Goal: Task Accomplishment & Management: Manage account settings

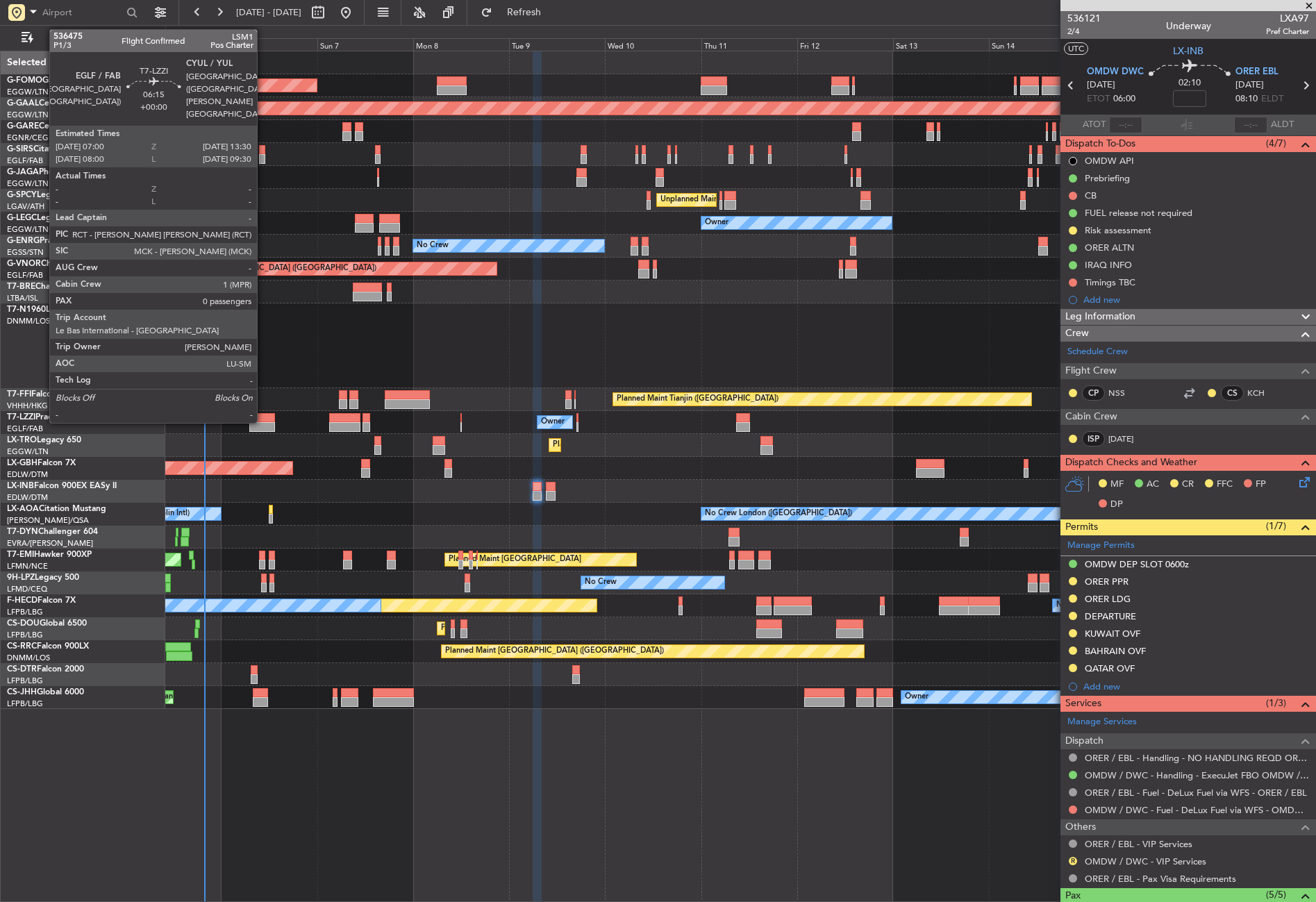
click at [263, 413] on div at bounding box center [263, 418] width 26 height 10
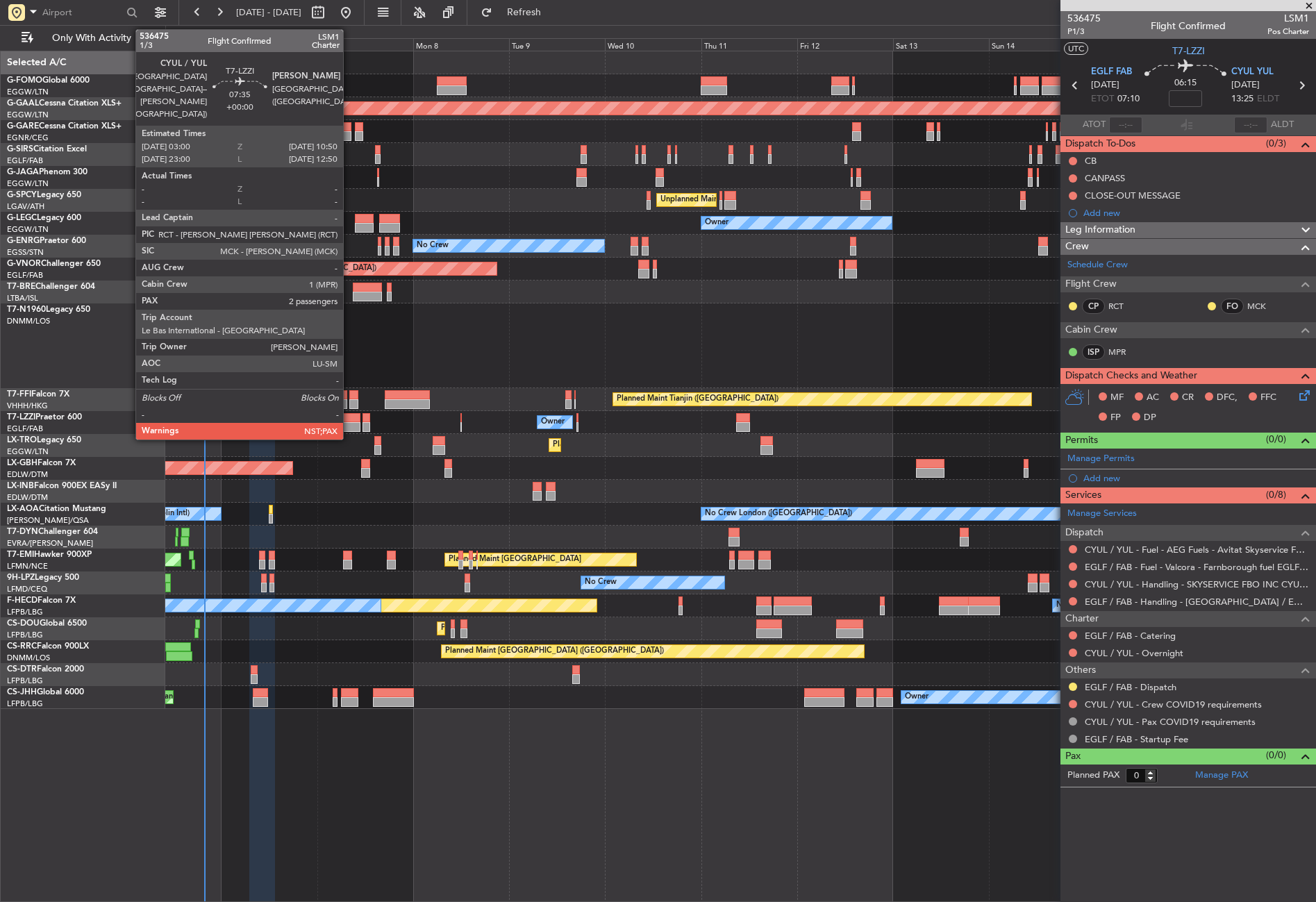
click at [350, 425] on div at bounding box center [346, 427] width 32 height 10
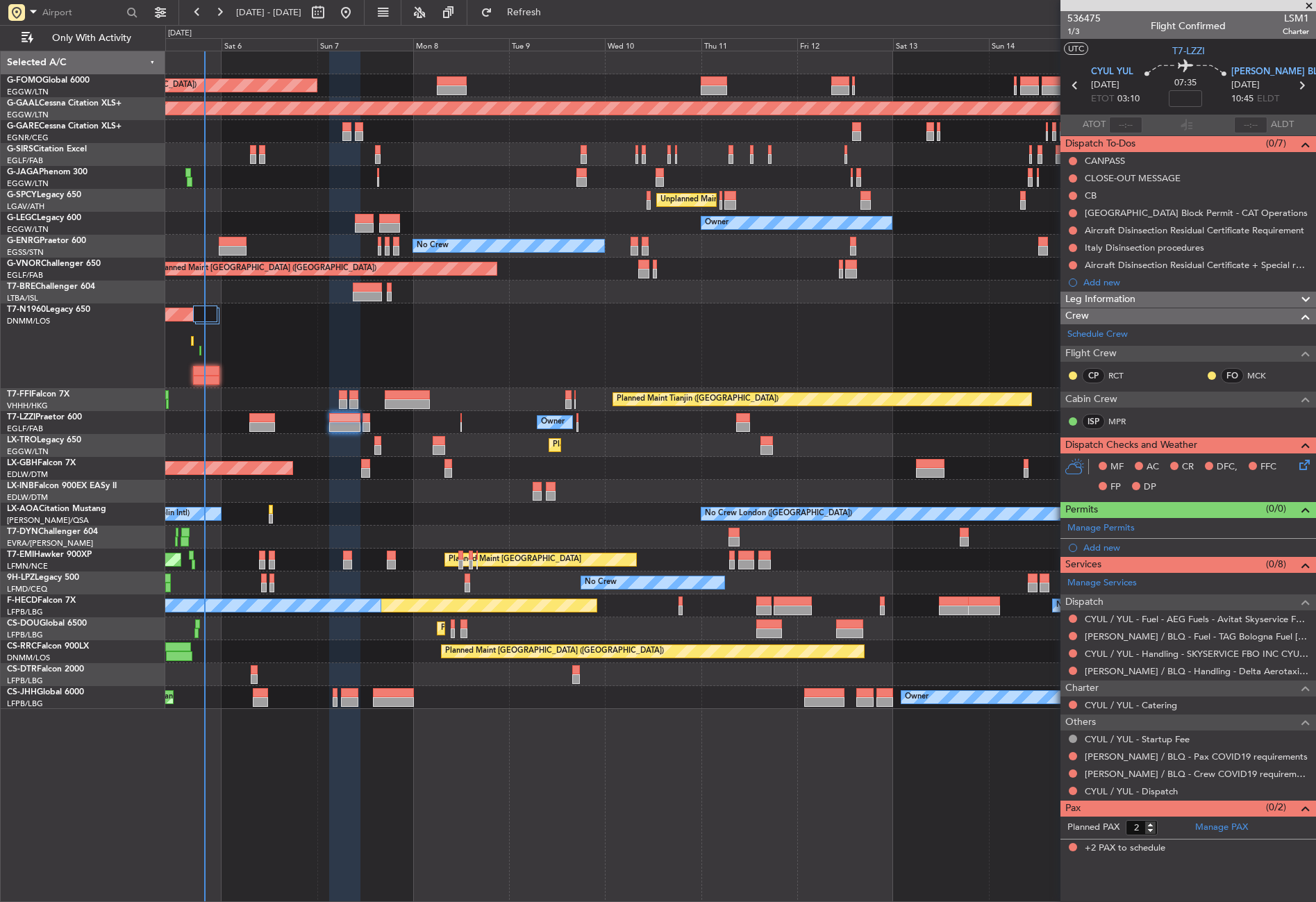
click at [387, 802] on div "Planned Maint London (Luton) Planned Maint Dusseldorf Planned Maint London (Far…" at bounding box center [740, 476] width 1151 height 851
click at [508, 710] on div "Planned Maint London (Luton) Planned Maint Dusseldorf Planned Maint London (Far…" at bounding box center [740, 476] width 1151 height 851
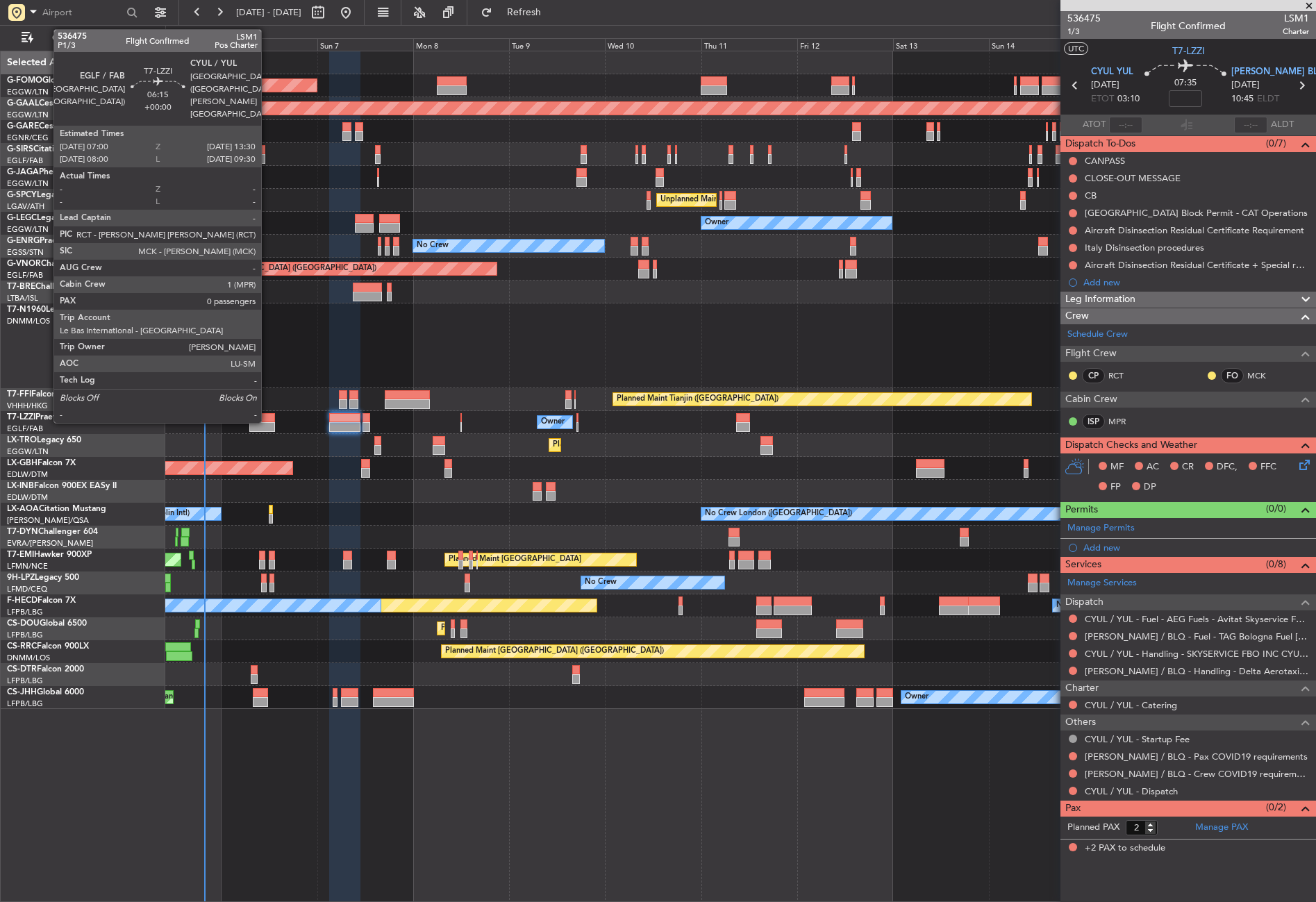
click at [268, 424] on div at bounding box center [263, 427] width 26 height 10
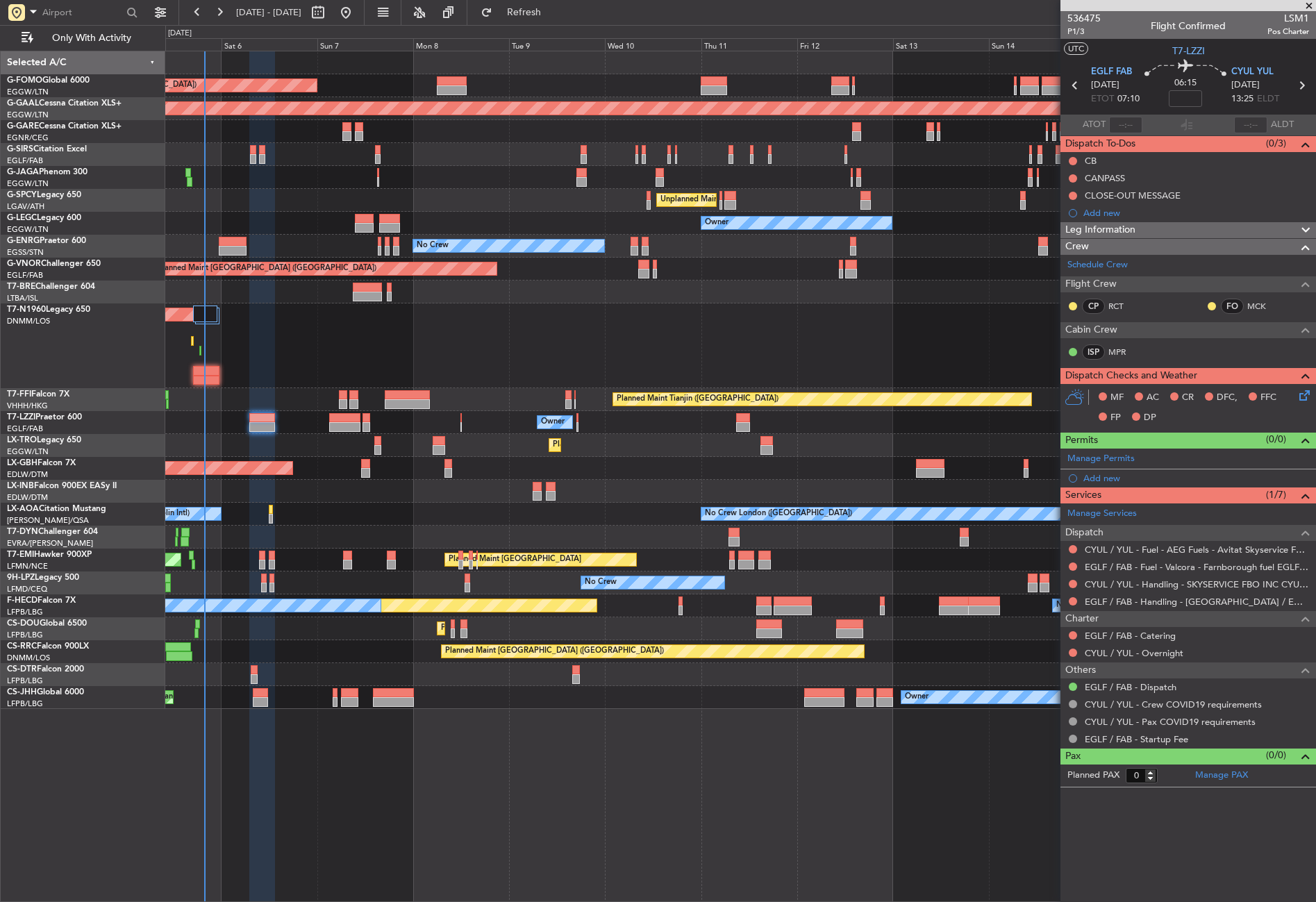
click at [666, 798] on div "Planned Maint London (Luton) Planned Maint Dusseldorf Planned Maint London (Far…" at bounding box center [740, 476] width 1151 height 851
click at [1103, 177] on div "CANPASS" at bounding box center [1105, 178] width 40 height 12
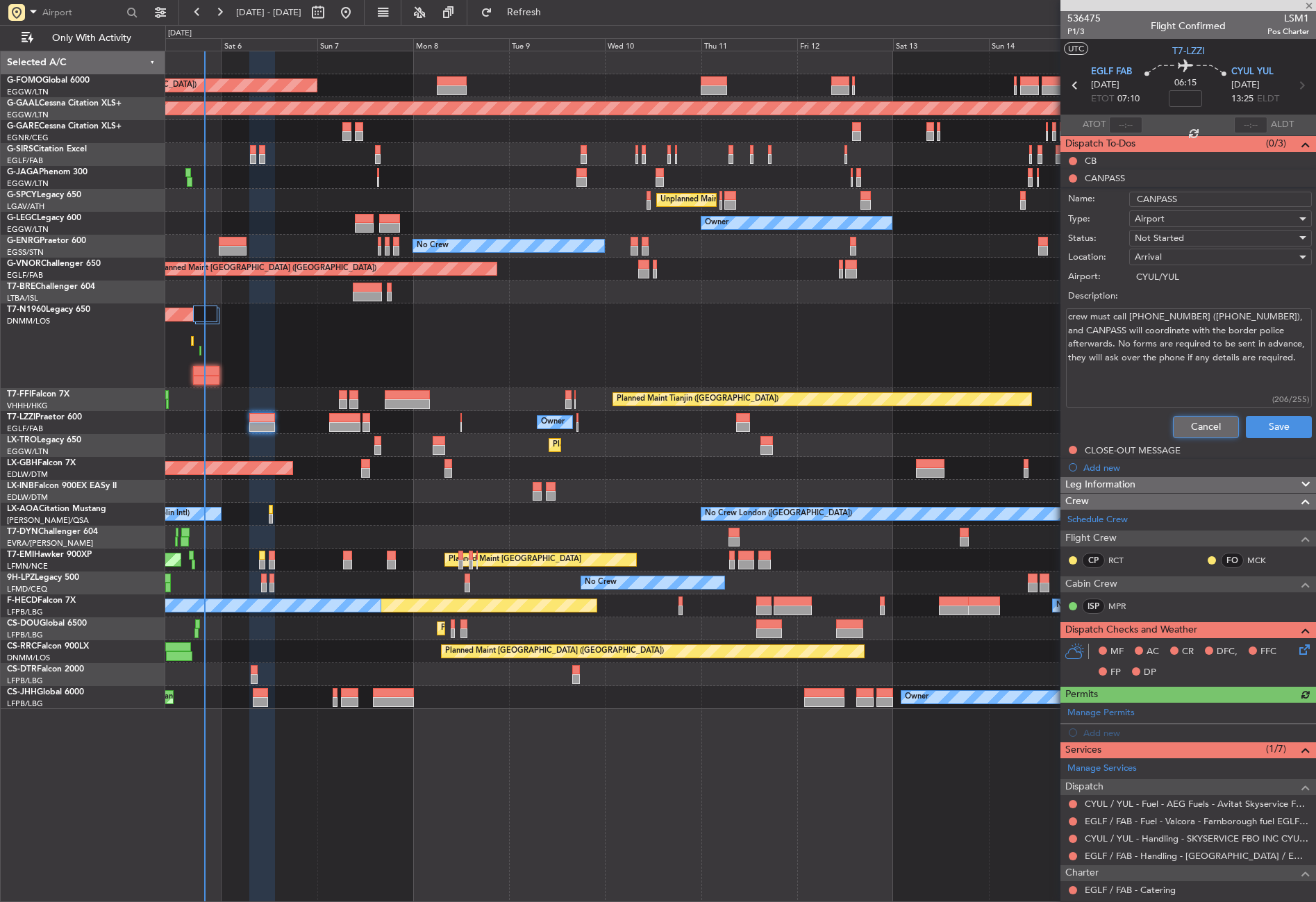
click at [1193, 427] on button "Cancel" at bounding box center [1205, 427] width 66 height 22
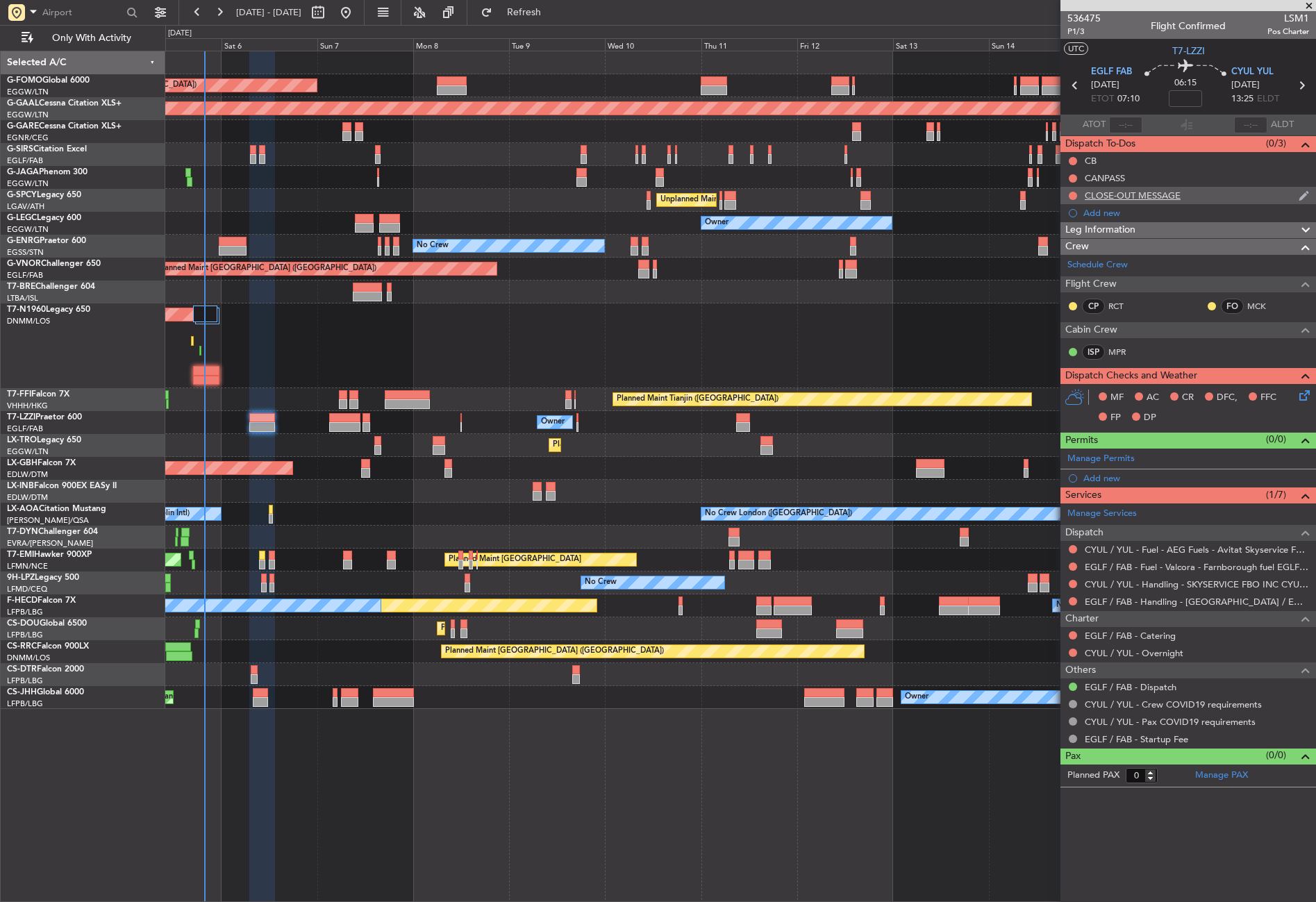
click at [1106, 195] on div "CLOSE-OUT MESSAGE" at bounding box center [1133, 195] width 96 height 12
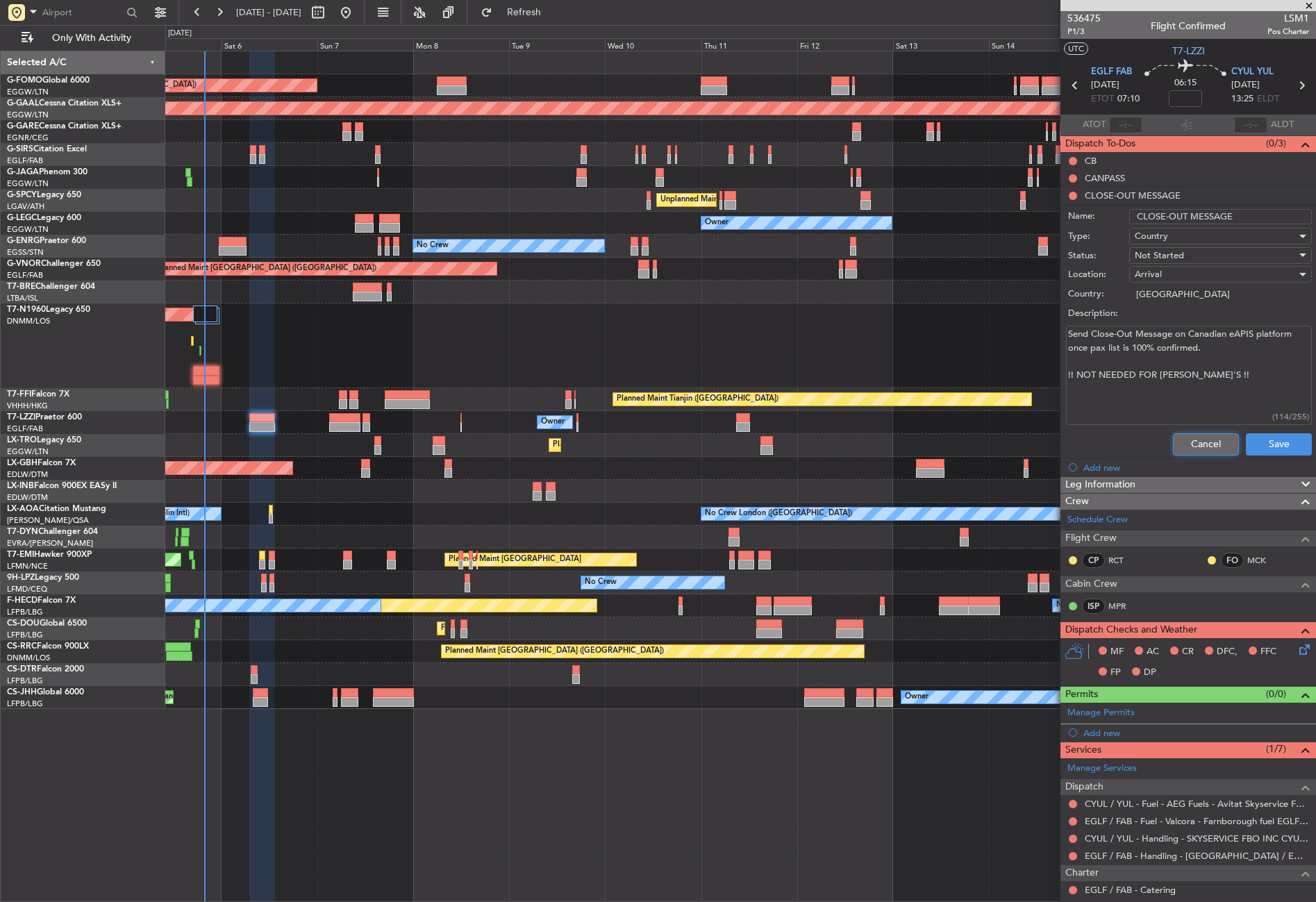
click at [1179, 441] on button "Cancel" at bounding box center [1205, 444] width 66 height 22
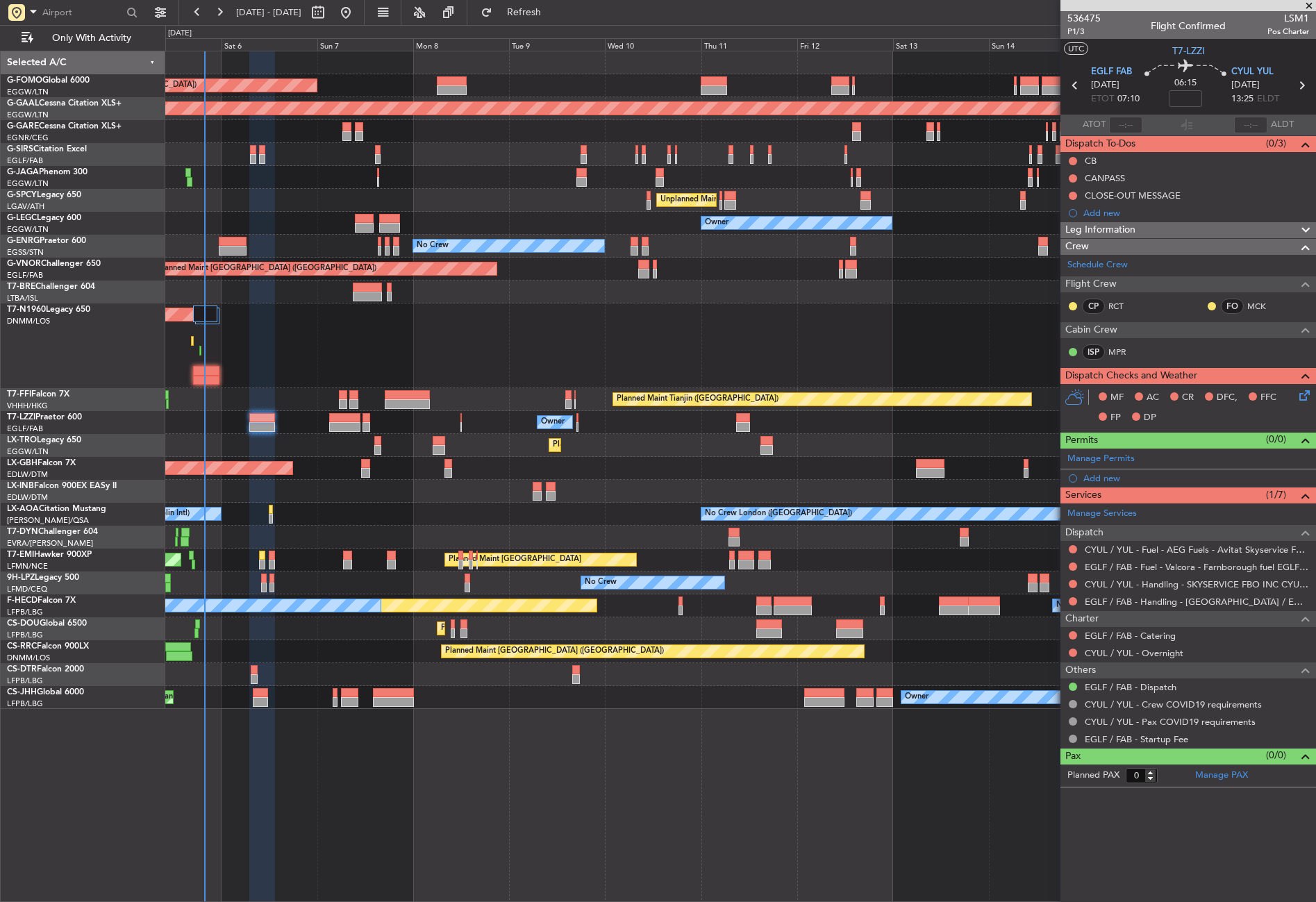
click at [856, 901] on html "05 Sep 2025 - 17 Sep 2025 Refresh Quick Links Only With Activity Planned Maint …" at bounding box center [658, 451] width 1316 height 902
click at [834, 803] on div "Planned Maint London (Luton) Planned Maint Dusseldorf Planned Maint London (Far…" at bounding box center [740, 476] width 1151 height 851
click at [519, 372] on div "Planned Maint [GEOGRAPHIC_DATA] ([GEOGRAPHIC_DATA])" at bounding box center [740, 346] width 1150 height 85
click at [1069, 31] on span "P1/3" at bounding box center [1085, 31] width 33 height 12
click at [480, 534] on div "AOG Maint Riga (Riga Intl)" at bounding box center [740, 536] width 1150 height 23
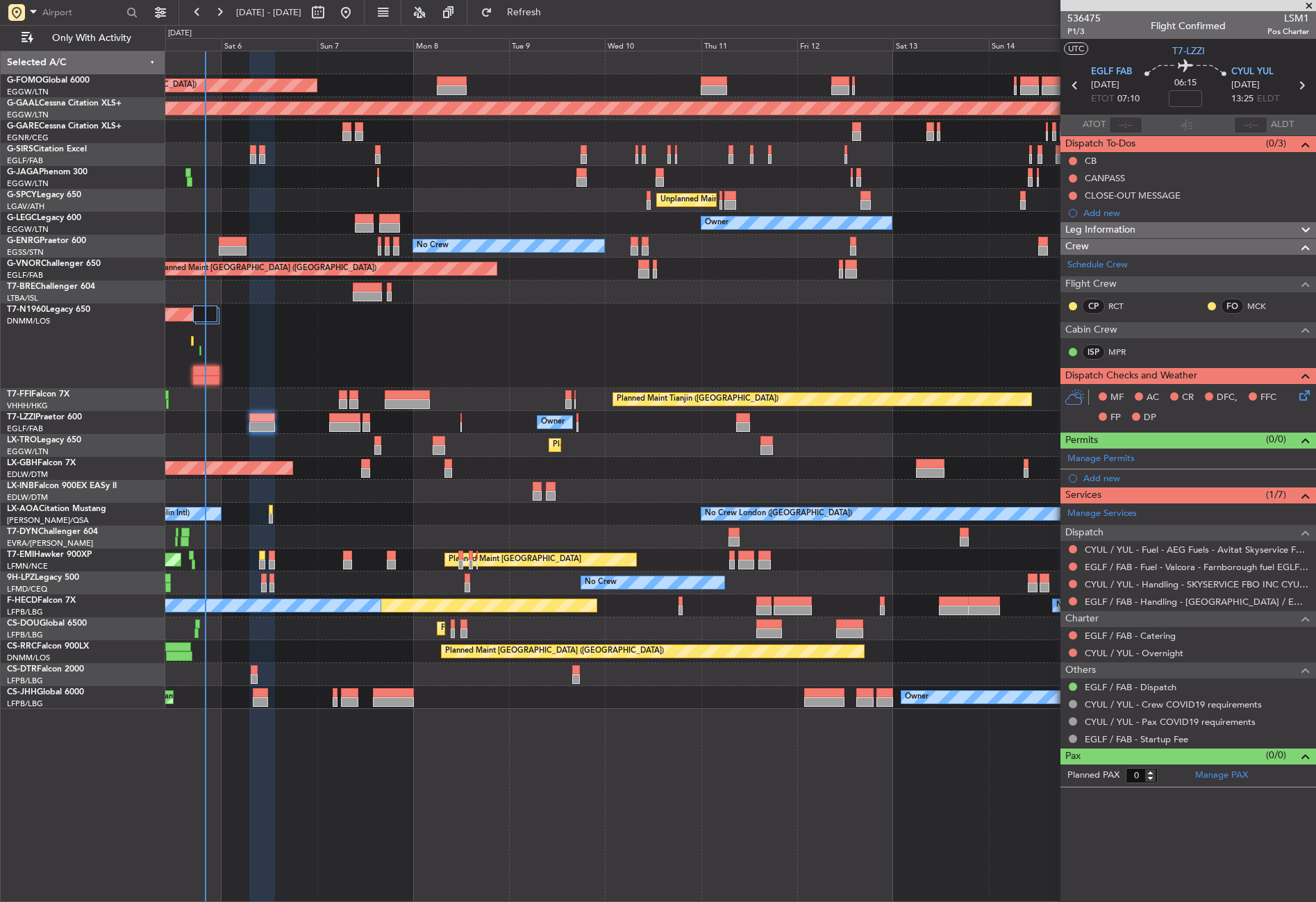
click at [1267, 299] on div "FO MCK" at bounding box center [1242, 306] width 72 height 15
click at [1264, 302] on link "MCK" at bounding box center [1262, 306] width 31 height 13
click at [1116, 348] on link "MPR" at bounding box center [1123, 352] width 31 height 13
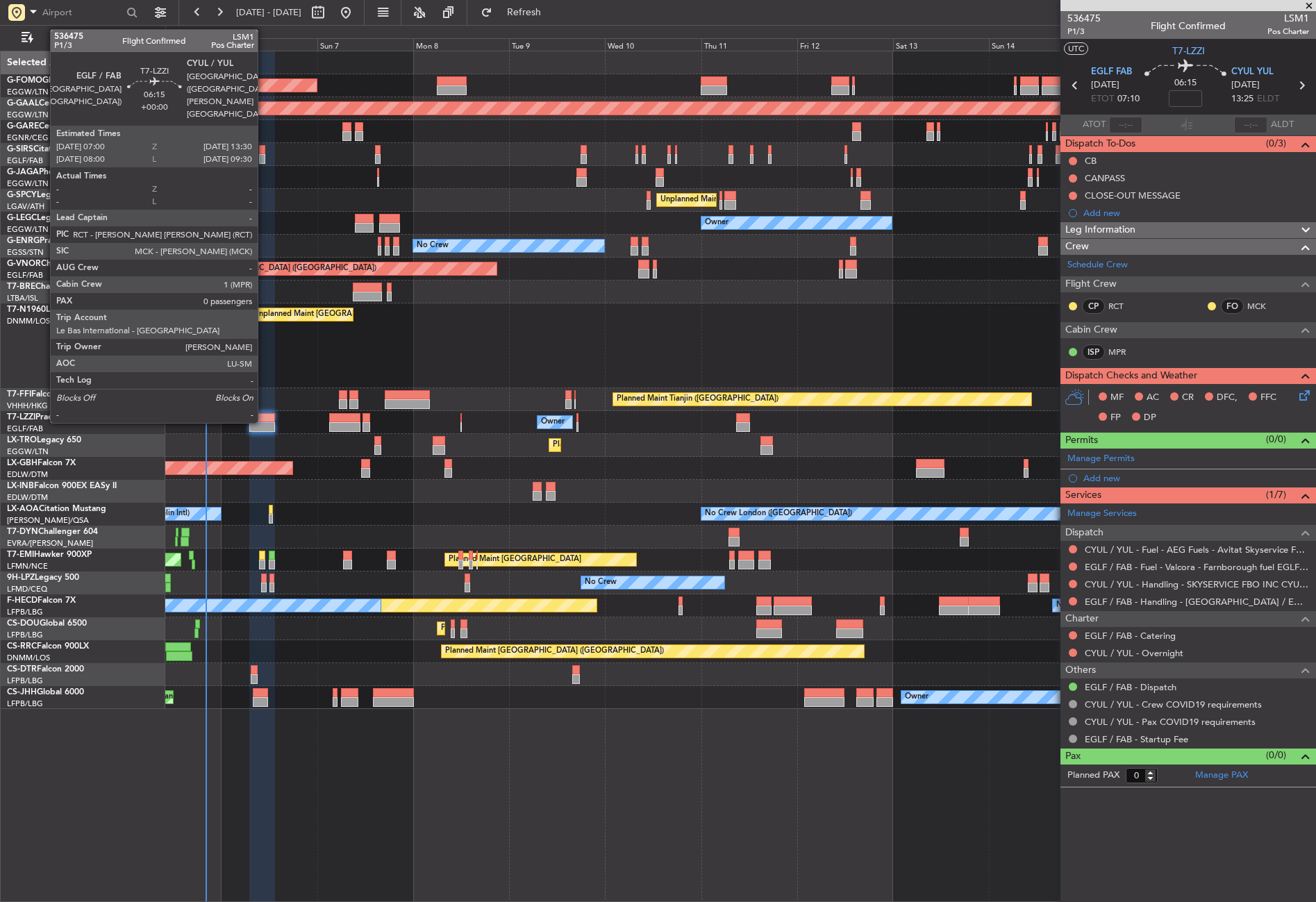
click at [264, 416] on div at bounding box center [263, 418] width 26 height 10
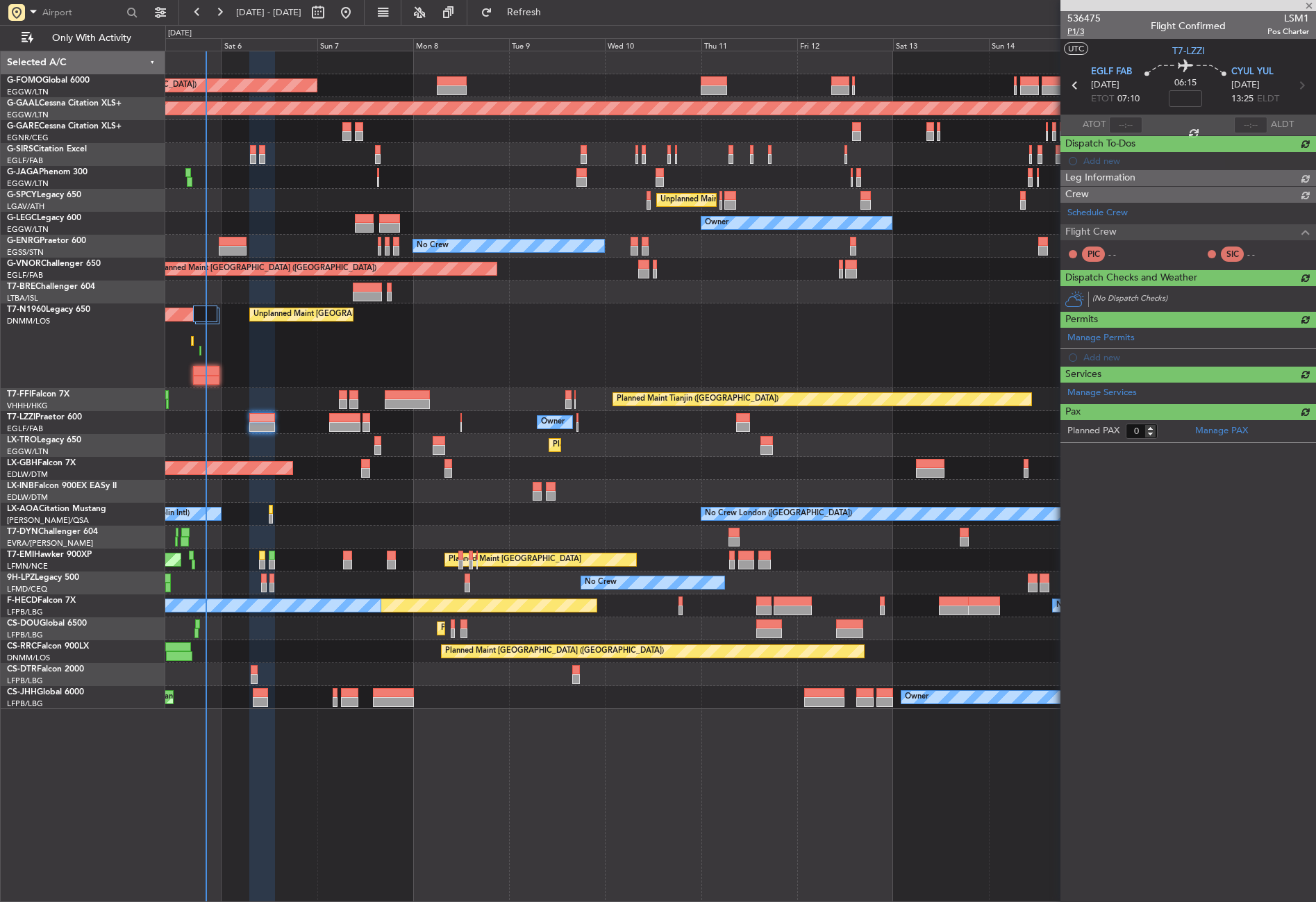
click at [1082, 33] on span "P1/3" at bounding box center [1085, 31] width 33 height 12
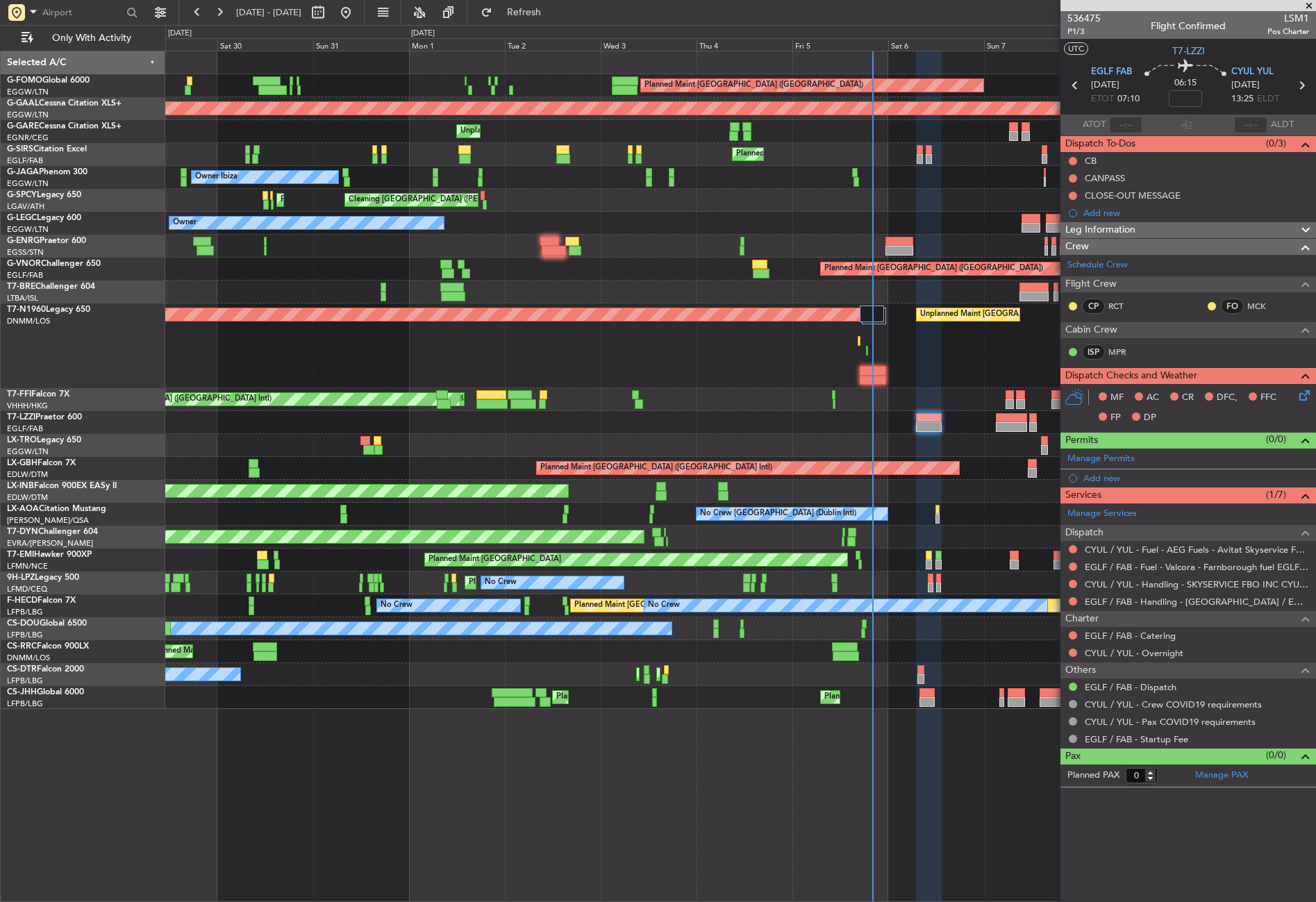
click at [893, 443] on div "Planned Maint London (Luton) Planned Maint Dusseldorf Unplanned Maint Chester P…" at bounding box center [740, 380] width 1150 height 657
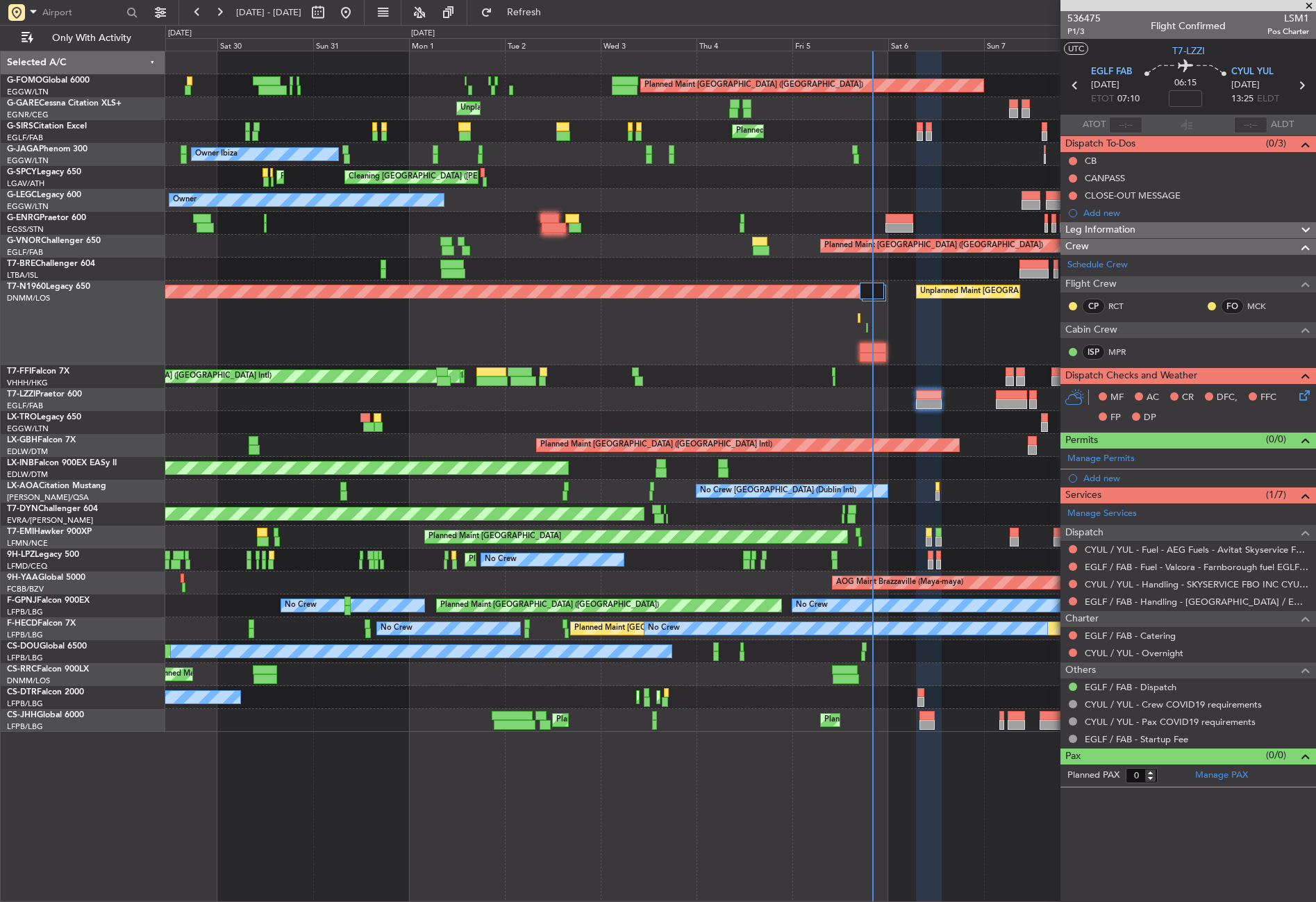
click at [248, 409] on div "Owner Unplanned Maint London (Farnborough)" at bounding box center [740, 399] width 1150 height 23
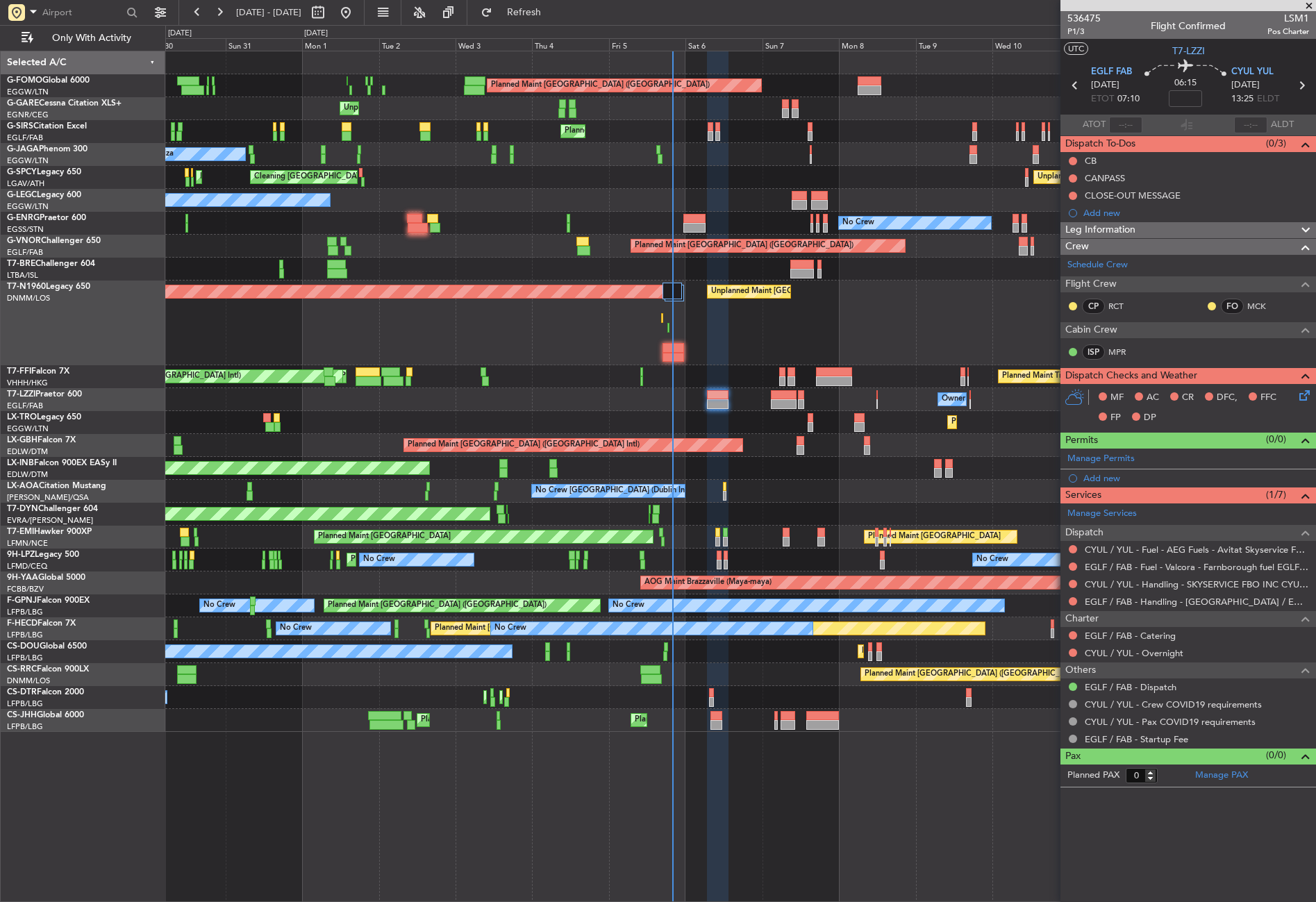
click at [936, 399] on div "Owner Unplanned Maint London (Farnborough)" at bounding box center [740, 399] width 1150 height 23
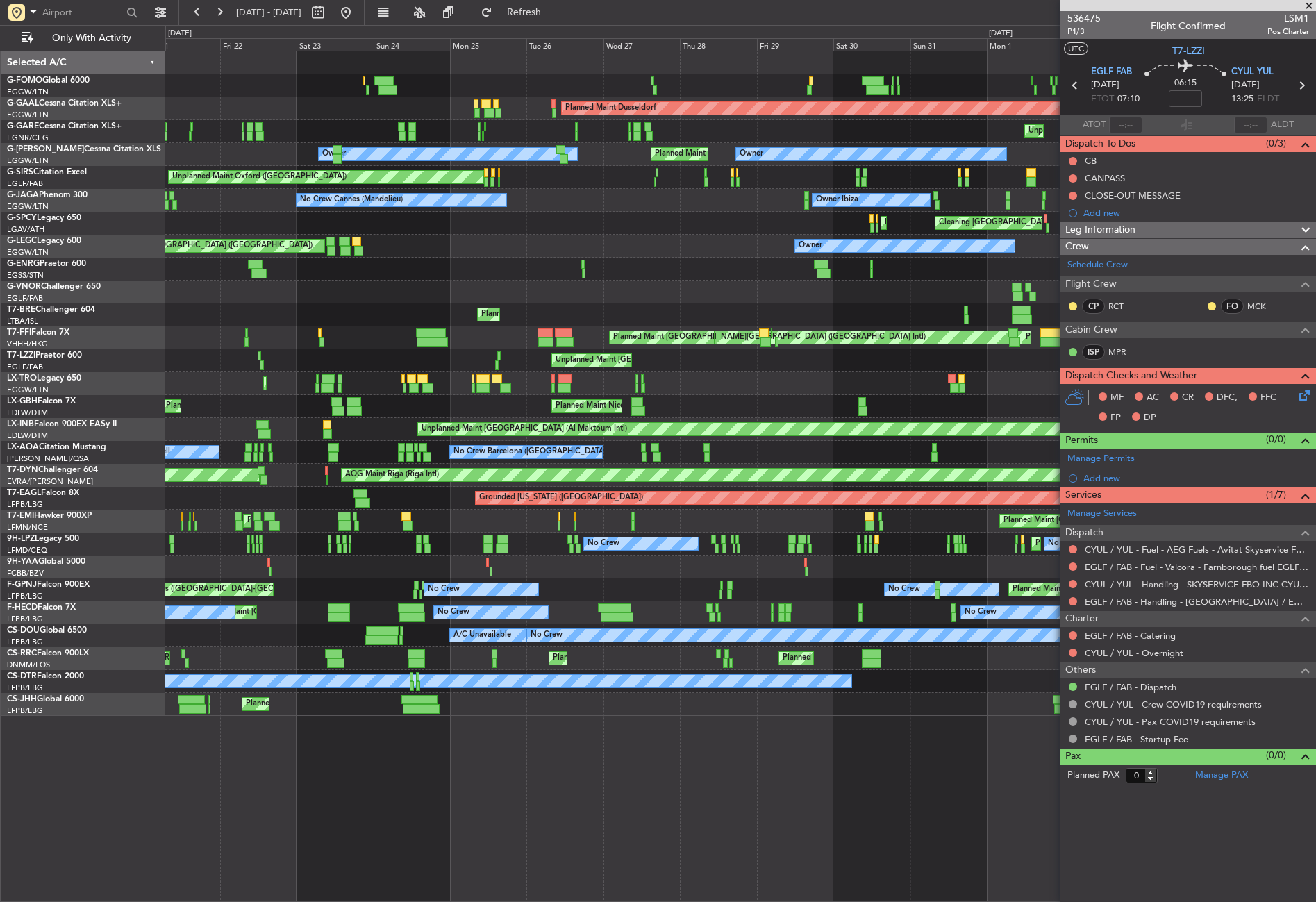
click at [469, 368] on div "Planned Maint London (Luton) Planned Maint Dusseldorf Unplanned Maint Chester U…" at bounding box center [740, 384] width 1150 height 664
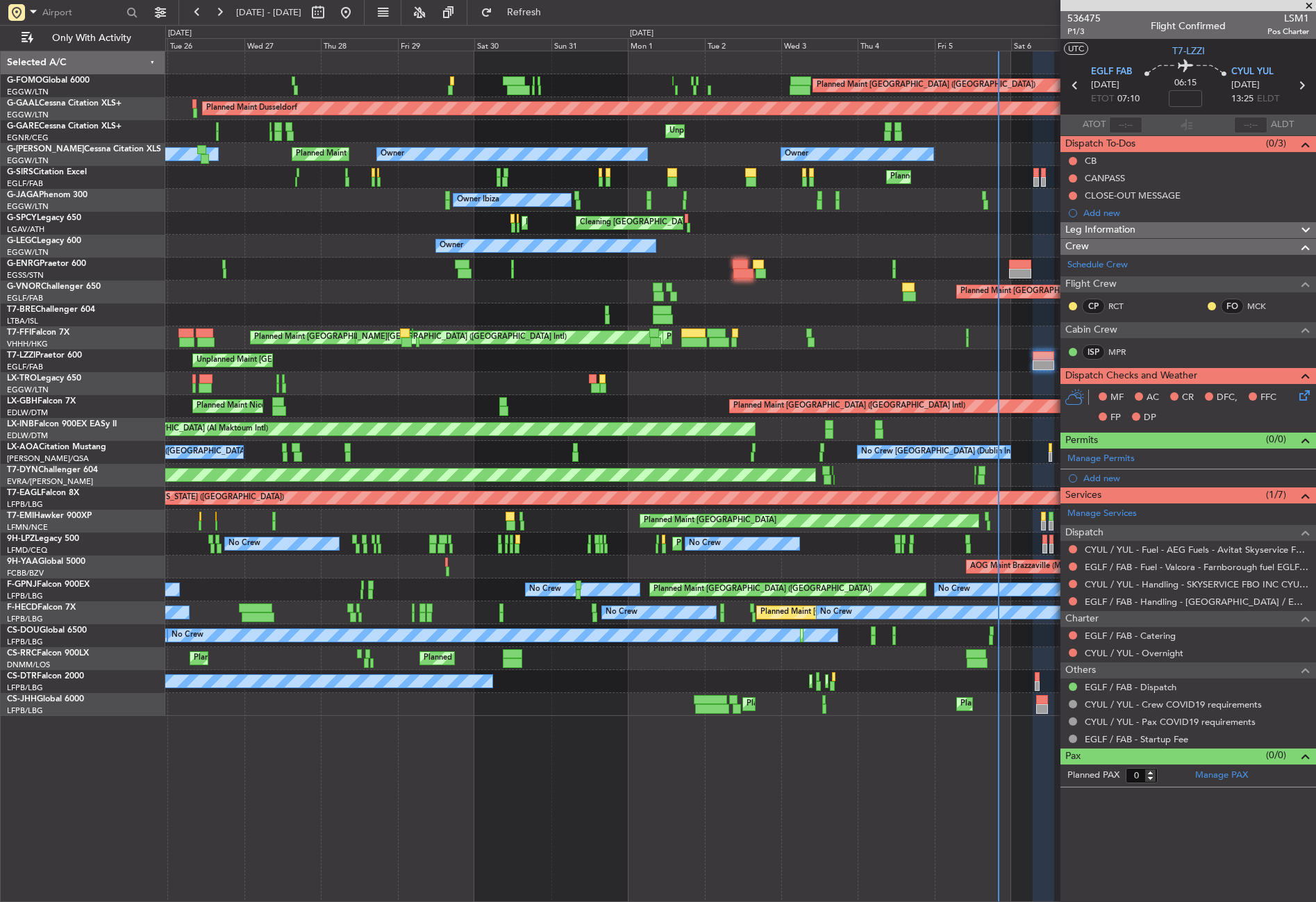
click at [275, 371] on div "Planned Maint London (Luton) Planned Maint Dusseldorf Unplanned Maint Chester P…" at bounding box center [740, 384] width 1150 height 664
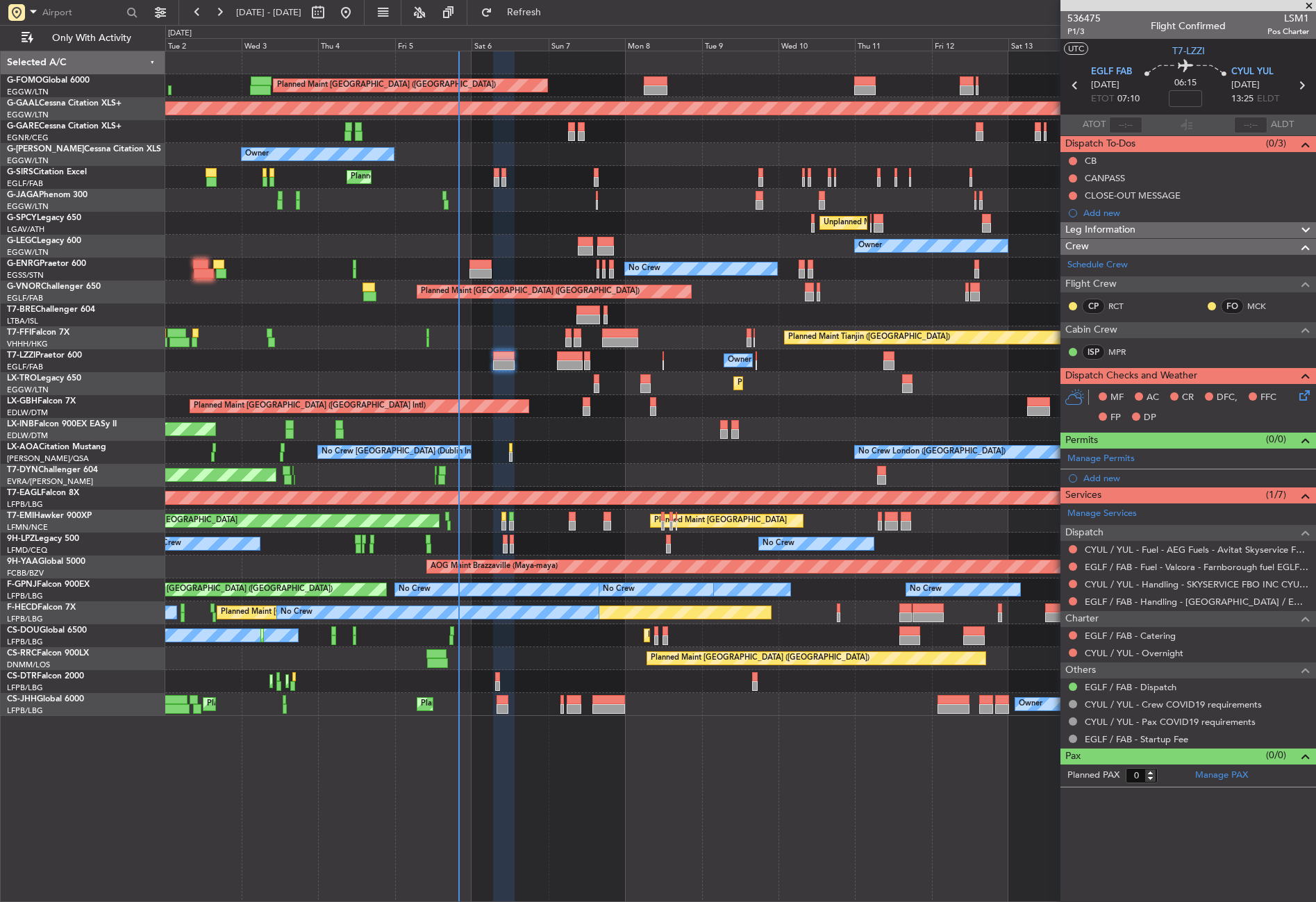
click at [480, 359] on div "Owner" at bounding box center [740, 361] width 1150 height 23
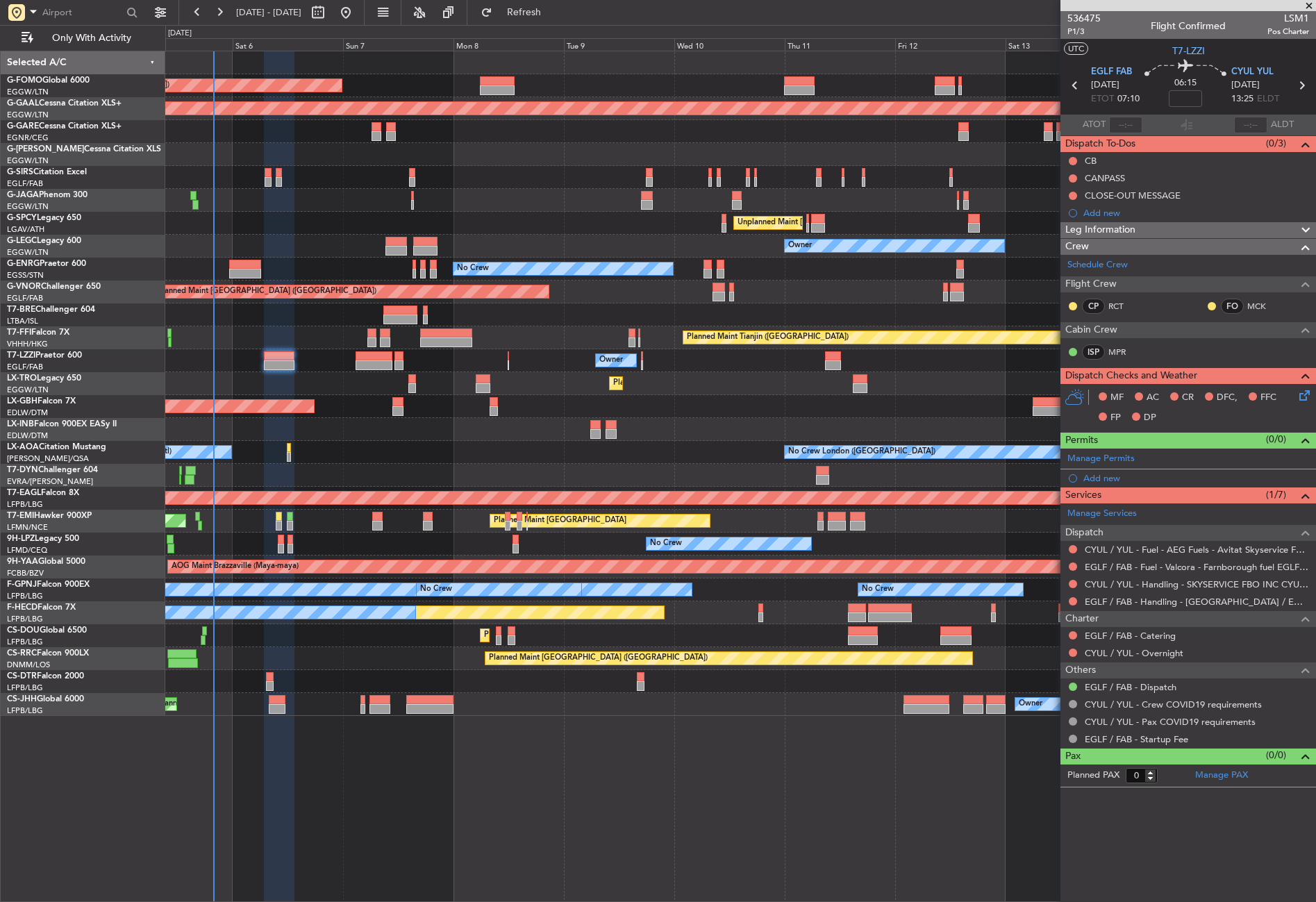
click at [295, 387] on div "Planned Maint Dusseldorf" at bounding box center [740, 383] width 1150 height 23
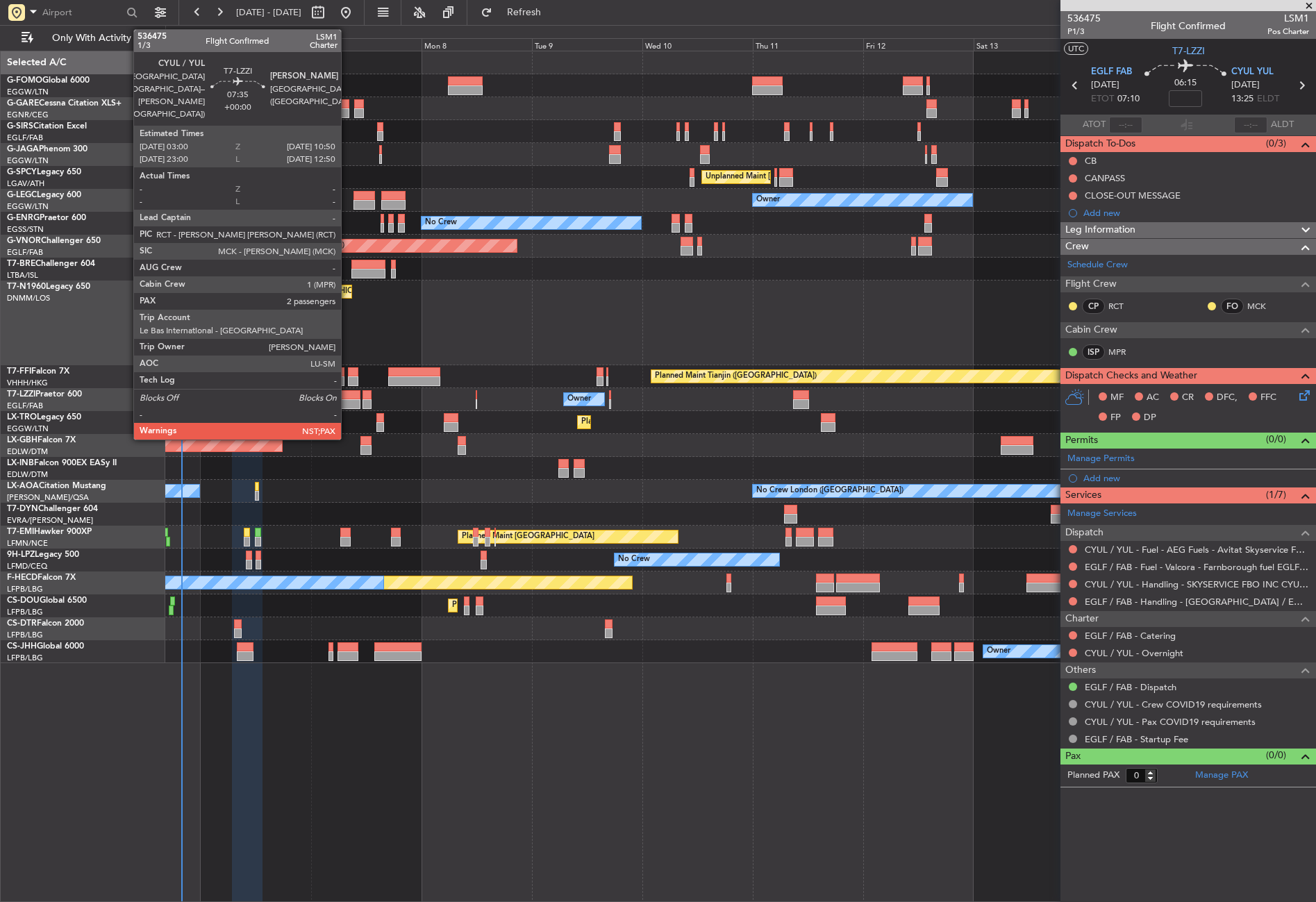
click at [348, 402] on div at bounding box center [342, 404] width 36 height 10
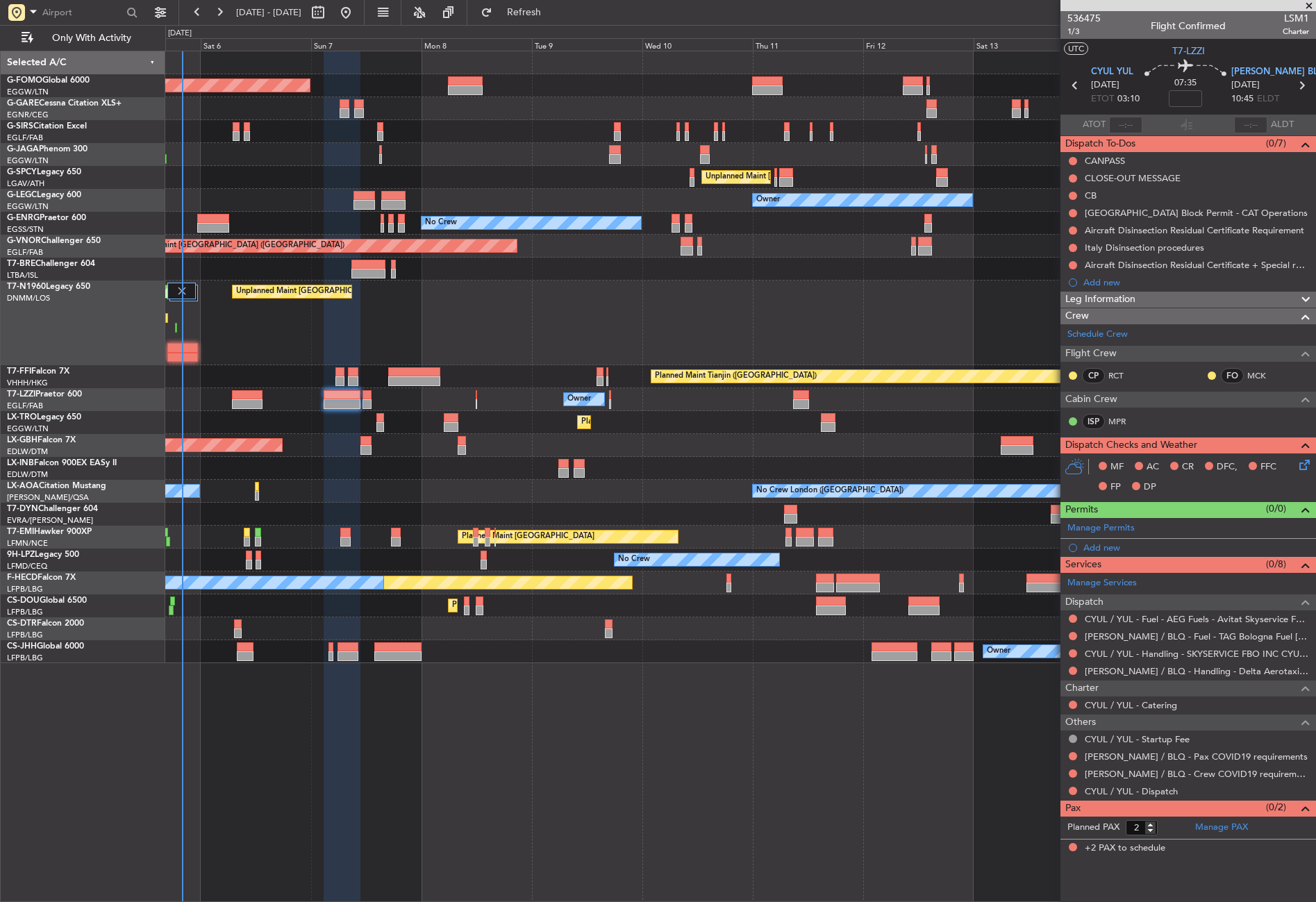
click at [341, 701] on div at bounding box center [342, 477] width 36 height 851
click at [1187, 215] on div "[GEOGRAPHIC_DATA] Block Permit - CAT Operations" at bounding box center [1192, 213] width 214 height 12
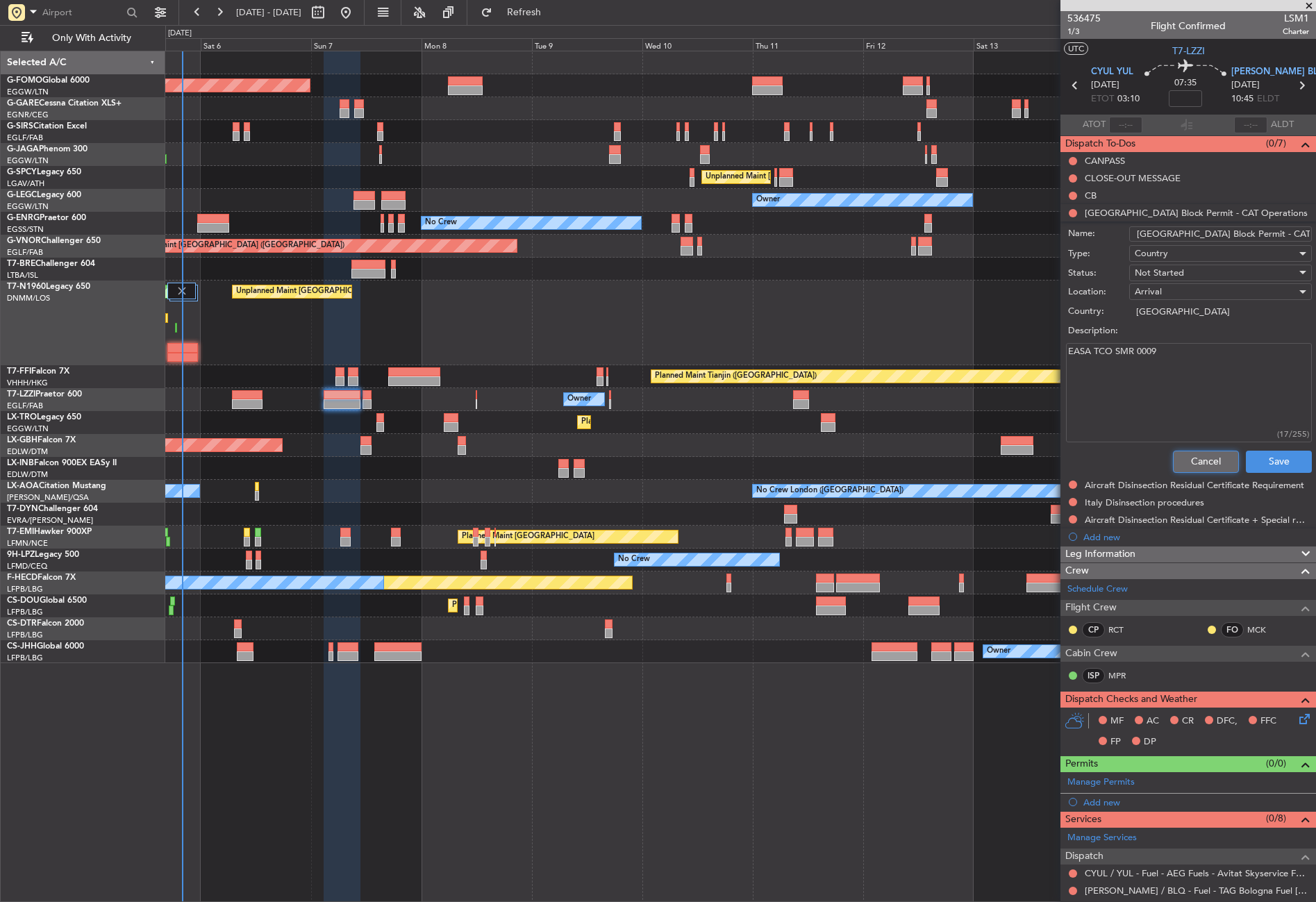
click at [1192, 461] on button "Cancel" at bounding box center [1205, 461] width 66 height 22
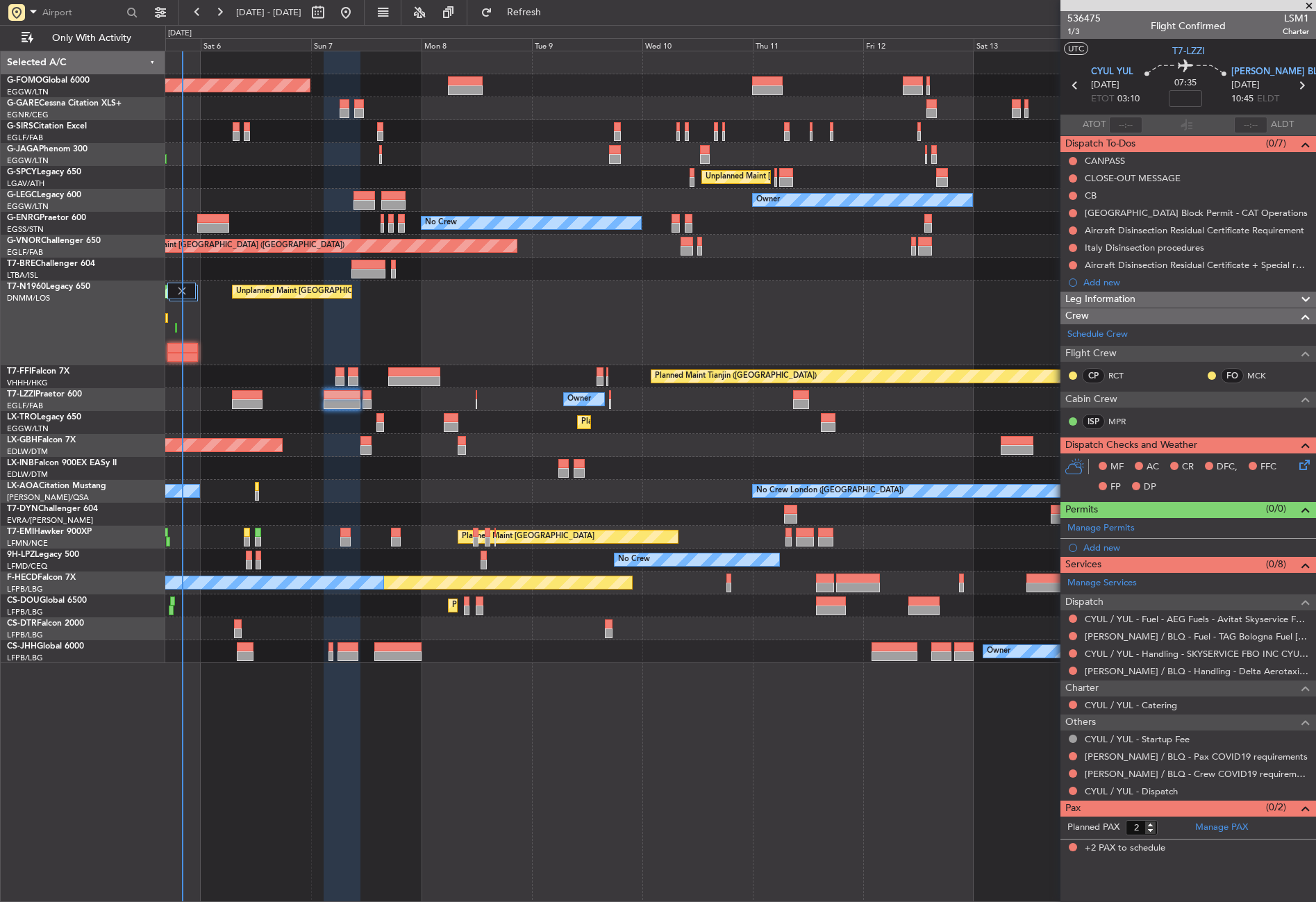
click at [790, 707] on div "Planned Maint London (Luton) Planned Maint London (Farnborough) Unplanned Maint…" at bounding box center [740, 476] width 1151 height 851
click at [1072, 752] on button at bounding box center [1073, 756] width 8 height 8
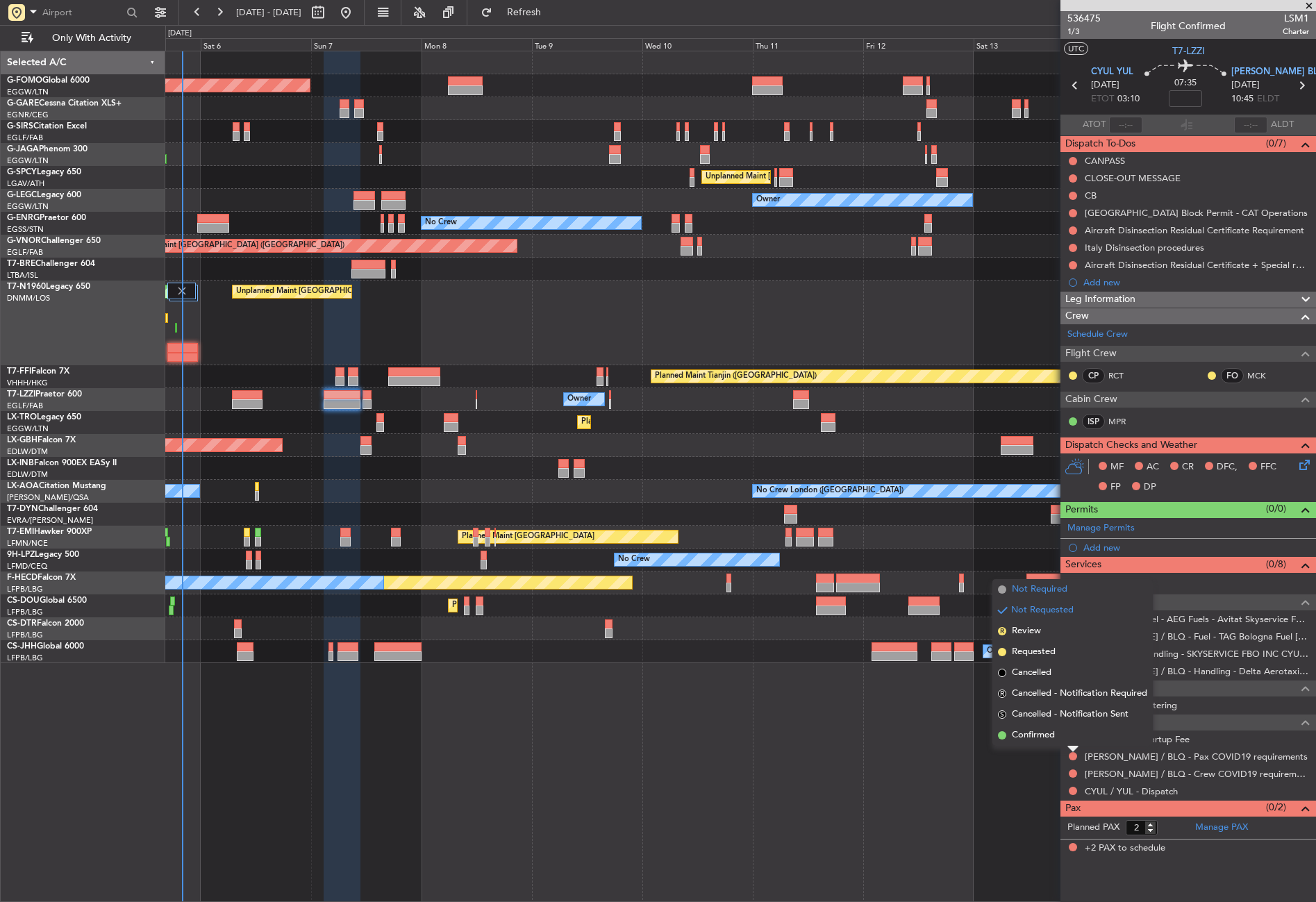
click at [1012, 589] on span "Not Required" at bounding box center [1040, 589] width 56 height 14
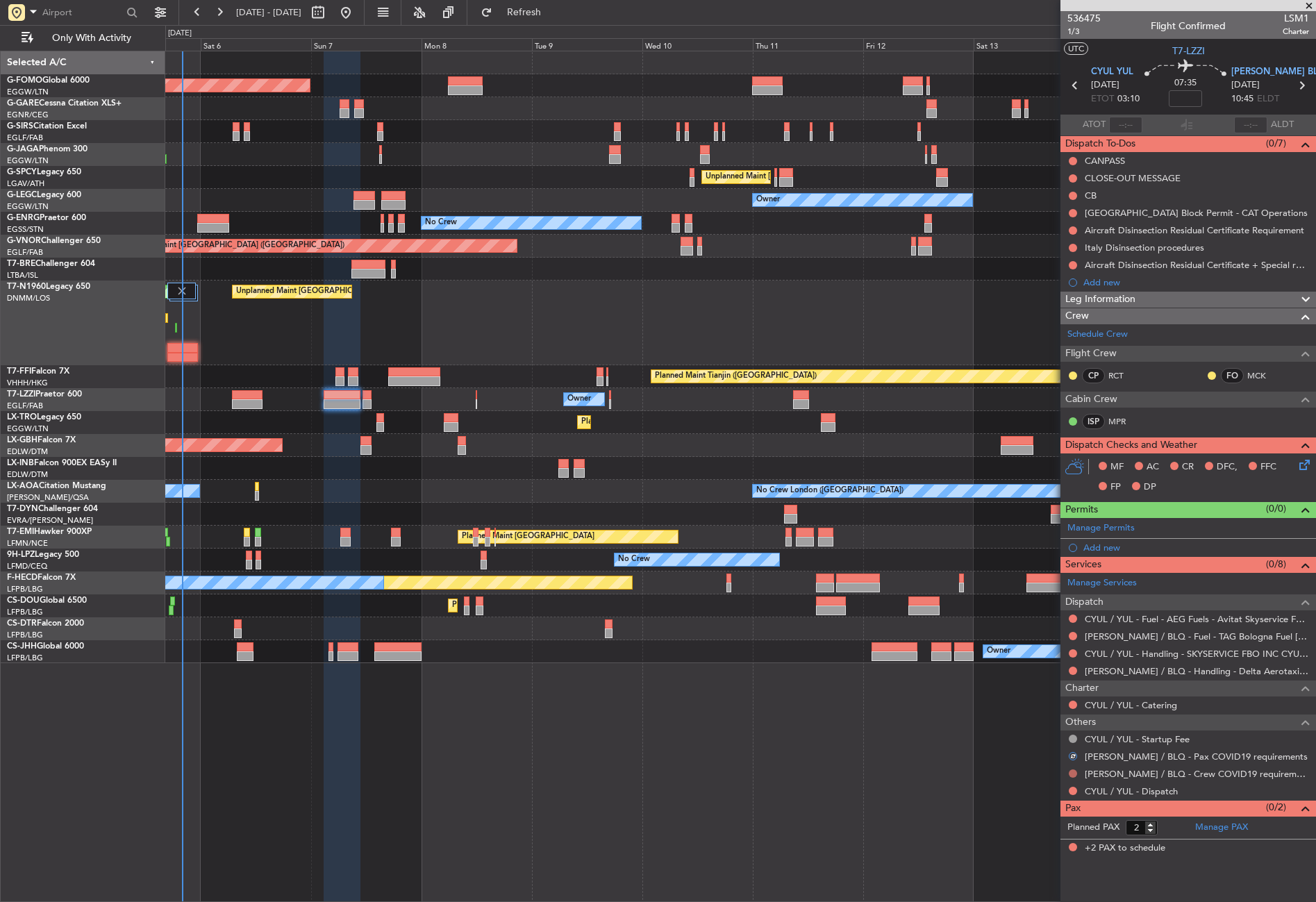
click at [1076, 771] on button at bounding box center [1073, 773] width 8 height 8
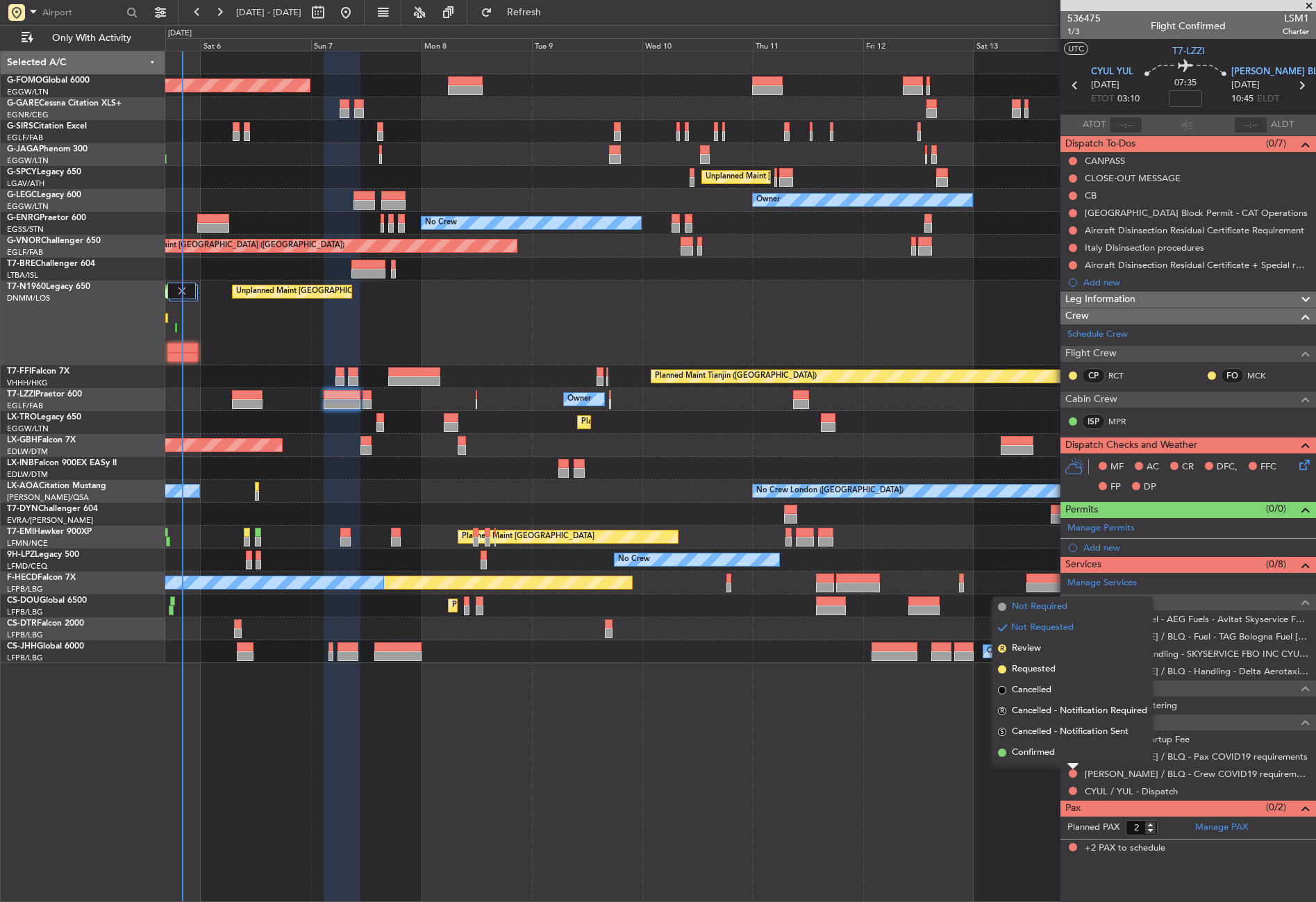
click at [1023, 597] on li "Not Required" at bounding box center [1073, 607] width 161 height 21
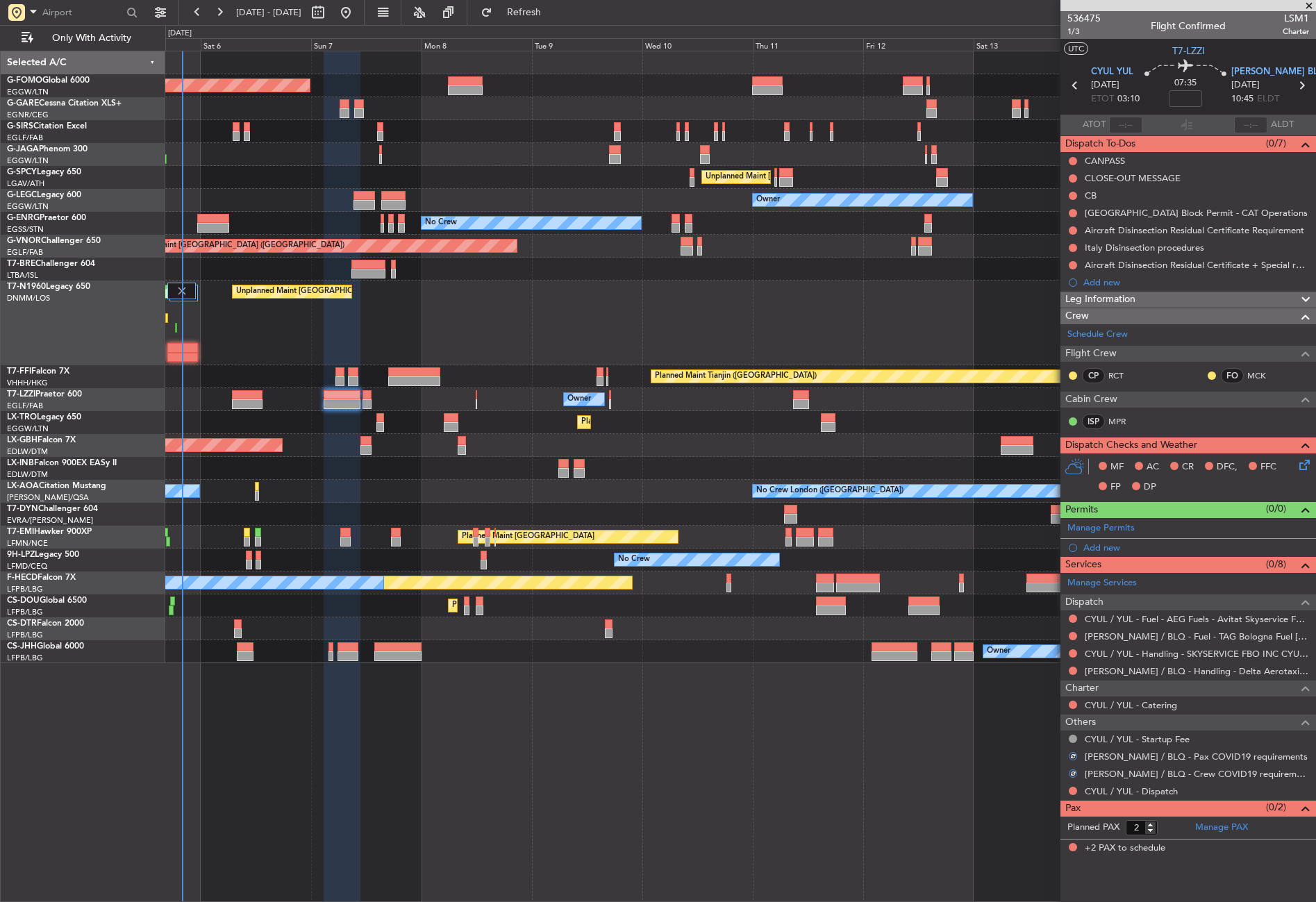
click at [925, 748] on div "Planned Maint London (Luton) Planned Maint London (Farnborough) Unplanned Maint…" at bounding box center [740, 476] width 1151 height 851
click at [360, 680] on div at bounding box center [342, 477] width 36 height 851
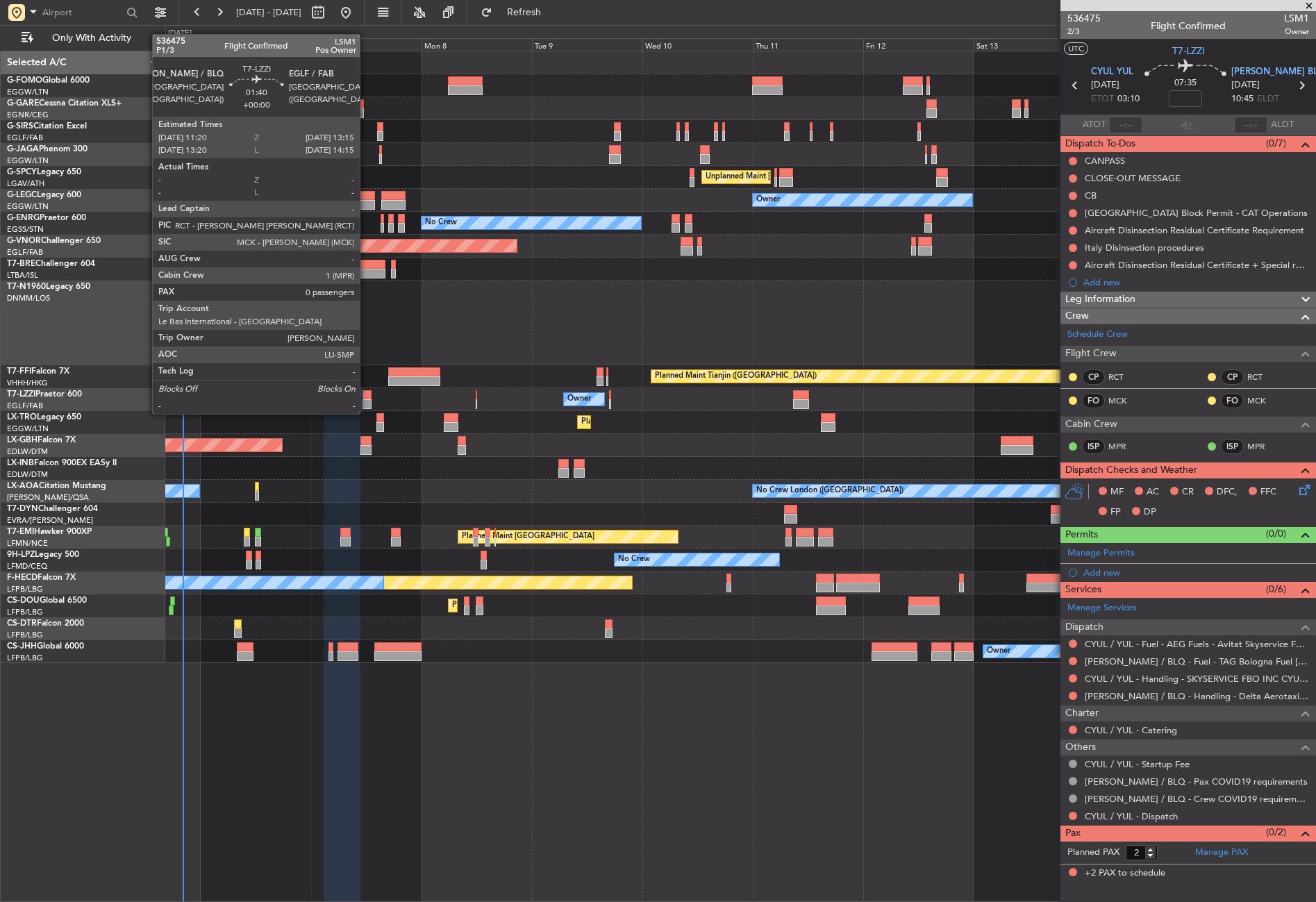
click at [366, 400] on div at bounding box center [367, 404] width 9 height 10
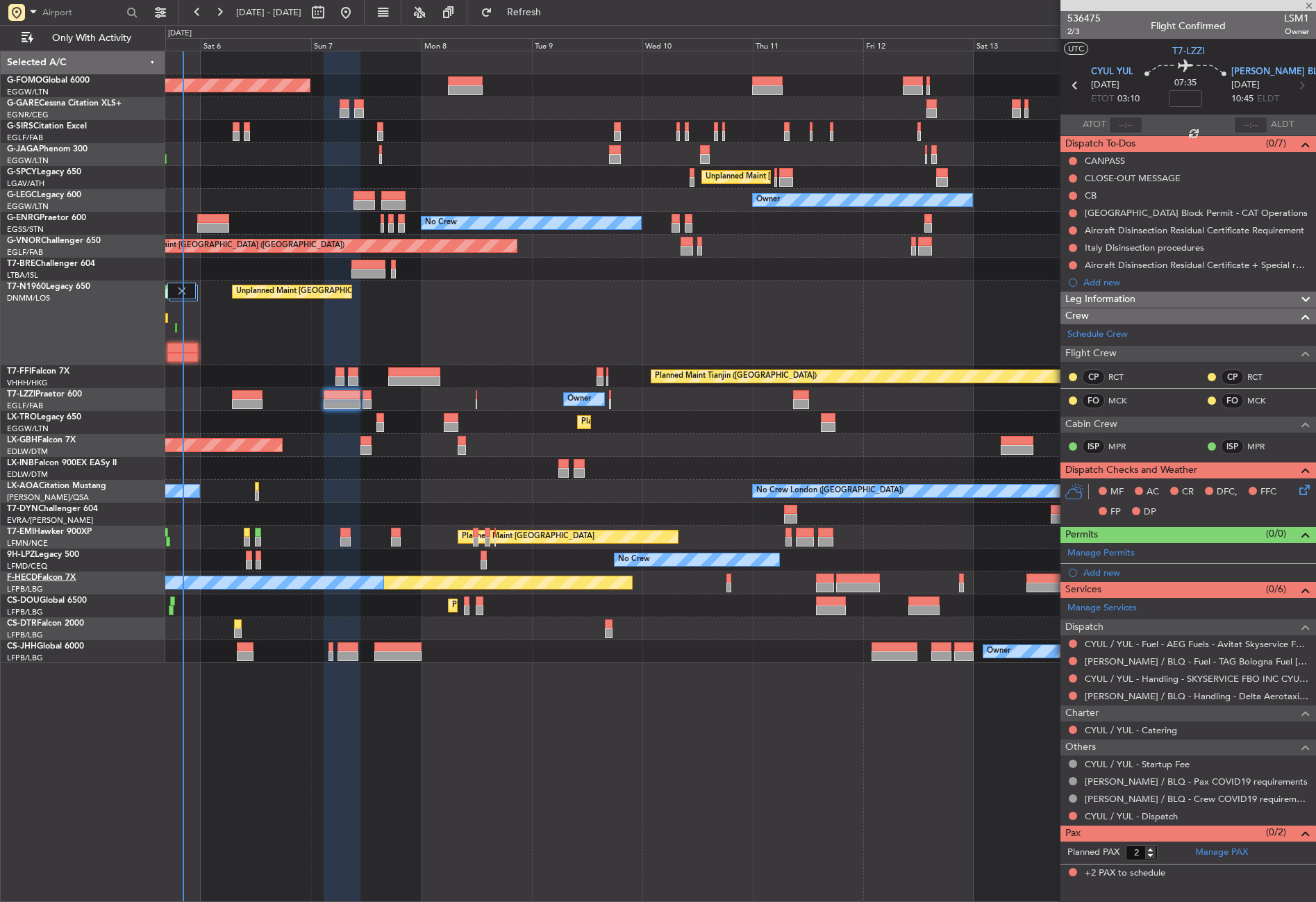
type input "0"
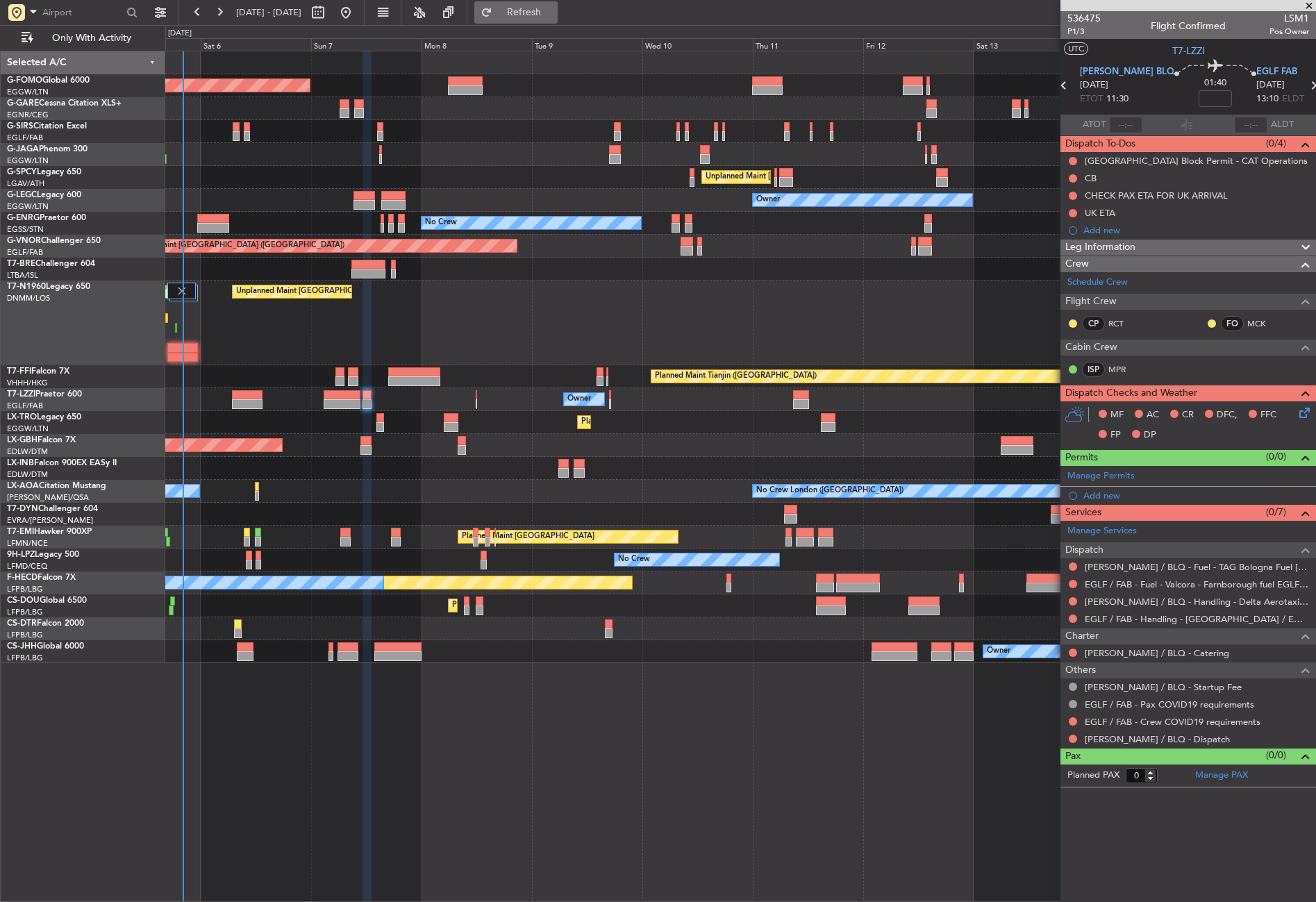
click at [537, 8] on button "Refresh" at bounding box center [516, 13] width 83 height 22
click at [474, 811] on div "Planned Maint London (Luton) Planned Maint London (Farnborough) Unplanned Maint…" at bounding box center [740, 476] width 1151 height 851
click at [588, 757] on div "Planned Maint London (Luton) Planned Maint London (Farnborough) Unplanned Maint…" at bounding box center [740, 476] width 1151 height 851
click at [439, 729] on div "Planned Maint London (Luton) Planned Maint London (Farnborough) Unplanned Maint…" at bounding box center [740, 476] width 1151 height 851
click at [545, 17] on span "Refresh" at bounding box center [524, 13] width 58 height 10
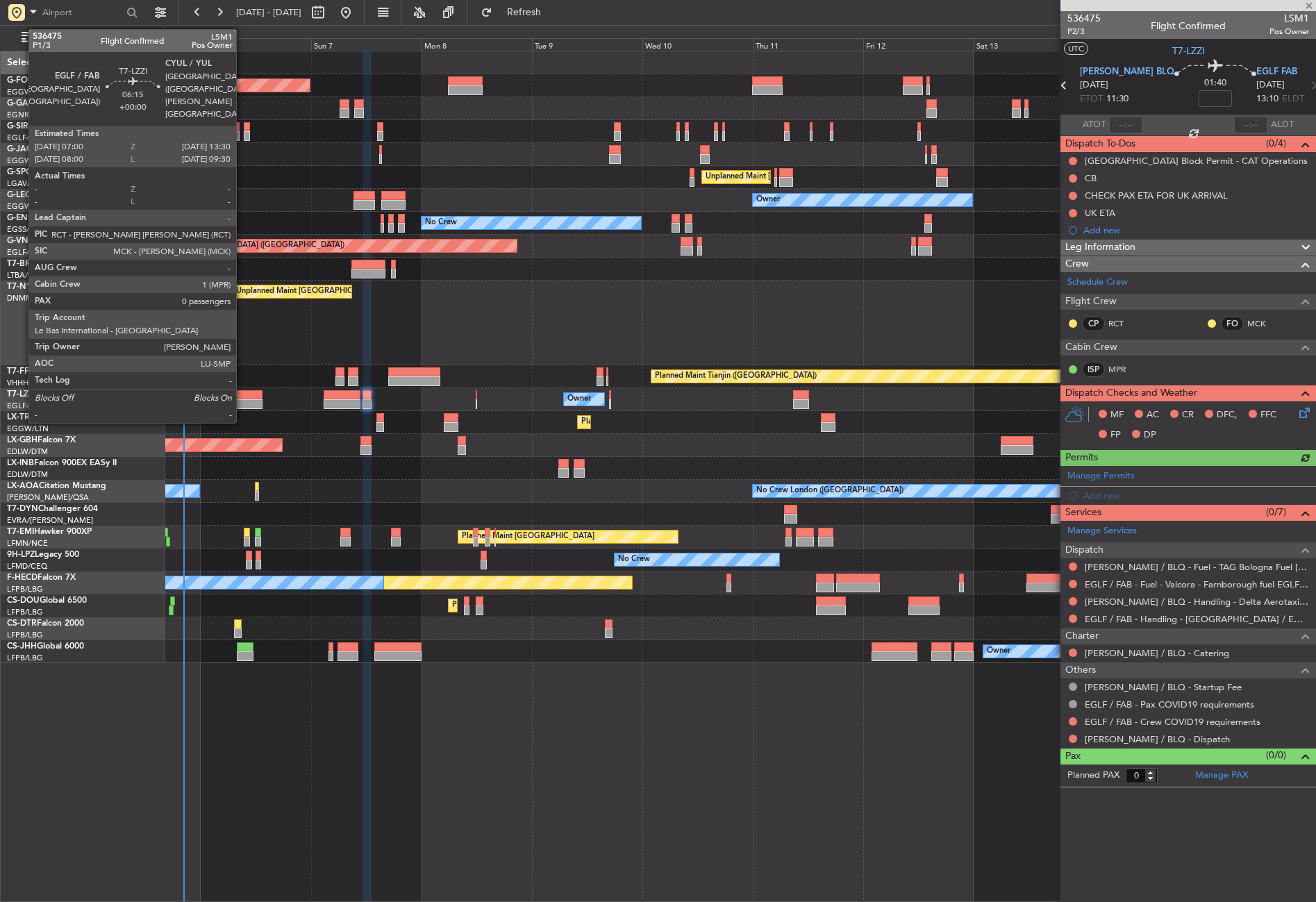
click at [243, 402] on div at bounding box center [247, 404] width 31 height 10
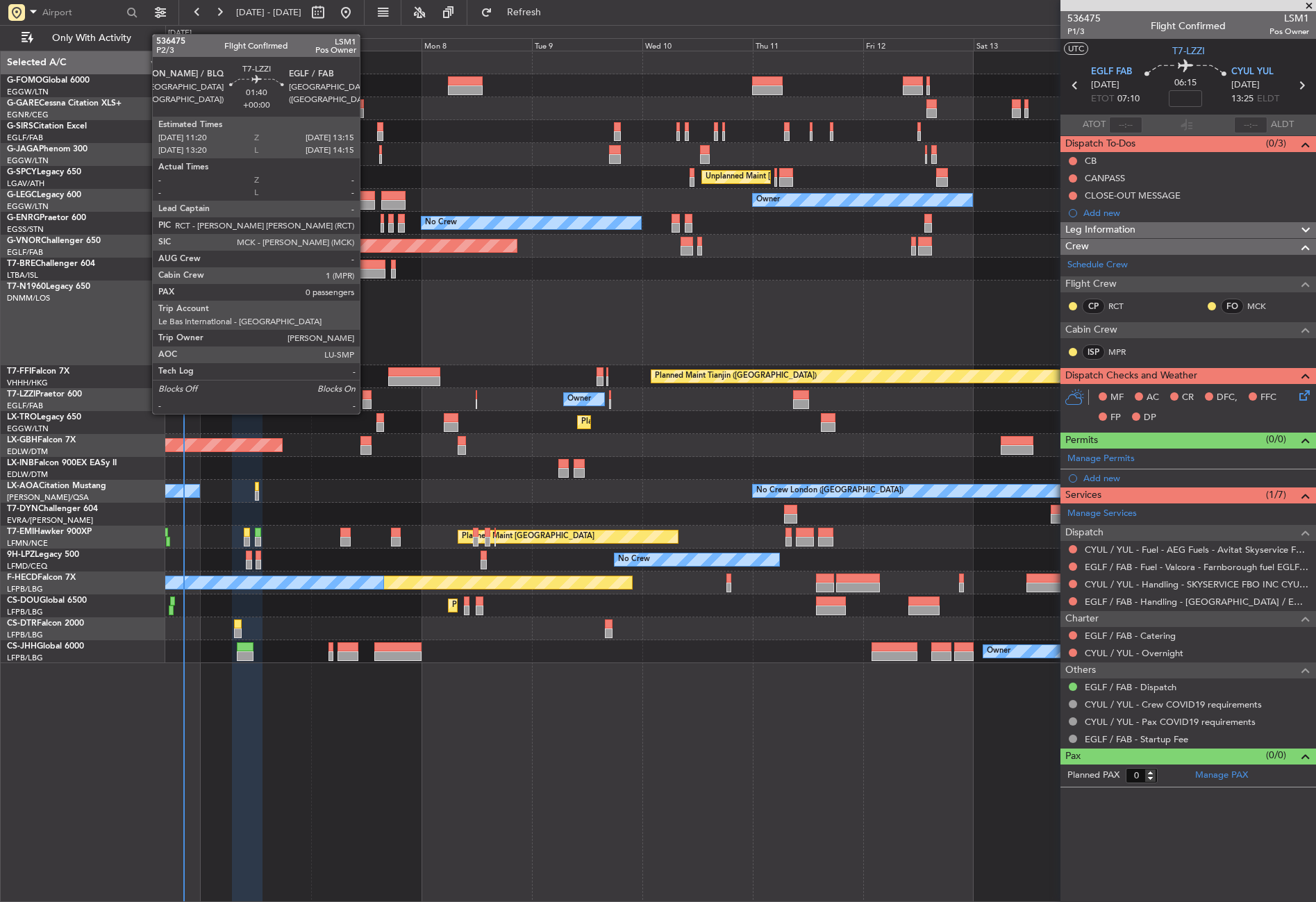
click at [366, 400] on div at bounding box center [367, 404] width 9 height 10
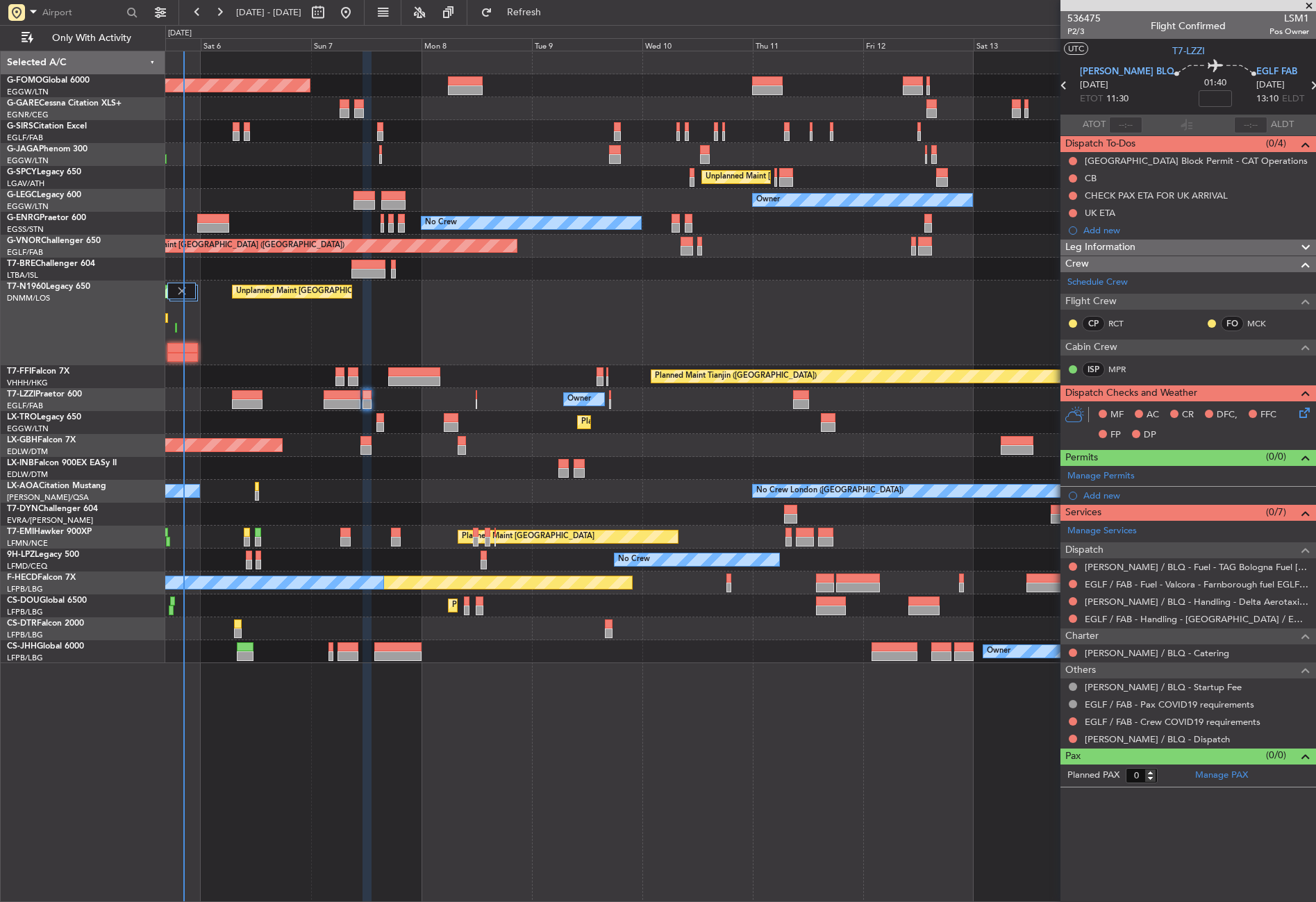
click at [578, 857] on div "Planned Maint London (Luton) Planned Maint London (Farnborough) Unplanned Maint…" at bounding box center [740, 476] width 1151 height 851
click at [546, 778] on div "Planned Maint London (Luton) Planned Maint London (Farnborough) Unplanned Maint…" at bounding box center [740, 476] width 1151 height 851
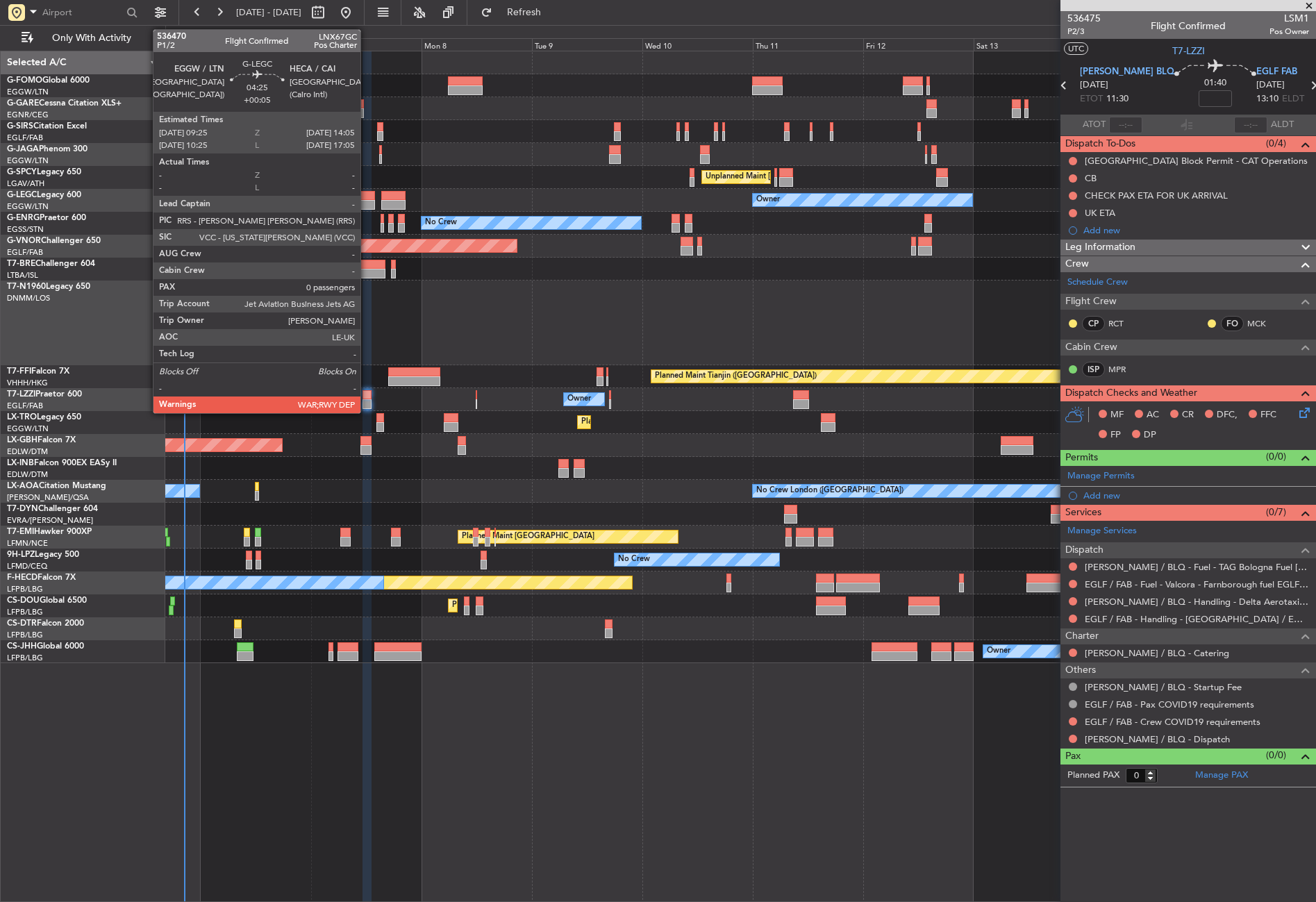
click at [366, 199] on div at bounding box center [364, 196] width 22 height 10
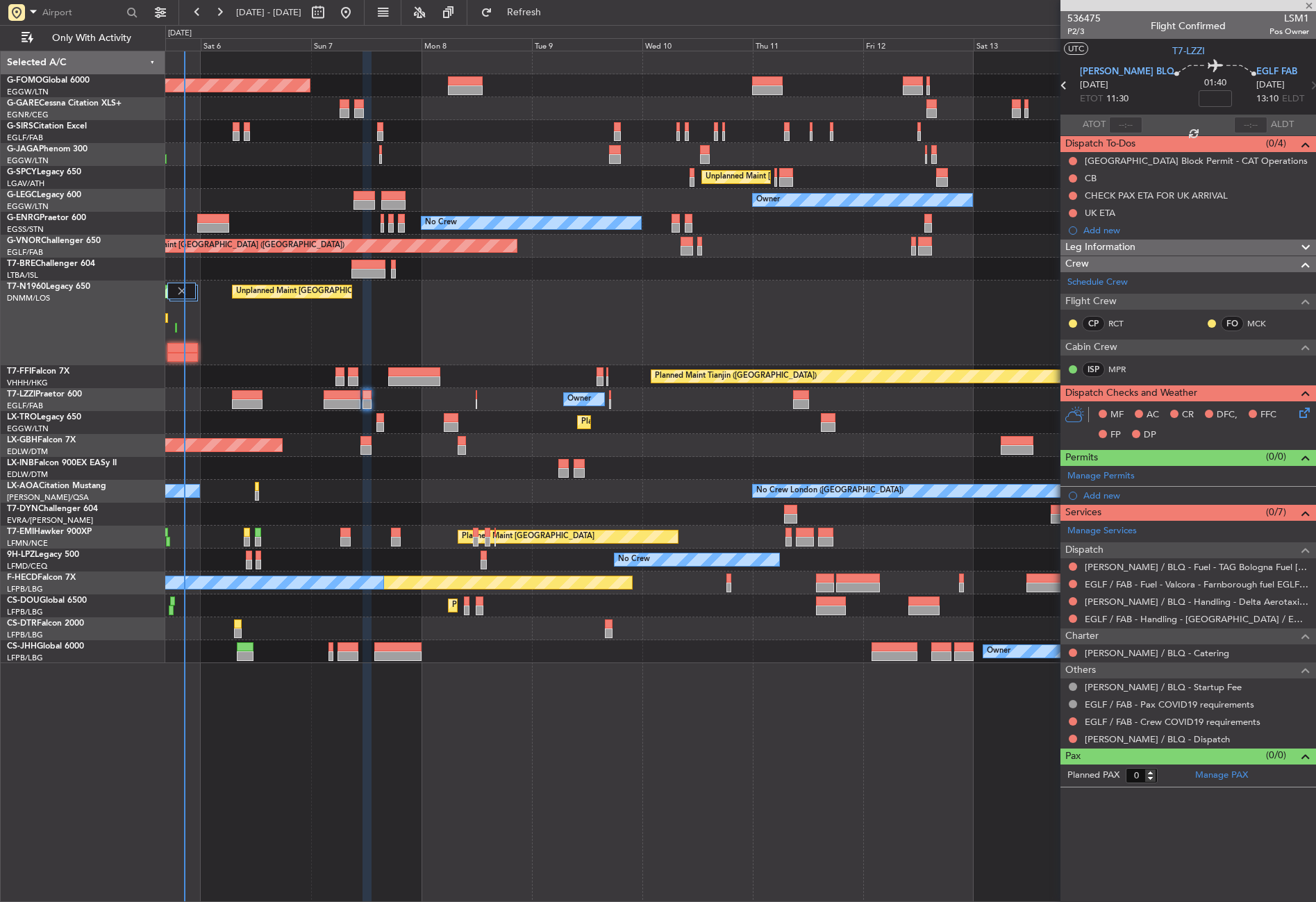
type input "+00:05"
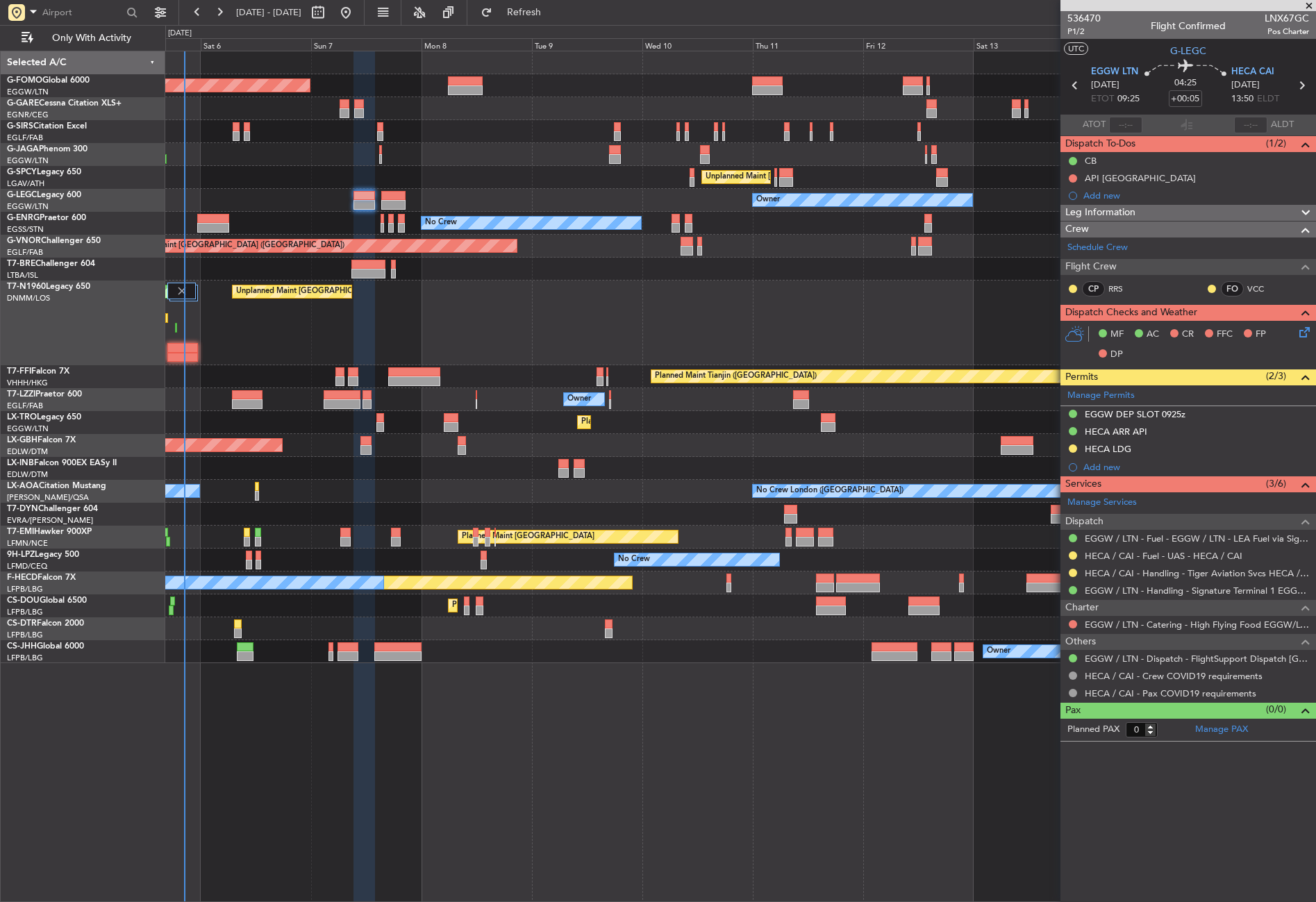
click at [391, 452] on div "Planned Maint [GEOGRAPHIC_DATA] ([GEOGRAPHIC_DATA] Intl) Planned Maint Nurnberg" at bounding box center [740, 445] width 1150 height 23
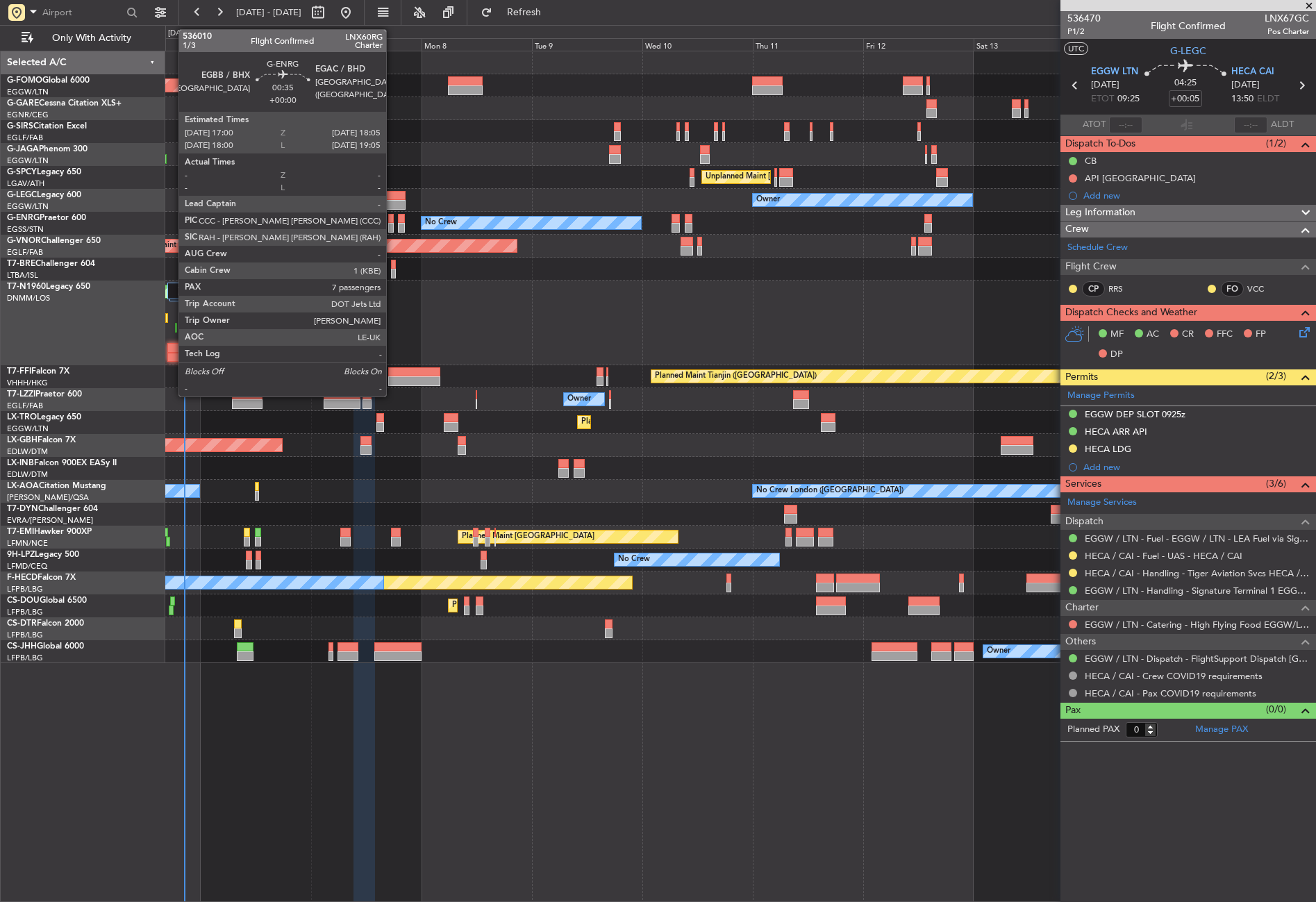
click at [392, 222] on div at bounding box center [391, 219] width 6 height 10
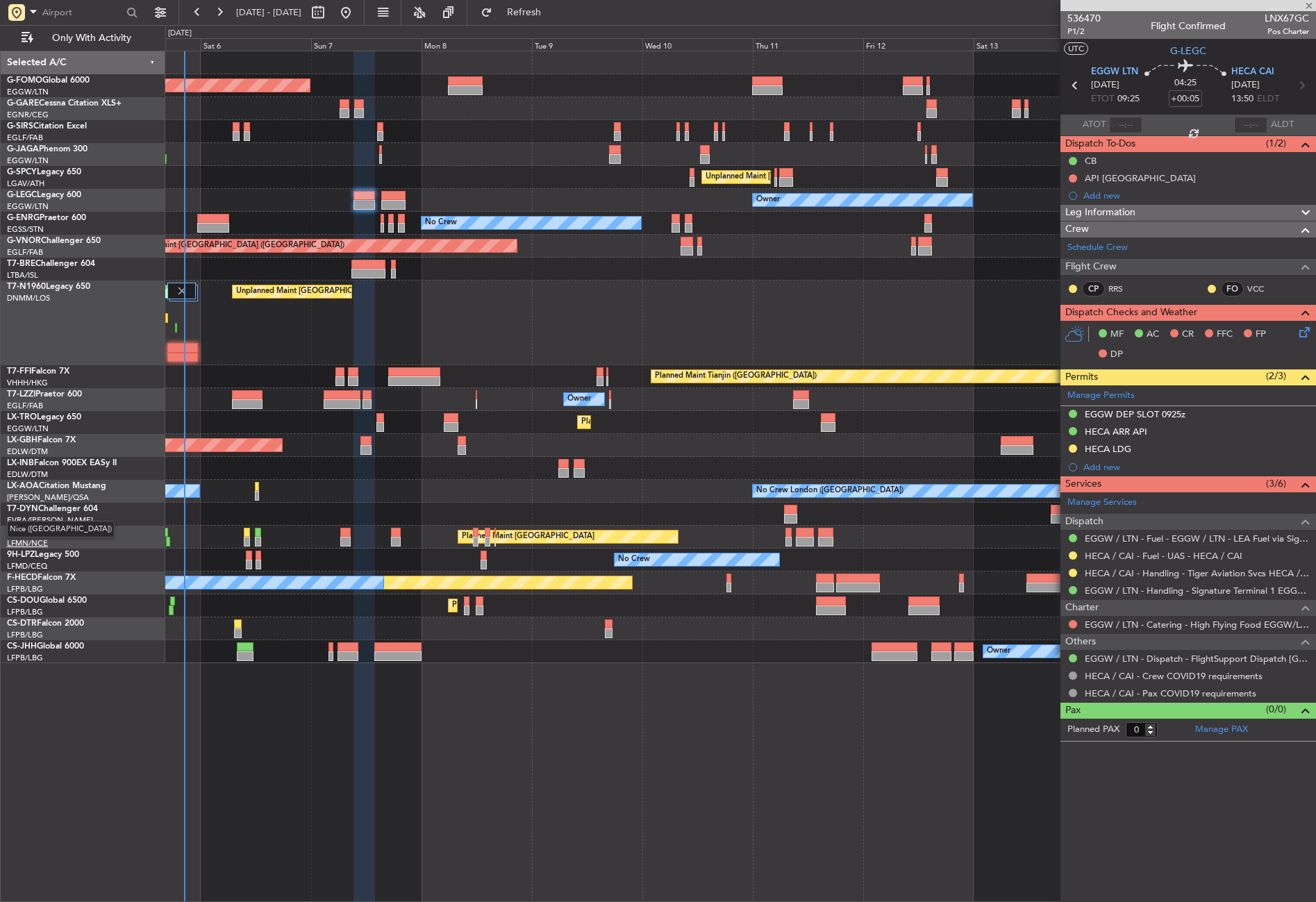
type input "7"
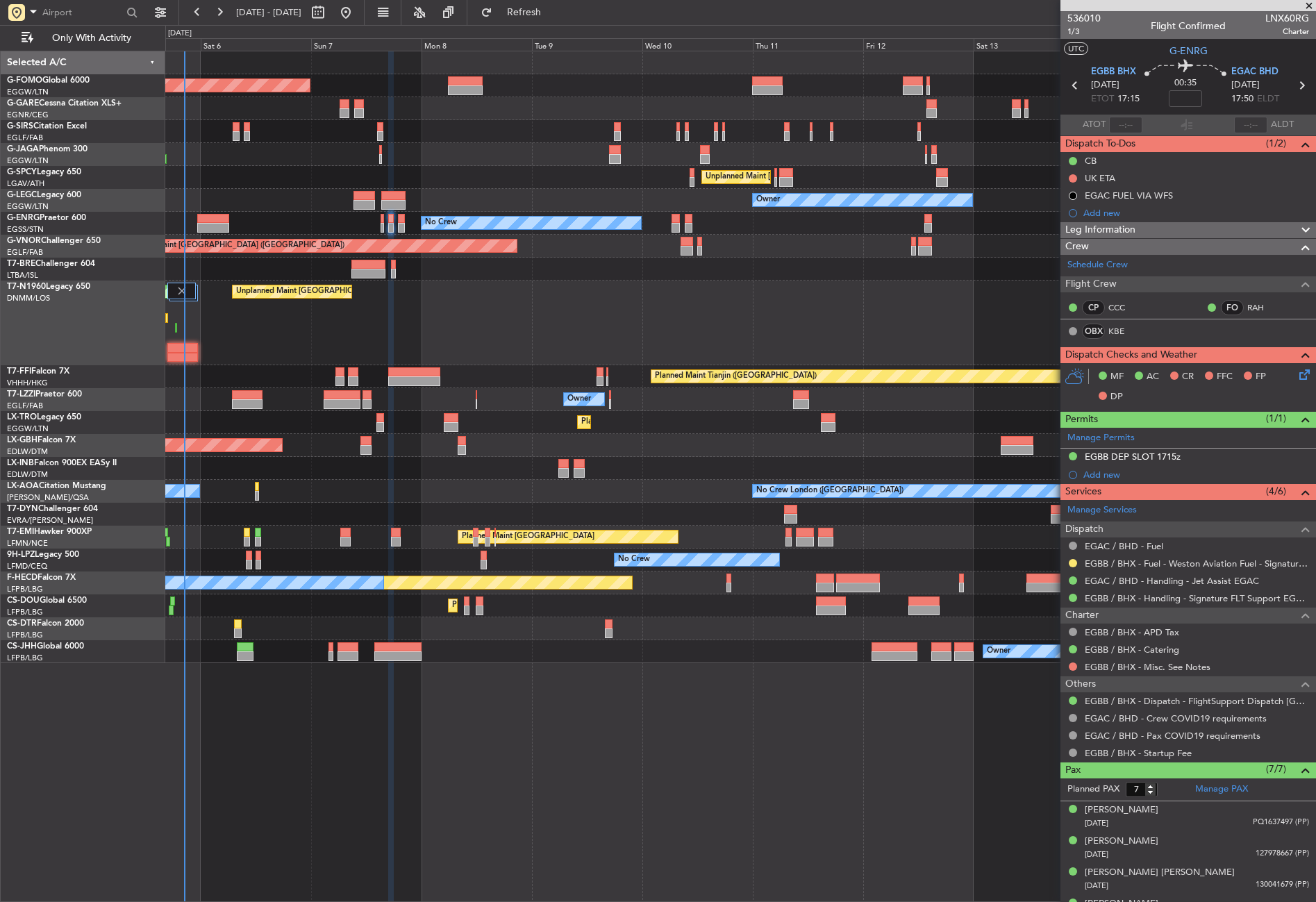
click at [952, 710] on div "Planned Maint London (Luton) Planned Maint London (Farnborough) Unplanned Maint…" at bounding box center [740, 476] width 1151 height 851
click at [1135, 200] on div "EGAC FUEL VIA WFS" at bounding box center [1129, 195] width 88 height 12
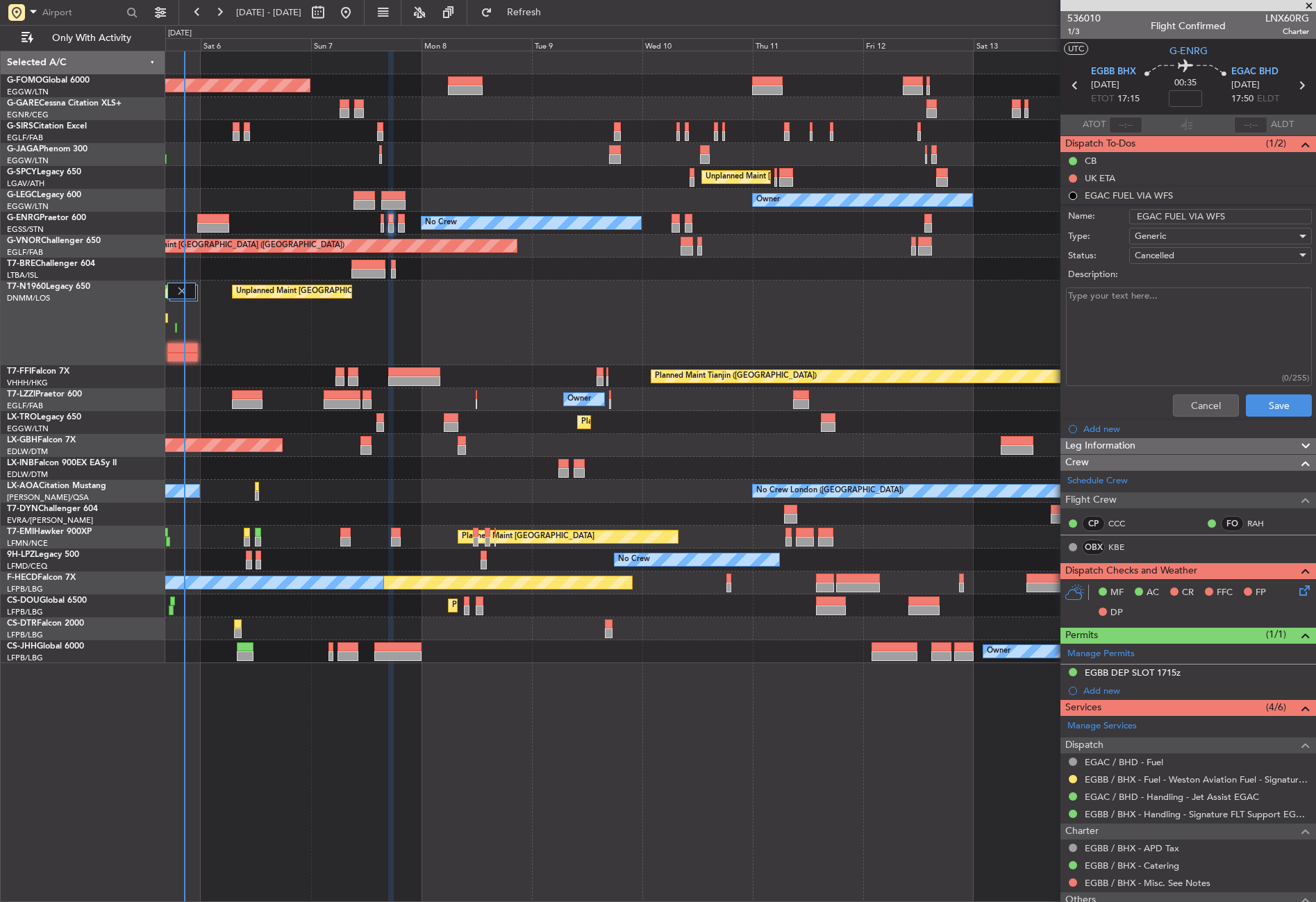
click at [1234, 215] on input "EGAC FUEL VIA WFS" at bounding box center [1220, 217] width 183 height 15
type input "EGAC FUEL NOT AVAILABLE"
click at [1191, 299] on textarea "Description:" at bounding box center [1189, 337] width 246 height 99
type textarea "EGAC fuel not available through WFS and not available through handler. Crew inf…"
click at [1264, 427] on li "Add new" at bounding box center [1189, 428] width 256 height 17
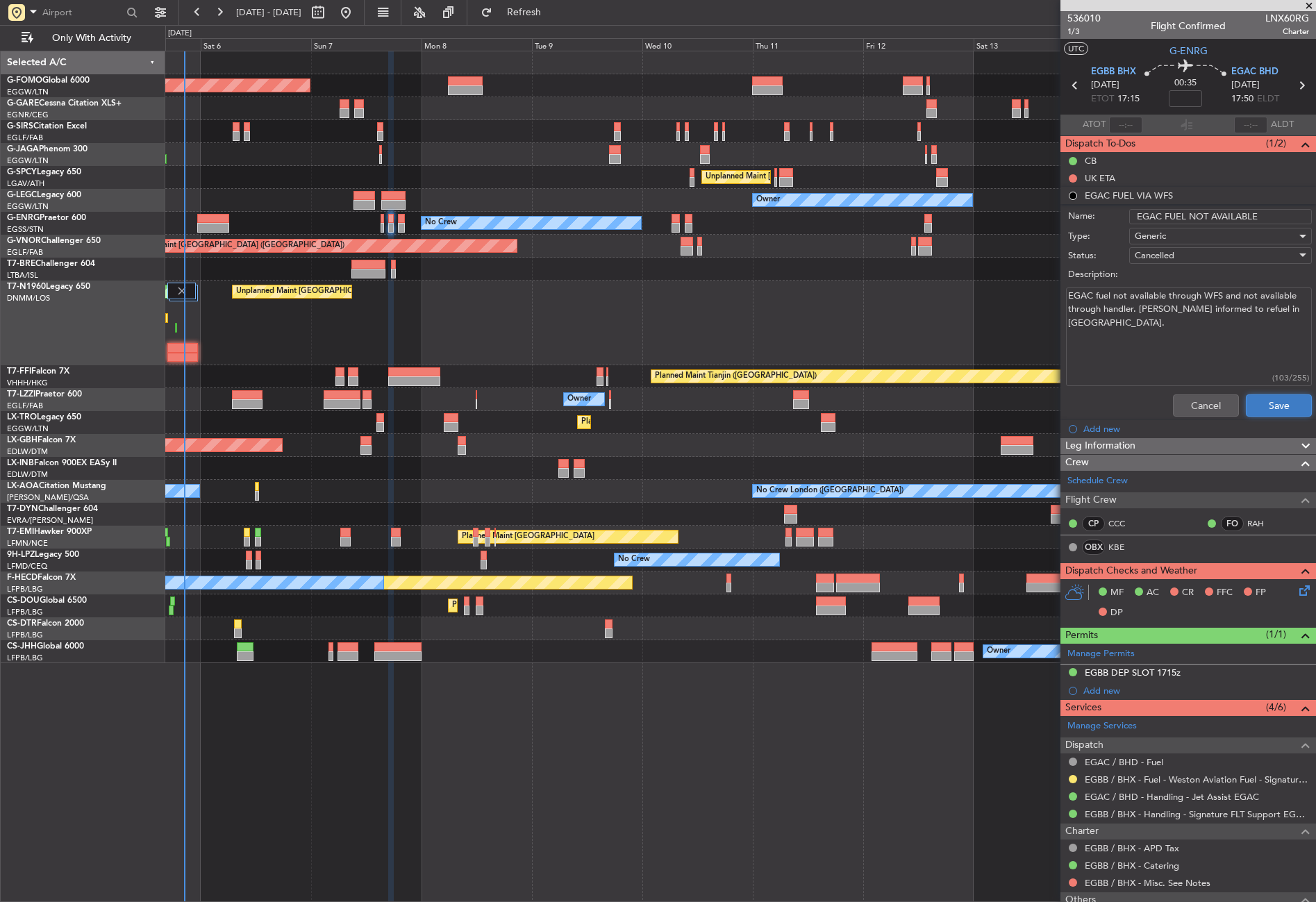
click at [1253, 407] on button "Save" at bounding box center [1278, 405] width 66 height 22
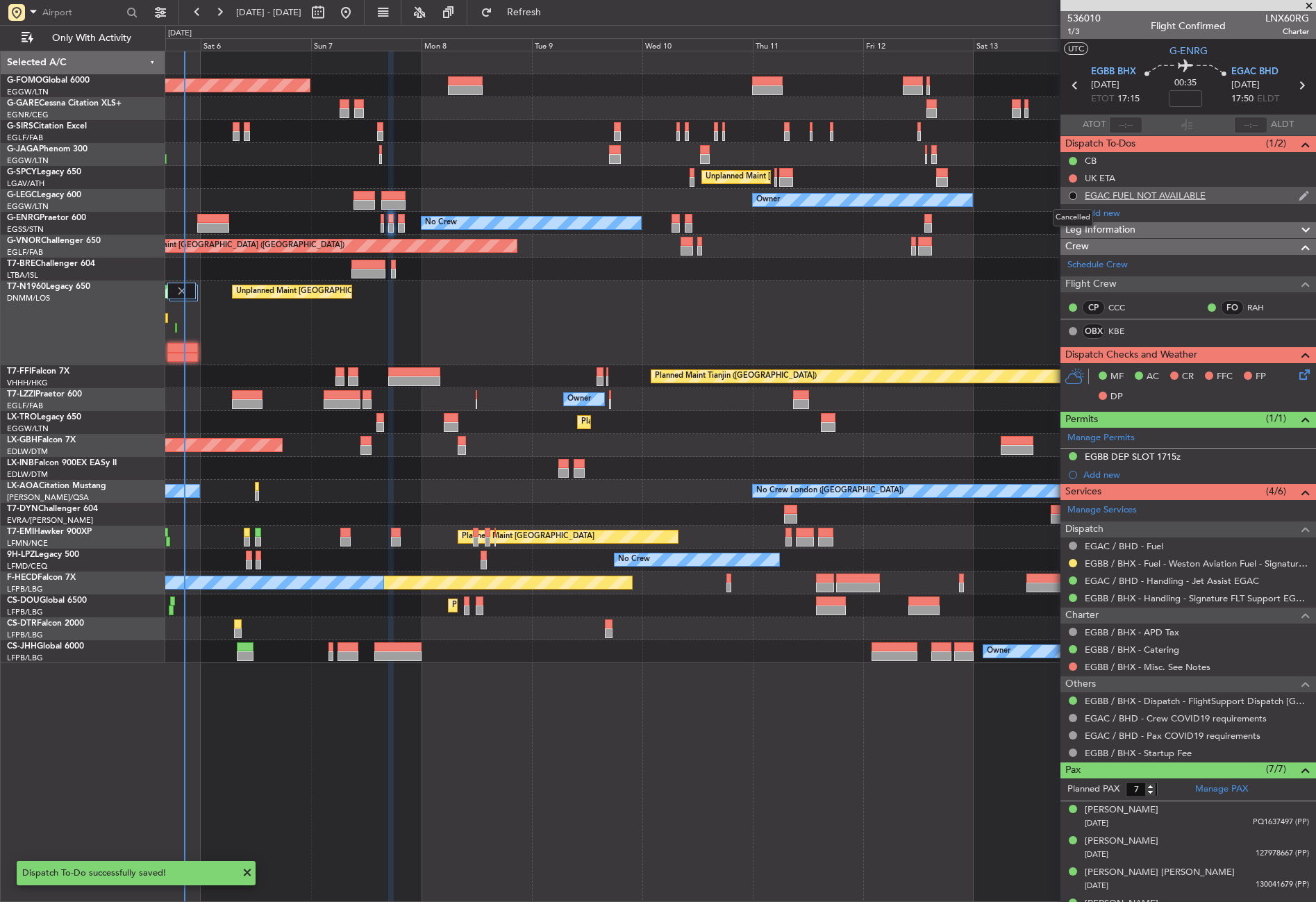
click at [1073, 192] on button at bounding box center [1073, 196] width 8 height 8
click at [1073, 260] on span "Completed" at bounding box center [1079, 257] width 46 height 14
click at [863, 285] on div "Planned Maint London (Stansted) Unplanned Maint London (Stansted)" at bounding box center [740, 323] width 1150 height 85
click at [847, 688] on div "Planned Maint London (Luton) Planned Maint London (Farnborough) Unplanned Maint…" at bounding box center [740, 476] width 1151 height 851
click at [513, 284] on div "Planned Maint London (Stansted) Unplanned Maint London (Stansted)" at bounding box center [740, 323] width 1150 height 85
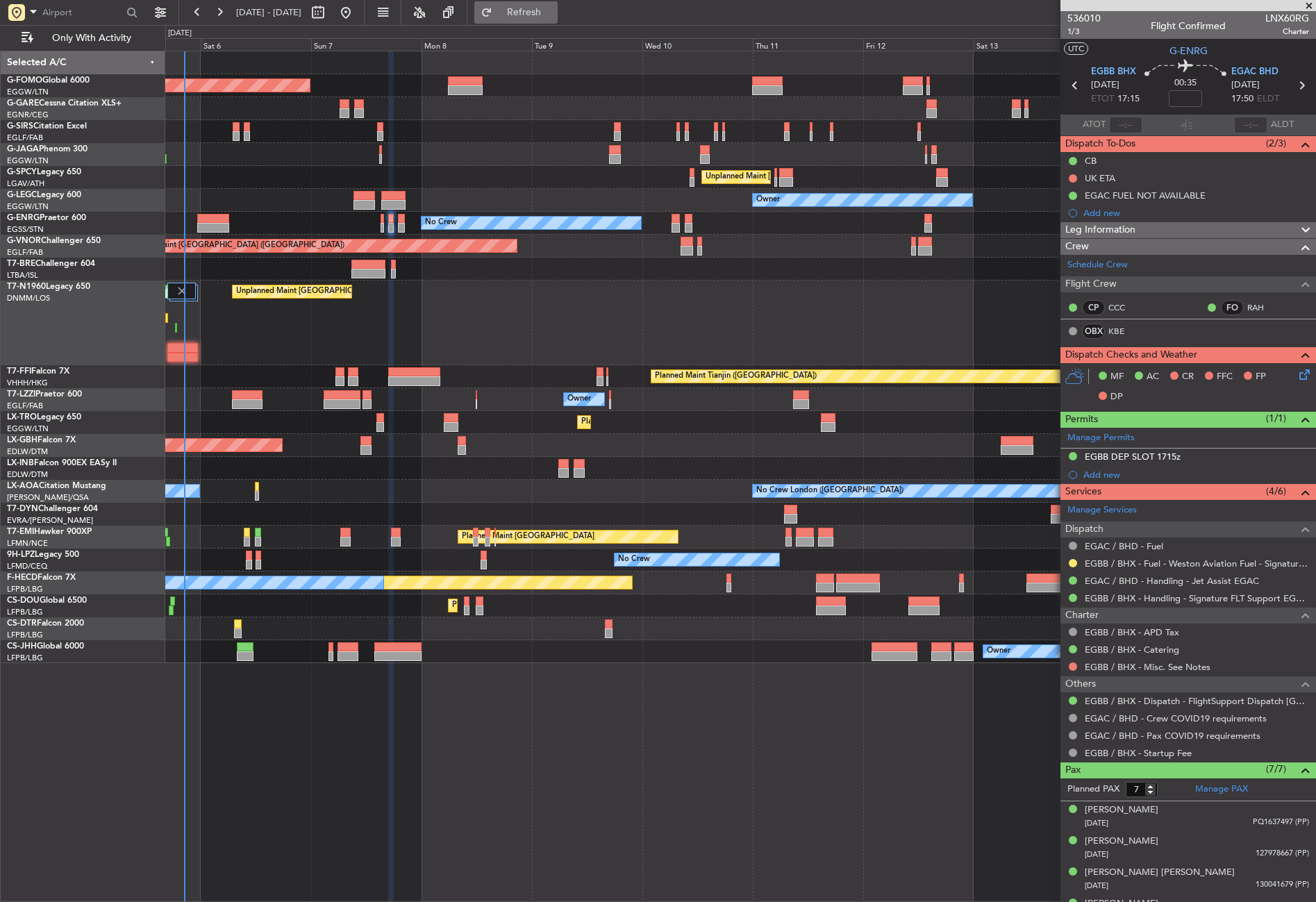
click at [529, 15] on button "Refresh" at bounding box center [516, 13] width 83 height 22
click at [436, 283] on div "Planned Maint London (Stansted) Unplanned Maint London (Stansted)" at bounding box center [740, 323] width 1150 height 85
click at [535, 0] on fb-refresh-button "Refresh" at bounding box center [516, 13] width 97 height 25
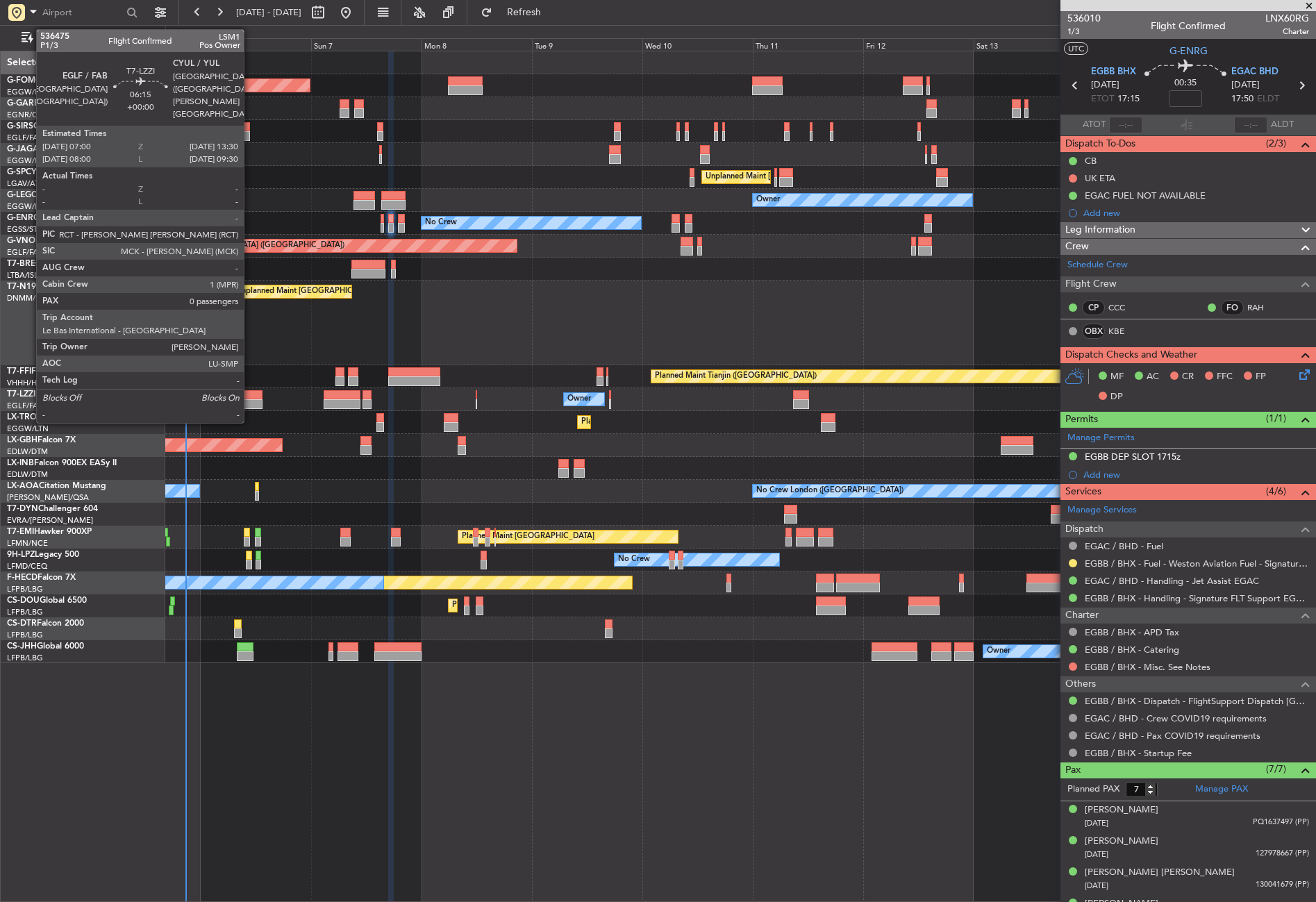
click at [250, 393] on div at bounding box center [247, 395] width 31 height 10
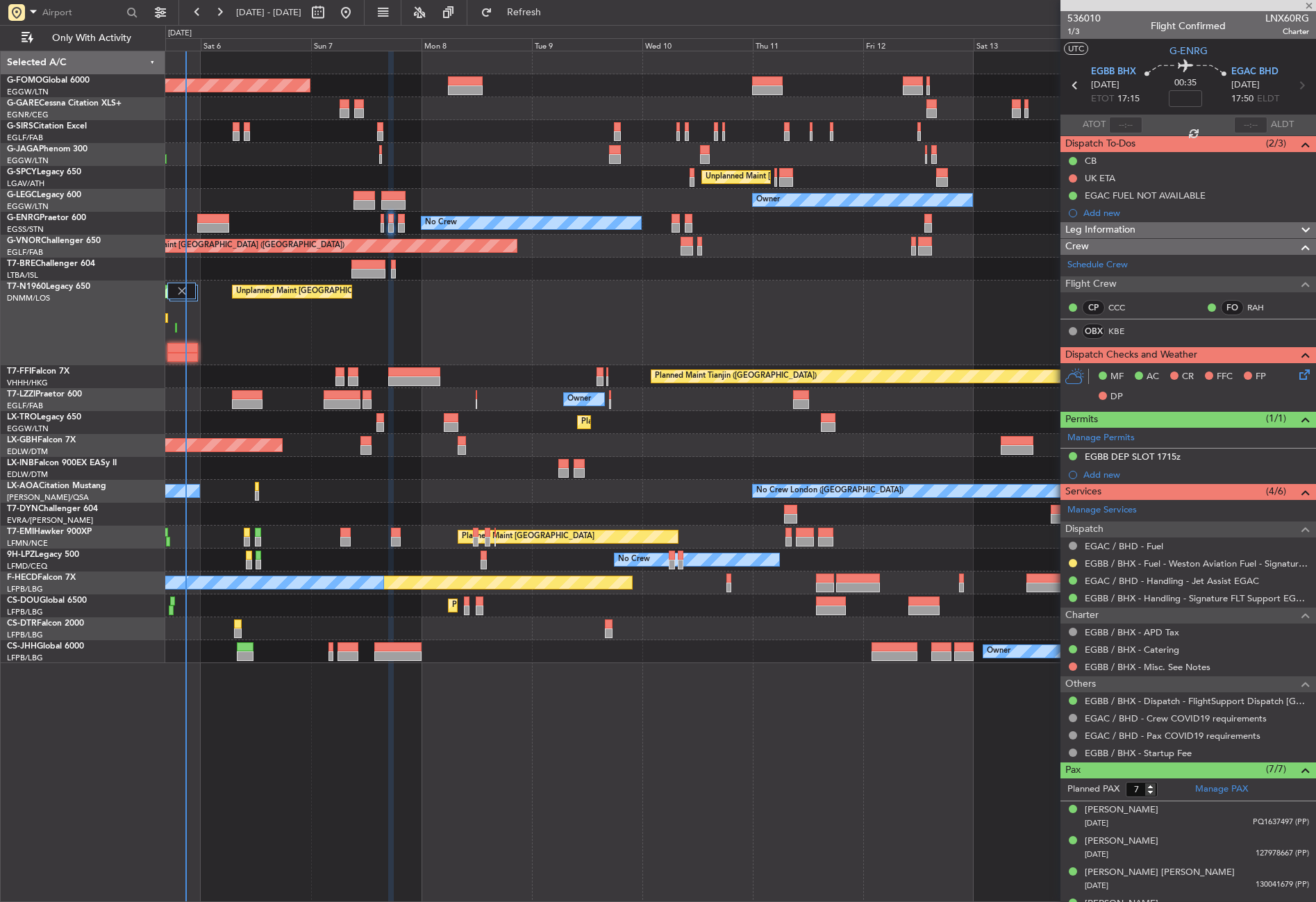
type input "0"
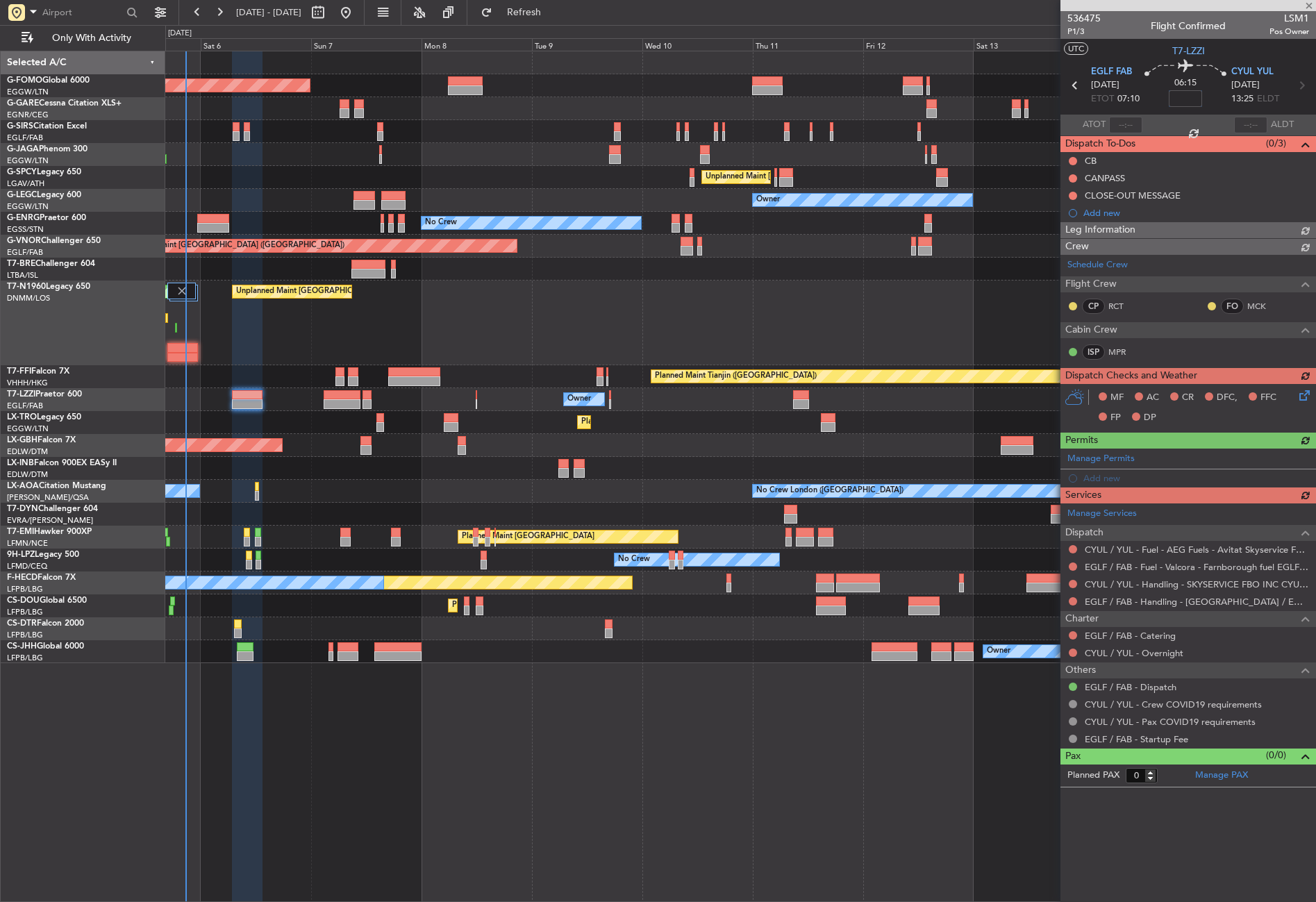
click at [1195, 95] on input at bounding box center [1185, 99] width 33 height 17
click at [624, 296] on div "Planned Maint London (Stansted) Unplanned Maint London (Stansted)" at bounding box center [740, 323] width 1150 height 85
click at [325, 452] on div "Planned Maint [GEOGRAPHIC_DATA] ([GEOGRAPHIC_DATA] Intl) Planned Maint Nurnberg" at bounding box center [740, 445] width 1150 height 23
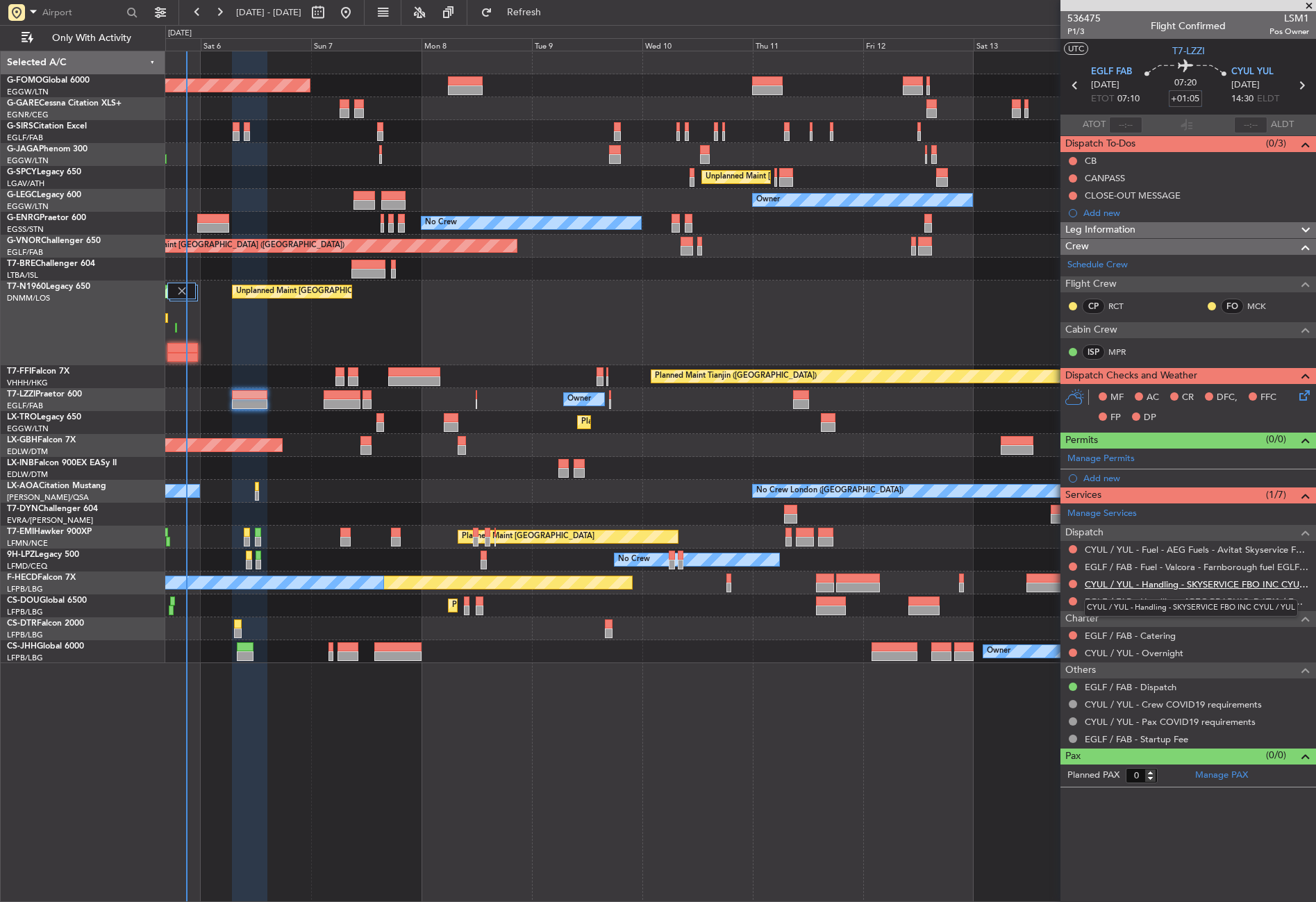
type input "+01:05"
click at [1113, 582] on link "CYUL / YUL - Handling - SKYSERVICE FBO INC CYUL / YUL" at bounding box center [1197, 584] width 225 height 12
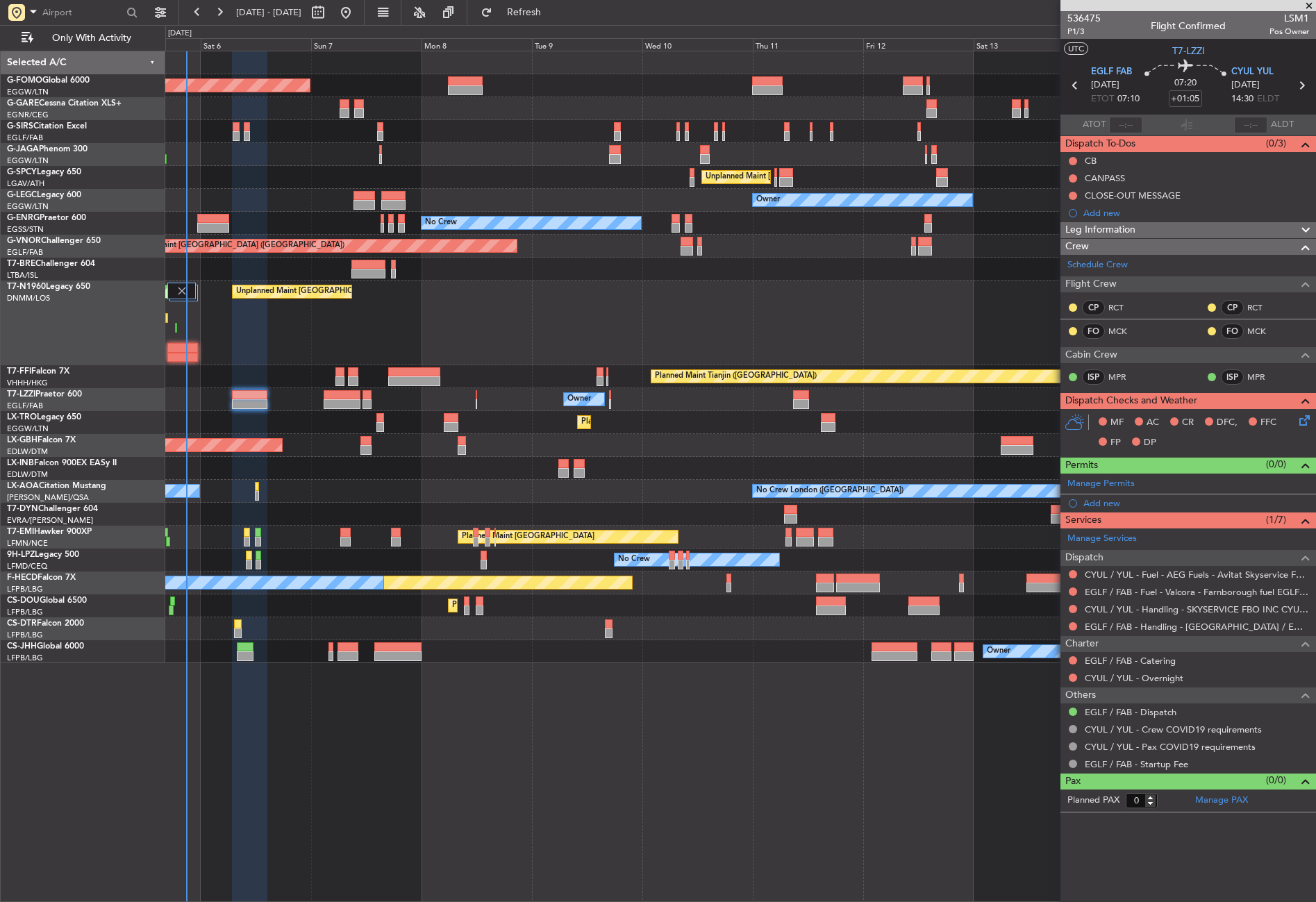
click at [398, 319] on div "Planned Maint London (Stansted) Unplanned Maint London (Stansted)" at bounding box center [740, 323] width 1150 height 85
click at [791, 866] on div "Planned Maint London (Luton) Planned Maint London (Farnborough) Unplanned Maint…" at bounding box center [740, 476] width 1151 height 851
click at [793, 865] on div "Planned Maint London (Luton) Planned Maint London (Farnborough) Unplanned Maint…" at bounding box center [740, 476] width 1151 height 851
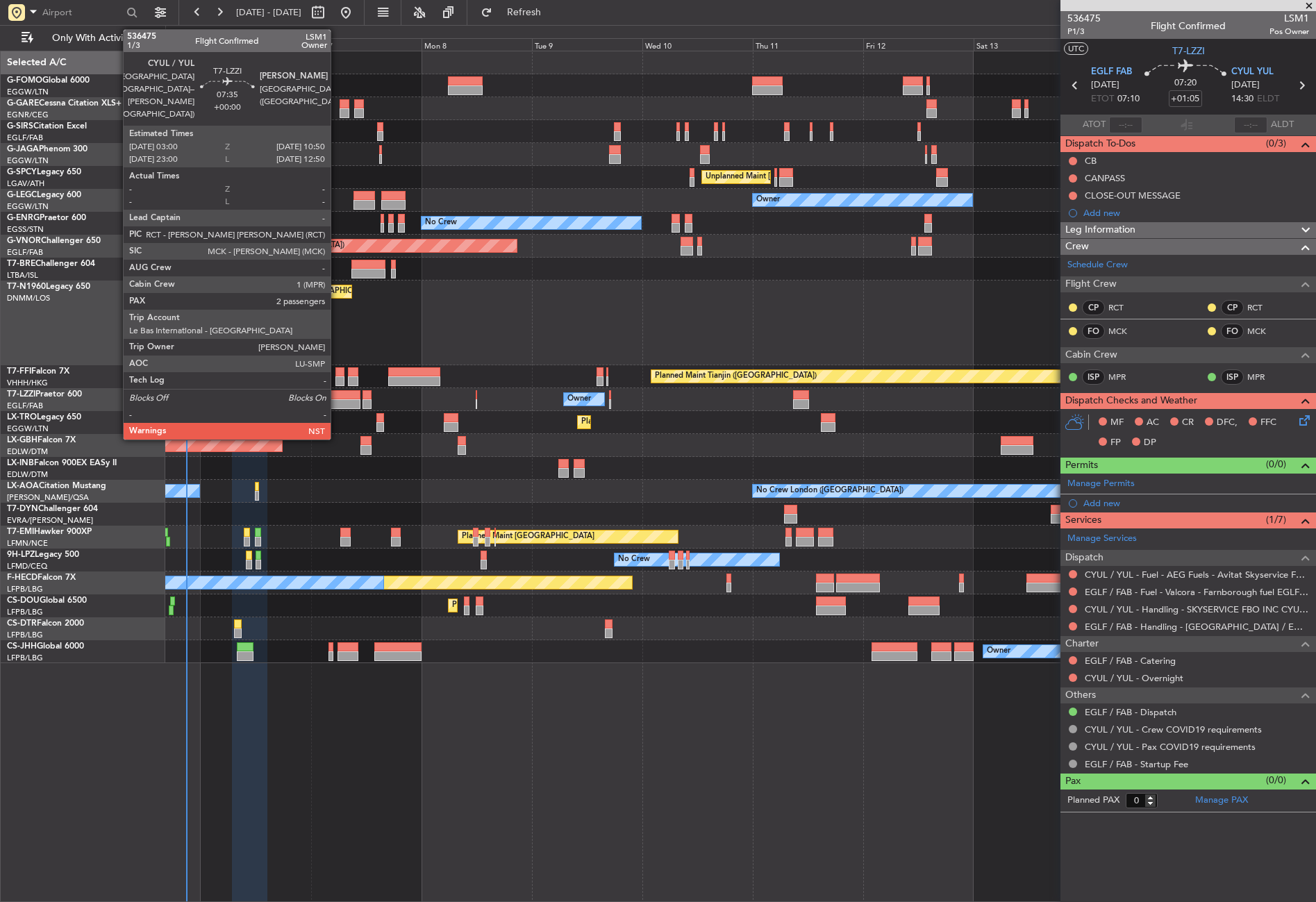
click at [337, 401] on div at bounding box center [342, 404] width 36 height 10
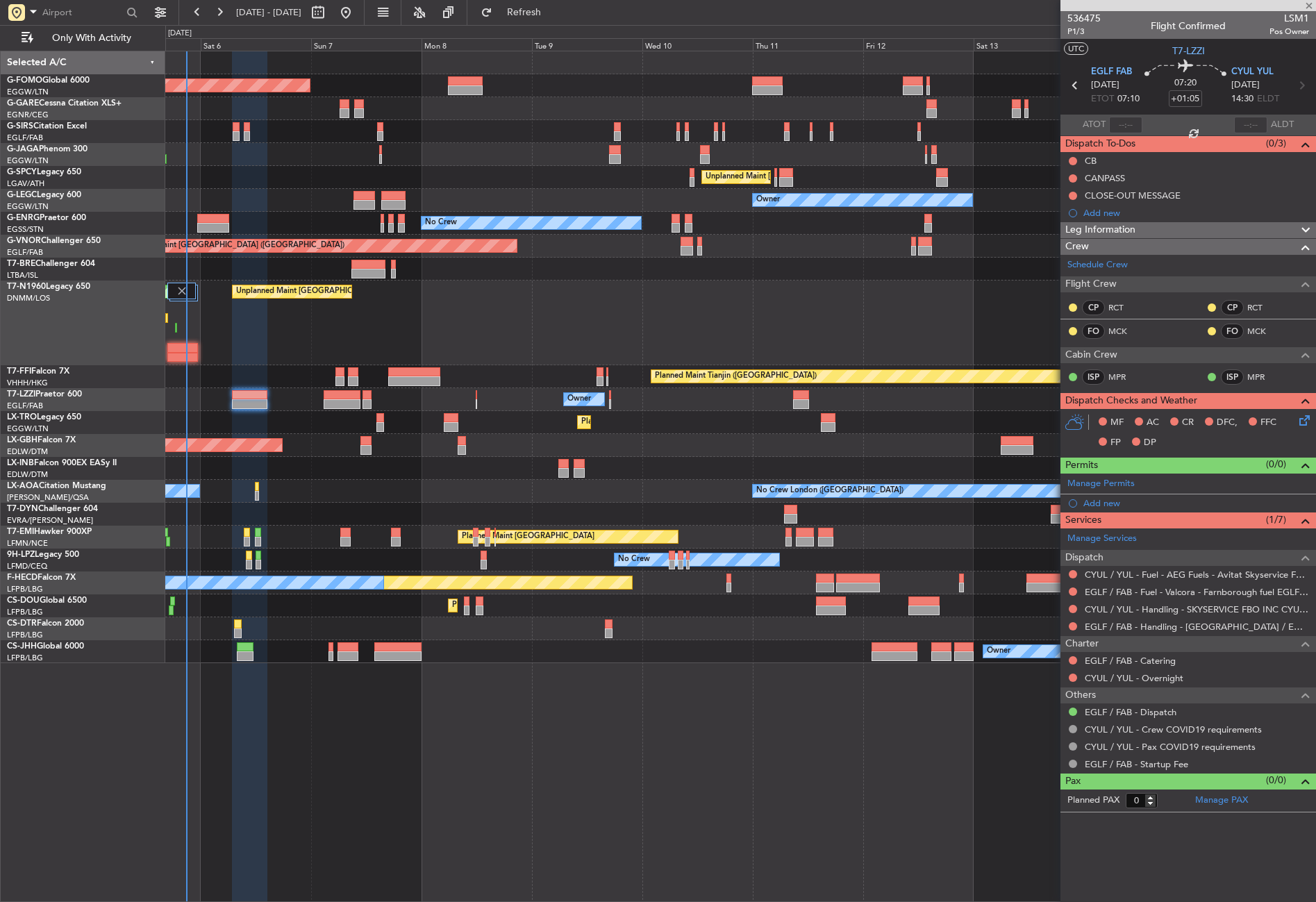
type input "2"
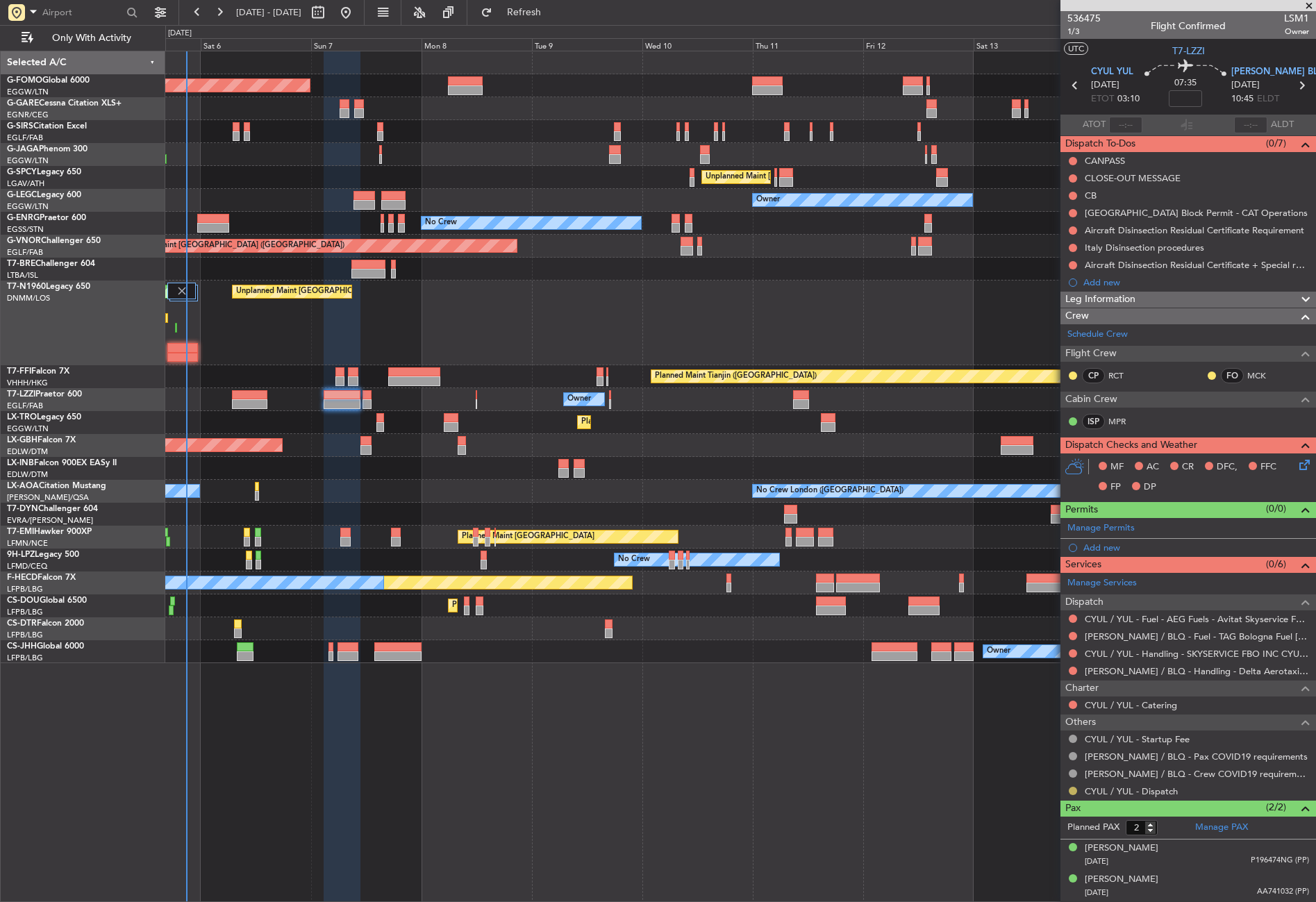
click at [1070, 789] on button at bounding box center [1073, 791] width 8 height 8
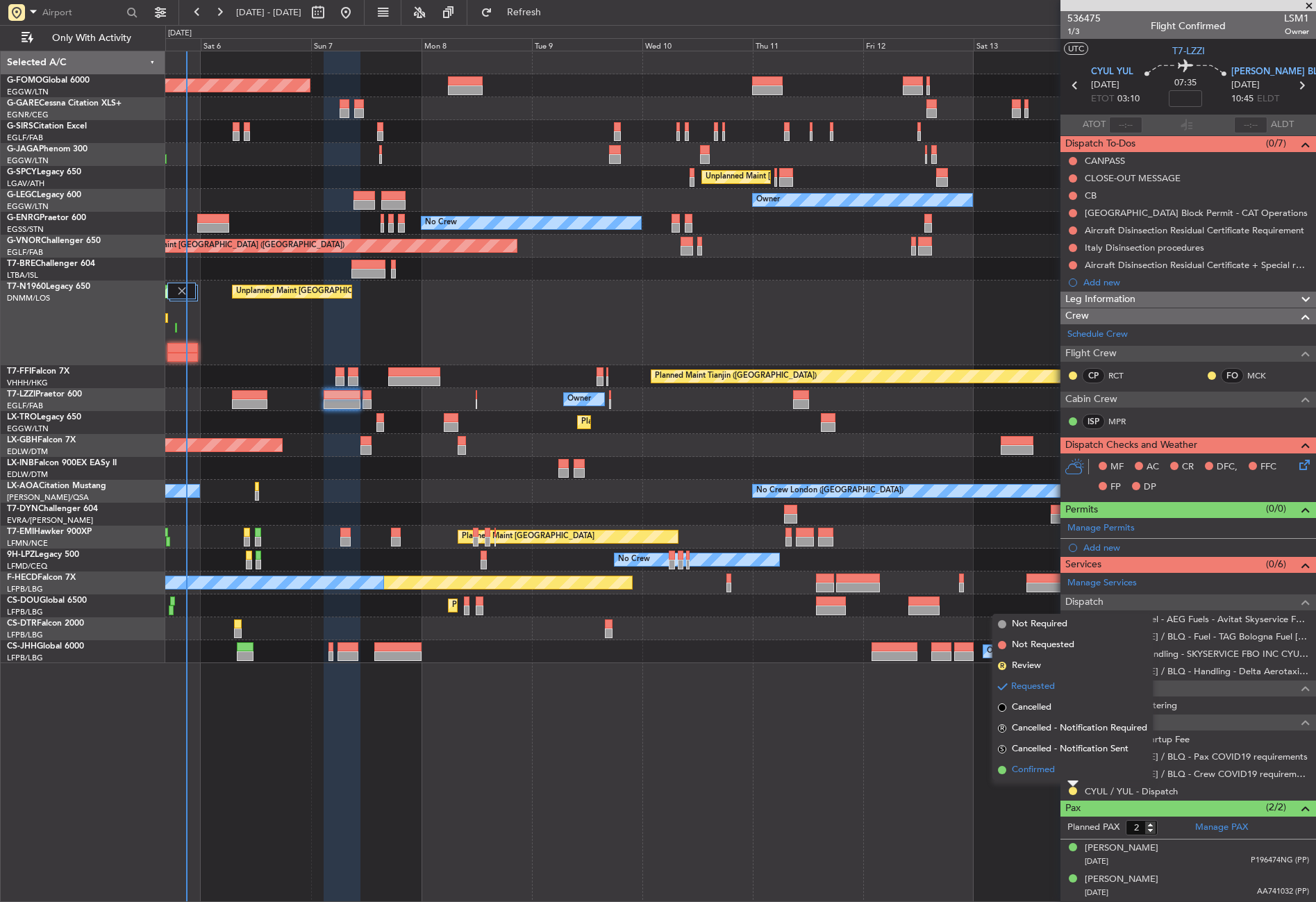
click at [1020, 773] on span "Confirmed" at bounding box center [1034, 770] width 43 height 14
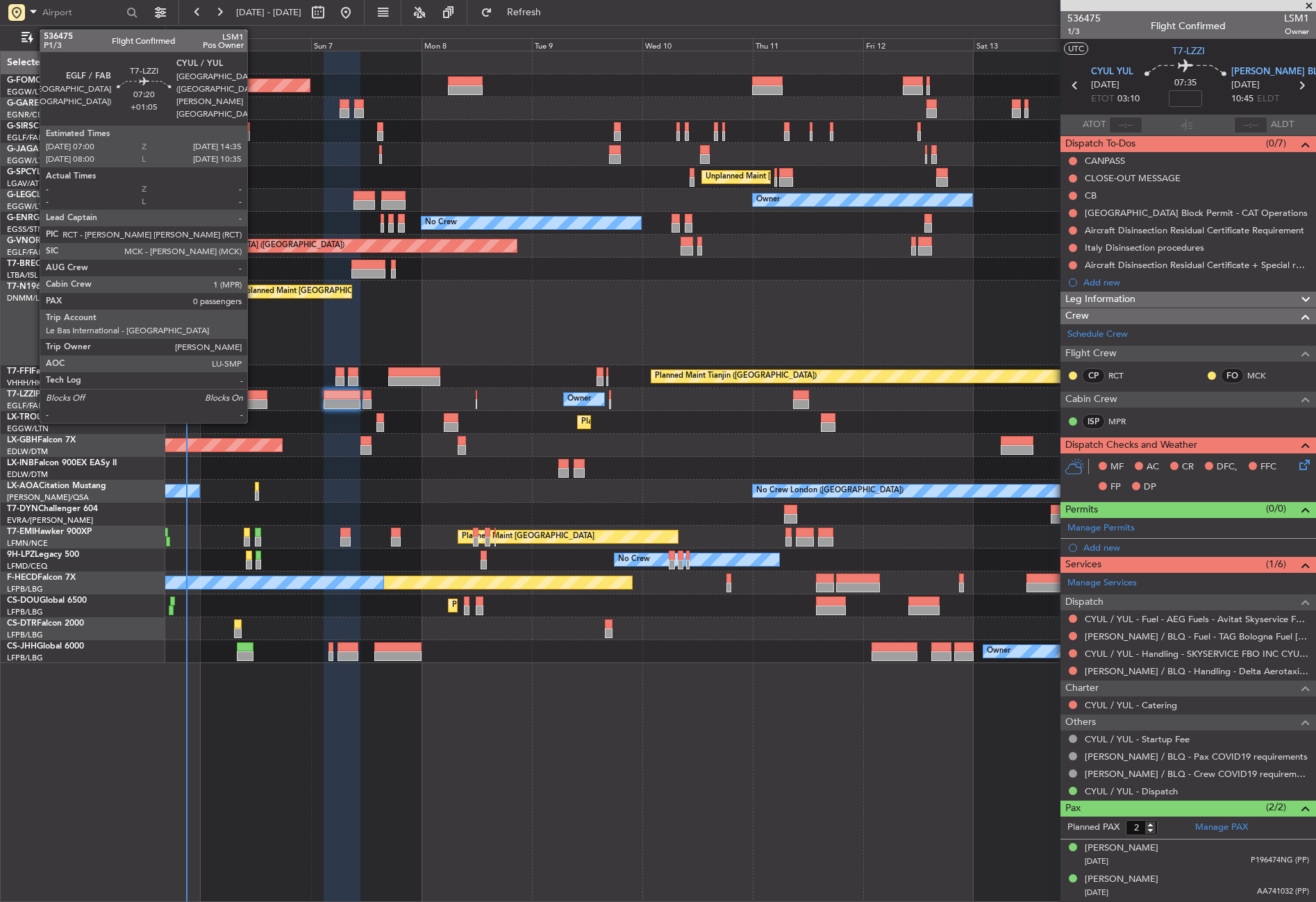
click at [254, 392] on div at bounding box center [250, 395] width 35 height 10
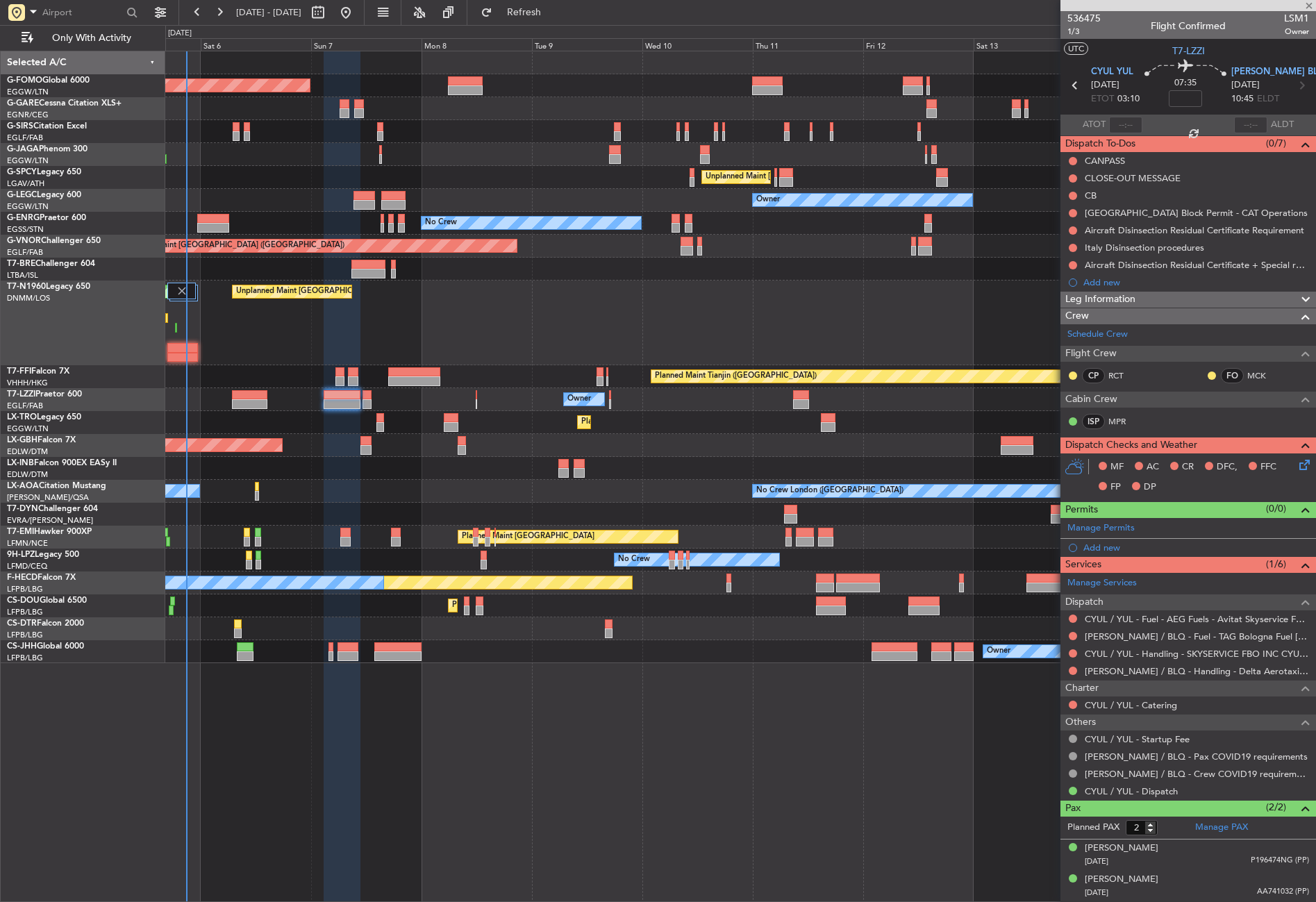
type input "+01:05"
type input "0"
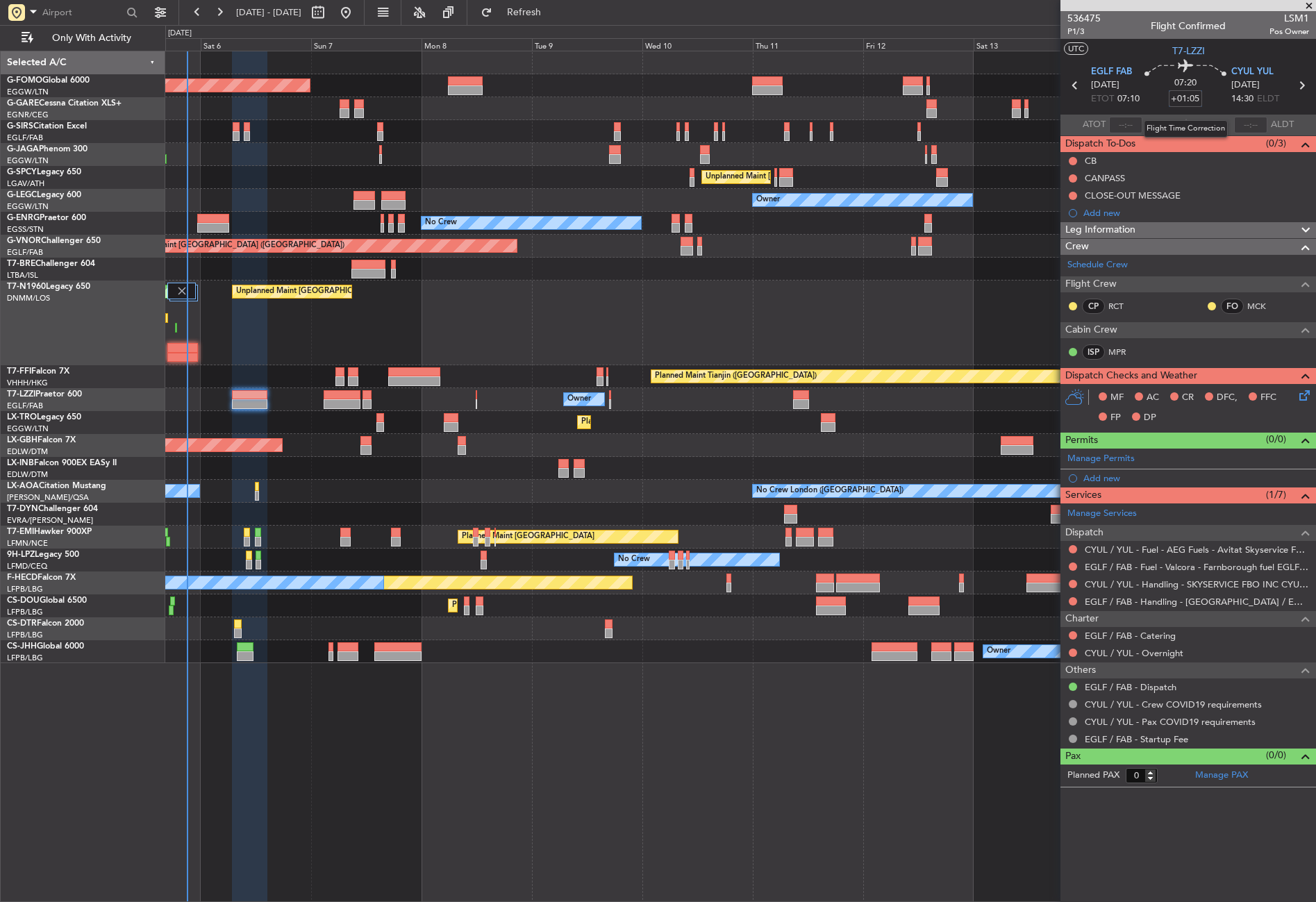
click at [1199, 97] on input "+01:05" at bounding box center [1185, 99] width 33 height 17
click at [843, 325] on div "Planned Maint London (Stansted) Unplanned Maint London (Stansted)" at bounding box center [740, 323] width 1150 height 85
type input "+00:00"
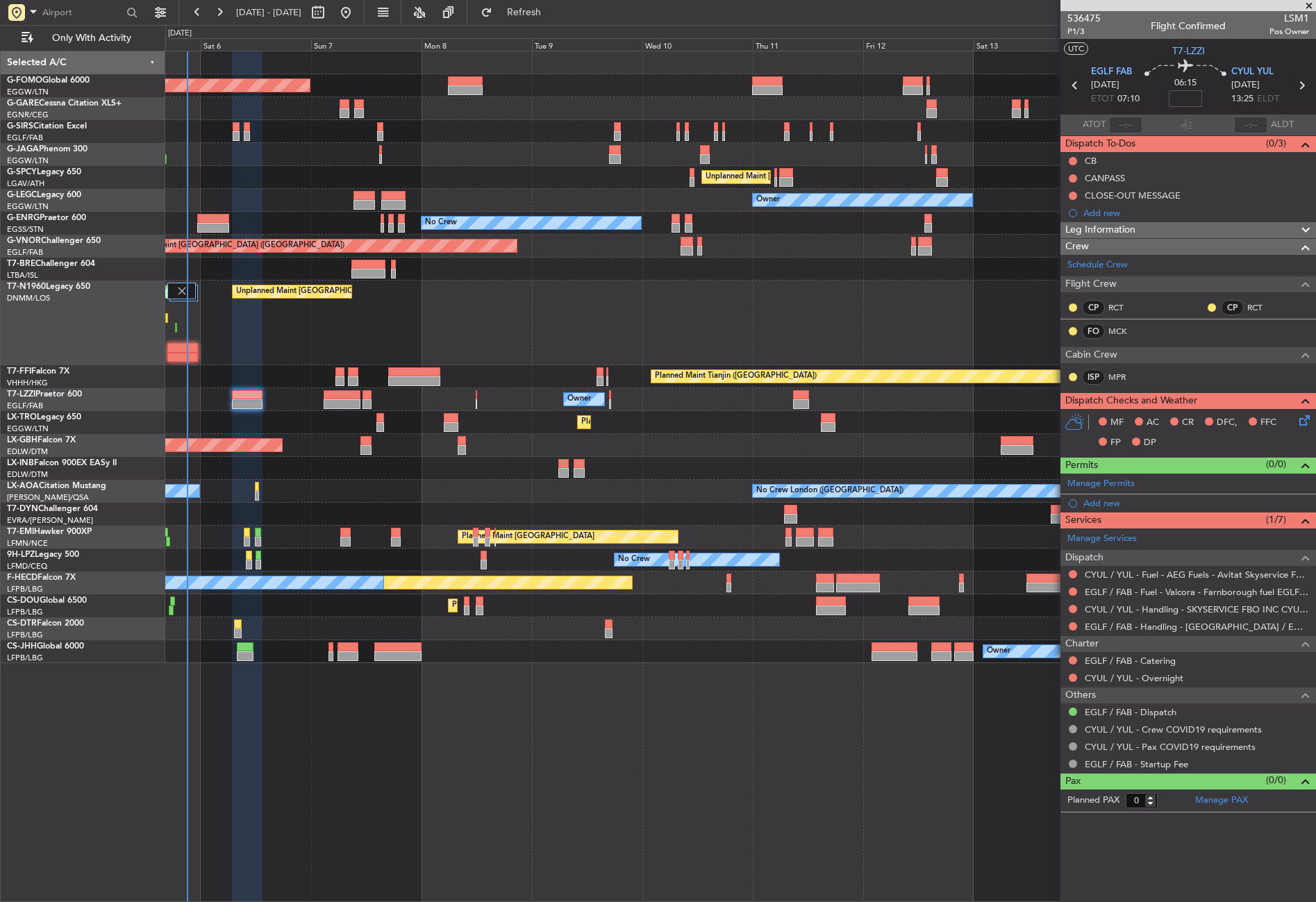
click at [444, 764] on div "Planned Maint London (Luton) Planned Maint London (Farnborough) Unplanned Maint…" at bounding box center [740, 476] width 1151 height 851
click at [421, 709] on div "Planned Maint London (Luton) Planned Maint London (Farnborough) Unplanned Maint…" at bounding box center [740, 476] width 1151 height 851
click at [415, 705] on div "Planned Maint London (Luton) Planned Maint London (Farnborough) Unplanned Maint…" at bounding box center [740, 476] width 1151 height 851
click at [539, 21] on button "Refresh" at bounding box center [516, 13] width 83 height 22
click at [1186, 101] on input at bounding box center [1185, 99] width 33 height 17
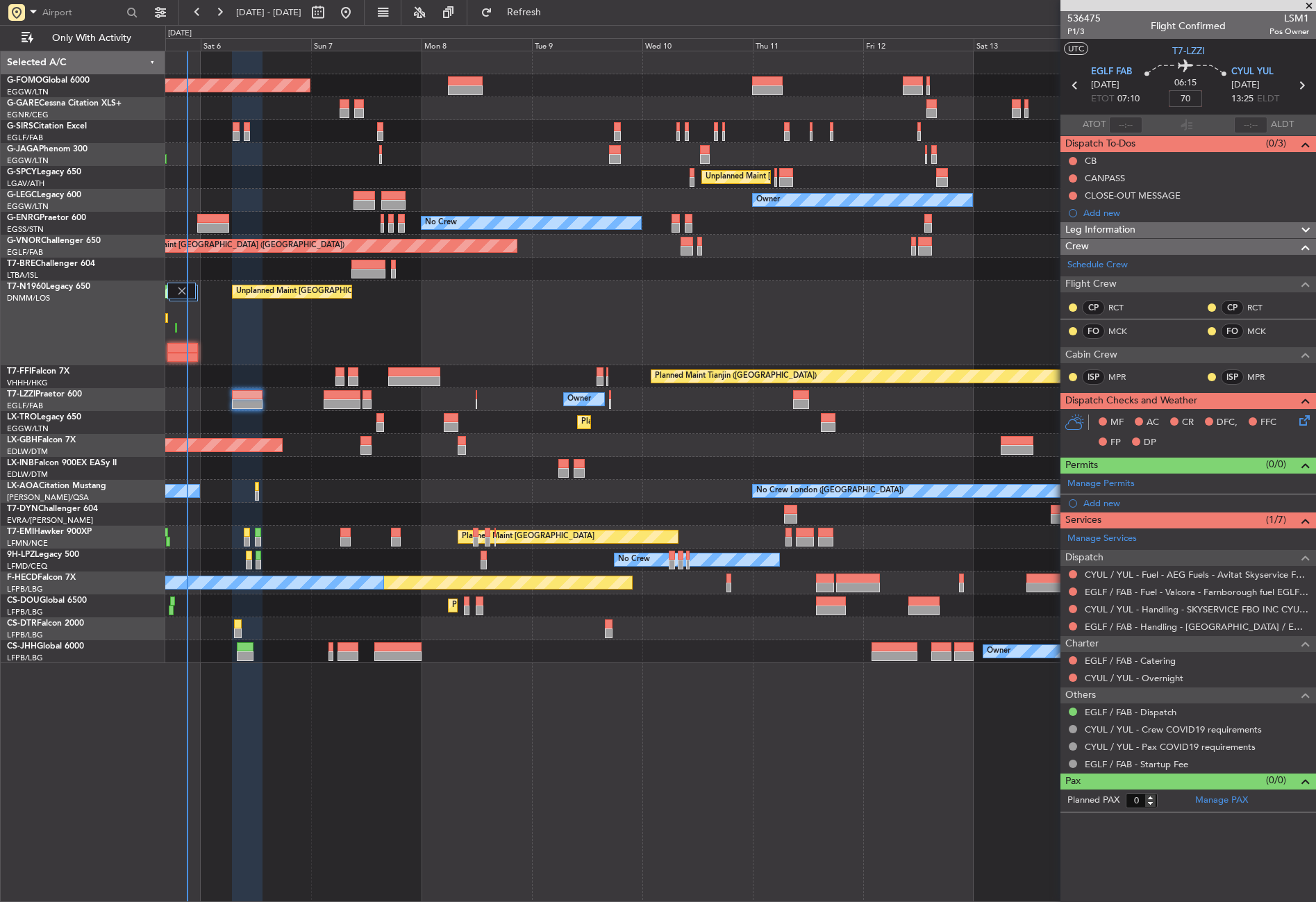
click at [1016, 266] on div at bounding box center [740, 269] width 1150 height 23
click at [534, 844] on div "Planned Maint London (Luton) Planned Maint London (Farnborough) Unplanned Maint…" at bounding box center [740, 476] width 1151 height 851
click at [530, 13] on button "Refresh" at bounding box center [516, 13] width 83 height 22
click at [496, 270] on div at bounding box center [740, 269] width 1150 height 23
click at [622, 741] on div "Planned Maint London (Luton) Planned Maint London (Farnborough) Unplanned Maint…" at bounding box center [740, 476] width 1151 height 851
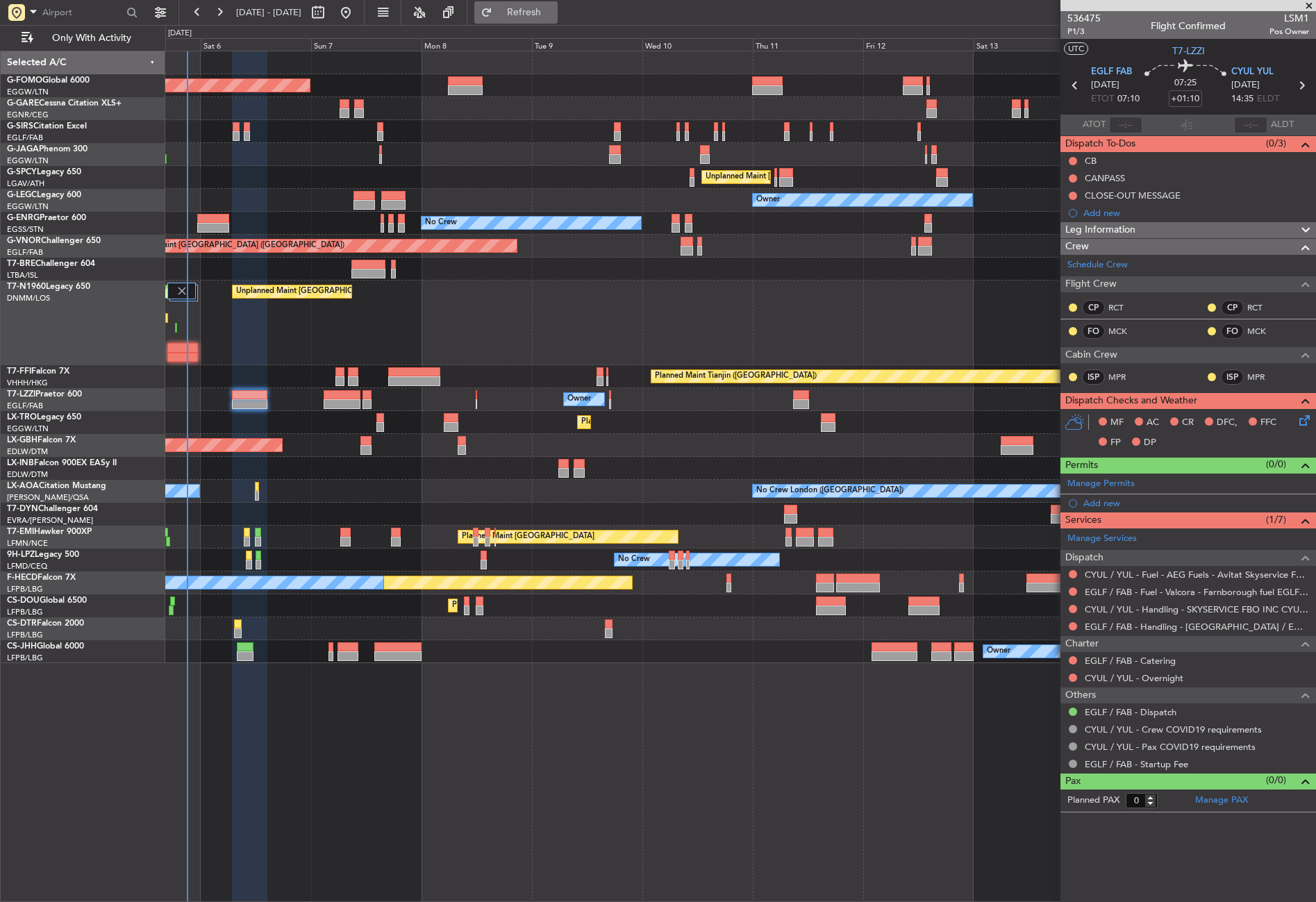
click at [527, 6] on button "Refresh" at bounding box center [516, 13] width 83 height 22
click at [537, 13] on button "Refresh" at bounding box center [516, 13] width 83 height 22
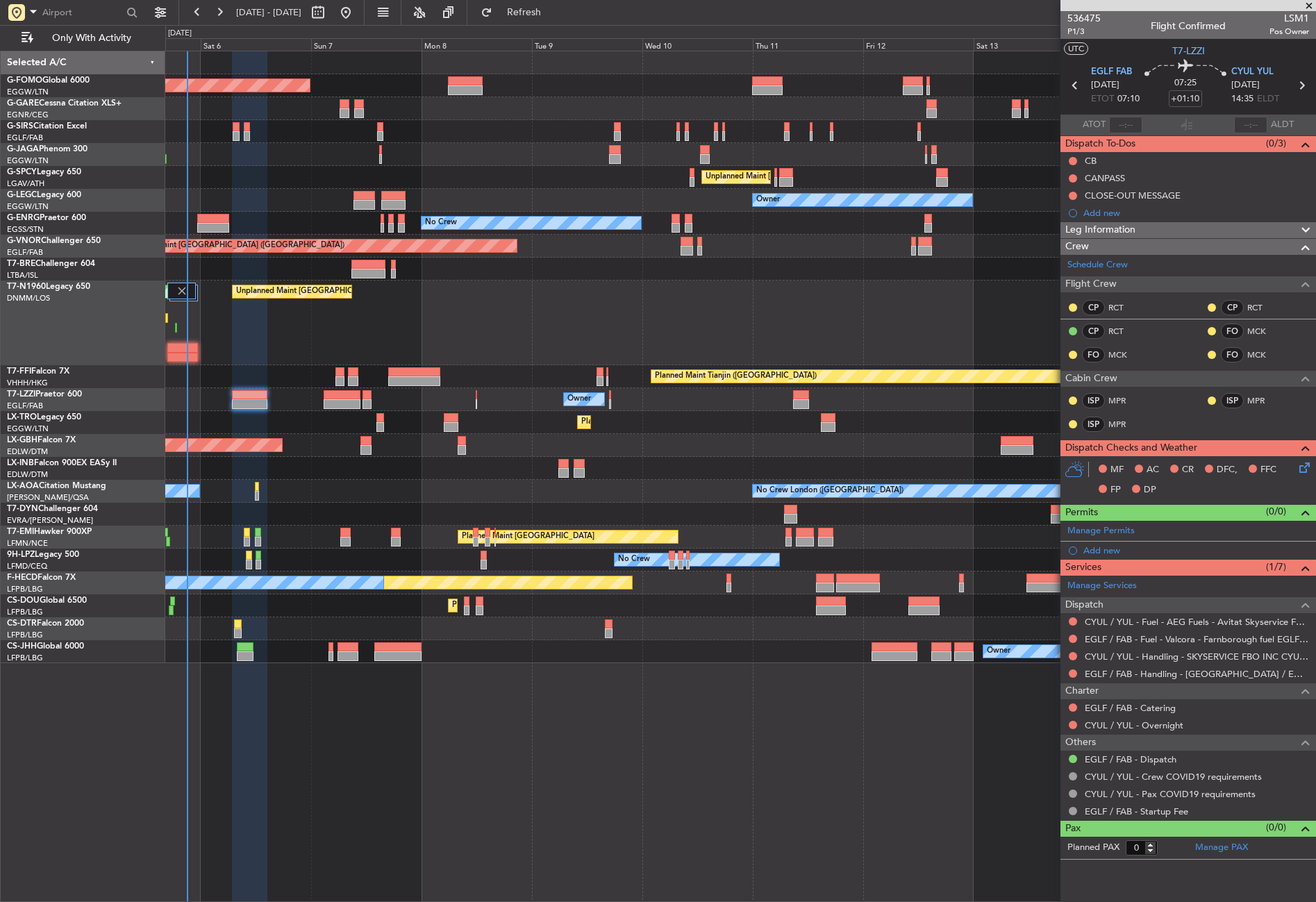
click at [295, 559] on div "No Crew No Crew No Crew" at bounding box center [740, 559] width 1150 height 23
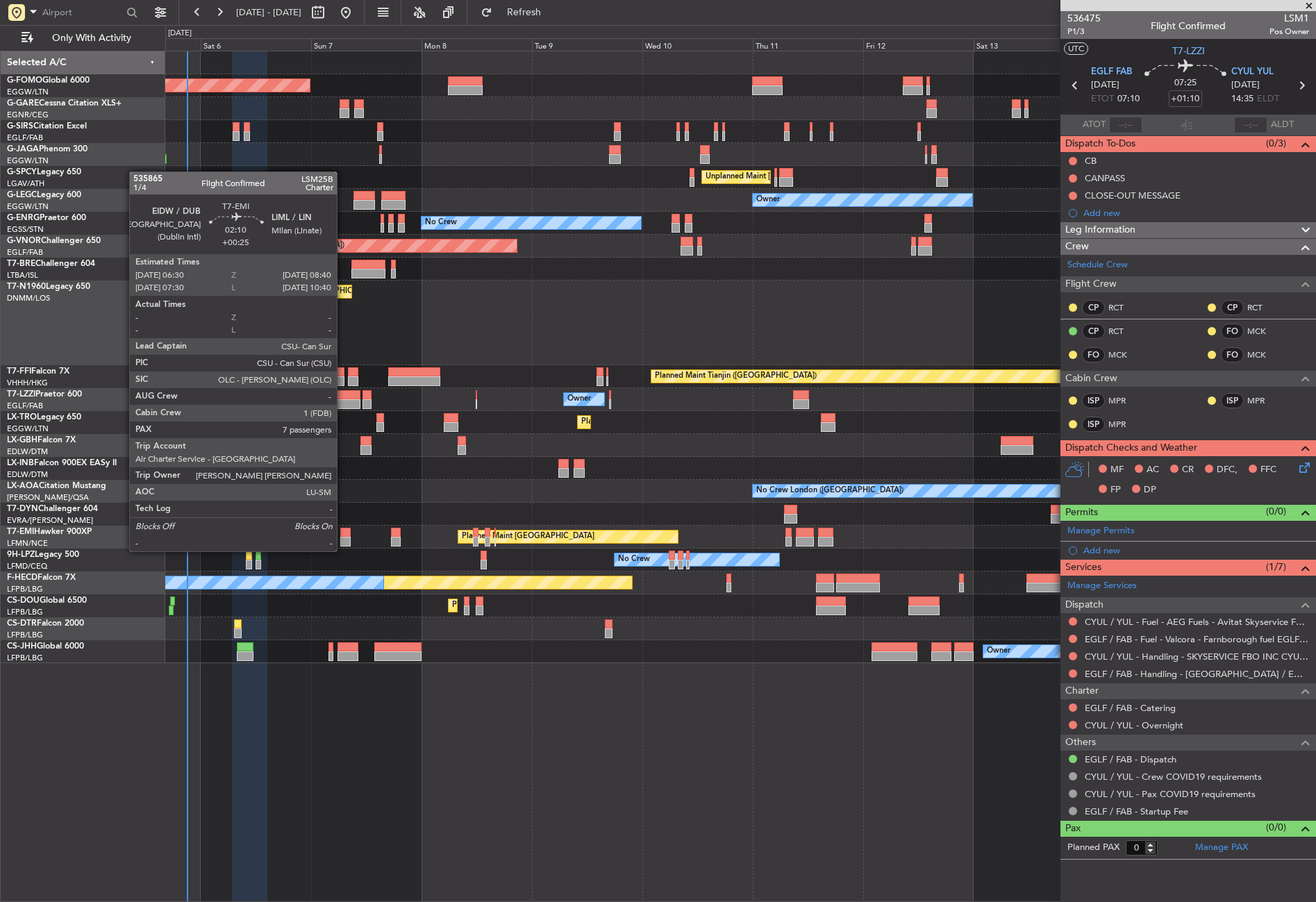
click at [343, 537] on div at bounding box center [346, 541] width 10 height 10
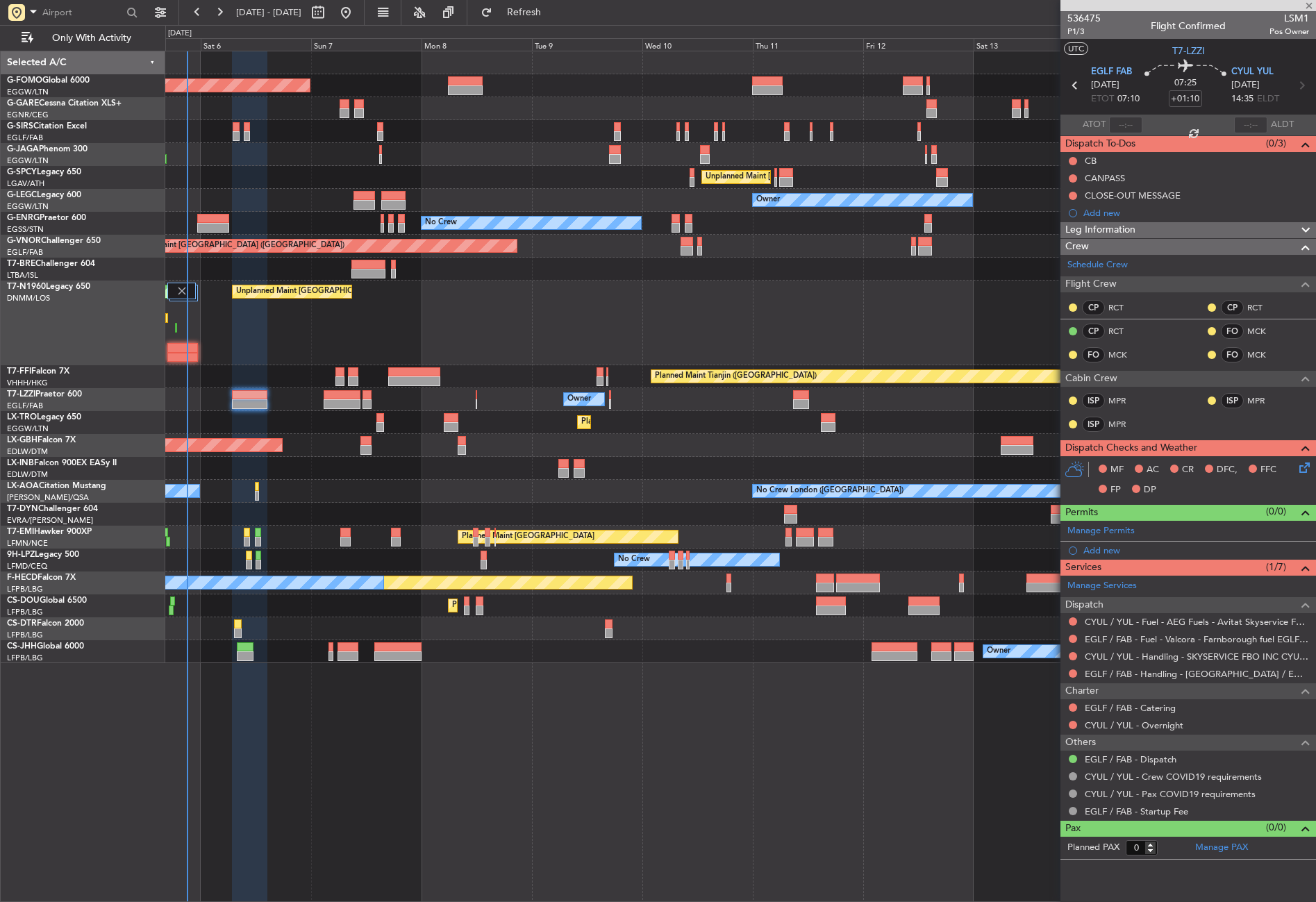
type input "+00:25"
type input "7"
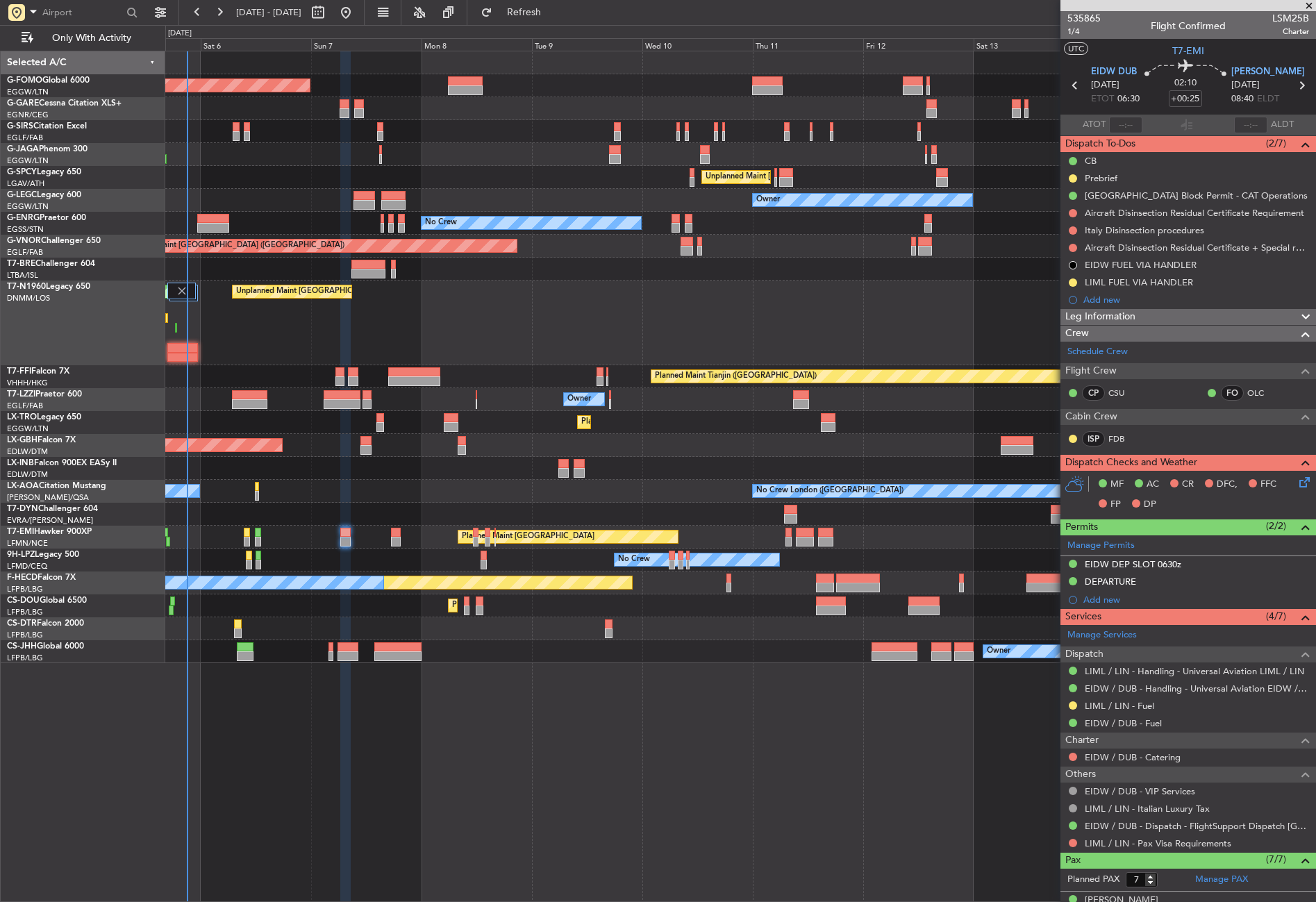
click at [544, 843] on div "Planned Maint London (Luton) Planned Maint London (Farnborough) Unplanned Maint…" at bounding box center [740, 476] width 1151 height 851
click at [553, 8] on span "Refresh" at bounding box center [524, 13] width 58 height 10
click at [554, 238] on div "Planned Maint [GEOGRAPHIC_DATA] ([GEOGRAPHIC_DATA])" at bounding box center [740, 246] width 1150 height 23
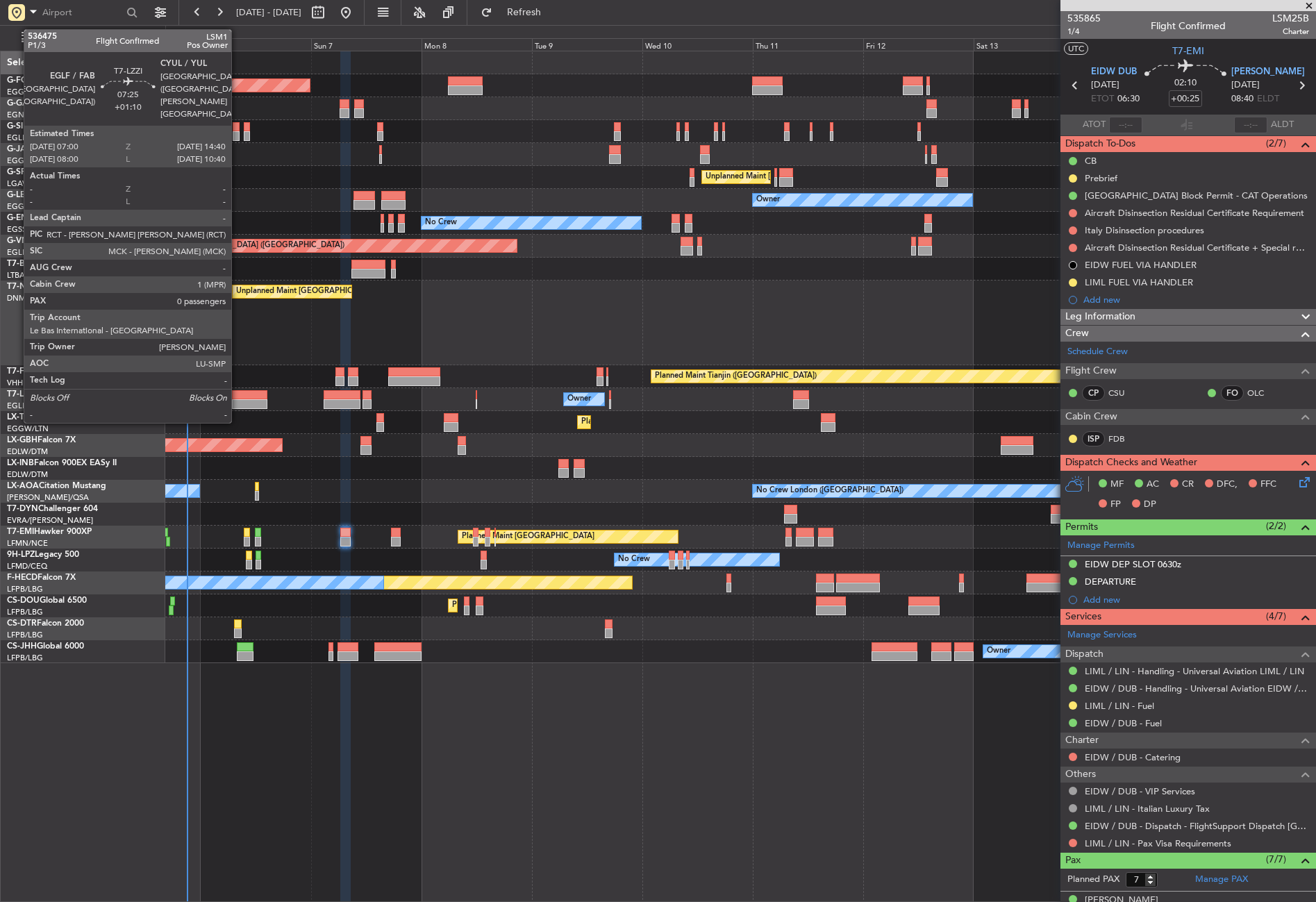
click at [238, 393] on div at bounding box center [250, 395] width 35 height 10
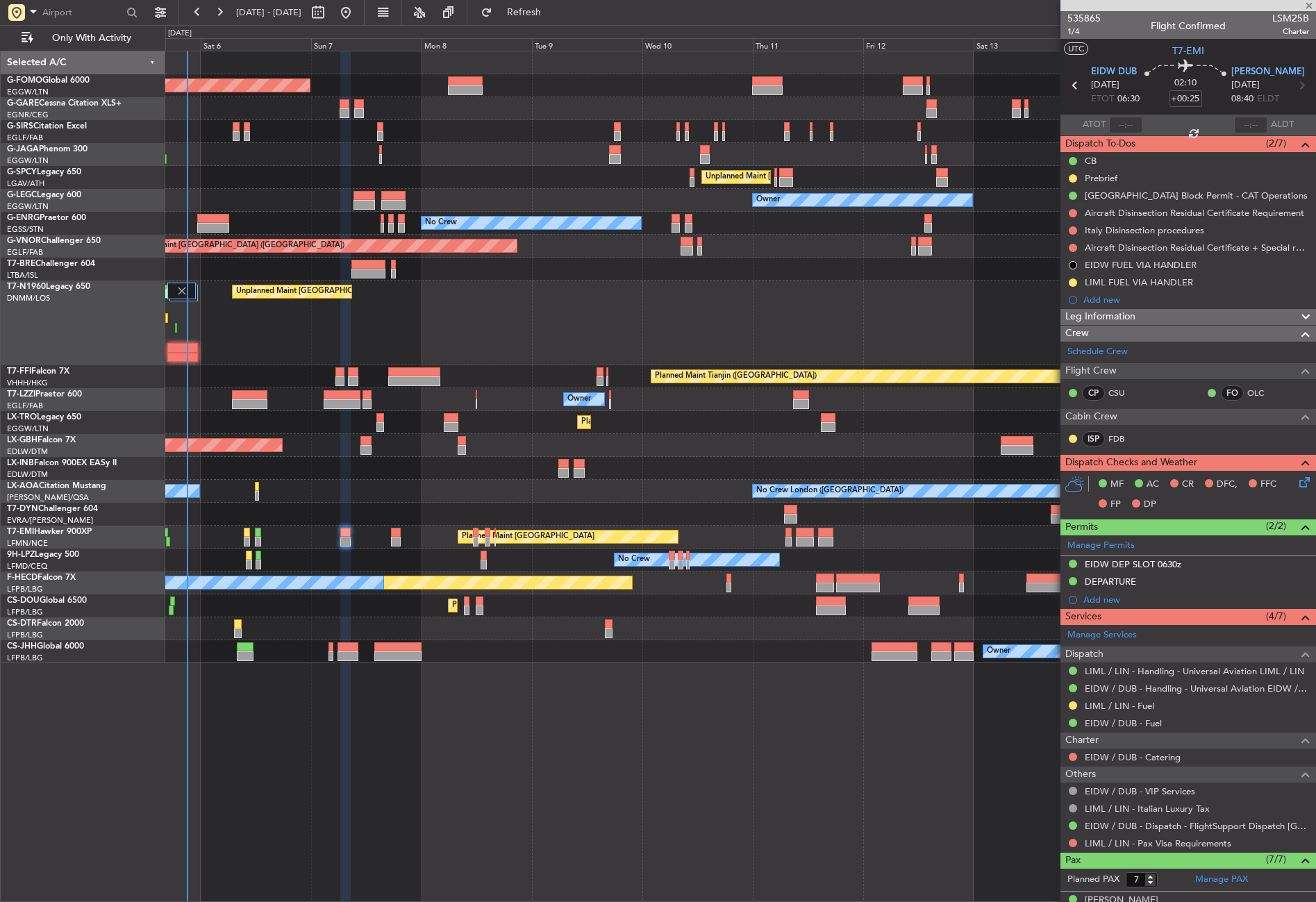
type input "+01:10"
type input "0"
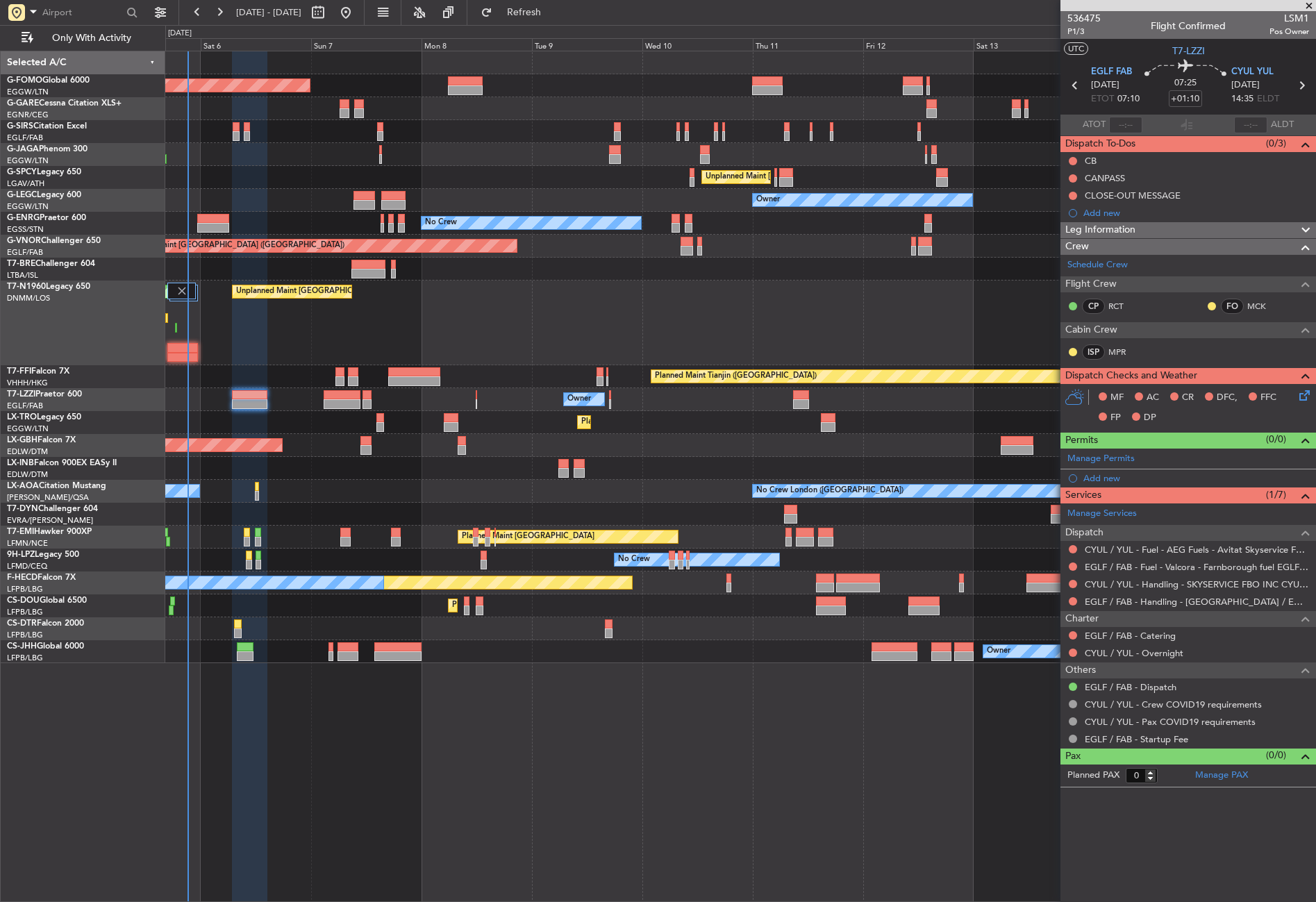
click at [371, 724] on div "Planned Maint London (Luton) Planned Maint London (Farnborough) Unplanned Maint…" at bounding box center [740, 476] width 1151 height 851
click at [332, 486] on div "No Crew London ([GEOGRAPHIC_DATA]) No Crew [GEOGRAPHIC_DATA] (Dublin Intl)" at bounding box center [740, 491] width 1150 height 23
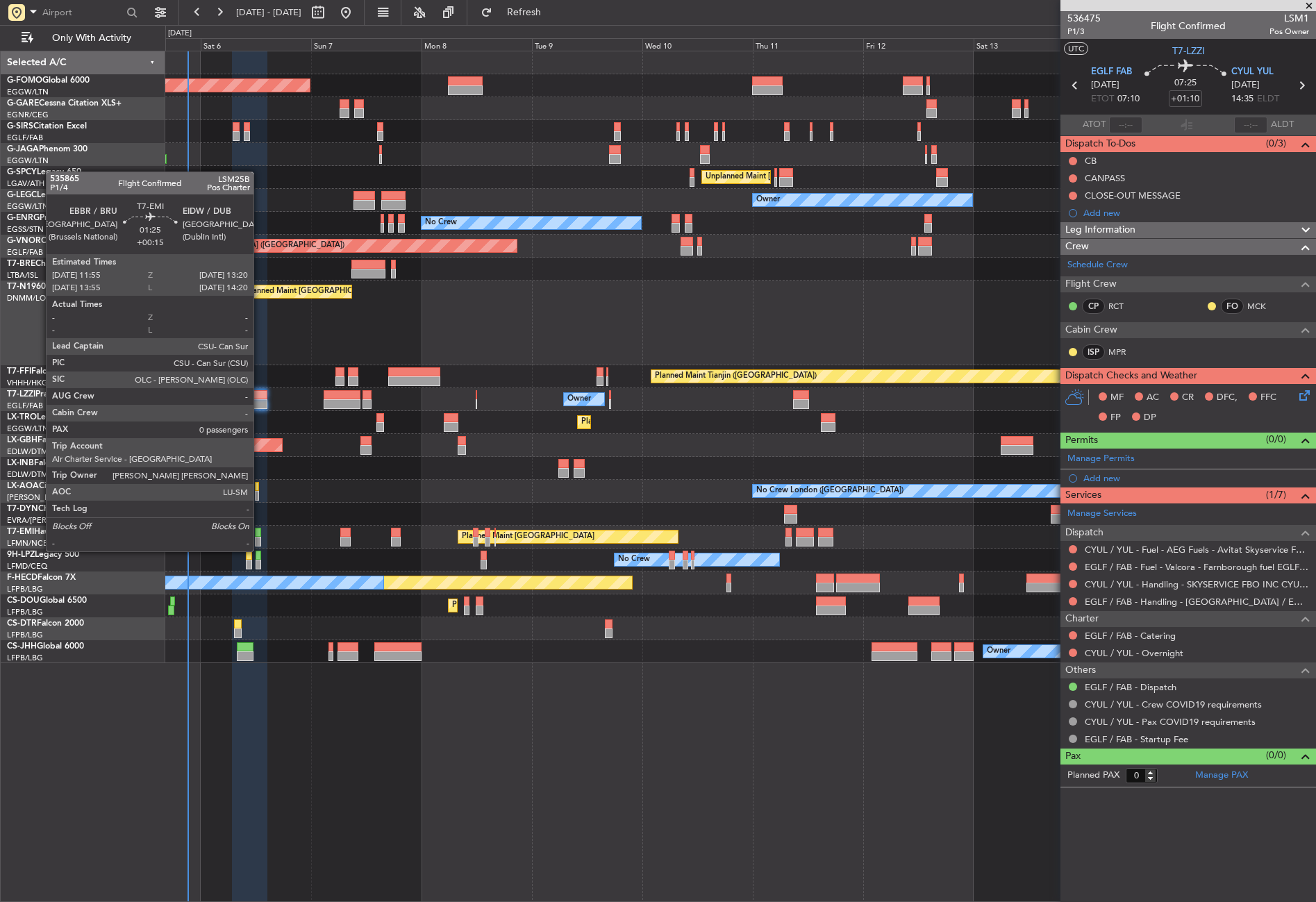
click at [260, 539] on div at bounding box center [259, 541] width 7 height 10
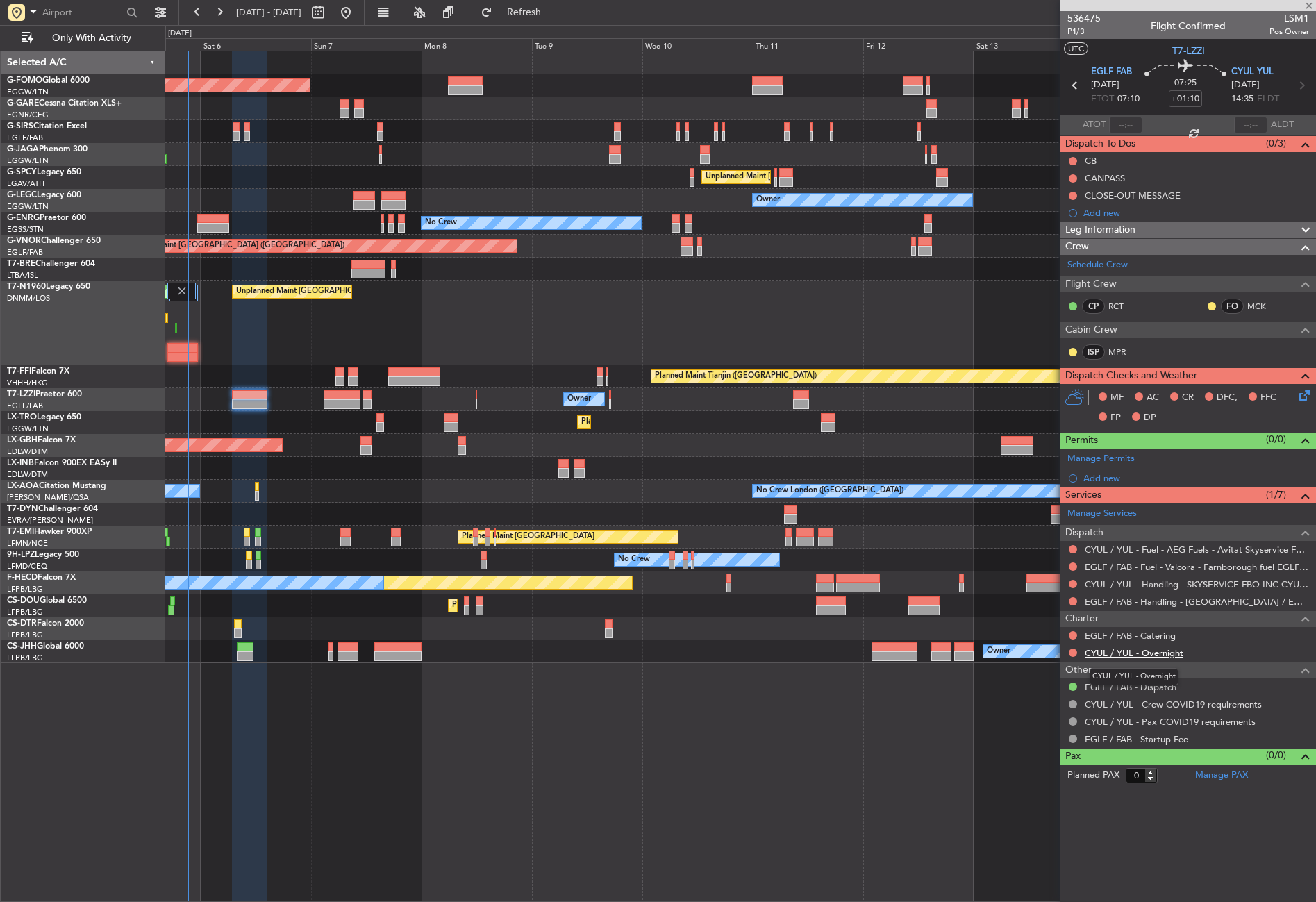
type input "+00:15"
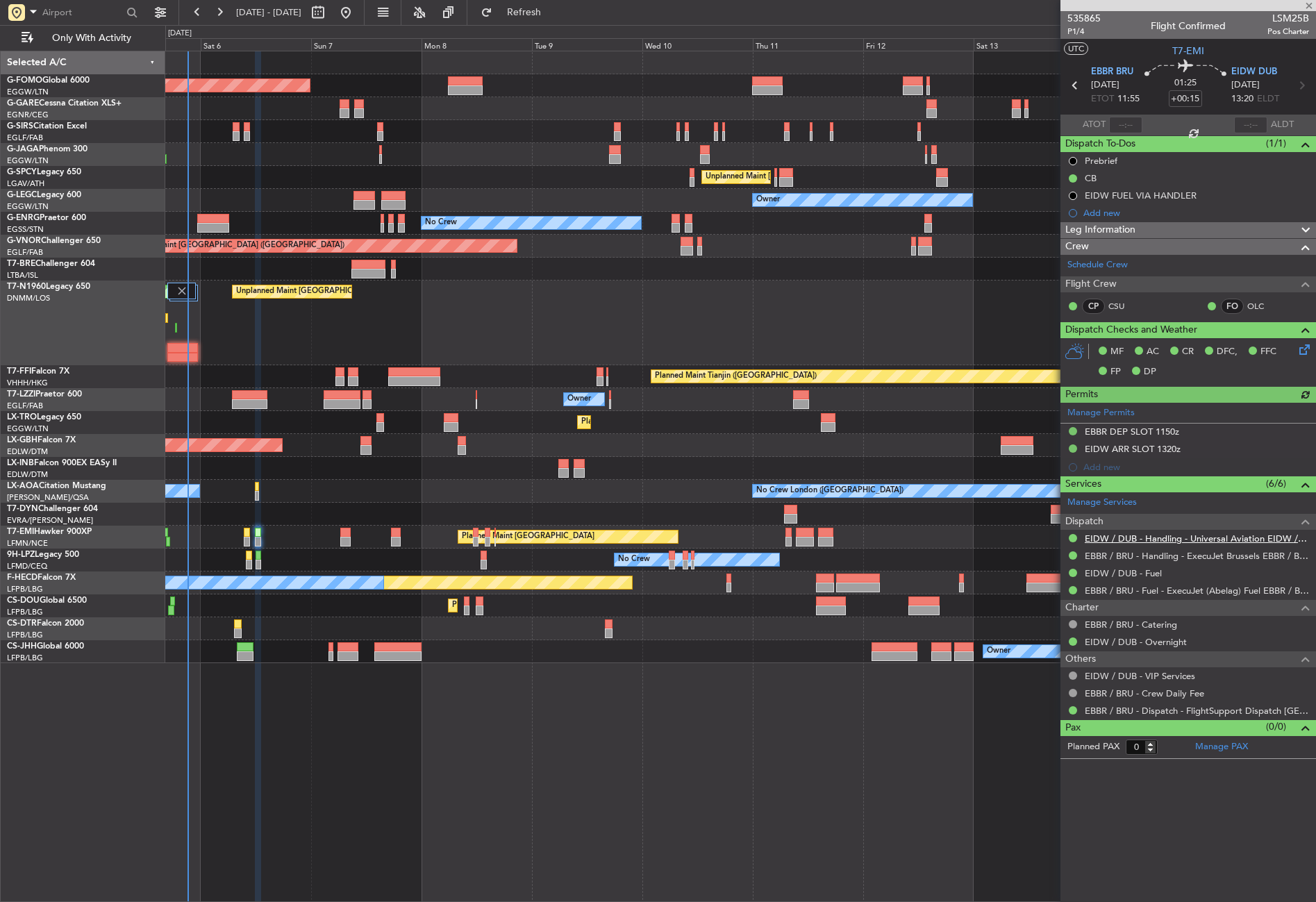
click at [1146, 536] on link "EIDW / DUB - Handling - Universal Aviation EIDW / DUB" at bounding box center [1197, 538] width 225 height 12
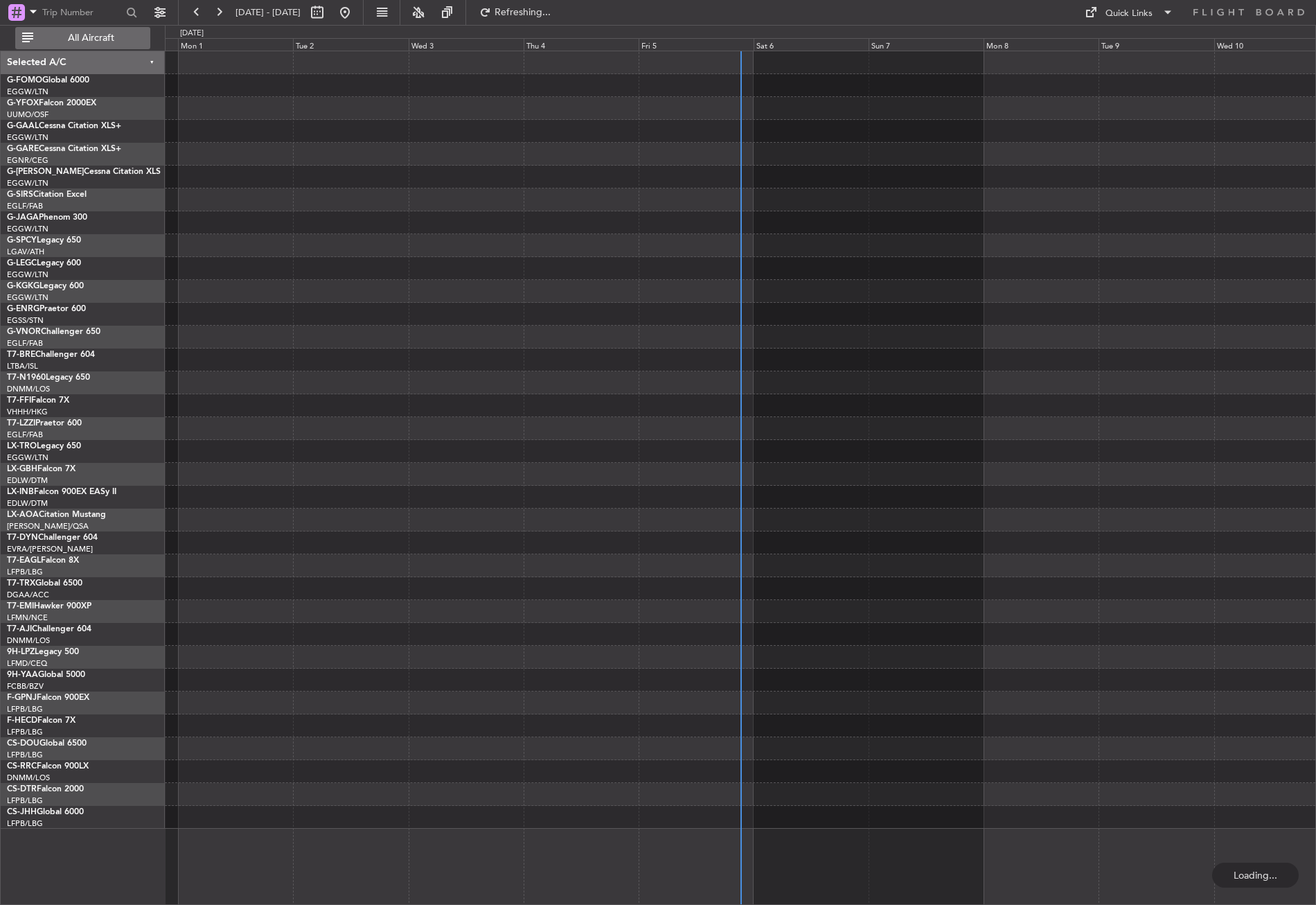
click at [111, 41] on span "All Aircraft" at bounding box center [91, 38] width 110 height 10
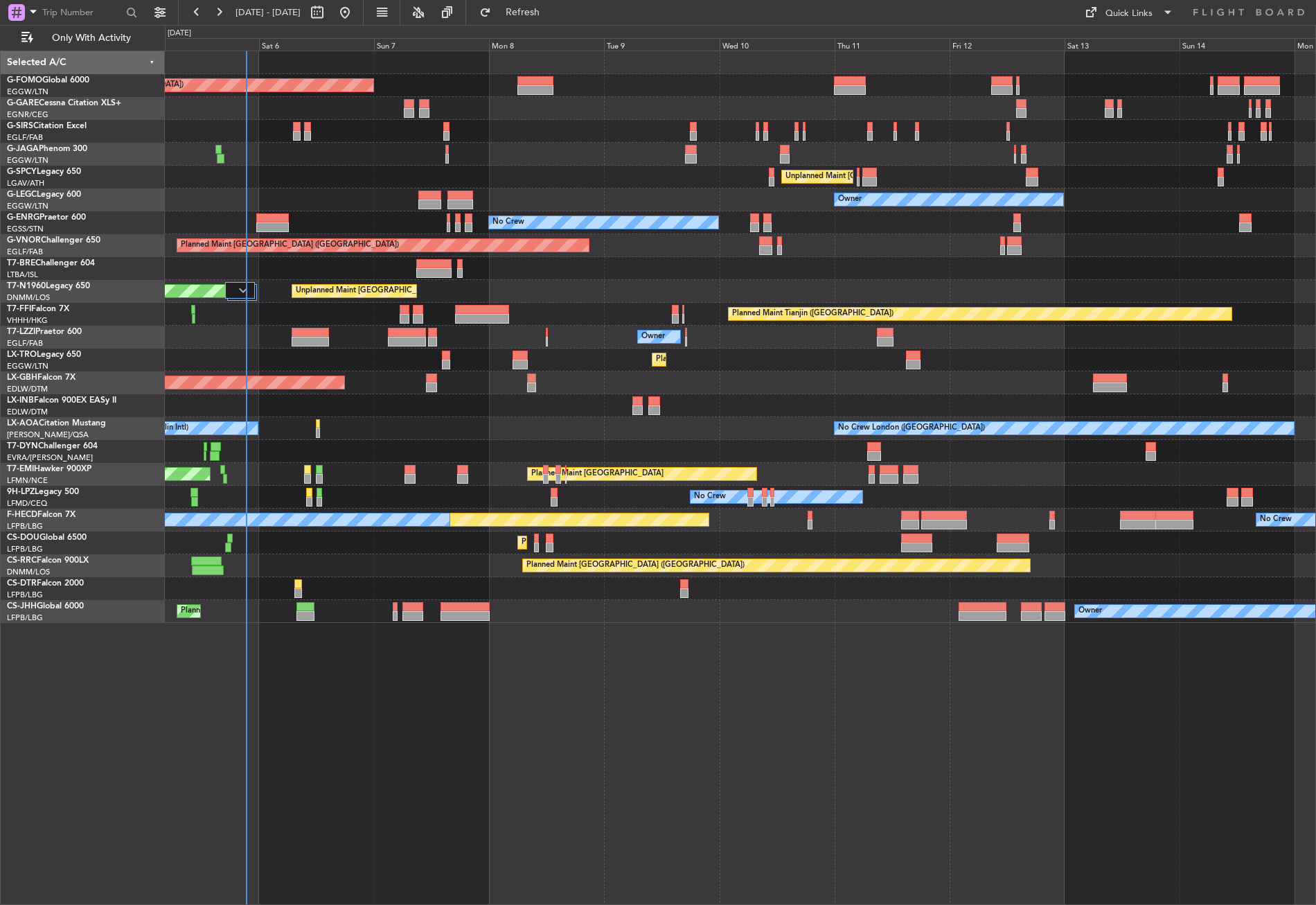
click at [482, 526] on div "Planned Maint [GEOGRAPHIC_DATA] ([GEOGRAPHIC_DATA]) Planned Maint [GEOGRAPHIC_D…" at bounding box center [741, 478] width 1151 height 854
click at [426, 434] on div "No Crew London ([GEOGRAPHIC_DATA]) No Crew [GEOGRAPHIC_DATA] (Dublin Intl)" at bounding box center [740, 428] width 1150 height 23
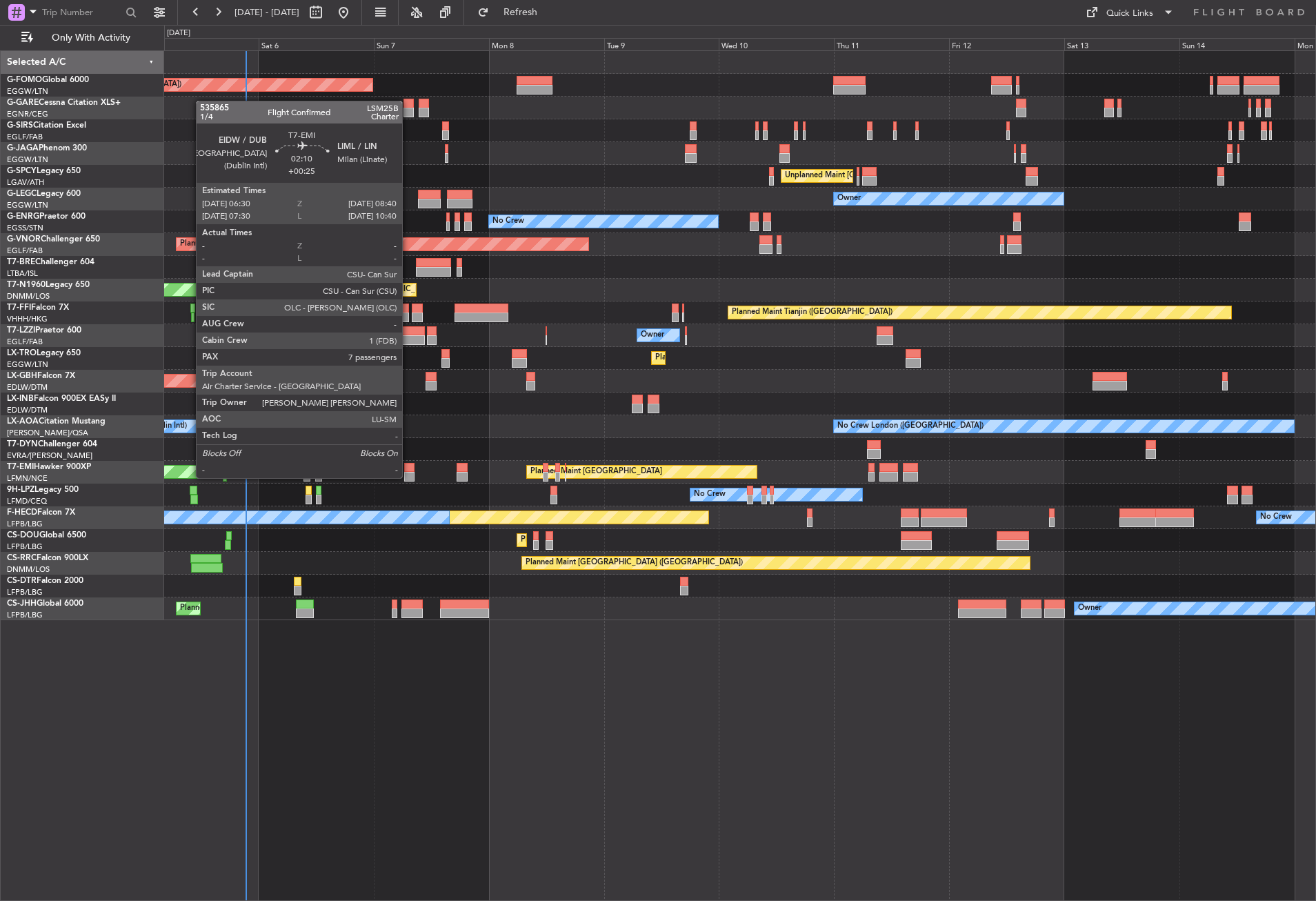
click at [408, 464] on div at bounding box center [409, 467] width 11 height 10
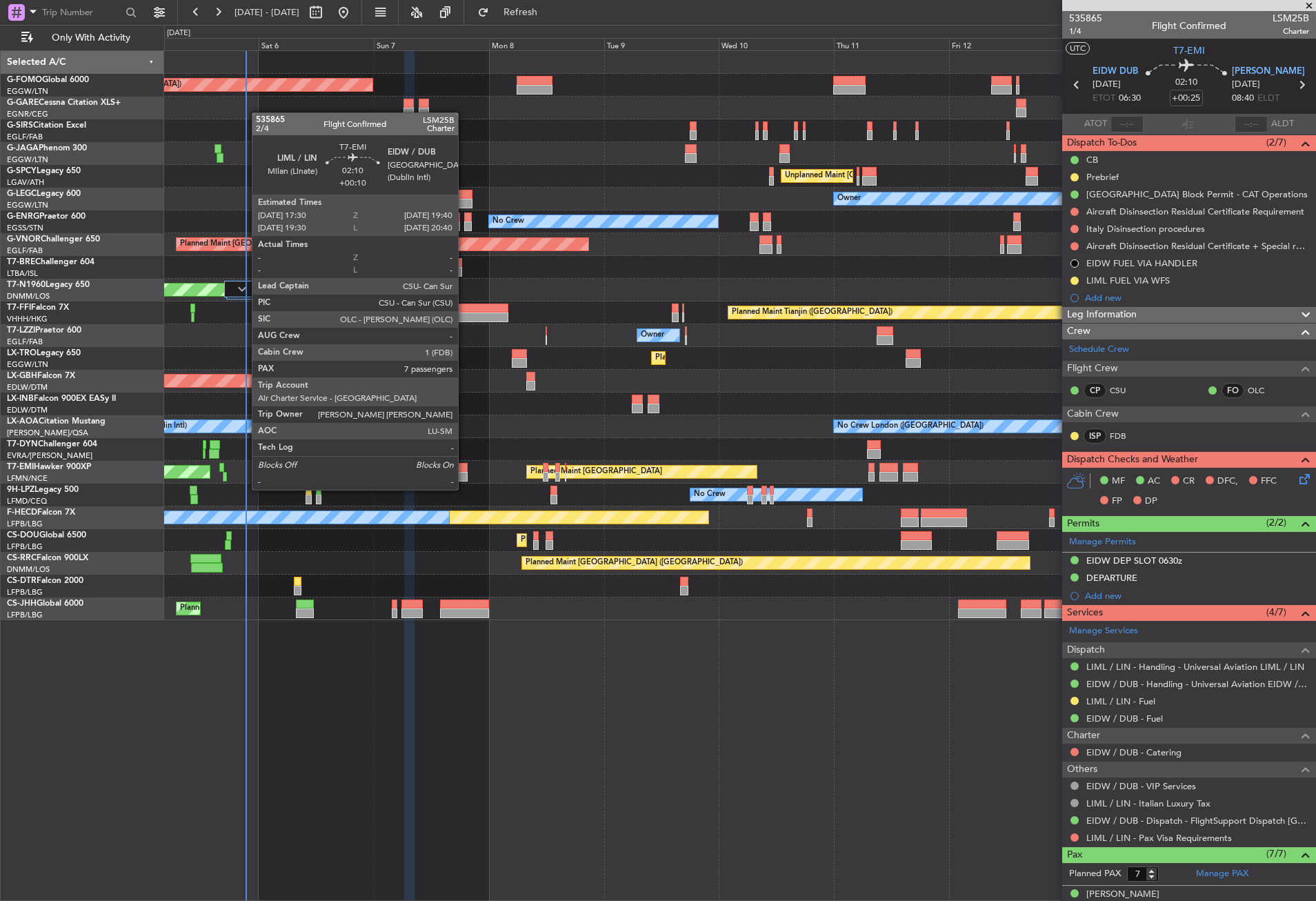
click at [464, 476] on div at bounding box center [462, 476] width 11 height 10
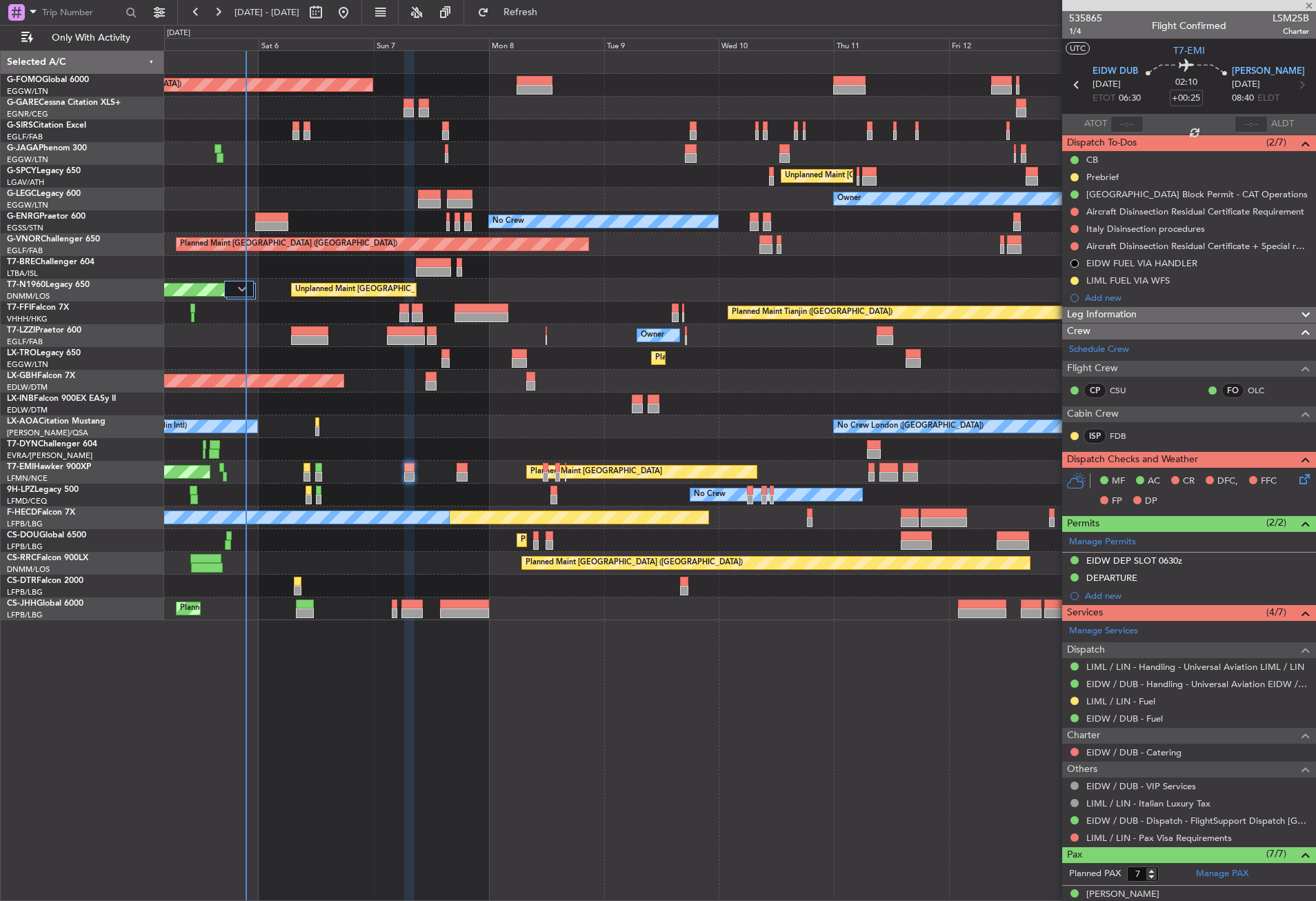
type input "+00:10"
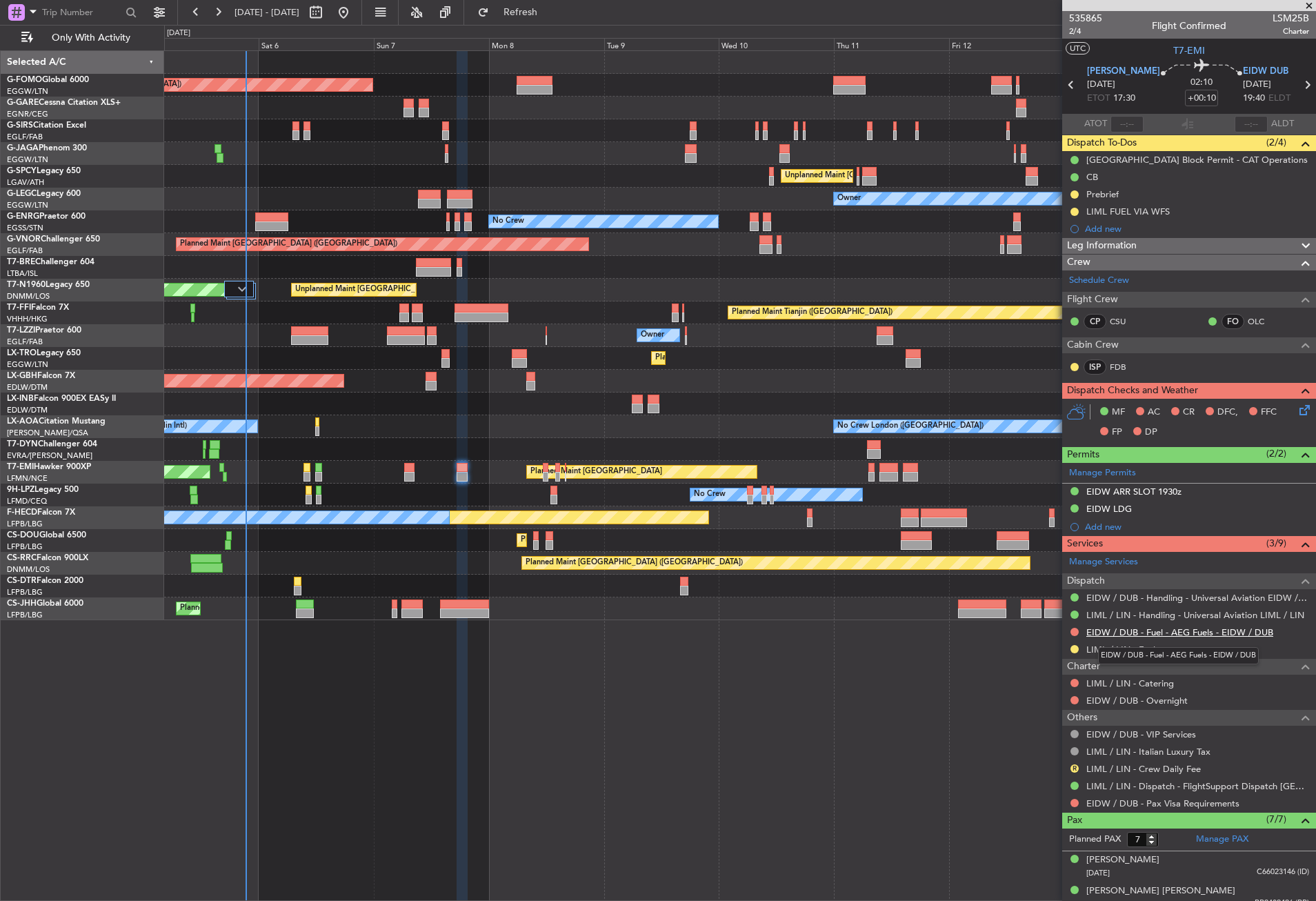
click at [1104, 630] on link "EIDW / DUB - Fuel - AEG Fuels - EIDW / DUB" at bounding box center [1180, 632] width 187 height 12
click at [1107, 633] on link "EIDW / DUB - Fuel - AEG Fuels - EIDW / DUB" at bounding box center [1180, 632] width 187 height 12
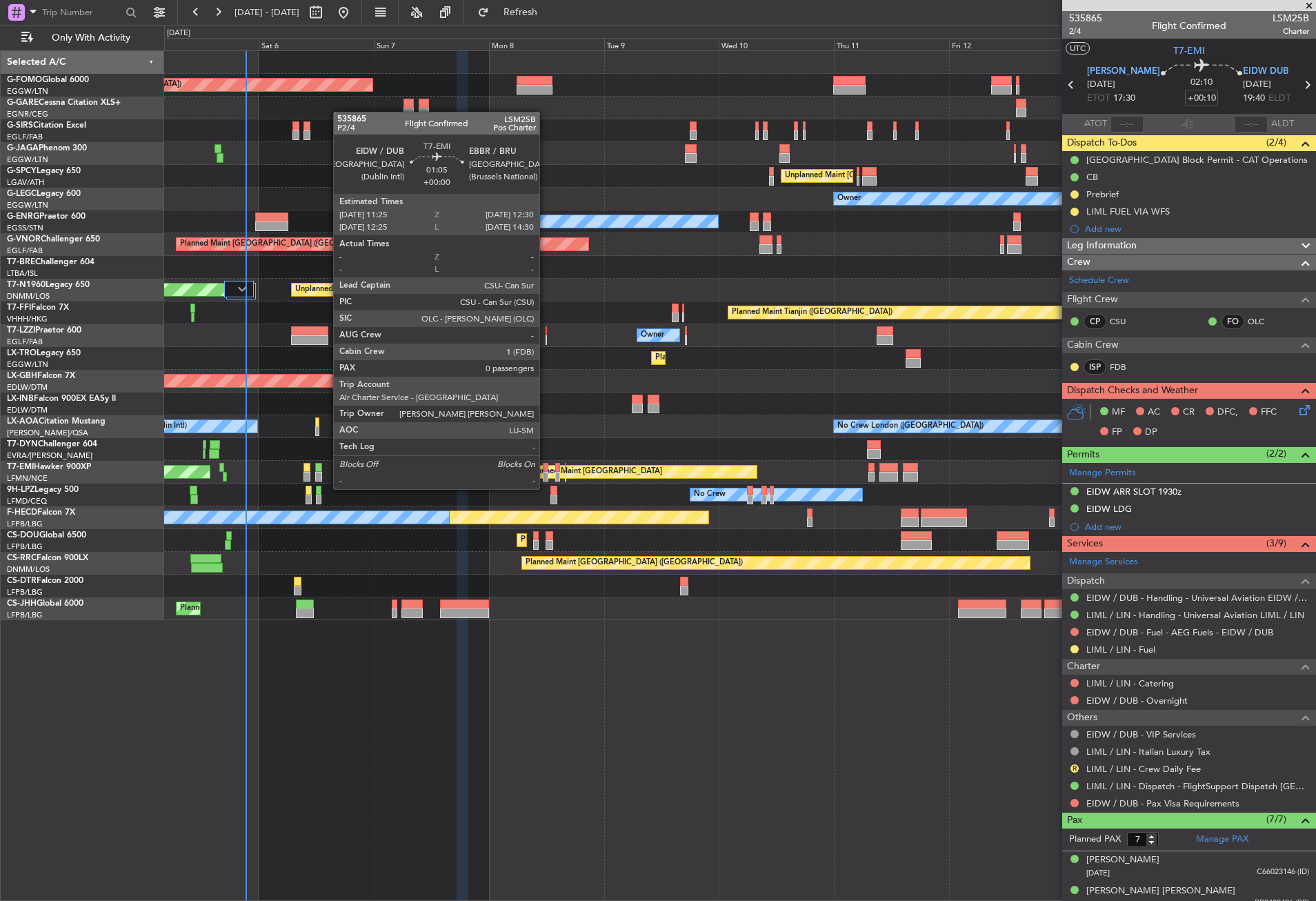
click at [545, 476] on div at bounding box center [545, 476] width 6 height 10
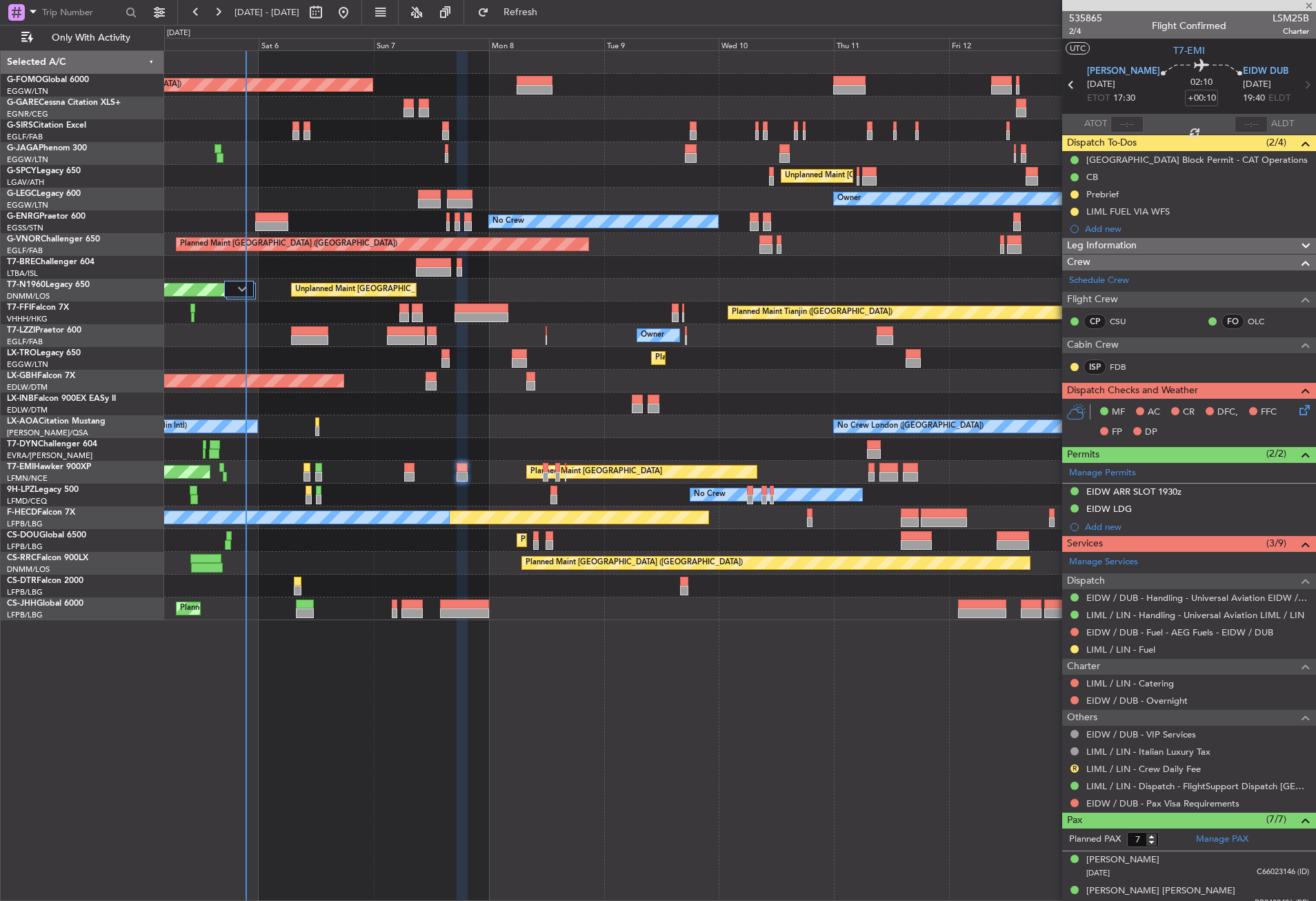
type input "0"
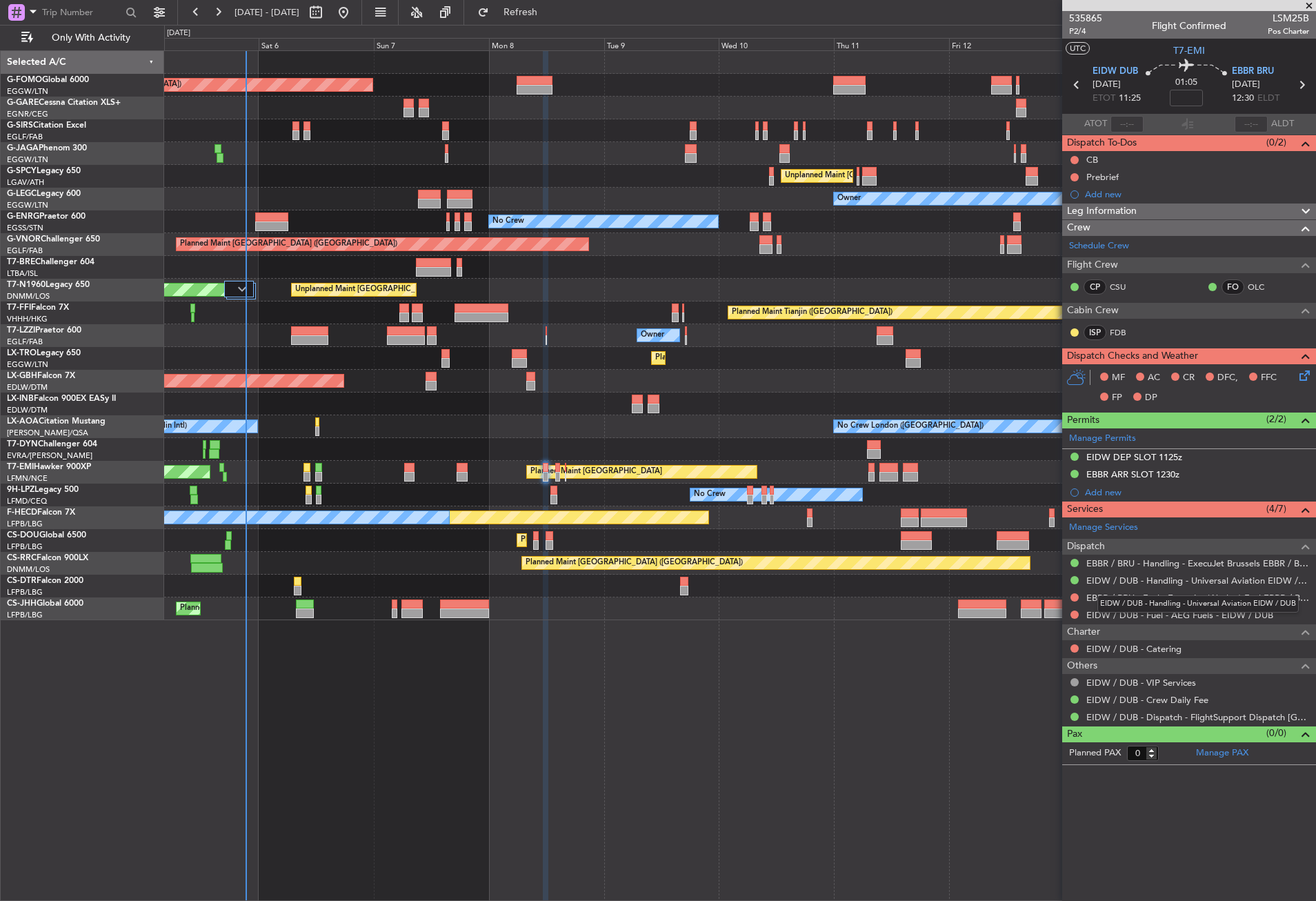
click at [1186, 613] on mat-tooltip-component "EIDW / DUB - Handling - Universal Aviation EIDW / DUB" at bounding box center [1199, 603] width 221 height 37
click at [1198, 616] on link "EIDW / DUB - Fuel - AEG Fuels - EIDW / DUB" at bounding box center [1180, 614] width 187 height 12
click at [545, 21] on button "Refresh" at bounding box center [512, 12] width 83 height 22
click at [1075, 614] on button at bounding box center [1075, 614] width 8 height 8
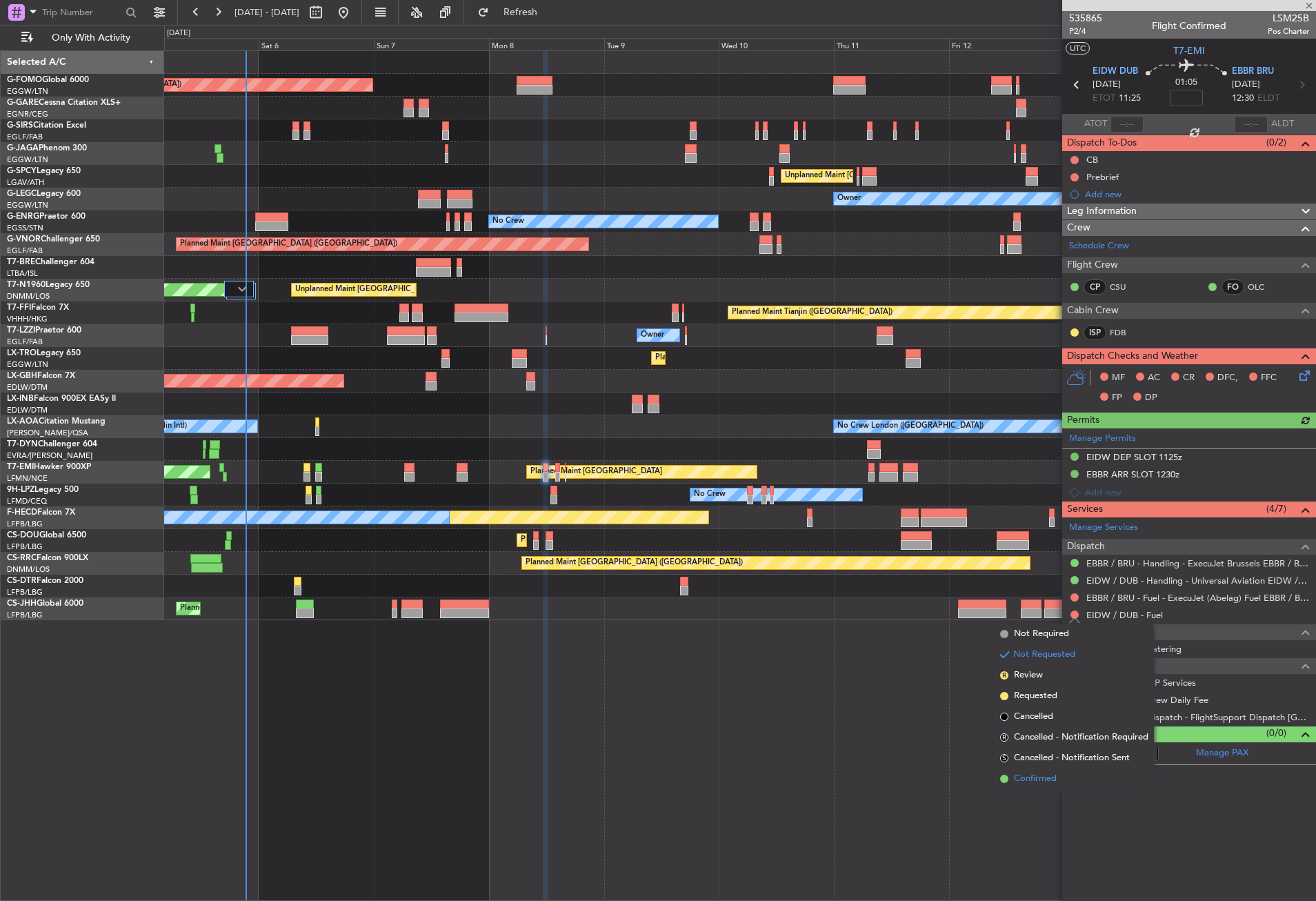
click at [1027, 781] on span "Confirmed" at bounding box center [1036, 779] width 43 height 14
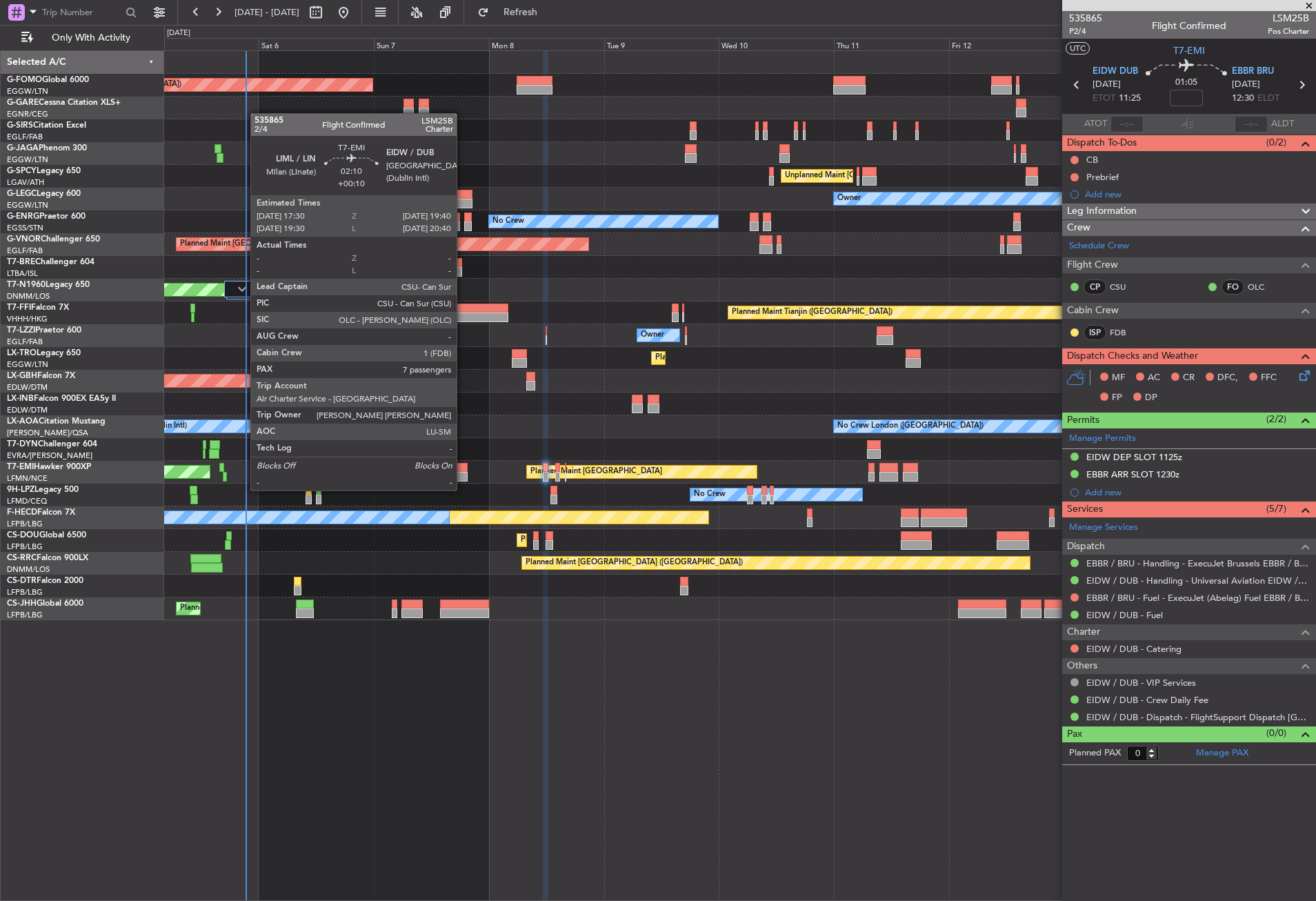
click at [463, 476] on div at bounding box center [462, 476] width 11 height 10
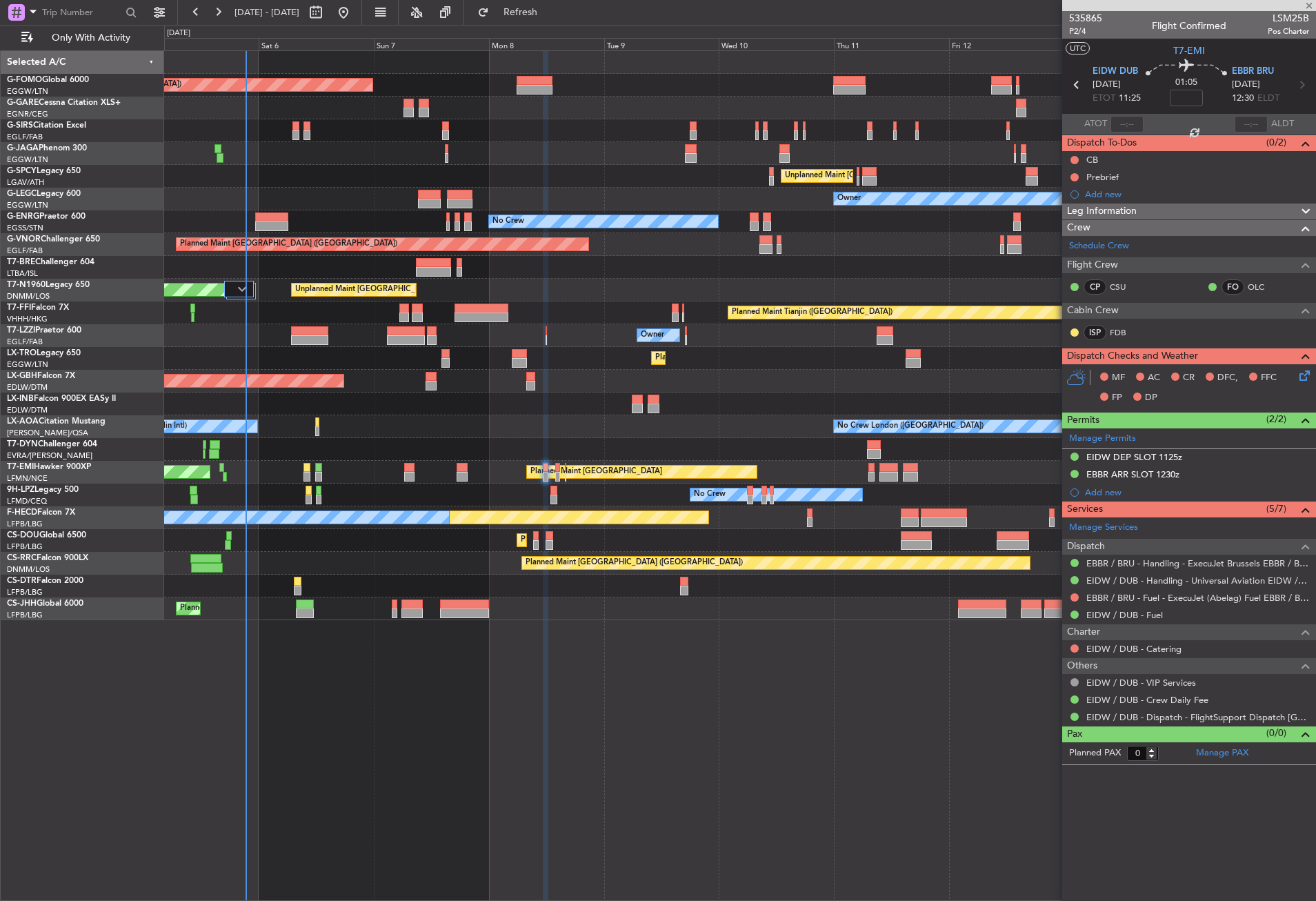
type input "+00:10"
type input "7"
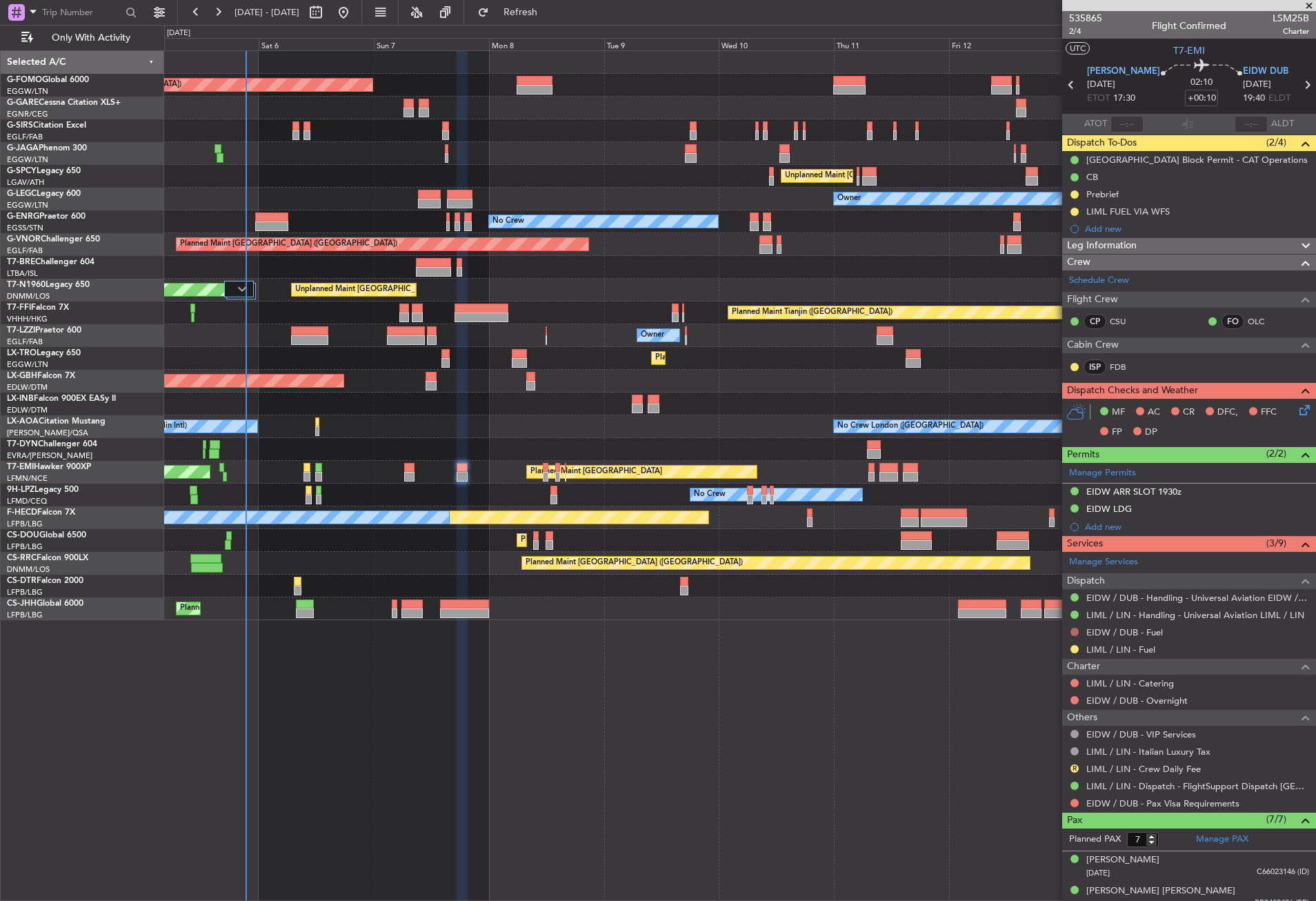
click at [1074, 629] on button at bounding box center [1075, 632] width 8 height 8
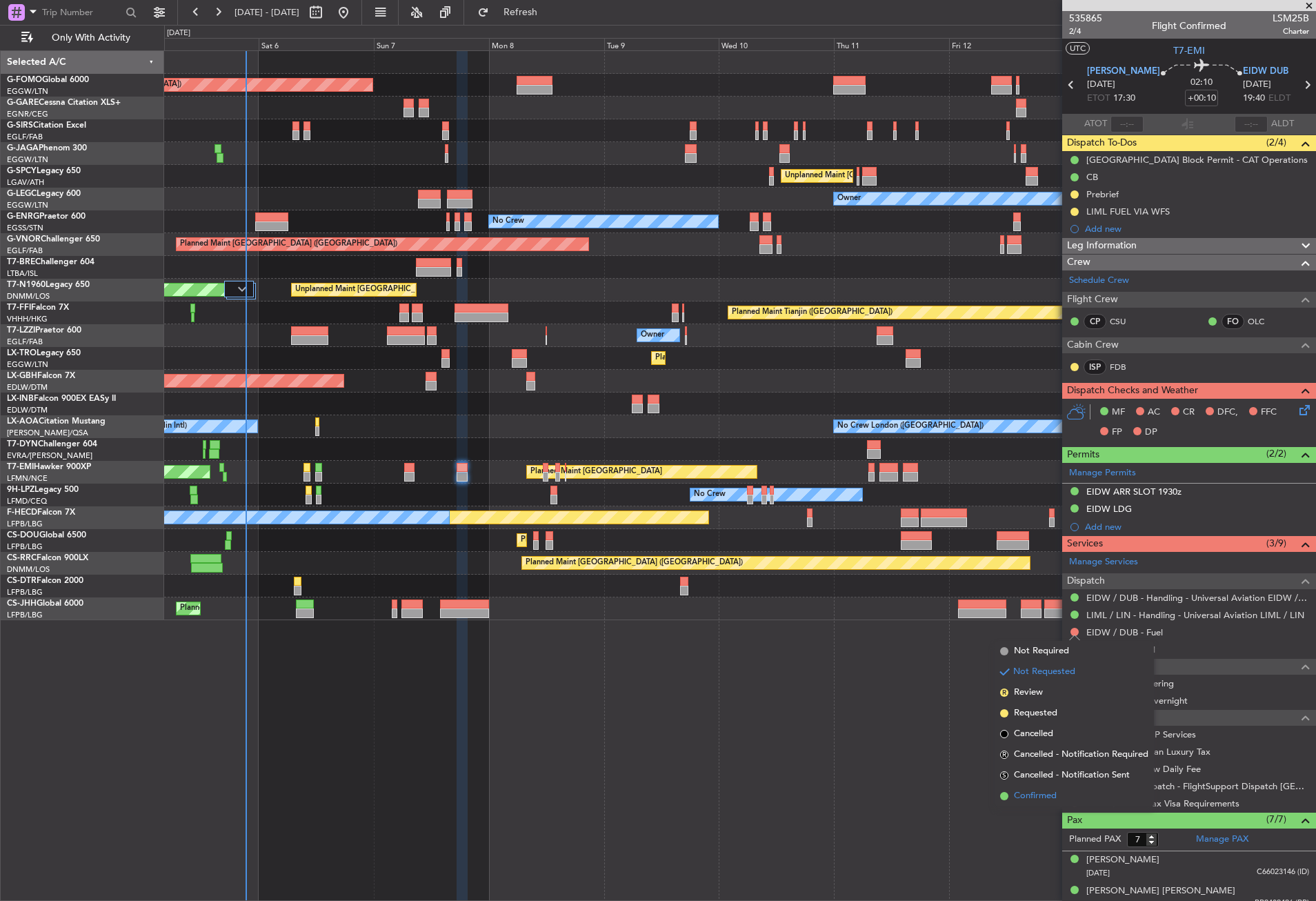
click at [1027, 788] on li "Confirmed" at bounding box center [1074, 796] width 159 height 21
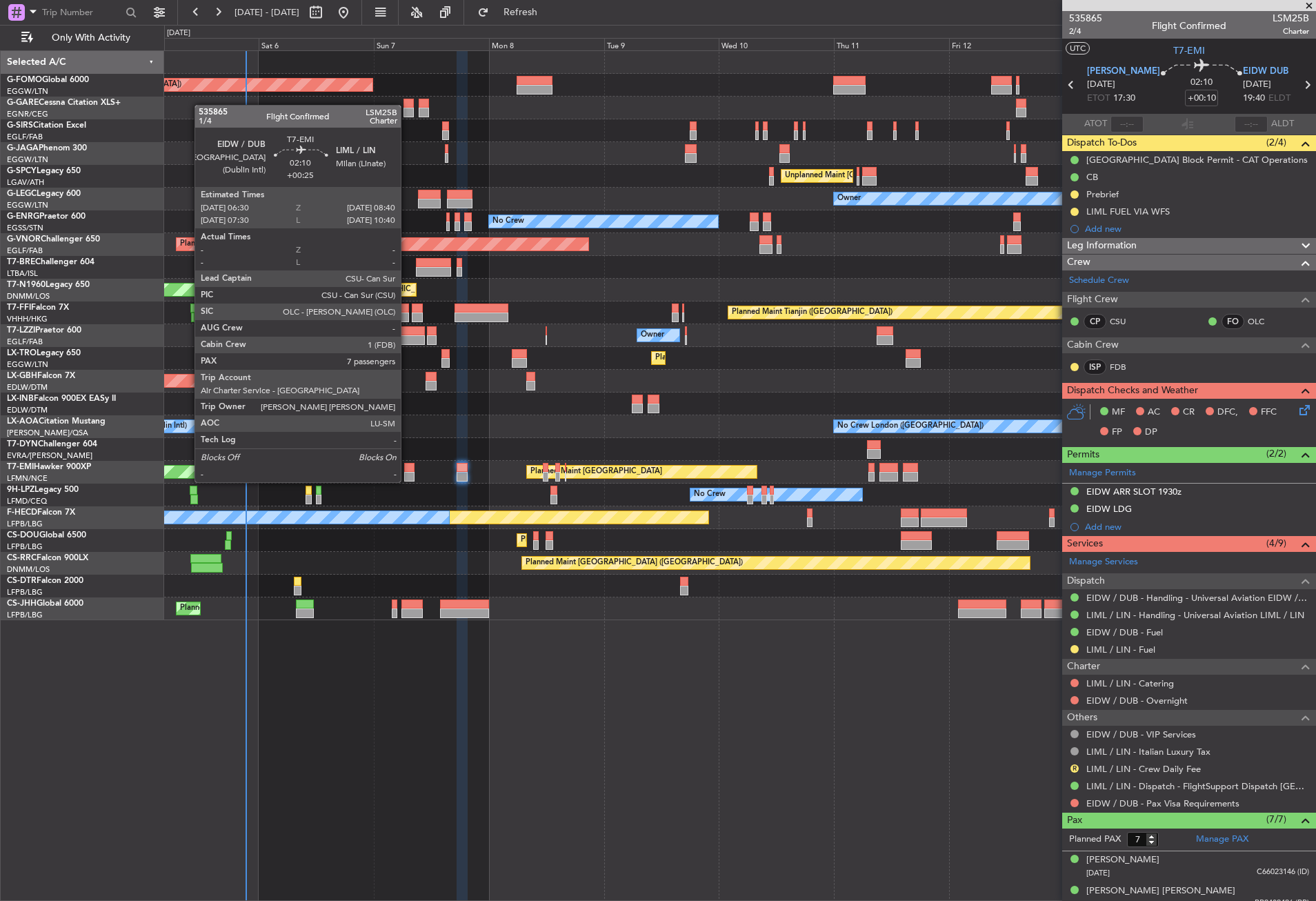
click at [407, 468] on div at bounding box center [409, 467] width 11 height 10
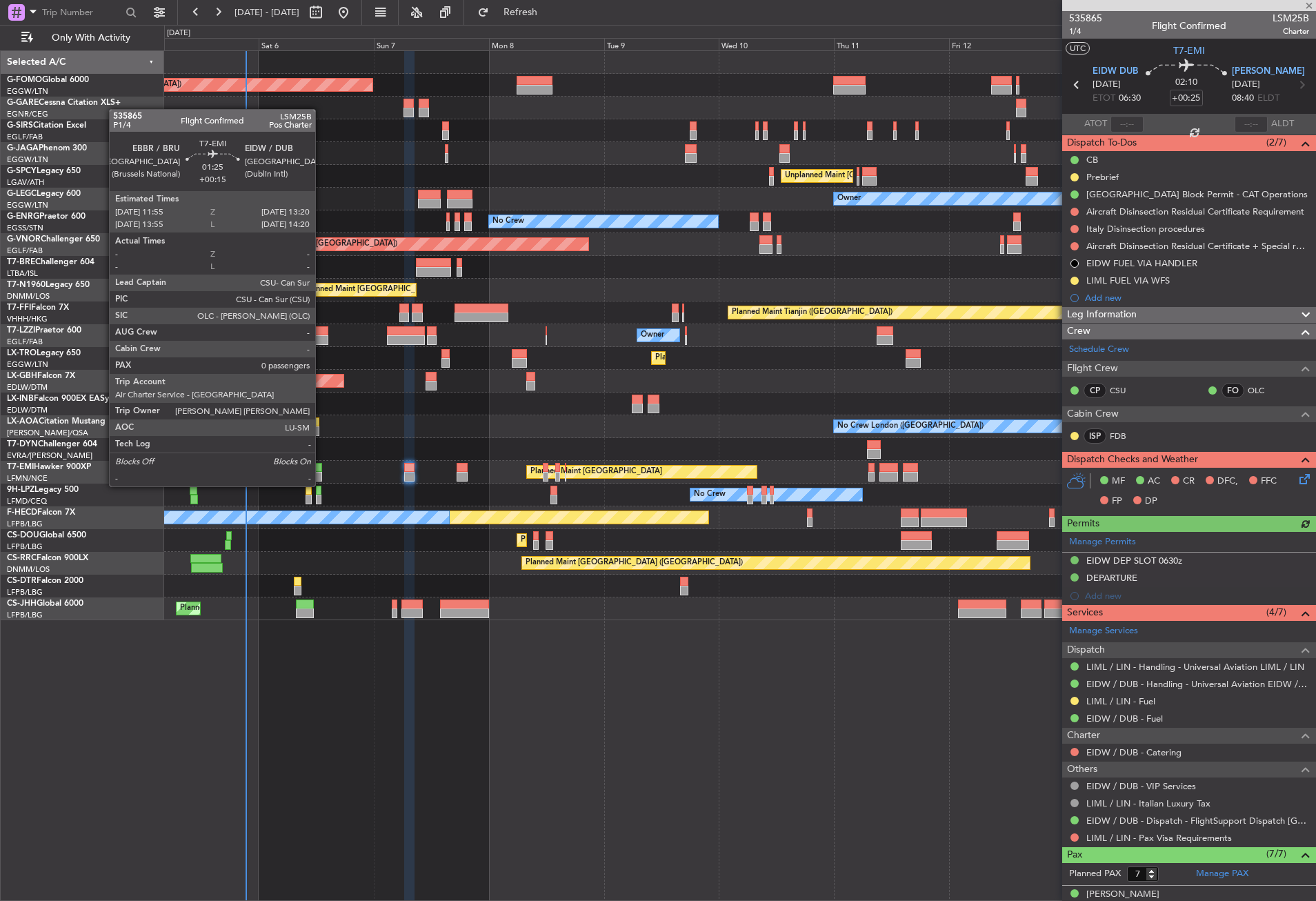
click at [322, 474] on div at bounding box center [319, 476] width 7 height 10
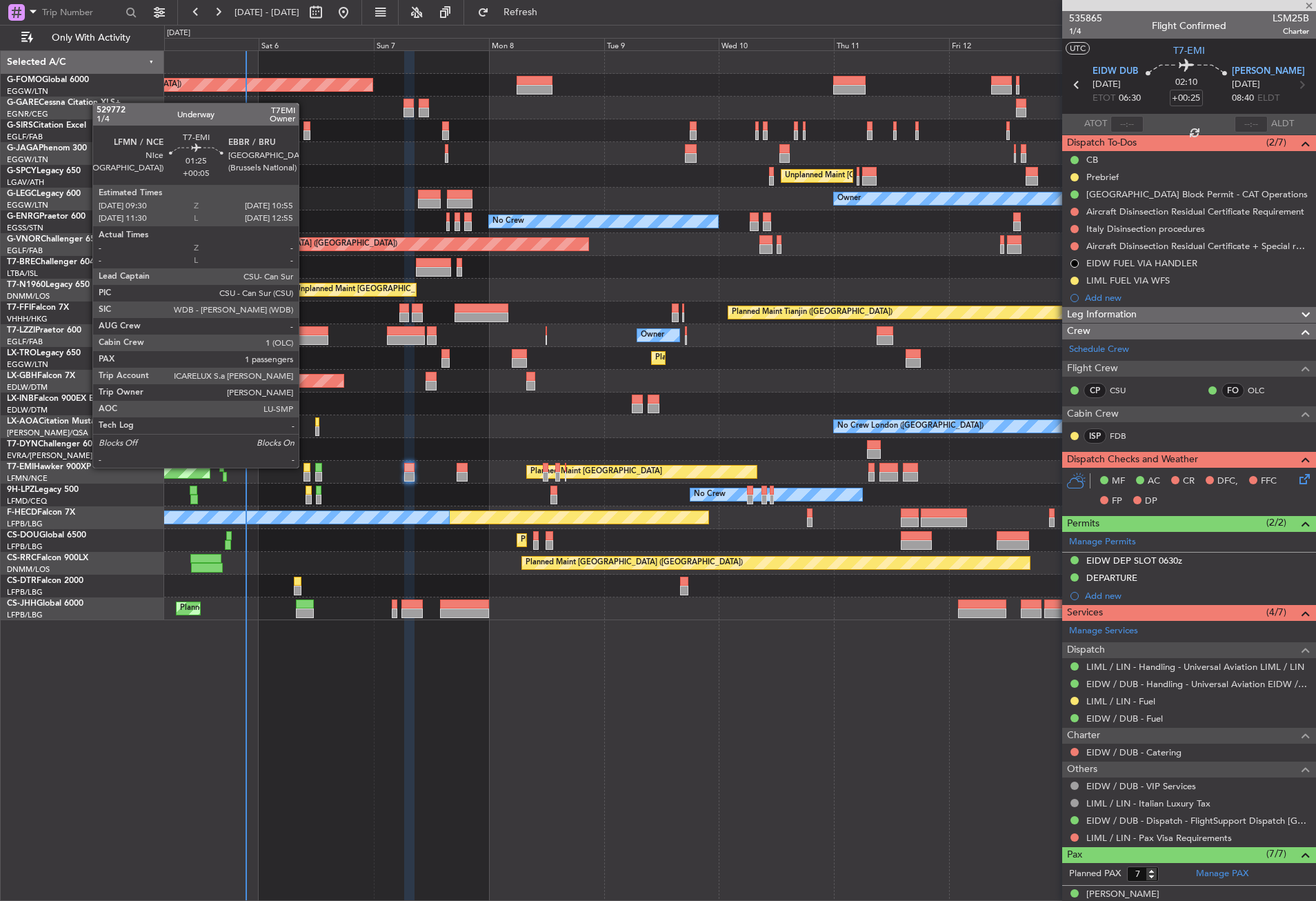
type input "+00:15"
type input "0"
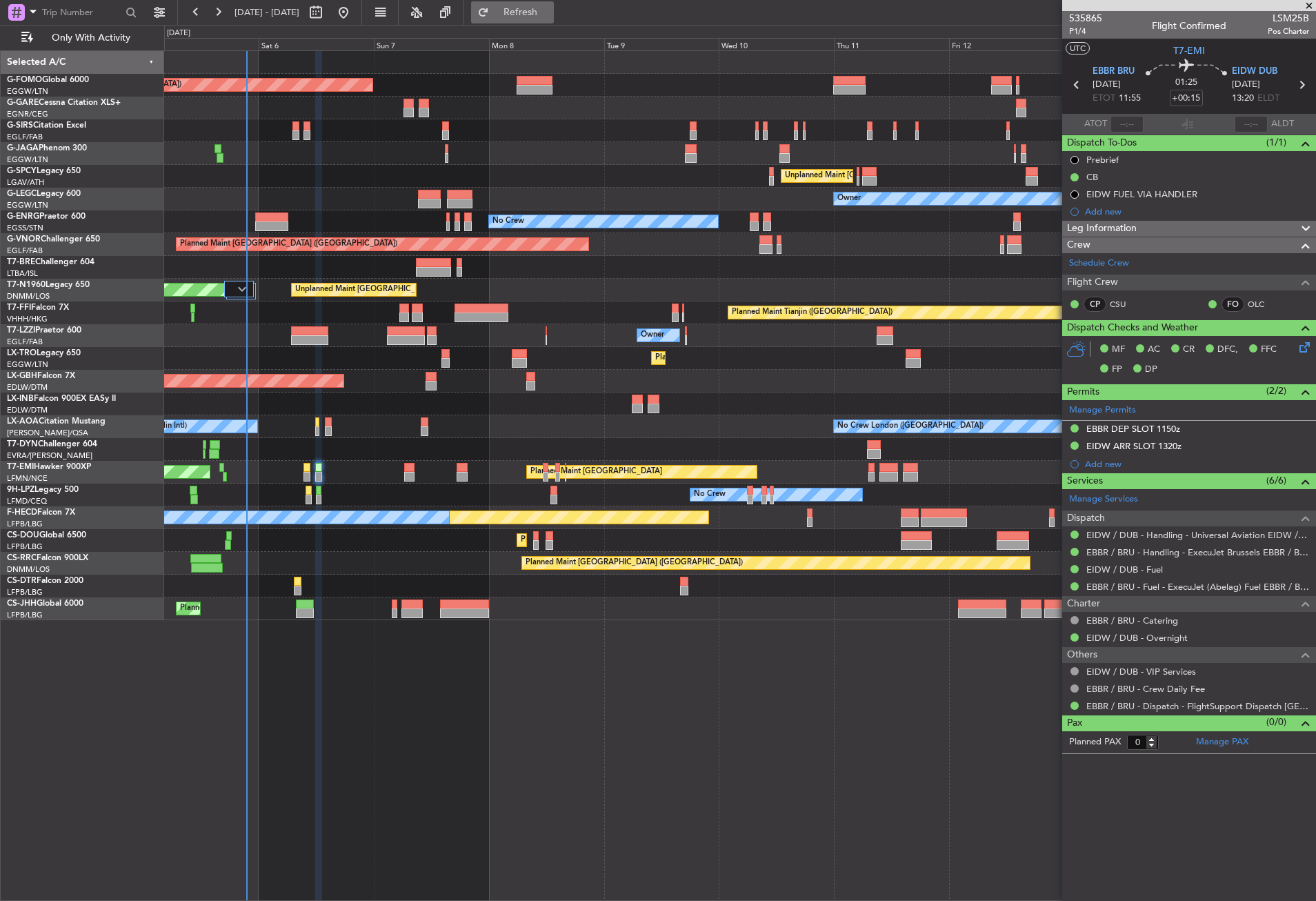
click at [523, 17] on button "Refresh" at bounding box center [512, 12] width 83 height 22
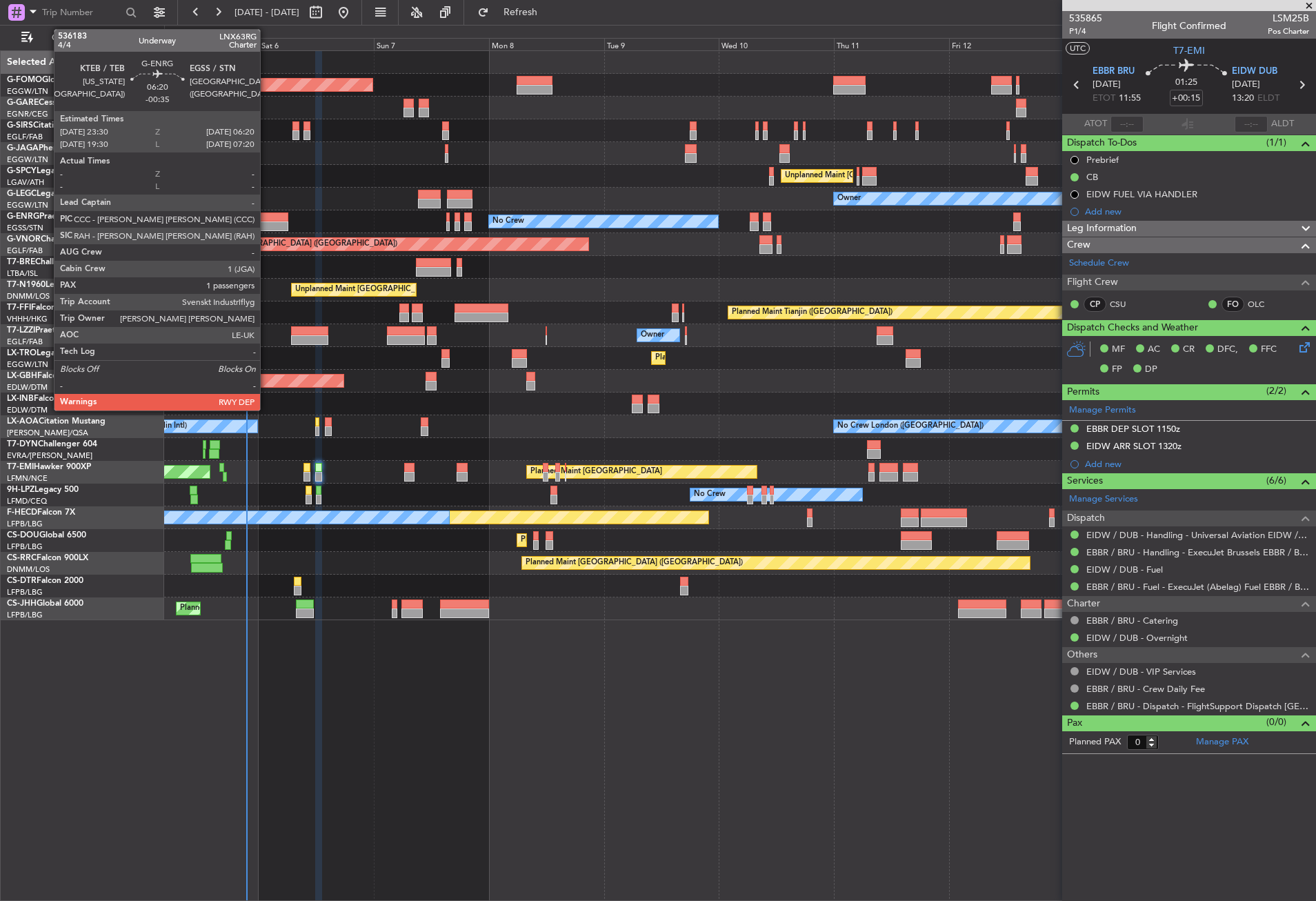
click at [267, 222] on div at bounding box center [272, 226] width 33 height 10
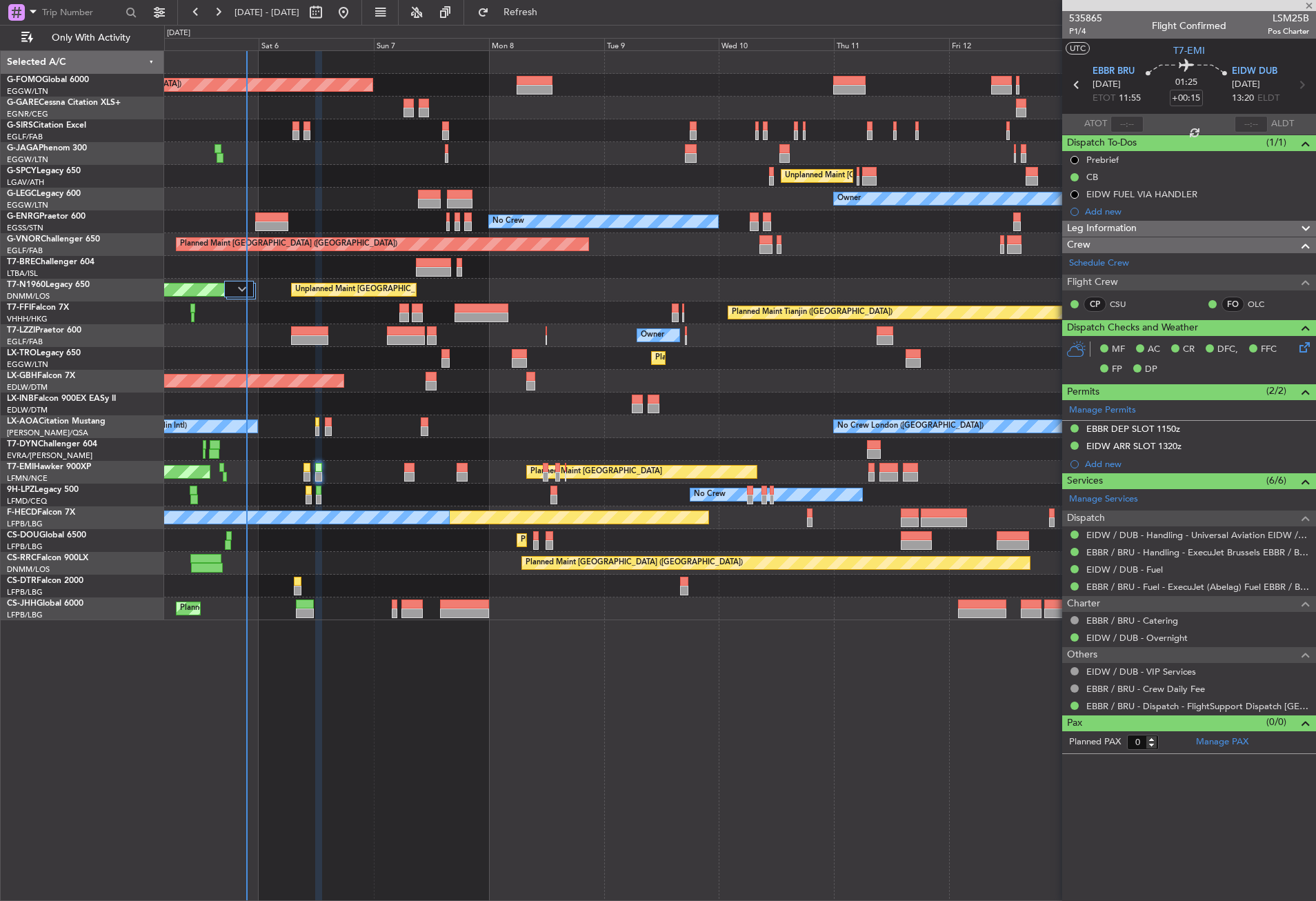
click at [369, 365] on div "Planned Maint Dusseldorf" at bounding box center [739, 358] width 1151 height 23
type input "-00:35"
type input "1"
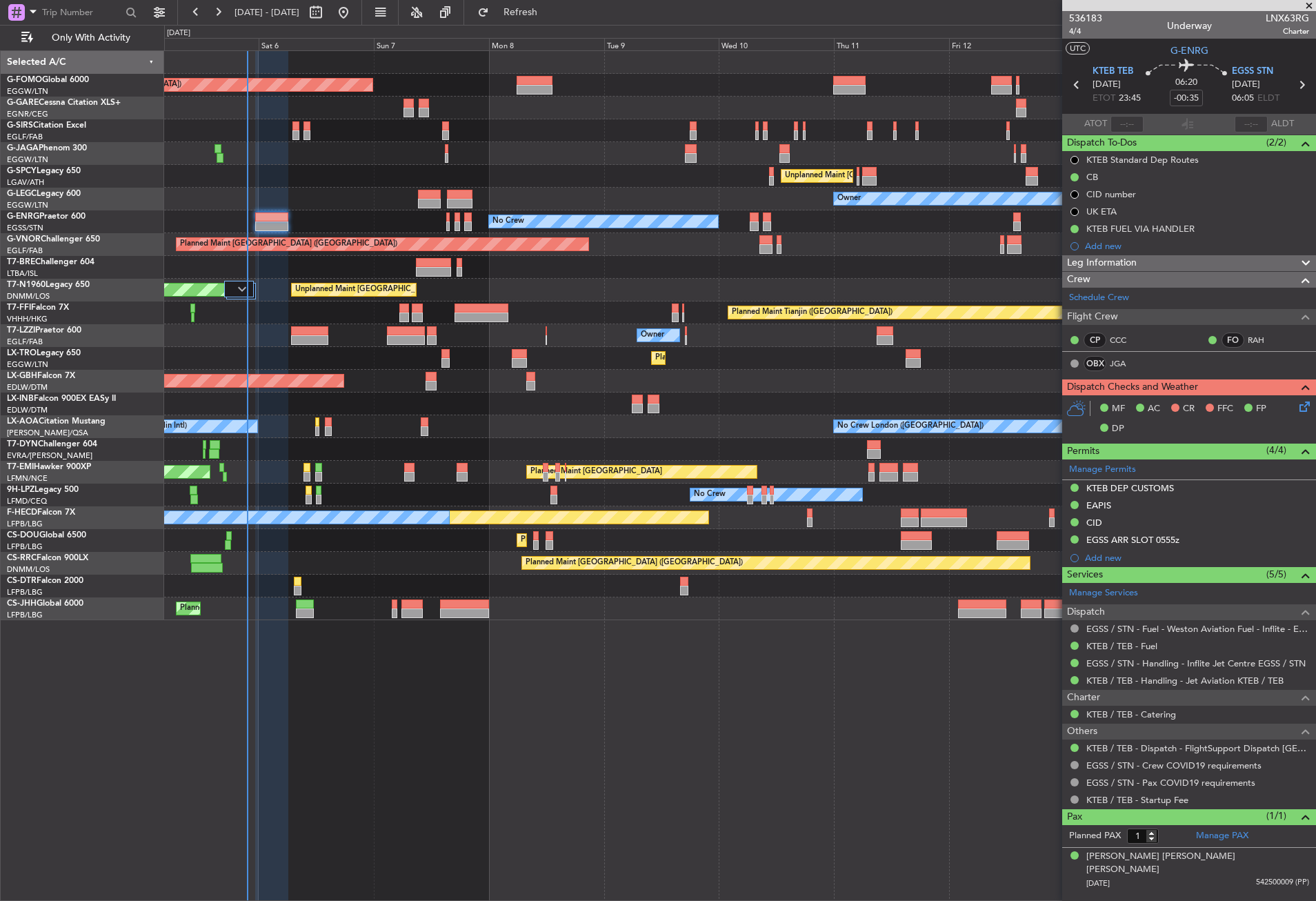
click at [574, 333] on div "Owner" at bounding box center [739, 336] width 1151 height 23
click at [271, 265] on div at bounding box center [739, 267] width 1151 height 23
click at [550, 14] on span "Refresh" at bounding box center [521, 12] width 58 height 10
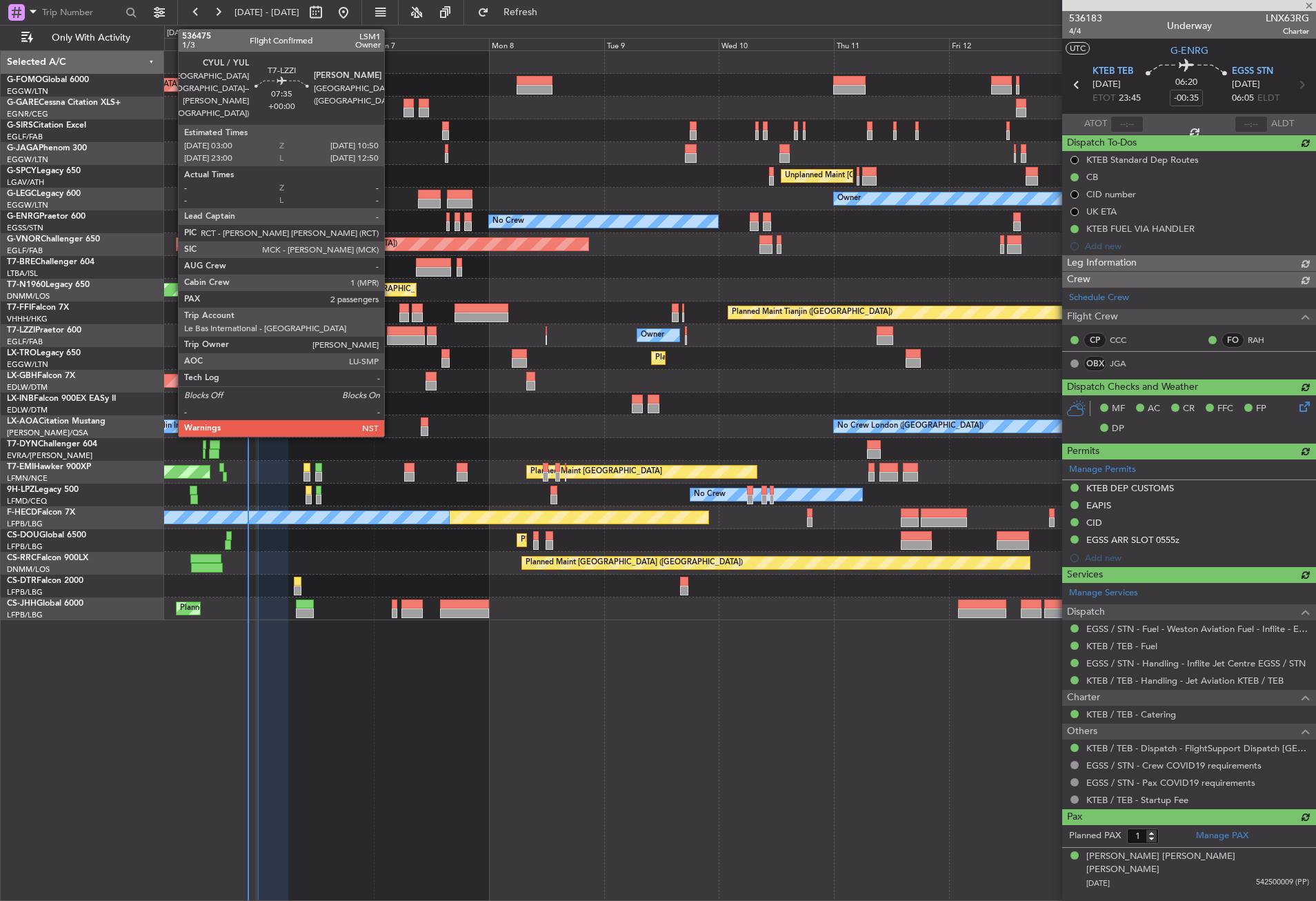
click at [390, 333] on div at bounding box center [405, 331] width 38 height 10
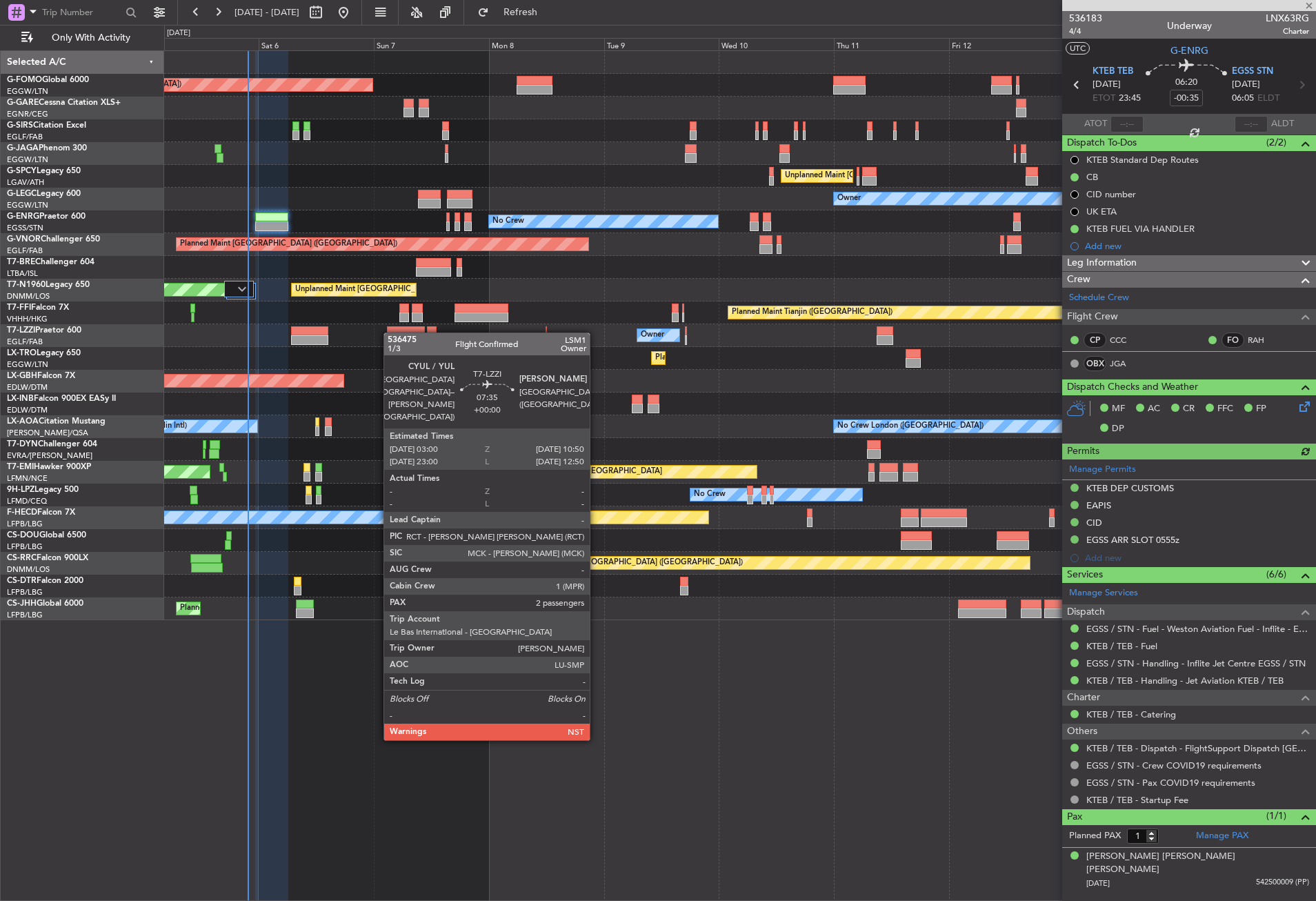
type input "2"
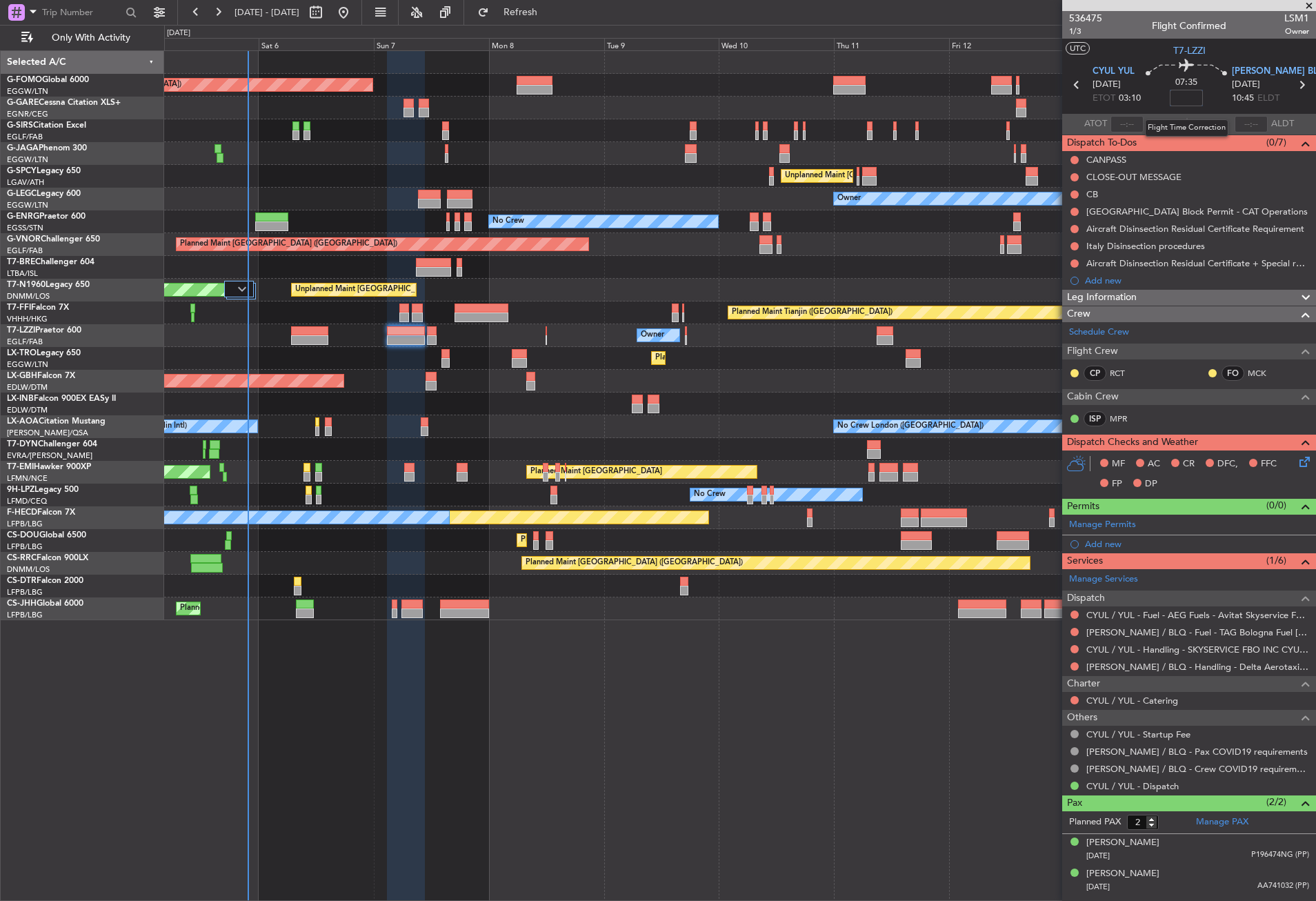
click at [1180, 99] on input at bounding box center [1186, 98] width 33 height 17
click at [792, 393] on div at bounding box center [739, 403] width 1151 height 23
type input "+00:20"
click at [522, 7] on button "Refresh" at bounding box center [512, 12] width 83 height 22
click at [1079, 32] on span "1/3" at bounding box center [1086, 31] width 33 height 12
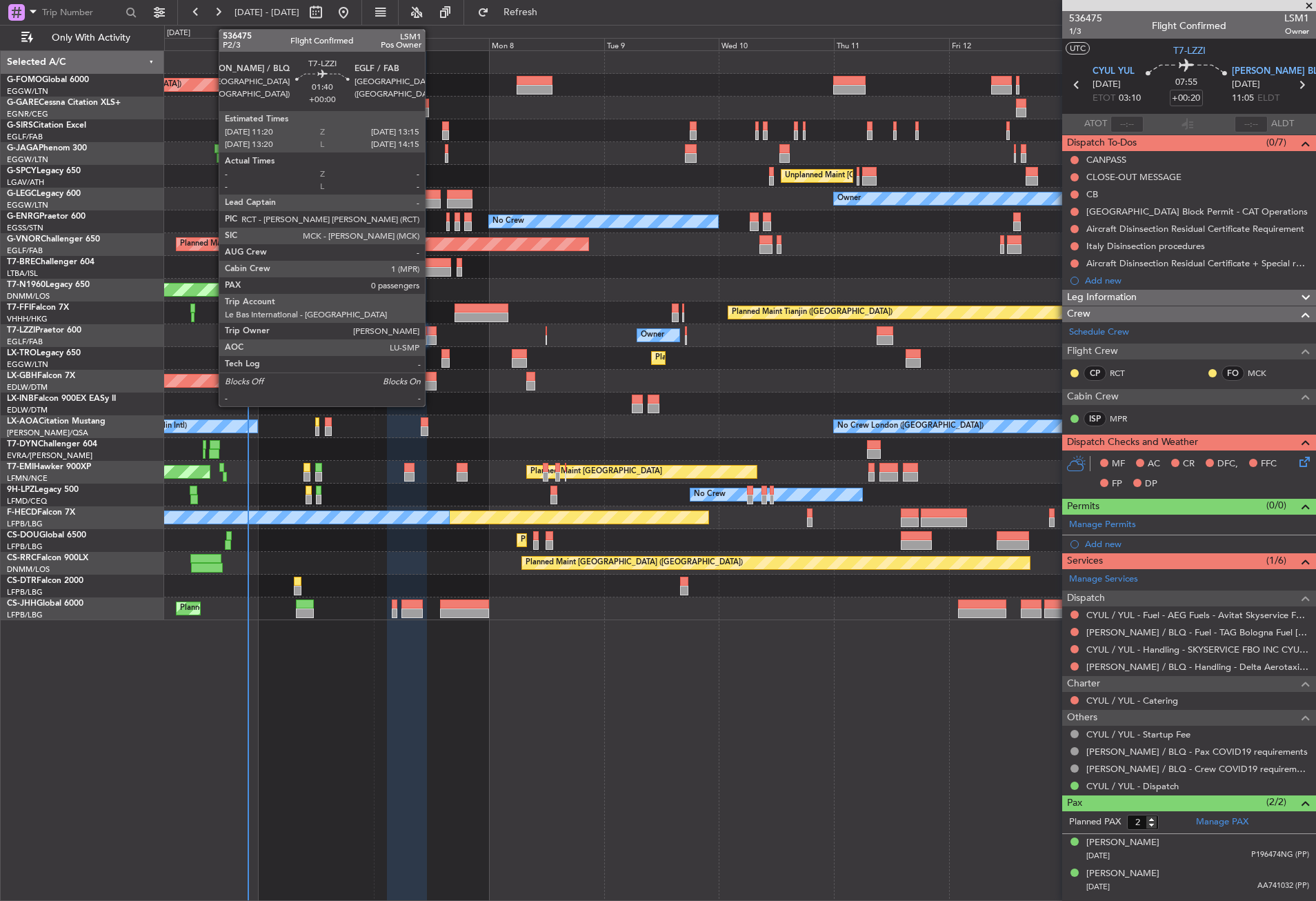
click at [431, 338] on div at bounding box center [432, 340] width 10 height 10
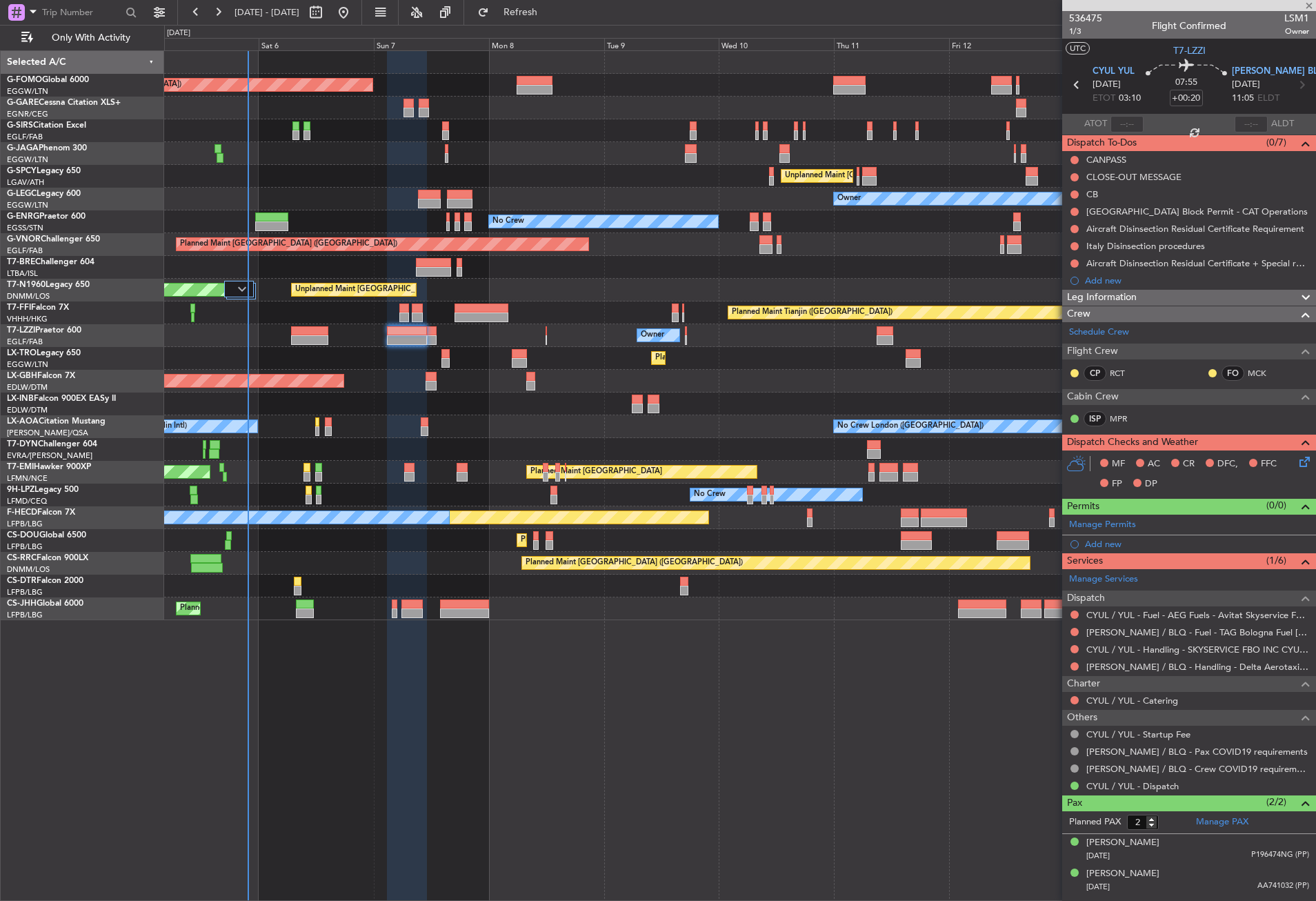
type input "0"
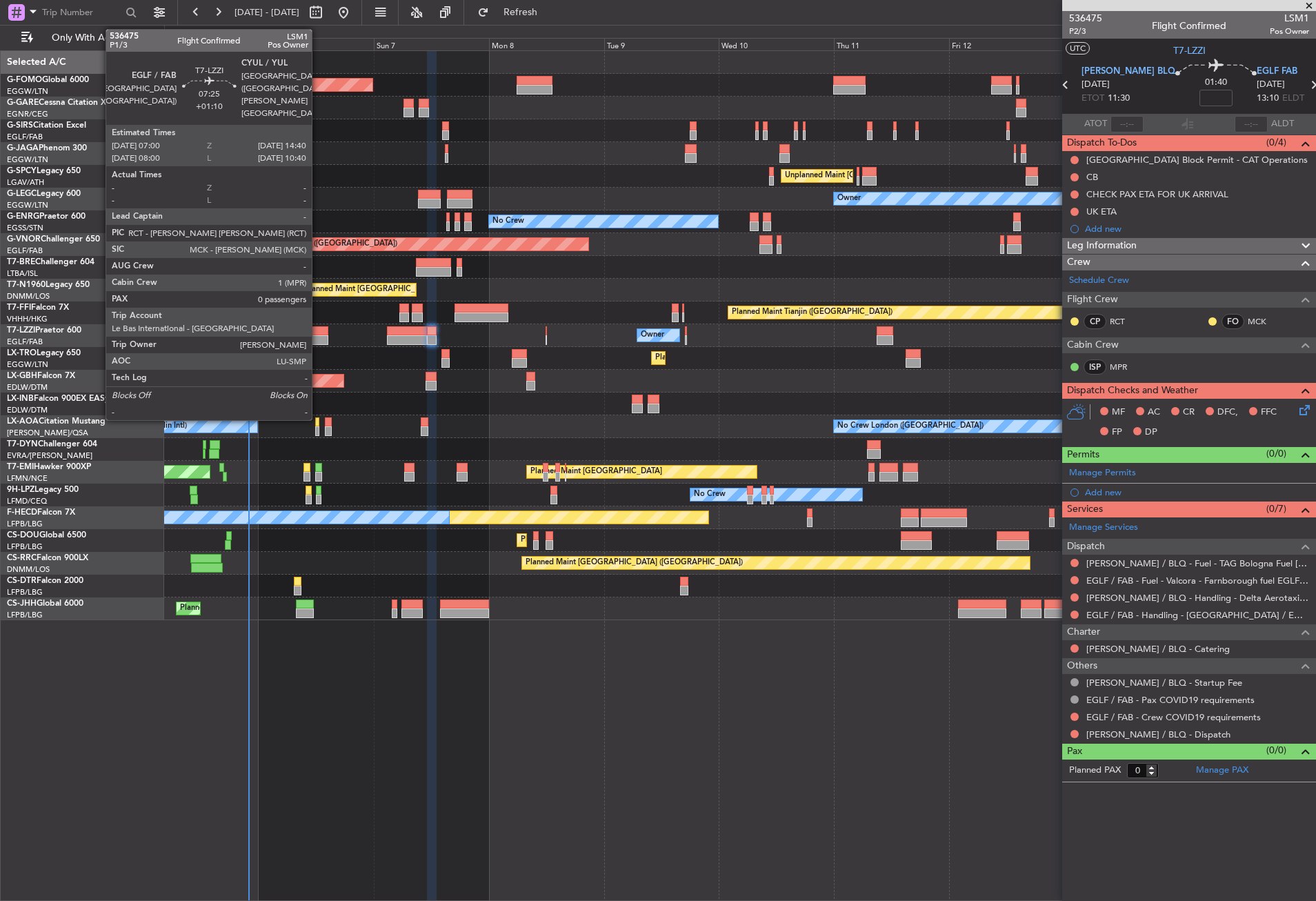
click at [318, 336] on div at bounding box center [310, 340] width 37 height 10
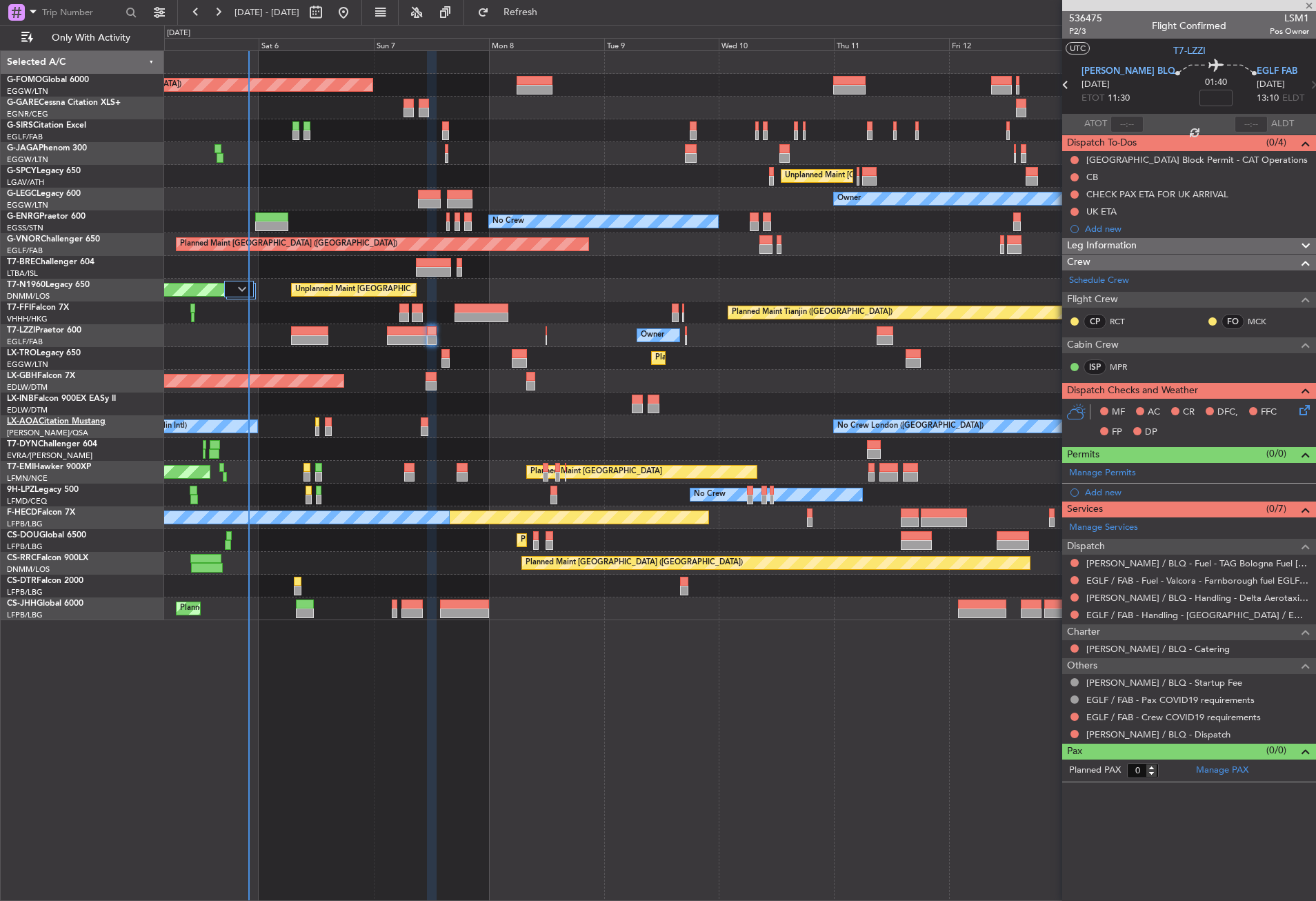
type input "+01:10"
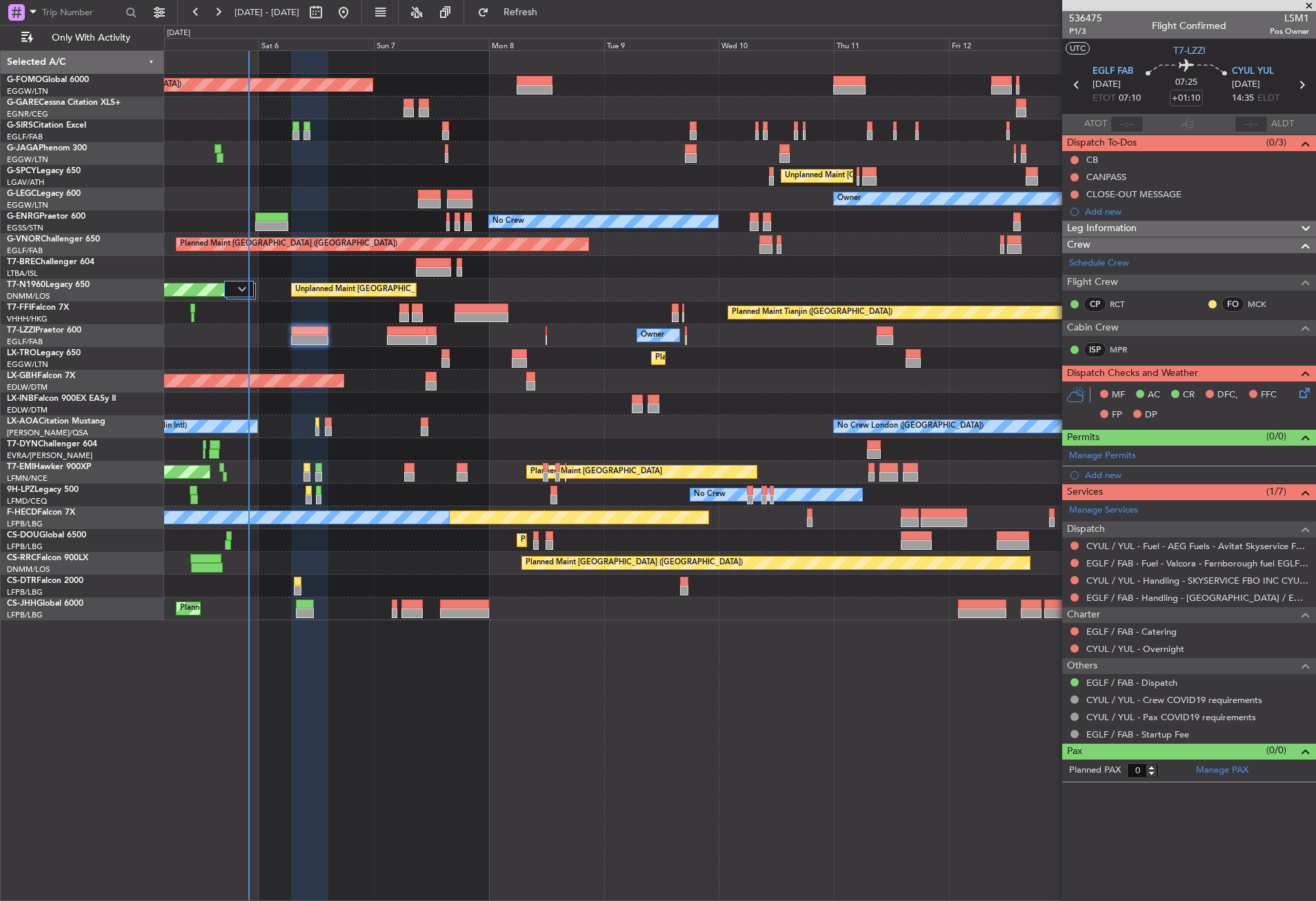
click at [507, 708] on div "Planned Maint [GEOGRAPHIC_DATA] ([GEOGRAPHIC_DATA]) Planned Maint [GEOGRAPHIC_D…" at bounding box center [740, 476] width 1152 height 851
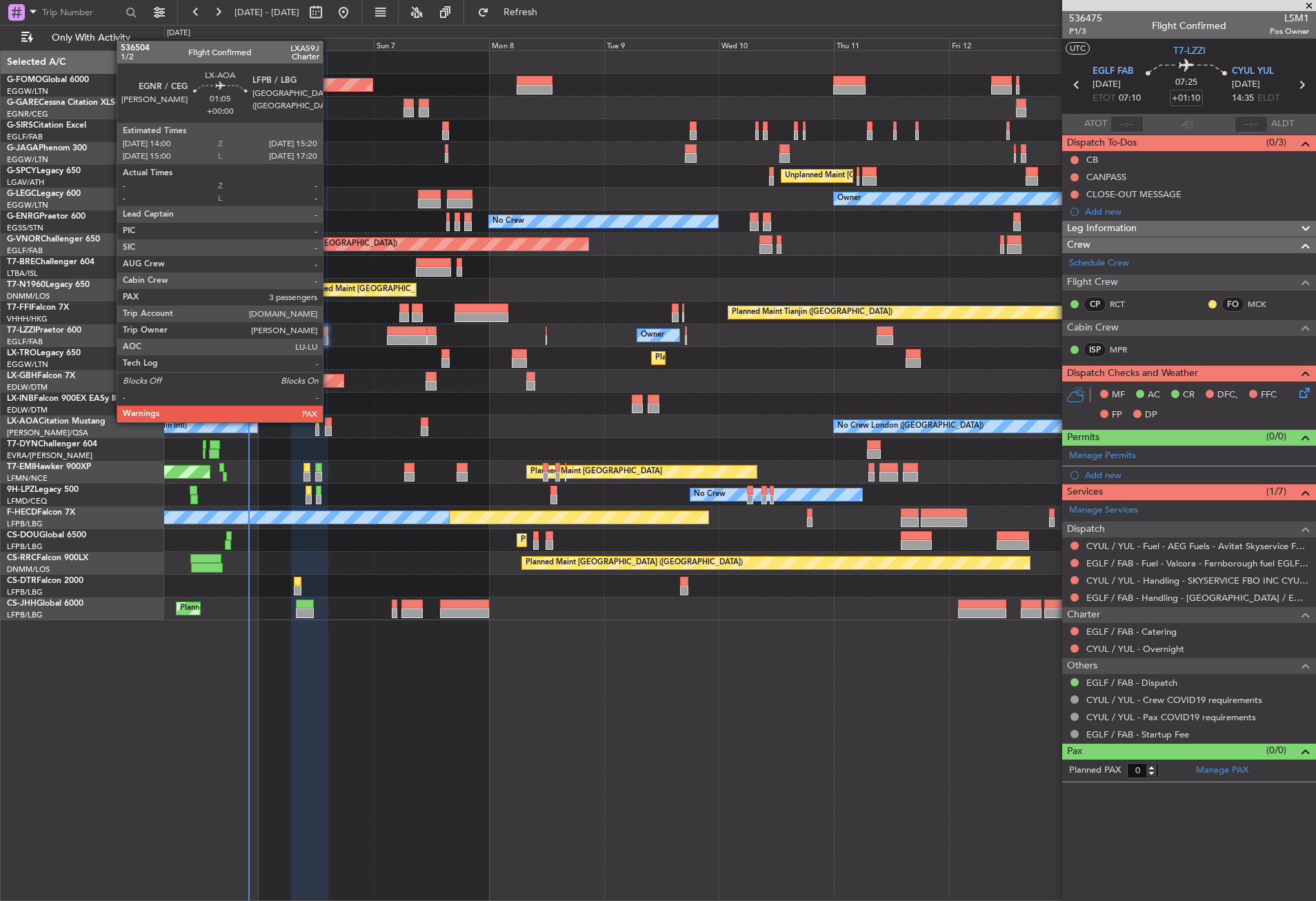
click at [329, 420] on div at bounding box center [329, 422] width 7 height 10
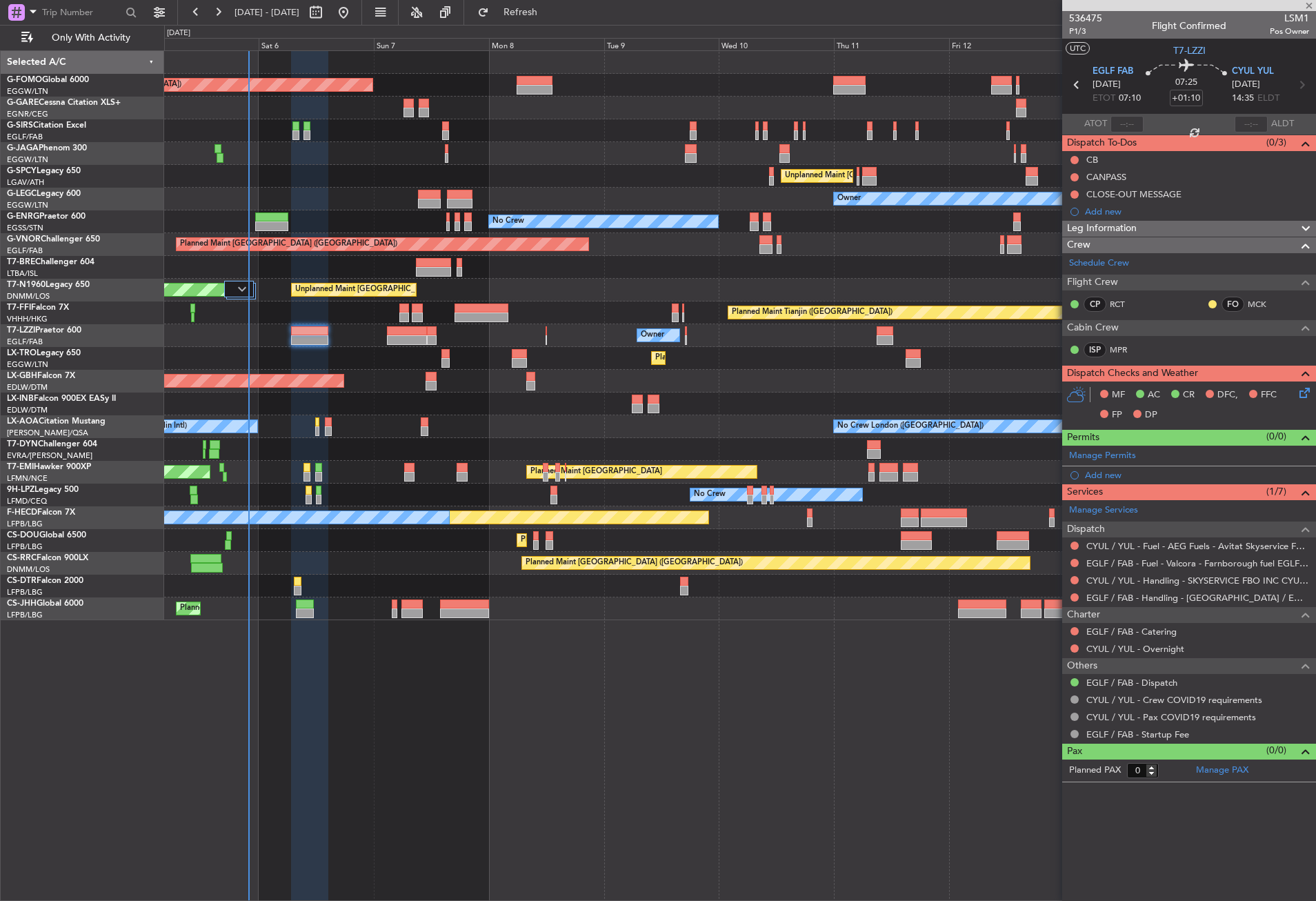
type input "4"
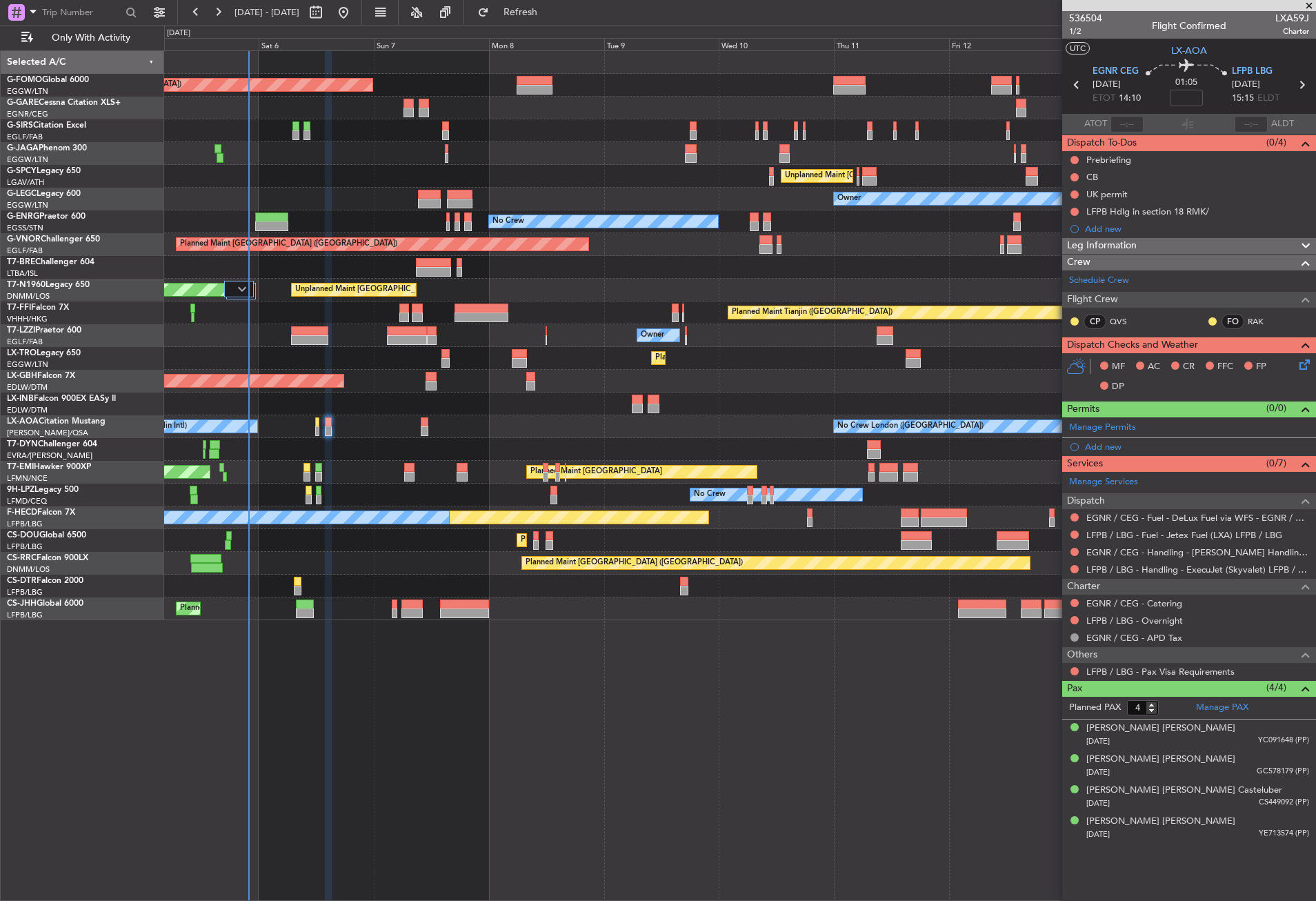
click at [458, 707] on div "Planned Maint [GEOGRAPHIC_DATA] ([GEOGRAPHIC_DATA]) Planned Maint [GEOGRAPHIC_D…" at bounding box center [740, 476] width 1152 height 851
click at [387, 372] on div "Planned Maint [GEOGRAPHIC_DATA] ([GEOGRAPHIC_DATA] Intl) Planned Maint Nurnberg" at bounding box center [739, 380] width 1151 height 23
click at [343, 699] on div "Planned Maint [GEOGRAPHIC_DATA] ([GEOGRAPHIC_DATA]) Planned Maint [GEOGRAPHIC_D…" at bounding box center [740, 476] width 1152 height 851
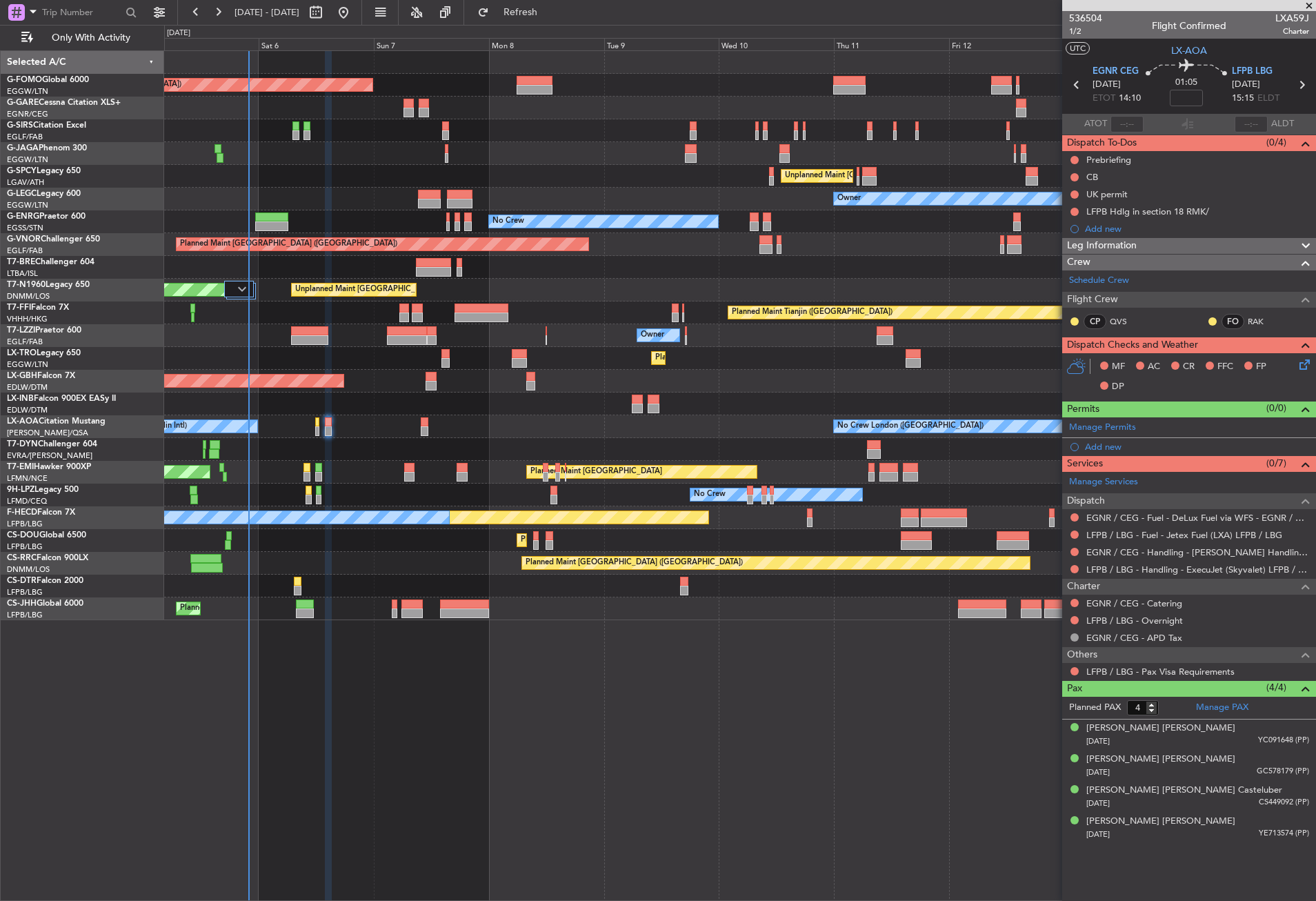
click at [356, 661] on div "Planned Maint [GEOGRAPHIC_DATA] ([GEOGRAPHIC_DATA]) Planned Maint [GEOGRAPHIC_D…" at bounding box center [740, 476] width 1152 height 851
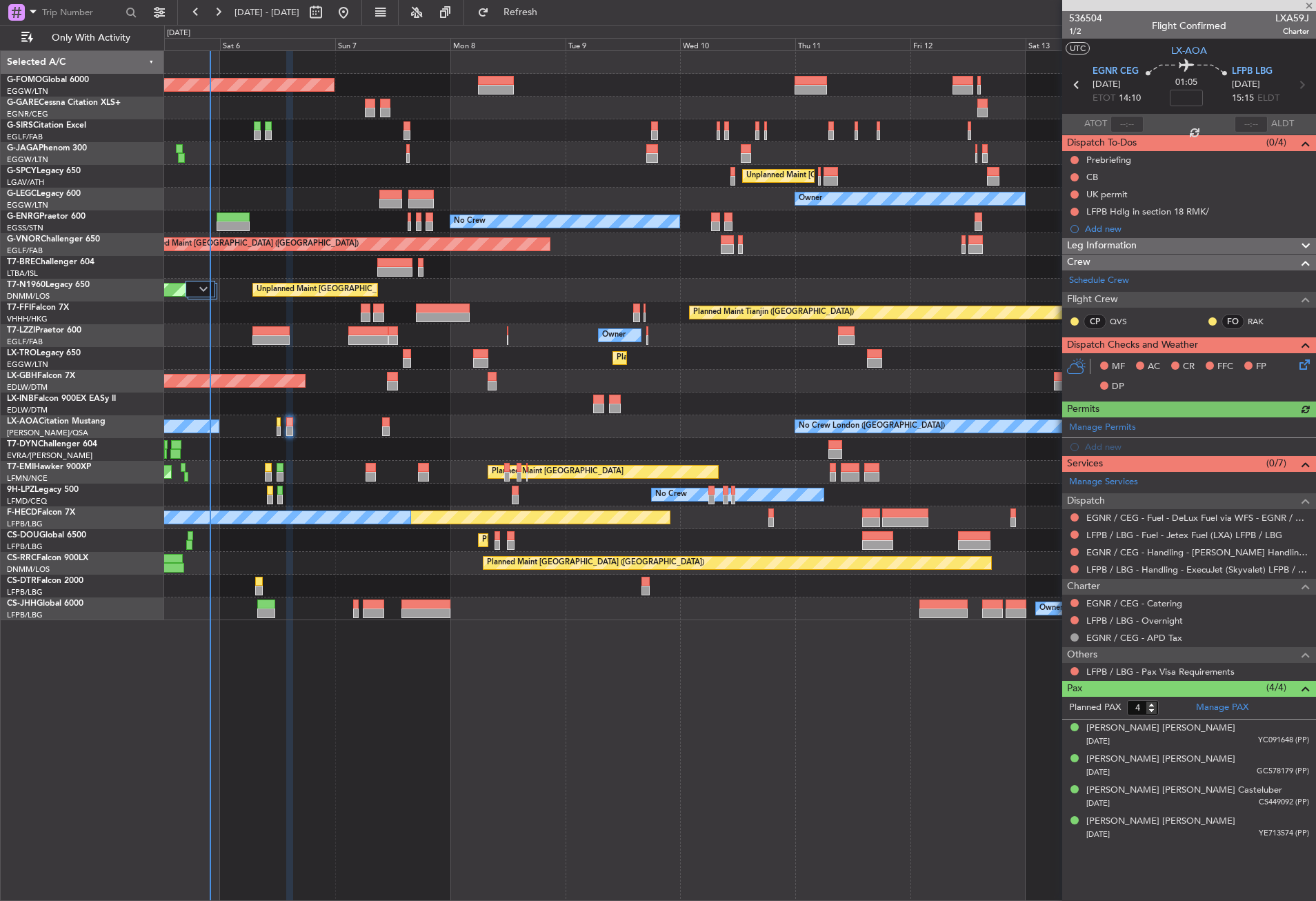
click at [494, 149] on div at bounding box center [739, 153] width 1151 height 23
click at [521, 9] on button "Refresh" at bounding box center [512, 12] width 83 height 22
click at [607, 643] on div "Planned Maint [GEOGRAPHIC_DATA] ([GEOGRAPHIC_DATA]) Planned Maint [GEOGRAPHIC_D…" at bounding box center [740, 476] width 1152 height 851
click at [509, 750] on div "Planned Maint [GEOGRAPHIC_DATA] ([GEOGRAPHIC_DATA]) Planned Maint [GEOGRAPHIC_D…" at bounding box center [740, 476] width 1152 height 851
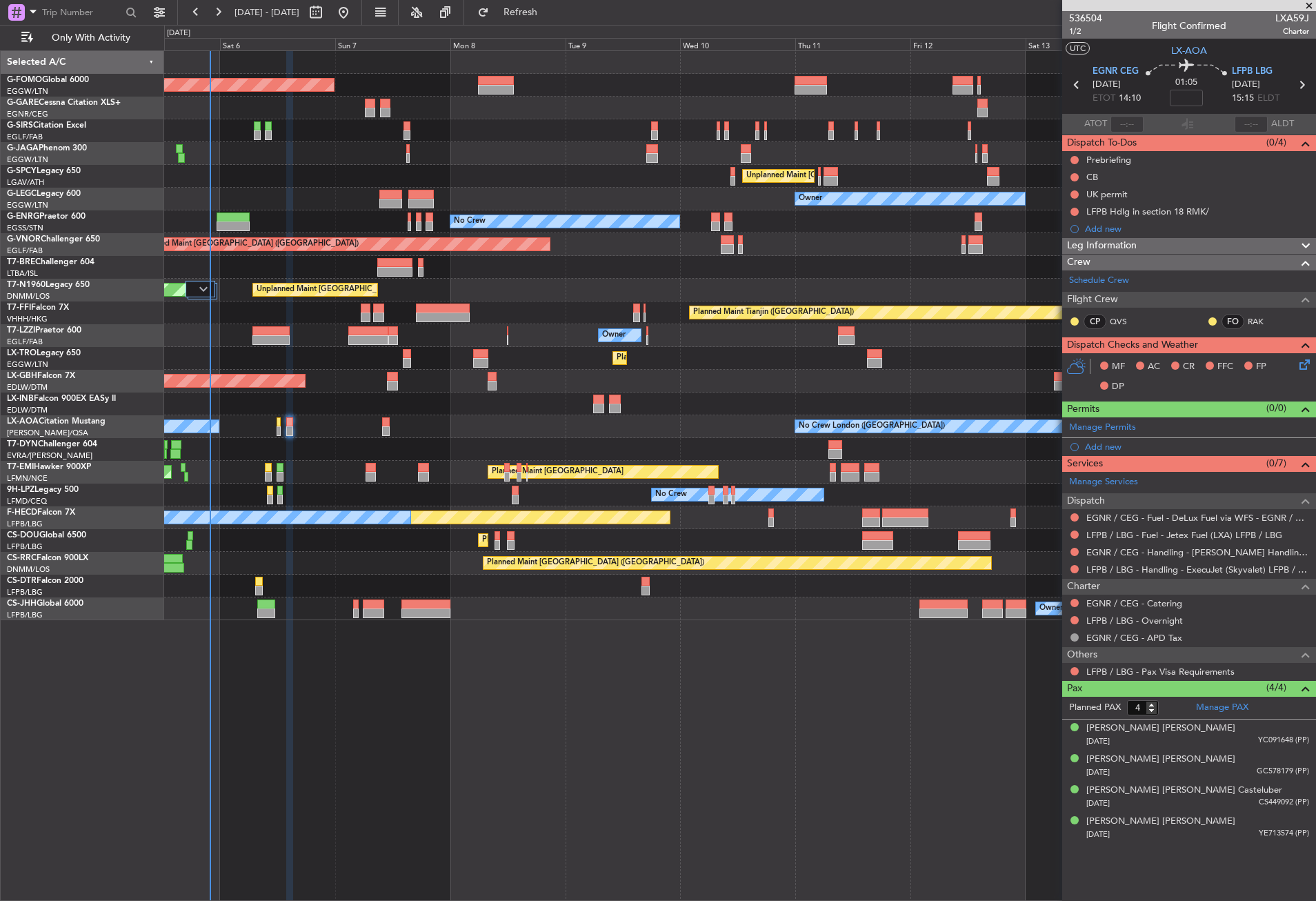
click at [509, 750] on div "Planned Maint [GEOGRAPHIC_DATA] ([GEOGRAPHIC_DATA]) Planned Maint [GEOGRAPHIC_D…" at bounding box center [740, 476] width 1152 height 851
click at [507, 749] on div "Planned Maint [GEOGRAPHIC_DATA] ([GEOGRAPHIC_DATA]) Planned Maint [GEOGRAPHIC_D…" at bounding box center [740, 476] width 1152 height 851
click at [318, 382] on div "Planned Maint [GEOGRAPHIC_DATA] ([GEOGRAPHIC_DATA] Intl) Planned Maint Nurnberg" at bounding box center [739, 380] width 1151 height 23
click at [338, 367] on div "Planned Maint Dusseldorf" at bounding box center [739, 358] width 1151 height 23
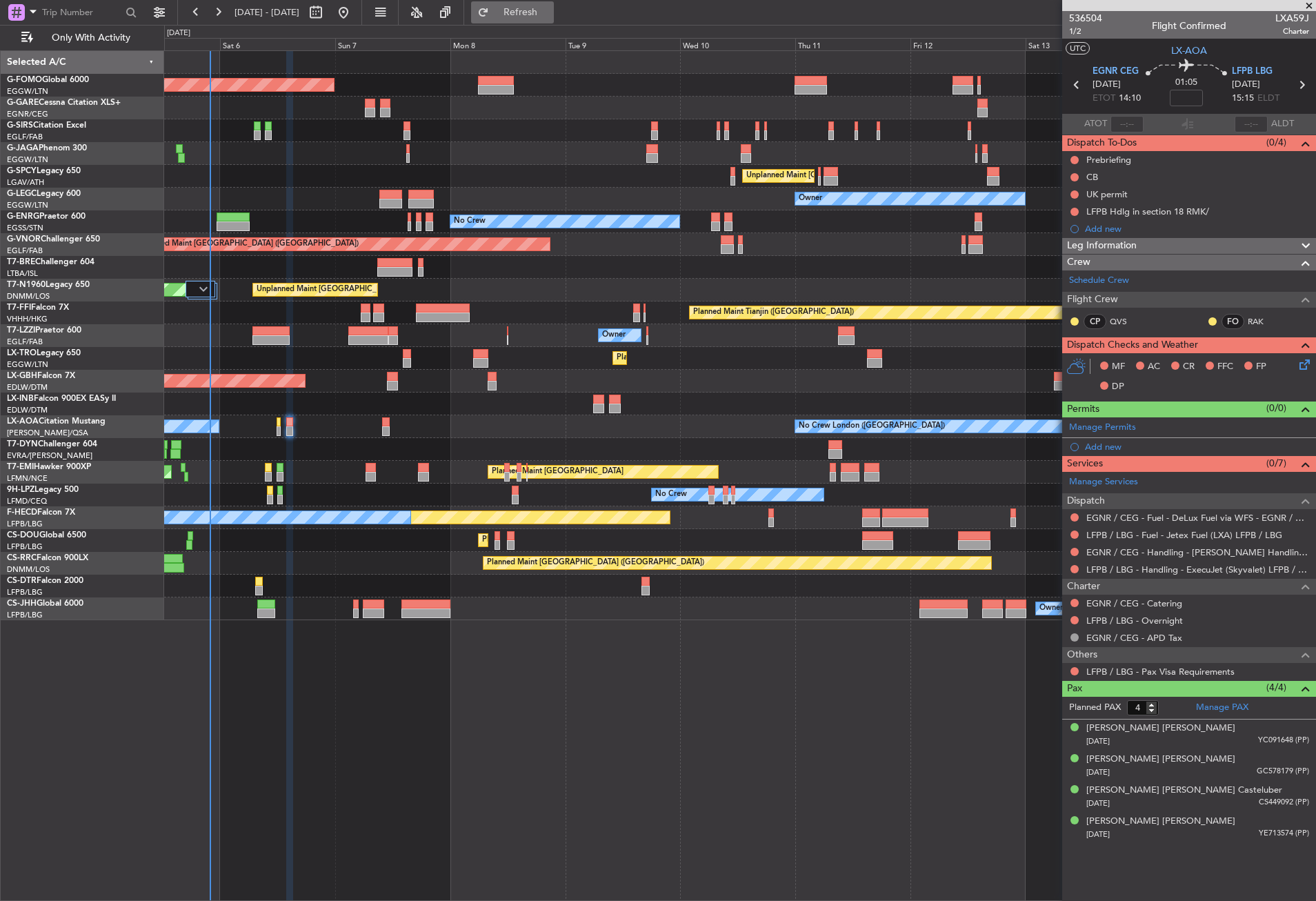
click at [550, 8] on span "Refresh" at bounding box center [521, 12] width 58 height 10
click at [547, 144] on div at bounding box center [739, 153] width 1151 height 23
click at [769, 677] on div "Planned Maint [GEOGRAPHIC_DATA] ([GEOGRAPHIC_DATA]) Planned Maint [GEOGRAPHIC_D…" at bounding box center [740, 476] width 1152 height 851
click at [530, 8] on button "Refresh" at bounding box center [512, 12] width 83 height 22
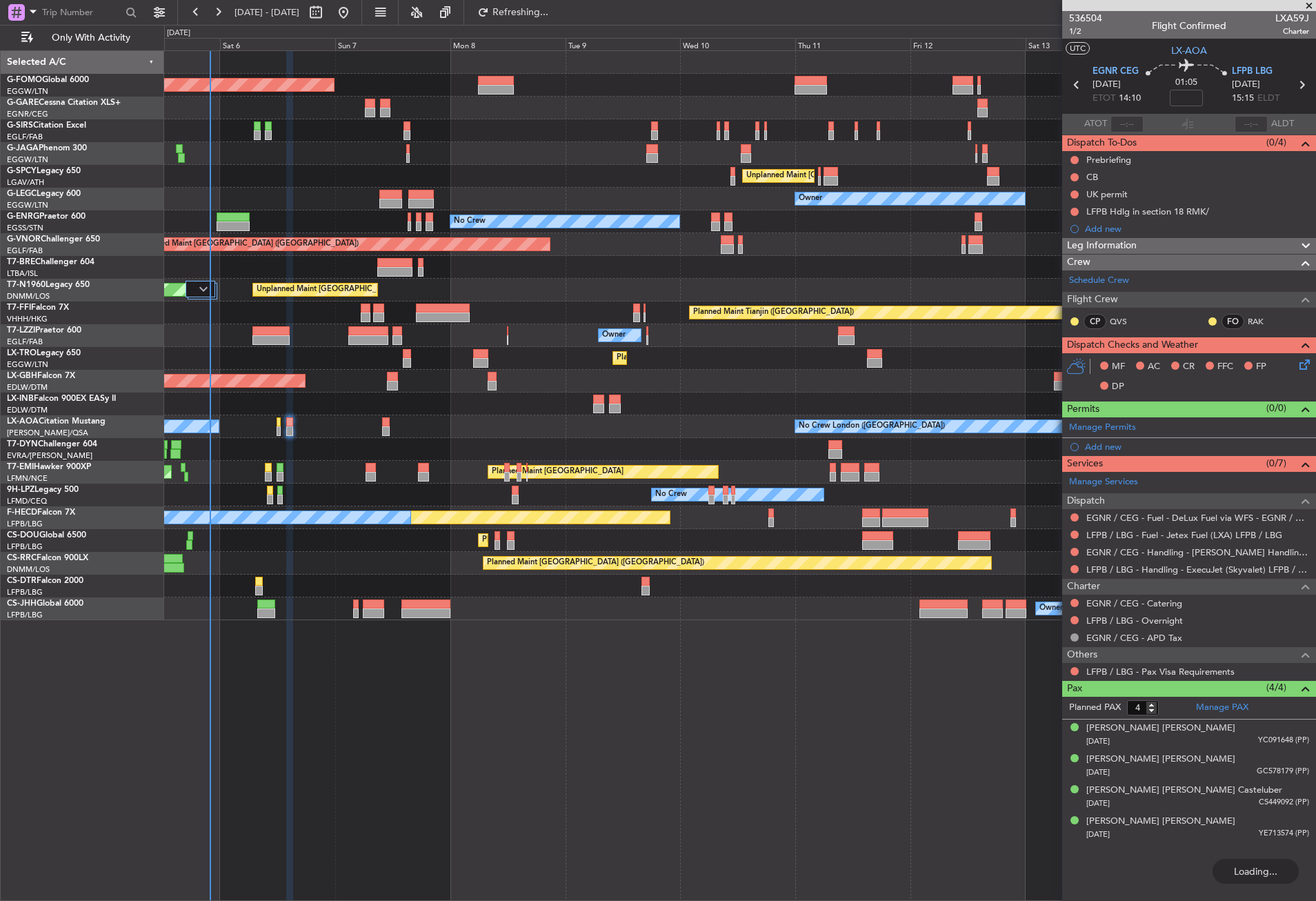
click at [531, 141] on div "Planned Maint [GEOGRAPHIC_DATA] ([GEOGRAPHIC_DATA])" at bounding box center [739, 130] width 1151 height 23
click at [348, 132] on div "Planned Maint [GEOGRAPHIC_DATA] ([GEOGRAPHIC_DATA])" at bounding box center [739, 130] width 1151 height 23
click at [516, 8] on button "Refresh" at bounding box center [512, 12] width 83 height 22
click at [471, 124] on div "Planned Maint [GEOGRAPHIC_DATA] ([GEOGRAPHIC_DATA])" at bounding box center [739, 130] width 1151 height 23
click at [363, 733] on div "Planned Maint [GEOGRAPHIC_DATA] ([GEOGRAPHIC_DATA]) Planned Maint [GEOGRAPHIC_D…" at bounding box center [740, 476] width 1152 height 851
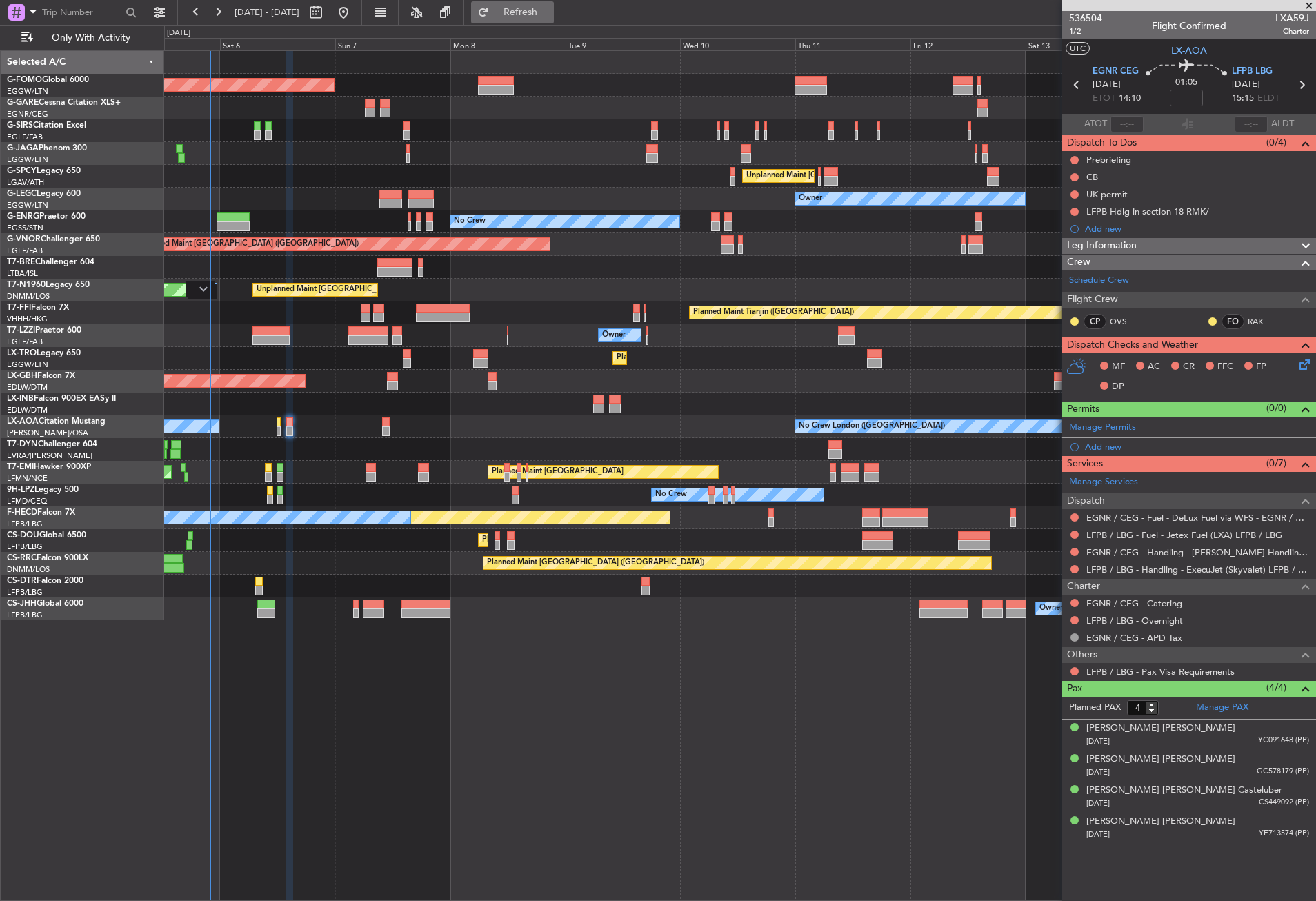
click at [550, 8] on span "Refresh" at bounding box center [521, 12] width 58 height 10
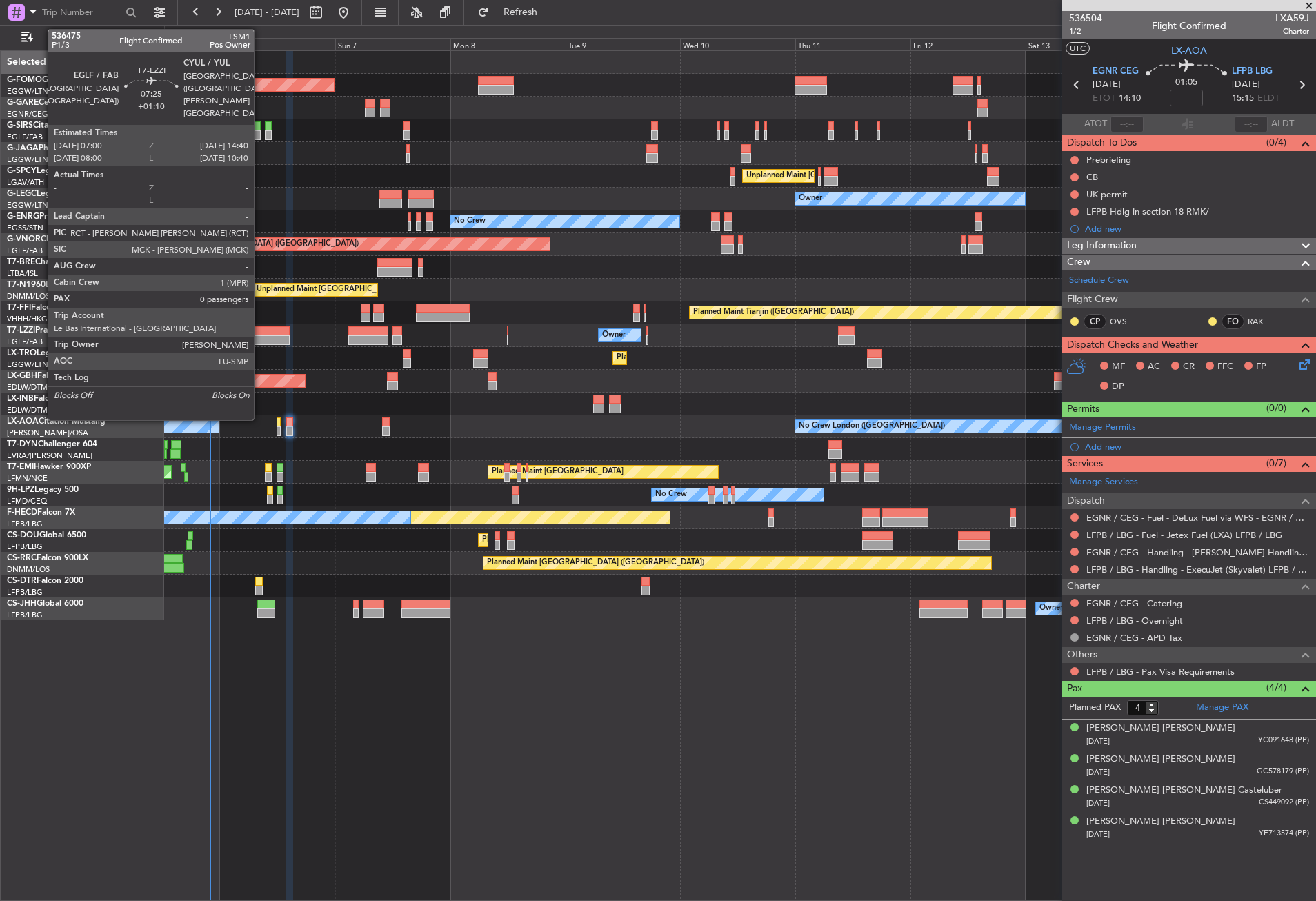
click at [260, 328] on div at bounding box center [271, 331] width 37 height 10
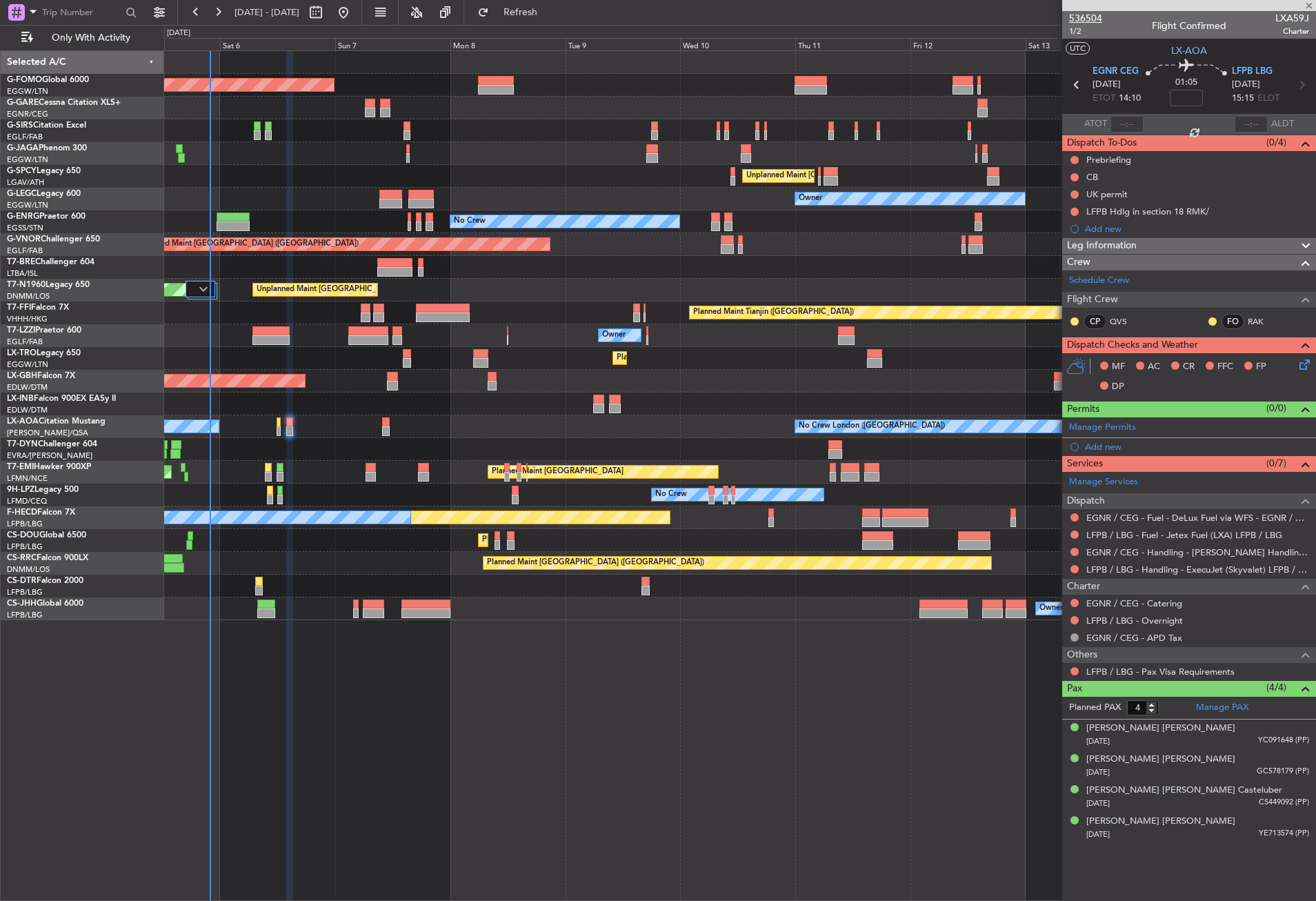
type input "+01:10"
type input "0"
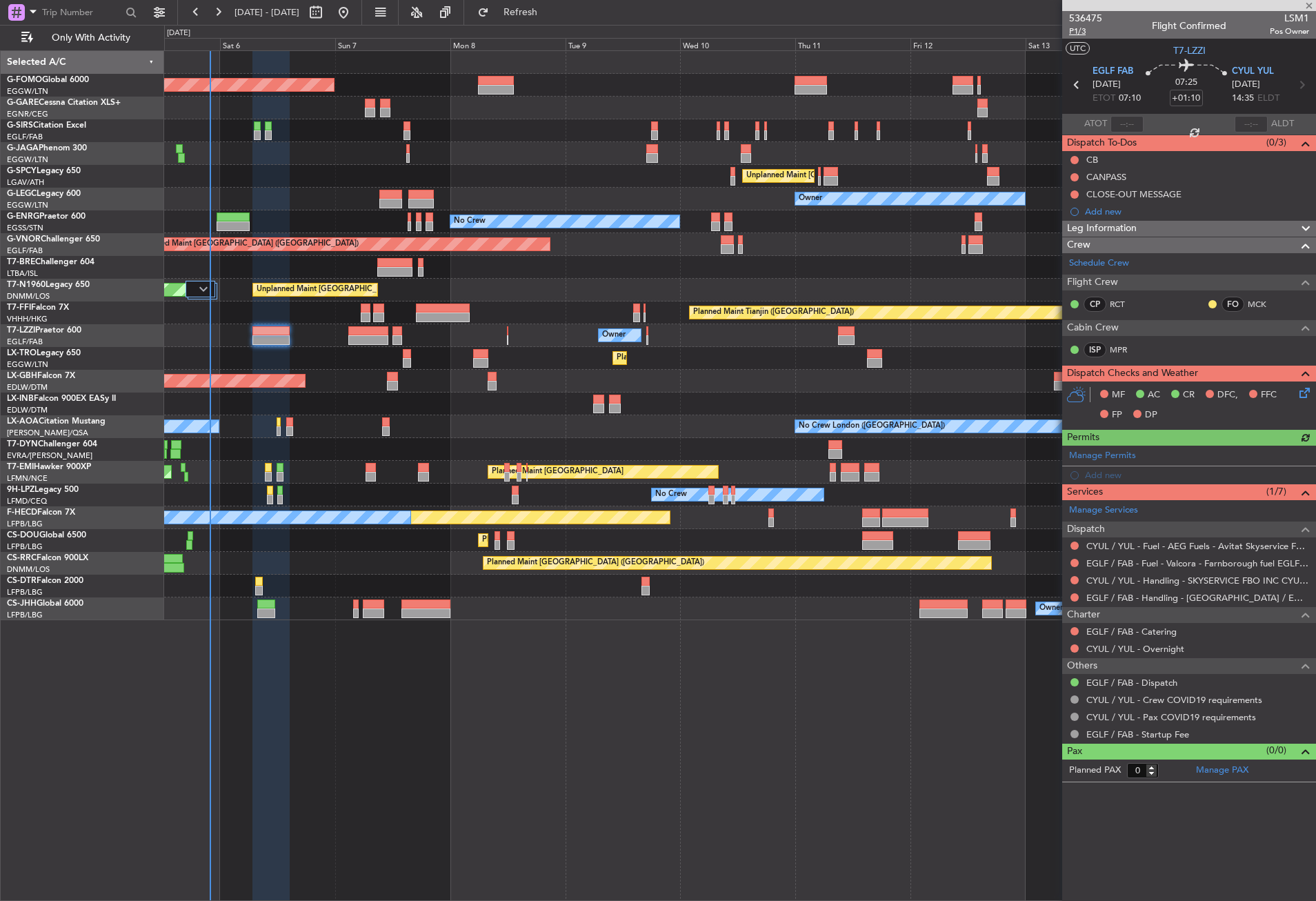
click at [1083, 32] on span "P1/3" at bounding box center [1086, 31] width 33 height 12
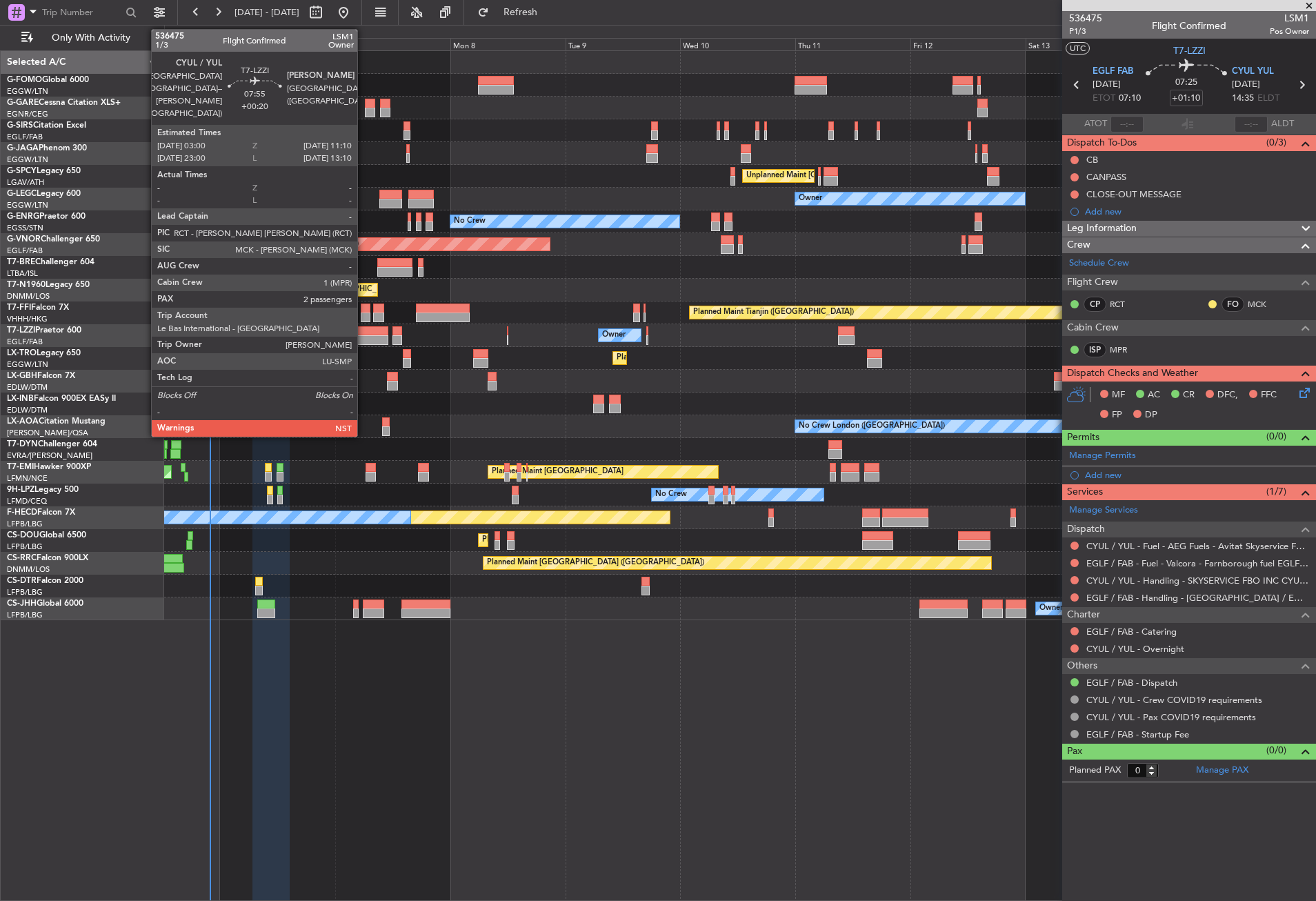
click at [363, 337] on div at bounding box center [368, 340] width 39 height 10
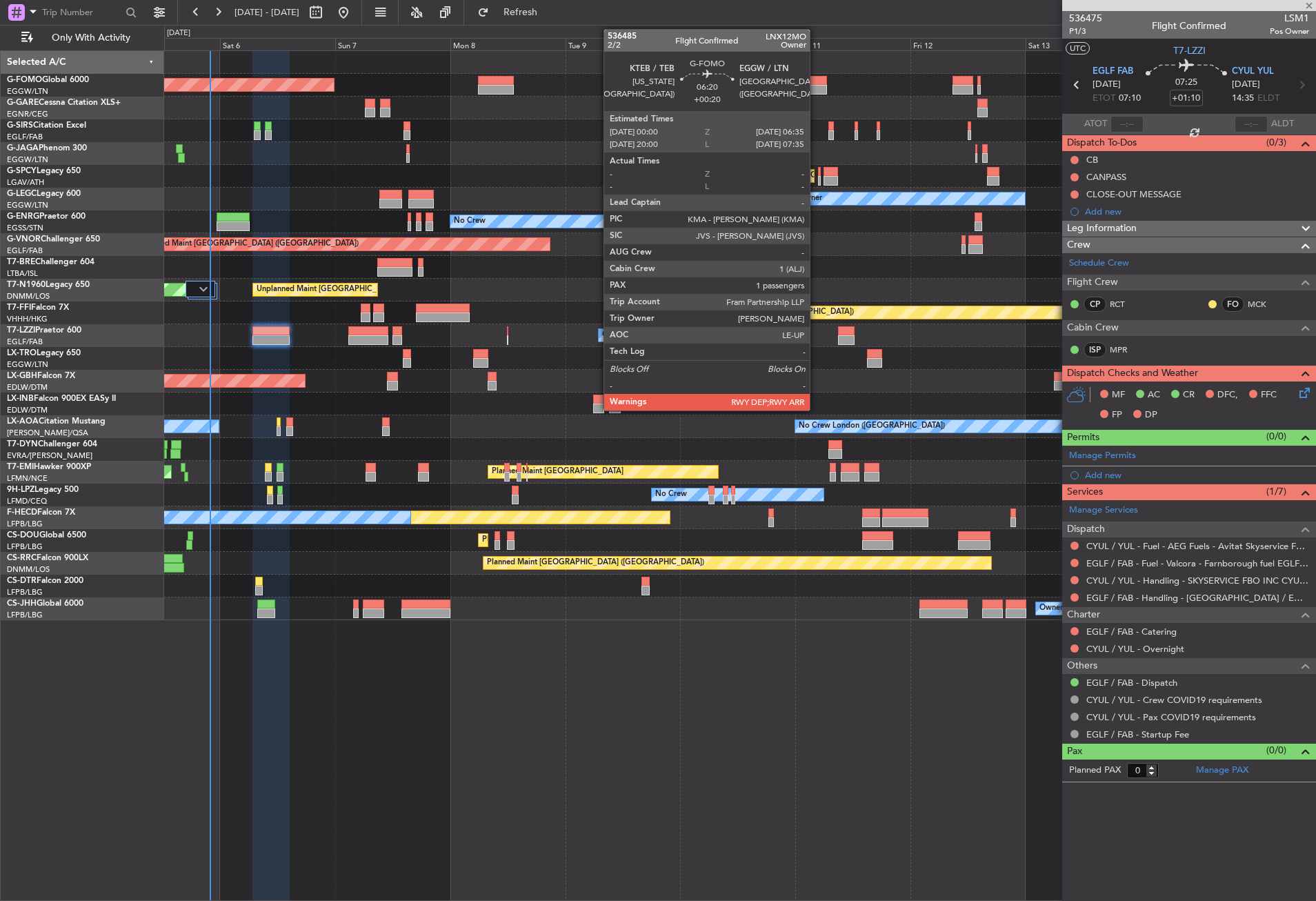
type input "+00:20"
type input "2"
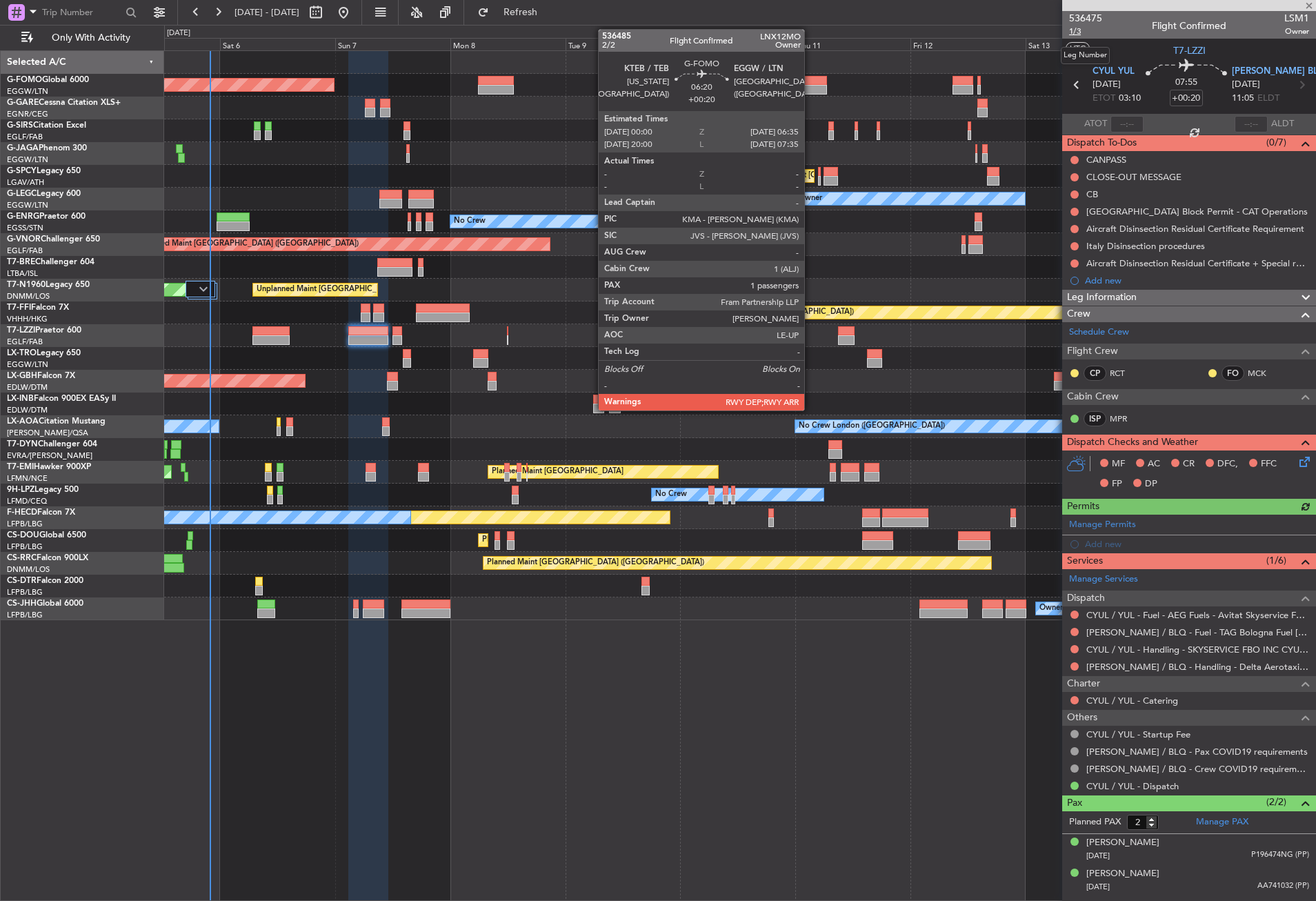
click at [1079, 32] on span "1/3" at bounding box center [1086, 31] width 33 height 12
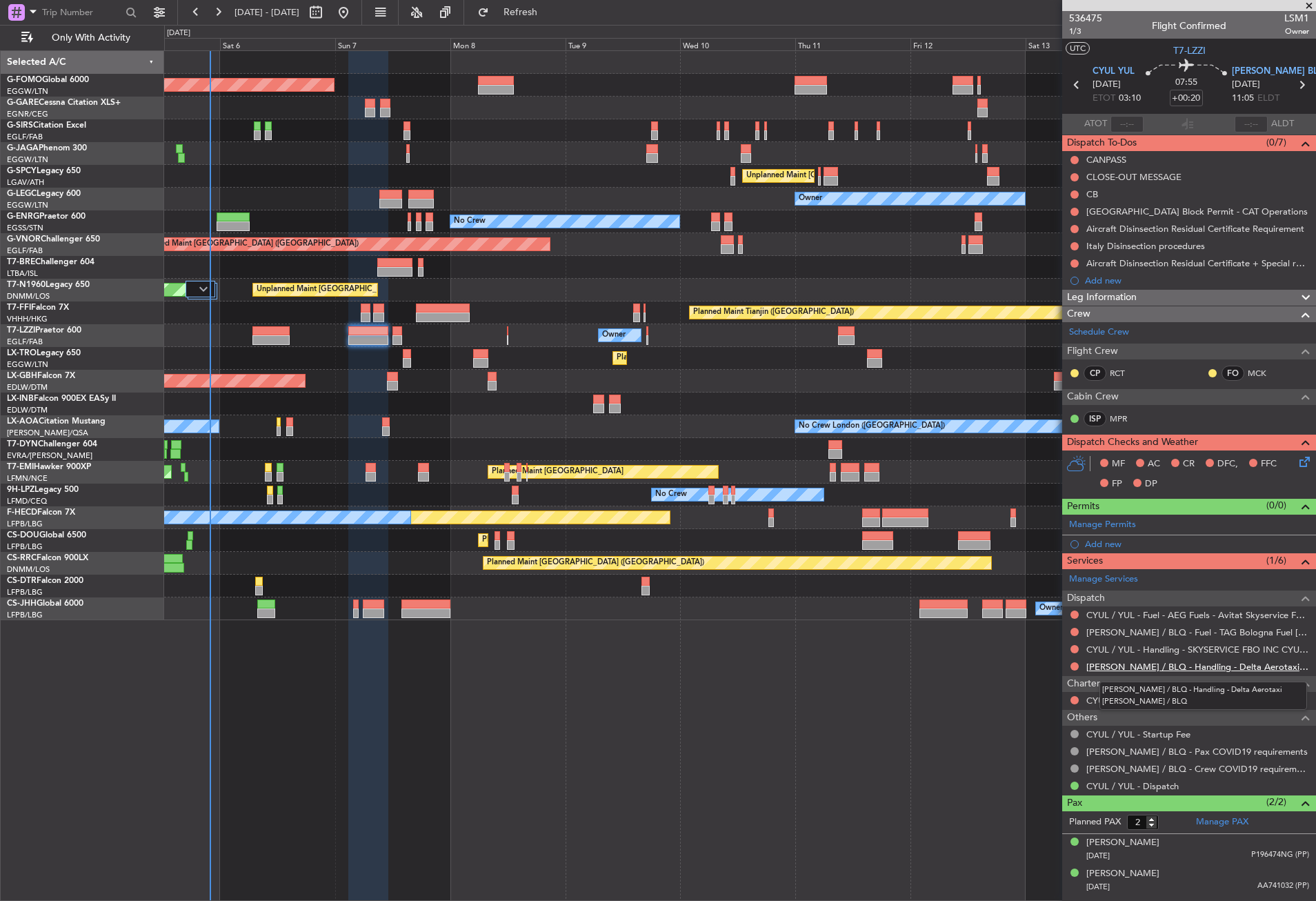
click at [1142, 661] on link "[PERSON_NAME] / BLQ - Handling - Delta Aerotaxi [PERSON_NAME] / BLQ" at bounding box center [1198, 666] width 223 height 12
click at [1162, 645] on link "CYUL / YUL - Handling - SKYSERVICE FBO INC CYUL / YUL" at bounding box center [1198, 649] width 223 height 12
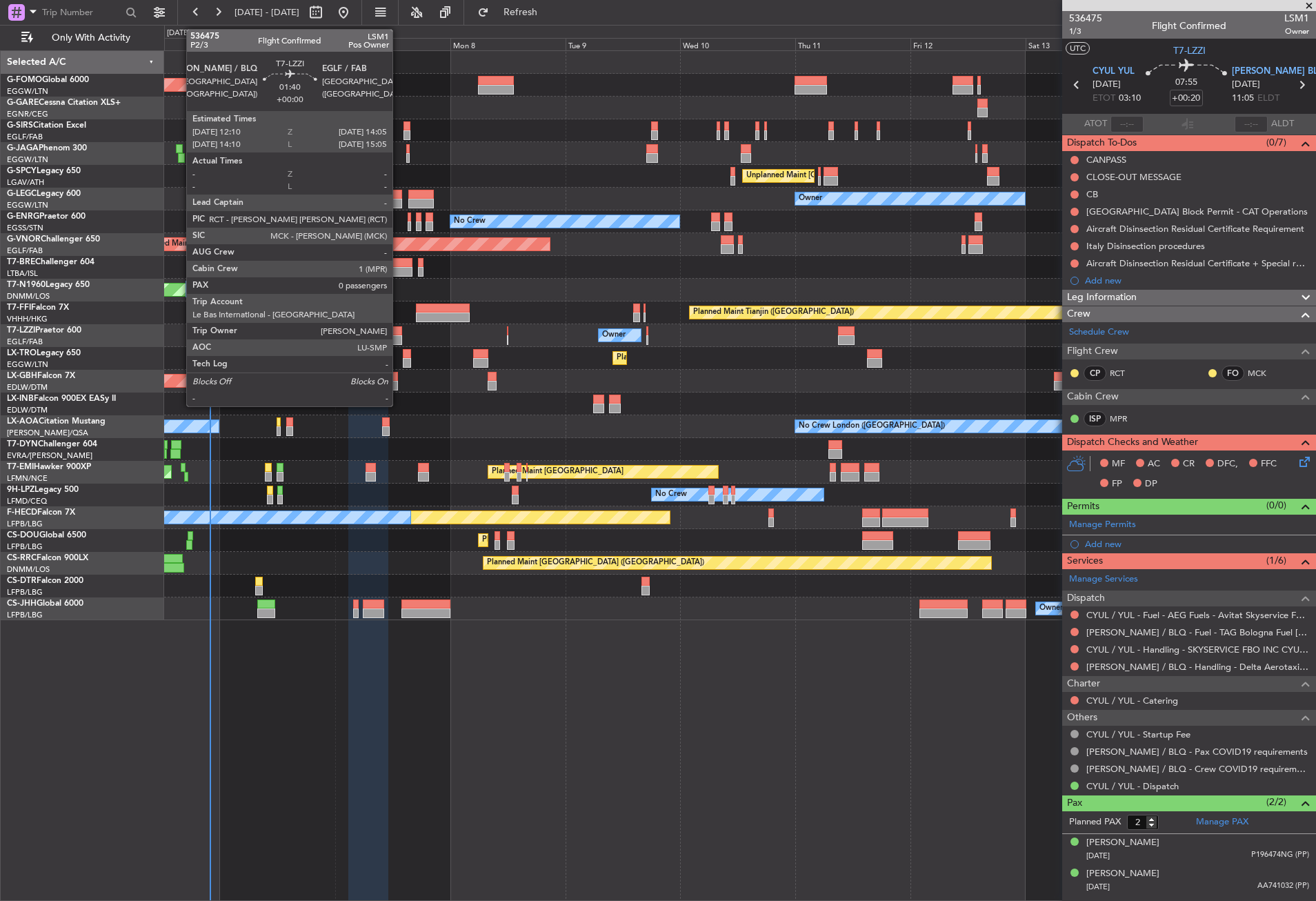
click at [398, 336] on div at bounding box center [397, 340] width 10 height 10
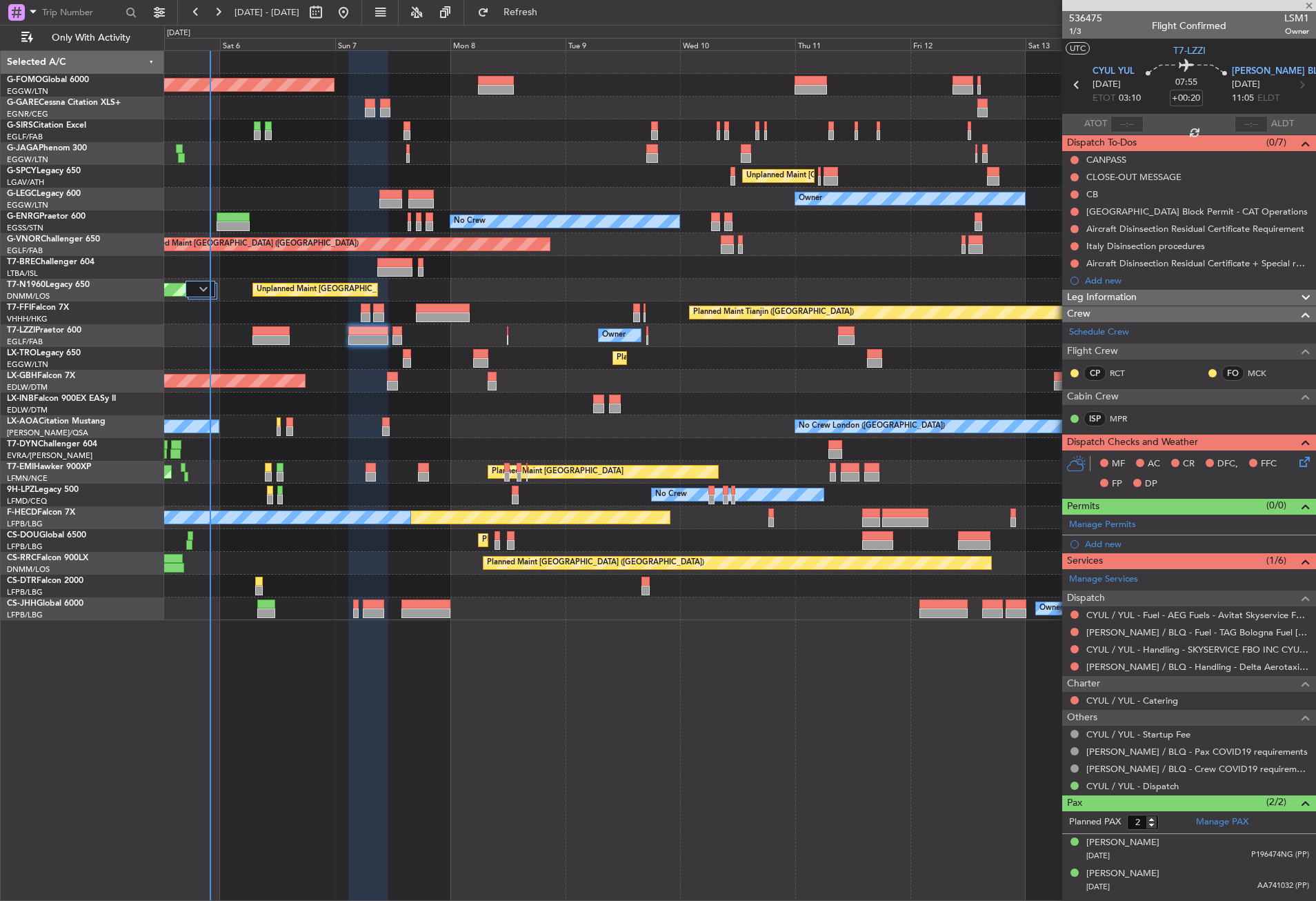
type input "0"
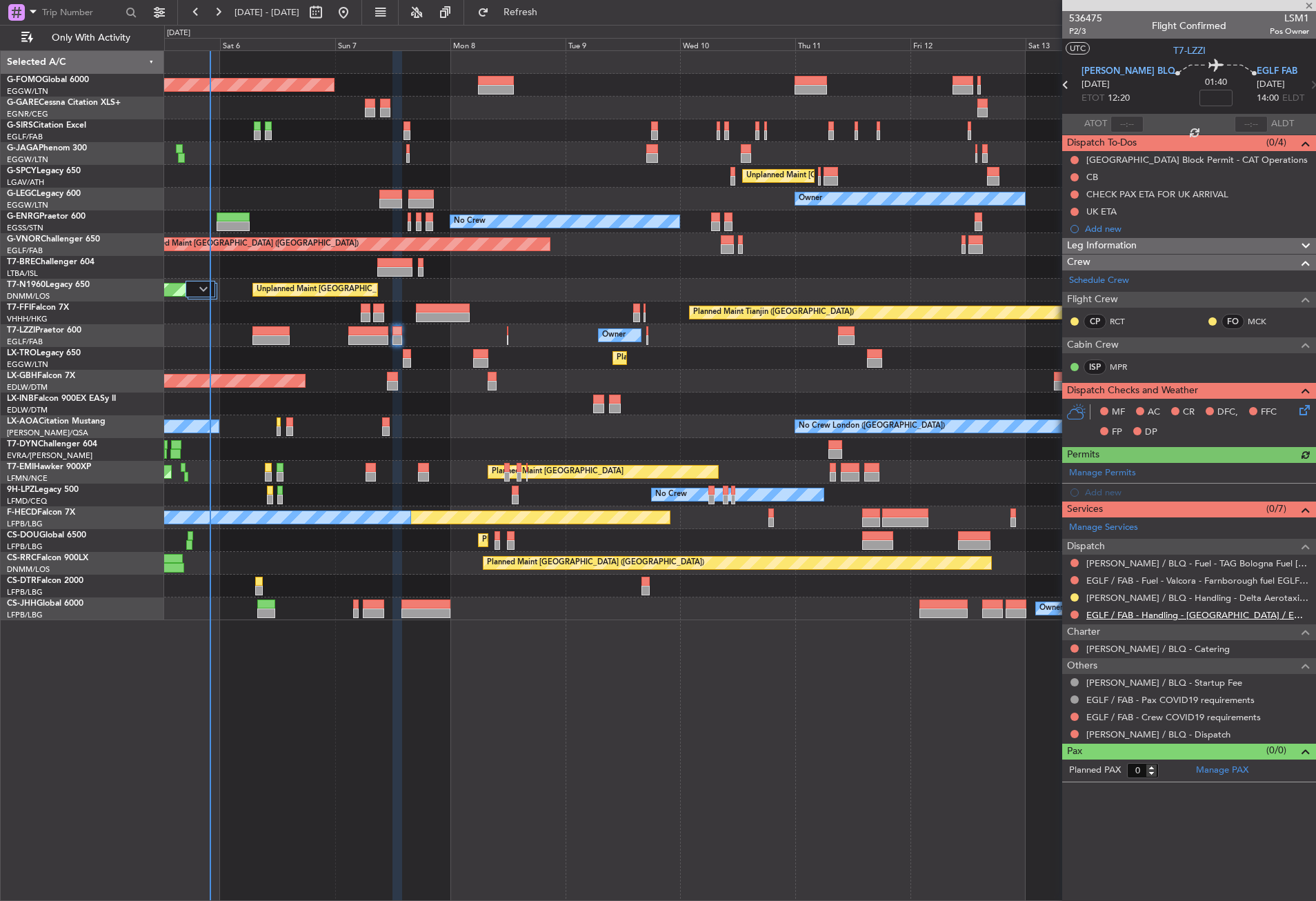
click at [1108, 613] on link "EGLF / FAB - Handling - [GEOGRAPHIC_DATA] / EGLF / FAB" at bounding box center [1198, 614] width 223 height 12
click at [539, 16] on span "Refresh" at bounding box center [521, 12] width 58 height 10
click at [1073, 713] on button at bounding box center [1075, 717] width 8 height 8
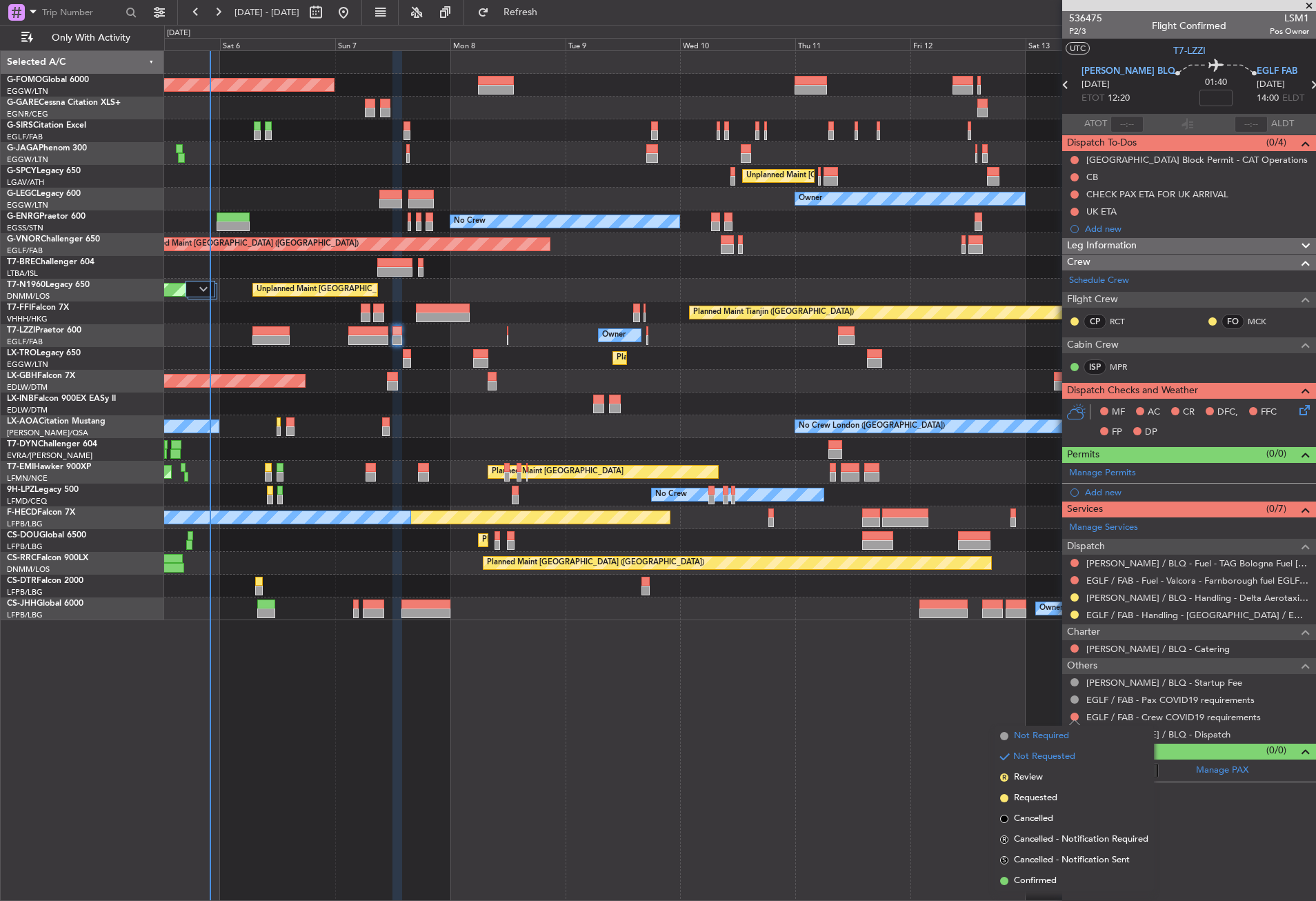
click at [1058, 733] on span "Not Required" at bounding box center [1042, 736] width 55 height 14
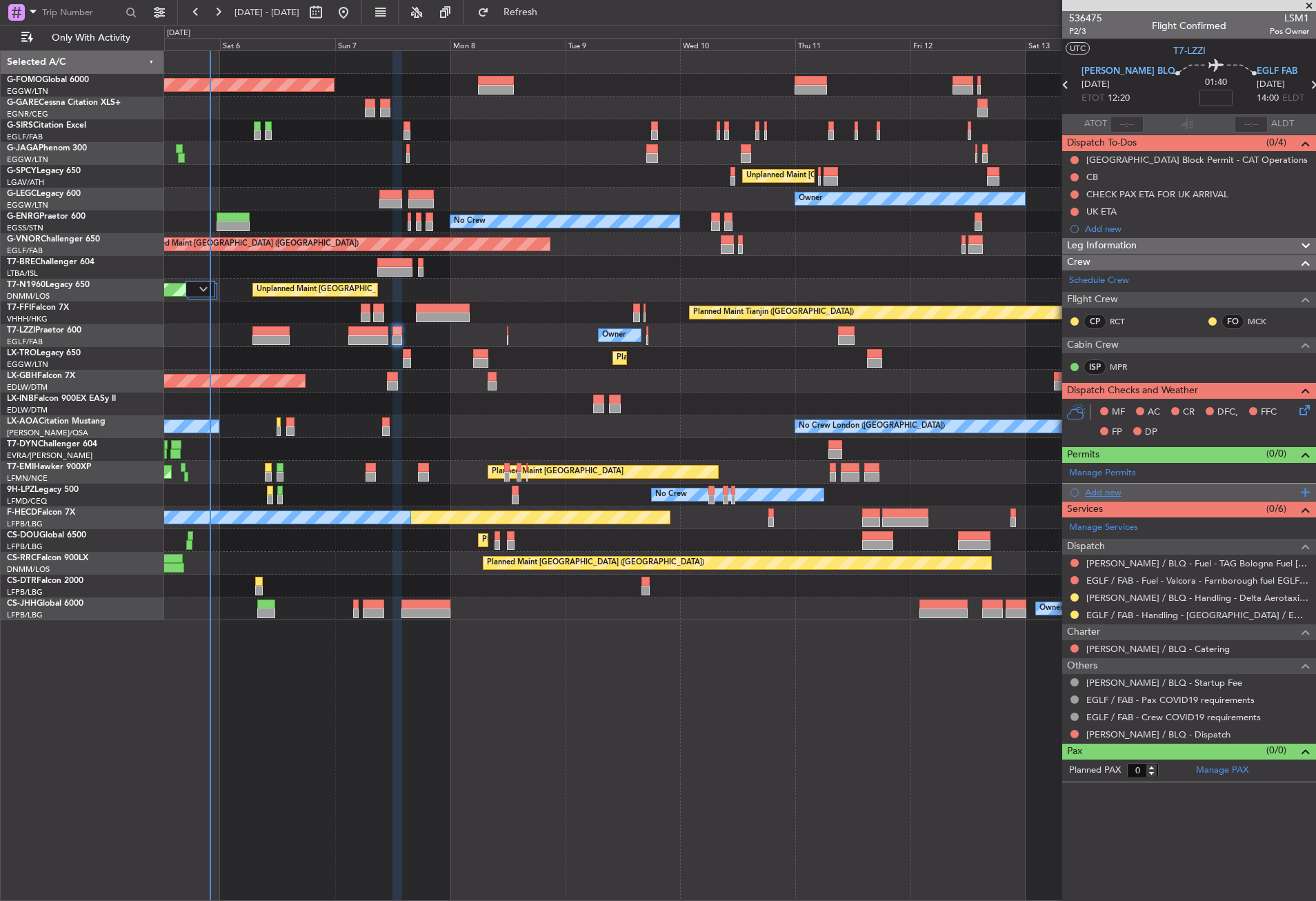
click at [1096, 491] on div "Add new" at bounding box center [1191, 492] width 212 height 12
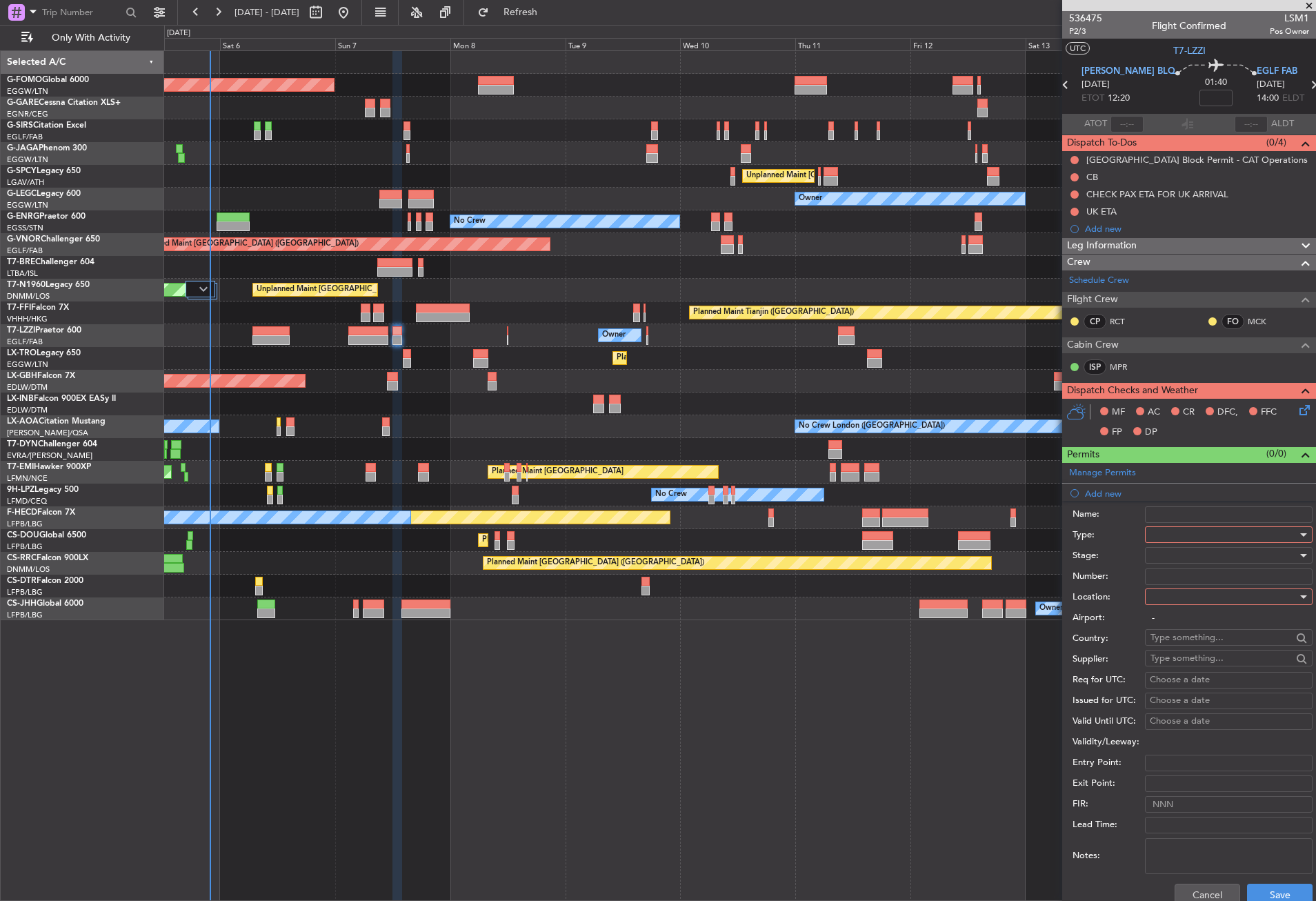
click at [1169, 530] on div at bounding box center [1223, 534] width 147 height 21
click at [1174, 598] on span "PPR" at bounding box center [1223, 603] width 145 height 21
click at [1174, 598] on div at bounding box center [1223, 597] width 147 height 21
click at [1166, 617] on span "Departure" at bounding box center [1223, 625] width 145 height 21
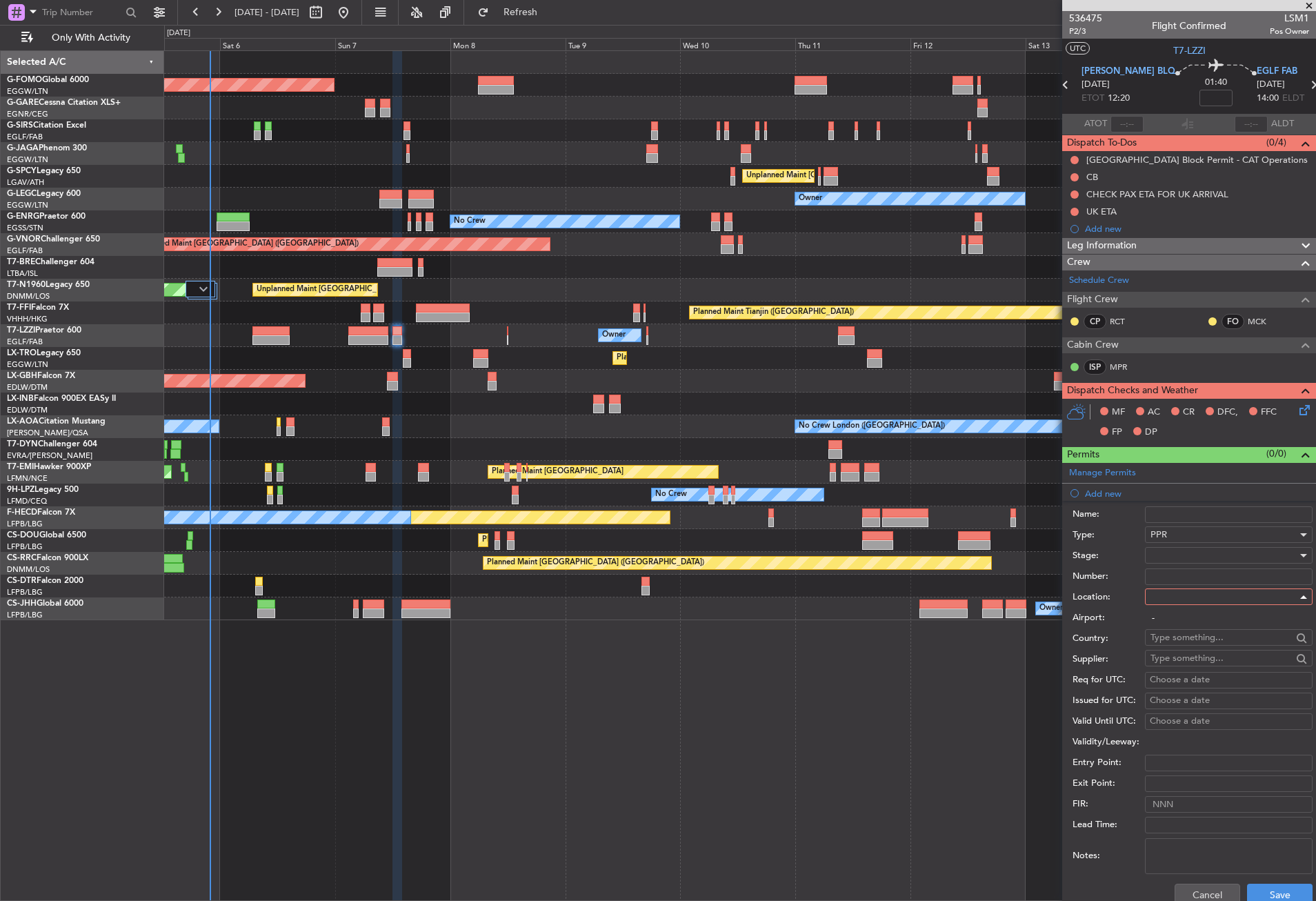
type input "[PERSON_NAME] / BLQ"
click at [1163, 556] on div at bounding box center [1223, 555] width 147 height 21
click at [1170, 640] on span "Requested" at bounding box center [1223, 646] width 145 height 21
click at [1251, 887] on button "Save" at bounding box center [1279, 895] width 66 height 22
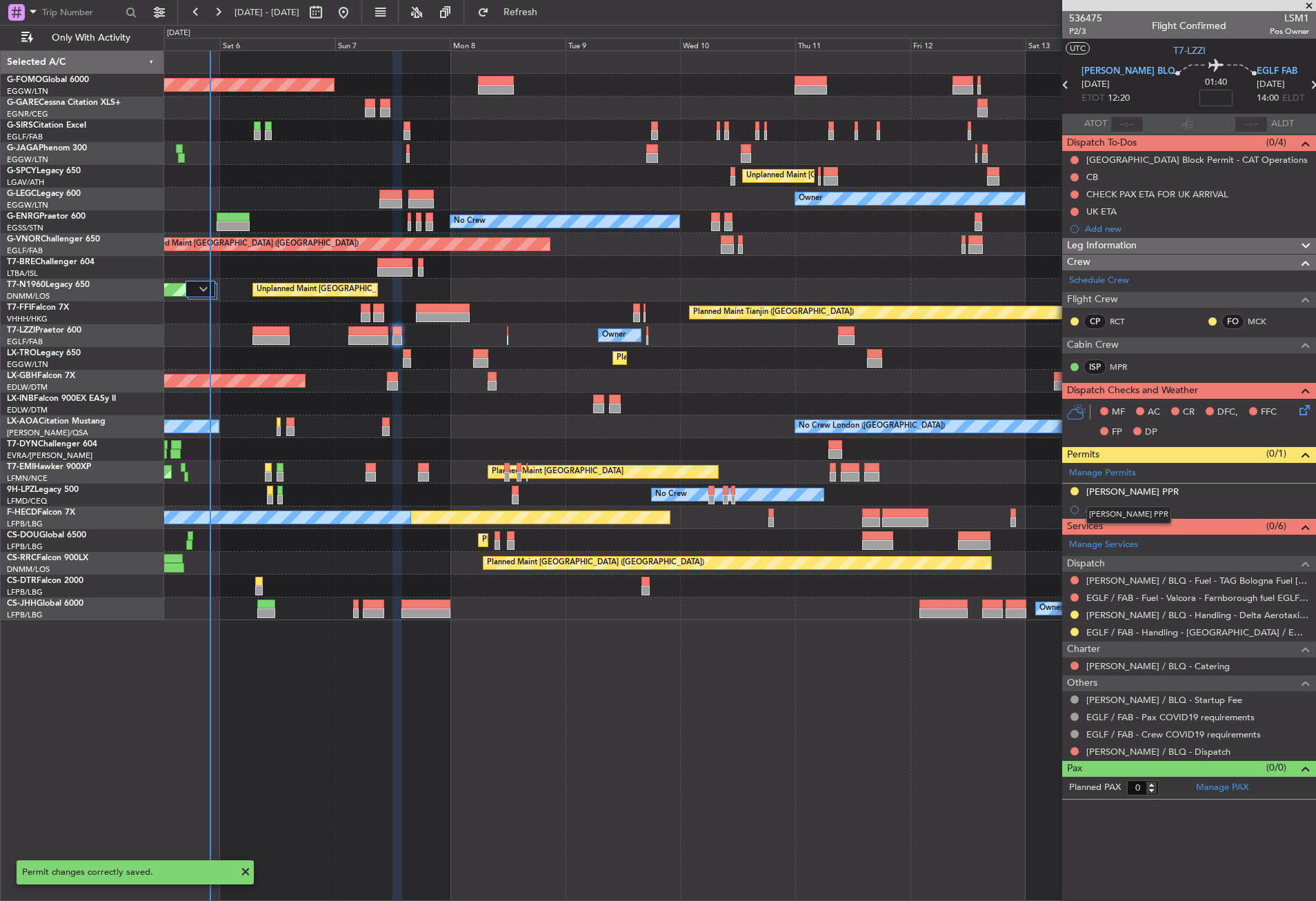
click at [1108, 509] on div "[PERSON_NAME] PPR" at bounding box center [1129, 514] width 85 height 17
click at [1103, 512] on div "Add new" at bounding box center [1191, 509] width 212 height 12
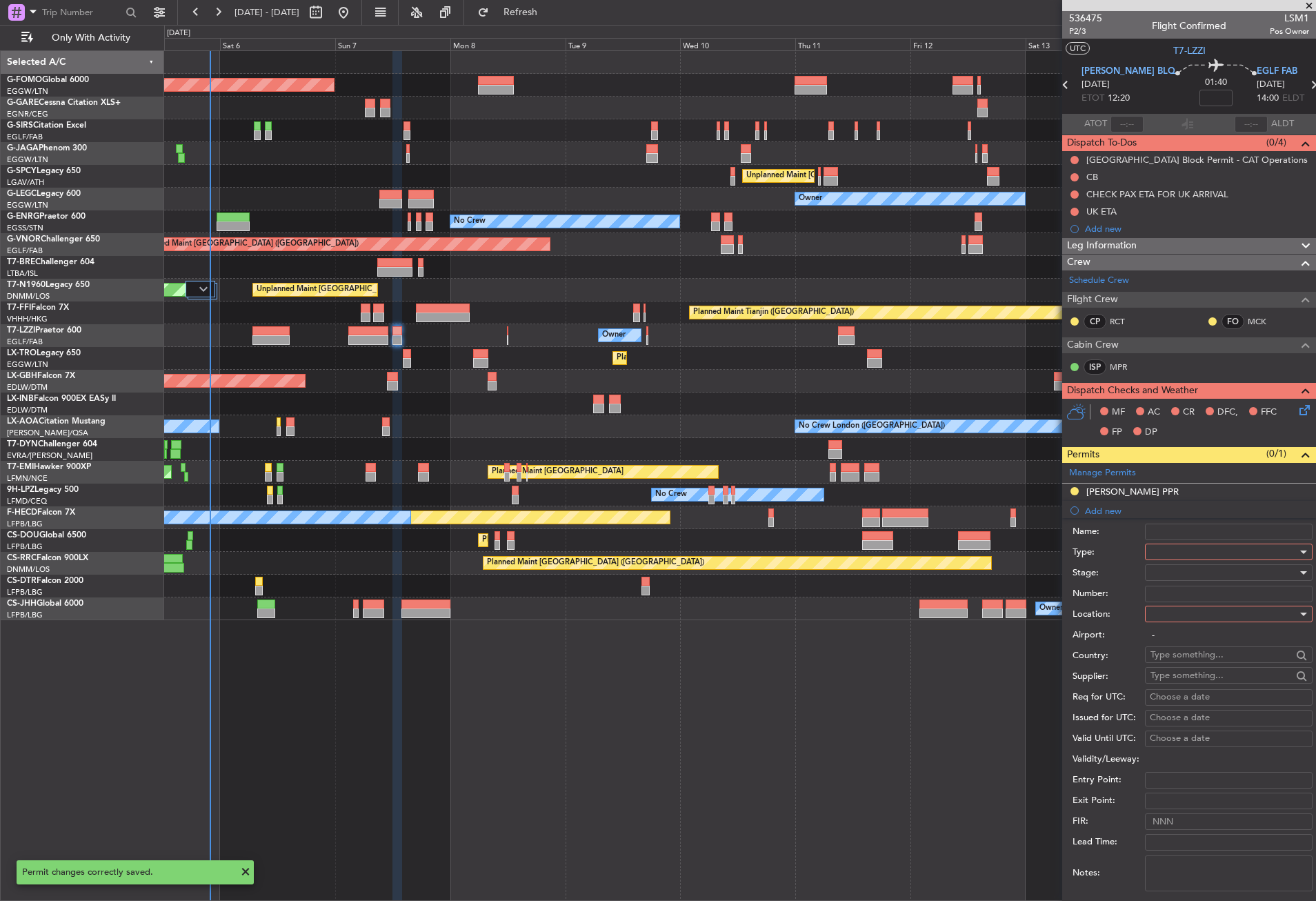
click at [1161, 549] on div at bounding box center [1223, 552] width 147 height 21
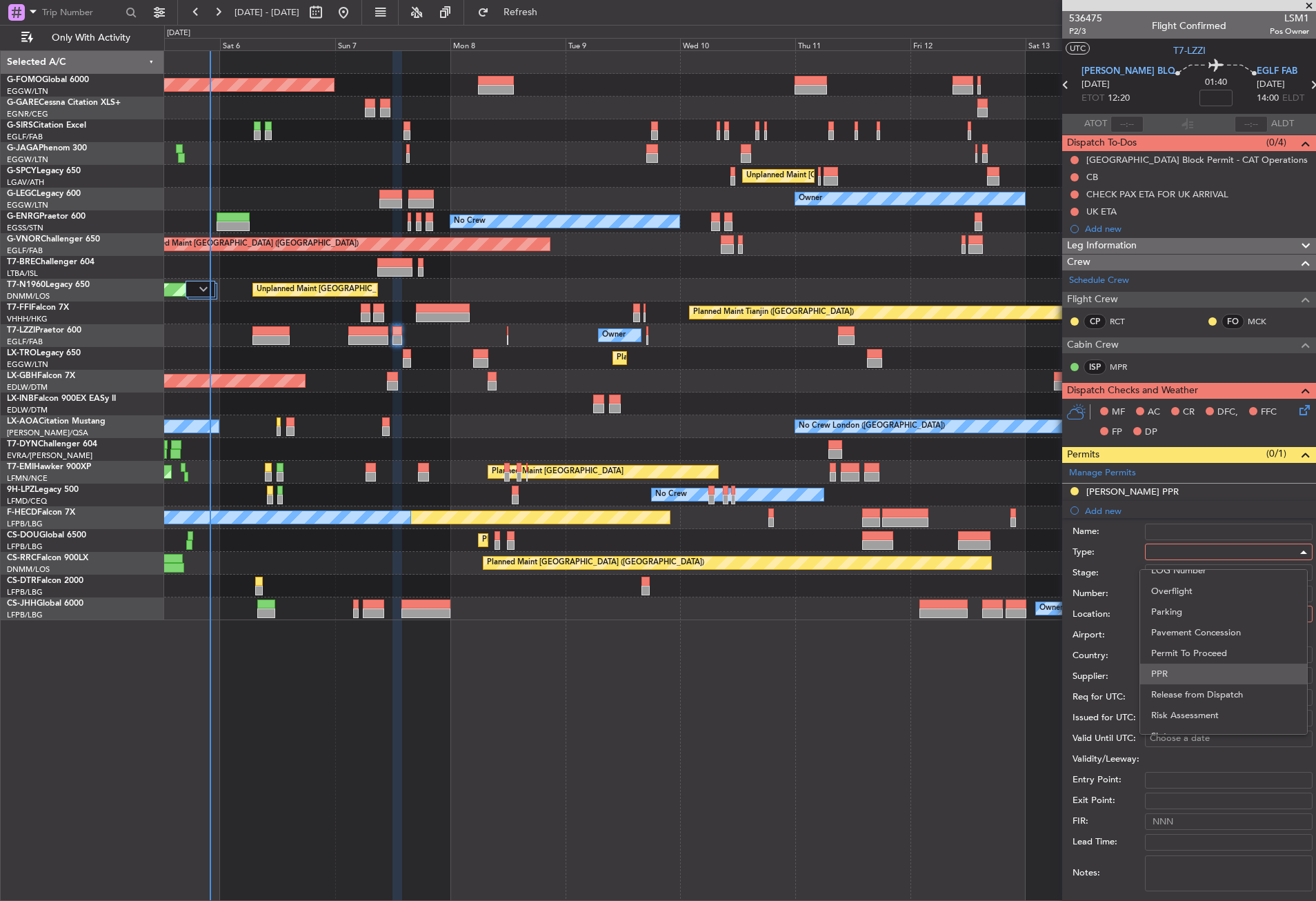
click at [1180, 668] on span "PPR" at bounding box center [1223, 674] width 145 height 21
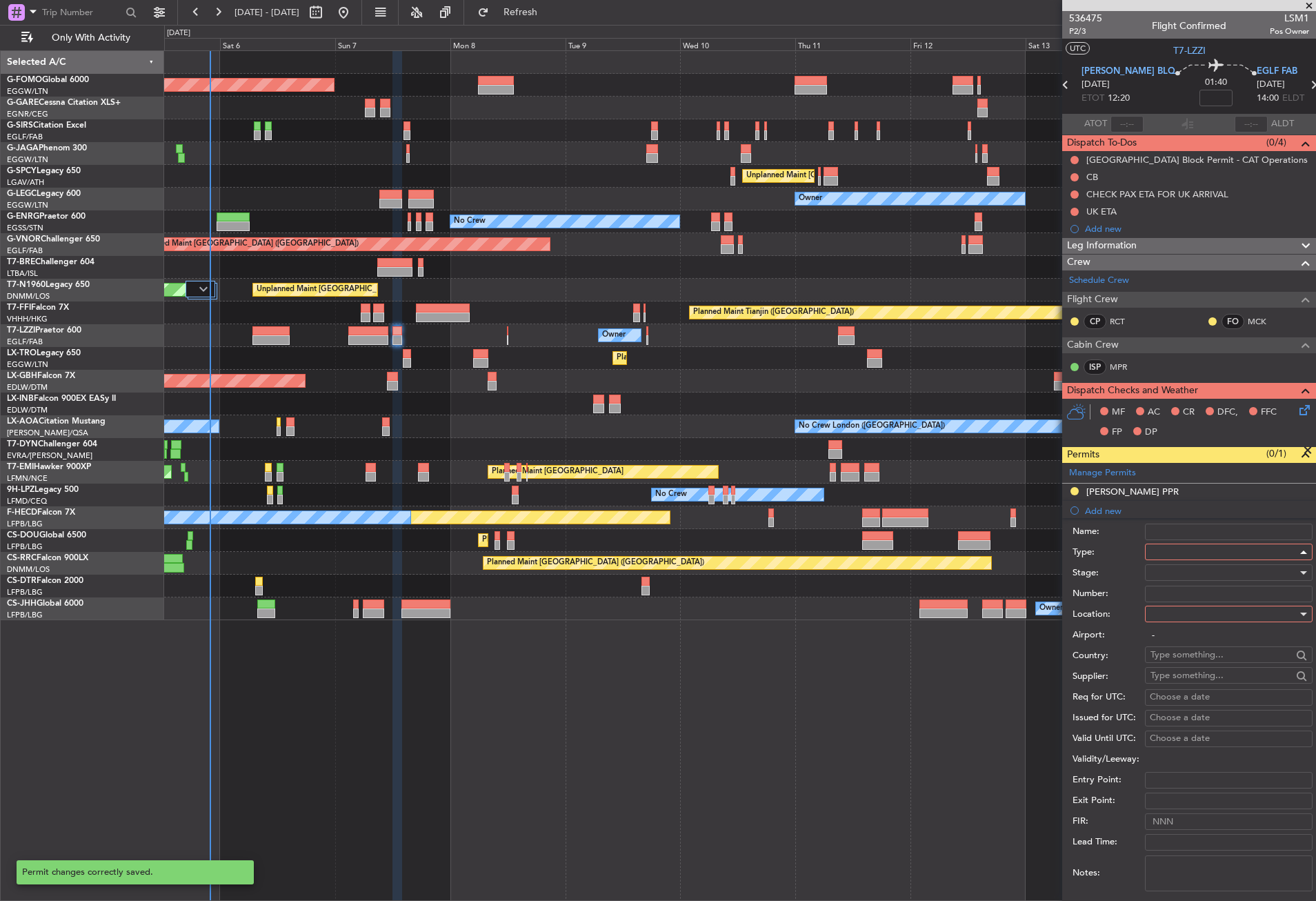
scroll to position [415, 0]
click at [1177, 615] on div at bounding box center [1223, 614] width 147 height 21
click at [1181, 679] on span "Arrival" at bounding box center [1223, 684] width 145 height 21
type input "EGLF / FAB"
click at [1170, 572] on div at bounding box center [1223, 572] width 147 height 21
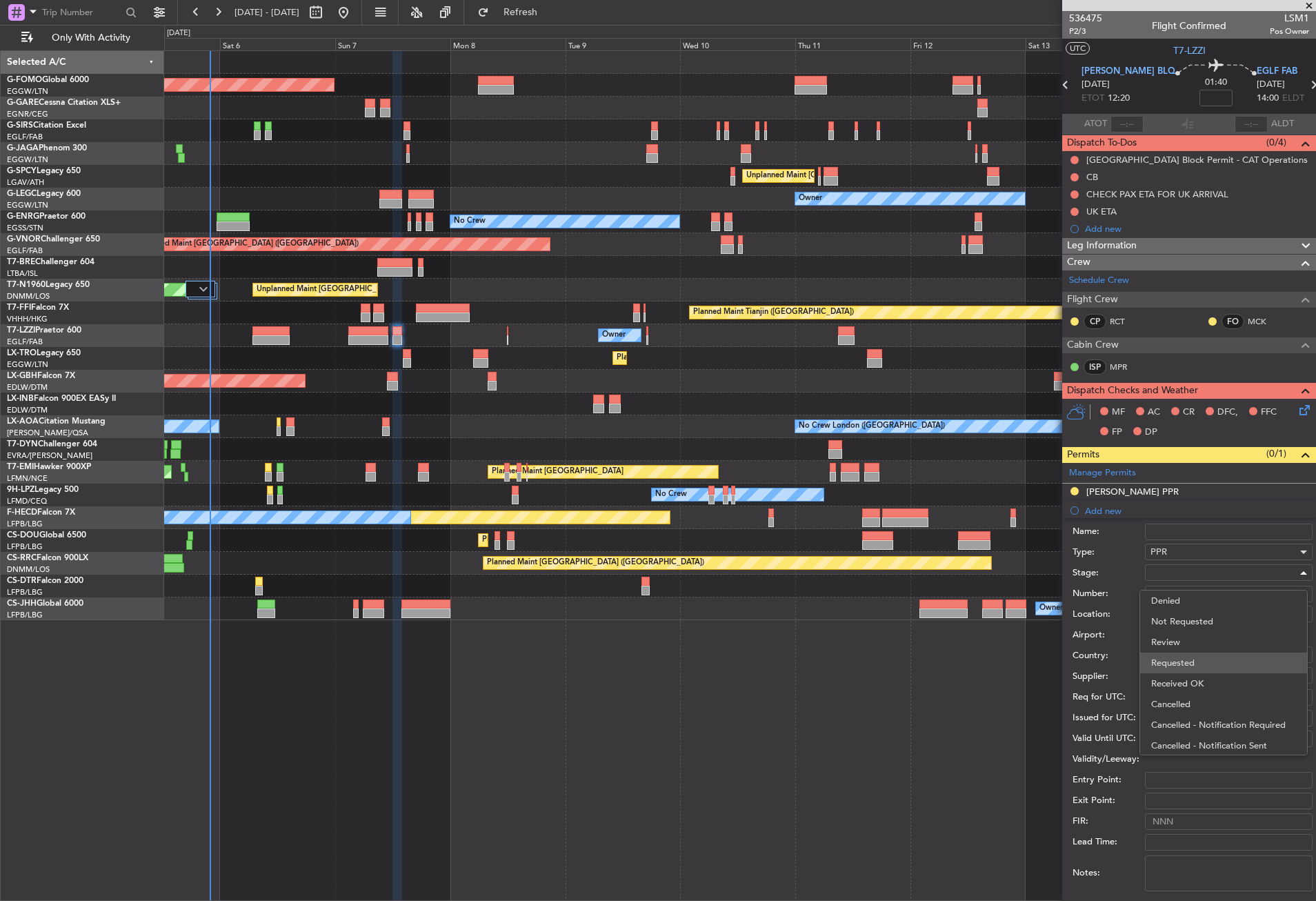
click at [1190, 668] on span "Requested" at bounding box center [1223, 663] width 145 height 21
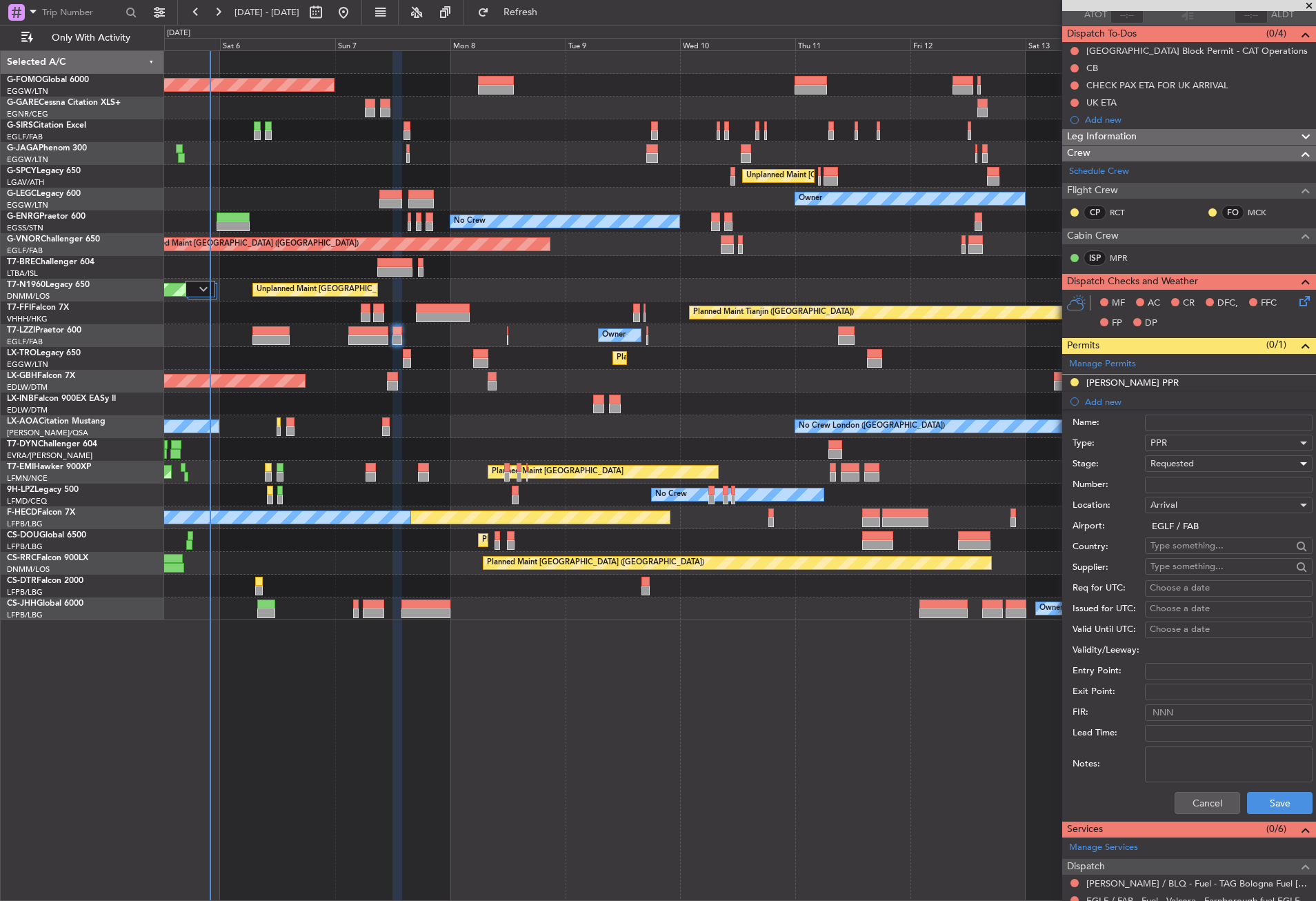
scroll to position [138, 0]
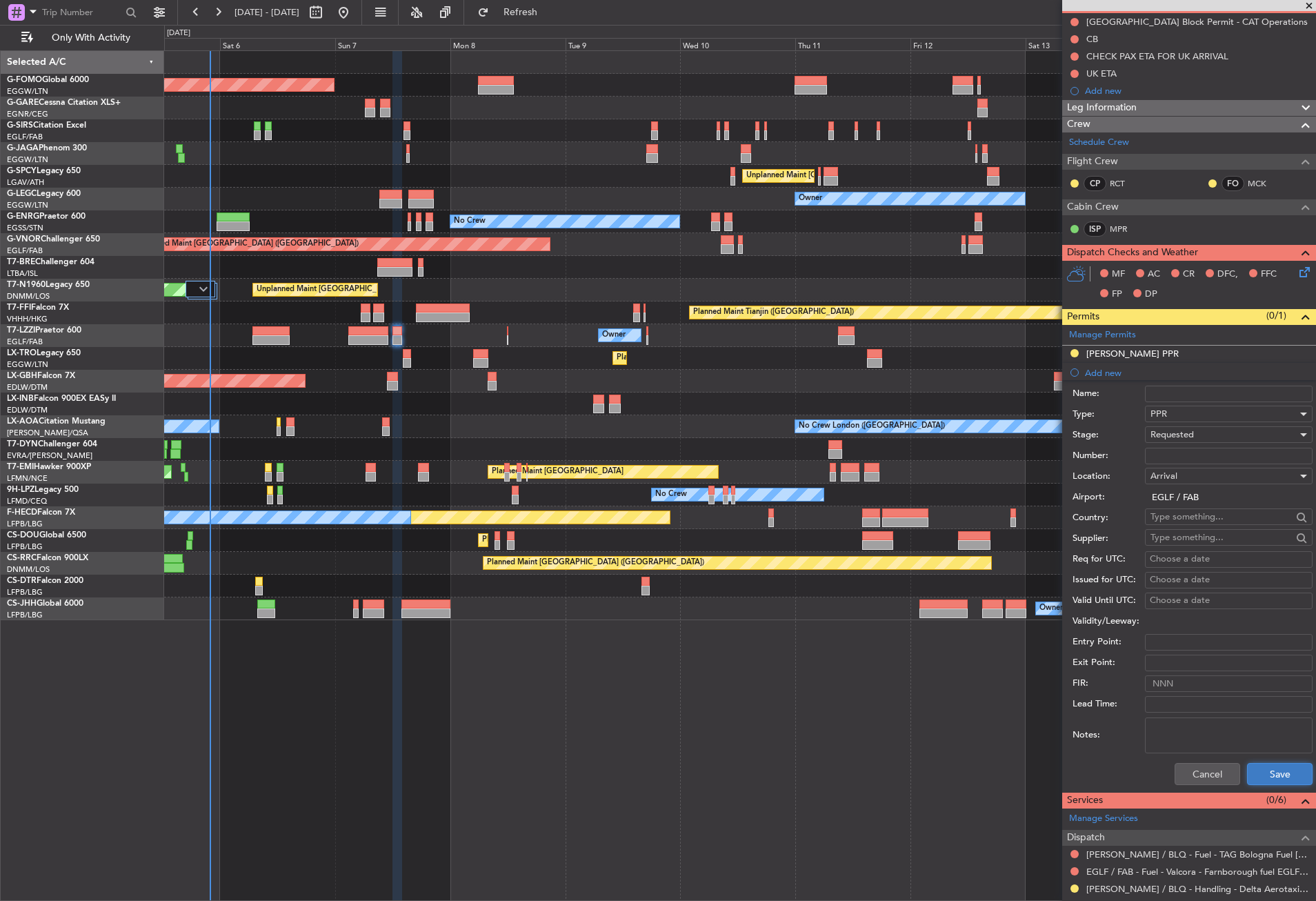
click at [1253, 773] on button "Save" at bounding box center [1279, 774] width 66 height 22
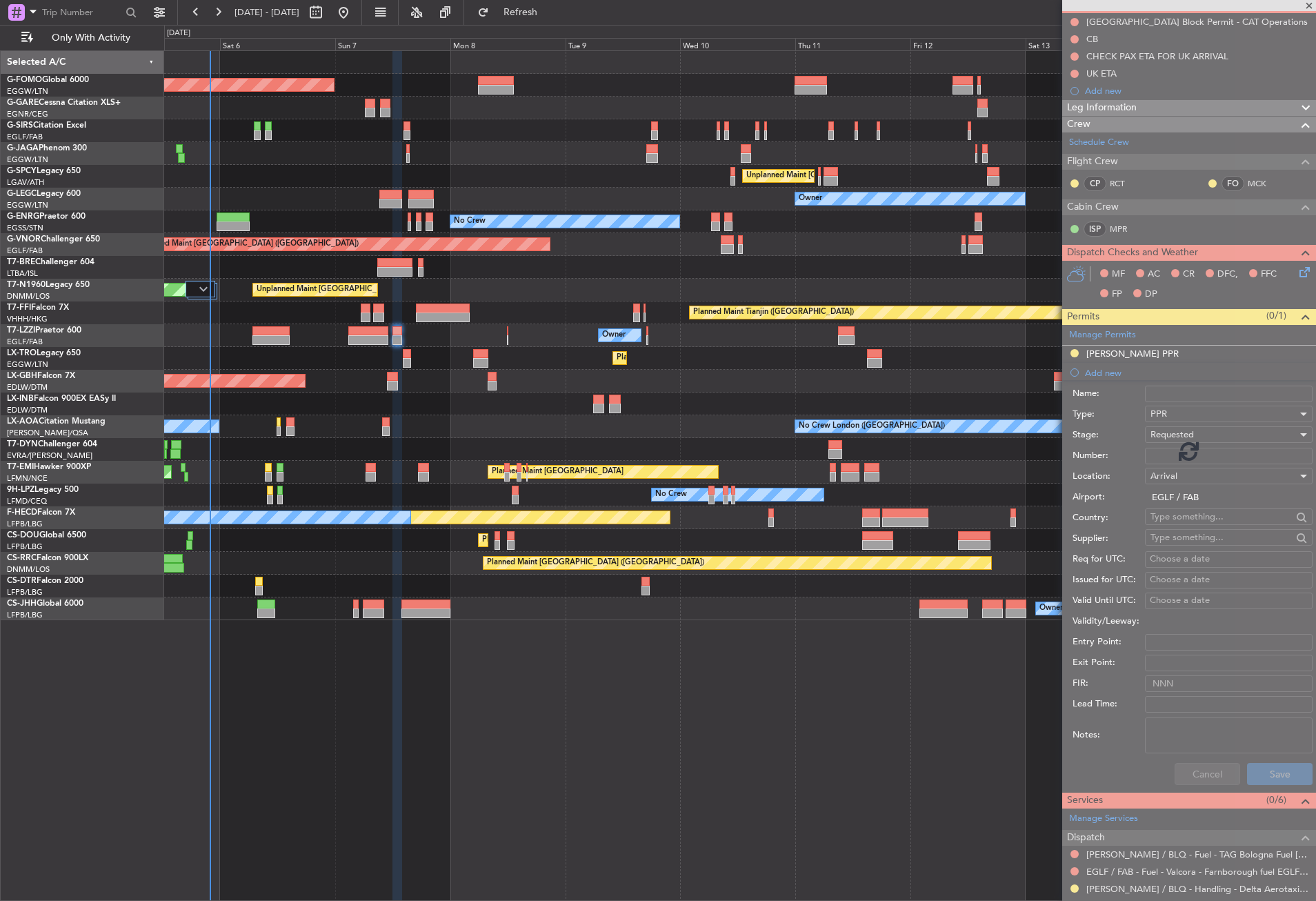
scroll to position [0, 0]
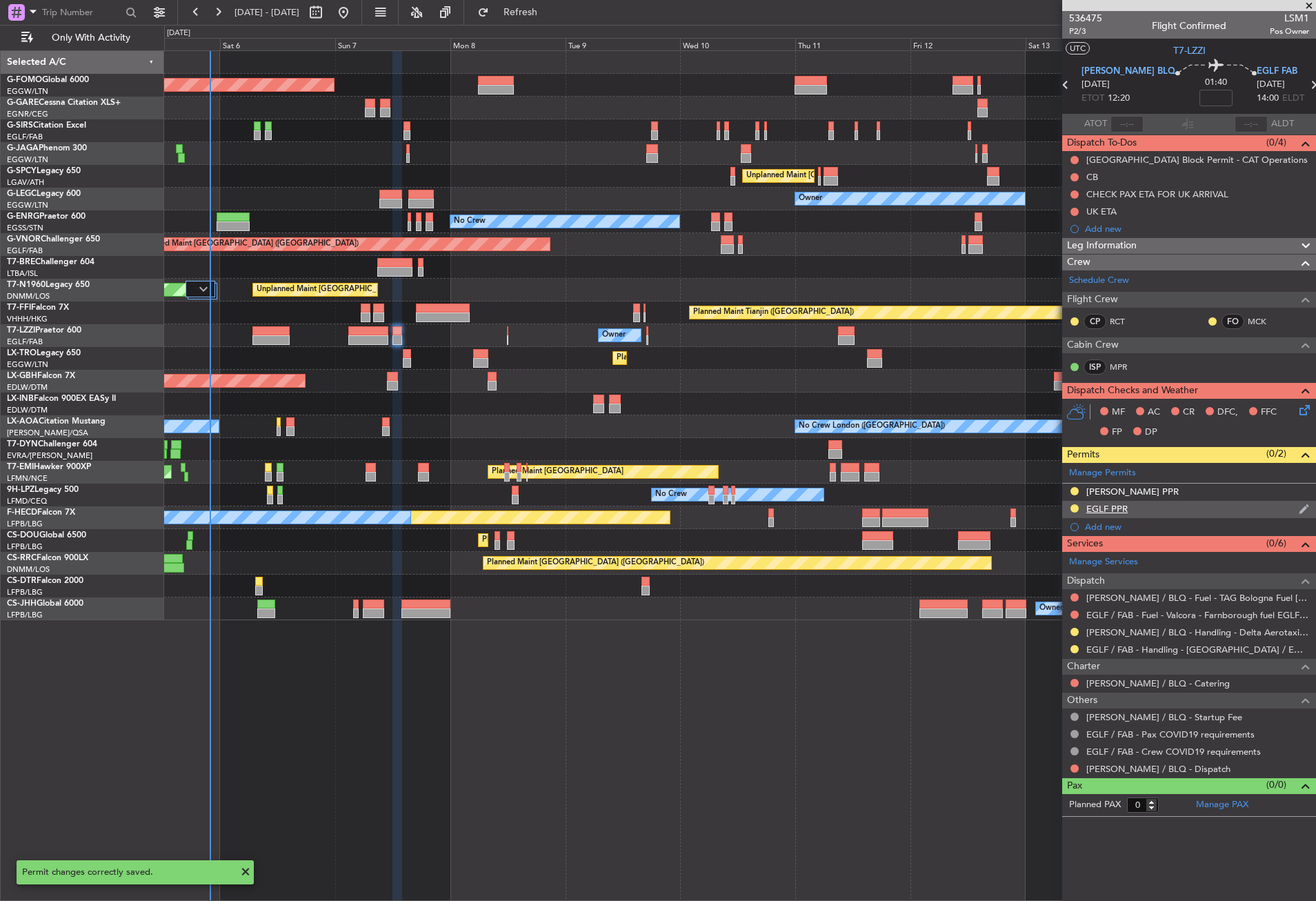
click at [1151, 501] on div "EGLF PPR" at bounding box center [1190, 509] width 254 height 17
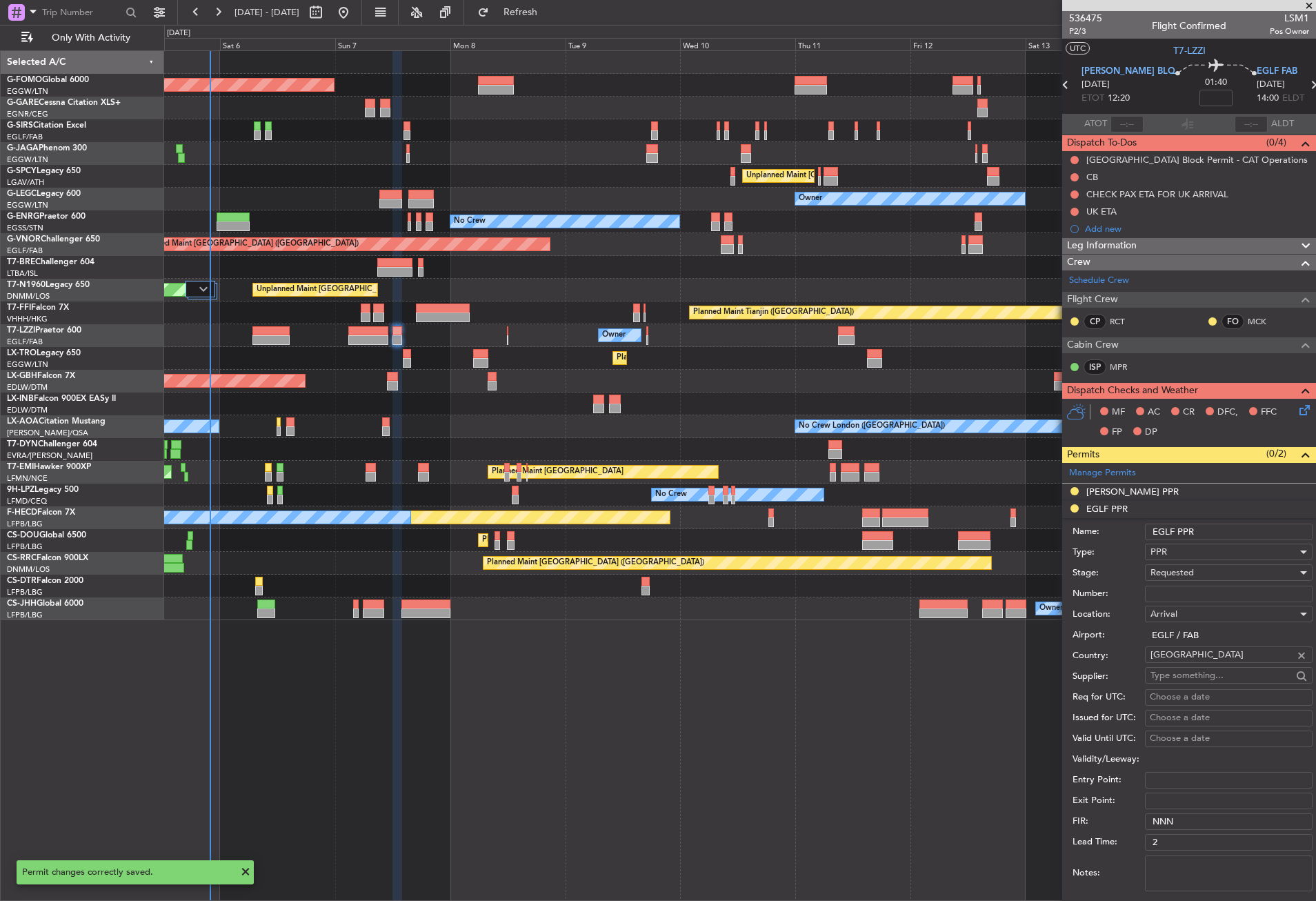
click at [1221, 536] on input "EGLF PPR" at bounding box center [1228, 532] width 168 height 17
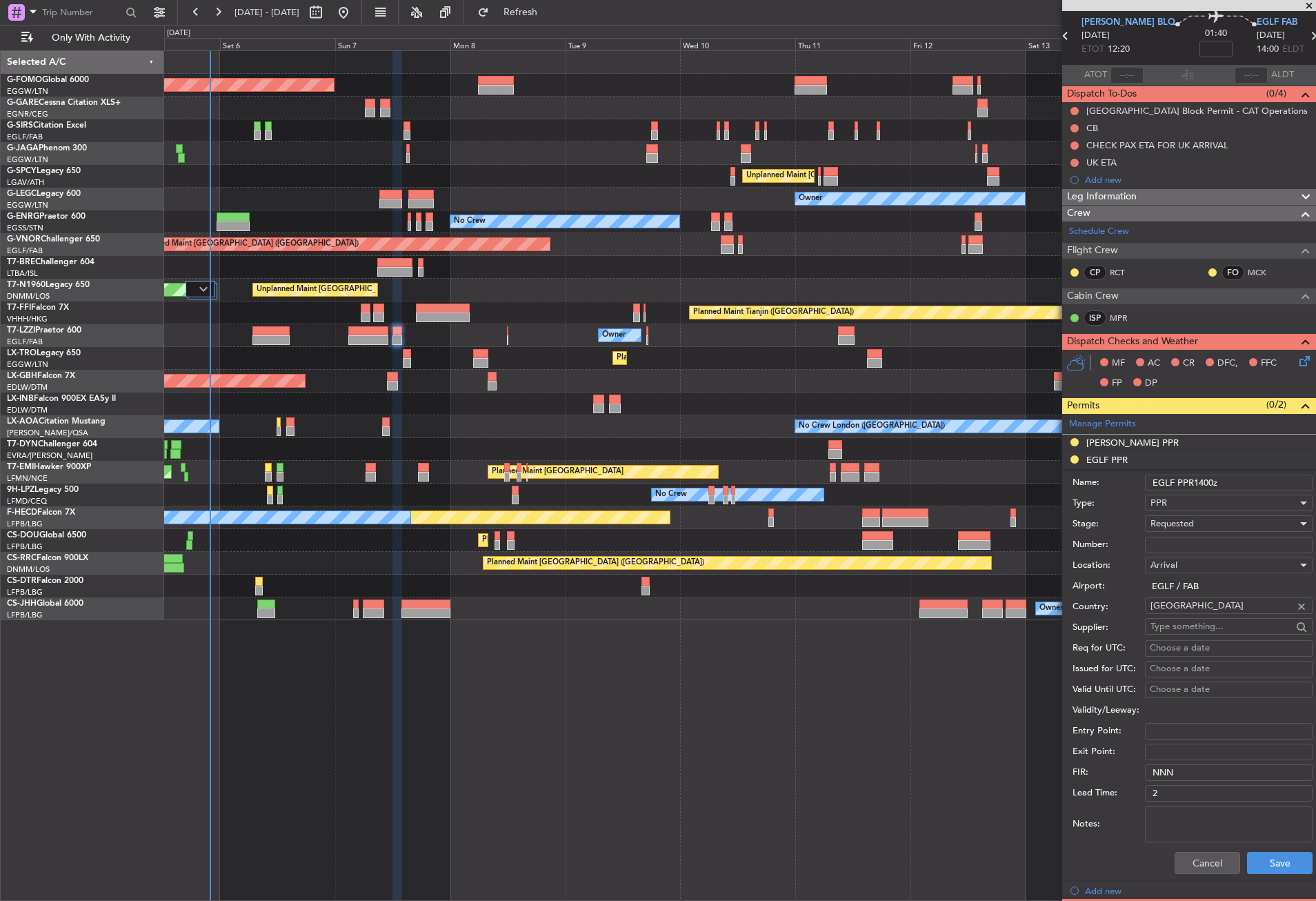
scroll to position [69, 0]
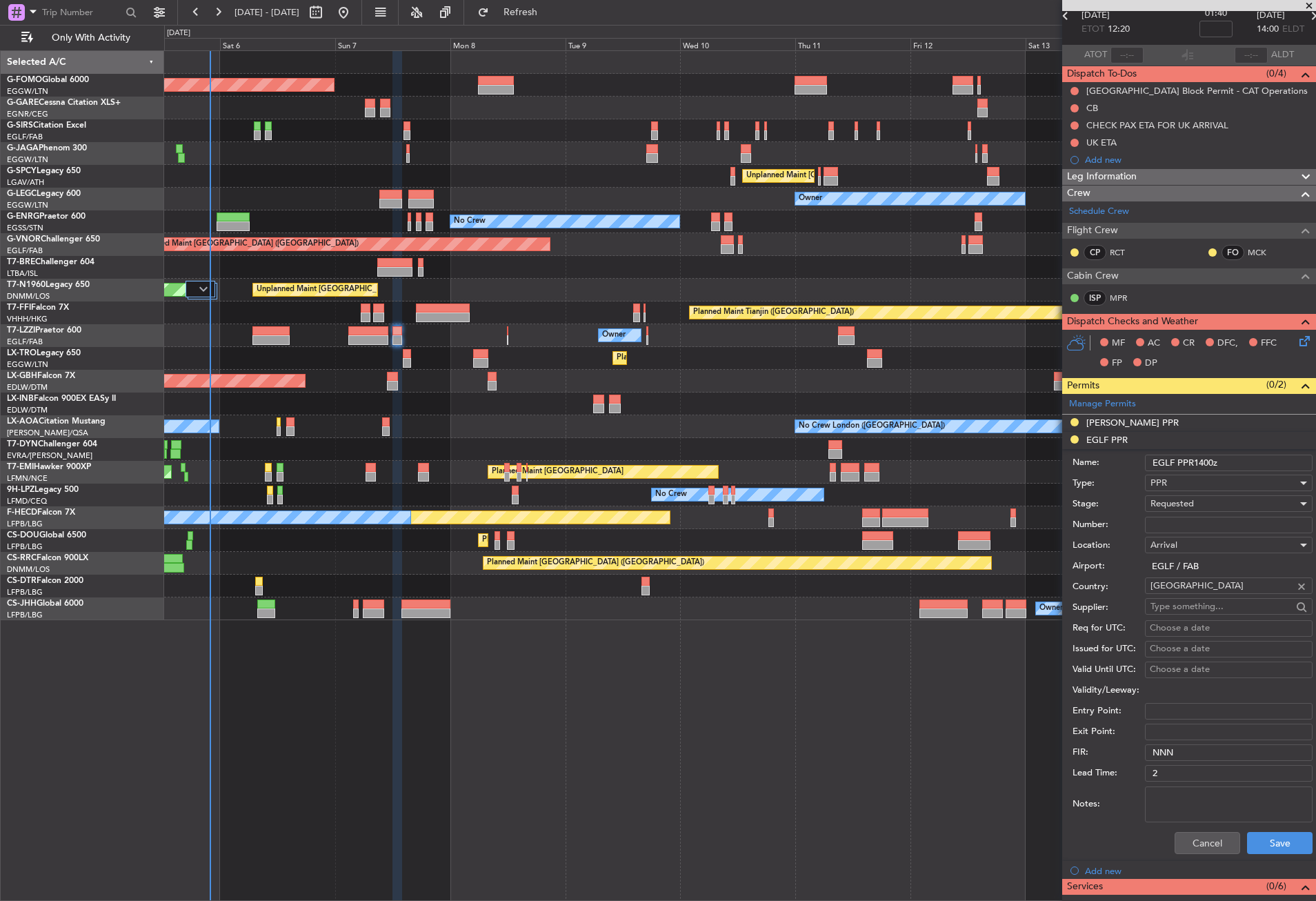
click at [1194, 457] on input "EGLF PPR1400z" at bounding box center [1228, 463] width 168 height 17
type input "EGLF PPR 1400z"
click at [1268, 842] on button "Save" at bounding box center [1279, 843] width 66 height 22
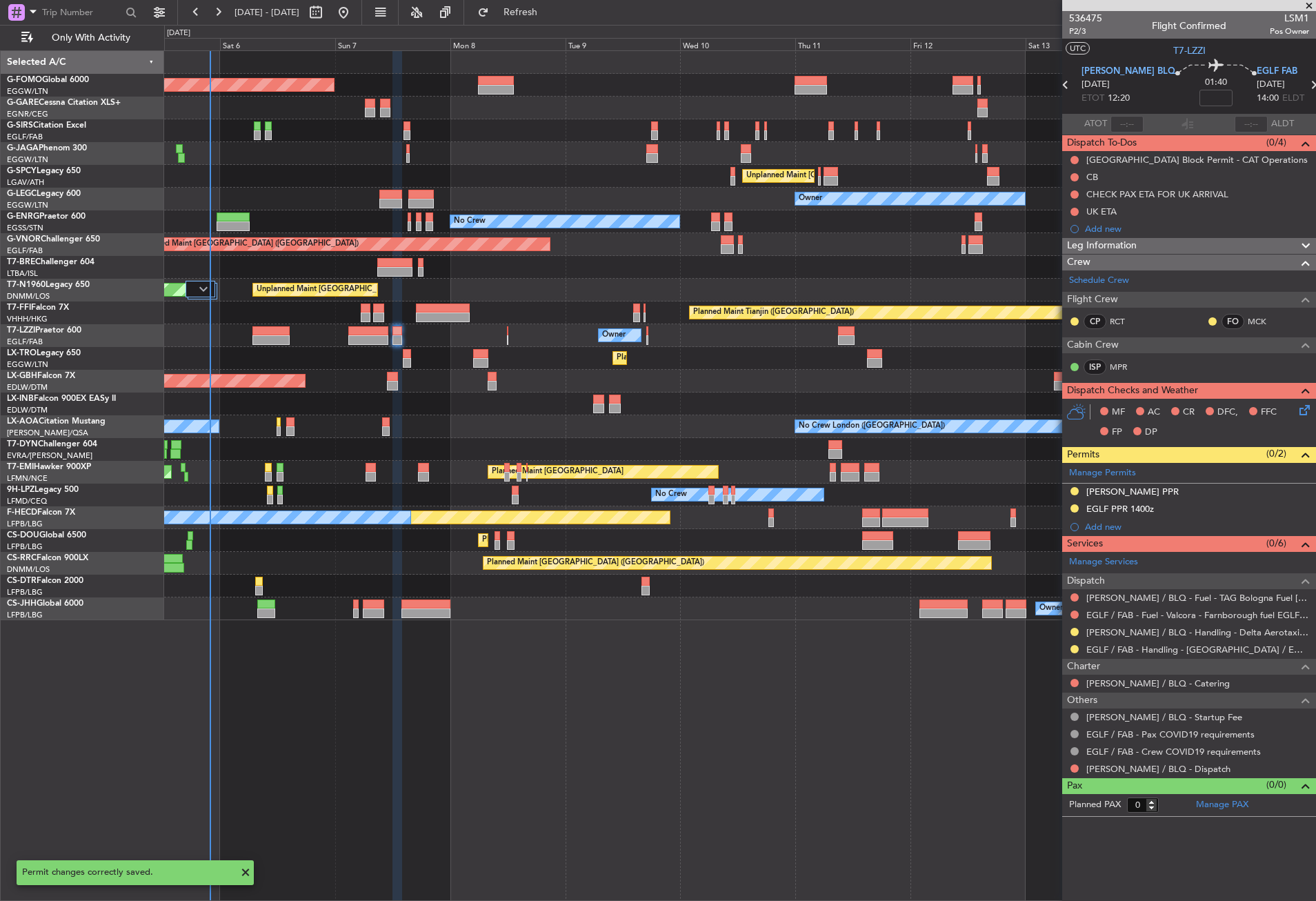
scroll to position [0, 0]
click at [1197, 492] on div "[PERSON_NAME] PPR" at bounding box center [1190, 492] width 254 height 17
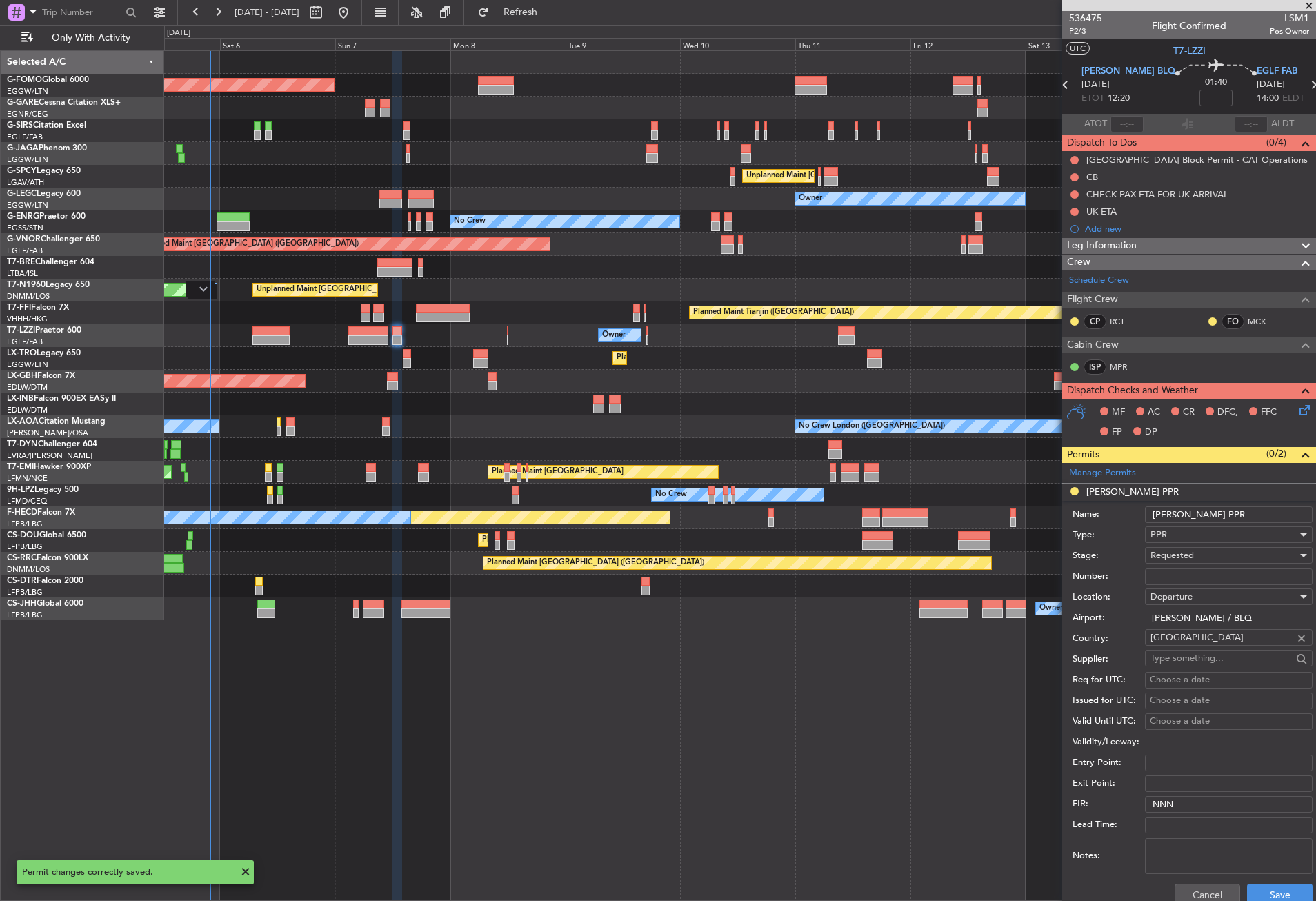
click at [1252, 514] on input "[PERSON_NAME] PPR" at bounding box center [1228, 514] width 168 height 17
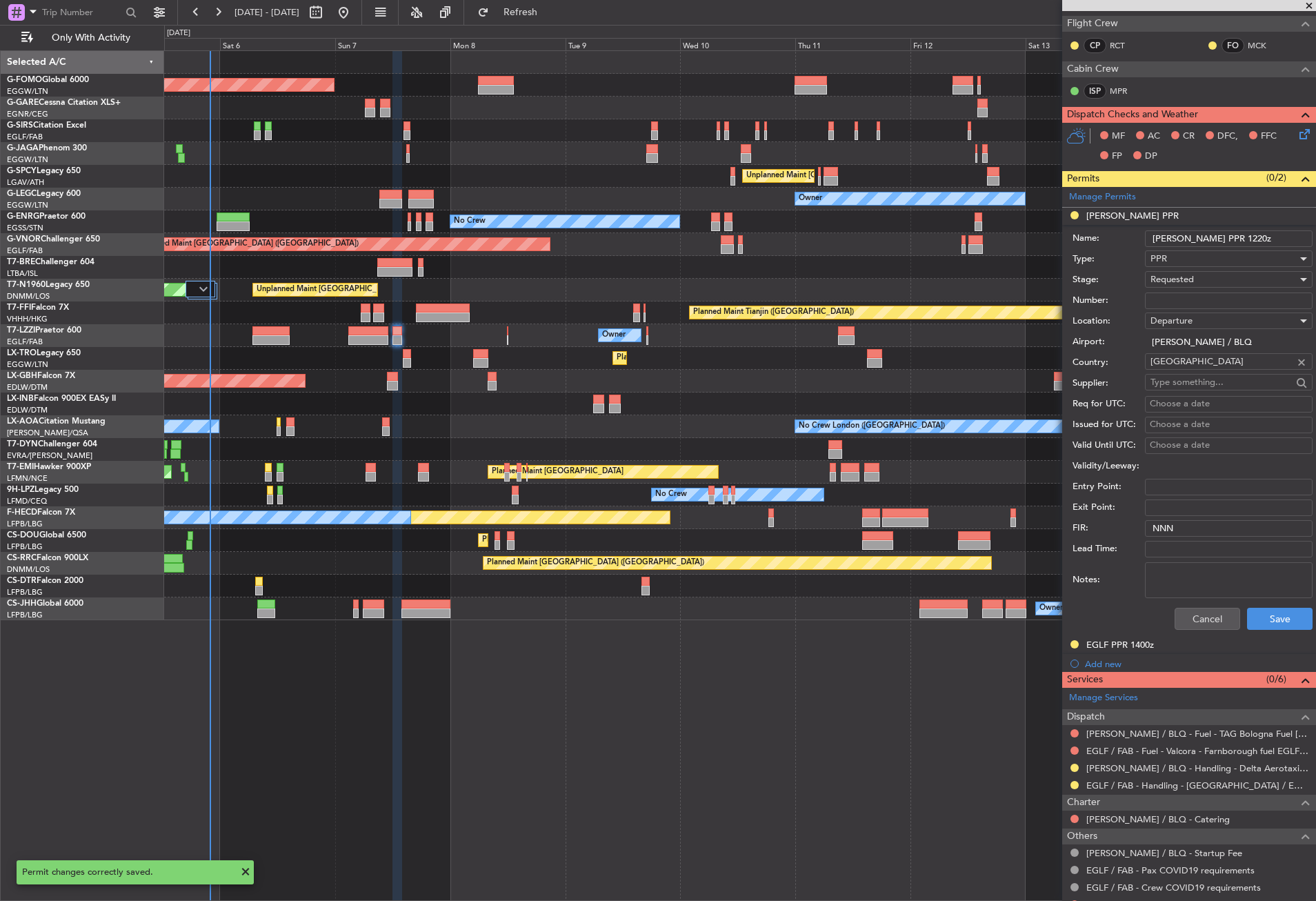
type input "[PERSON_NAME] PPR 1220z"
click at [1252, 630] on div "Cancel Save" at bounding box center [1193, 619] width 240 height 36
click at [1251, 619] on button "Save" at bounding box center [1279, 619] width 66 height 22
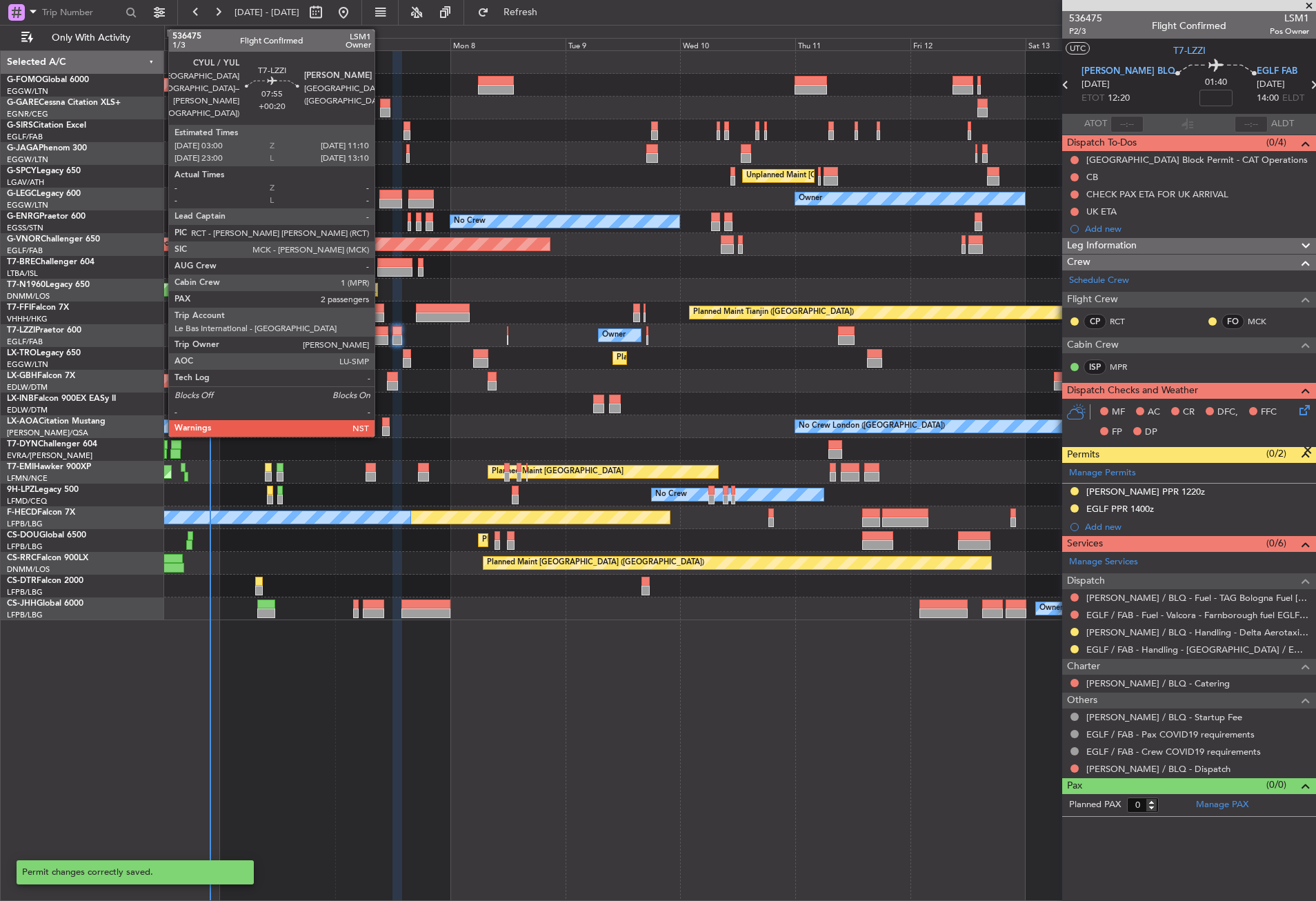
scroll to position [0, 0]
click at [380, 339] on div at bounding box center [368, 340] width 39 height 10
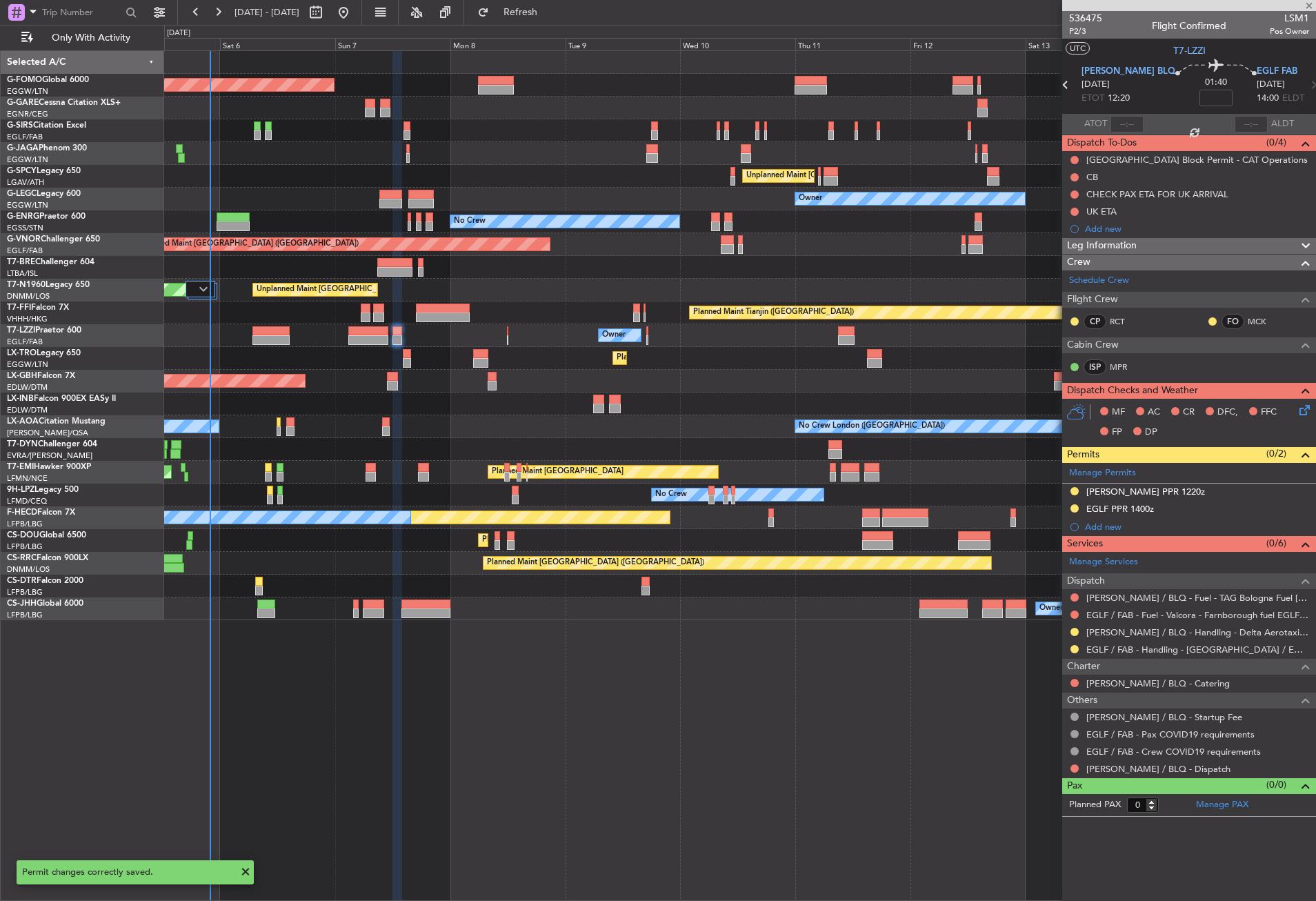
type input "+00:20"
type input "2"
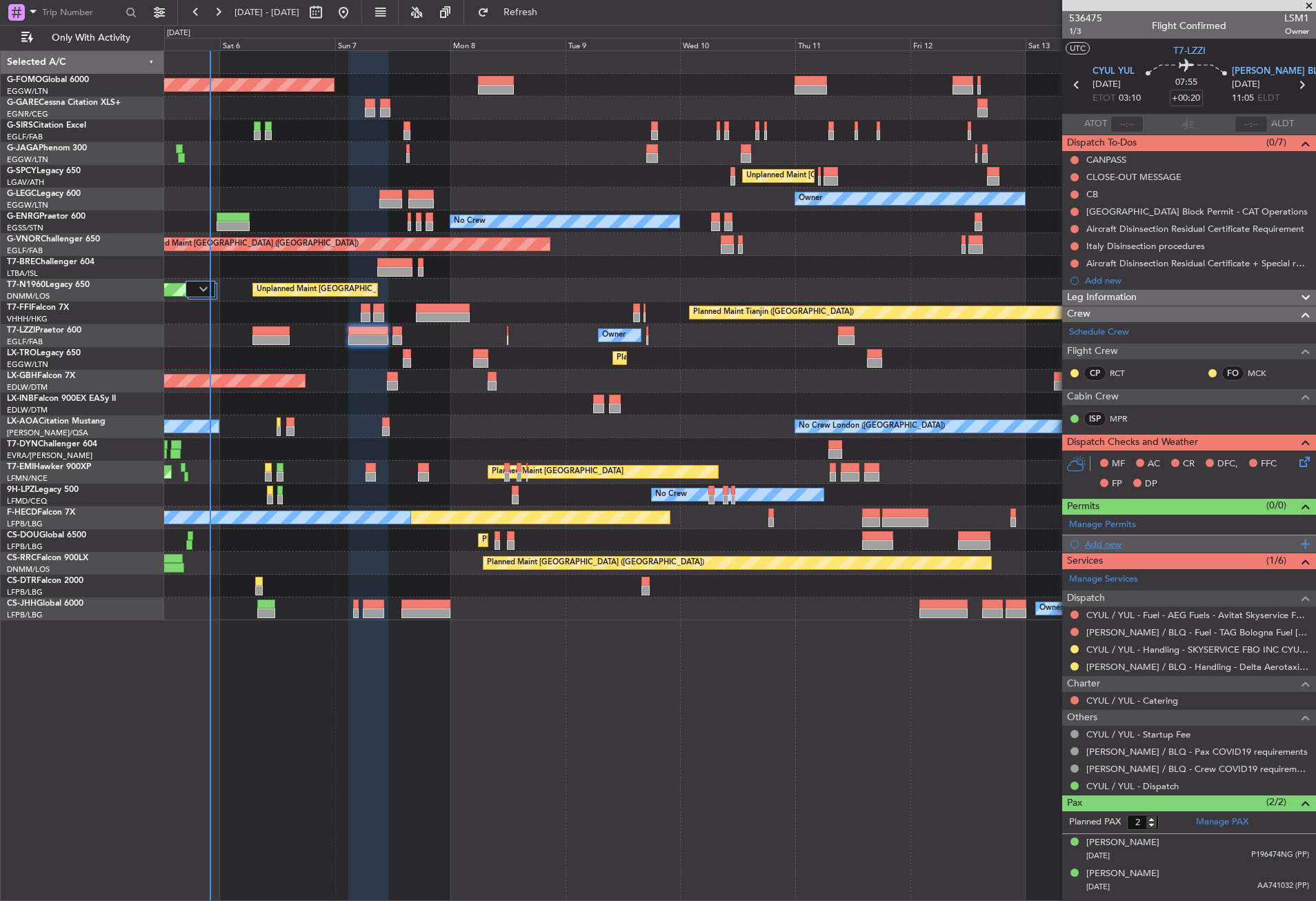
click at [1103, 541] on div "Add new" at bounding box center [1191, 543] width 212 height 12
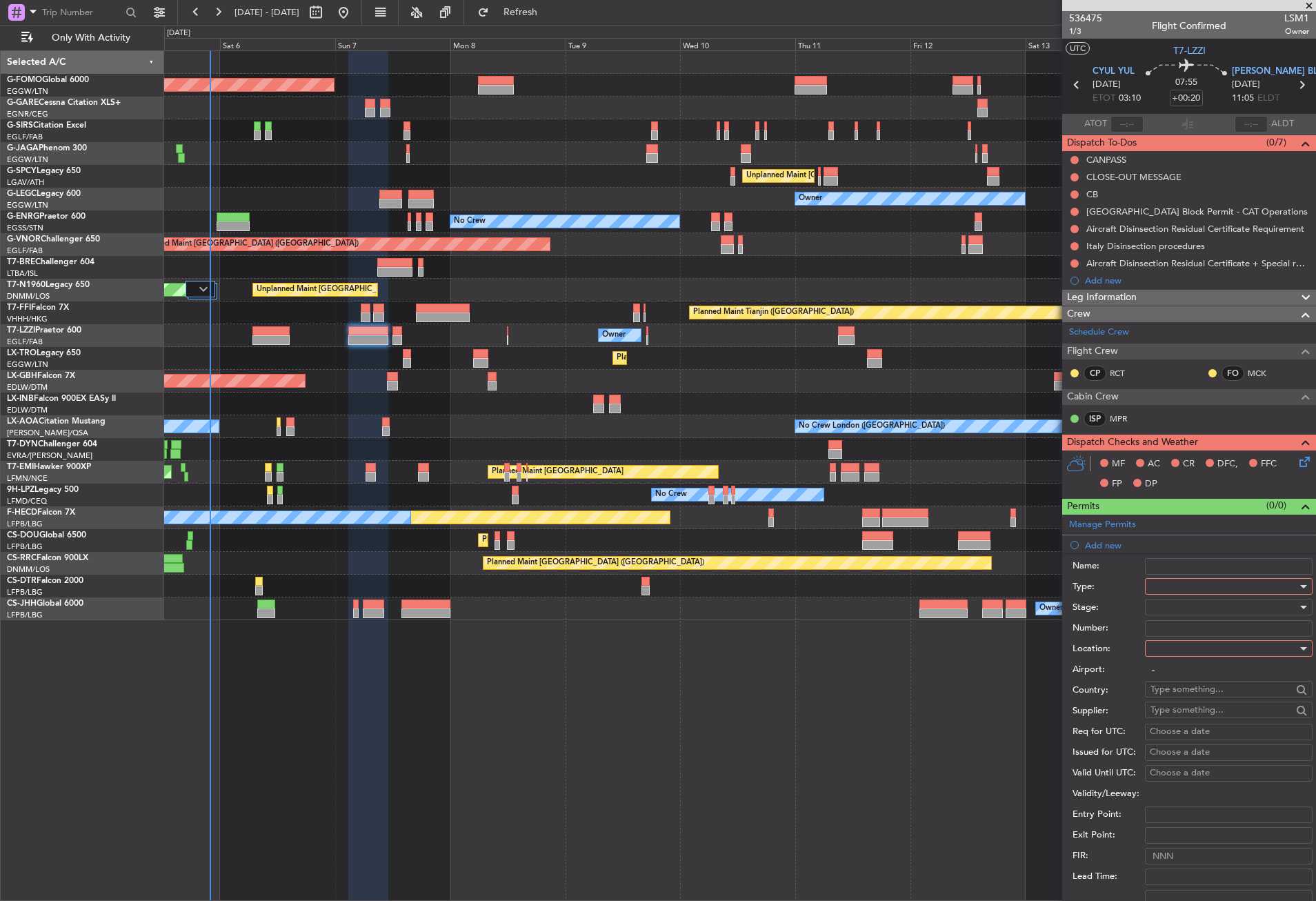
click at [1174, 585] on div at bounding box center [1223, 586] width 147 height 21
click at [1163, 702] on span "PPR" at bounding box center [1223, 708] width 145 height 21
click at [1163, 652] on div at bounding box center [1223, 648] width 147 height 21
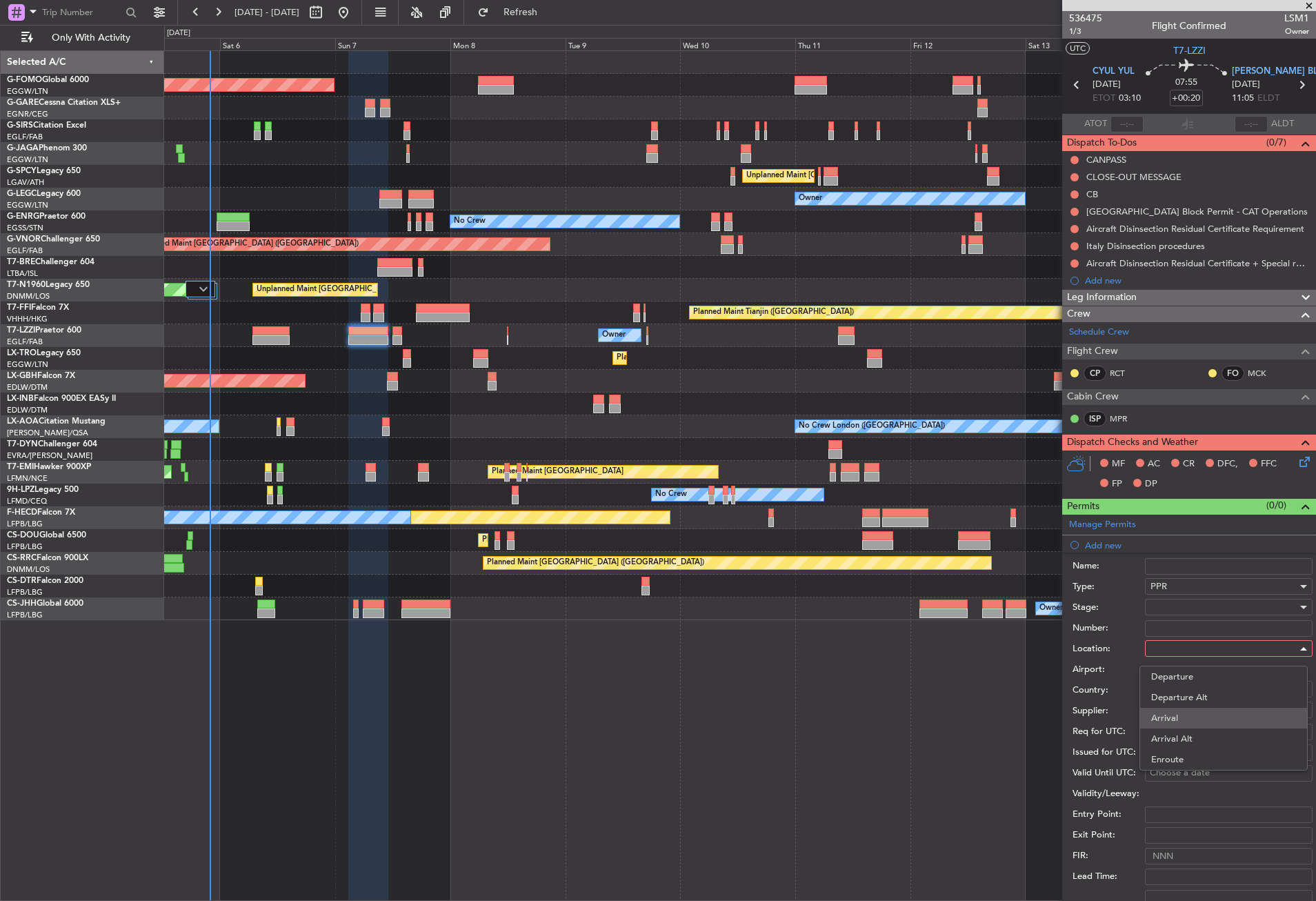
click at [1171, 710] on span "Arrival" at bounding box center [1223, 718] width 145 height 21
type input "[PERSON_NAME] / BLQ"
click at [1165, 610] on div at bounding box center [1223, 607] width 147 height 21
click at [1183, 690] on span "Requested" at bounding box center [1223, 697] width 145 height 21
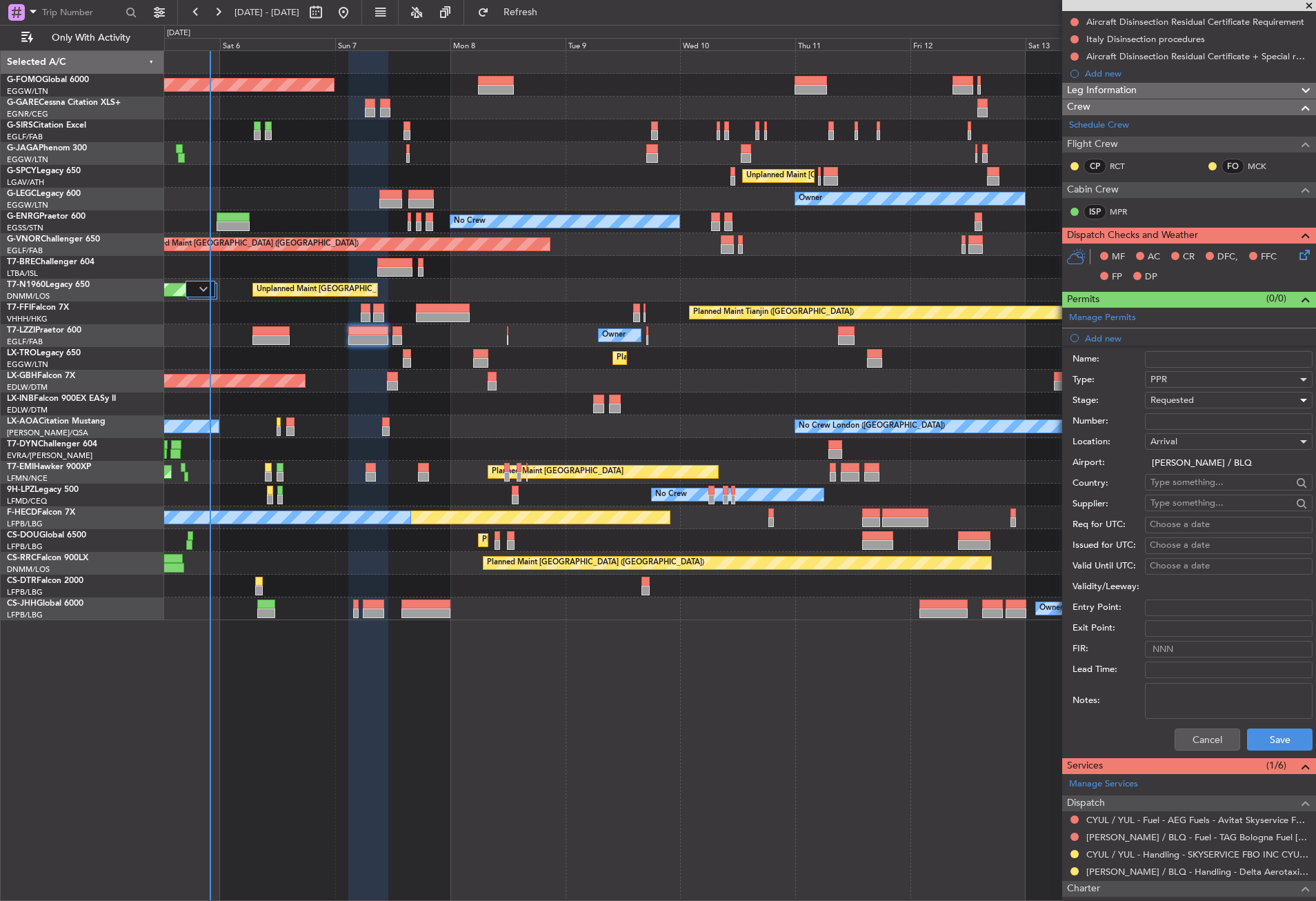
click at [1255, 750] on div "Cancel Save" at bounding box center [1193, 739] width 240 height 36
click at [1250, 748] on button "Save" at bounding box center [1279, 739] width 66 height 22
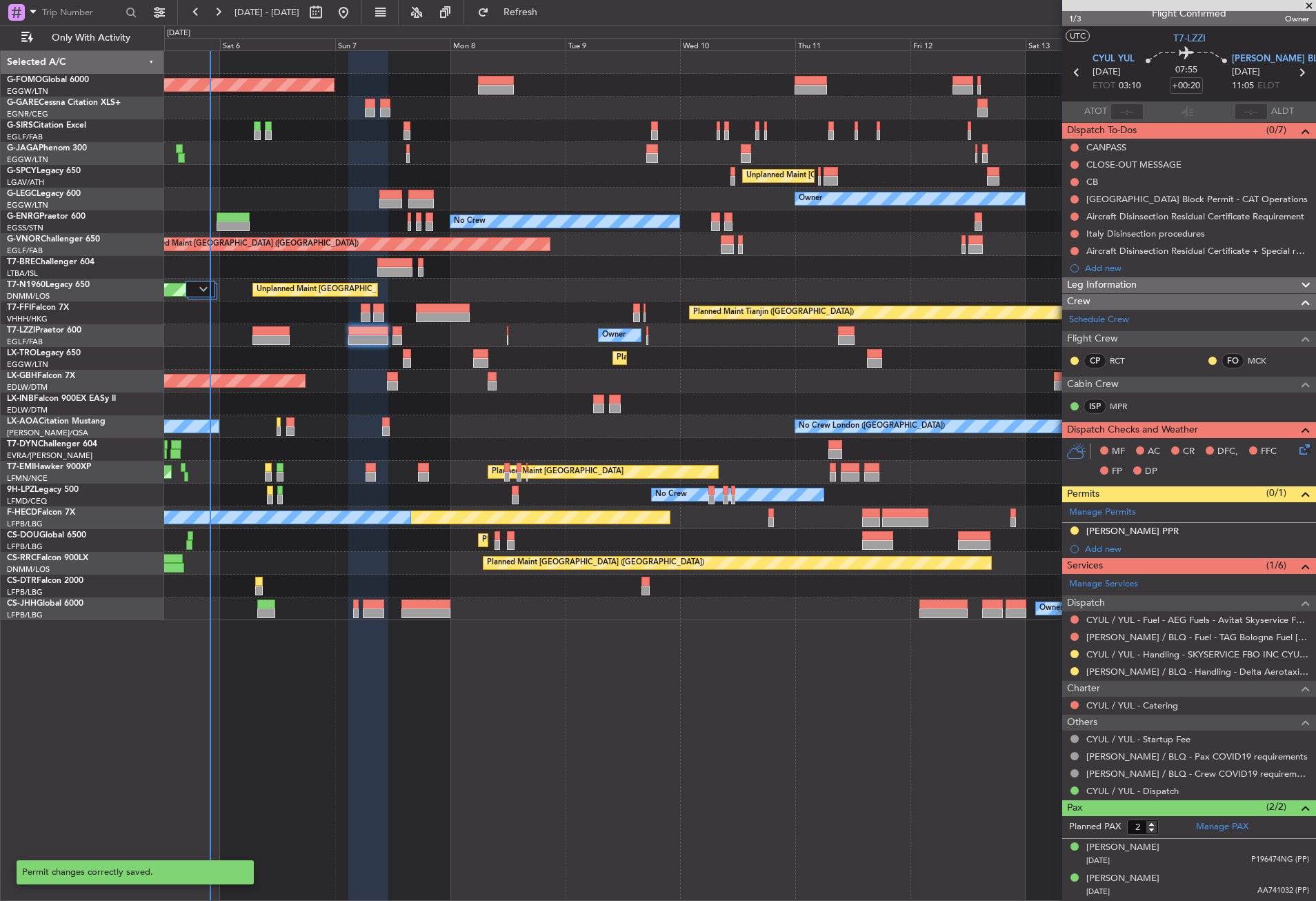
scroll to position [12, 0]
click at [1176, 536] on div "[PERSON_NAME] PPR" at bounding box center [1190, 532] width 254 height 17
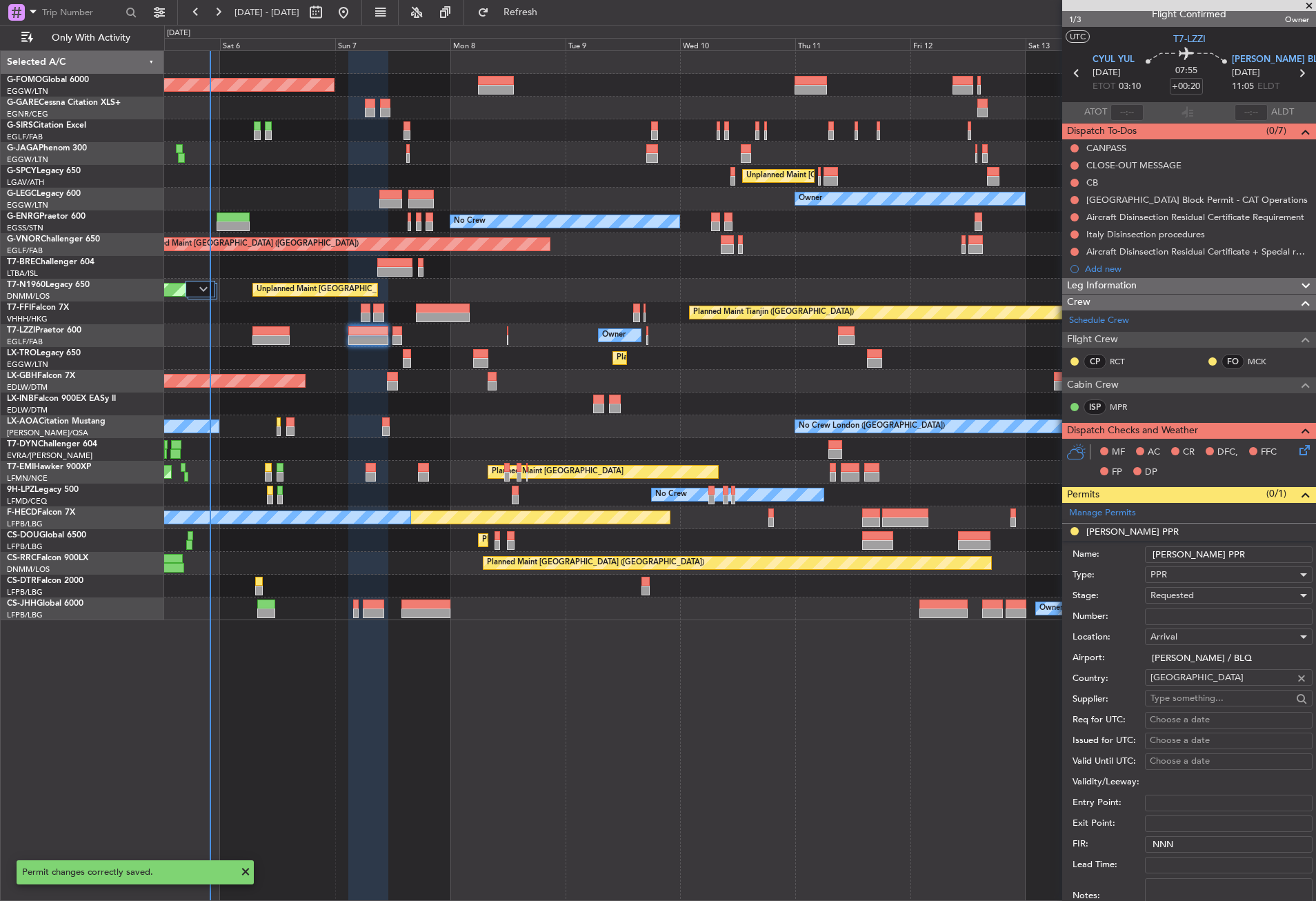
scroll to position [207, 0]
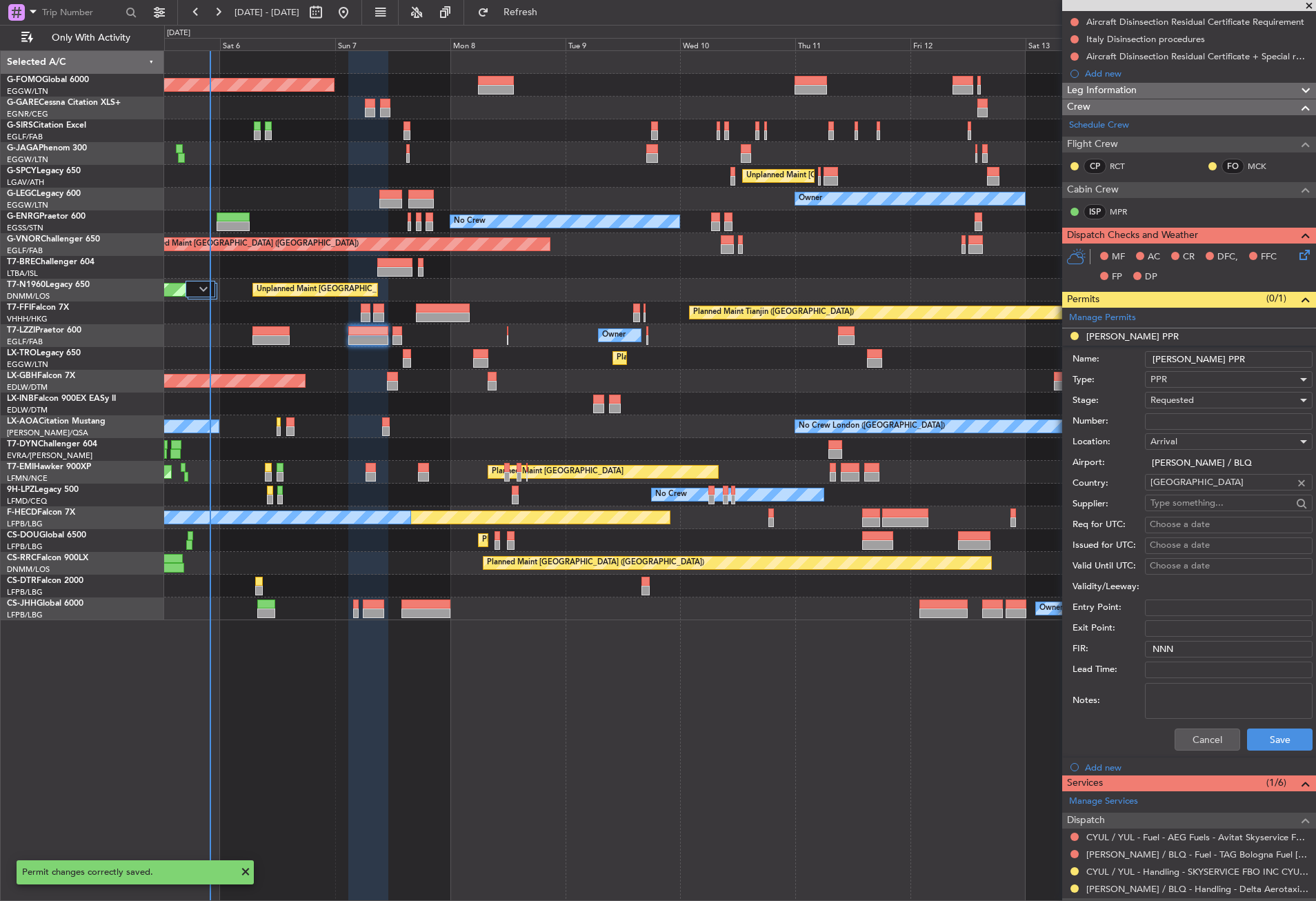
click at [1212, 359] on input "[PERSON_NAME] PPR" at bounding box center [1228, 360] width 168 height 17
type input "[PERSON_NAME] PPR 1"
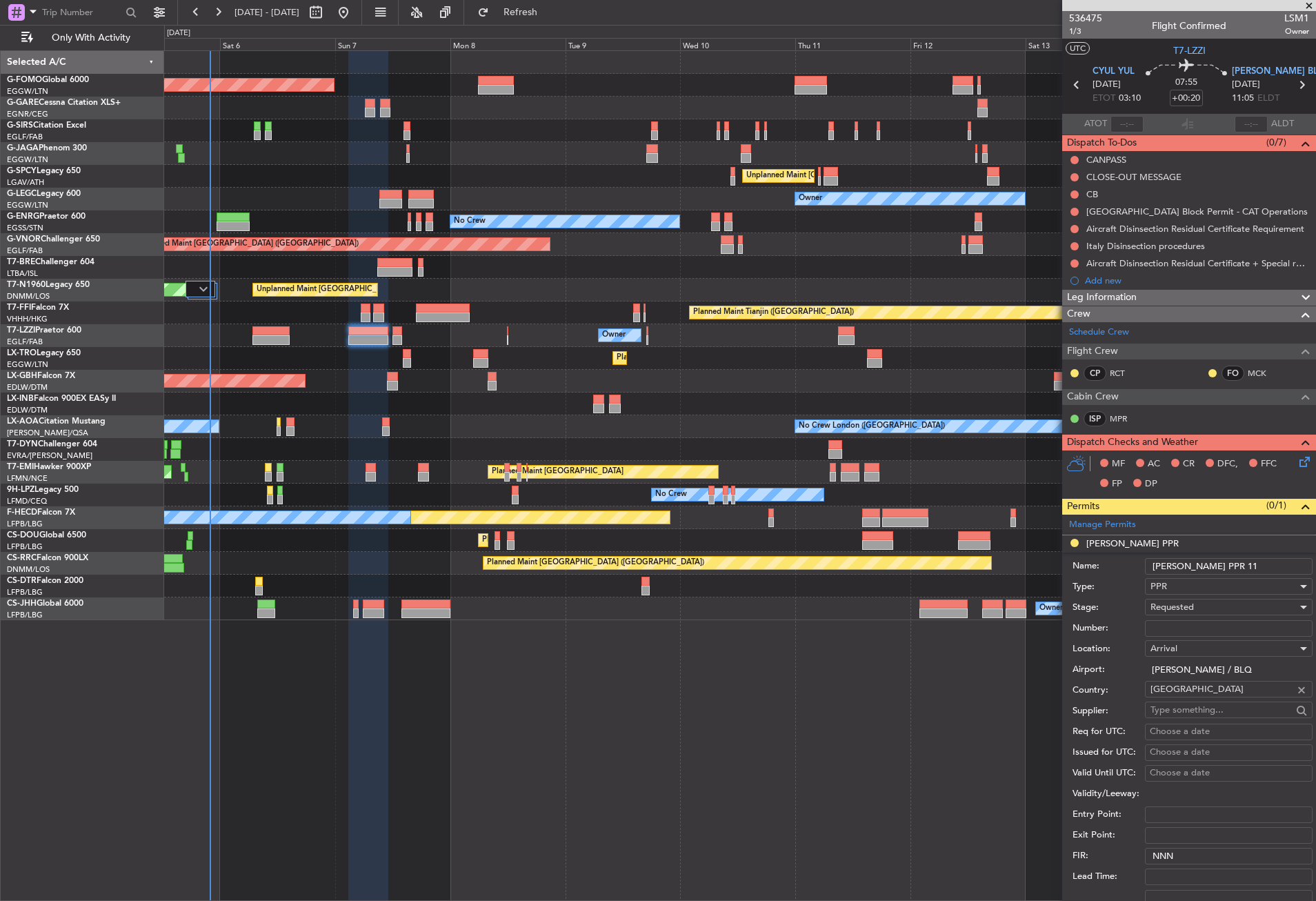
click at [1224, 564] on input "LIPE PPR 11" at bounding box center [1228, 566] width 168 height 17
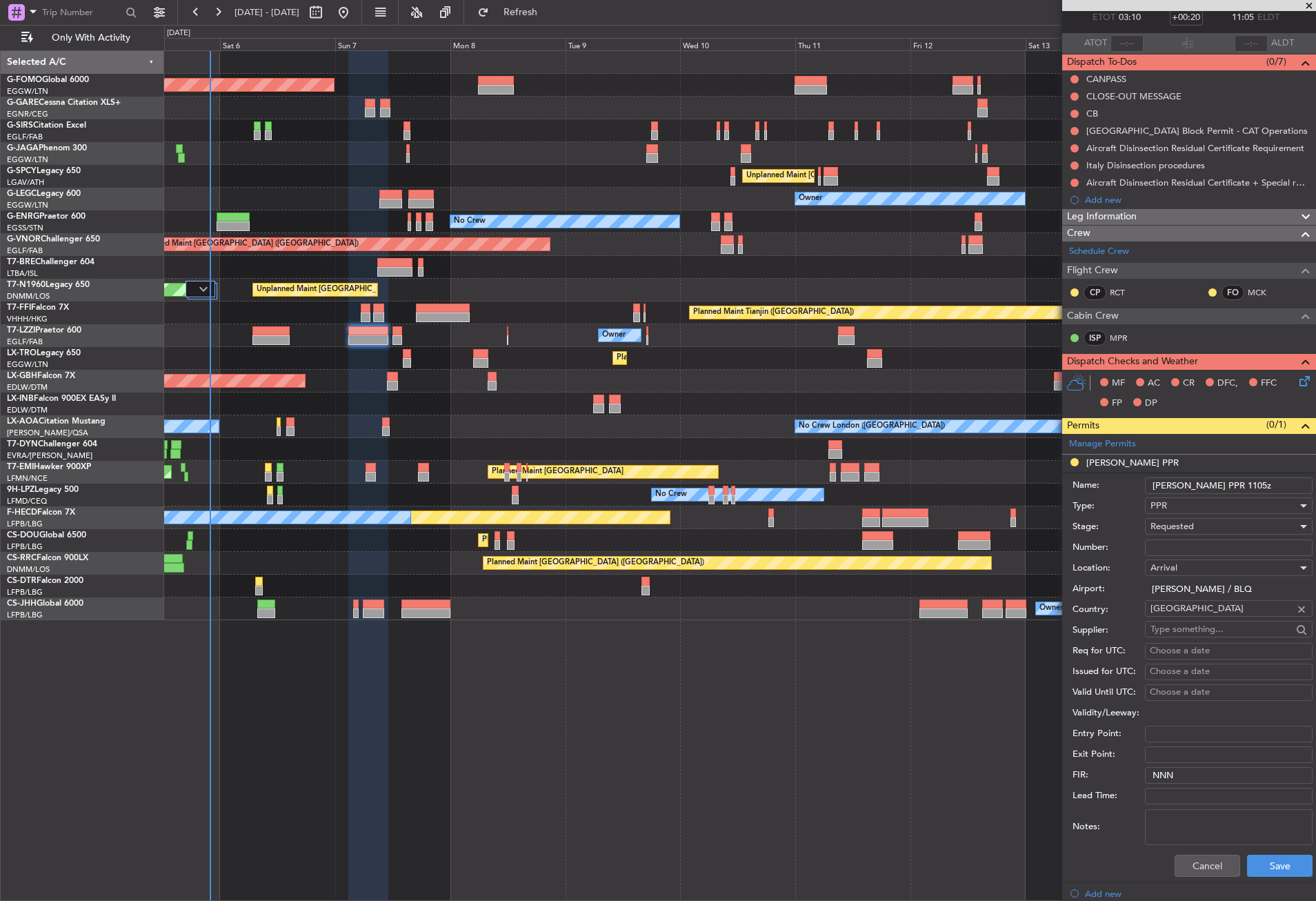
scroll to position [276, 0]
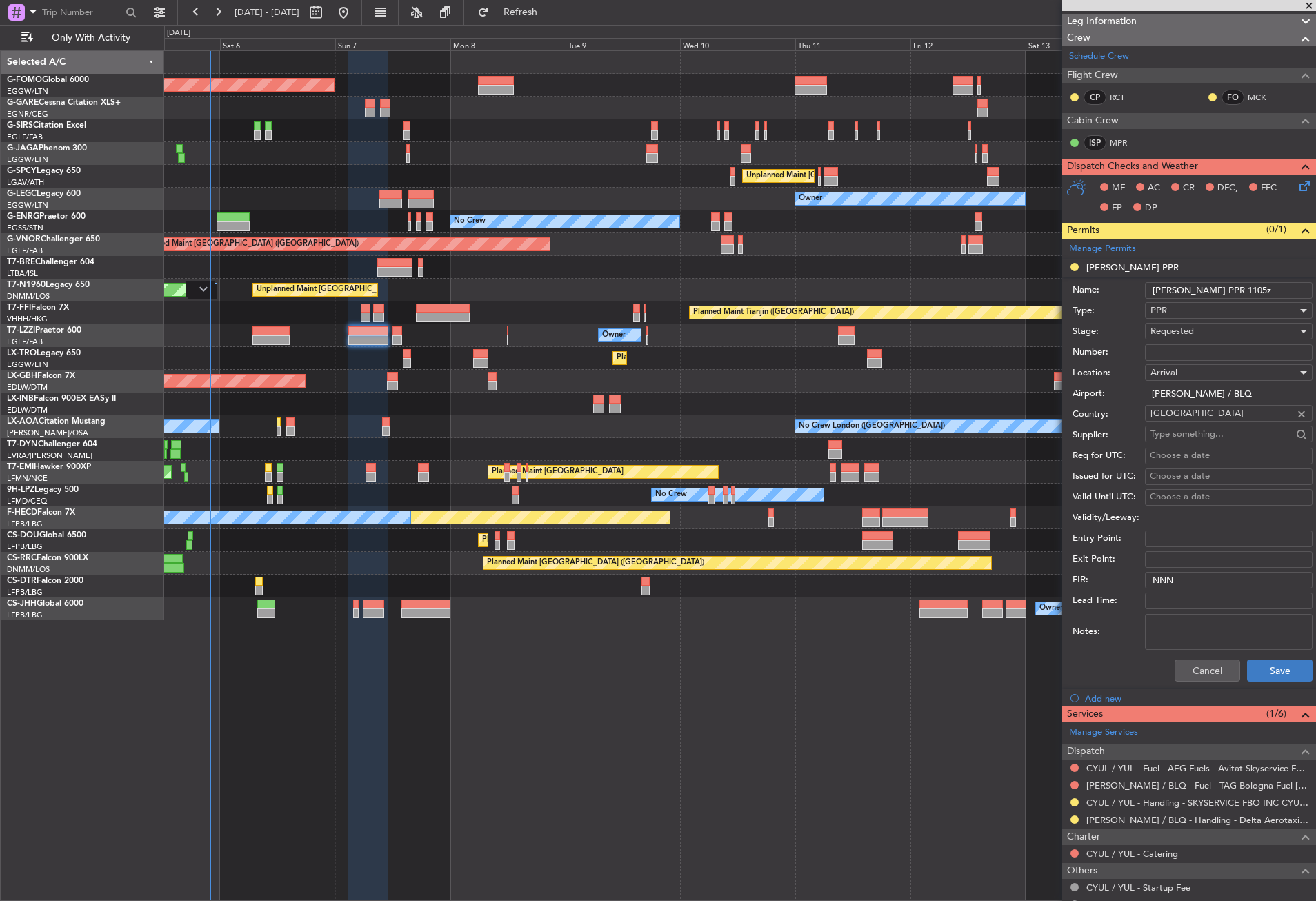
type input "LIPE PPR 1105z"
click at [1253, 667] on button "Save" at bounding box center [1279, 670] width 66 height 22
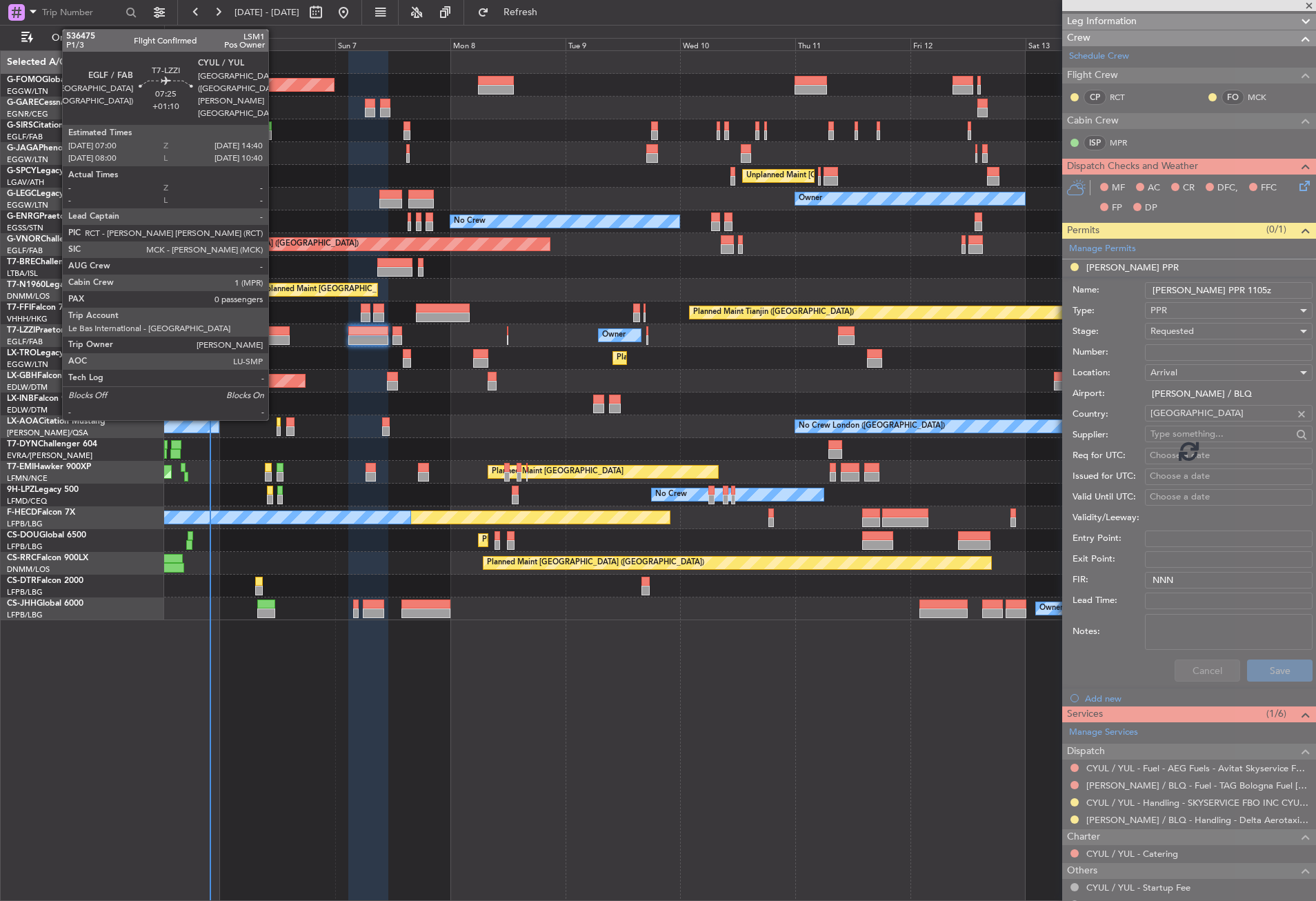
scroll to position [12, 0]
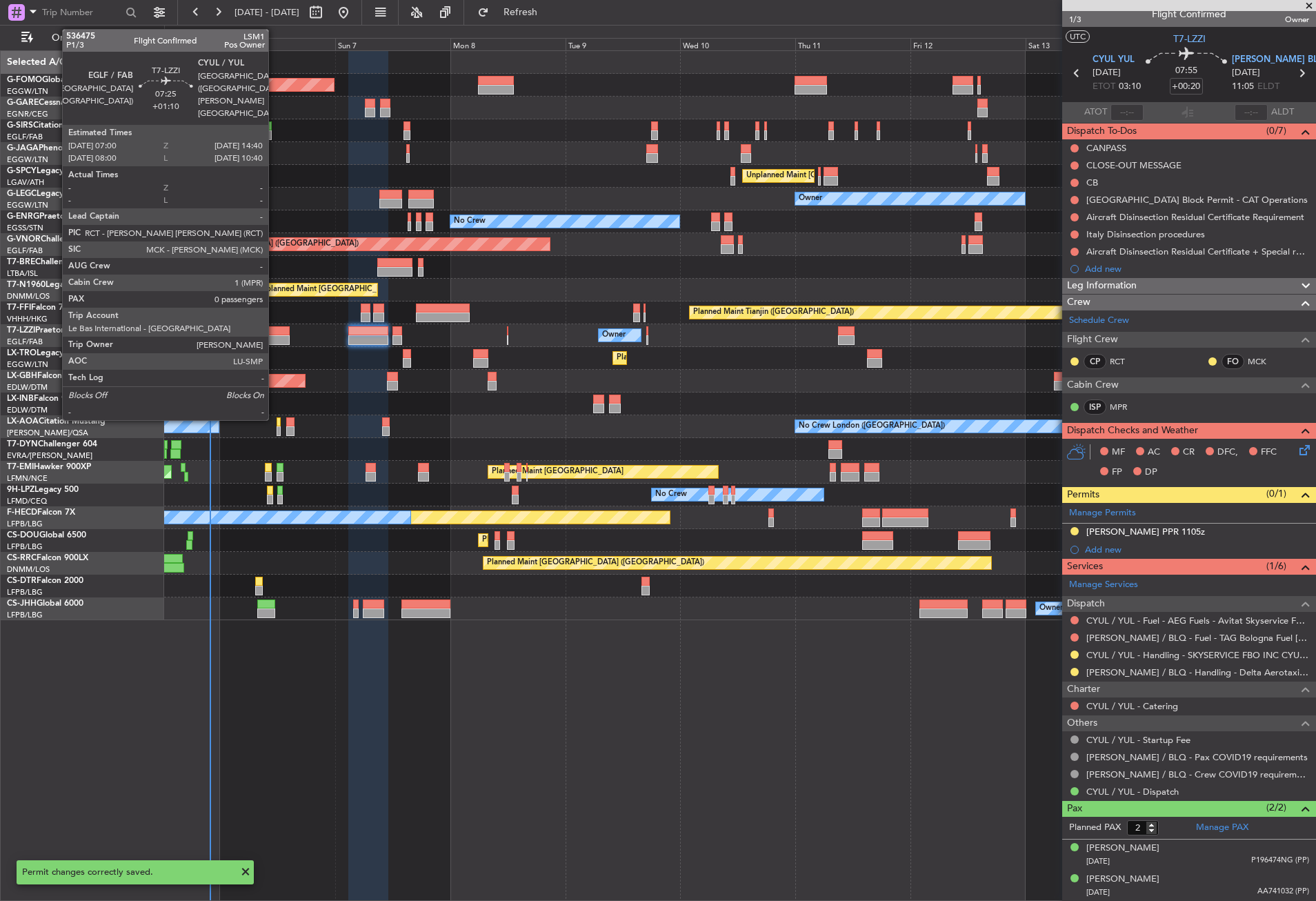
click at [275, 332] on div at bounding box center [271, 331] width 37 height 10
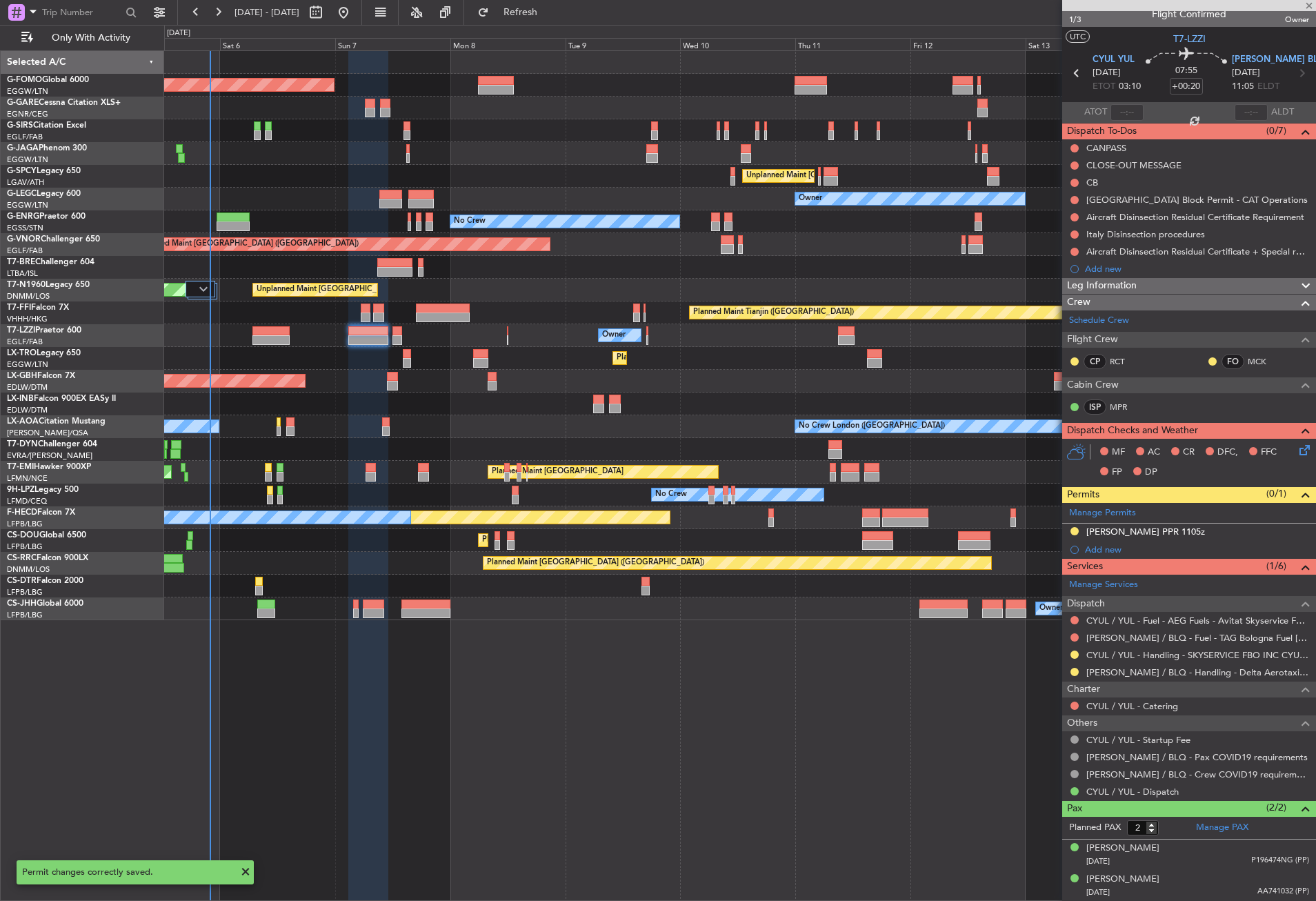
type input "+01:10"
type input "0"
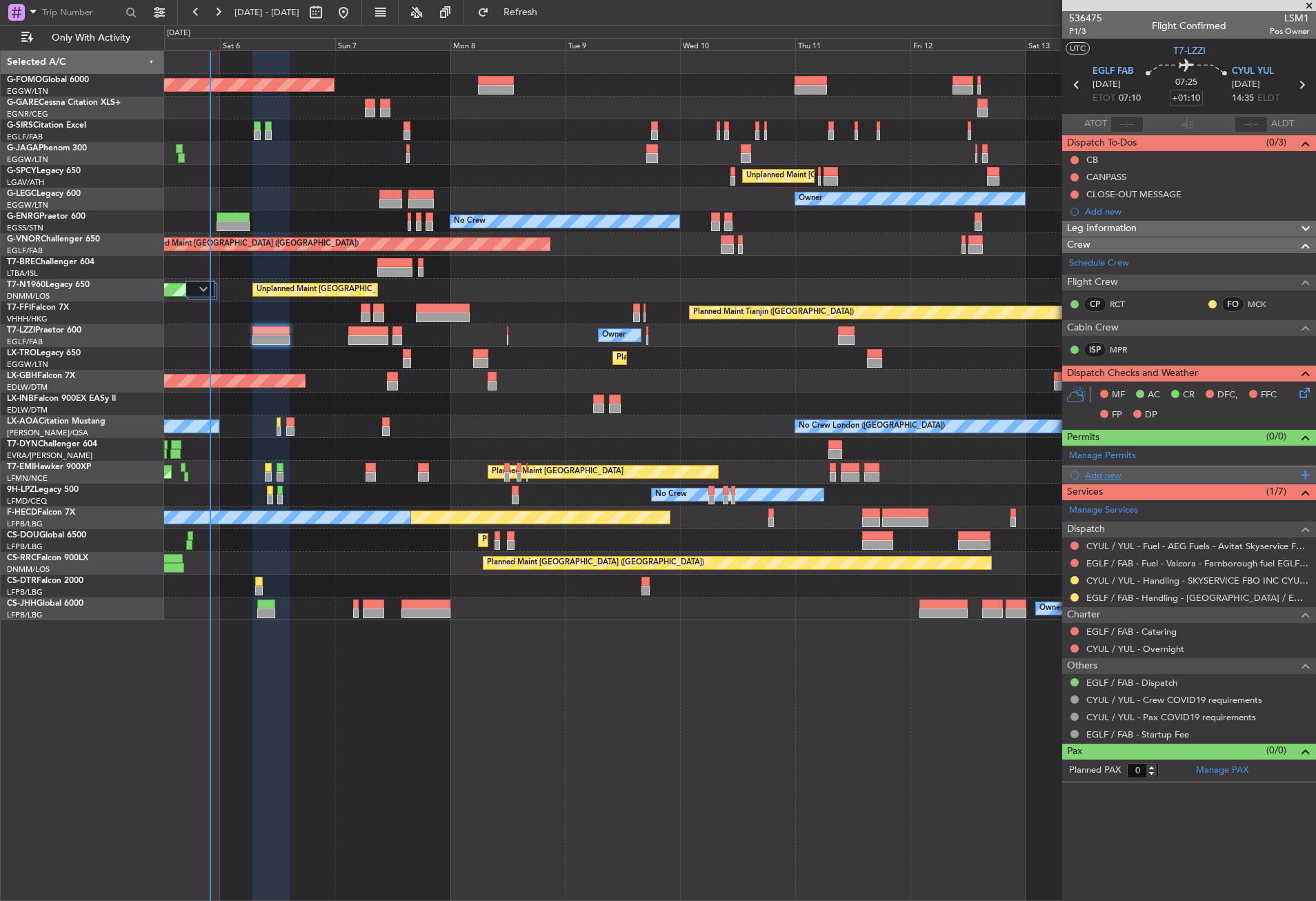
click at [1107, 478] on div "Add new" at bounding box center [1191, 474] width 212 height 12
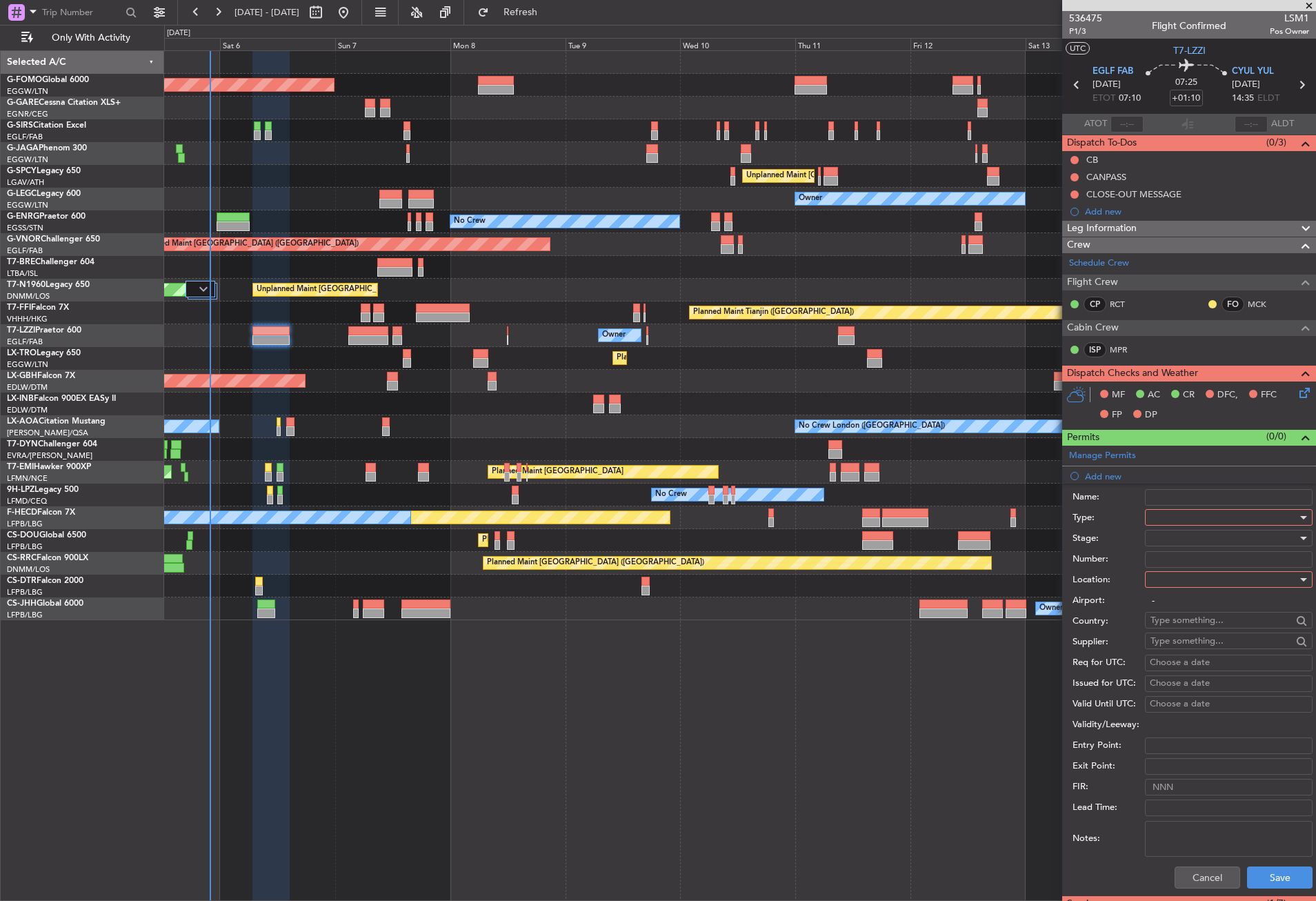
click at [1150, 513] on span at bounding box center [1150, 517] width 1 height 12
click at [1170, 637] on span "PPR" at bounding box center [1223, 639] width 145 height 21
click at [1158, 587] on div at bounding box center [1223, 579] width 147 height 21
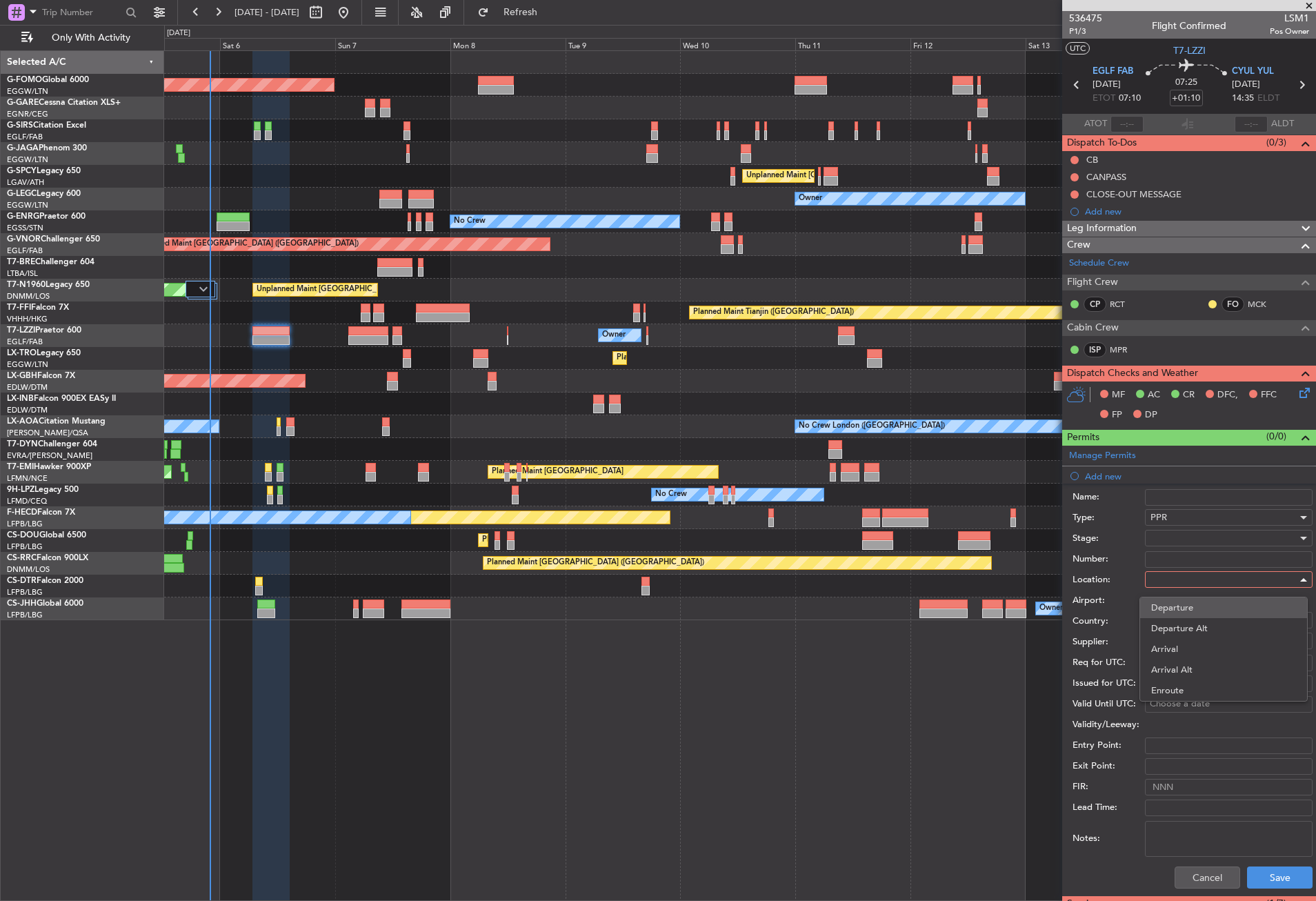
click at [1168, 612] on span "Departure" at bounding box center [1223, 608] width 145 height 21
type input "EGLF / FAB"
click at [1172, 544] on div at bounding box center [1223, 538] width 147 height 21
click at [1186, 622] on span "Requested" at bounding box center [1223, 628] width 145 height 21
click at [1255, 871] on button "Save" at bounding box center [1279, 878] width 66 height 22
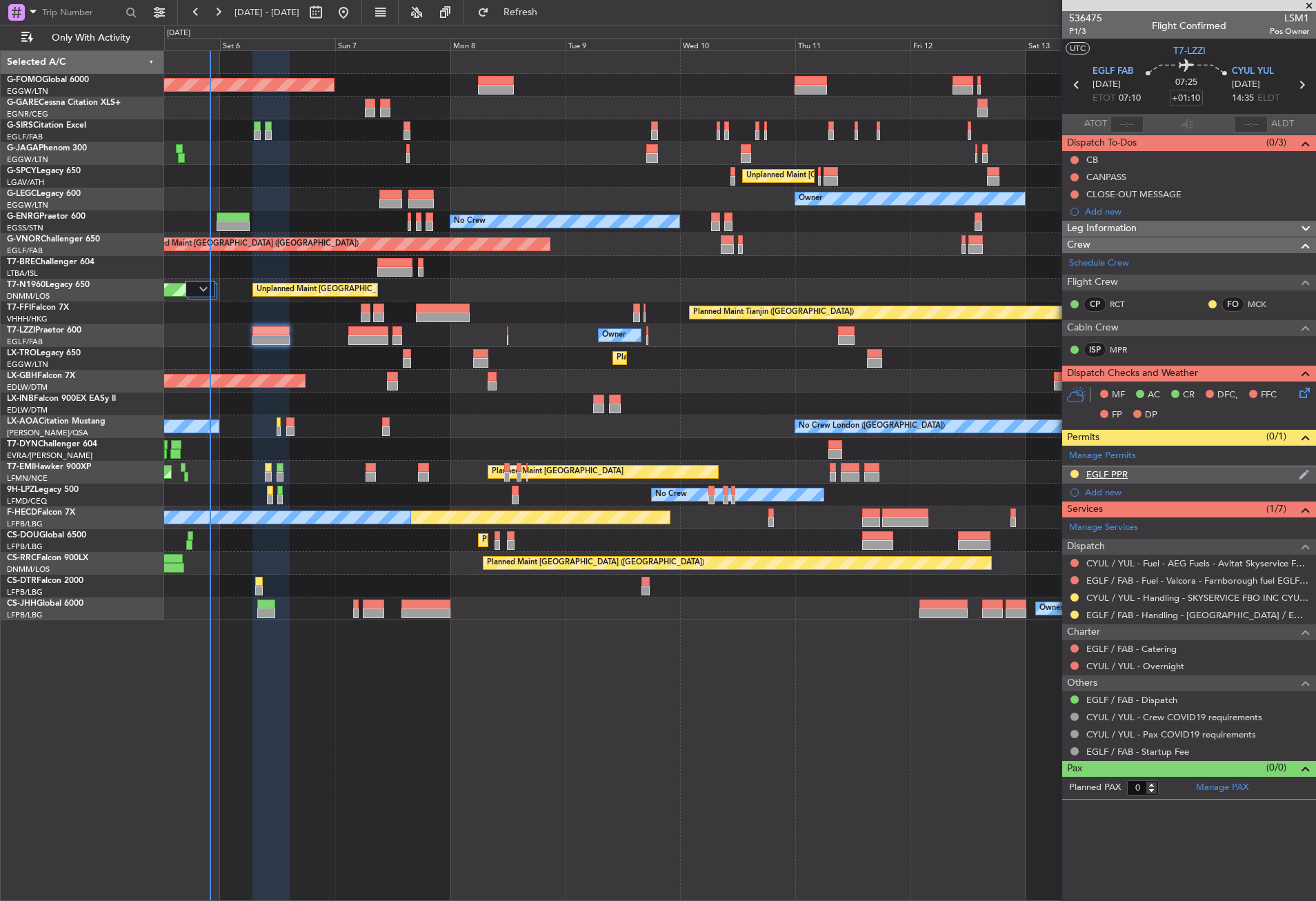
click at [1157, 469] on div "EGLF PPR" at bounding box center [1190, 474] width 254 height 17
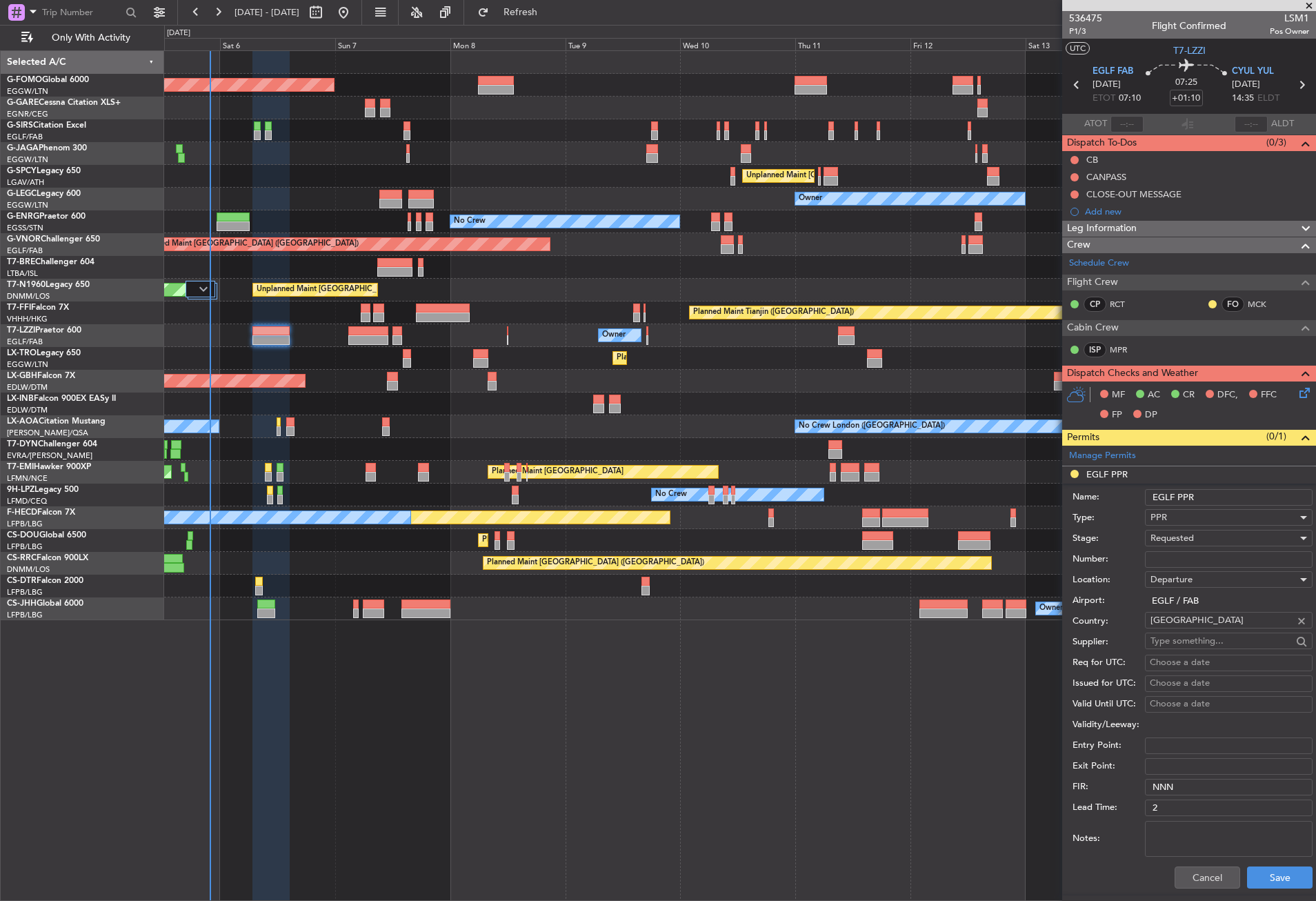
click at [1210, 492] on input "EGLF PPR" at bounding box center [1228, 497] width 168 height 17
type input "EGLF PPR 0700z"
click at [1264, 879] on button "Save" at bounding box center [1279, 878] width 66 height 22
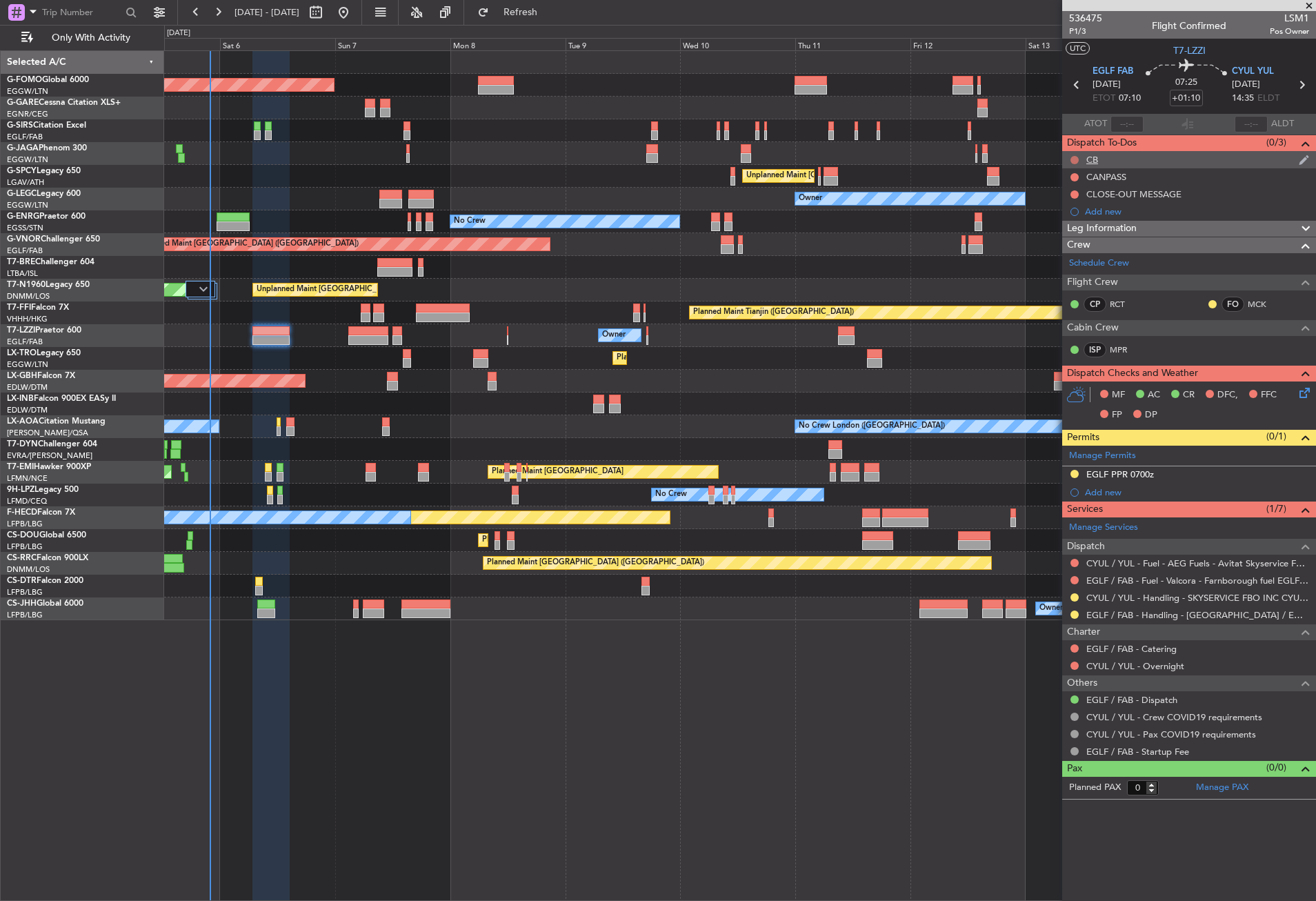
click at [1076, 158] on button at bounding box center [1075, 160] width 8 height 8
click at [1067, 220] on span "Completed" at bounding box center [1081, 221] width 46 height 14
click at [1145, 231] on div "Leg Information" at bounding box center [1190, 229] width 254 height 16
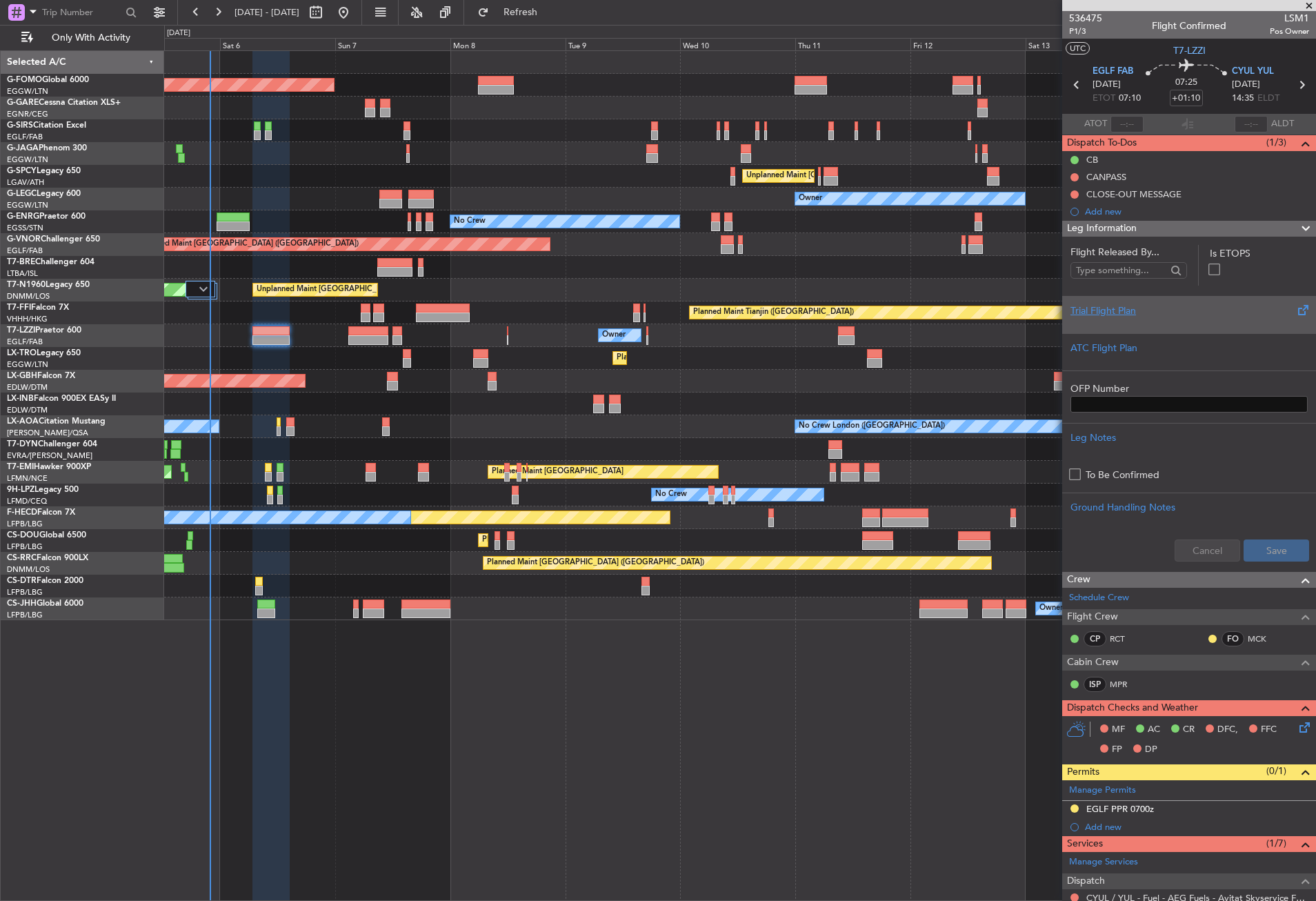
click at [1141, 315] on div "Trial Flight Plan" at bounding box center [1190, 311] width 238 height 14
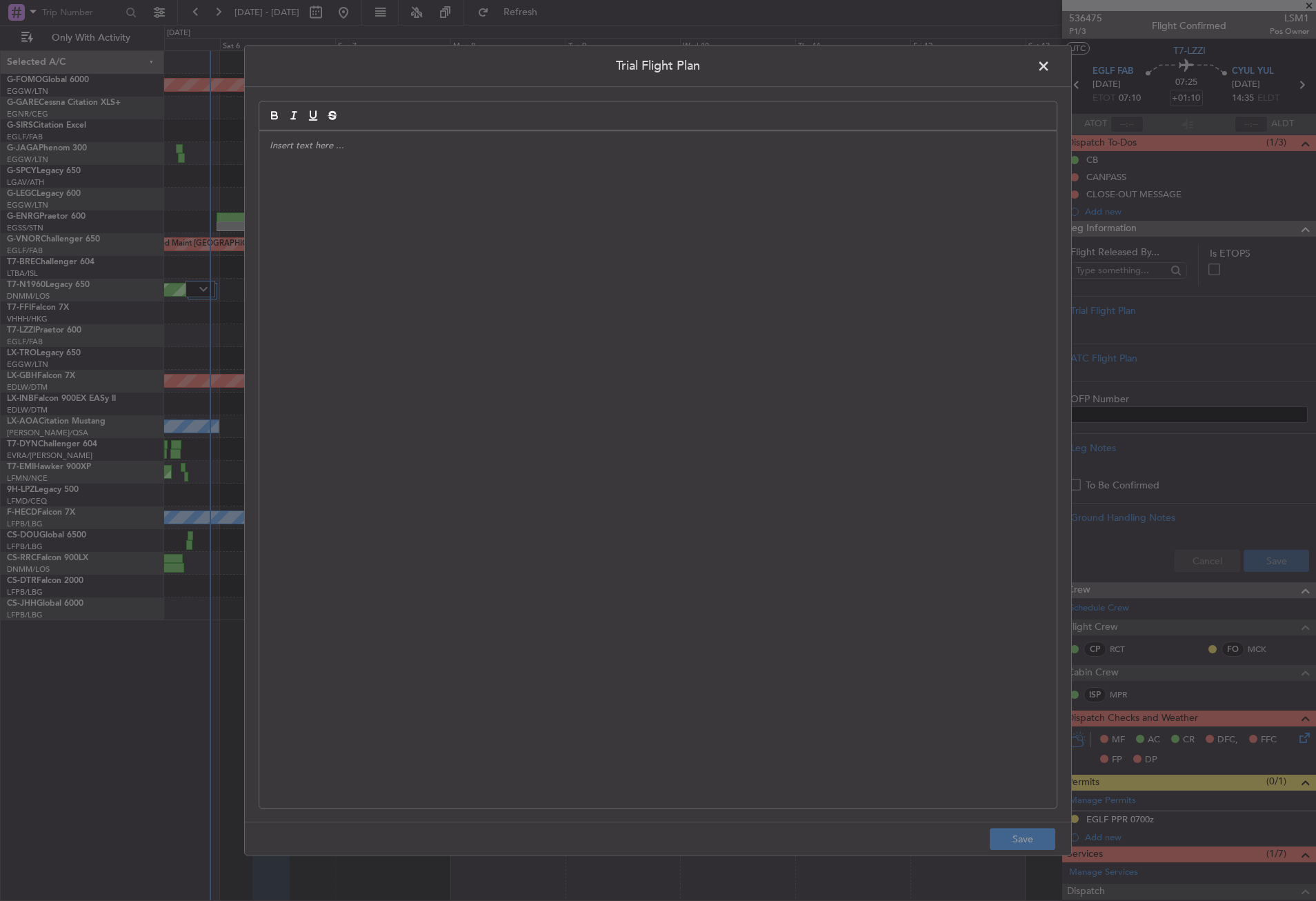
click at [550, 356] on div at bounding box center [658, 469] width 797 height 677
click at [380, 156] on p at bounding box center [658, 159] width 777 height 12
click at [378, 149] on p "MSU // 05SEP // FCS" at bounding box center [658, 146] width 777 height 12
click at [1009, 830] on button "Save" at bounding box center [1023, 840] width 66 height 22
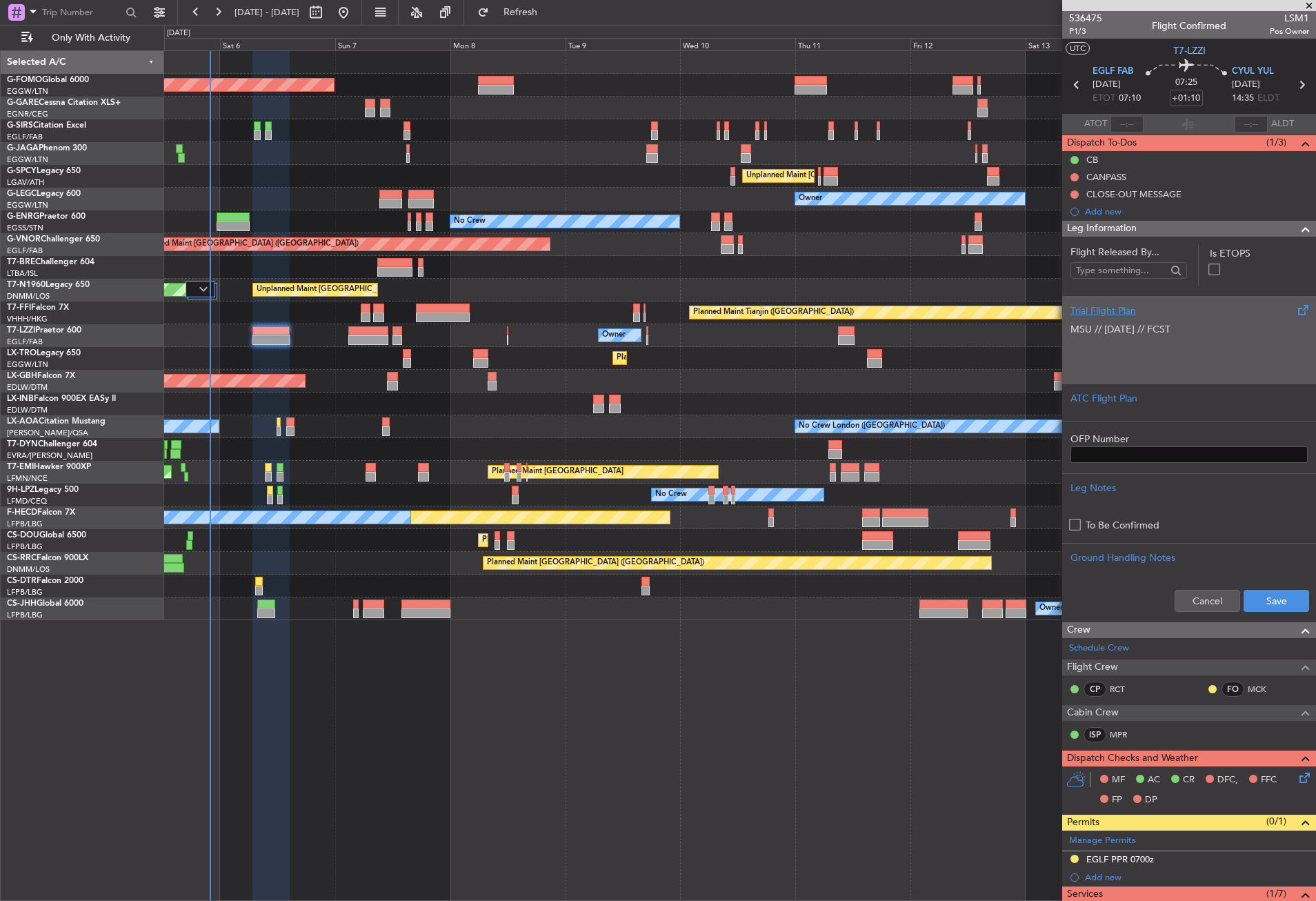
click at [1123, 331] on p "MSU // 05SEP // FCST" at bounding box center [1190, 329] width 238 height 14
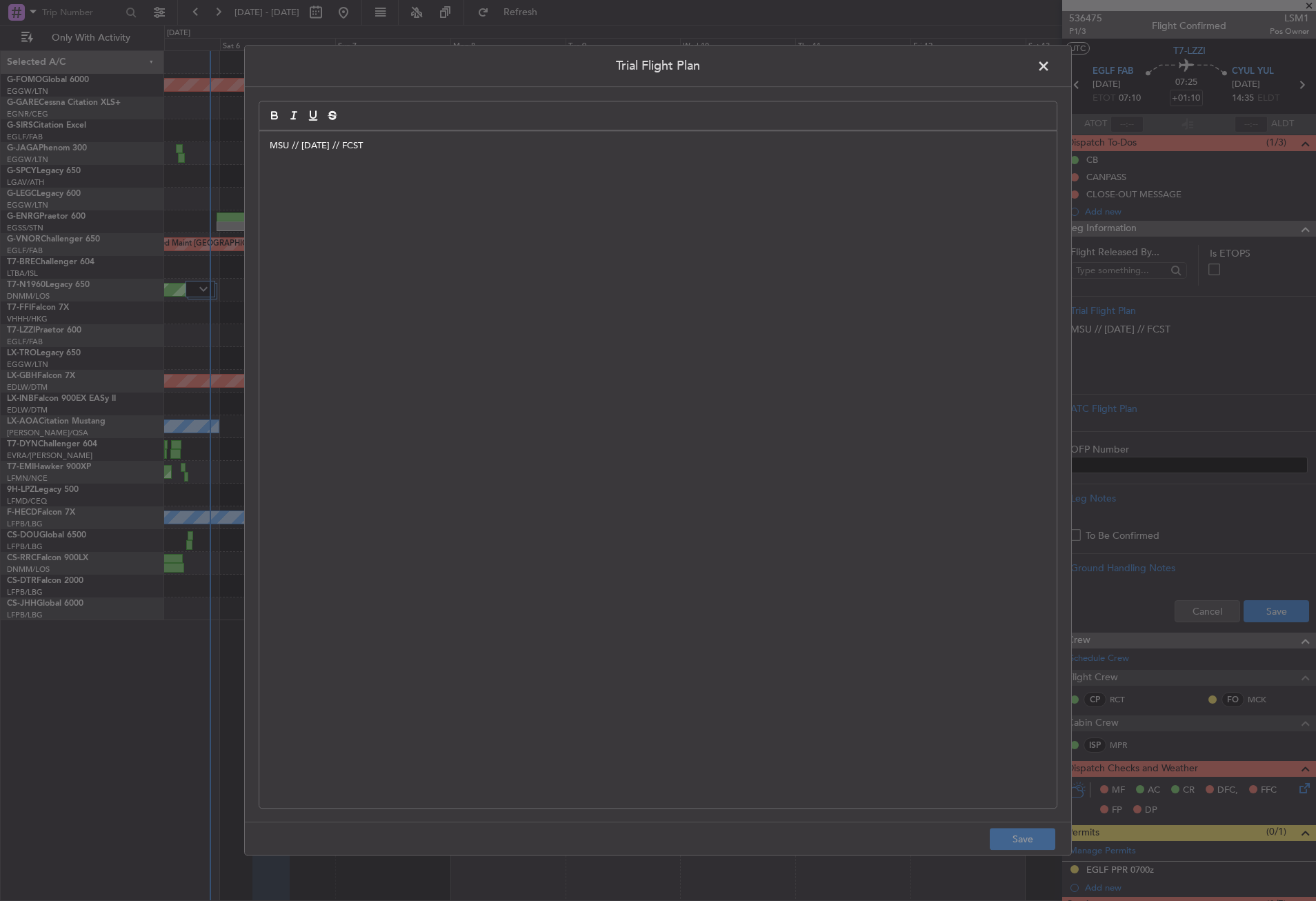
click at [313, 199] on div "MSU // 05SEP // FCST" at bounding box center [658, 469] width 797 height 677
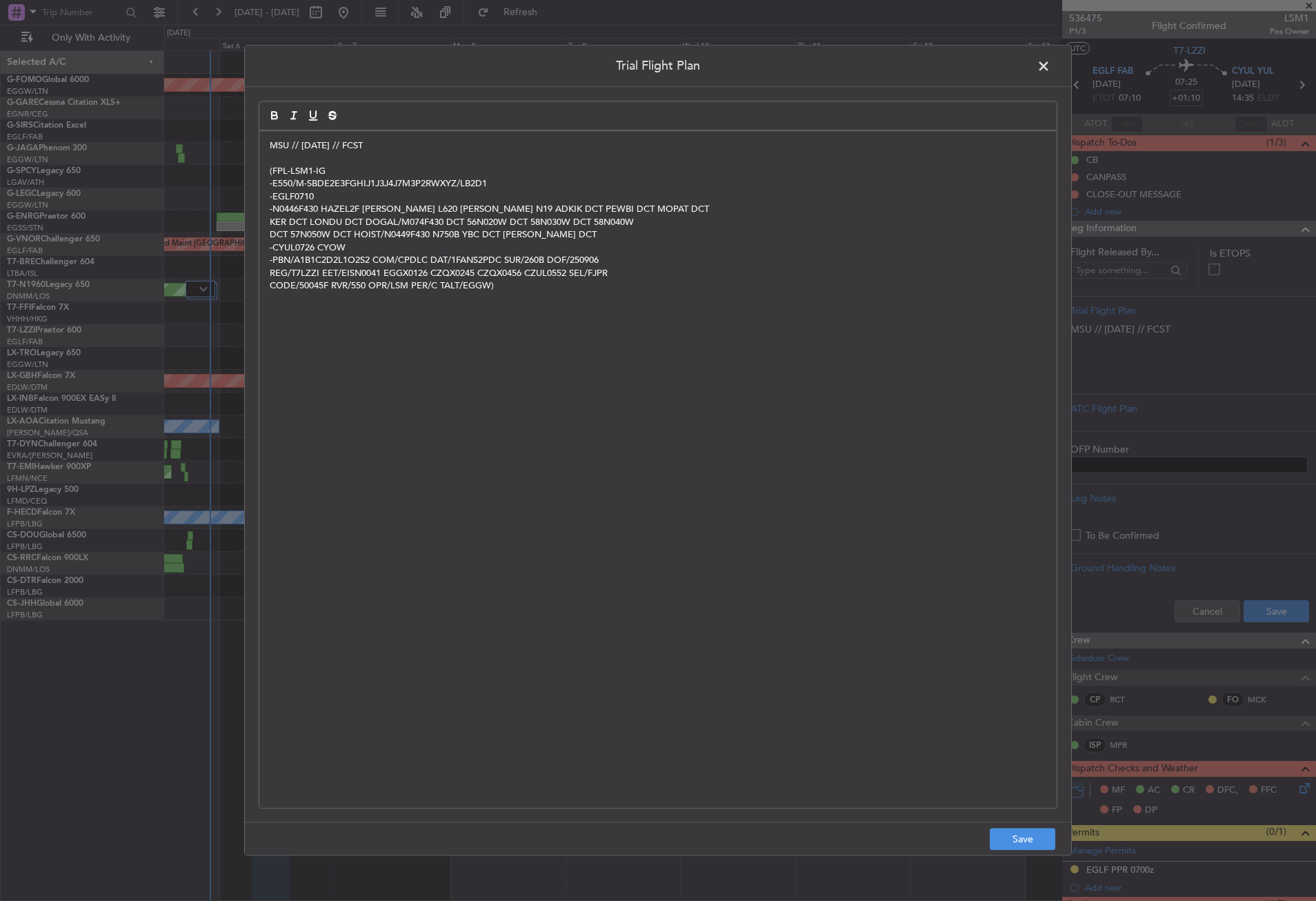
scroll to position [0, 0]
drag, startPoint x: 1018, startPoint y: 830, endPoint x: 1051, endPoint y: 794, distance: 48.8
click at [1018, 831] on button "Save" at bounding box center [1023, 840] width 66 height 22
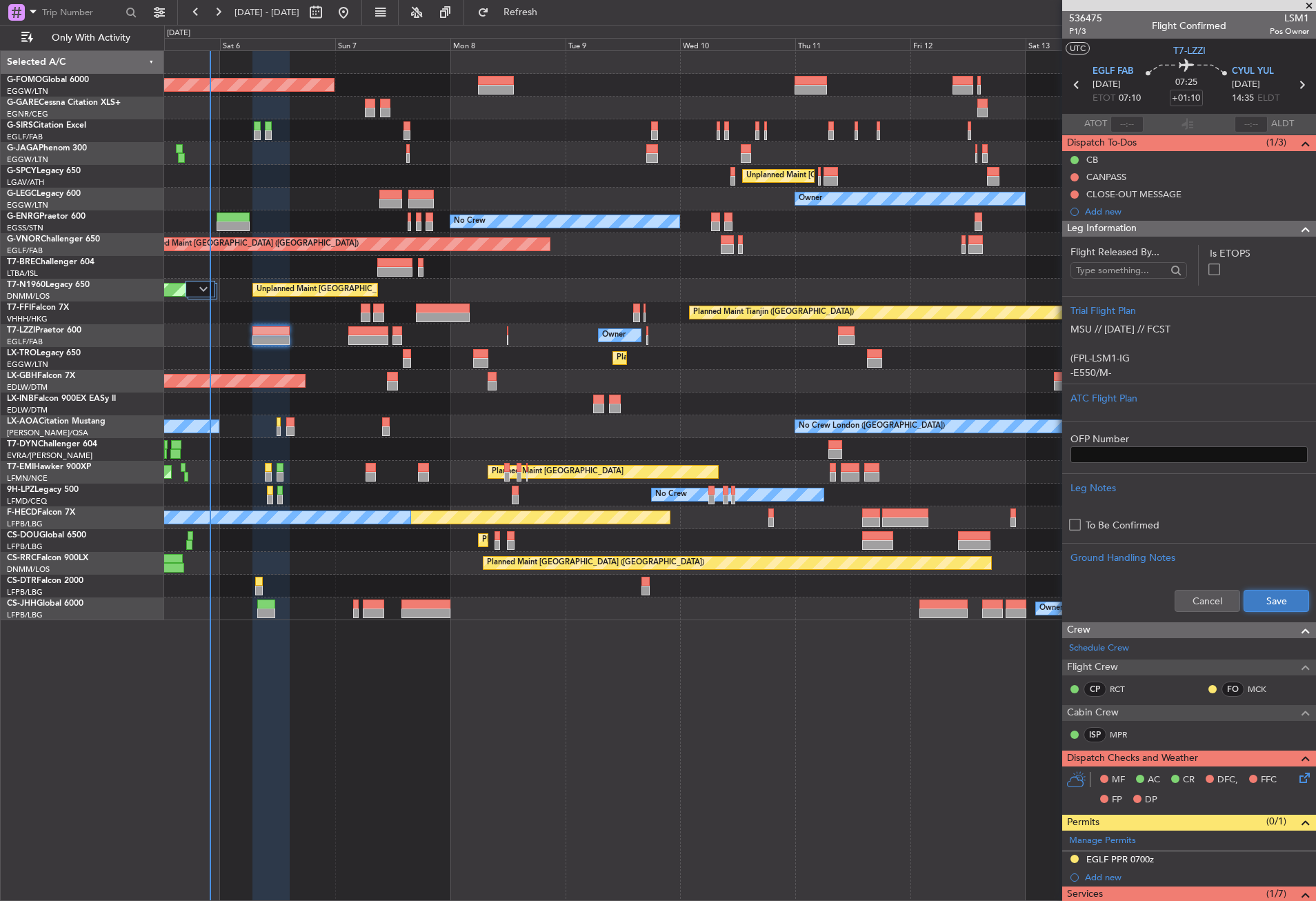
click at [1244, 602] on button "Save" at bounding box center [1276, 601] width 66 height 22
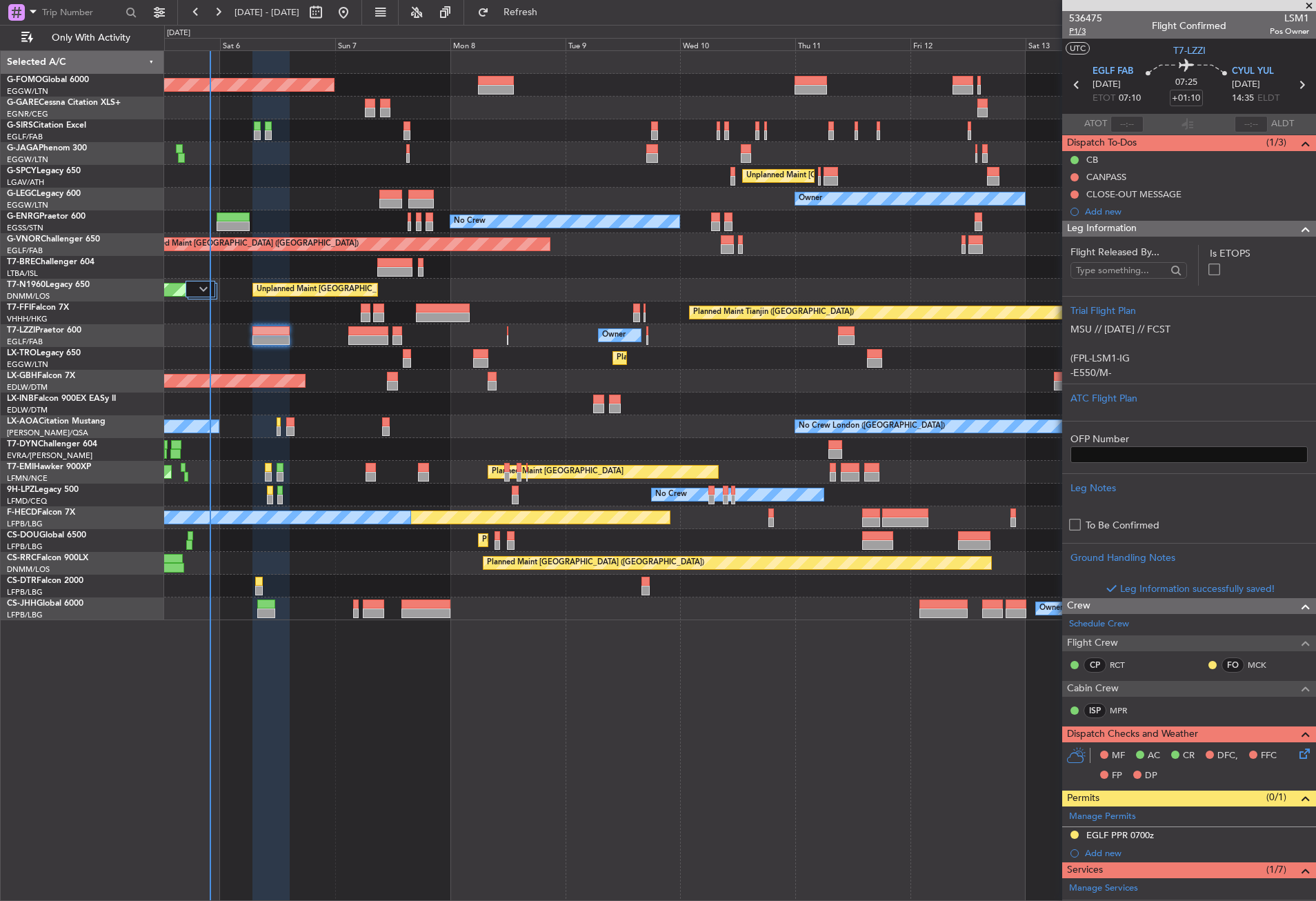
click at [1078, 27] on span "P1/3" at bounding box center [1086, 31] width 33 height 12
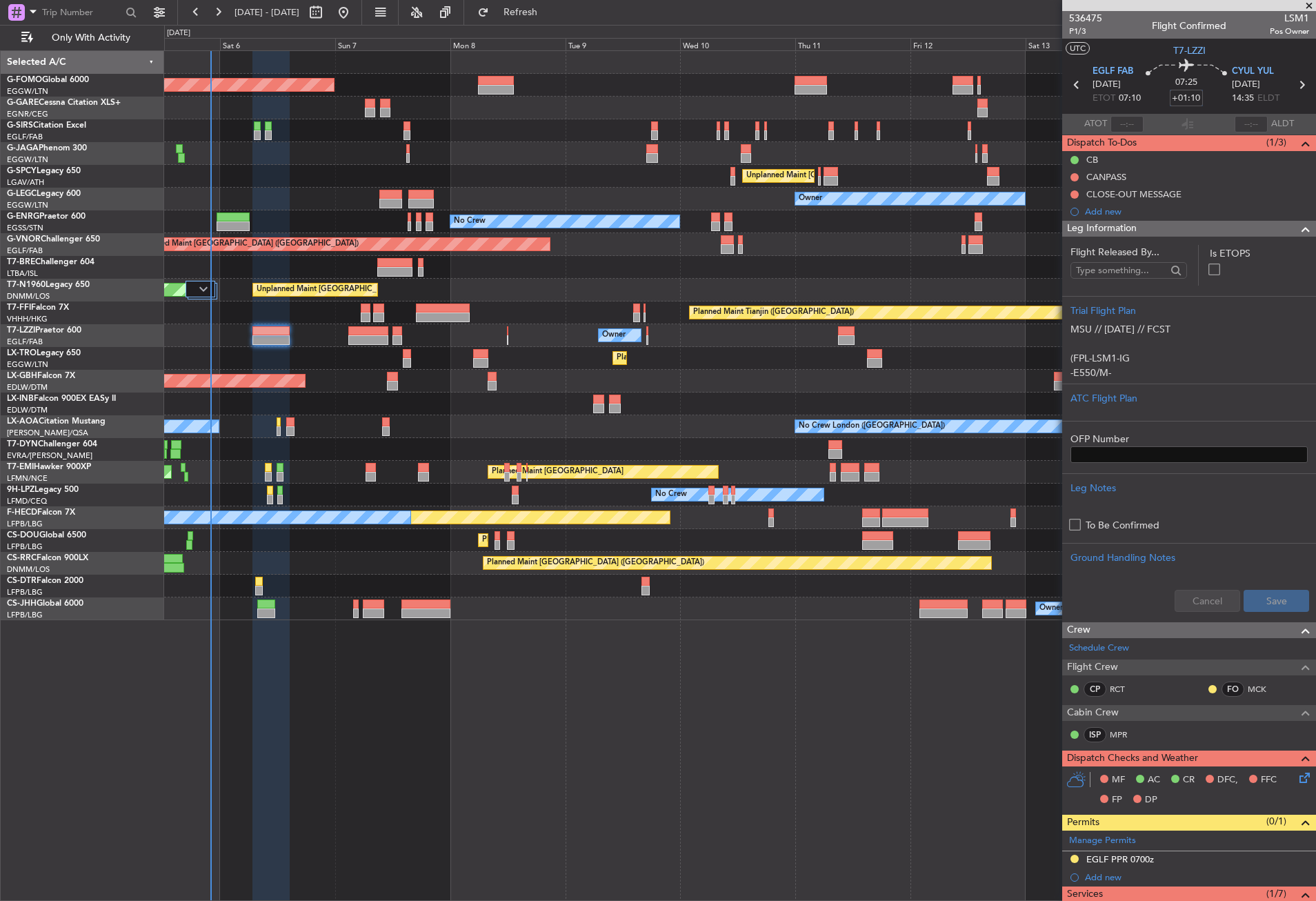
click at [1193, 97] on input "+01:10" at bounding box center [1186, 98] width 33 height 17
click at [729, 358] on div "Planned Maint Dusseldorf" at bounding box center [739, 358] width 1151 height 23
type input "+00:00"
click at [1193, 97] on input at bounding box center [1186, 98] width 33 height 17
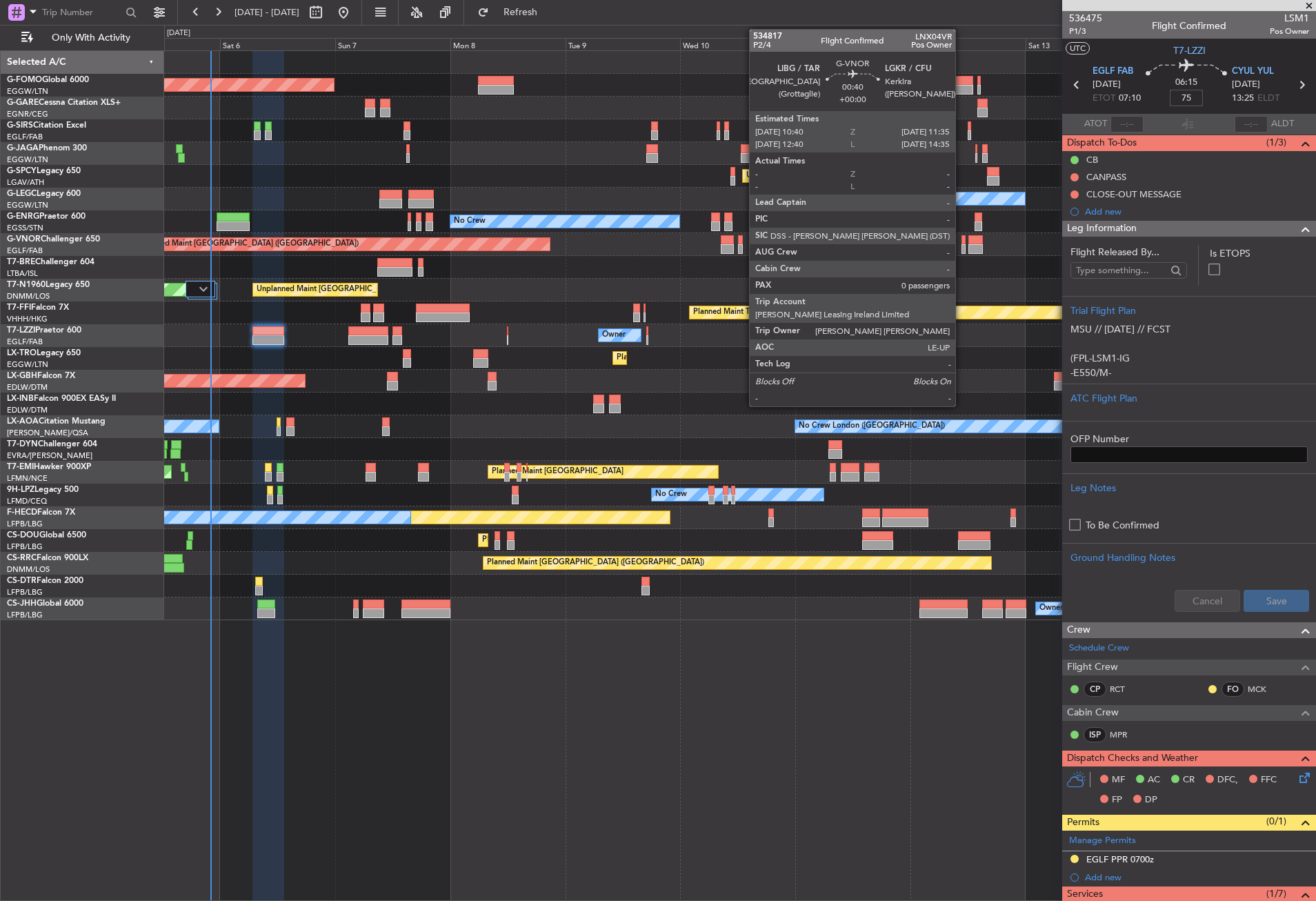
click at [945, 249] on div "Planned Maint [GEOGRAPHIC_DATA] ([GEOGRAPHIC_DATA])" at bounding box center [739, 244] width 1151 height 23
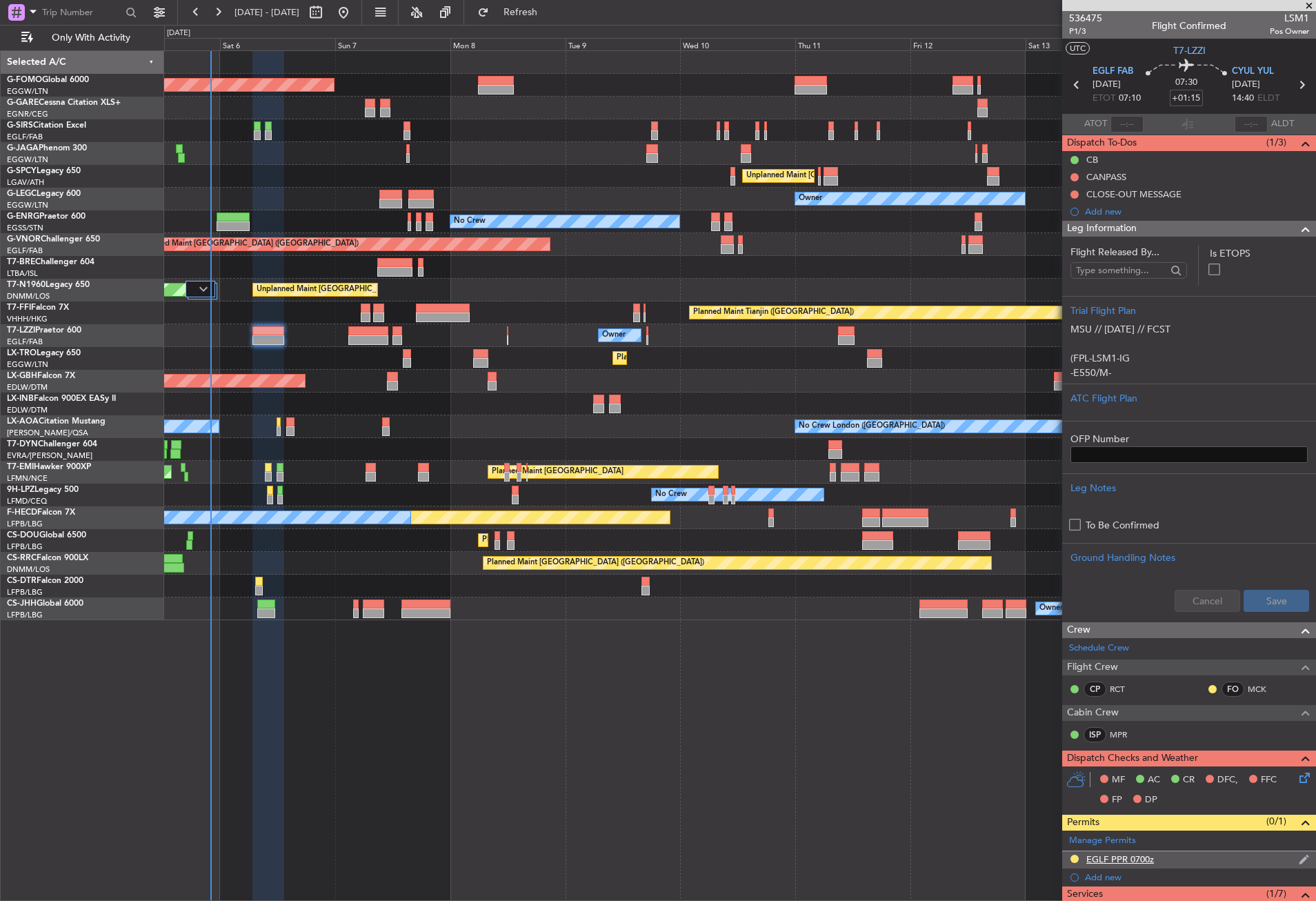
type input "+01:15"
click at [1139, 859] on div "EGLF PPR 0700z" at bounding box center [1121, 859] width 68 height 12
click at [1210, 876] on input "EGLF PPR 0700z" at bounding box center [1228, 882] width 168 height 17
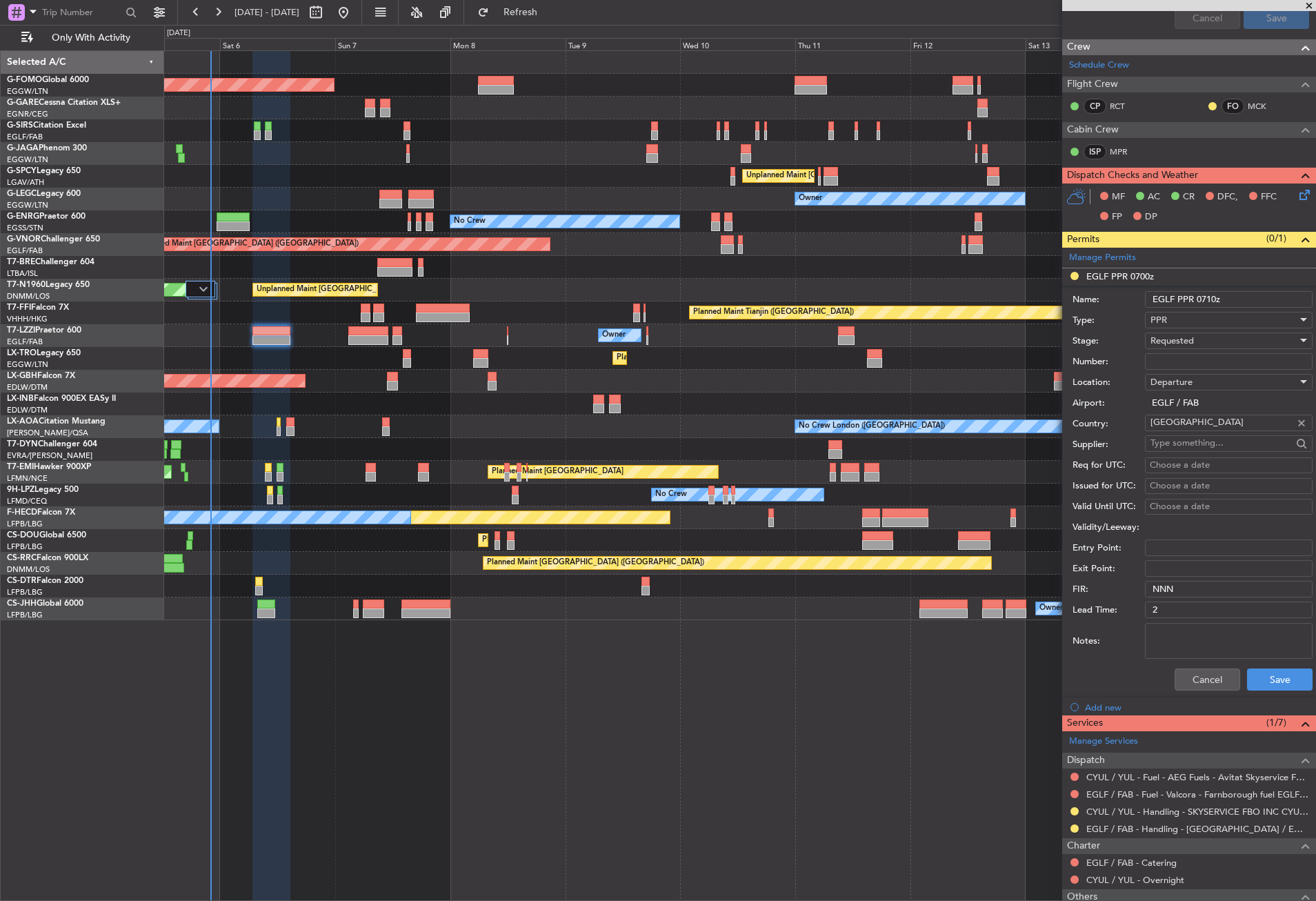
scroll to position [690, 0]
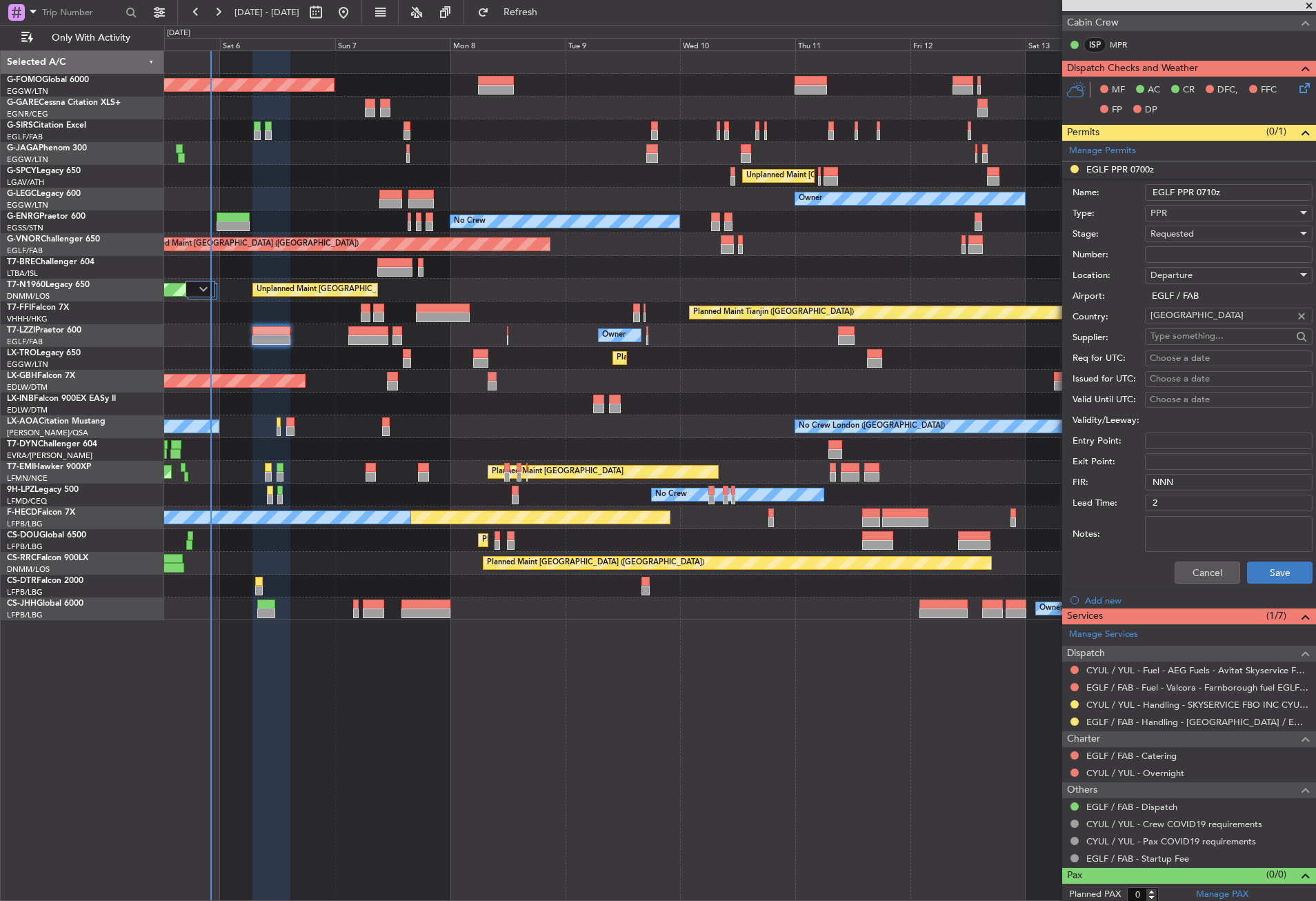
type input "EGLF PPR 0710z"
click at [1260, 574] on button "Save" at bounding box center [1279, 572] width 66 height 22
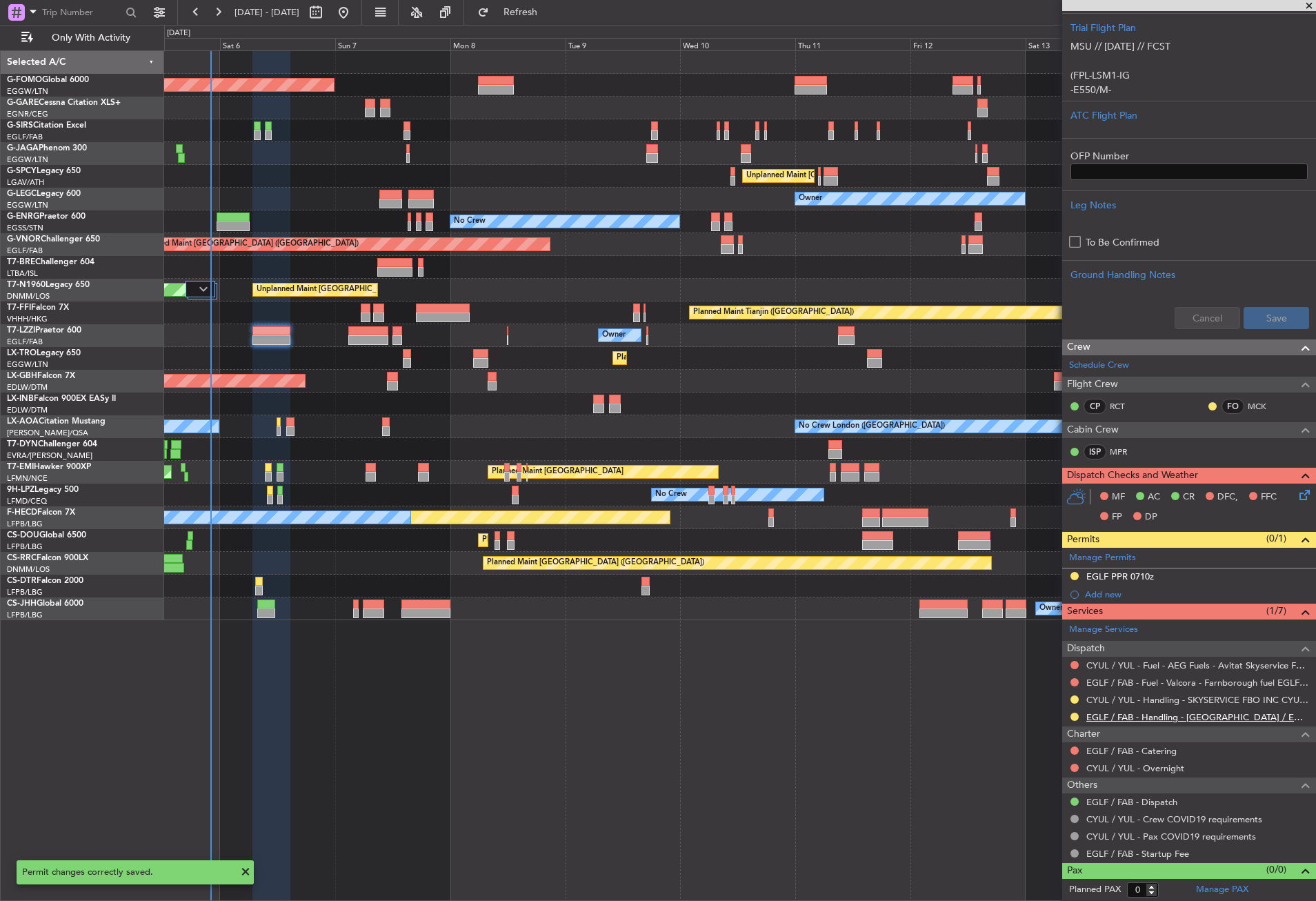
scroll to position [0, 0]
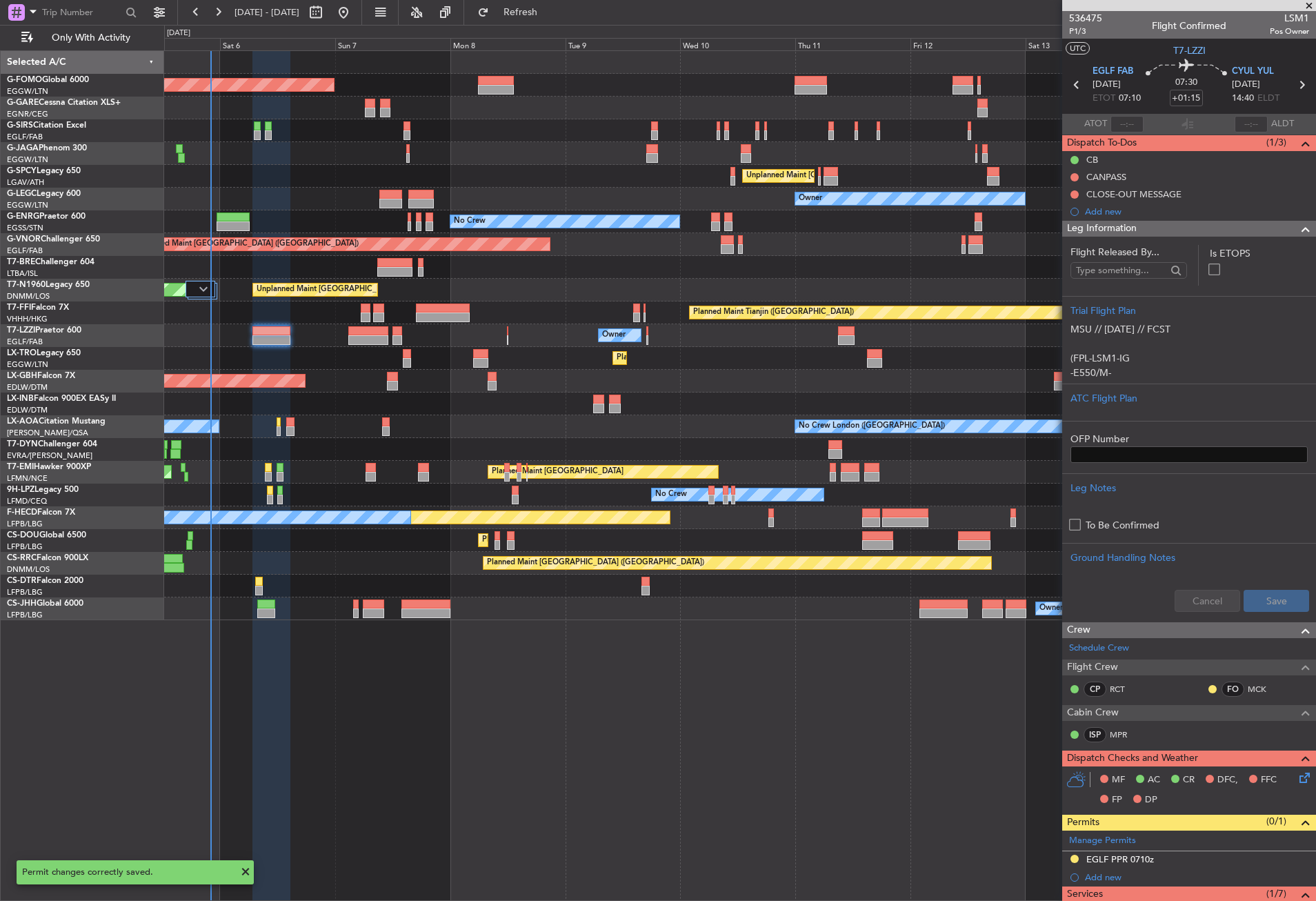
click at [1087, 30] on mat-tooltip-component "Trip Number" at bounding box center [1085, 43] width 68 height 37
click at [1075, 30] on span "P1/3" at bounding box center [1086, 31] width 33 height 12
click at [540, 23] on fb-refresh-button "Refresh" at bounding box center [512, 12] width 97 height 25
click at [535, 10] on button "Refresh" at bounding box center [512, 12] width 83 height 22
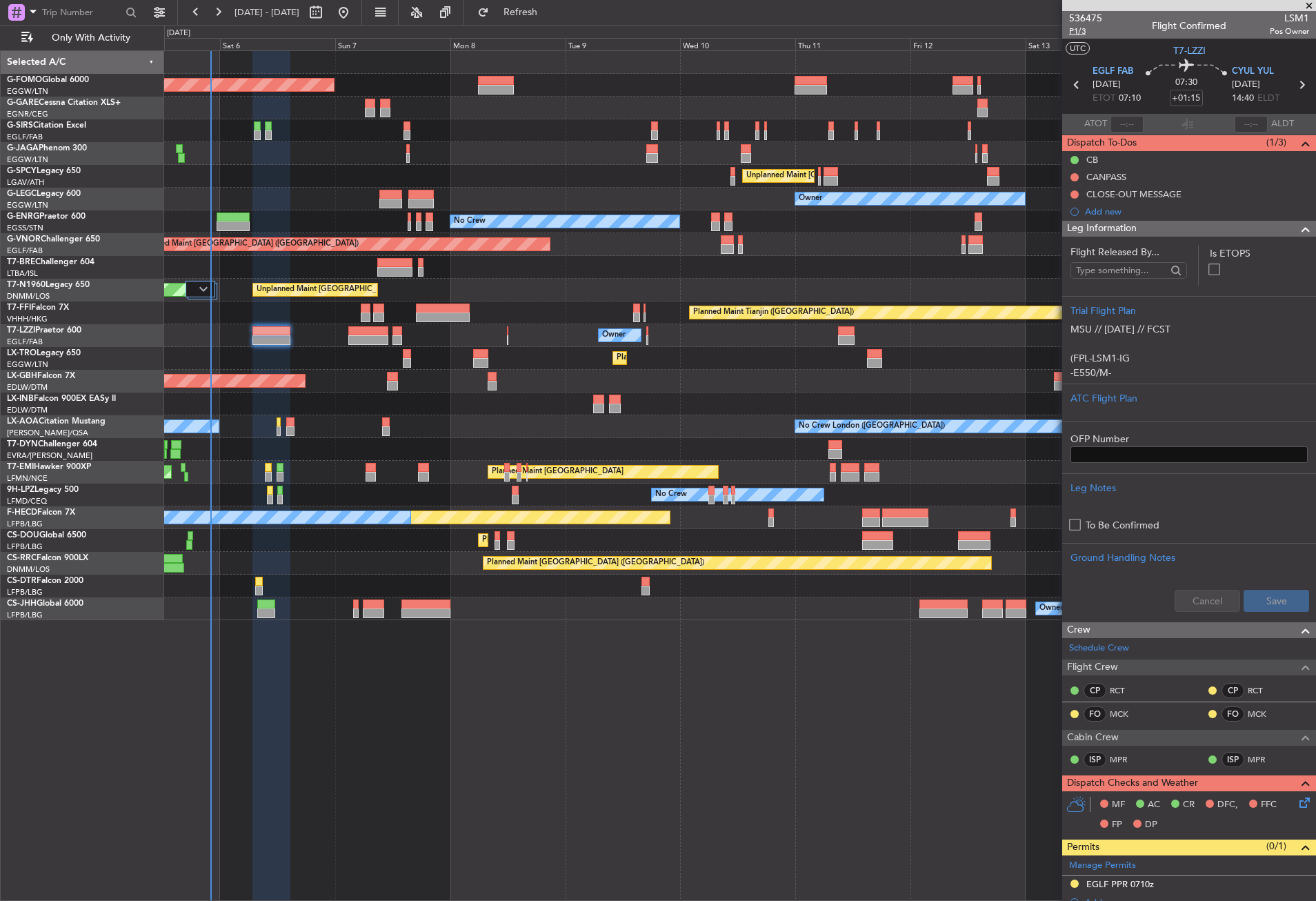
click at [1086, 30] on span "P1/3" at bounding box center [1086, 31] width 33 height 12
click at [367, 348] on div "Planned Maint Dusseldorf" at bounding box center [739, 358] width 1151 height 23
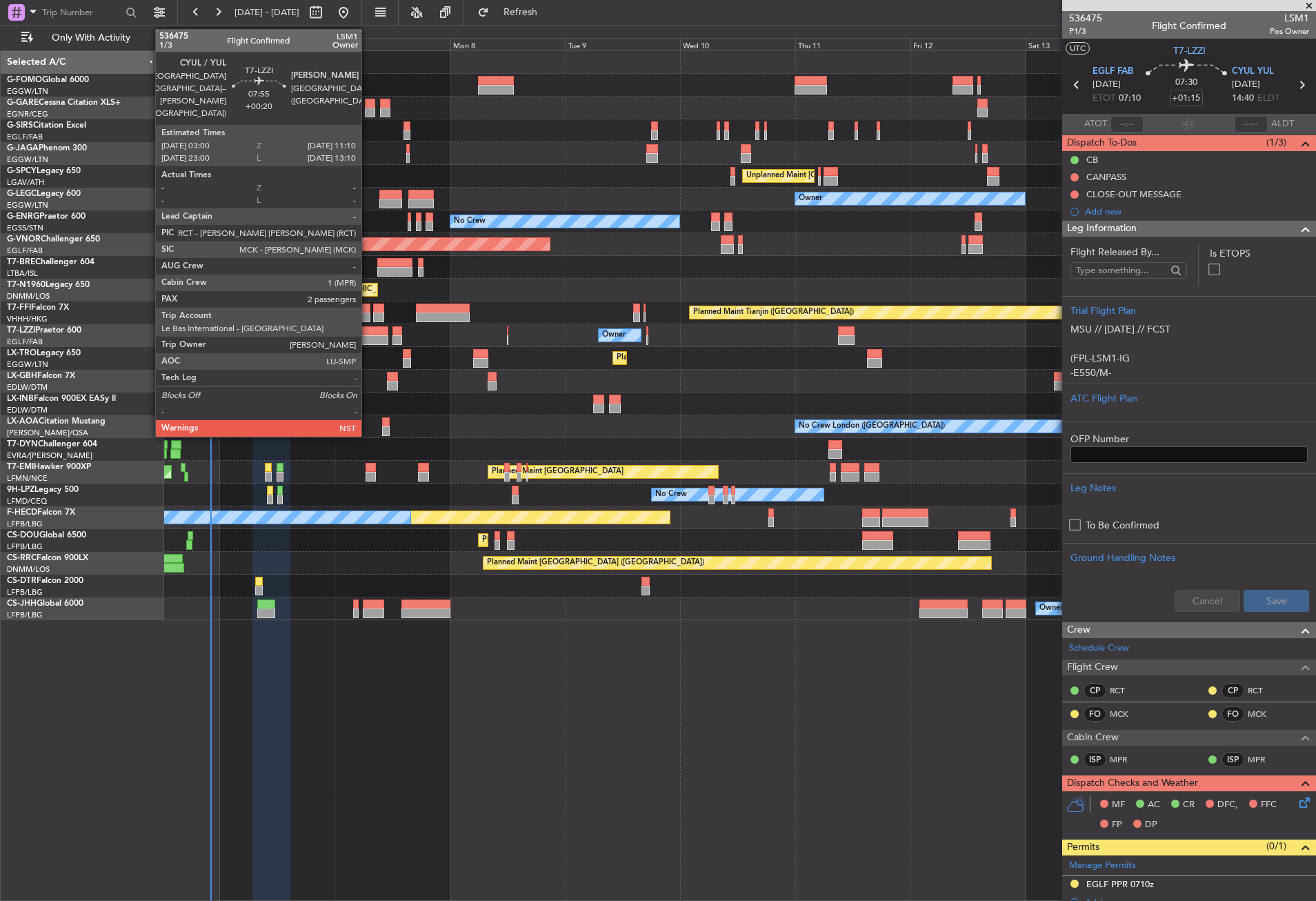
click at [367, 336] on div at bounding box center [368, 340] width 39 height 10
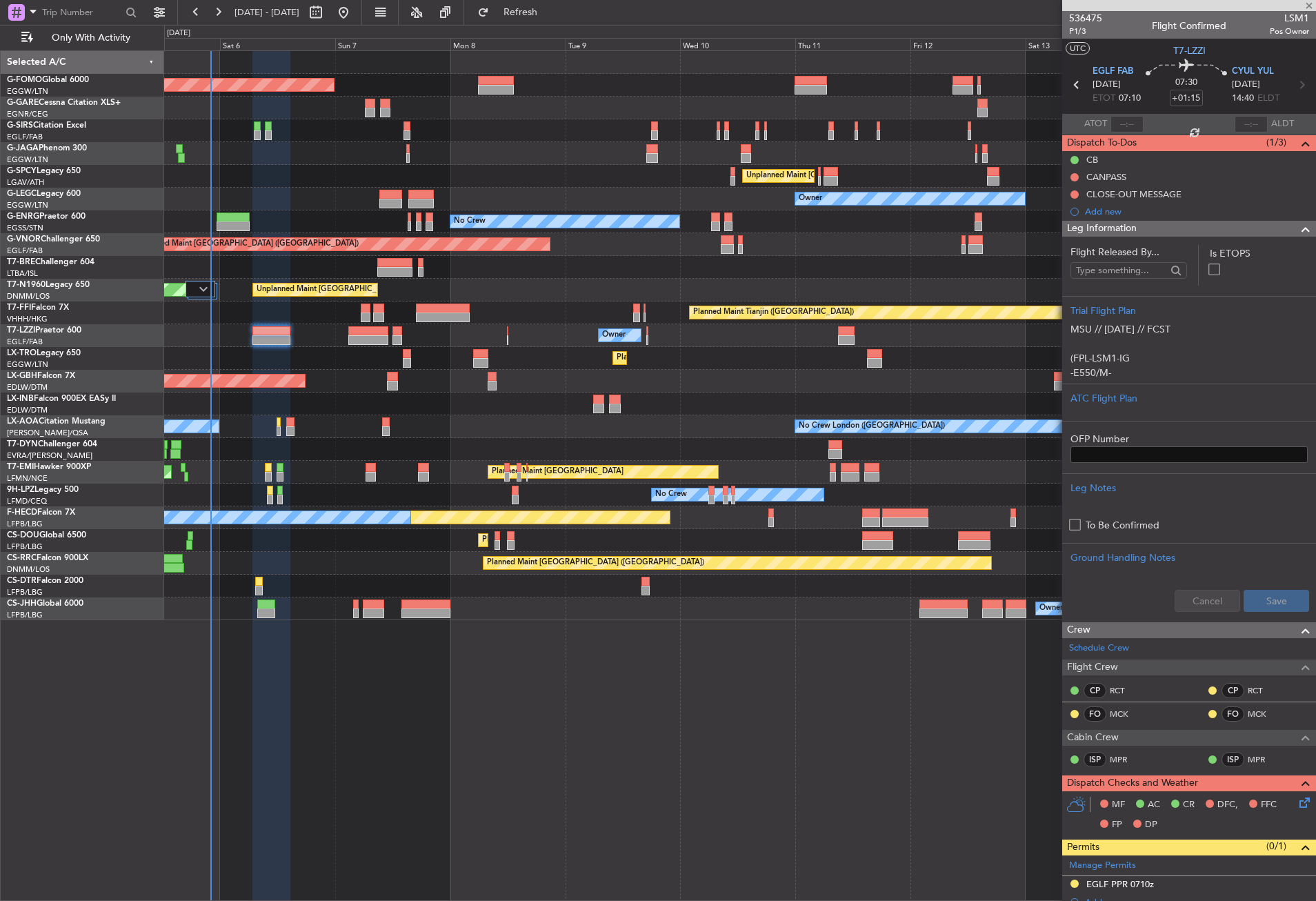
type input "+00:20"
type input "2"
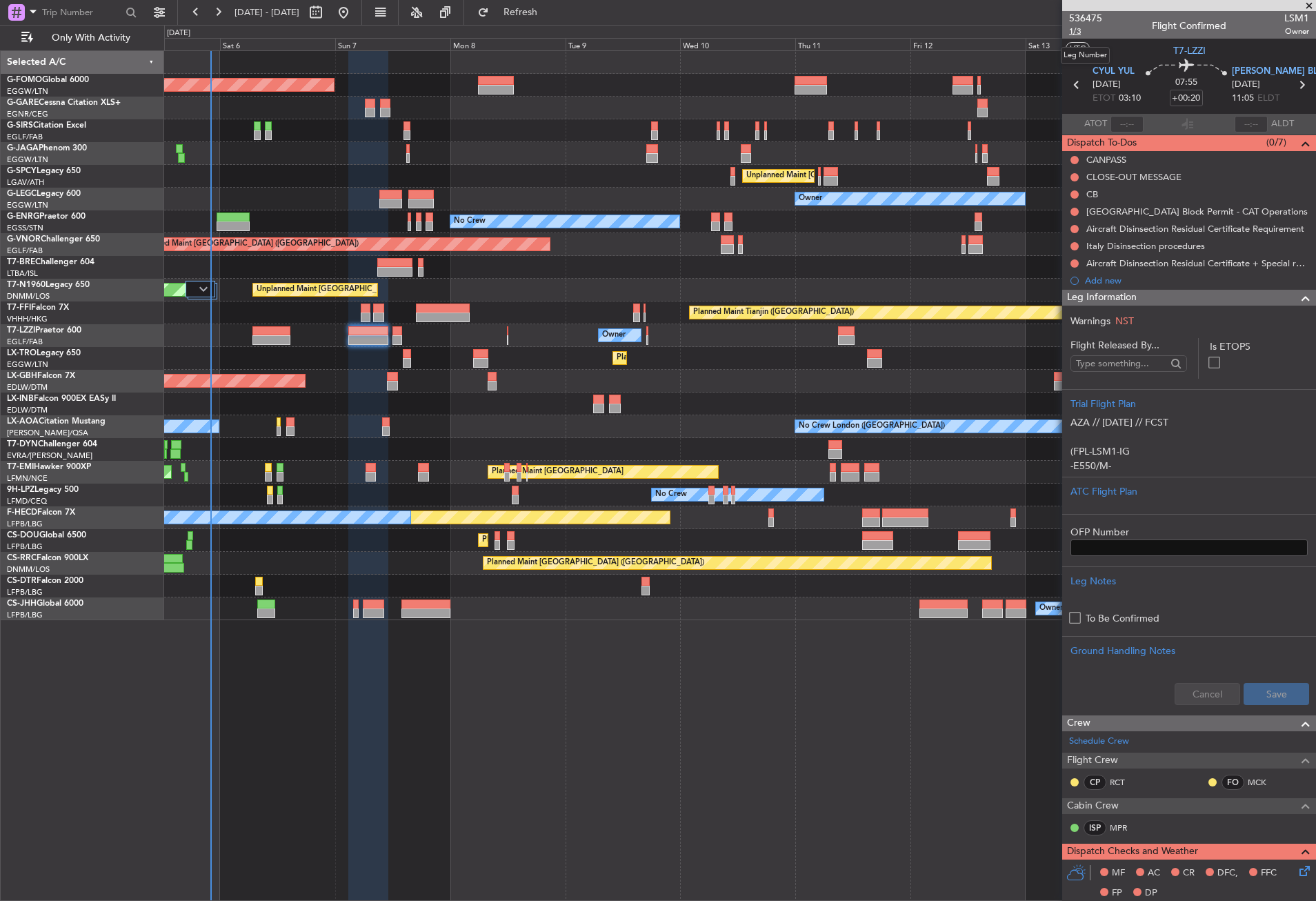
click at [1076, 28] on span "1/3" at bounding box center [1086, 31] width 33 height 12
click at [534, 5] on button "Refresh" at bounding box center [512, 12] width 83 height 22
click at [1076, 193] on button at bounding box center [1075, 195] width 8 height 8
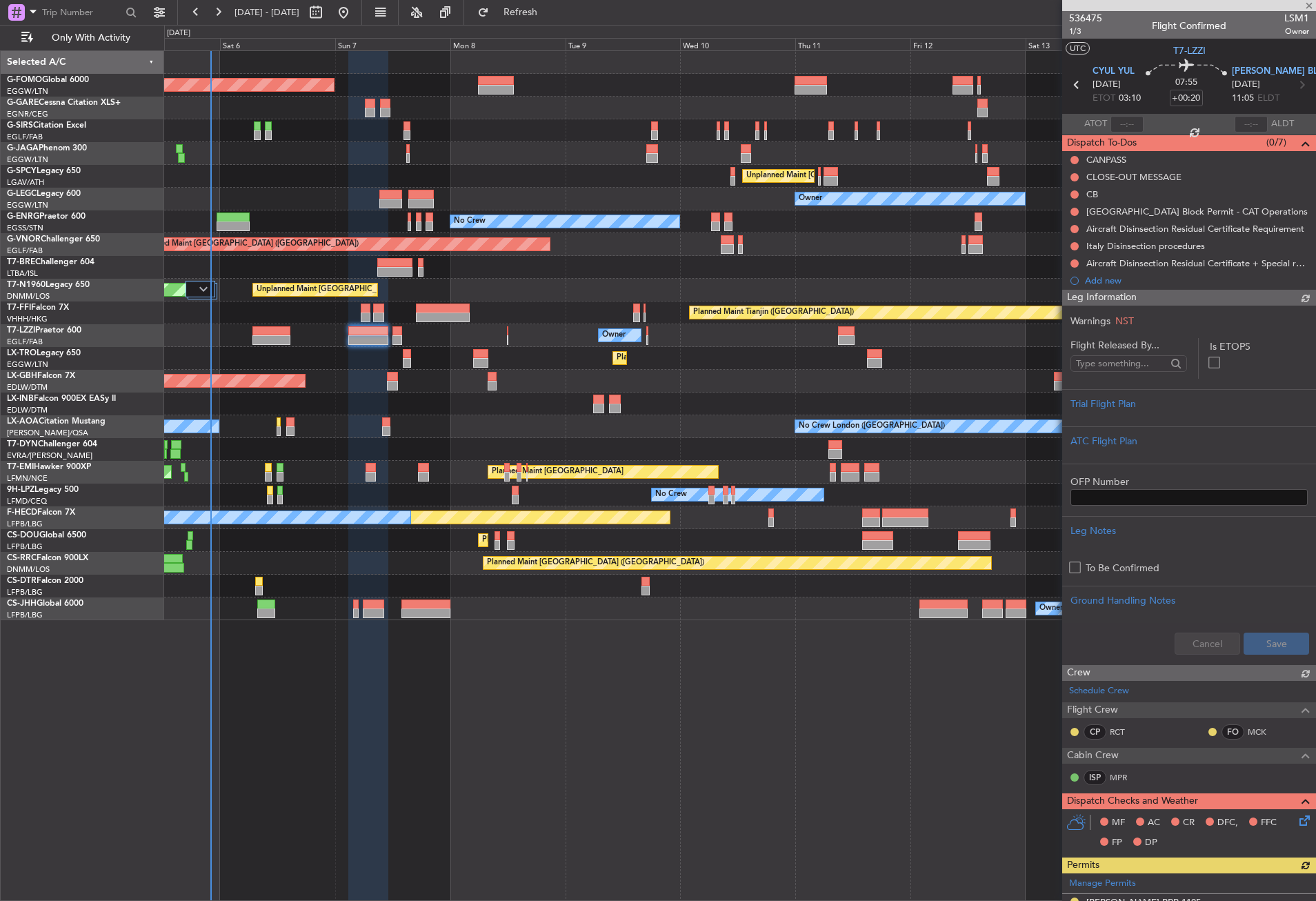
click at [1063, 253] on div "Italy Disinsection procedures" at bounding box center [1190, 246] width 254 height 17
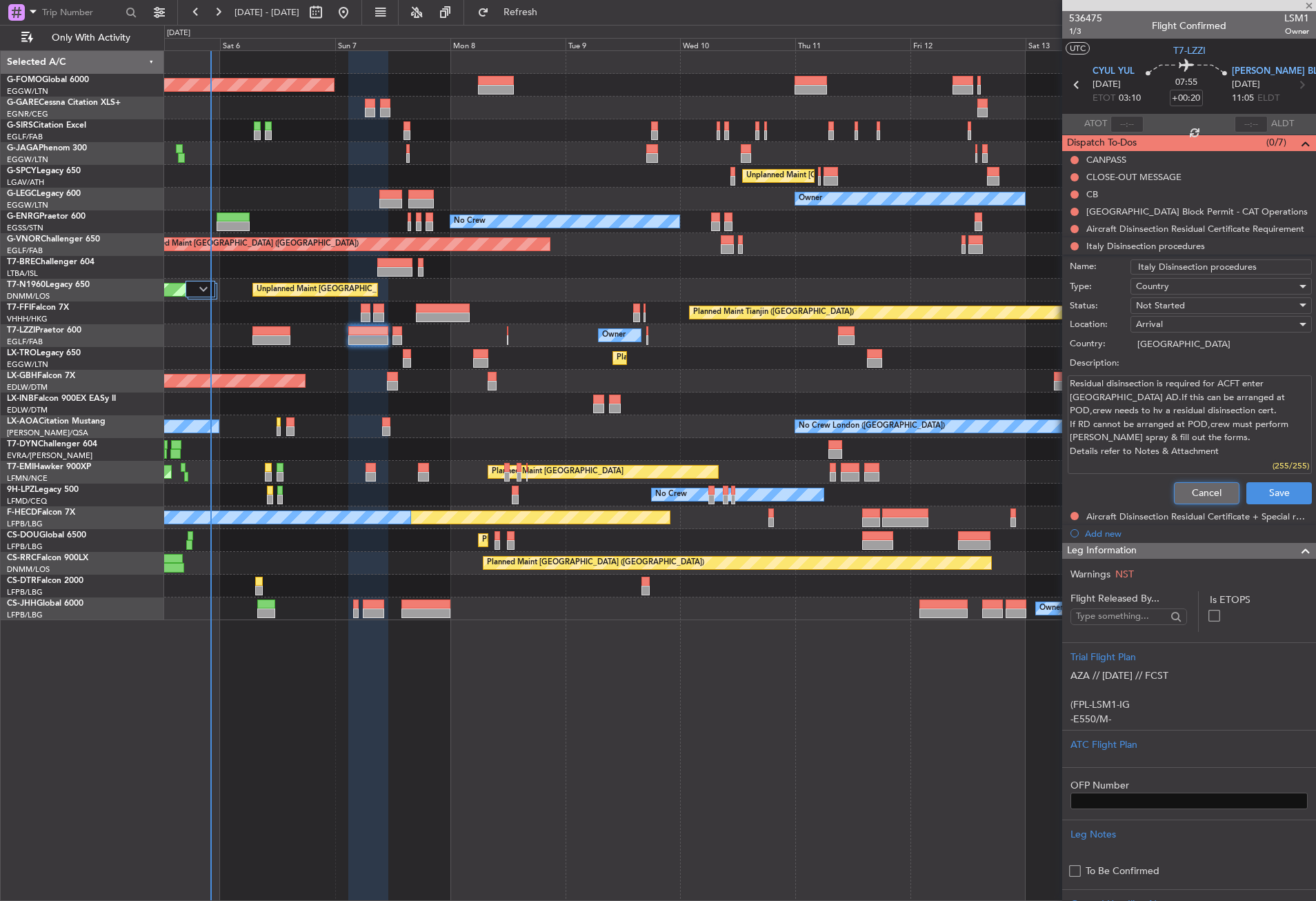
click at [1174, 485] on button "Cancel" at bounding box center [1206, 493] width 66 height 22
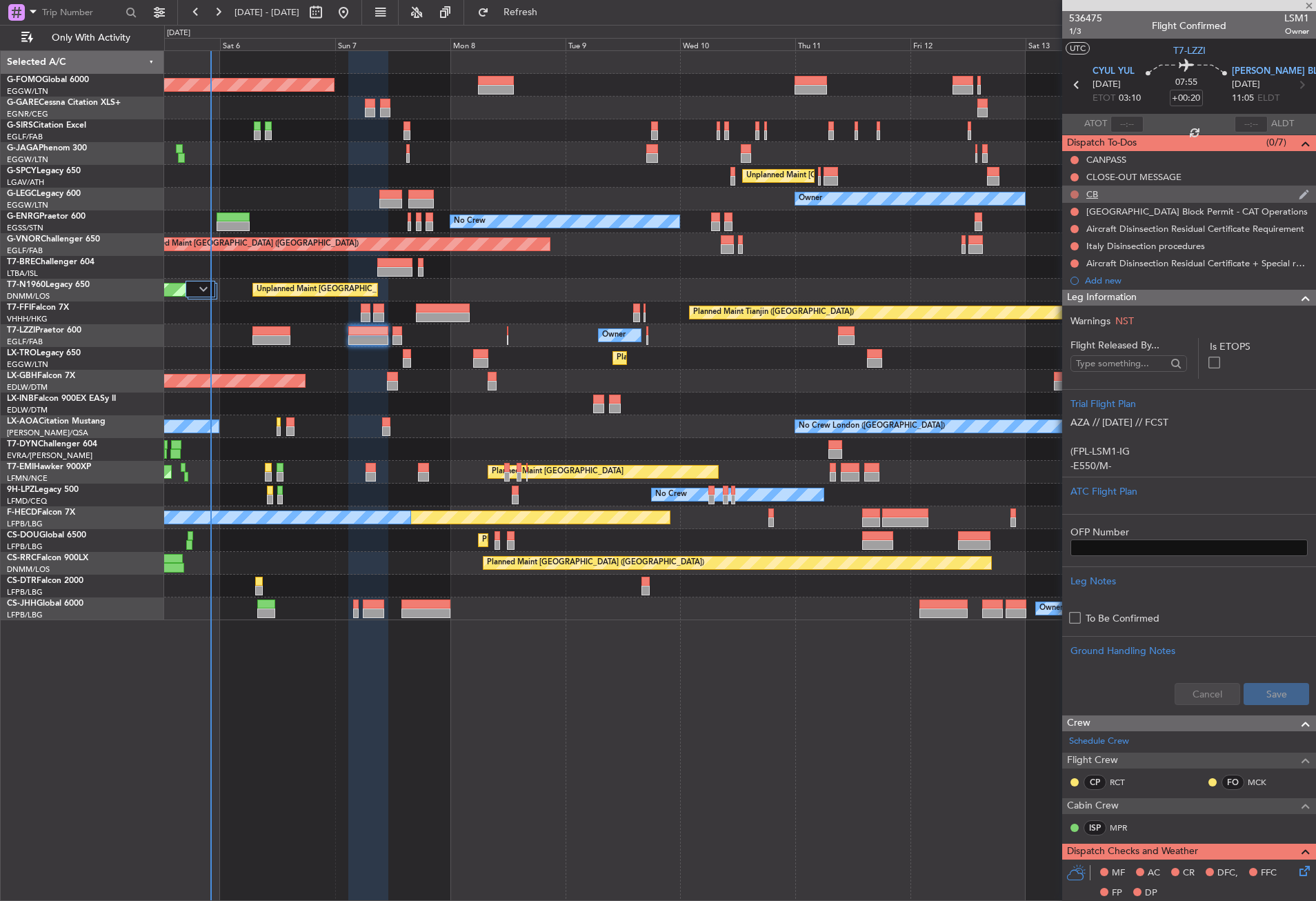
click at [1073, 191] on button at bounding box center [1075, 195] width 8 height 8
click at [1074, 258] on span "Completed" at bounding box center [1081, 255] width 46 height 14
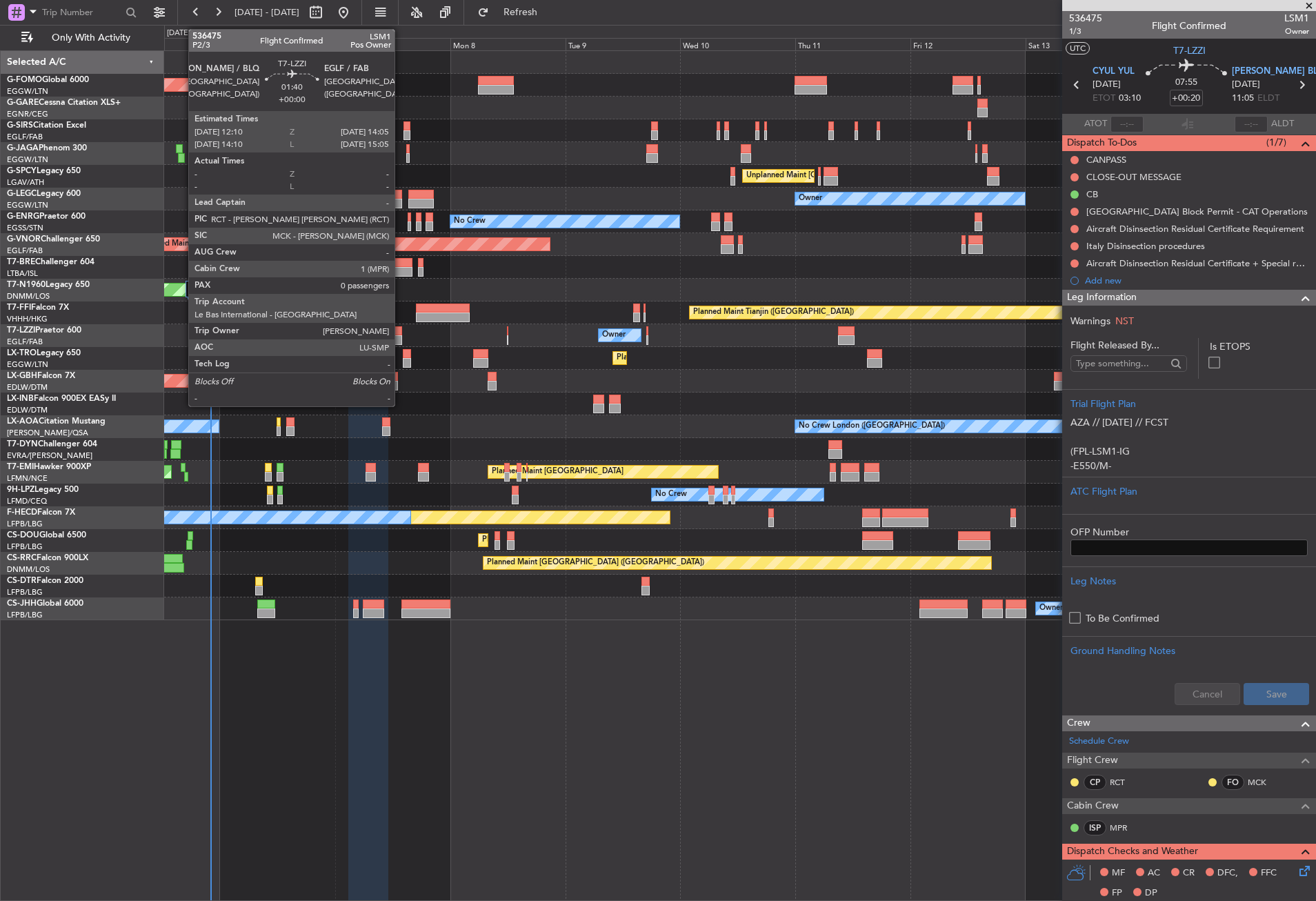
click at [400, 332] on div at bounding box center [397, 331] width 10 height 10
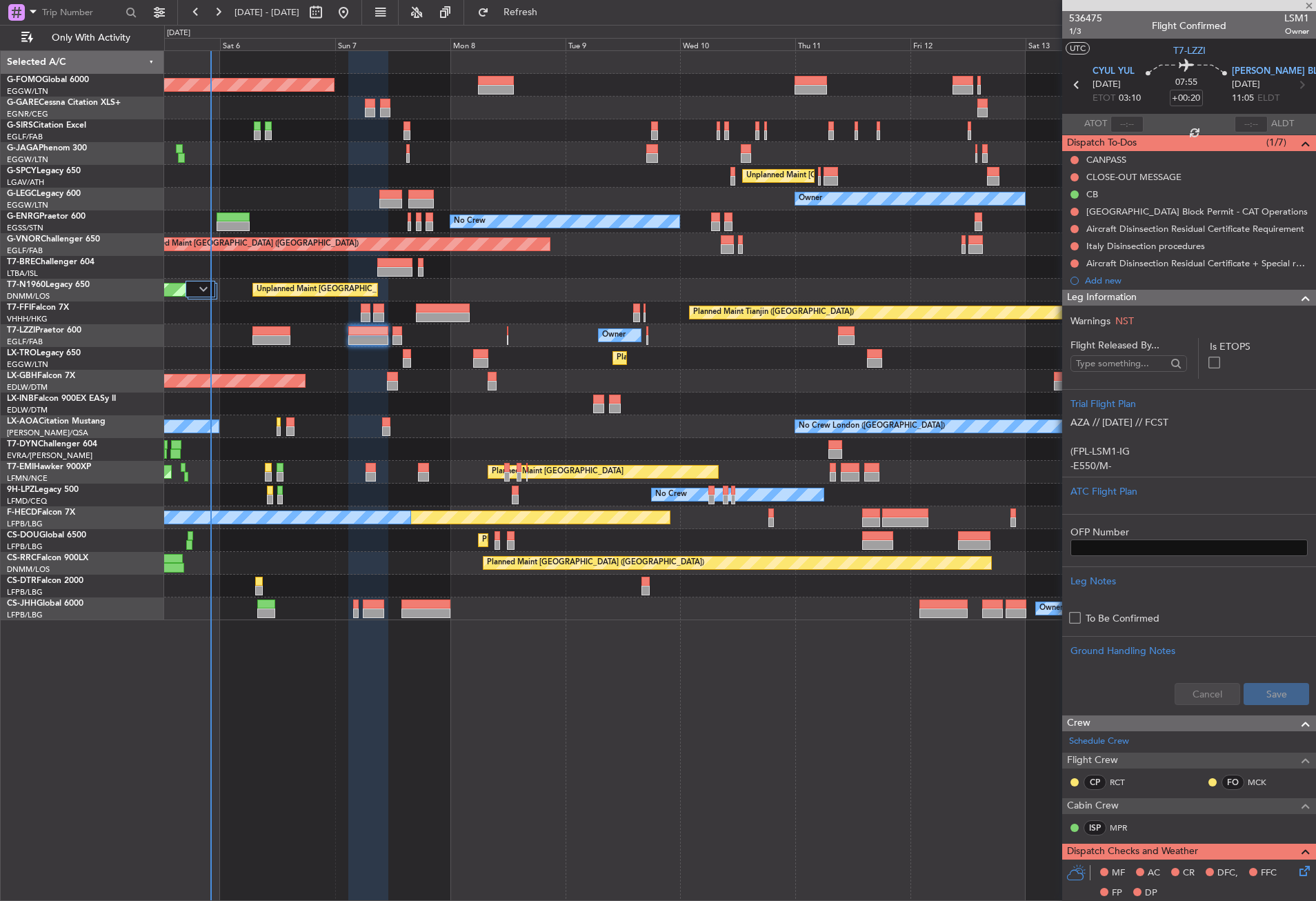
type input "0"
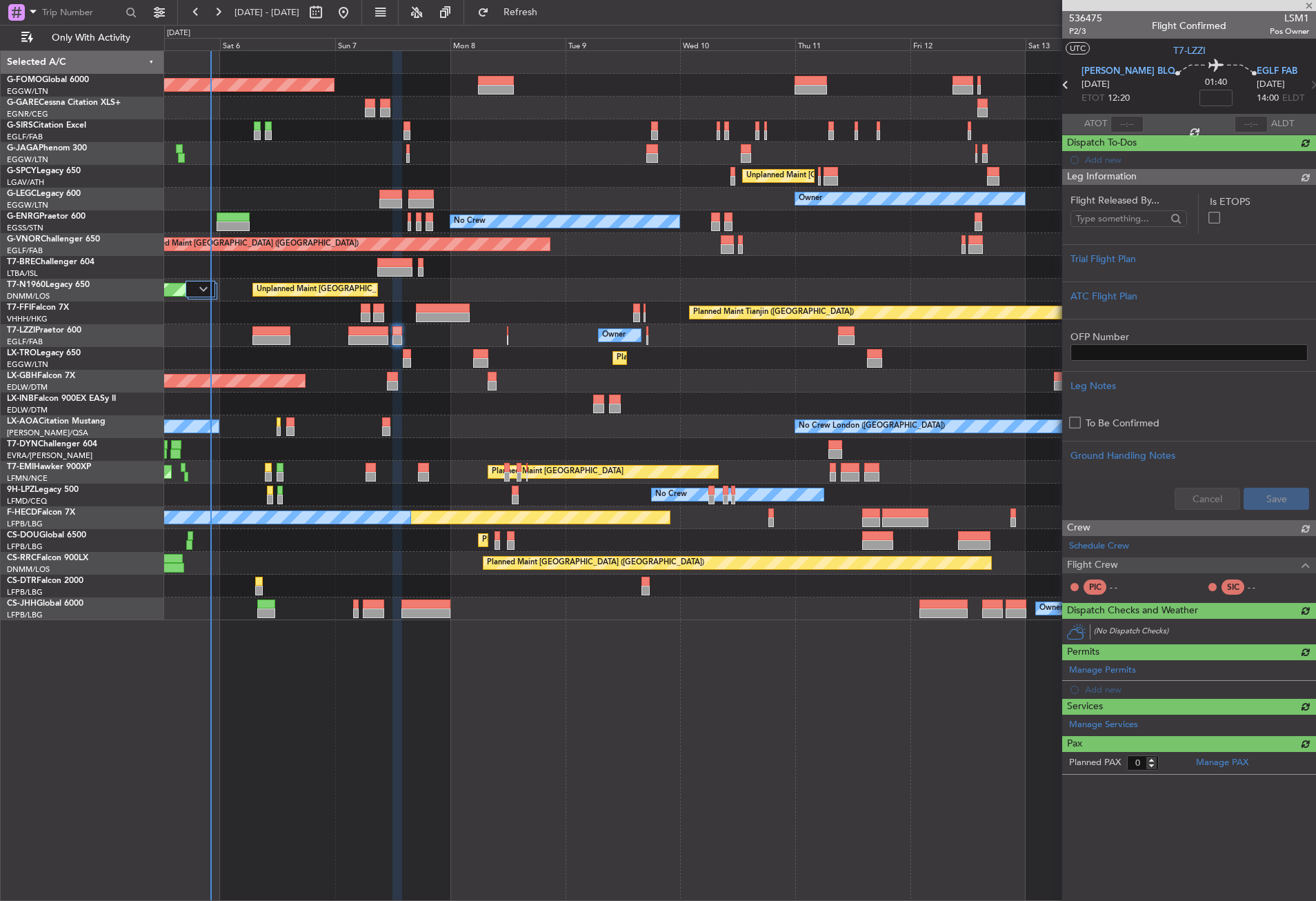
click at [550, 661] on div "Planned Maint [GEOGRAPHIC_DATA] ([GEOGRAPHIC_DATA]) Planned Maint [GEOGRAPHIC_D…" at bounding box center [740, 476] width 1152 height 851
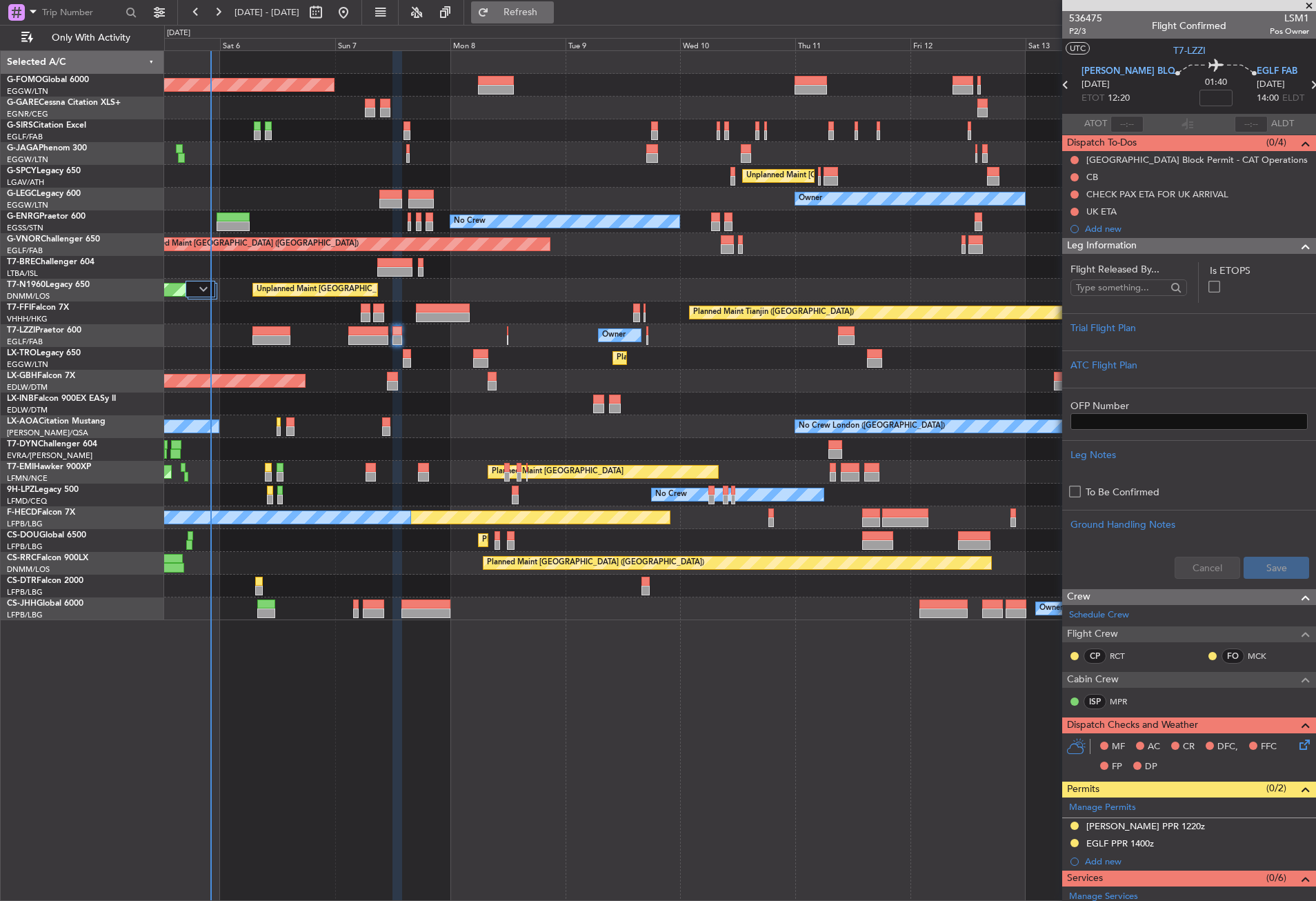
click at [521, 6] on button "Refresh" at bounding box center [512, 12] width 83 height 22
click at [606, 725] on div "Planned Maint [GEOGRAPHIC_DATA] ([GEOGRAPHIC_DATA]) Planned Maint [GEOGRAPHIC_D…" at bounding box center [740, 476] width 1152 height 851
click at [1078, 177] on button at bounding box center [1075, 177] width 8 height 8
click at [1066, 235] on span "Completed" at bounding box center [1081, 238] width 46 height 14
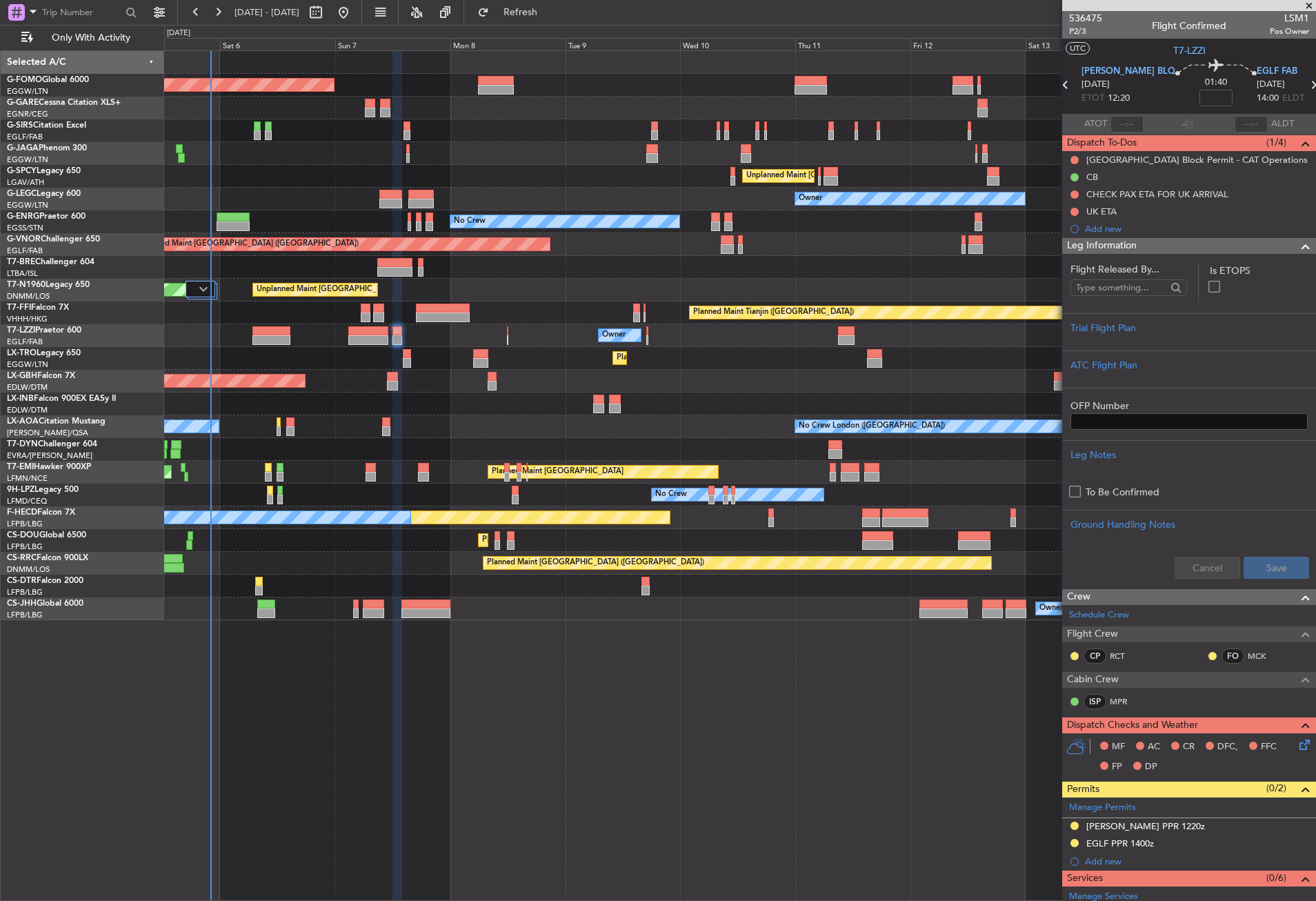
click at [1101, 244] on span "Leg Information" at bounding box center [1102, 246] width 70 height 16
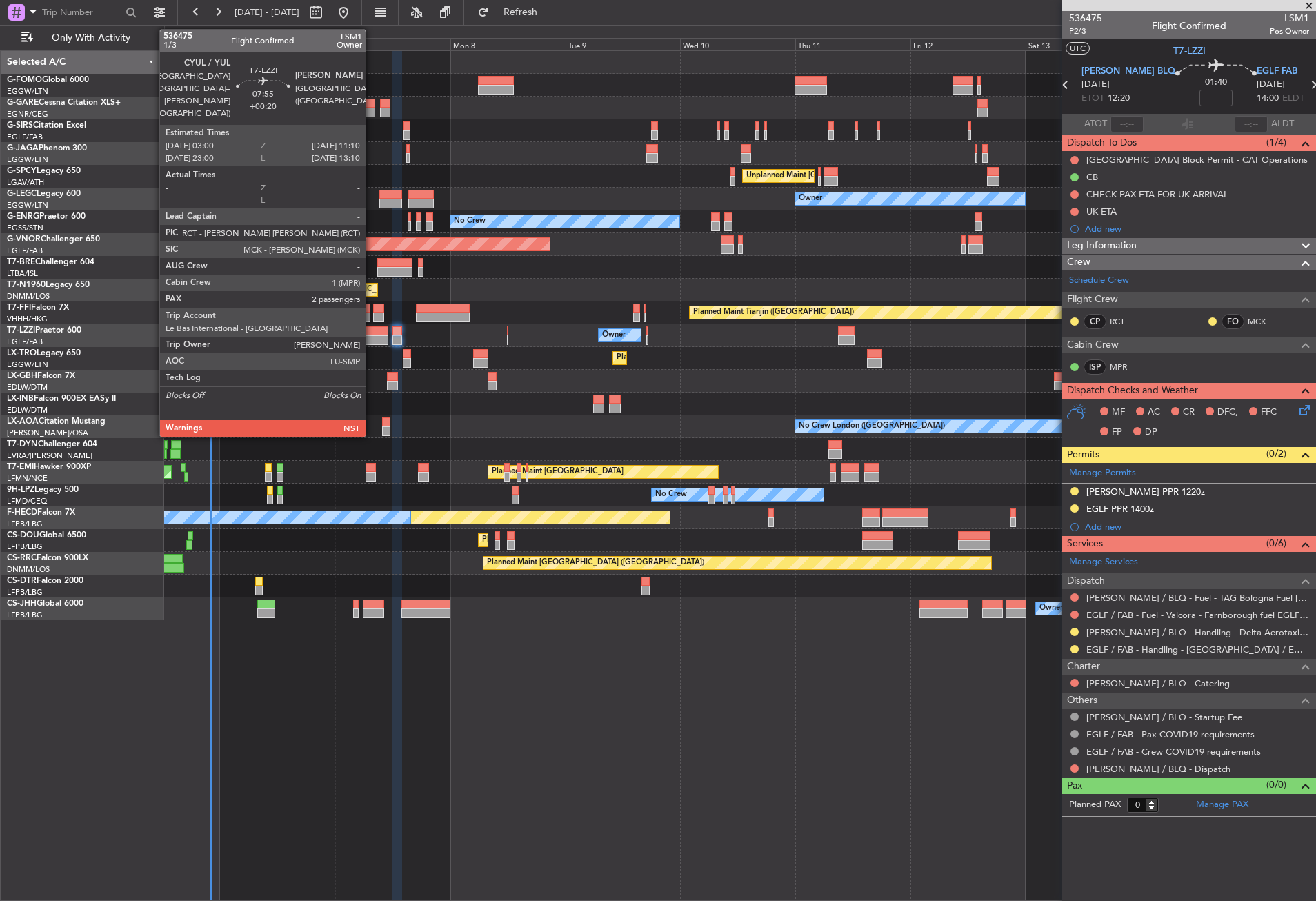
click at [365, 333] on div at bounding box center [368, 331] width 39 height 10
type input "+00:20"
type input "2"
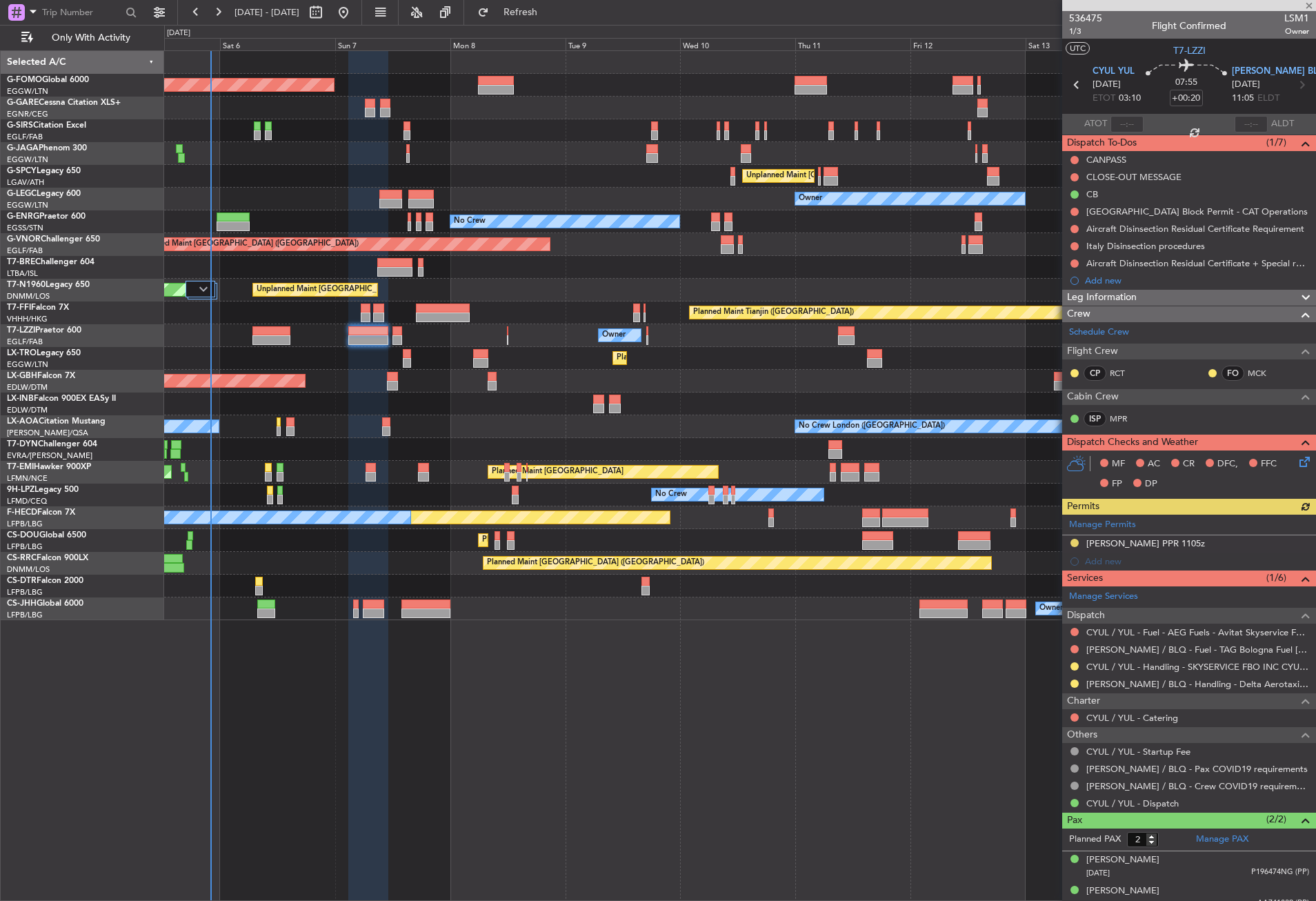
click at [1107, 294] on span "Leg Information" at bounding box center [1102, 298] width 70 height 16
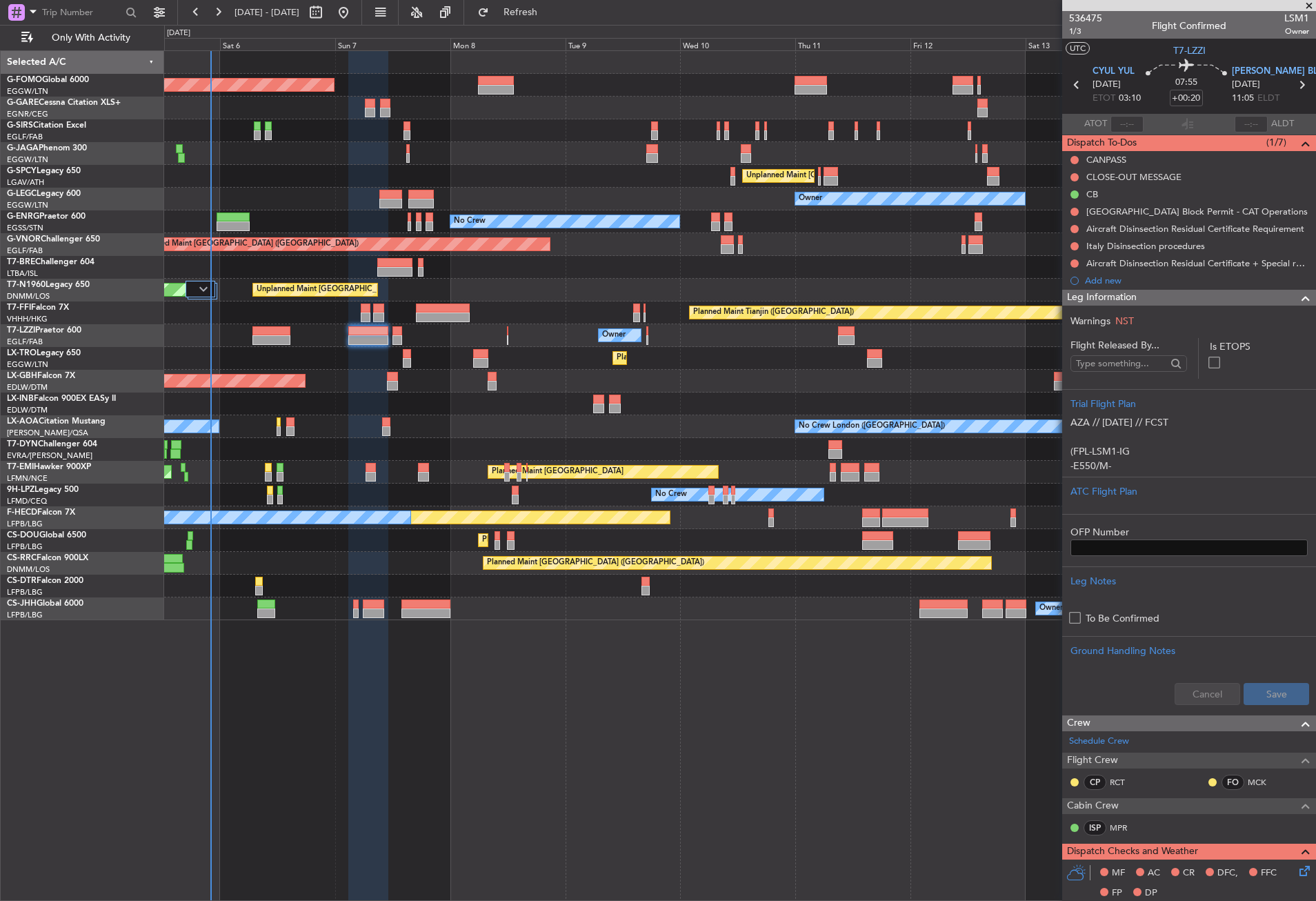
click at [1130, 293] on span "Leg Information" at bounding box center [1102, 298] width 70 height 16
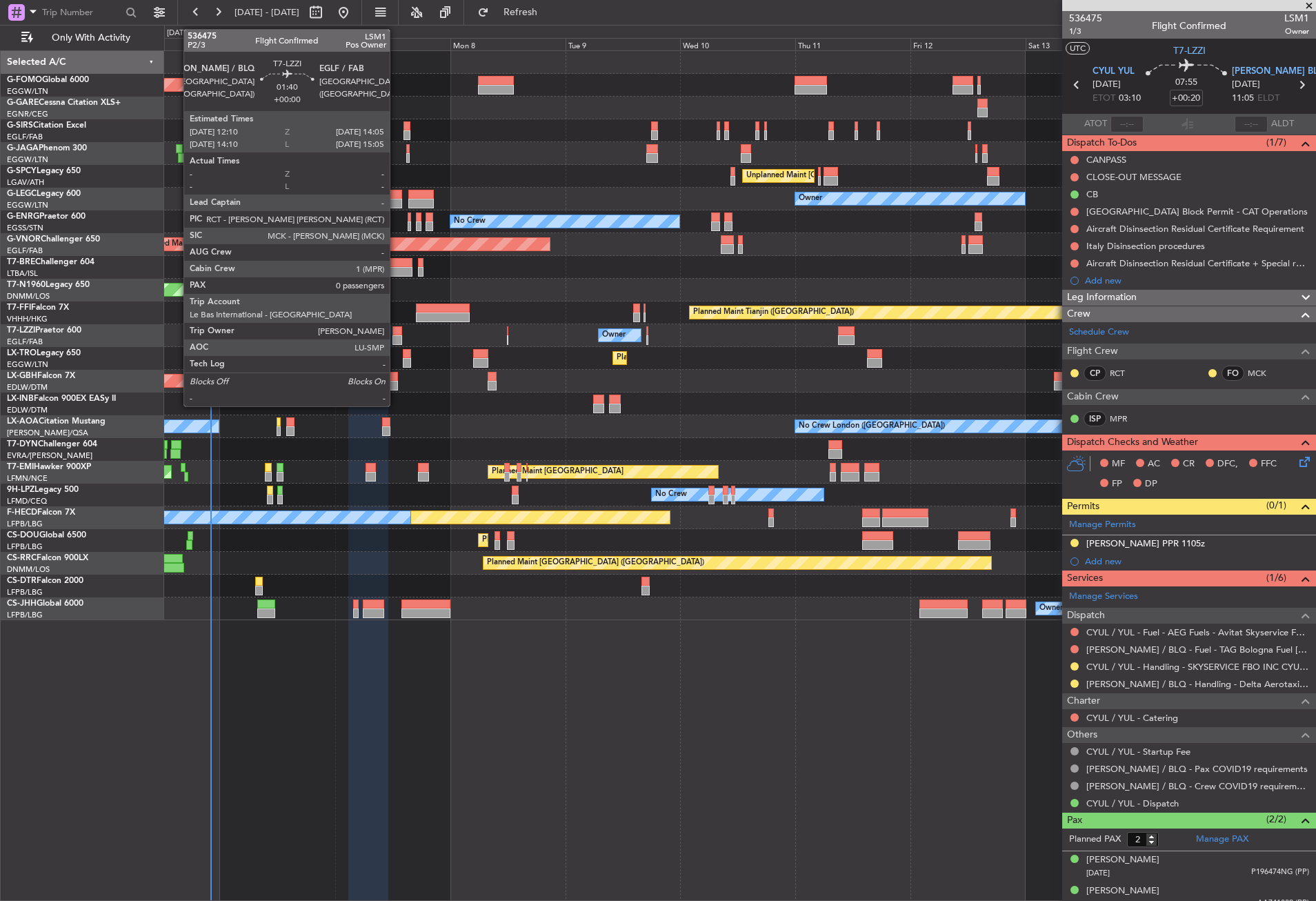
click at [396, 337] on div at bounding box center [397, 340] width 10 height 10
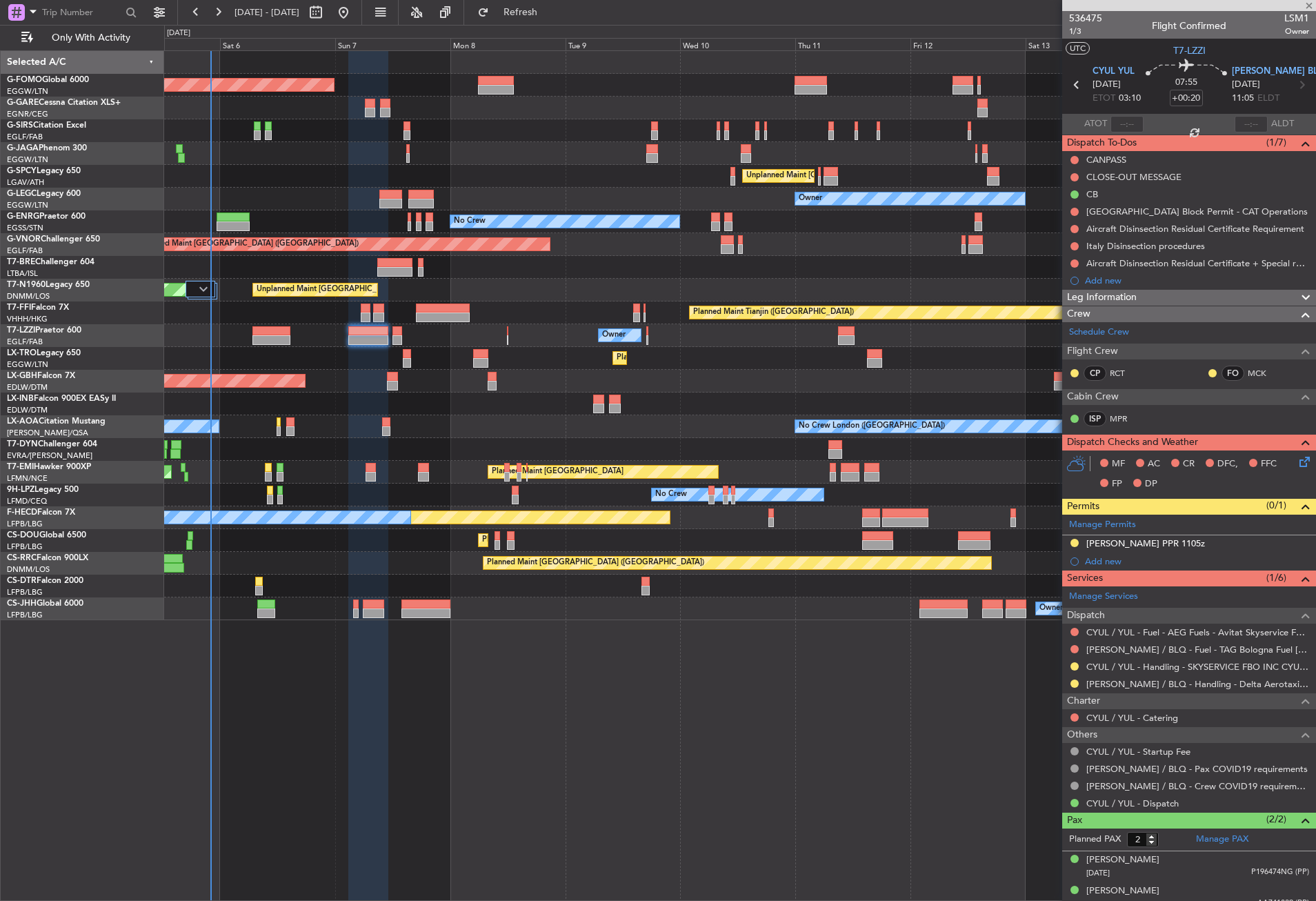
type input "0"
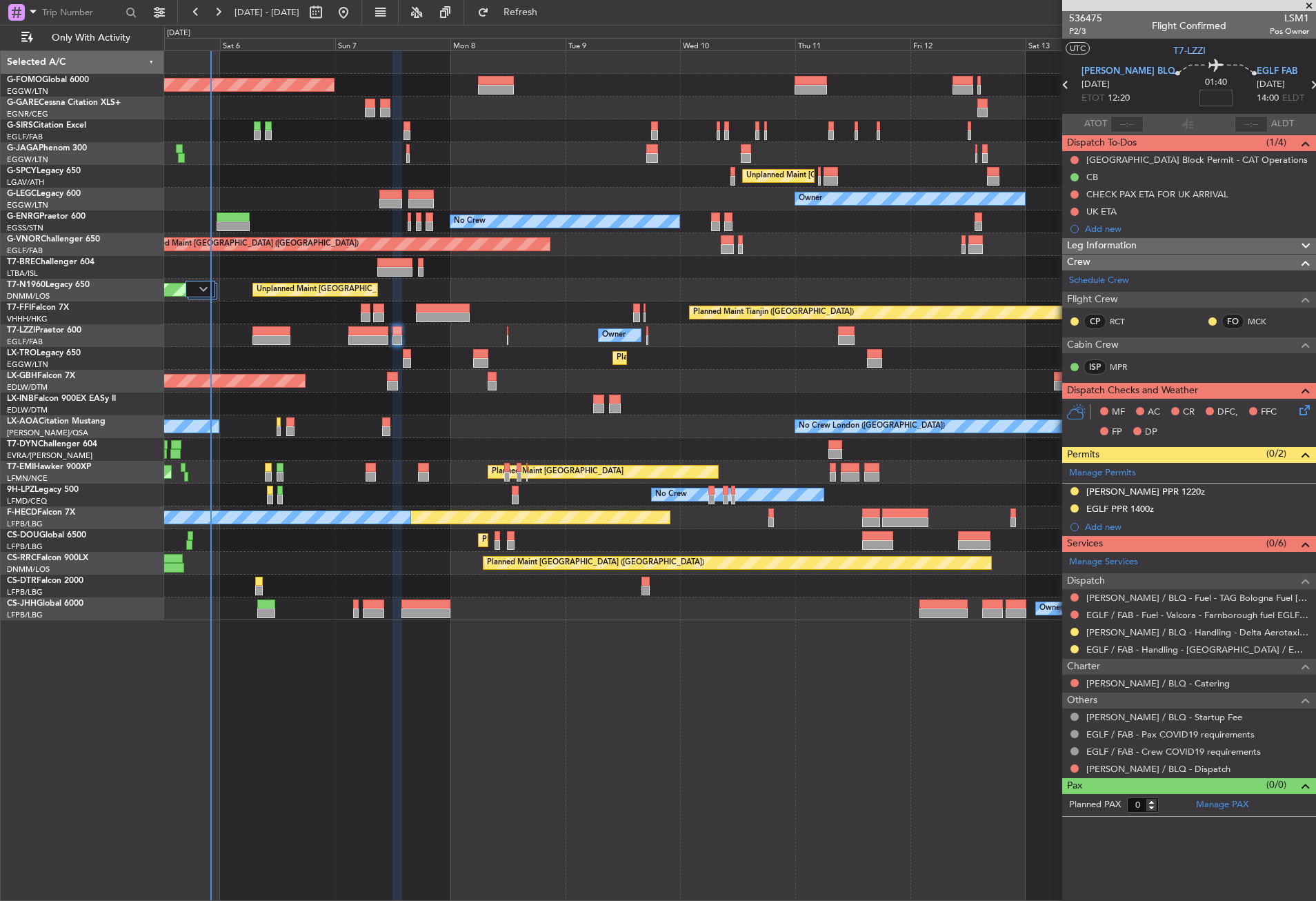
click at [1199, 95] on input at bounding box center [1216, 98] width 33 height 17
click at [880, 474] on div "Planned Maint Zurich Planned Maint Zurich" at bounding box center [739, 472] width 1151 height 23
type input "+00:05"
click at [1102, 242] on span "Leg Information" at bounding box center [1102, 246] width 70 height 16
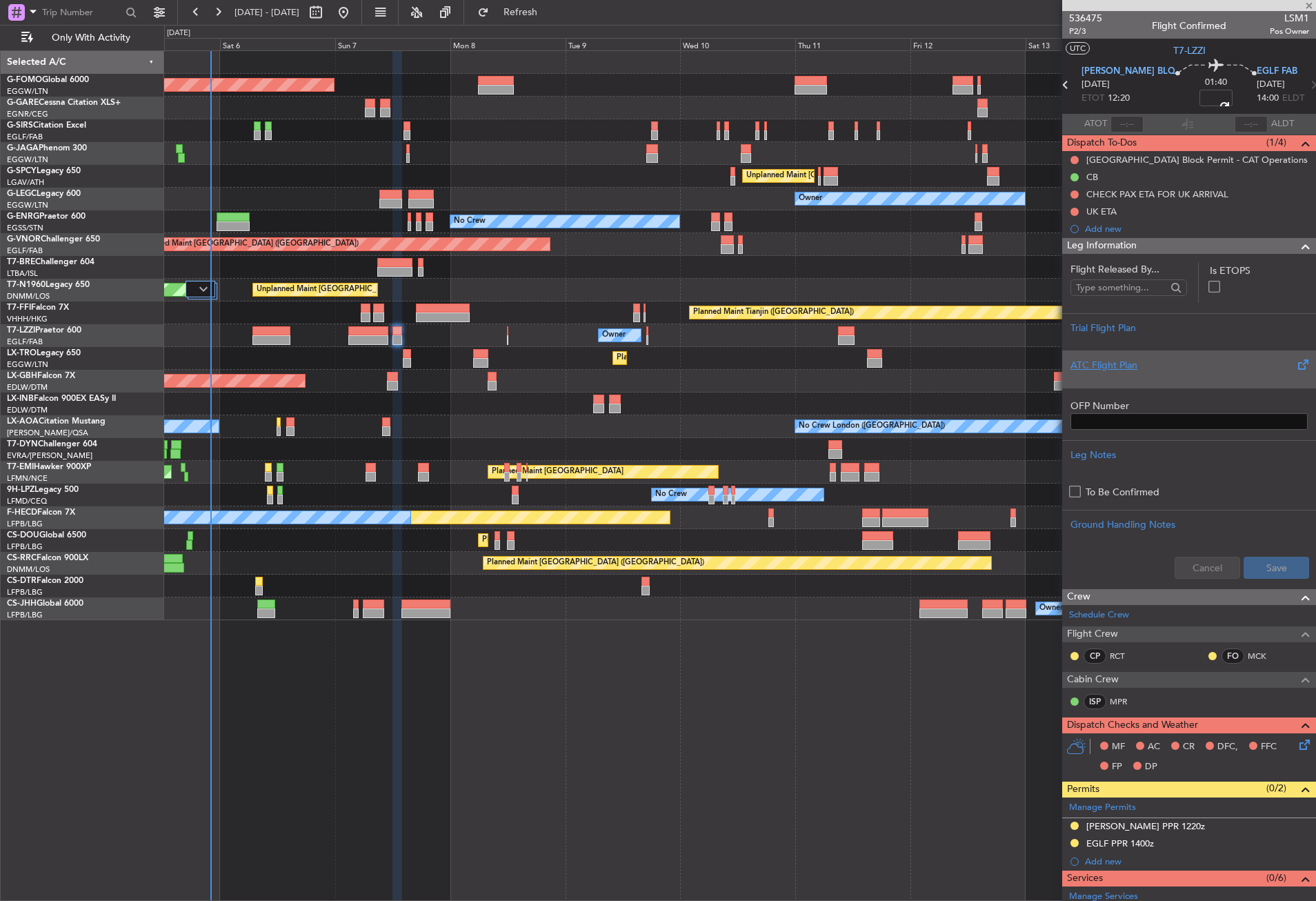
click at [1123, 360] on div "ATC Flight Plan" at bounding box center [1190, 365] width 238 height 14
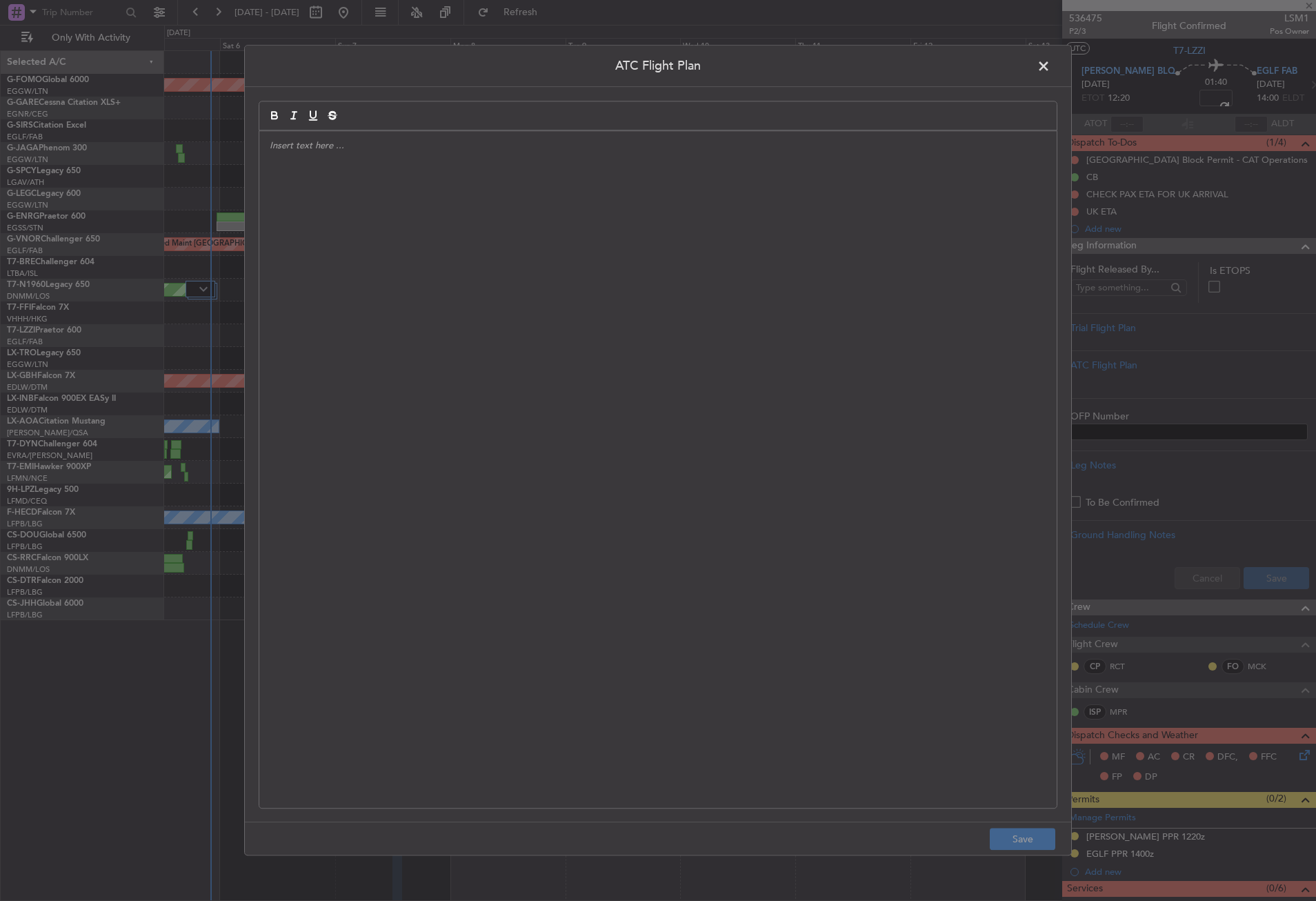
click at [1051, 68] on span at bounding box center [1051, 70] width 0 height 28
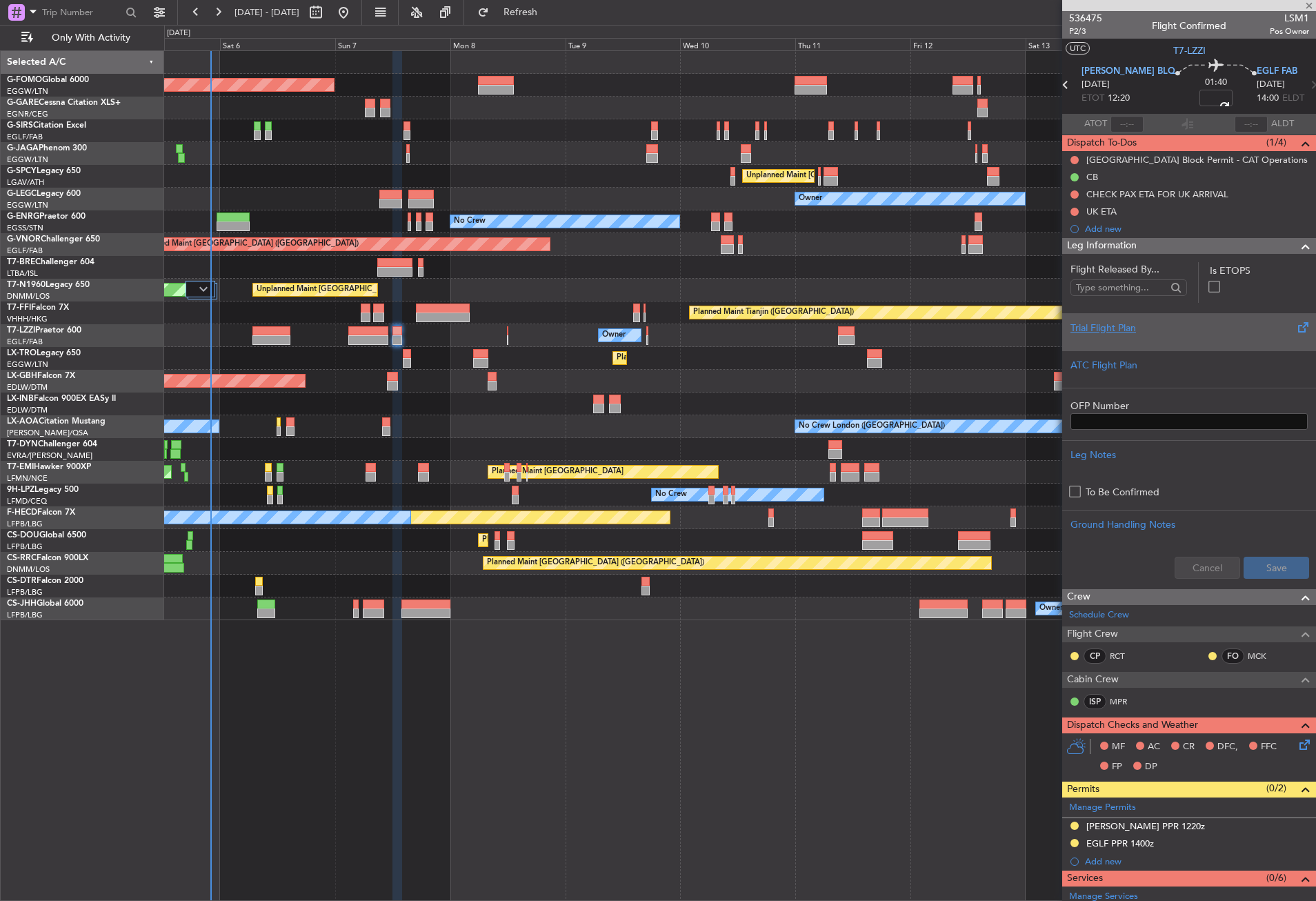
click at [1123, 324] on div "Trial Flight Plan" at bounding box center [1190, 328] width 238 height 14
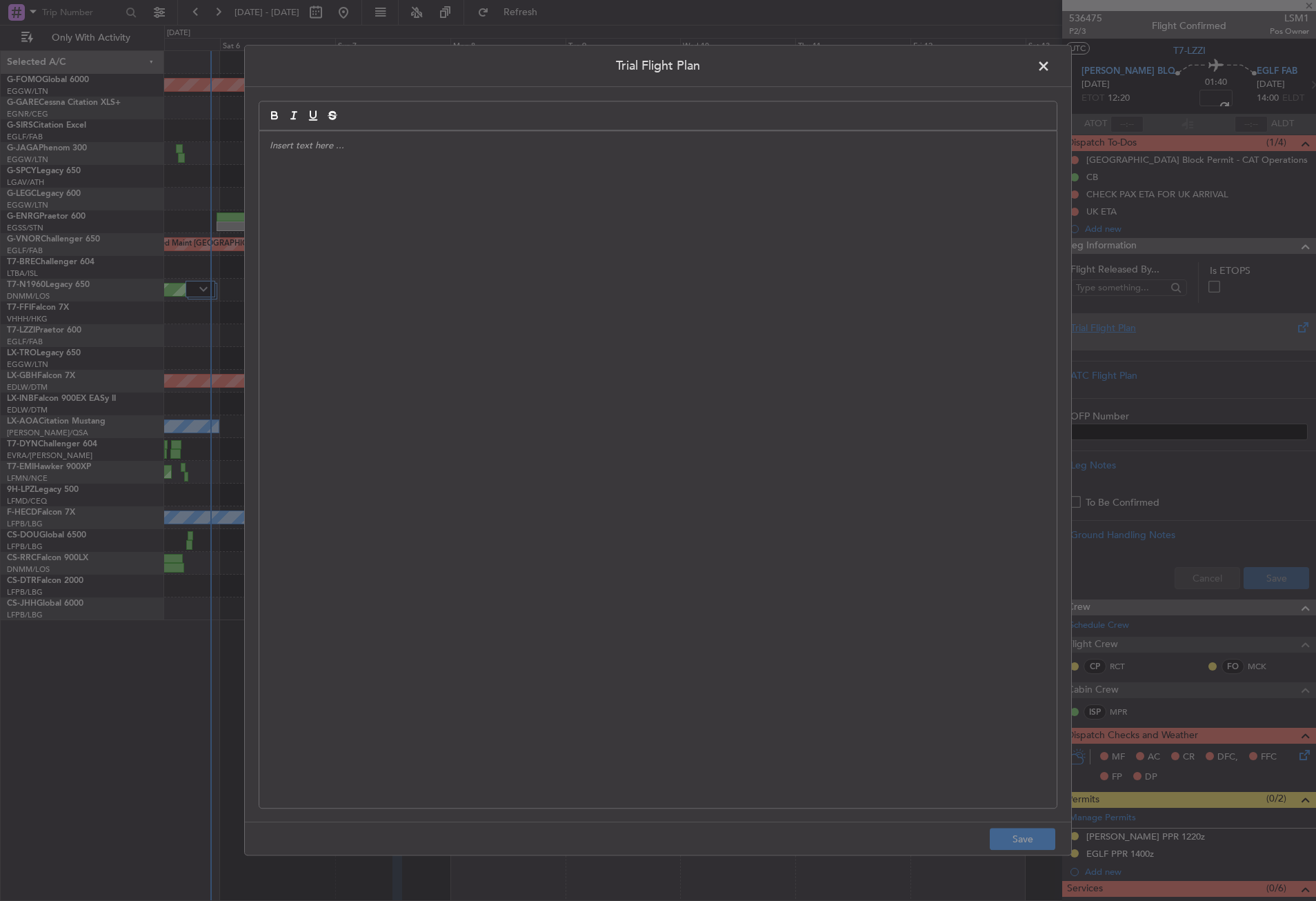
click at [817, 284] on div at bounding box center [658, 469] width 797 height 677
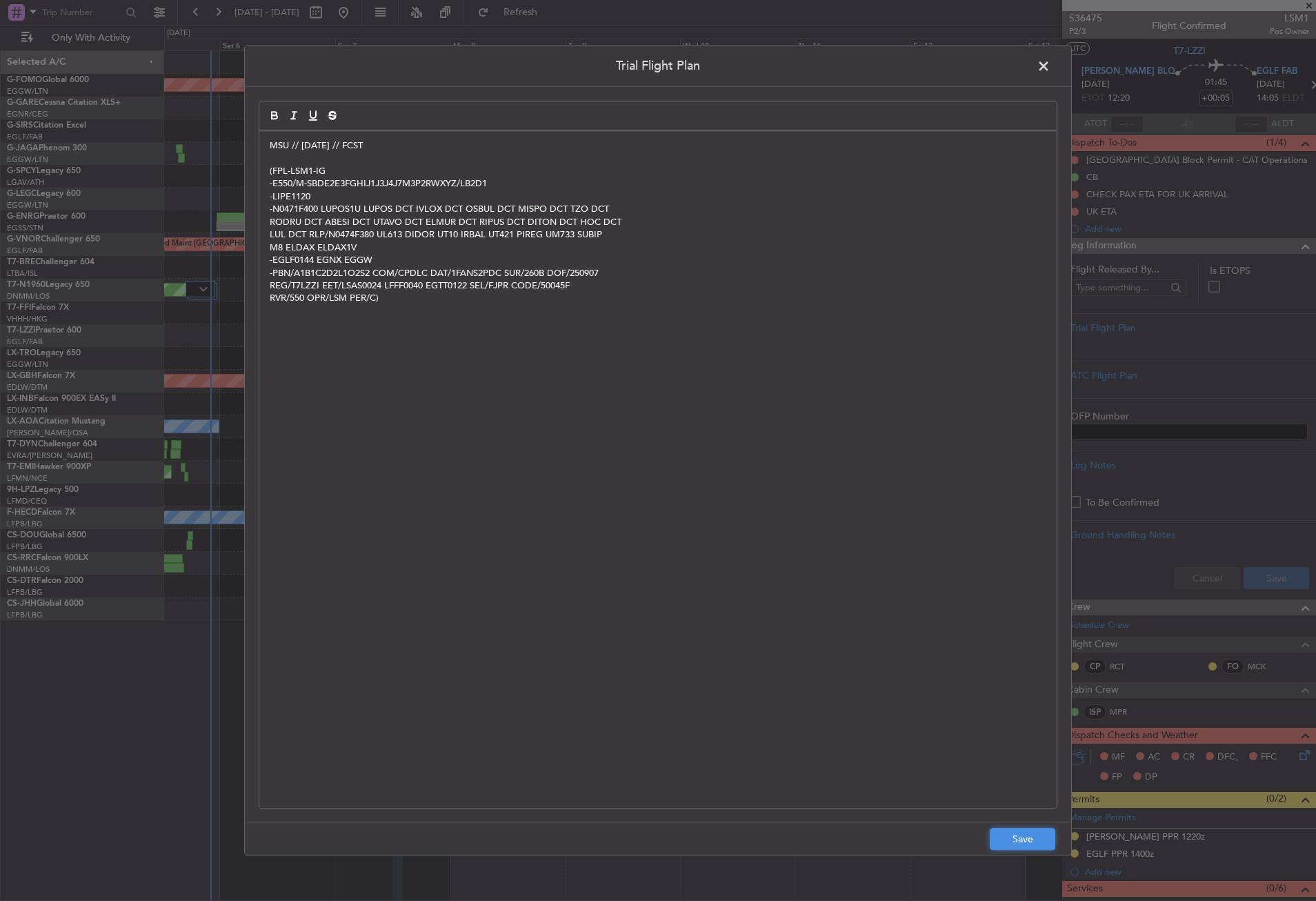
drag, startPoint x: 1023, startPoint y: 844, endPoint x: 1052, endPoint y: 816, distance: 40.3
click at [1023, 844] on button "Save" at bounding box center [1023, 840] width 66 height 22
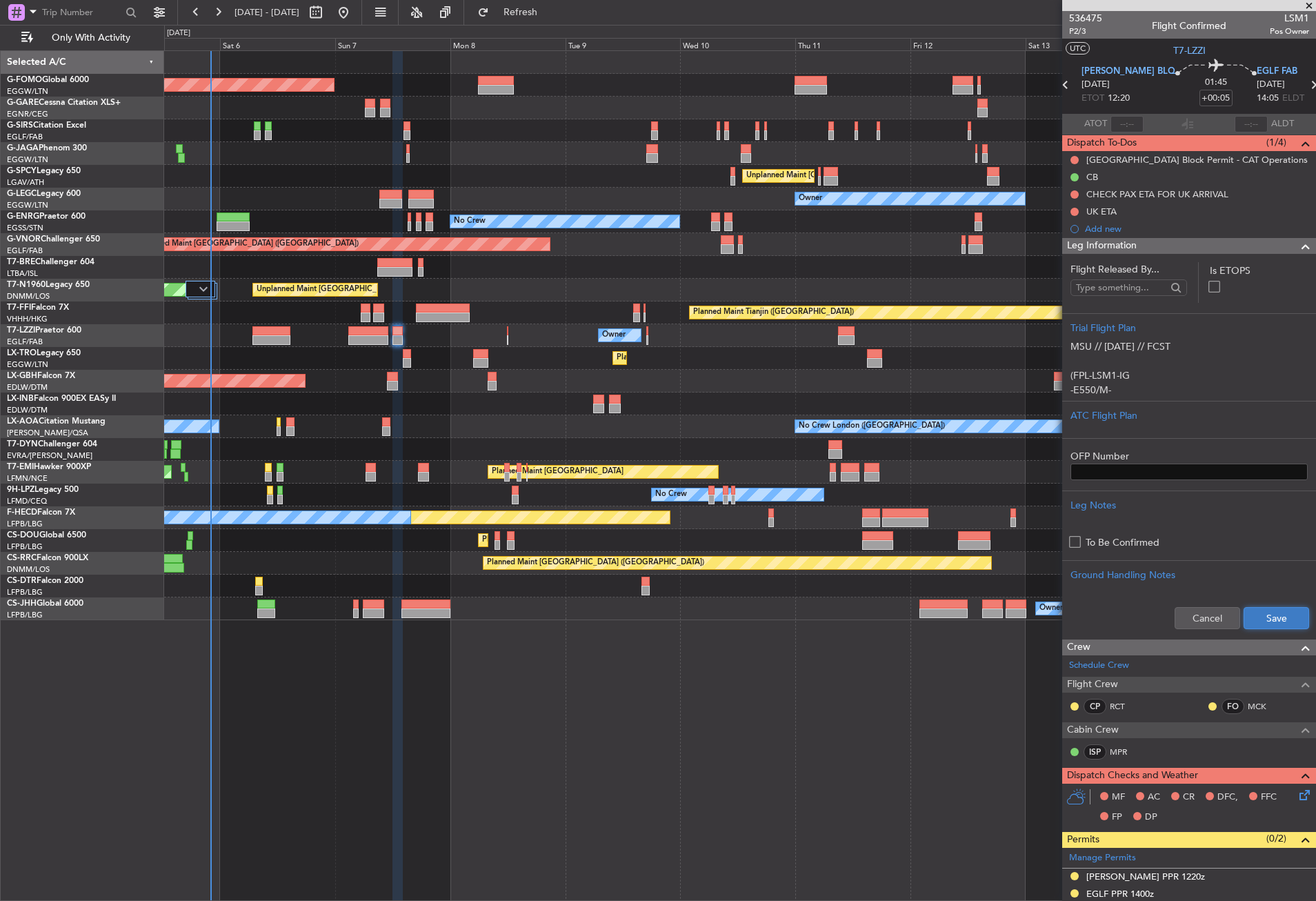
click at [1244, 609] on button "Save" at bounding box center [1276, 618] width 66 height 22
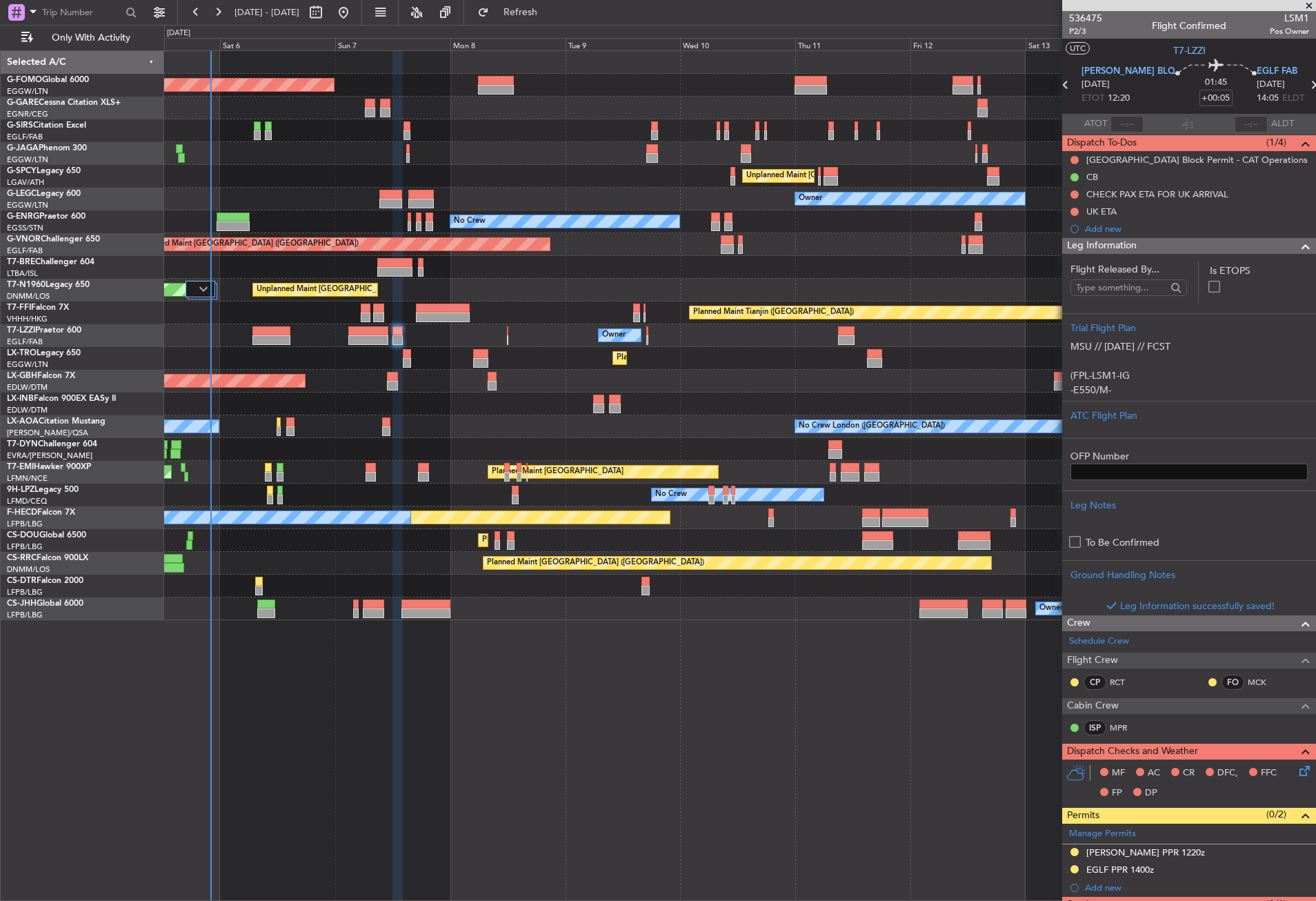
click at [330, 745] on div "Planned Maint [GEOGRAPHIC_DATA] ([GEOGRAPHIC_DATA]) Planned Maint [GEOGRAPHIC_D…" at bounding box center [740, 476] width 1152 height 851
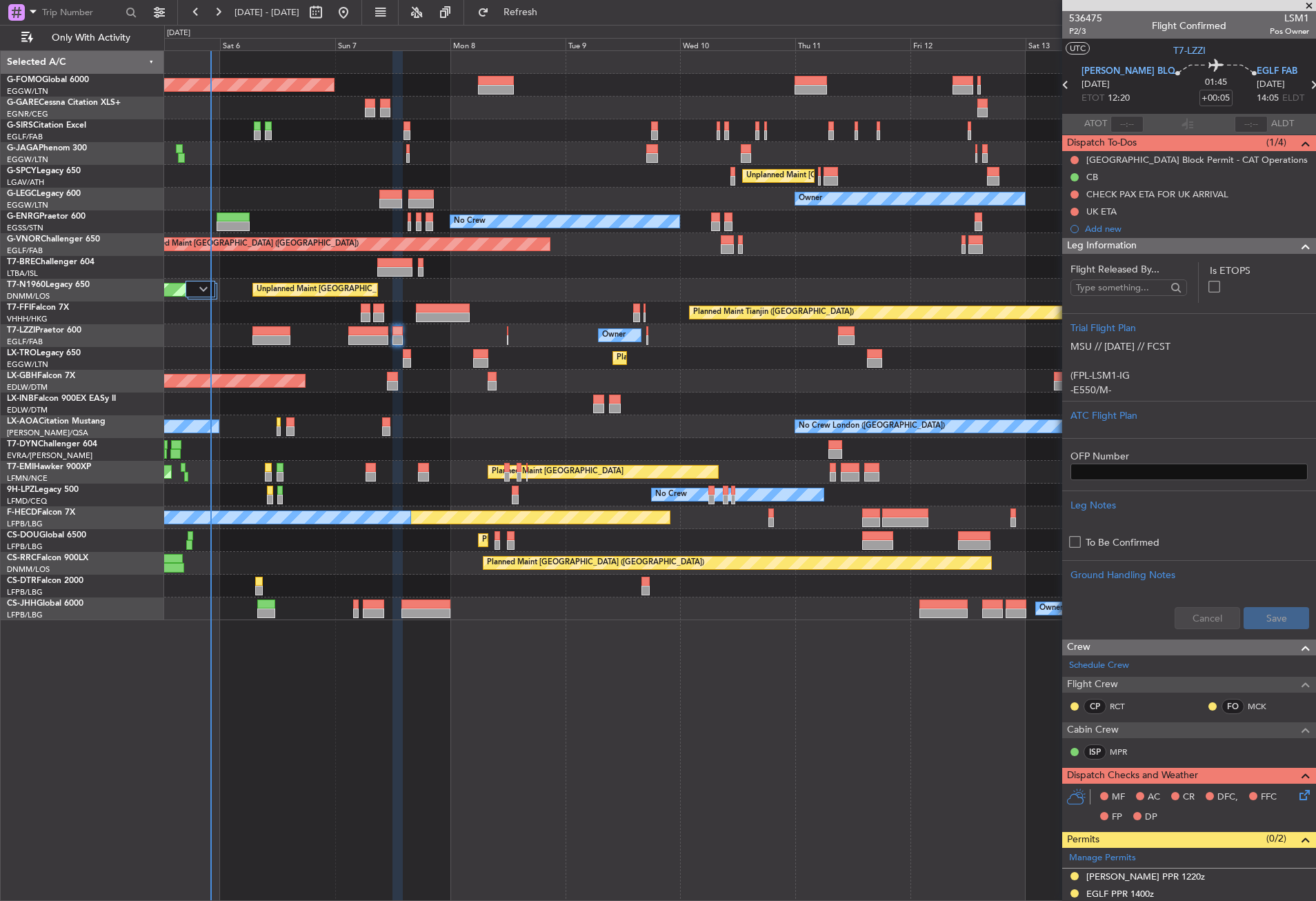
click at [325, 736] on div "Planned Maint [GEOGRAPHIC_DATA] ([GEOGRAPHIC_DATA]) Planned Maint [GEOGRAPHIC_D…" at bounding box center [740, 476] width 1152 height 851
click at [413, 648] on div "Planned Maint [GEOGRAPHIC_DATA] ([GEOGRAPHIC_DATA]) Planned Maint [GEOGRAPHIC_D…" at bounding box center [740, 476] width 1152 height 851
click at [538, 14] on span "Refresh" at bounding box center [521, 12] width 58 height 10
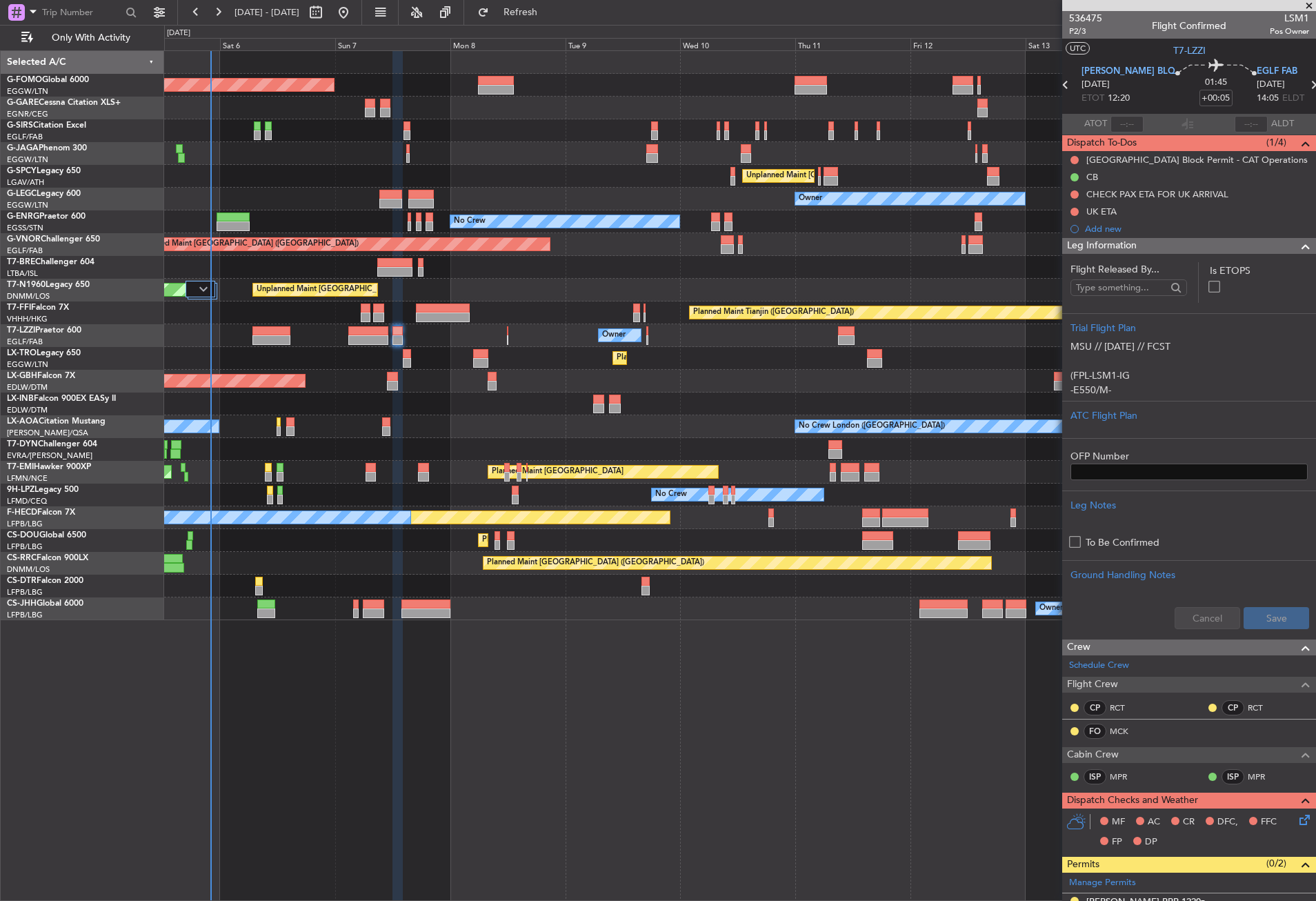
click at [512, 786] on div "Planned Maint [GEOGRAPHIC_DATA] ([GEOGRAPHIC_DATA]) Planned Maint [GEOGRAPHIC_D…" at bounding box center [740, 476] width 1152 height 851
click at [352, 375] on div "Planned Maint [GEOGRAPHIC_DATA] ([GEOGRAPHIC_DATA] Intl) Planned Maint Nurnberg" at bounding box center [739, 380] width 1151 height 23
click at [766, 757] on div "Planned Maint [GEOGRAPHIC_DATA] ([GEOGRAPHIC_DATA]) Planned Maint [GEOGRAPHIC_D…" at bounding box center [740, 476] width 1152 height 851
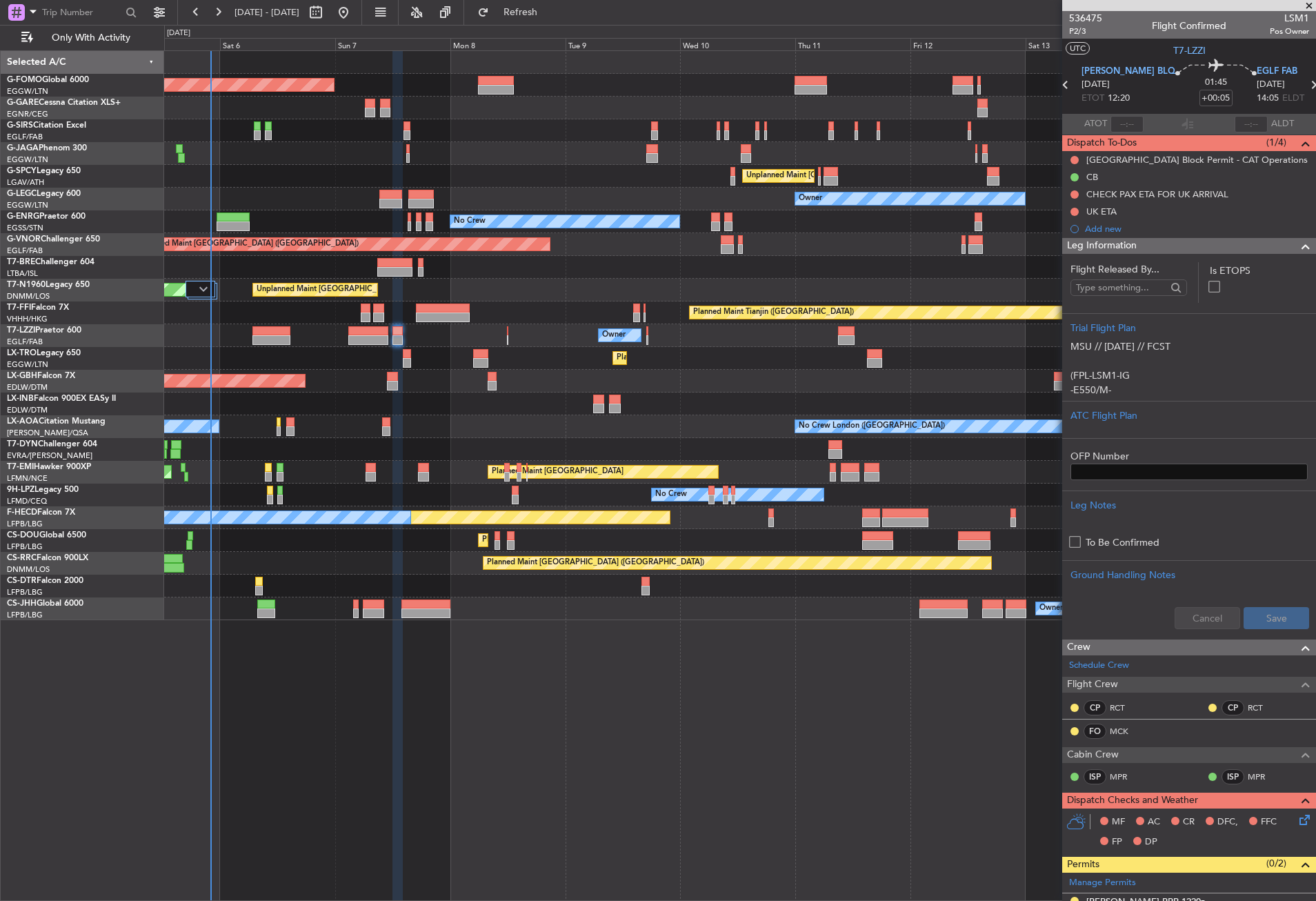
click at [766, 757] on div "Planned Maint [GEOGRAPHIC_DATA] ([GEOGRAPHIC_DATA]) Planned Maint [GEOGRAPHIC_D…" at bounding box center [740, 476] width 1152 height 851
click at [519, 296] on div "Unplanned Maint London (Stansted) Planned Maint London (Stansted)" at bounding box center [739, 290] width 1151 height 23
click at [526, 879] on div "Planned Maint [GEOGRAPHIC_DATA] ([GEOGRAPHIC_DATA]) Planned Maint [GEOGRAPHIC_D…" at bounding box center [740, 476] width 1152 height 851
click at [458, 670] on div "Planned Maint [GEOGRAPHIC_DATA] ([GEOGRAPHIC_DATA]) Planned Maint [GEOGRAPHIC_D…" at bounding box center [740, 476] width 1152 height 851
click at [505, 403] on div at bounding box center [739, 403] width 1151 height 23
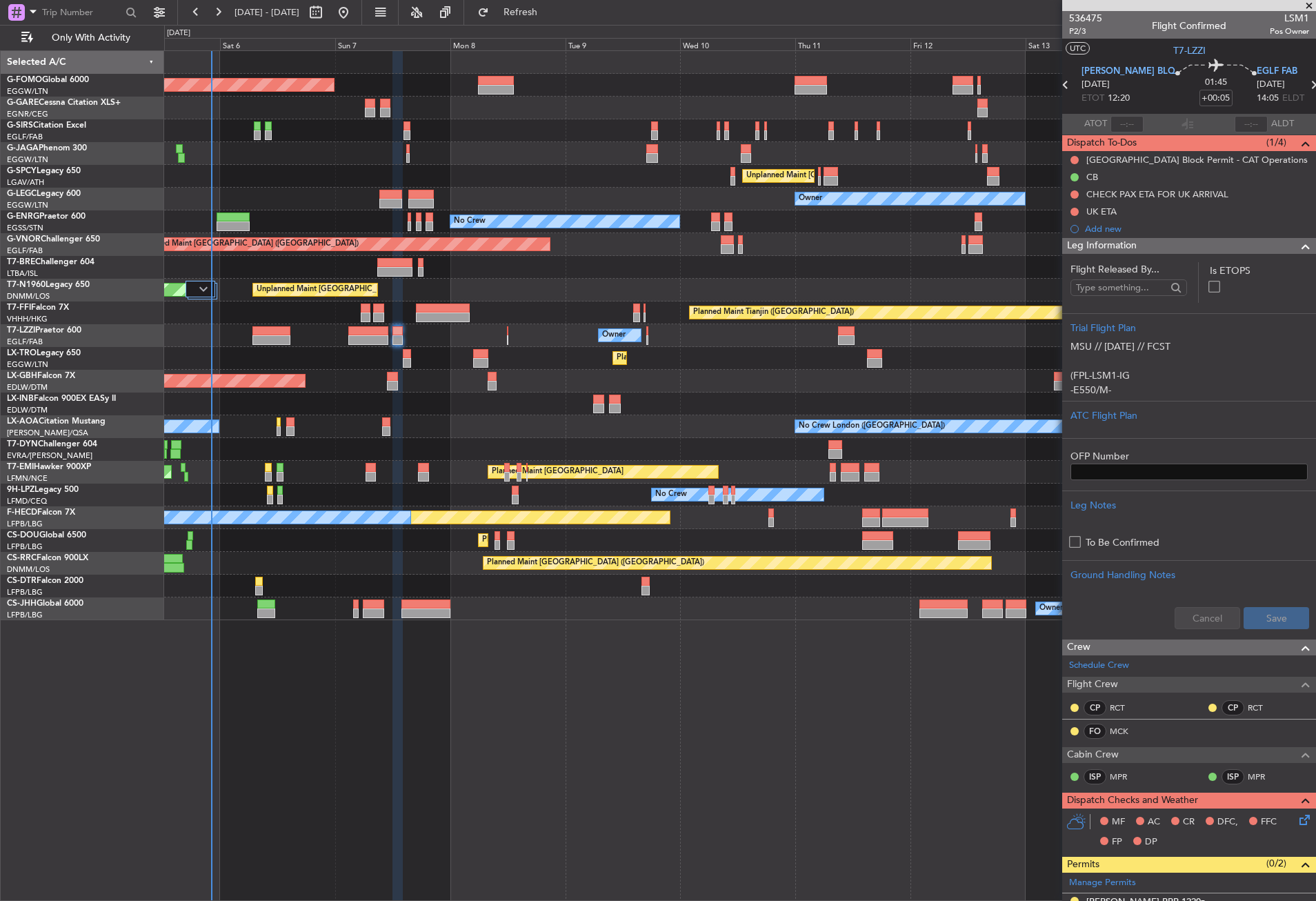
click at [519, 428] on div "No Crew London ([GEOGRAPHIC_DATA]) No Crew [GEOGRAPHIC_DATA] (Dublin Intl)" at bounding box center [739, 426] width 1151 height 23
click at [530, 14] on button "Refresh" at bounding box center [512, 12] width 83 height 22
click at [512, 130] on div "Planned Maint [GEOGRAPHIC_DATA] ([GEOGRAPHIC_DATA])" at bounding box center [739, 130] width 1151 height 23
click at [511, 131] on div "Planned Maint [GEOGRAPHIC_DATA] ([GEOGRAPHIC_DATA])" at bounding box center [739, 130] width 1151 height 23
click at [508, 135] on div "Planned Maint [GEOGRAPHIC_DATA] ([GEOGRAPHIC_DATA])" at bounding box center [739, 130] width 1151 height 23
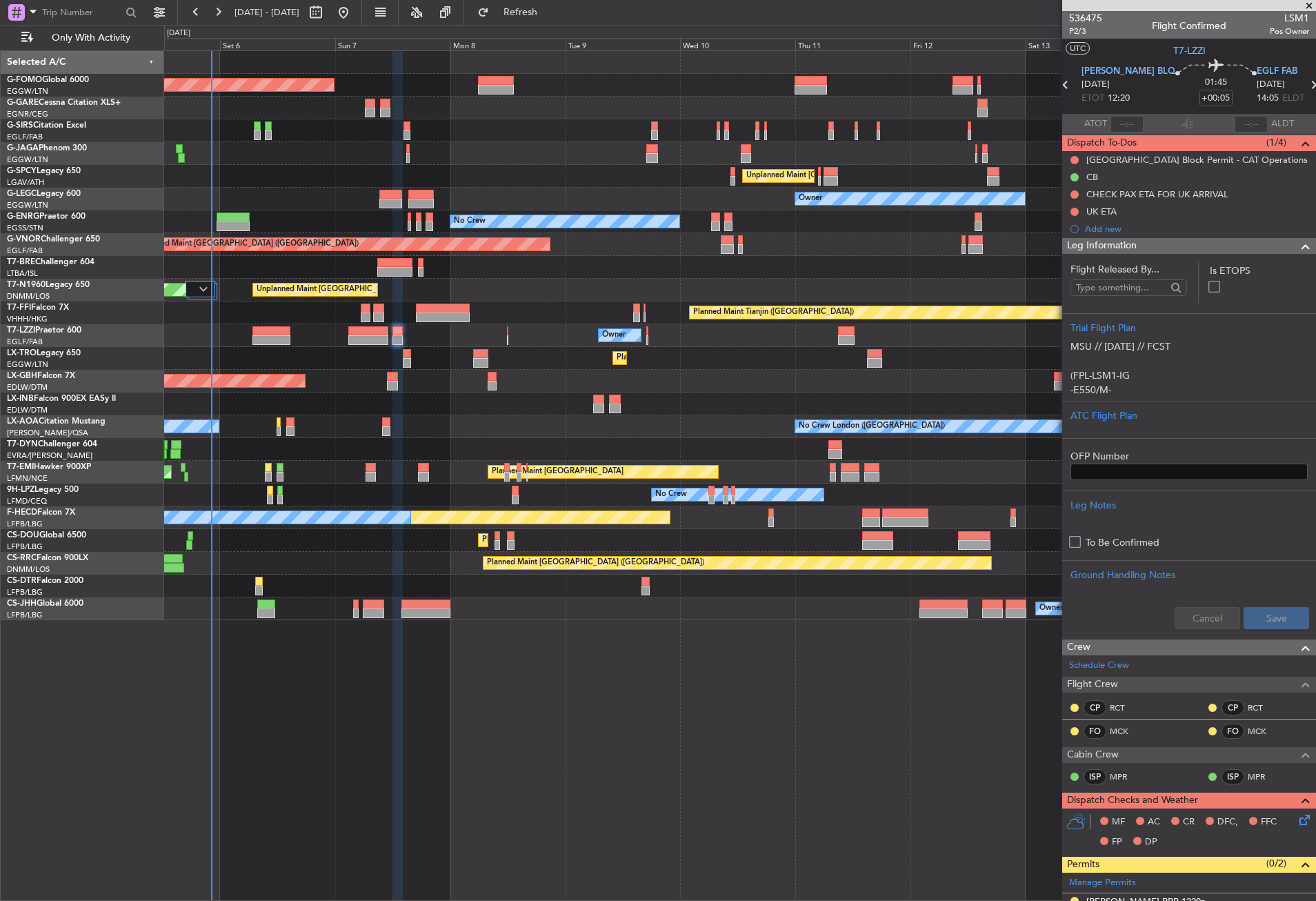
click at [561, 712] on div "Planned Maint [GEOGRAPHIC_DATA] ([GEOGRAPHIC_DATA]) Planned Maint [GEOGRAPHIC_D…" at bounding box center [740, 476] width 1152 height 851
click at [561, 713] on div "Planned Maint [GEOGRAPHIC_DATA] ([GEOGRAPHIC_DATA]) Planned Maint [GEOGRAPHIC_D…" at bounding box center [740, 476] width 1152 height 851
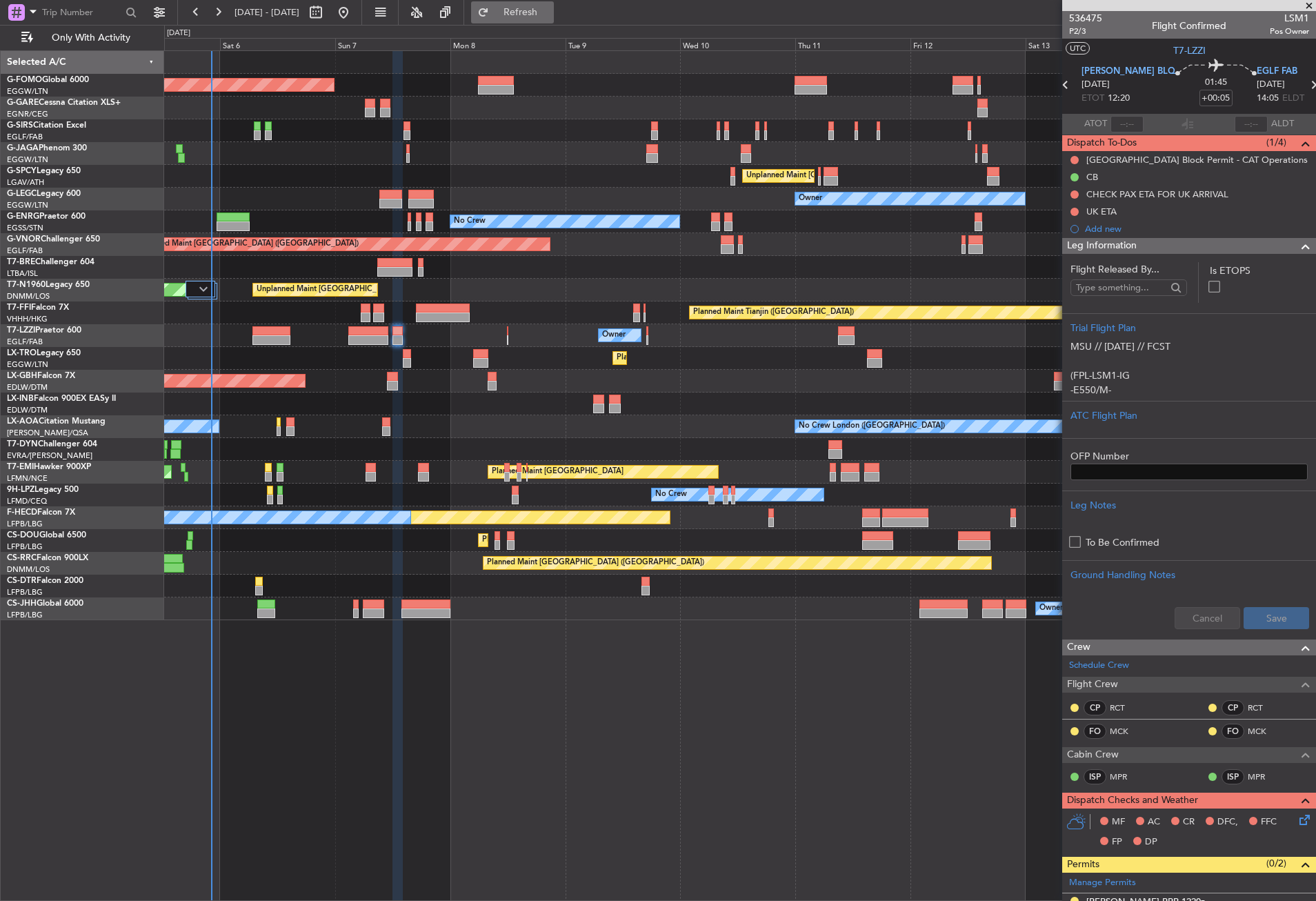
click at [525, 19] on button "Refresh" at bounding box center [512, 12] width 83 height 22
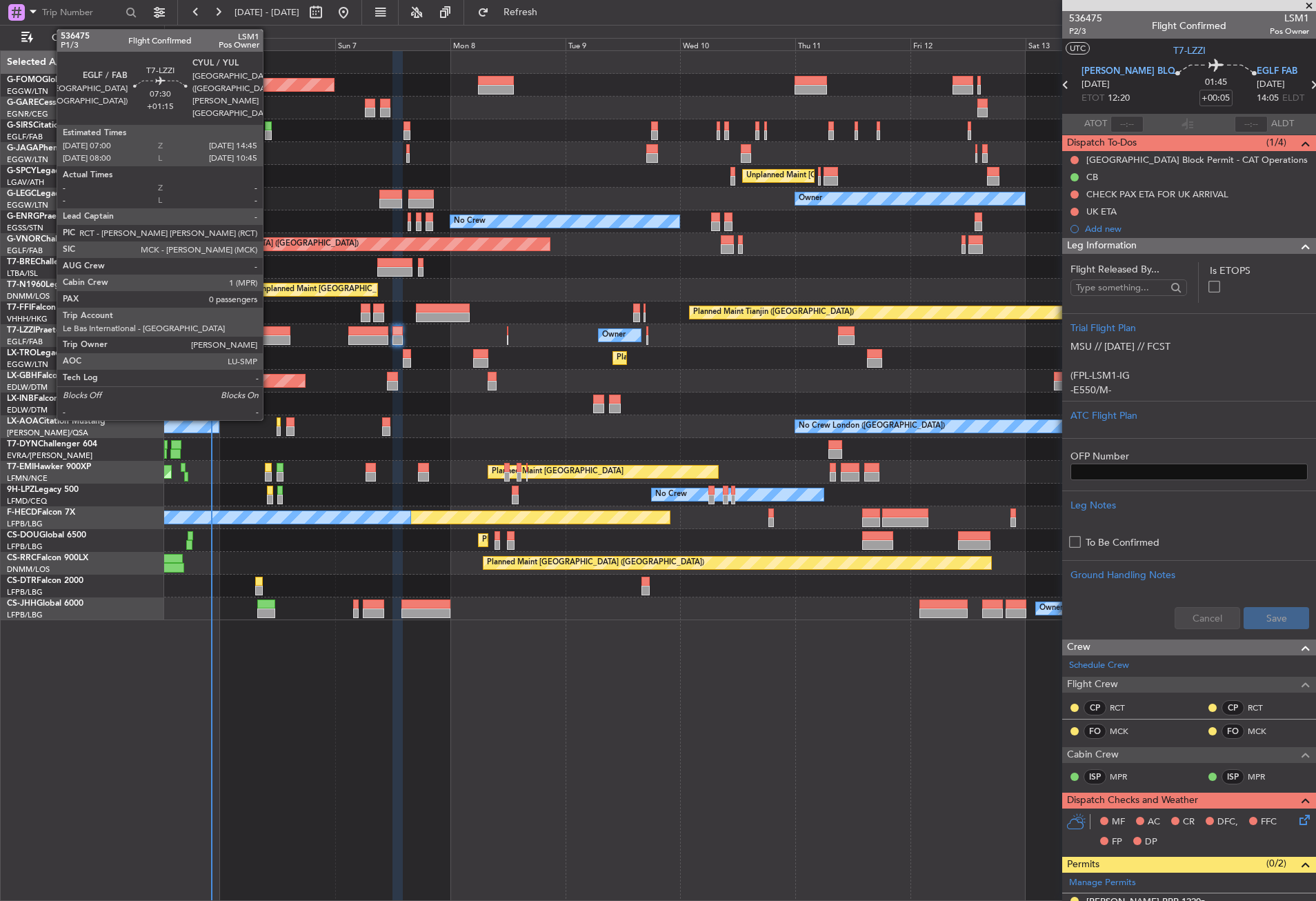
click at [269, 337] on div at bounding box center [271, 340] width 37 height 10
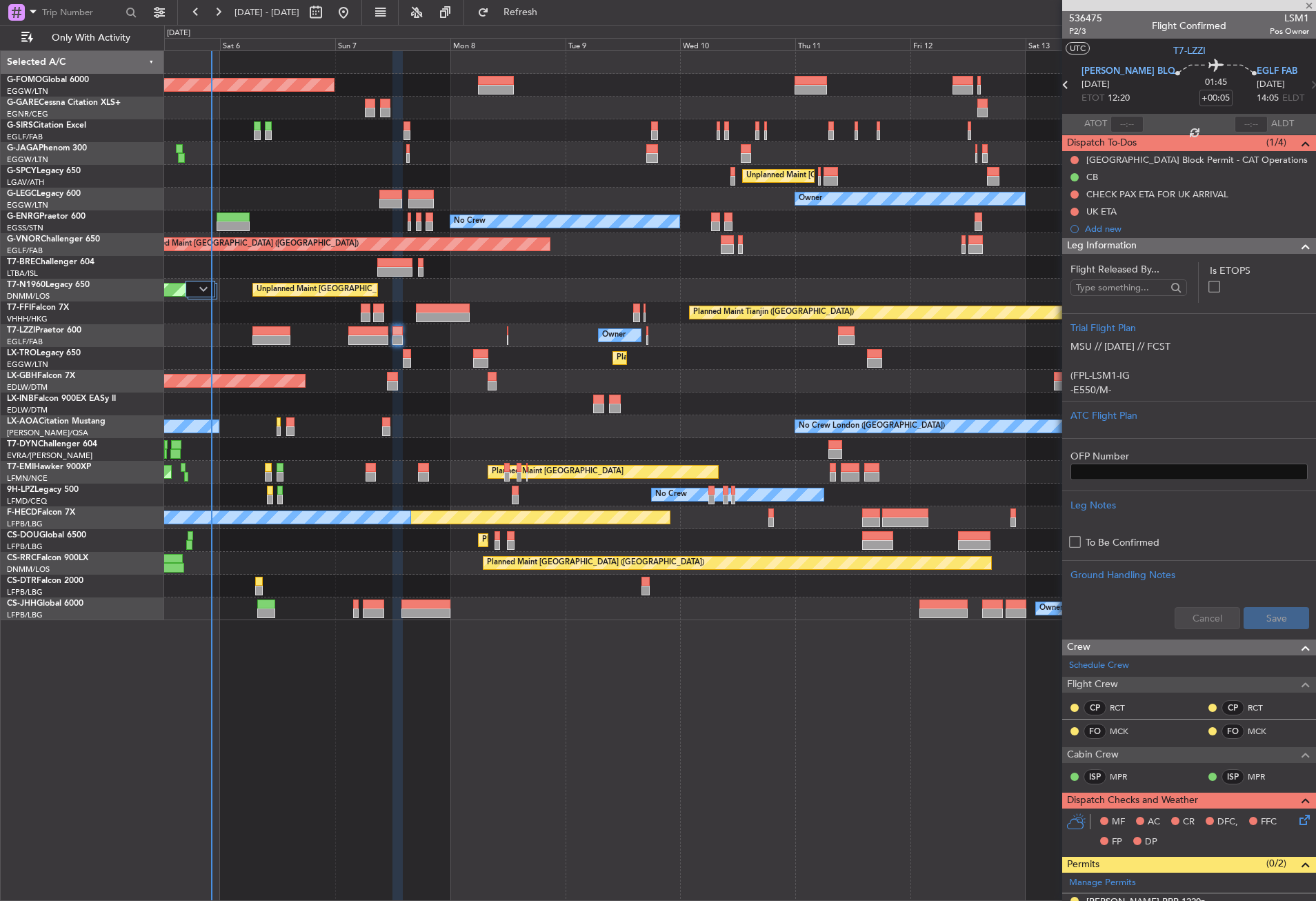
type input "+01:15"
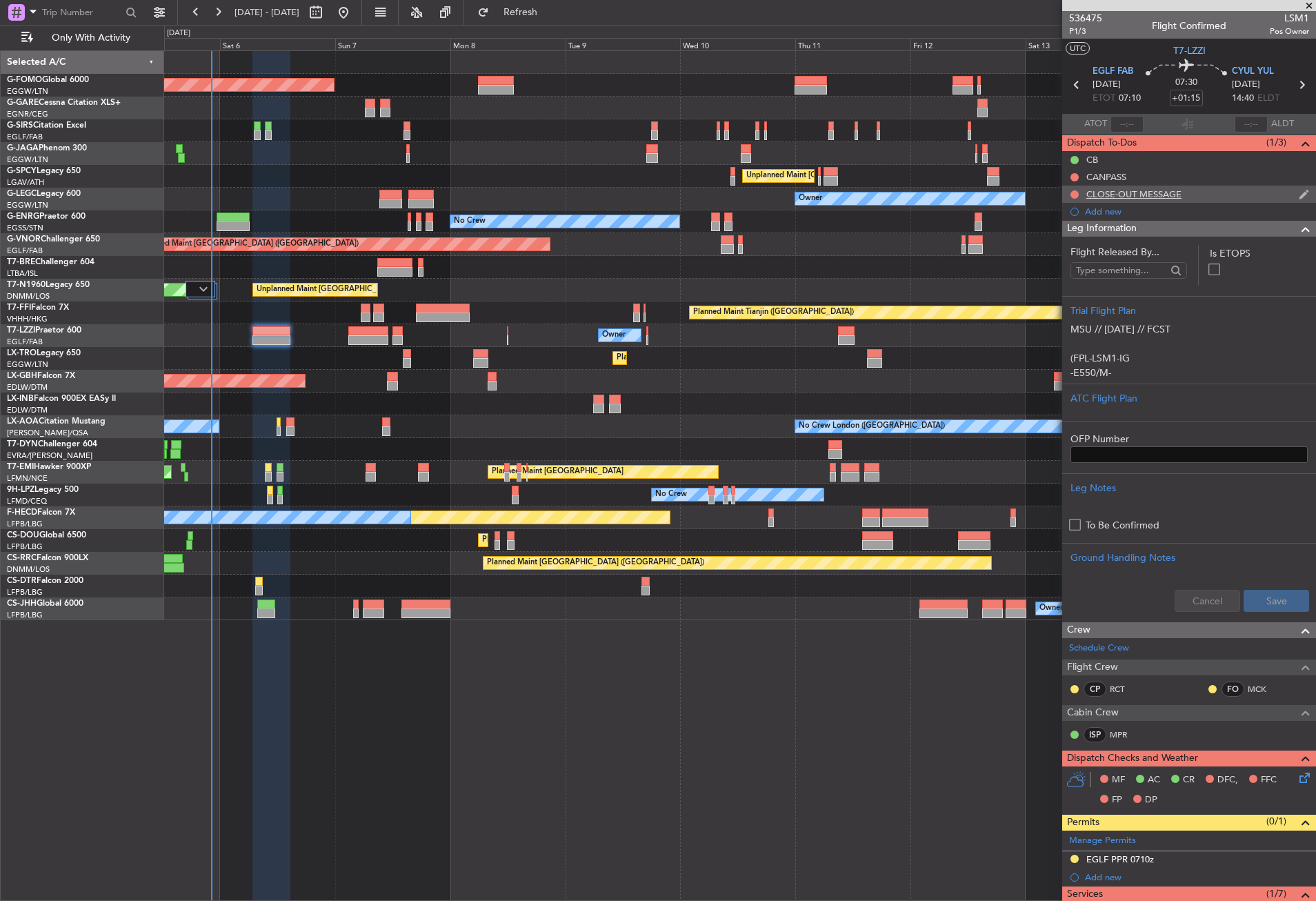
click at [1134, 197] on div "CLOSE-OUT MESSAGE" at bounding box center [1134, 194] width 95 height 12
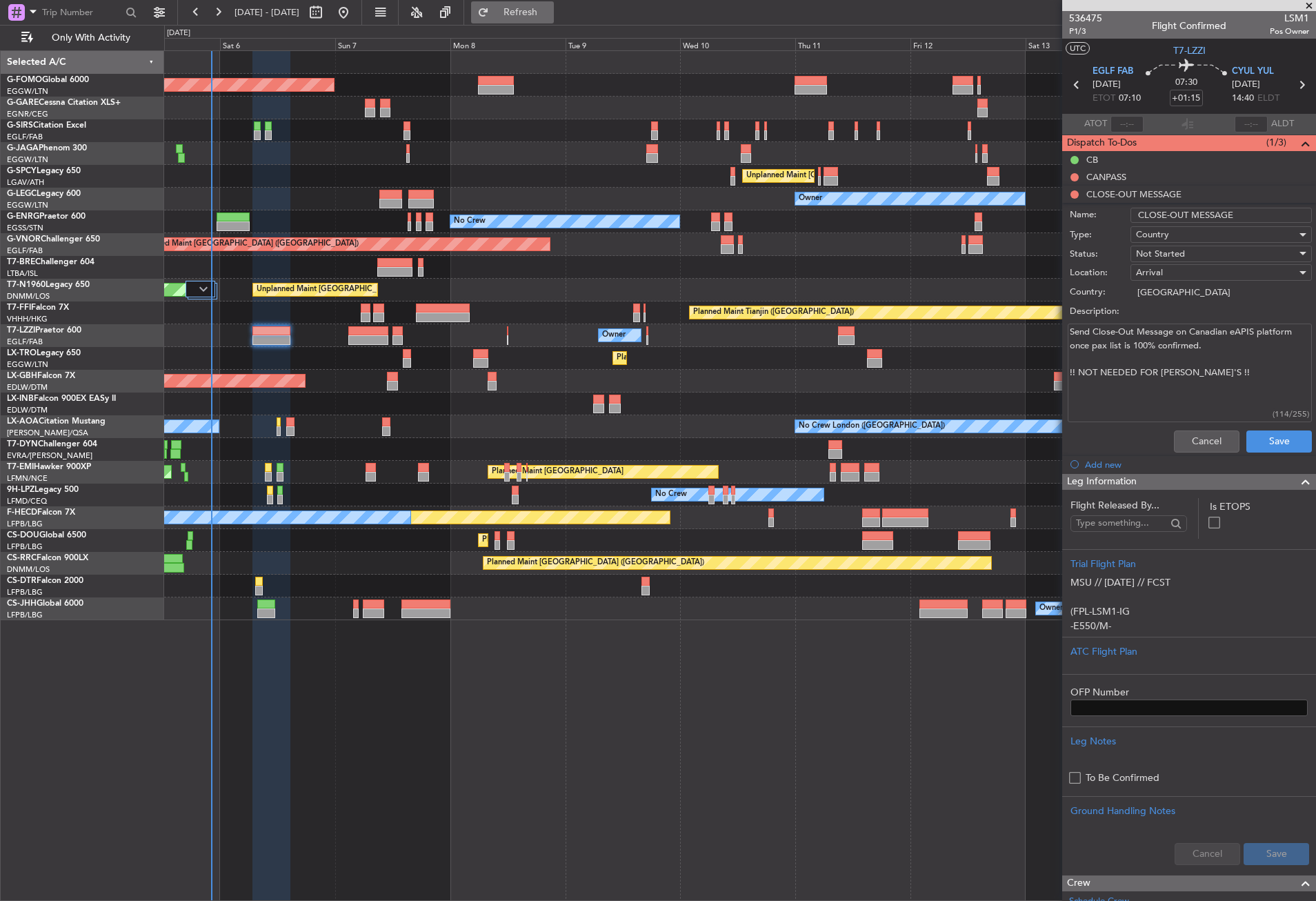
click at [550, 12] on span "Refresh" at bounding box center [521, 12] width 58 height 10
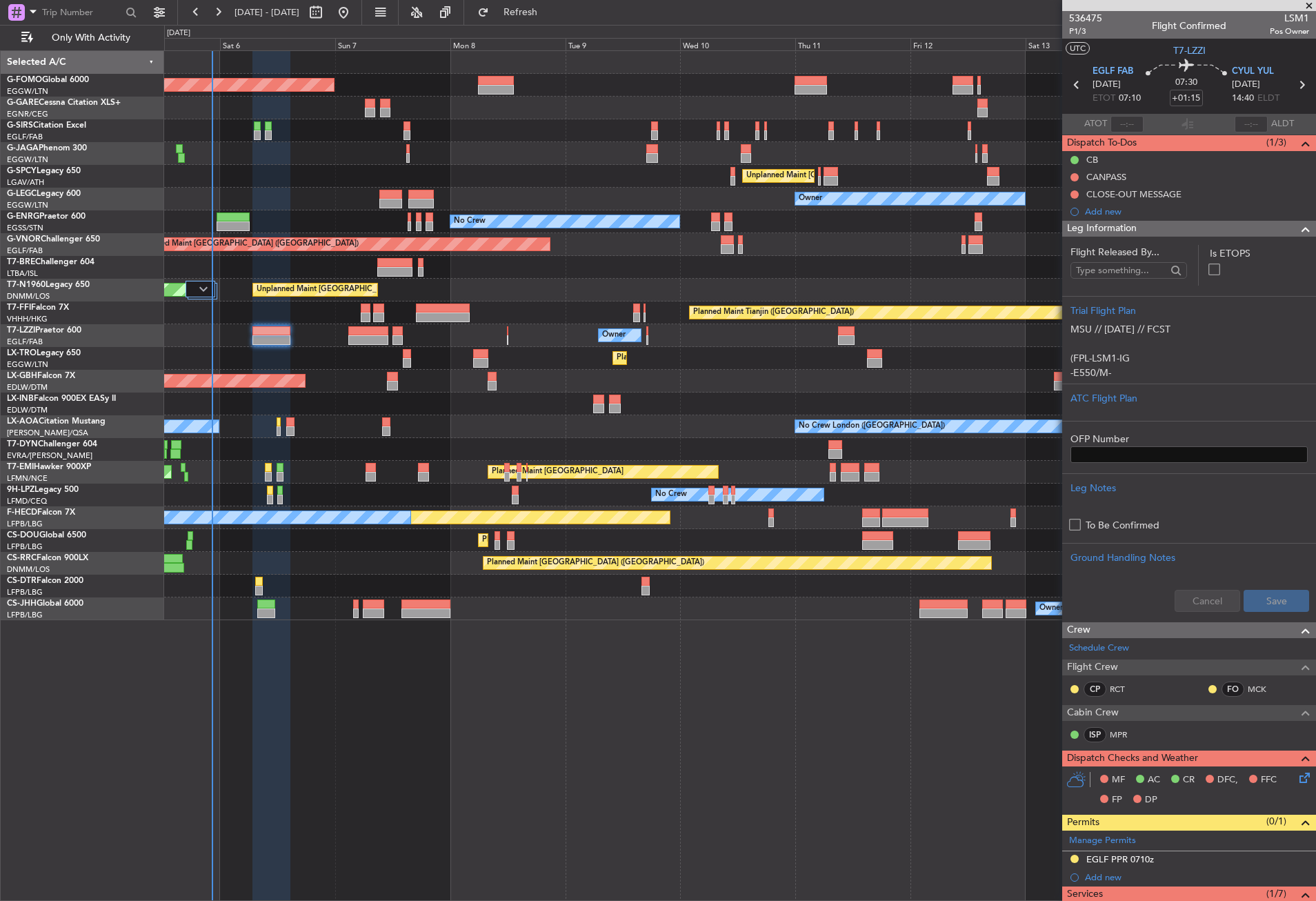
scroll to position [207, 0]
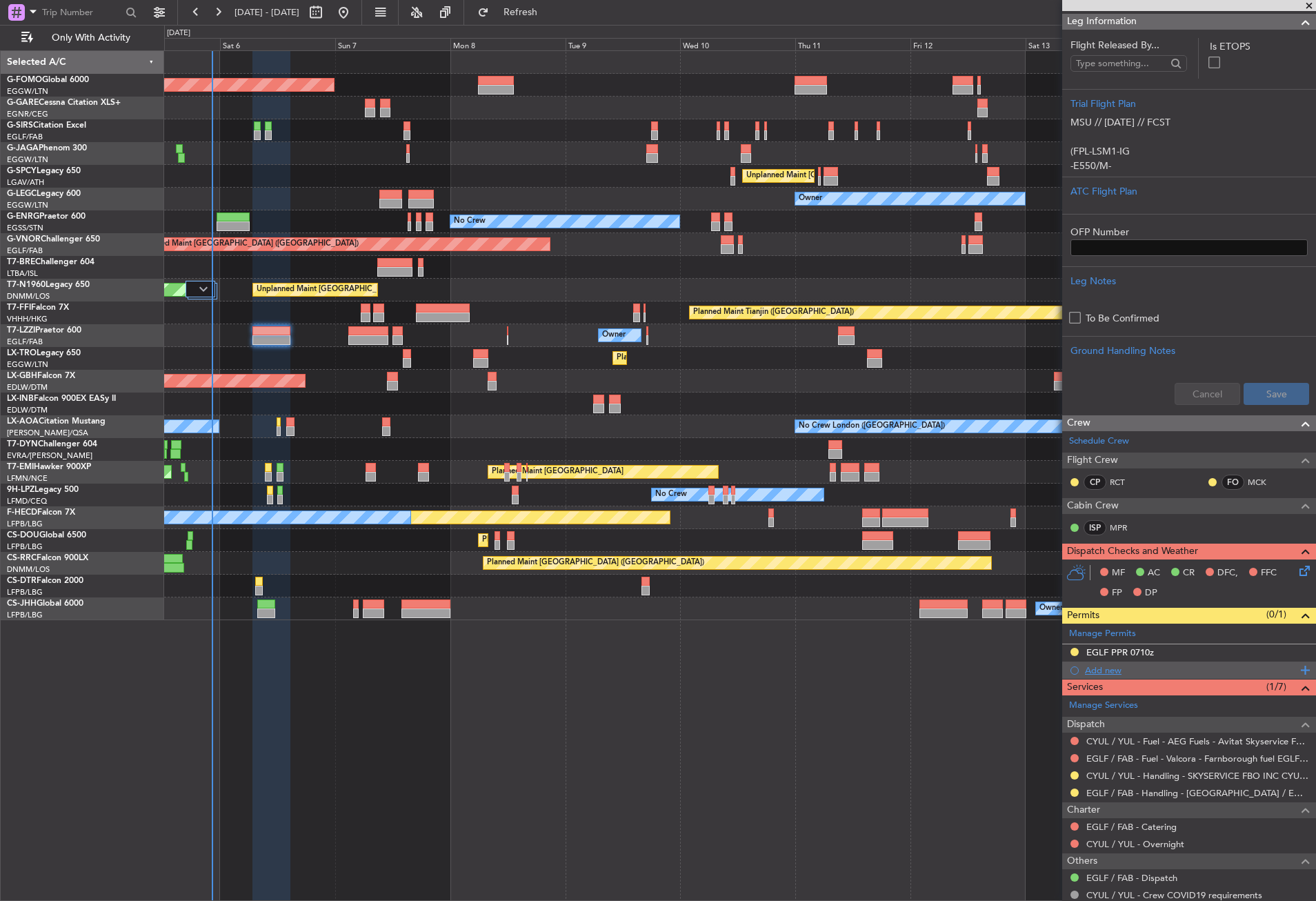
click at [1105, 670] on div "Add new" at bounding box center [1191, 670] width 212 height 12
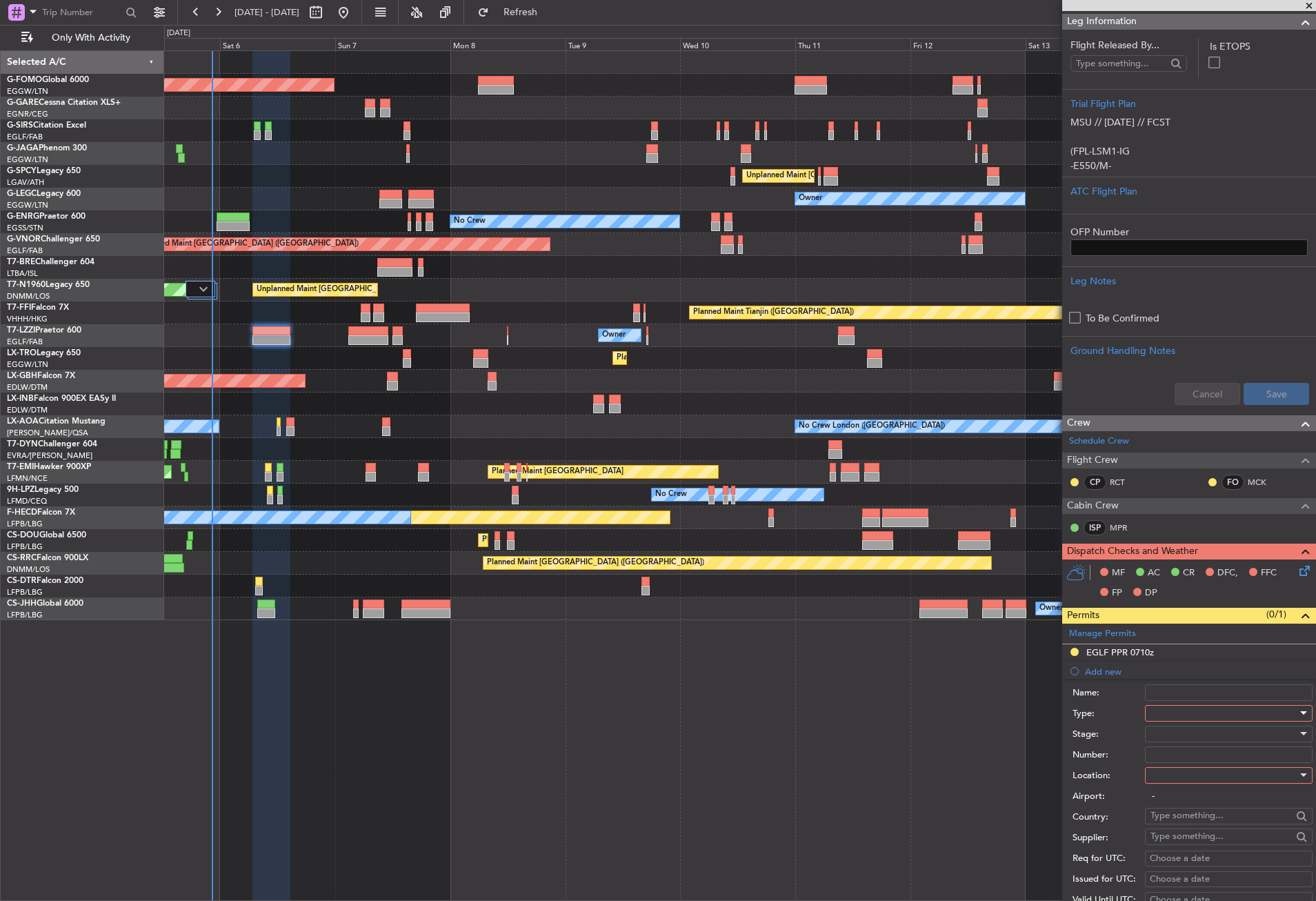
click at [1163, 705] on div at bounding box center [1223, 713] width 147 height 21
click at [1186, 844] on span "Slot" at bounding box center [1223, 843] width 145 height 21
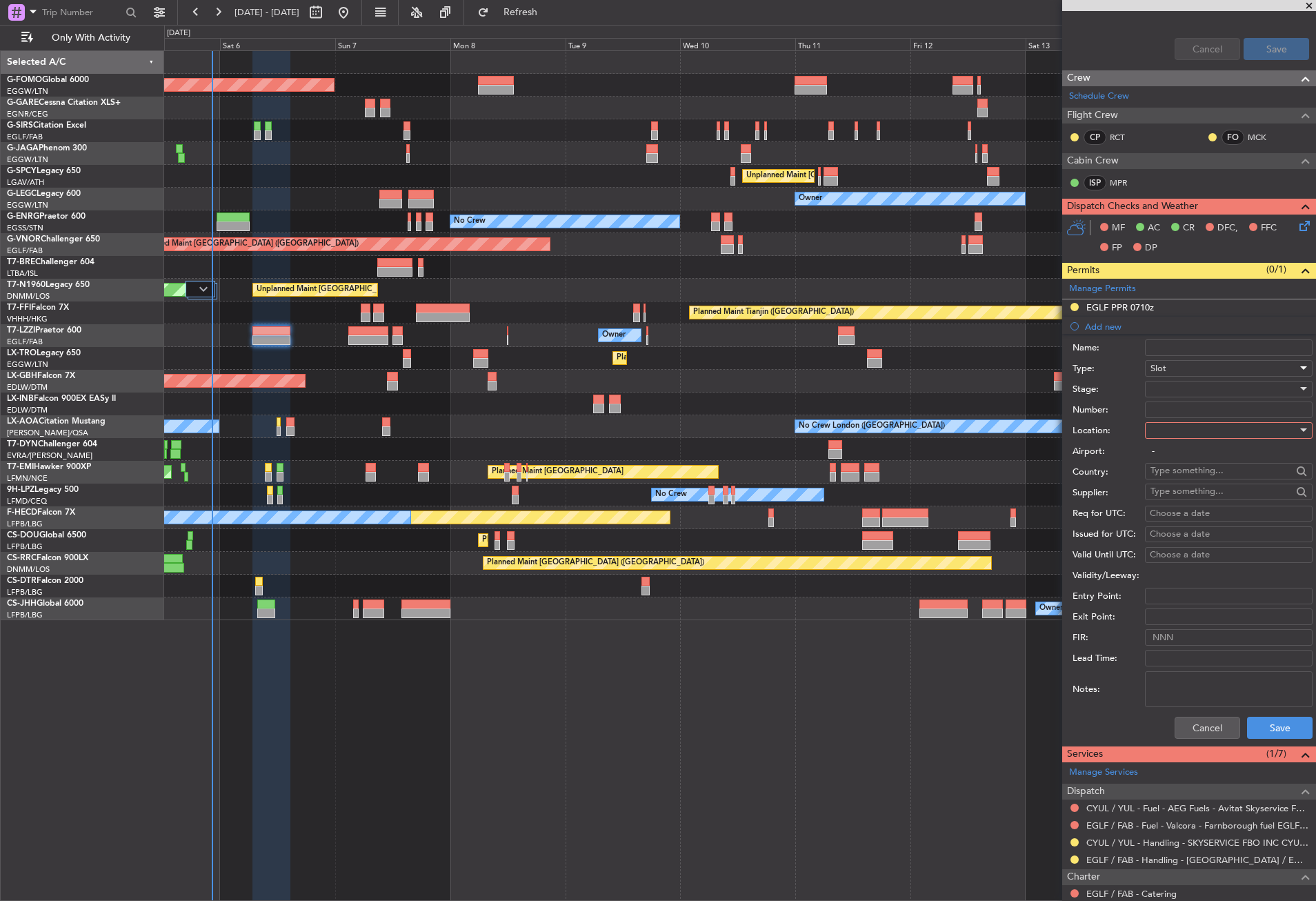
click at [1171, 432] on div at bounding box center [1223, 430] width 147 height 21
click at [1170, 498] on span "Arrival" at bounding box center [1223, 499] width 145 height 21
type input "CYUL / YUL"
click at [1163, 389] on div at bounding box center [1223, 389] width 147 height 21
click at [1165, 482] on span "Requested" at bounding box center [1223, 478] width 145 height 21
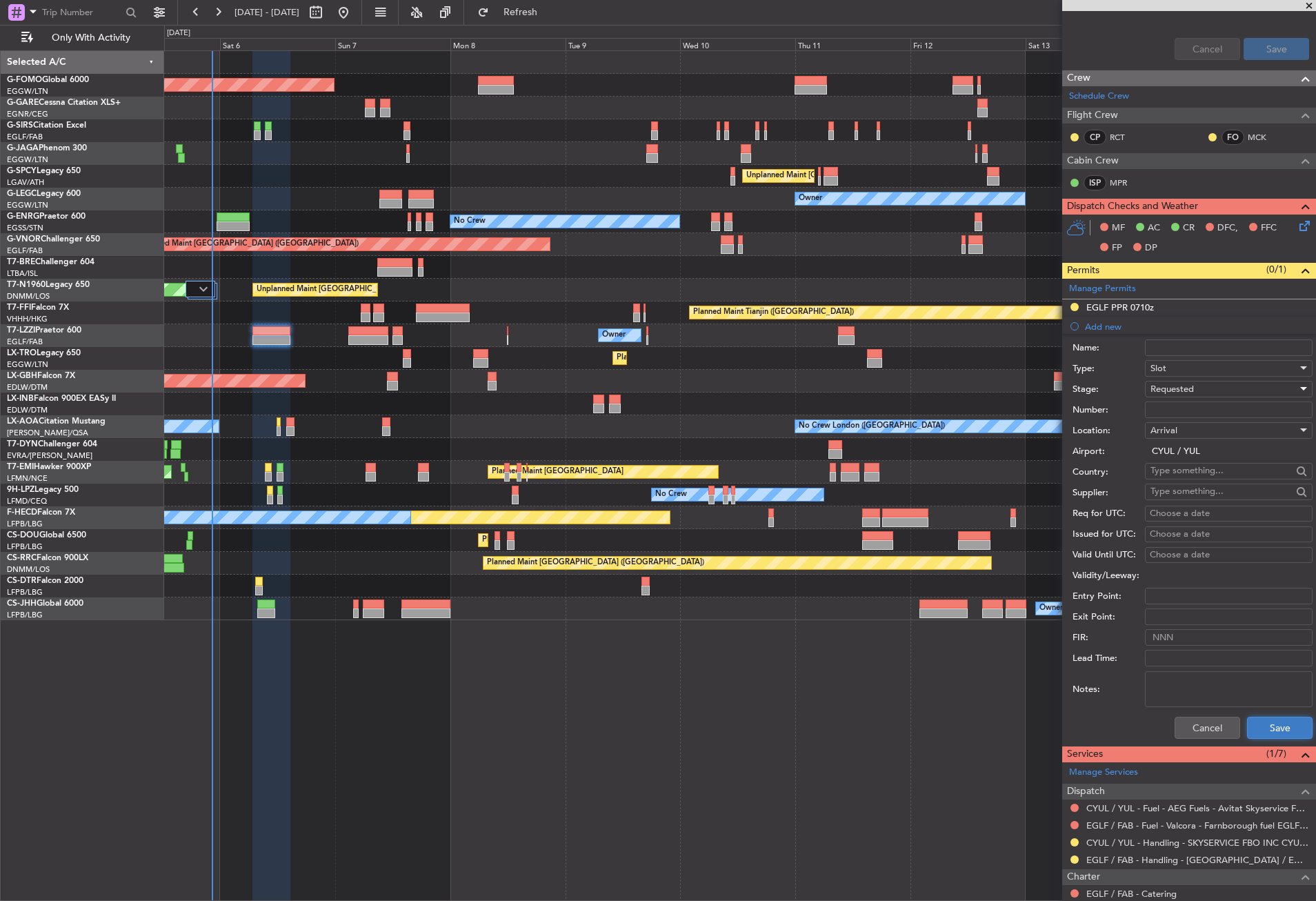
click at [1277, 725] on button "Save" at bounding box center [1279, 728] width 66 height 22
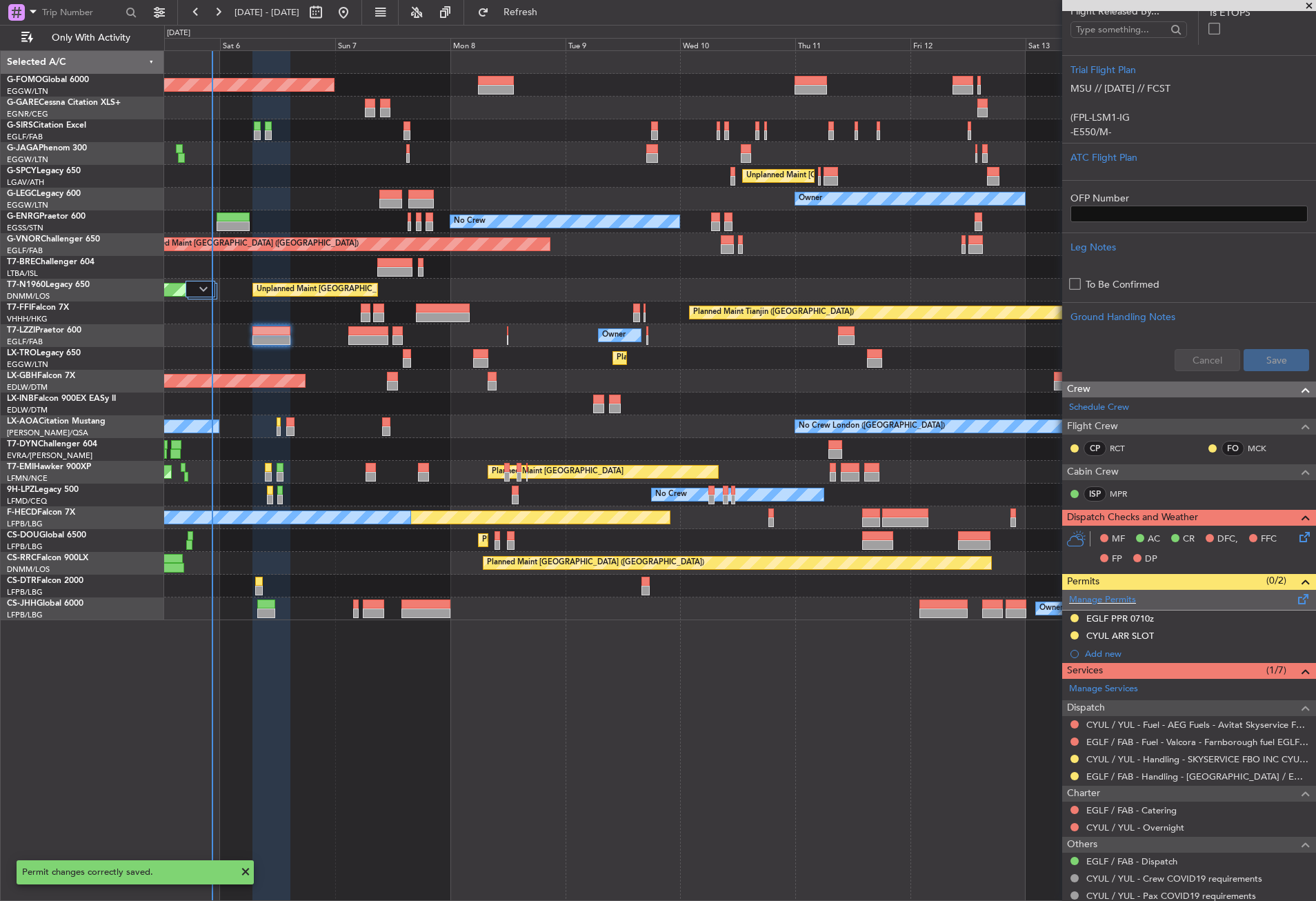
scroll to position [276, 0]
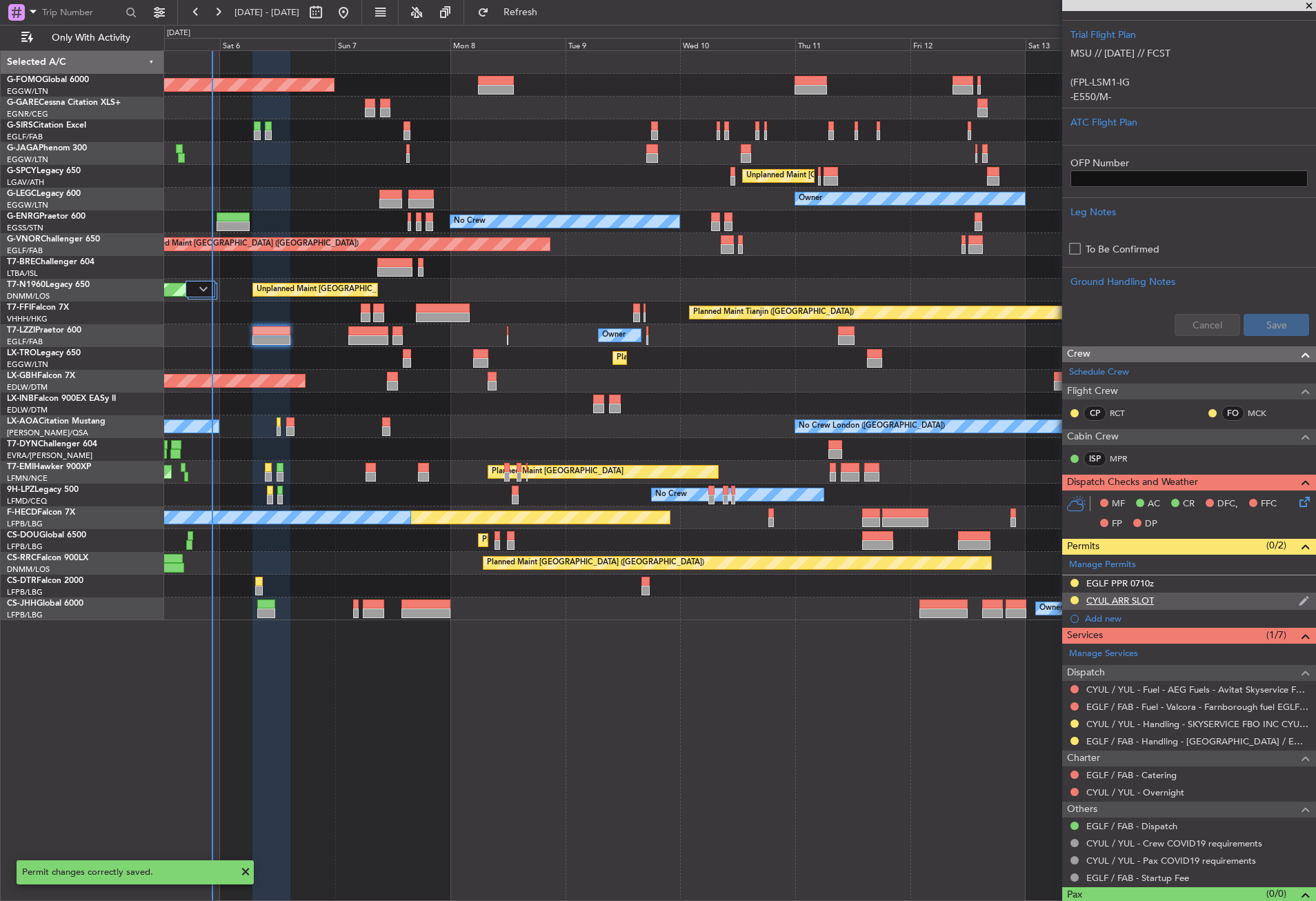
click at [1173, 599] on div "CYUL ARR SLOT" at bounding box center [1190, 601] width 254 height 17
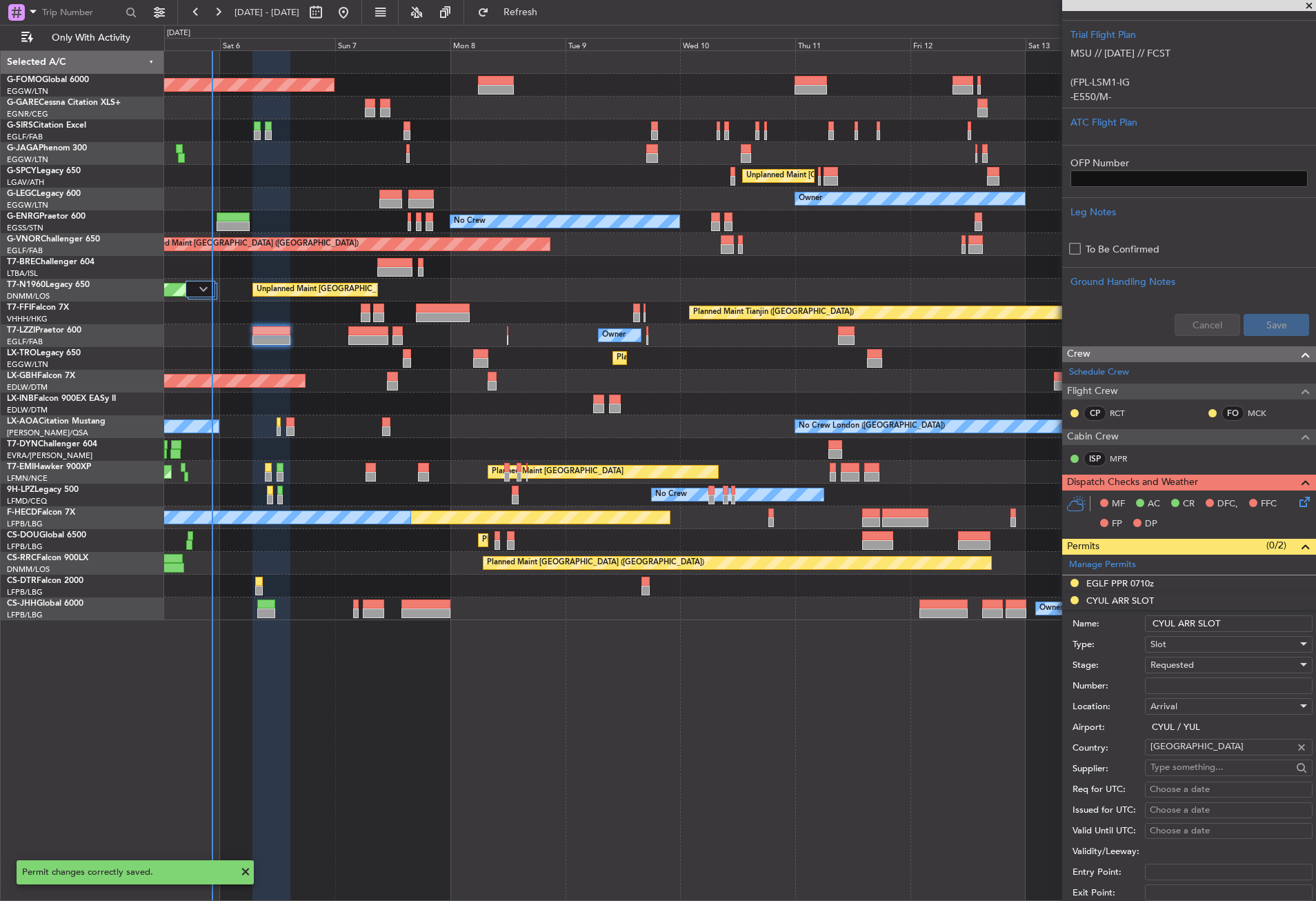
click at [1264, 623] on input "CYUL ARR SLOT" at bounding box center [1228, 623] width 168 height 17
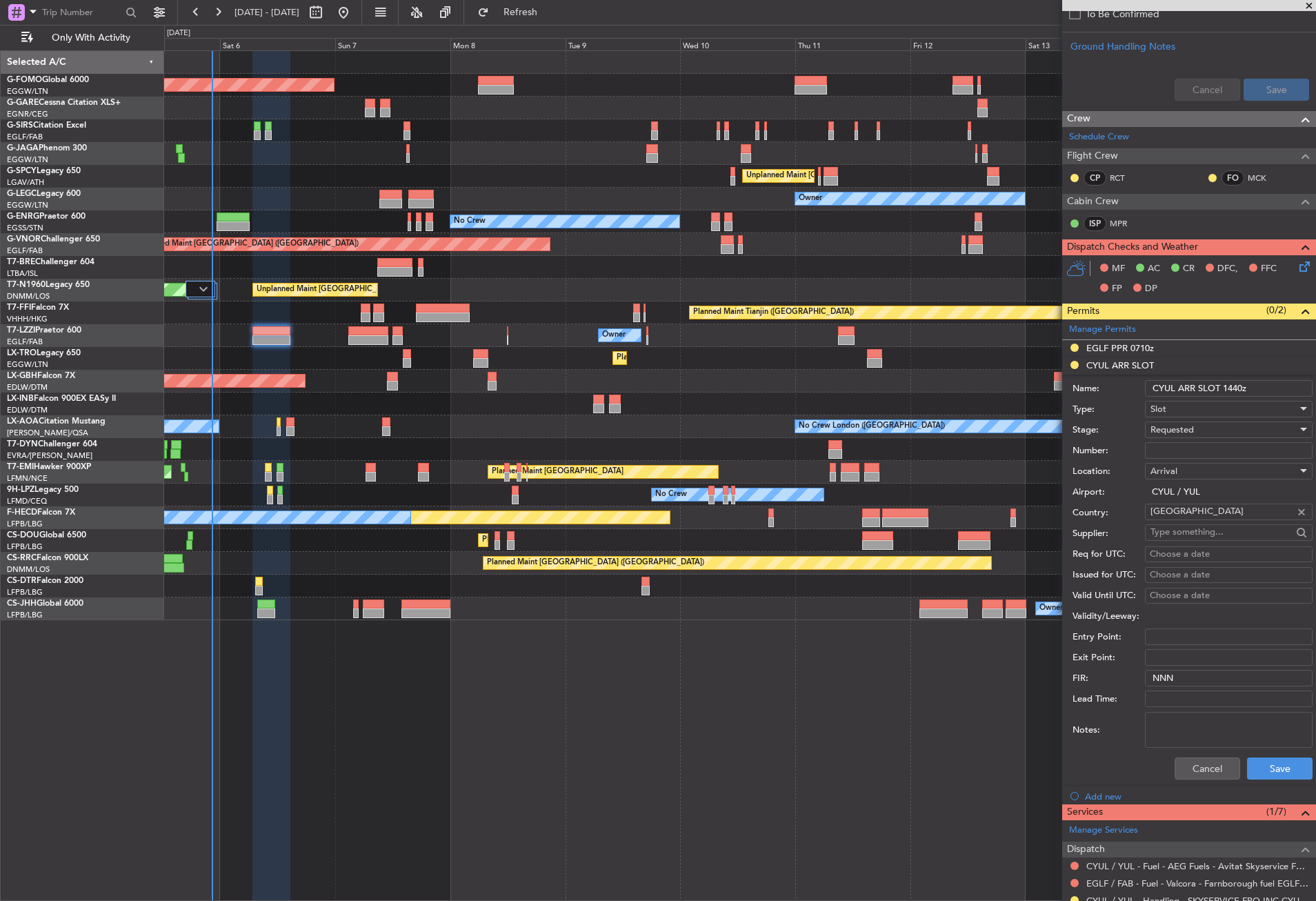
scroll to position [621, 0]
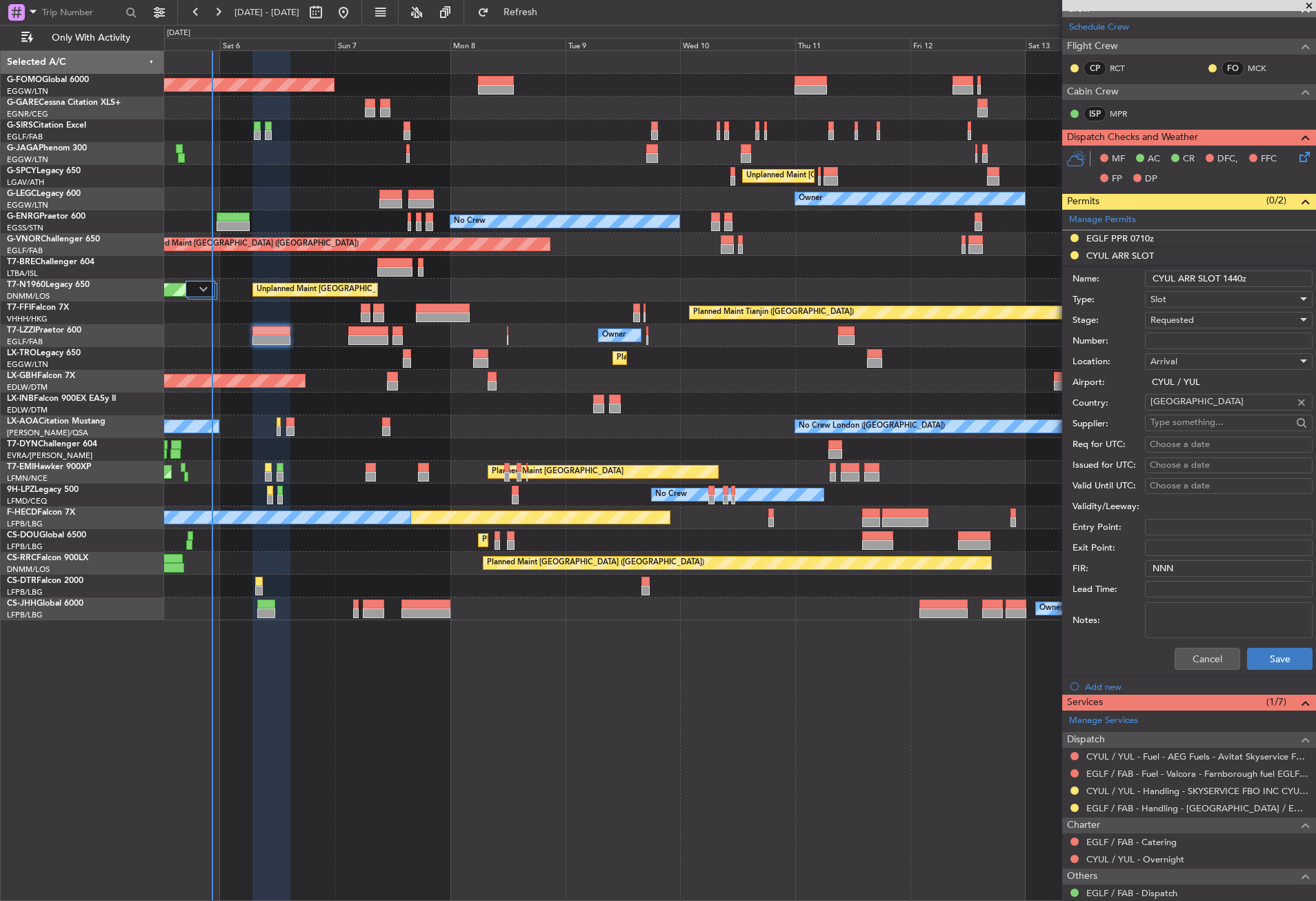
type input "CYUL ARR SLOT 1440z"
click at [1277, 666] on button "Save" at bounding box center [1279, 659] width 66 height 22
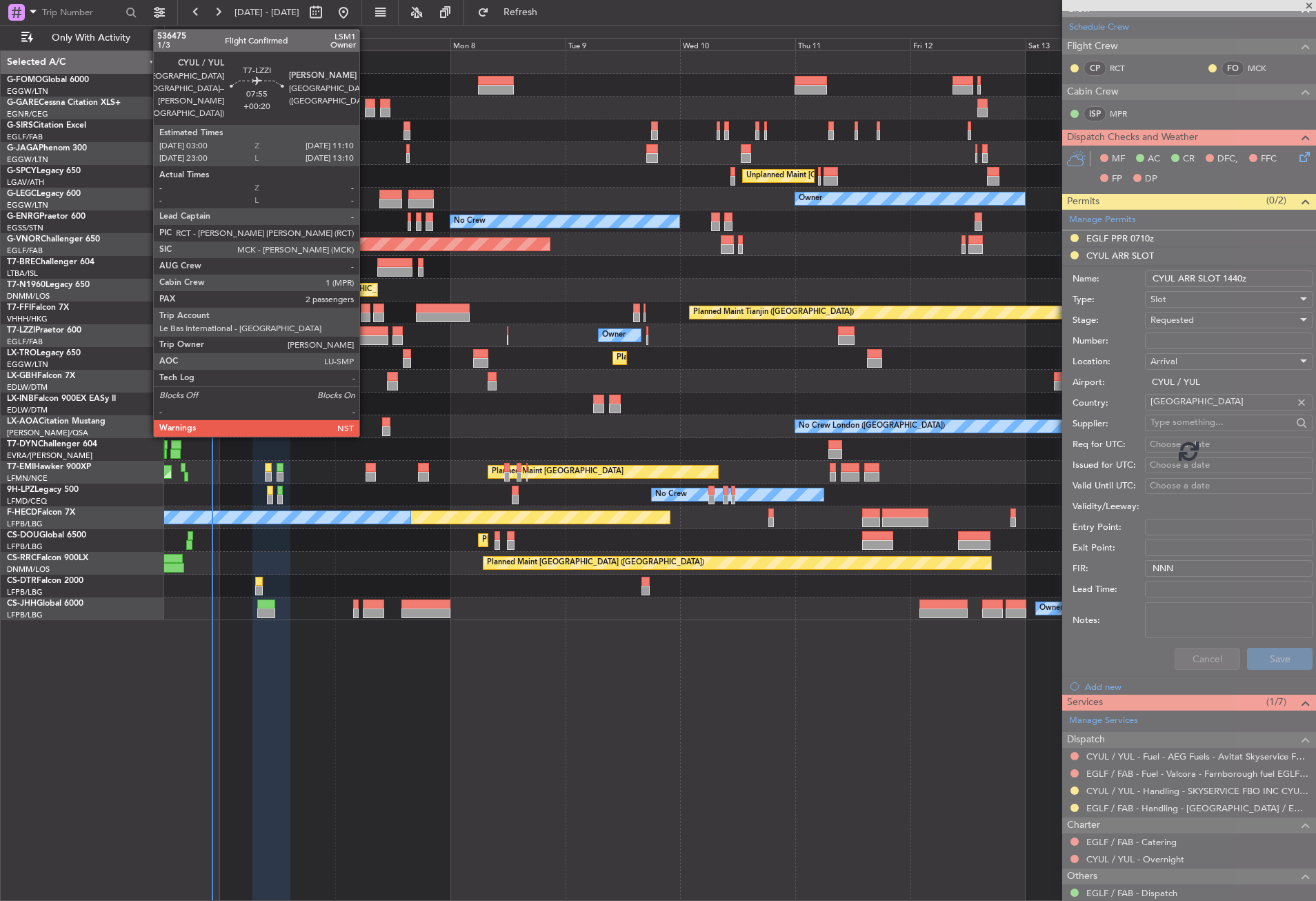
scroll to position [300, 0]
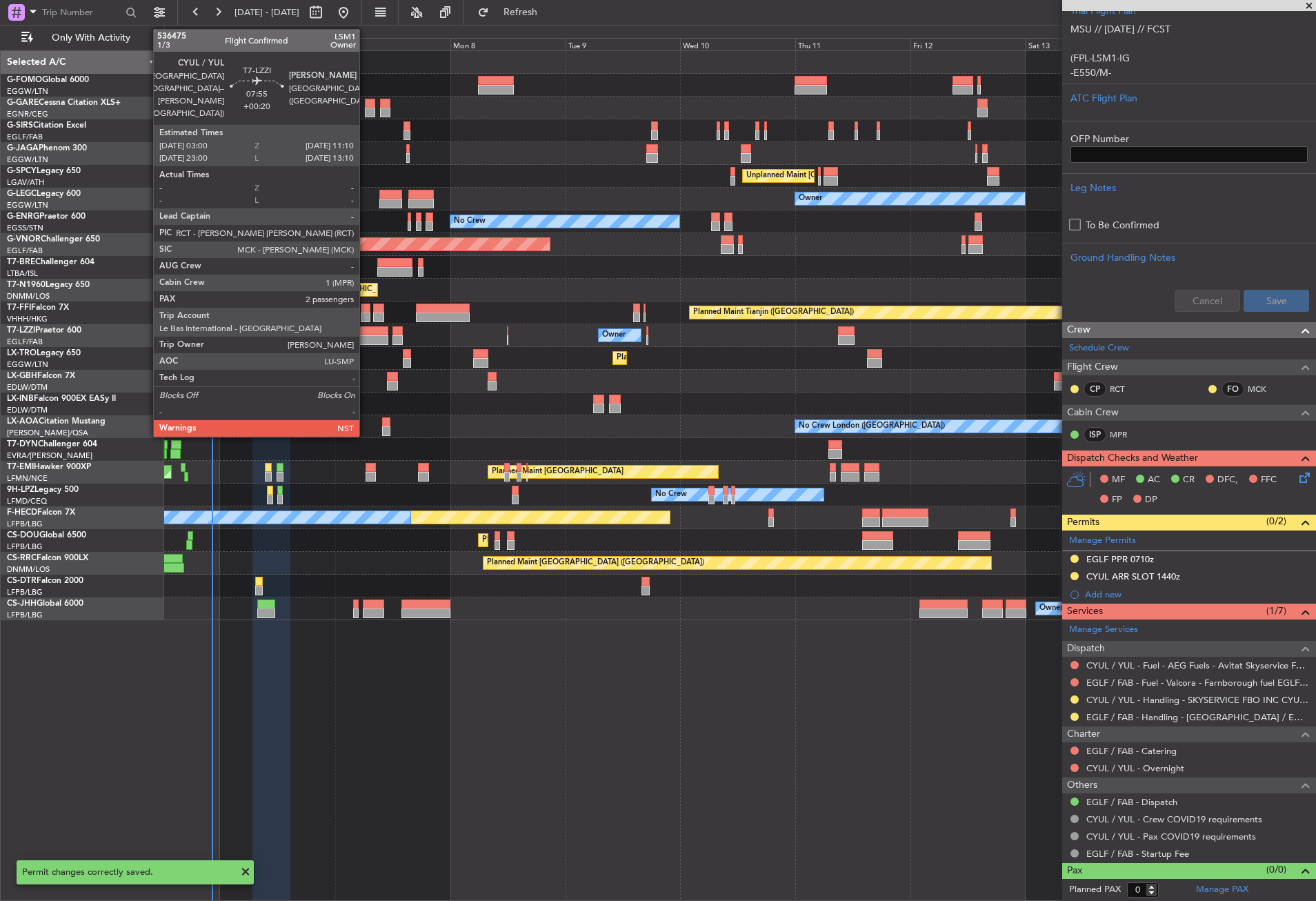
click at [365, 338] on div at bounding box center [368, 340] width 39 height 10
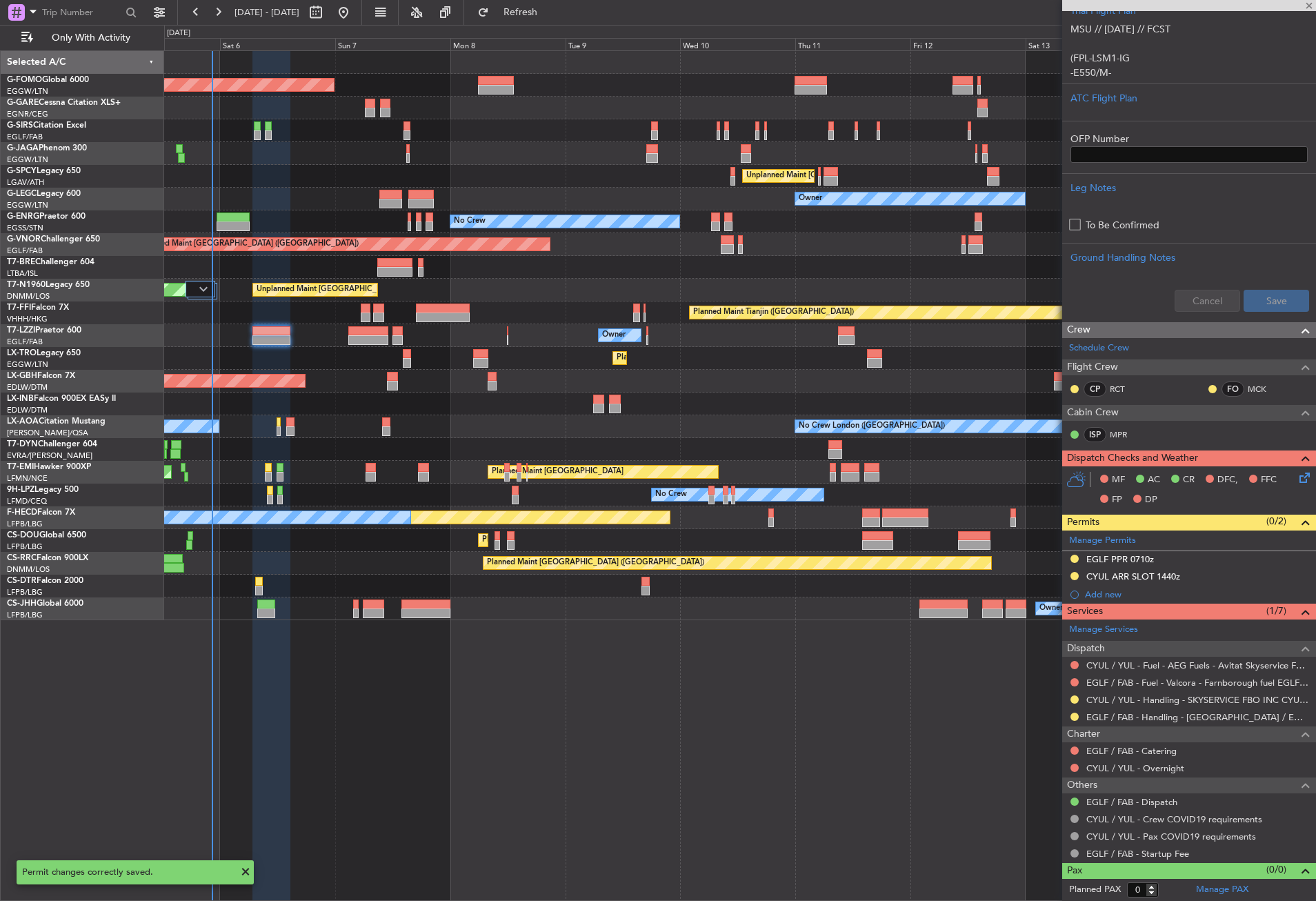
type input "+00:20"
type input "2"
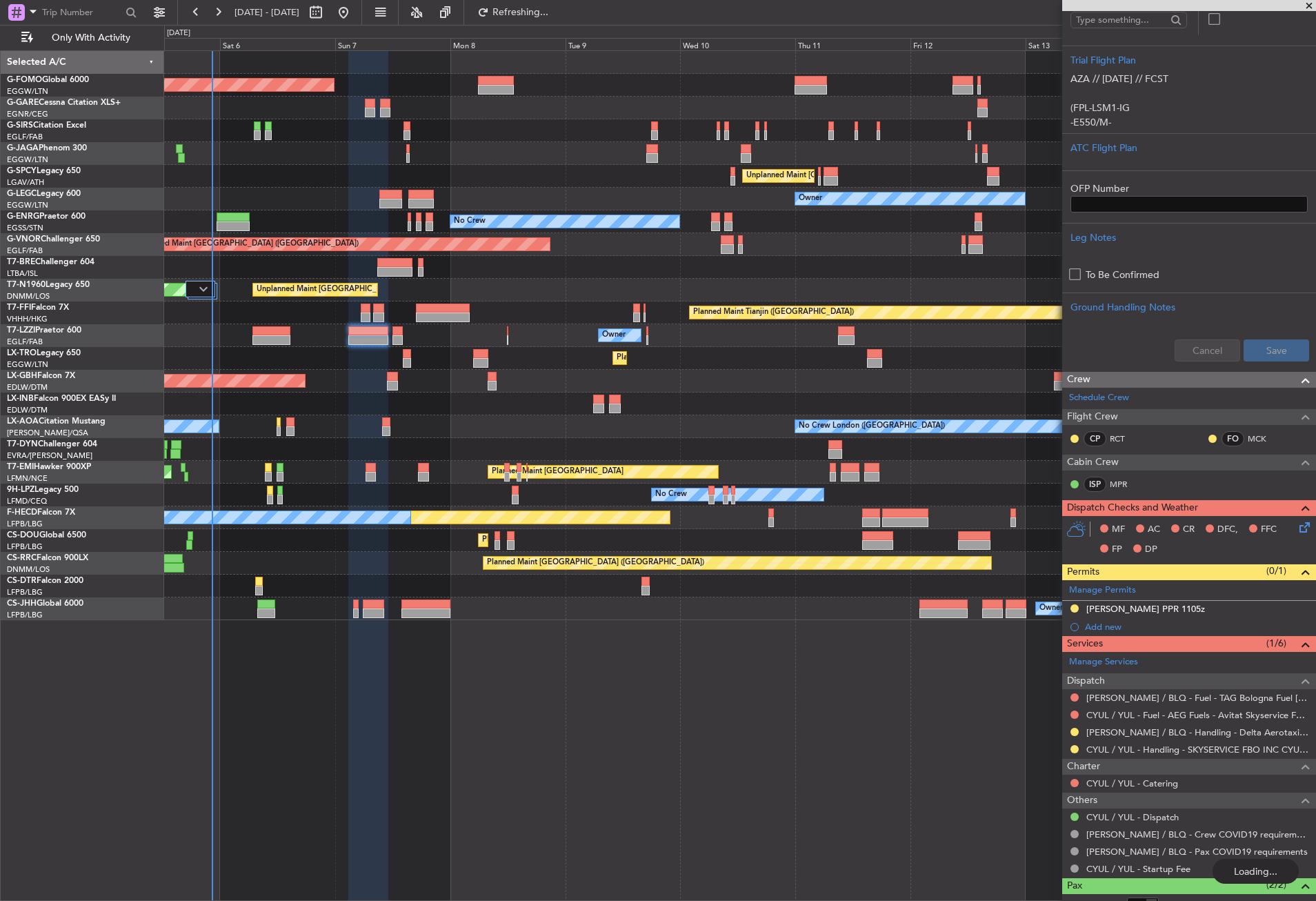
scroll to position [345, 0]
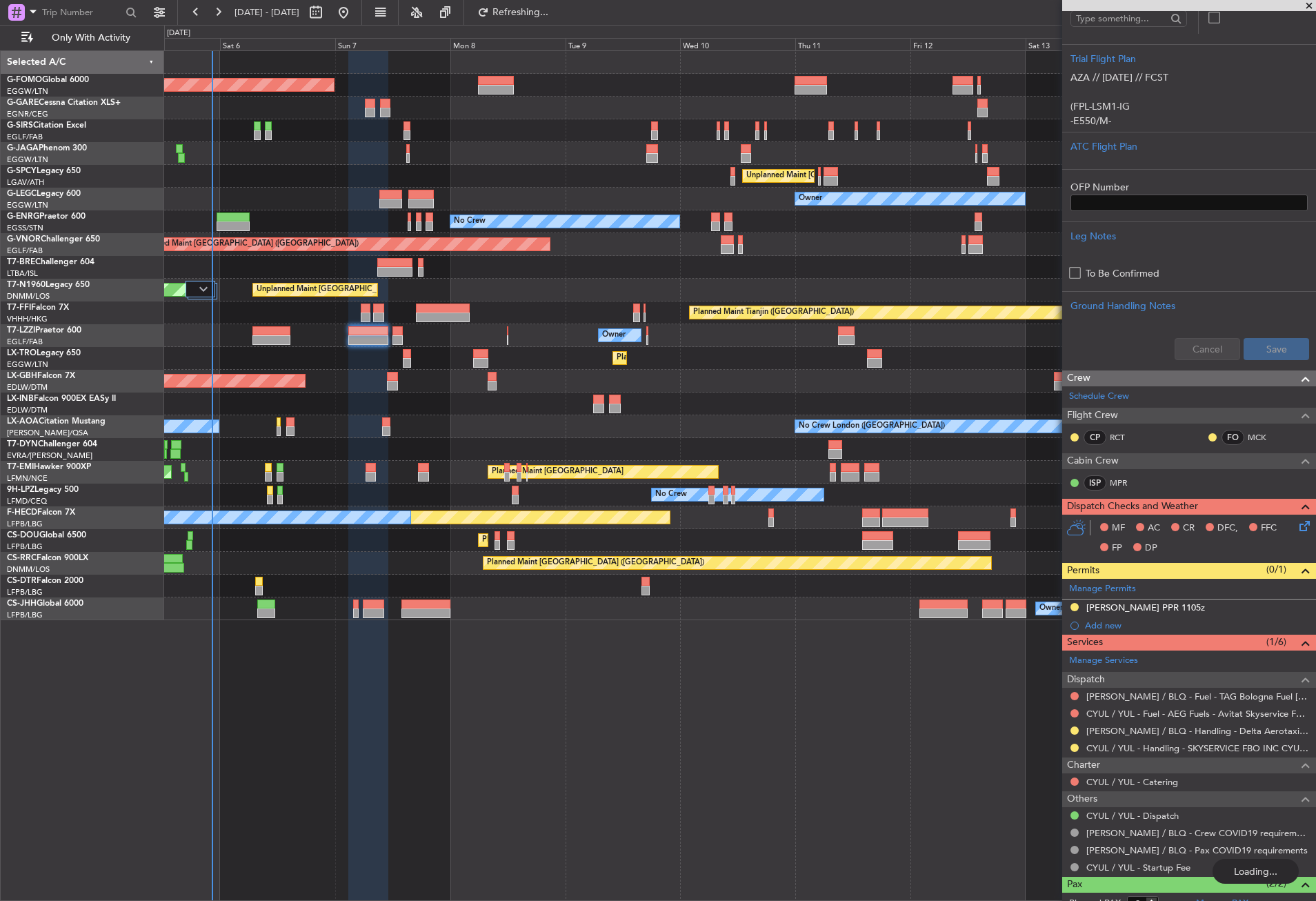
click at [1097, 626] on div "Add new" at bounding box center [1197, 625] width 224 height 12
click at [1103, 623] on div "Add new" at bounding box center [1191, 625] width 212 height 12
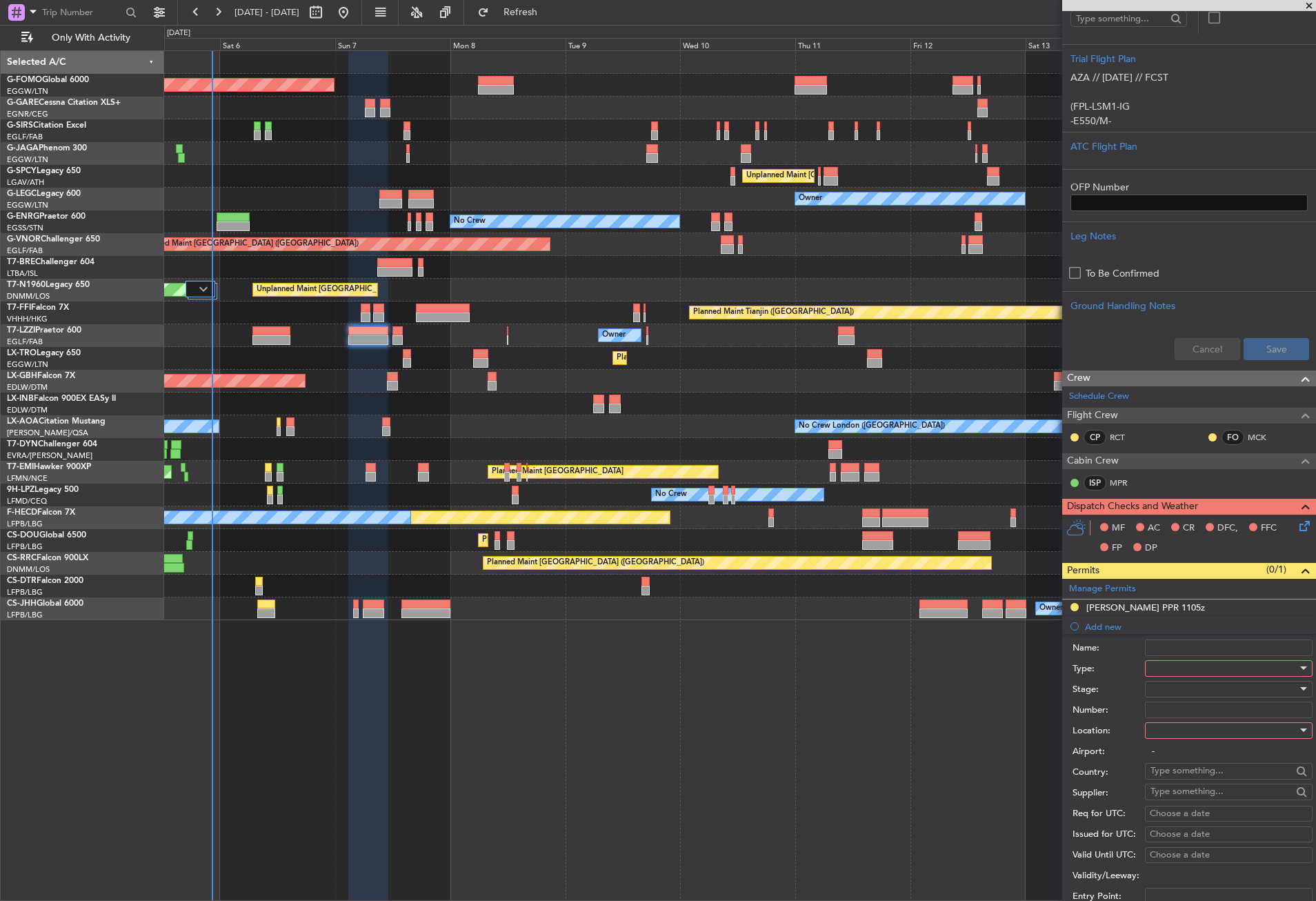
click at [1181, 673] on div at bounding box center [1223, 668] width 147 height 21
click at [1161, 795] on span "Slot" at bounding box center [1223, 798] width 145 height 21
click at [1161, 721] on div at bounding box center [1223, 730] width 147 height 21
click at [1168, 762] on span "Departure" at bounding box center [1223, 758] width 145 height 21
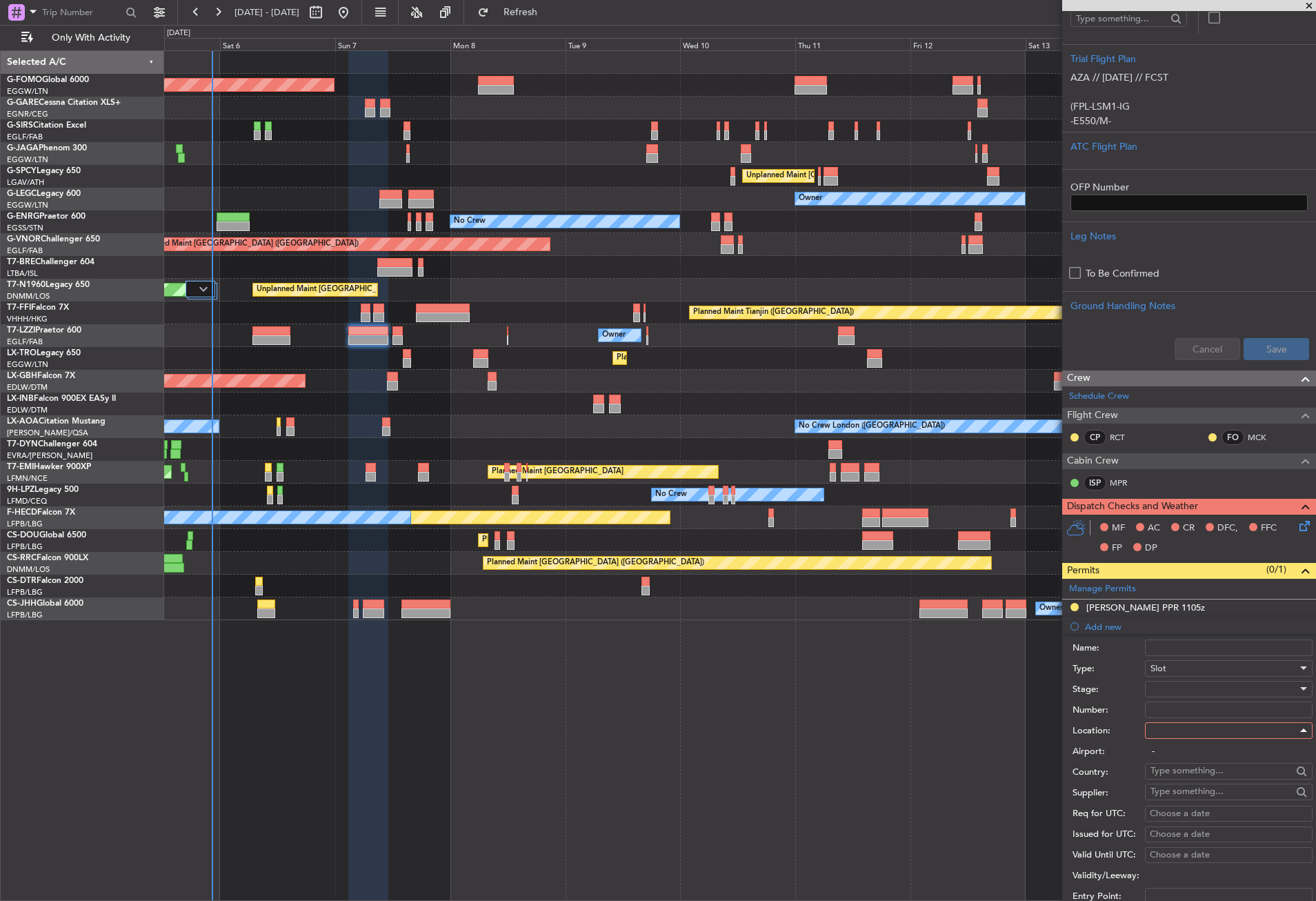
type input "CYUL / YUL"
click at [1174, 690] on div at bounding box center [1223, 689] width 147 height 21
click at [1174, 783] on span "Requested" at bounding box center [1223, 779] width 145 height 21
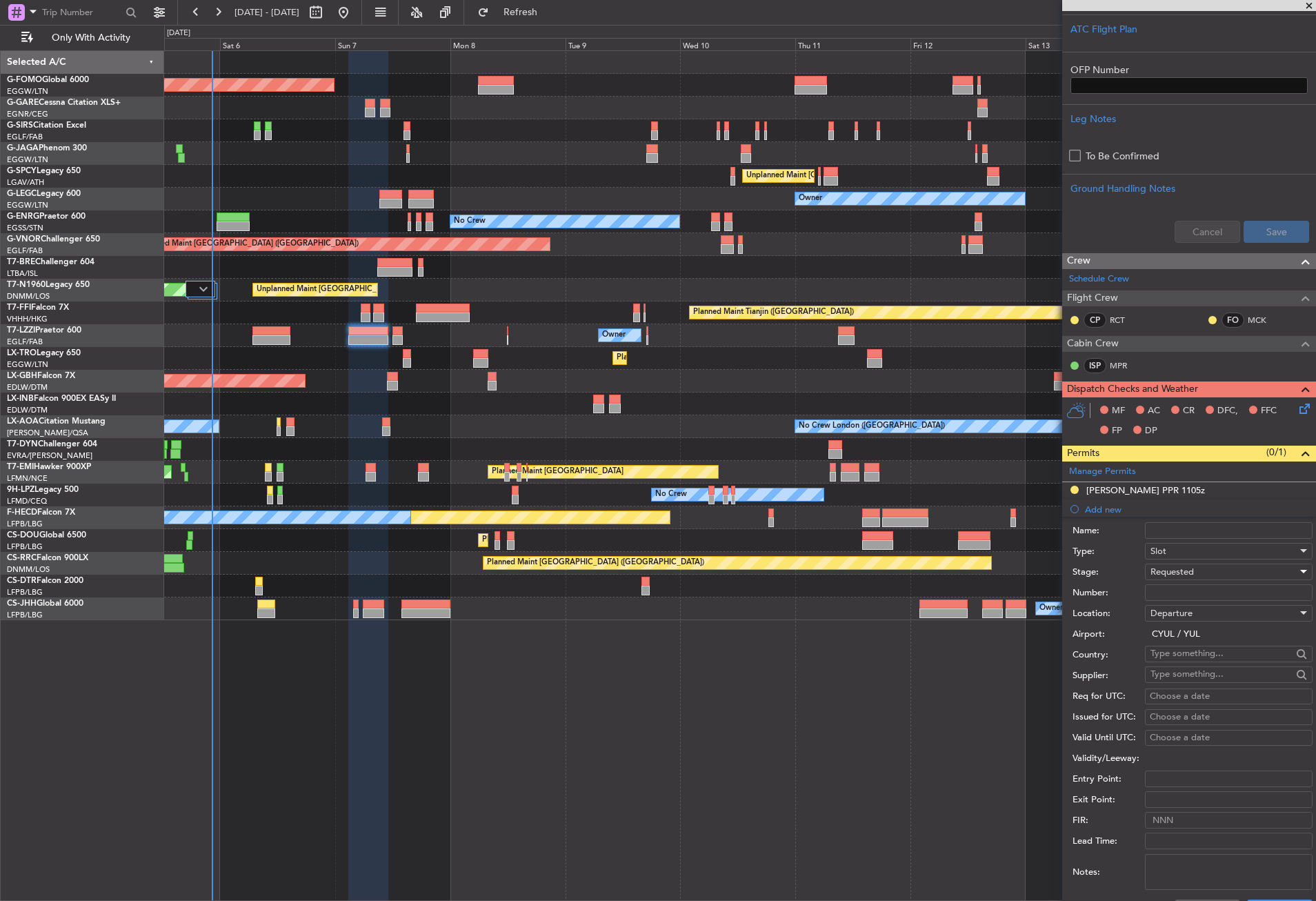
scroll to position [552, 0]
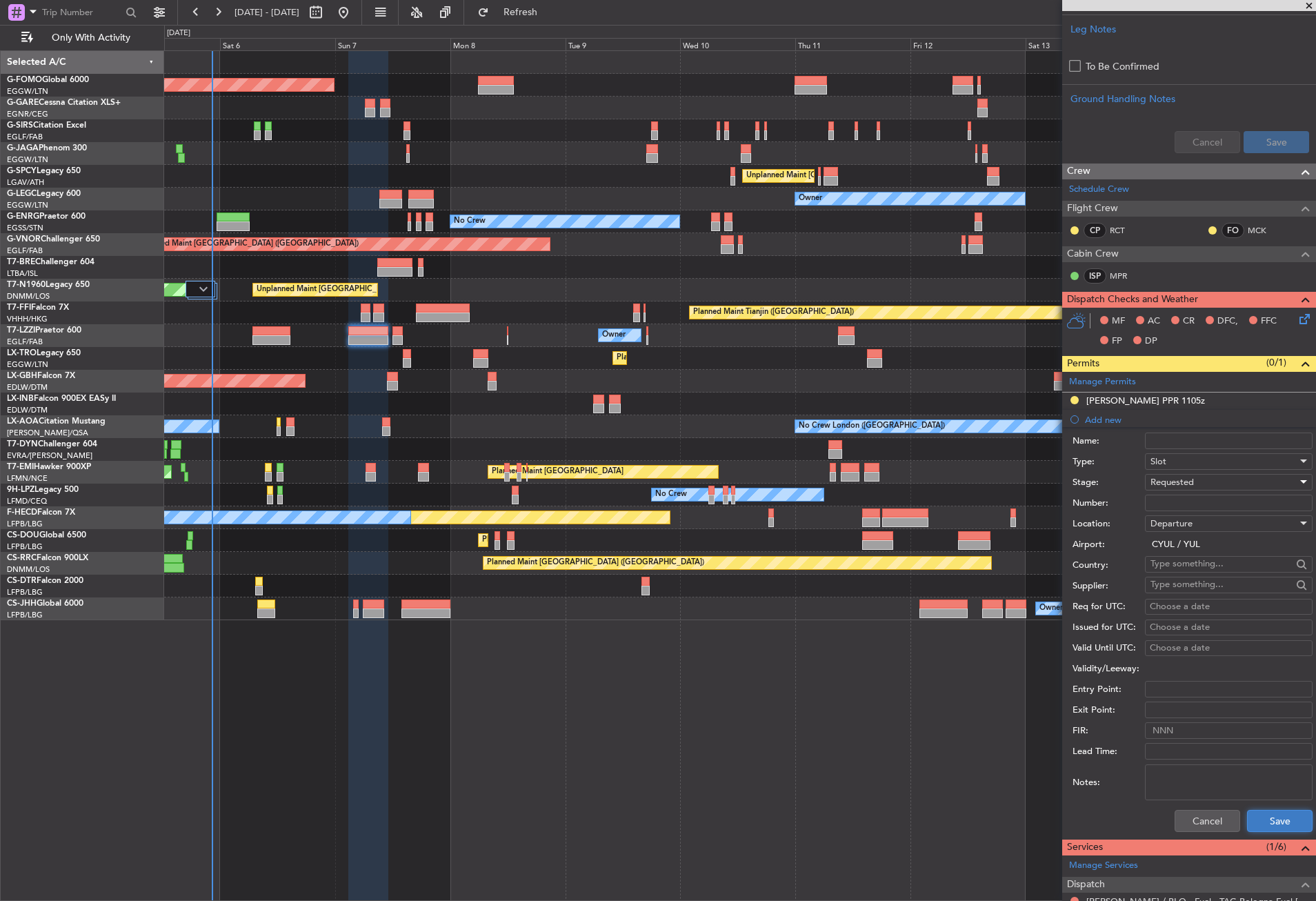
click at [1249, 813] on button "Save" at bounding box center [1279, 821] width 66 height 22
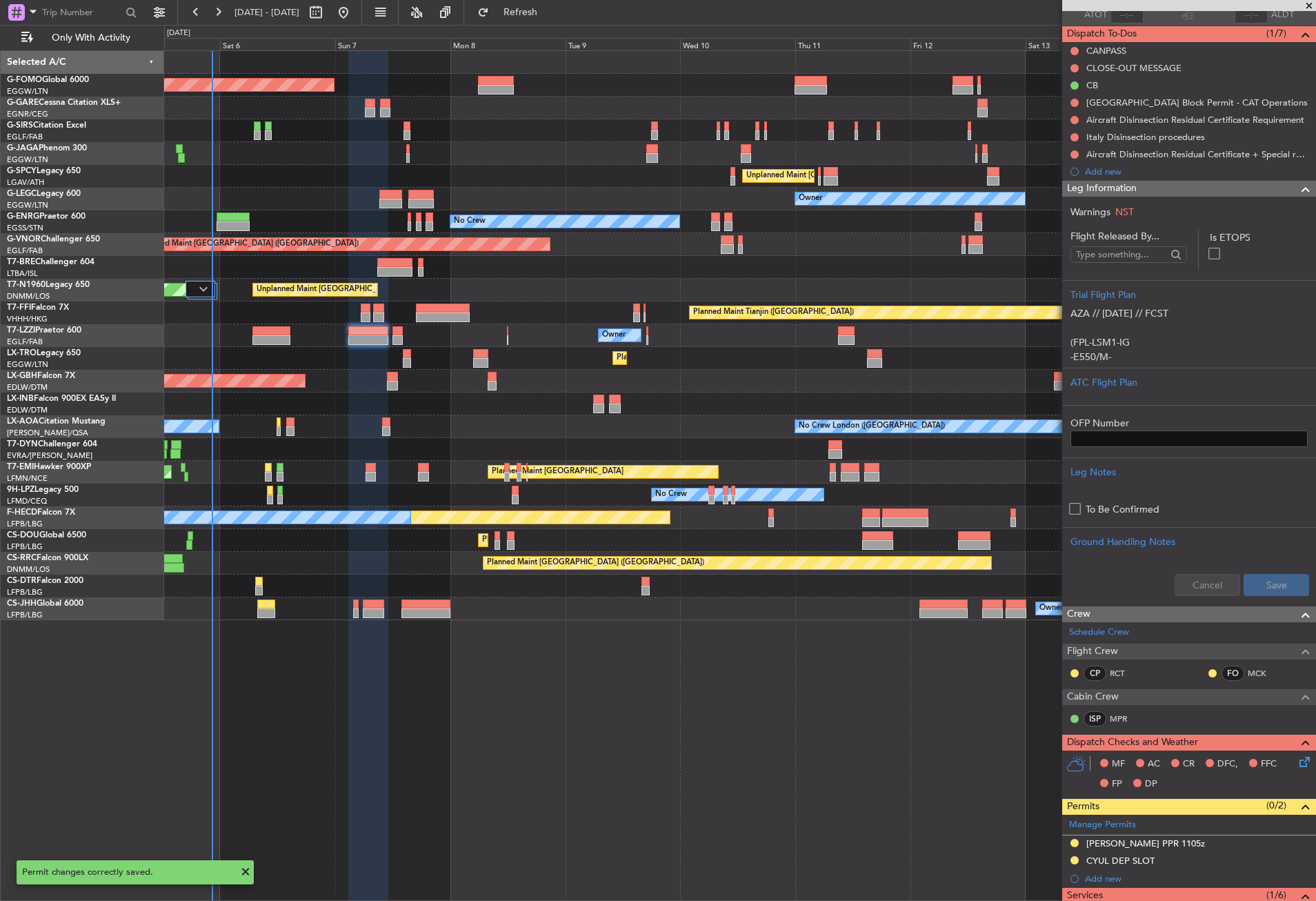
scroll to position [231, 0]
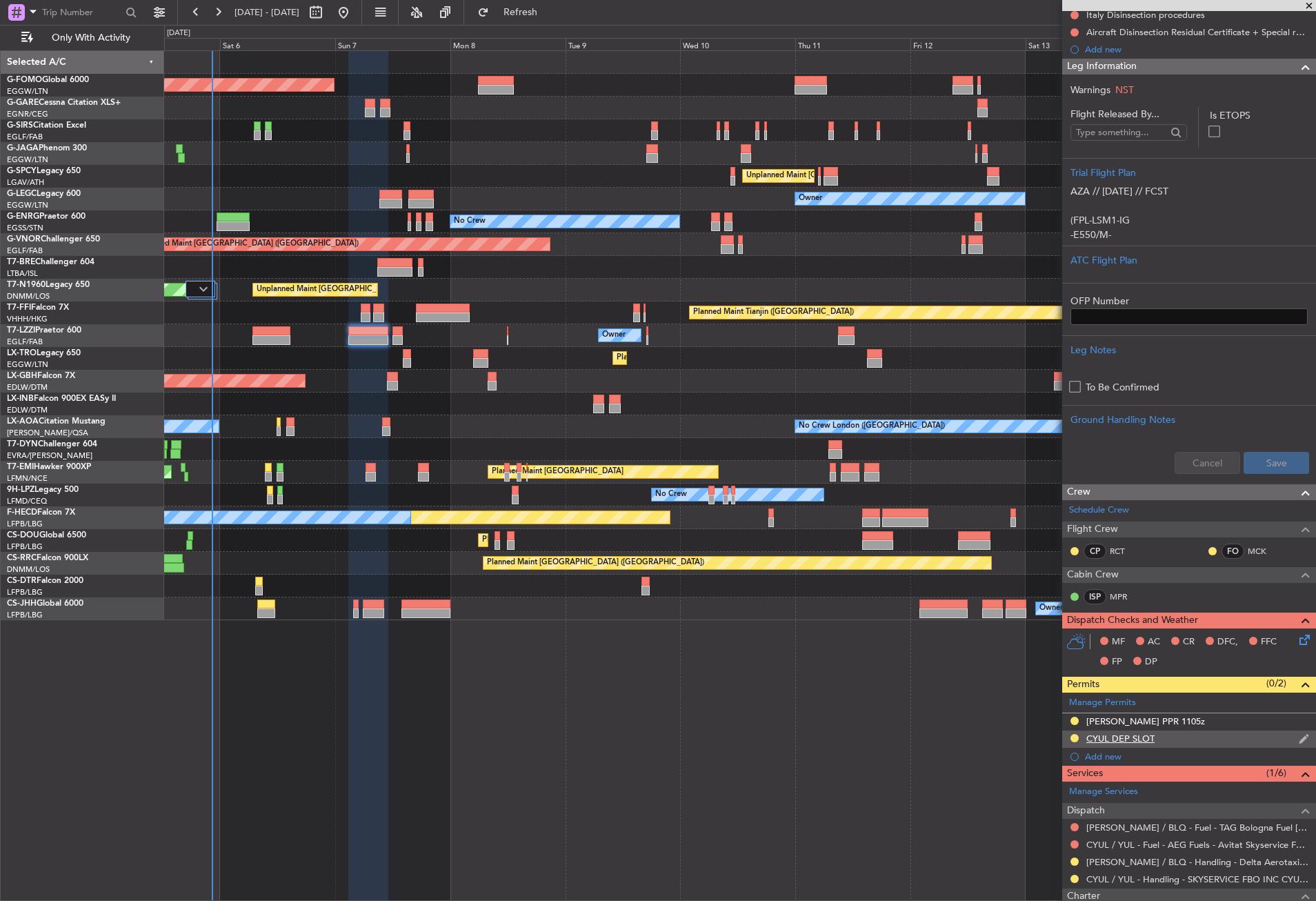
click at [1179, 741] on div "CYUL DEP SLOT" at bounding box center [1190, 739] width 254 height 17
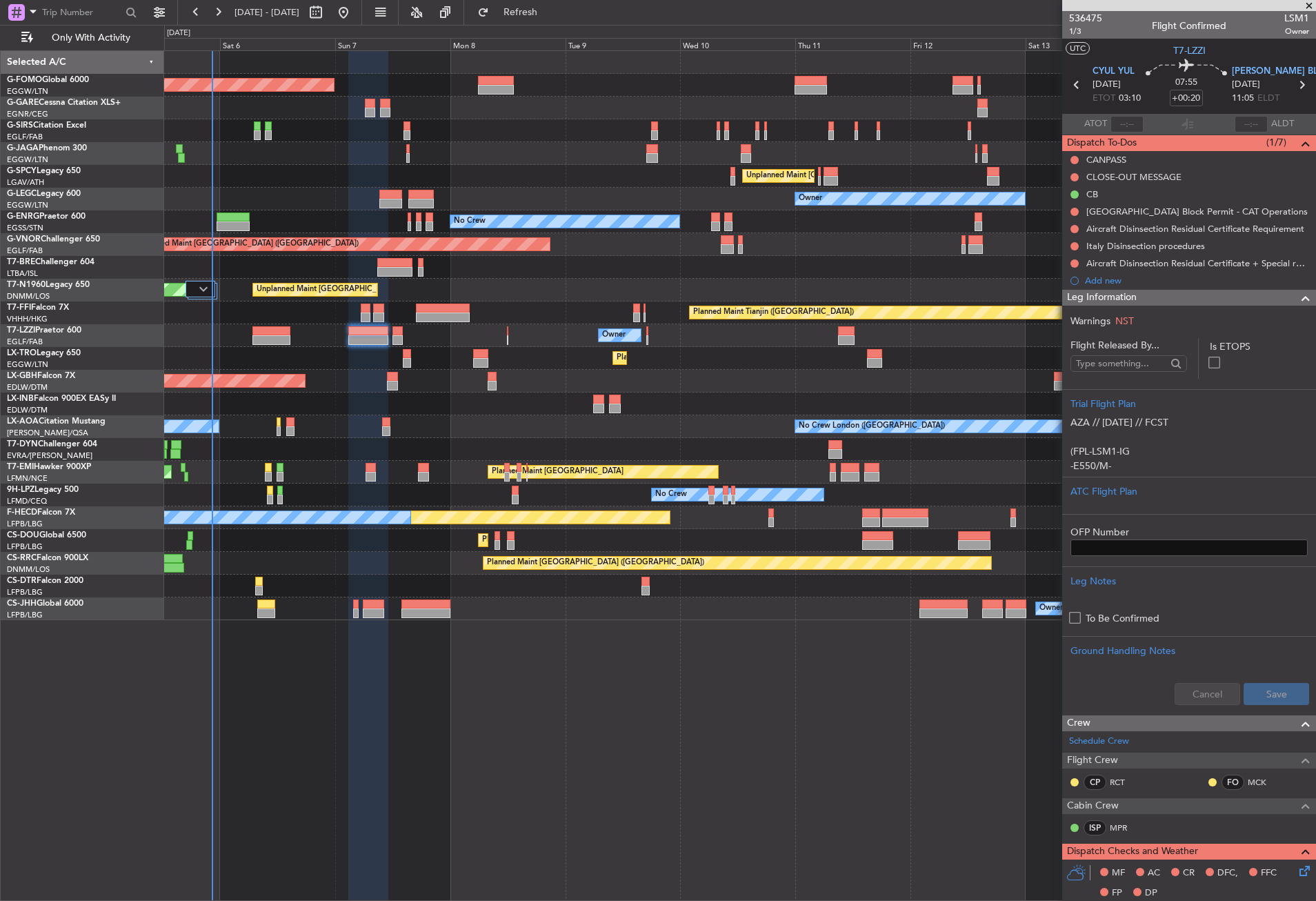
scroll to position [414, 0]
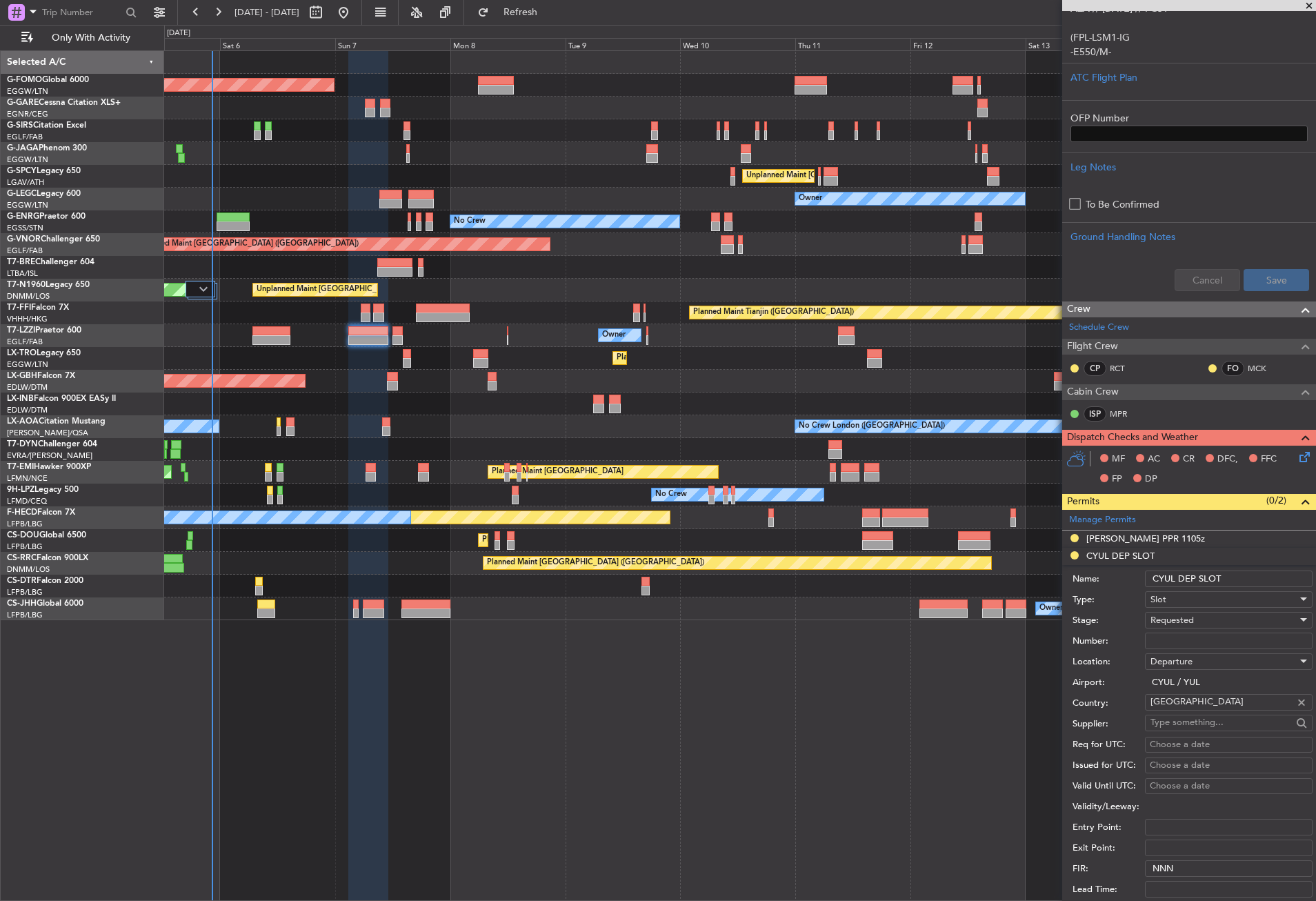
click at [1259, 569] on div "Name: CYUL DEP SLOT" at bounding box center [1193, 579] width 240 height 21
click at [1256, 575] on input "CYUL DEP SLOT" at bounding box center [1228, 579] width 168 height 17
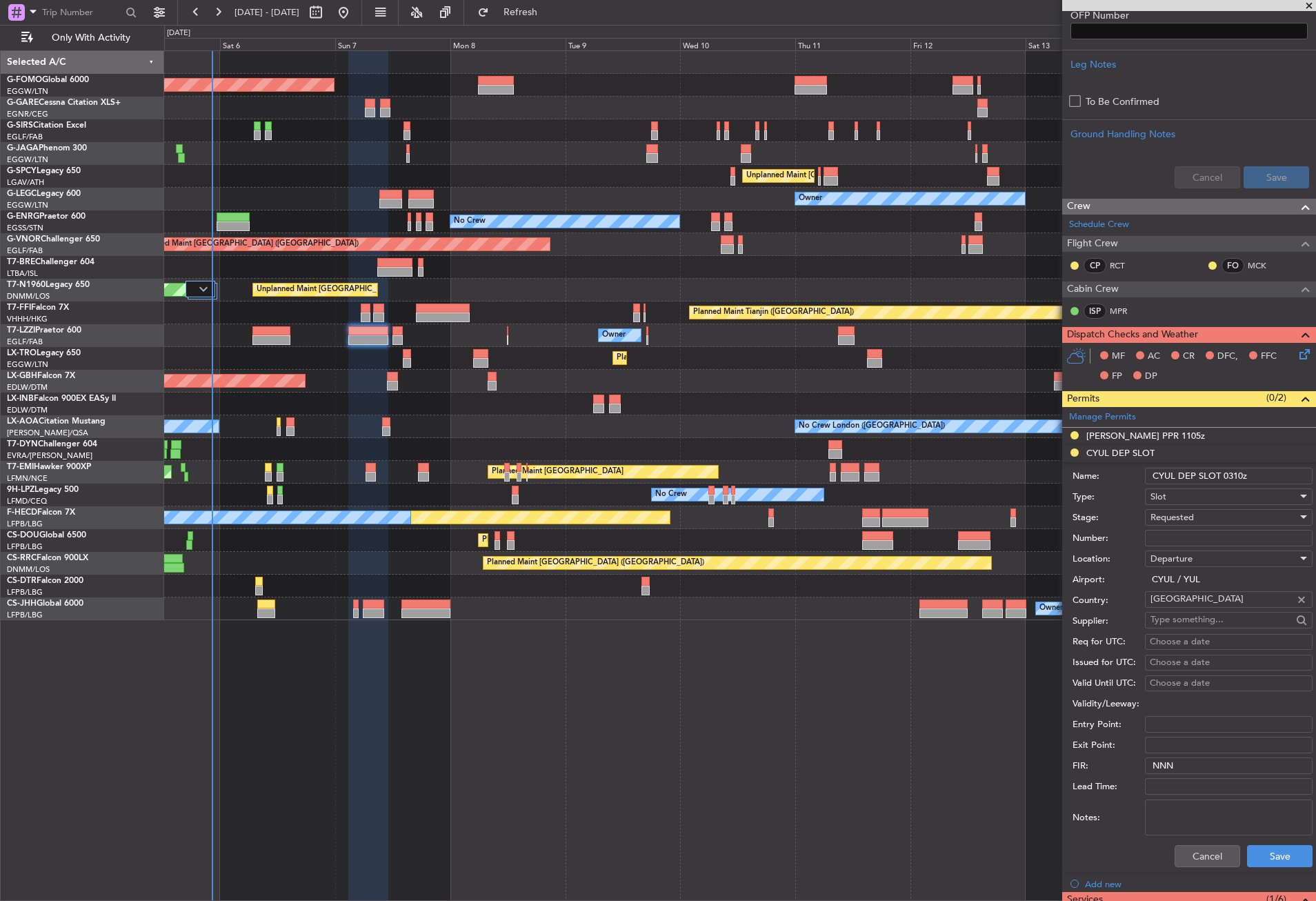
scroll to position [690, 0]
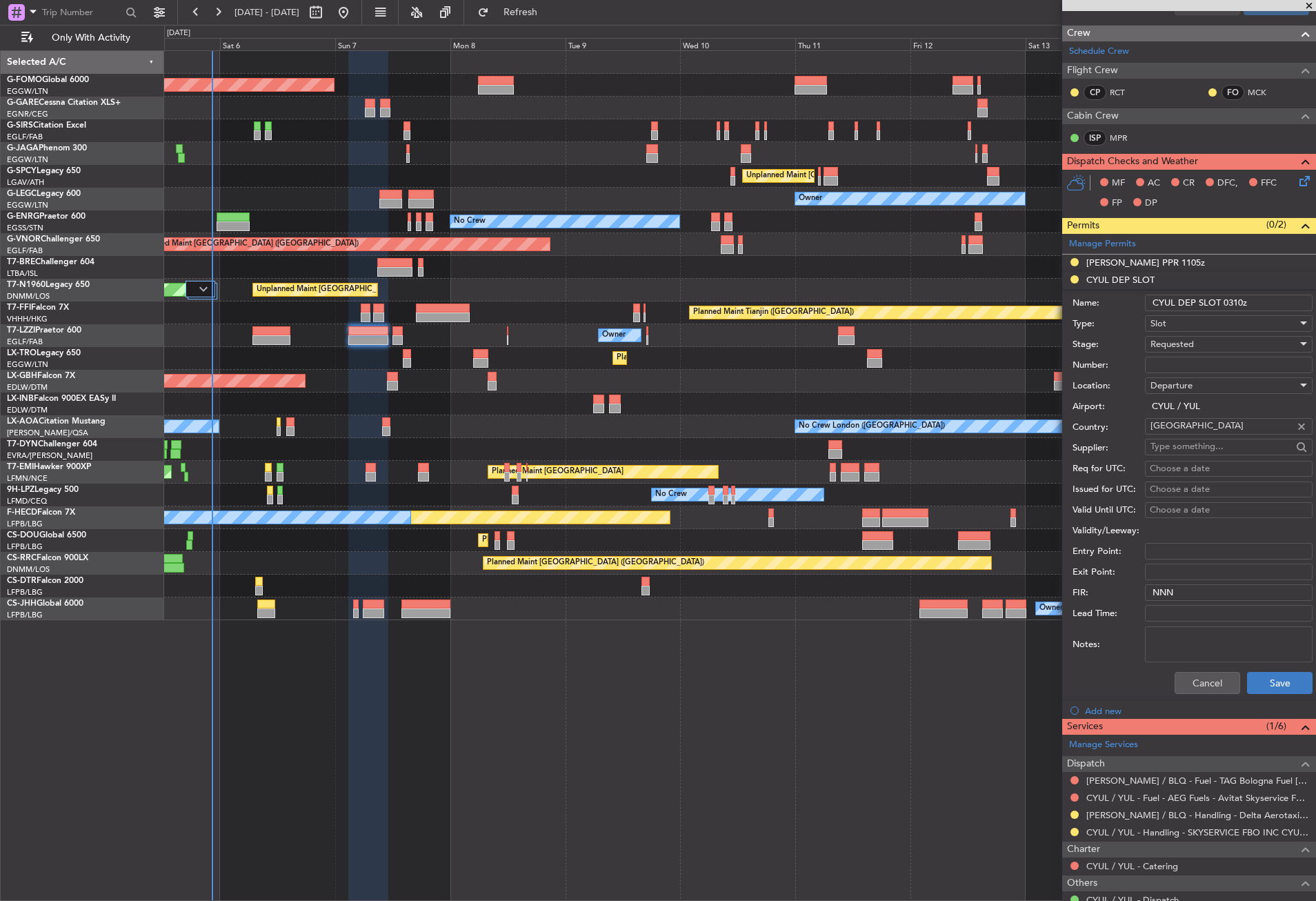
type input "CYUL DEP SLOT 0310z"
click at [1250, 679] on button "Save" at bounding box center [1279, 683] width 66 height 22
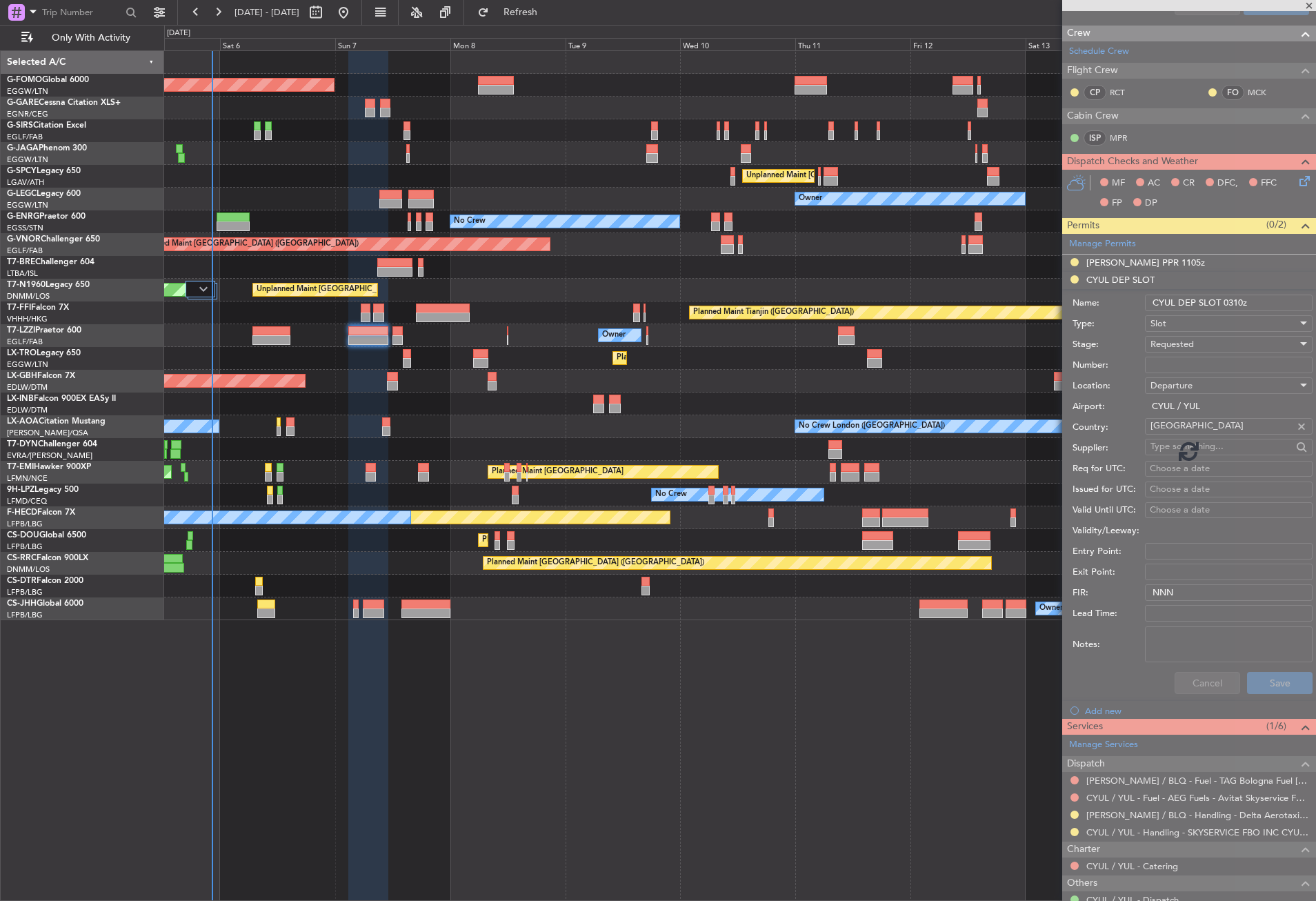
click at [585, 752] on div "Planned Maint [GEOGRAPHIC_DATA] ([GEOGRAPHIC_DATA]) Planned Maint [GEOGRAPHIC_D…" at bounding box center [740, 476] width 1152 height 851
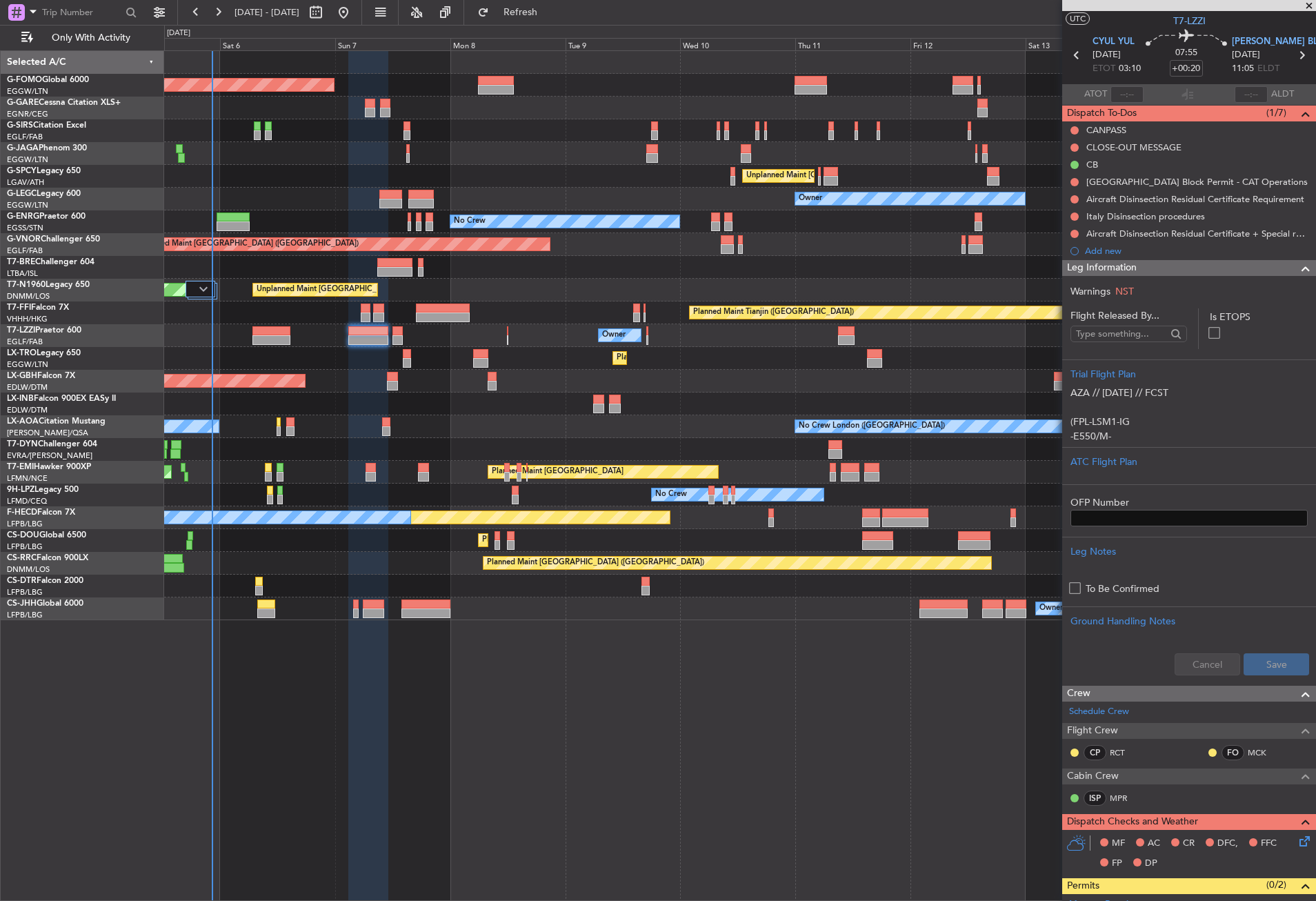
scroll to position [24, 0]
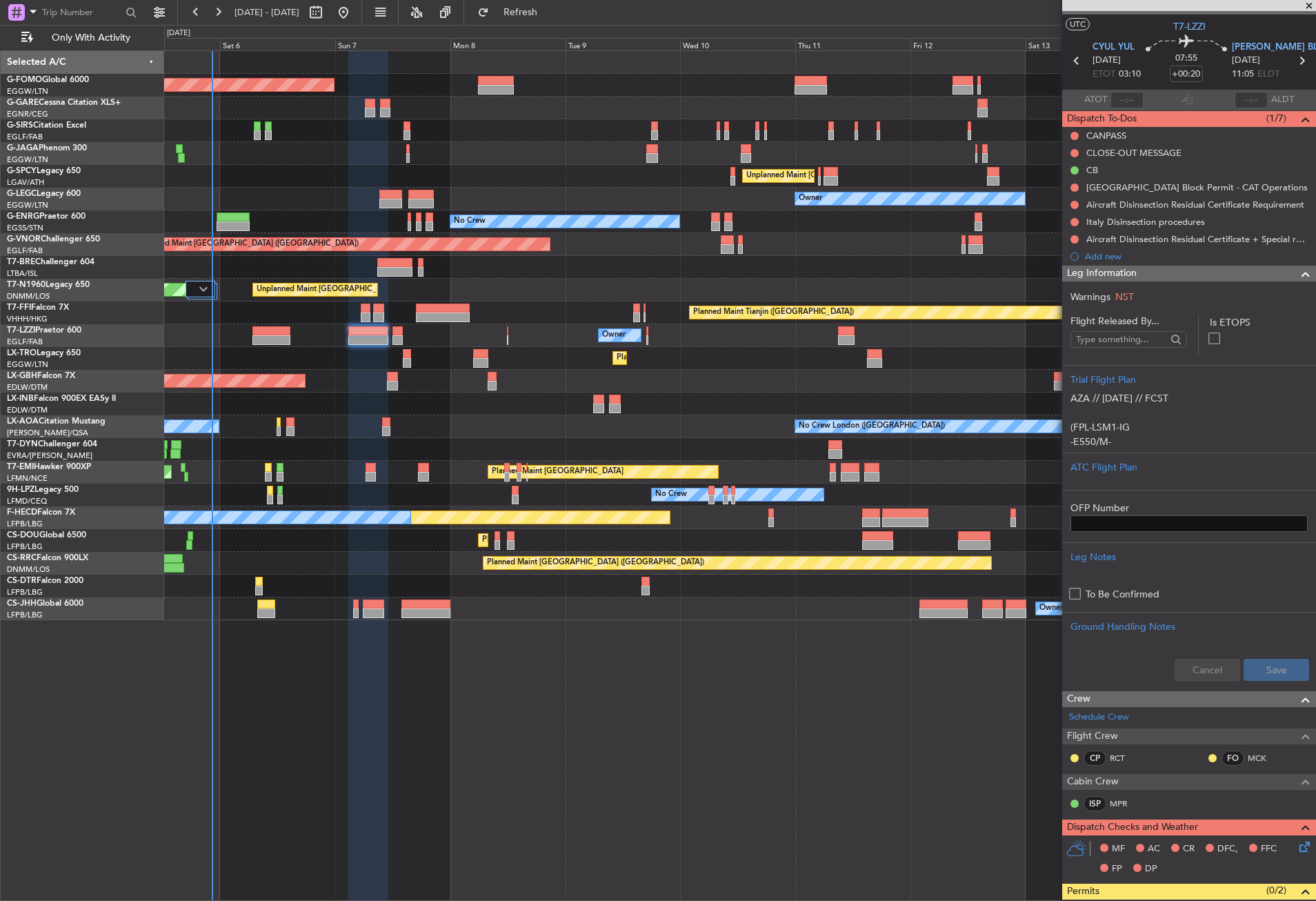
click at [1119, 279] on span "Leg Information" at bounding box center [1102, 273] width 70 height 16
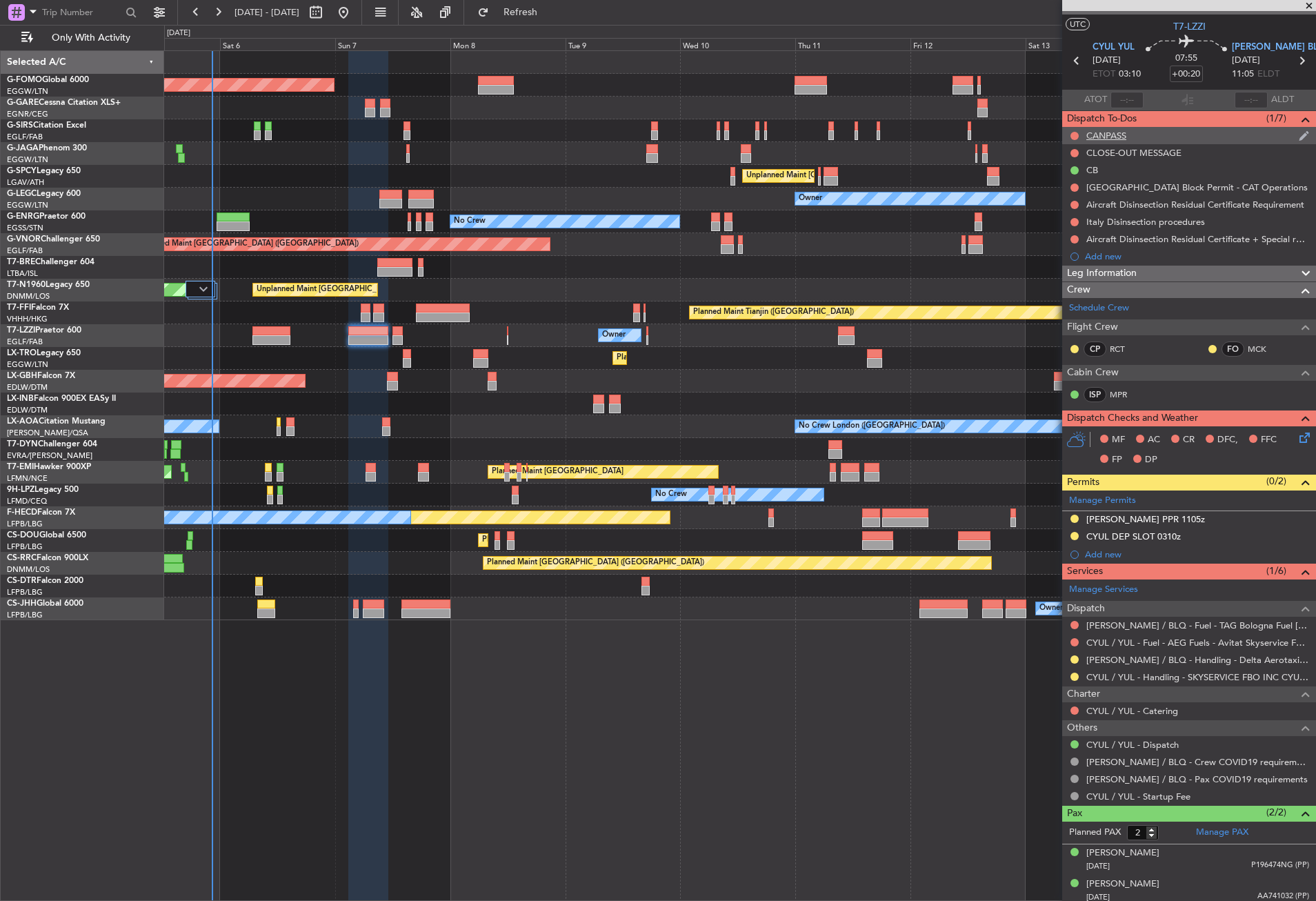
click at [1092, 136] on div "CANPASS" at bounding box center [1107, 135] width 40 height 12
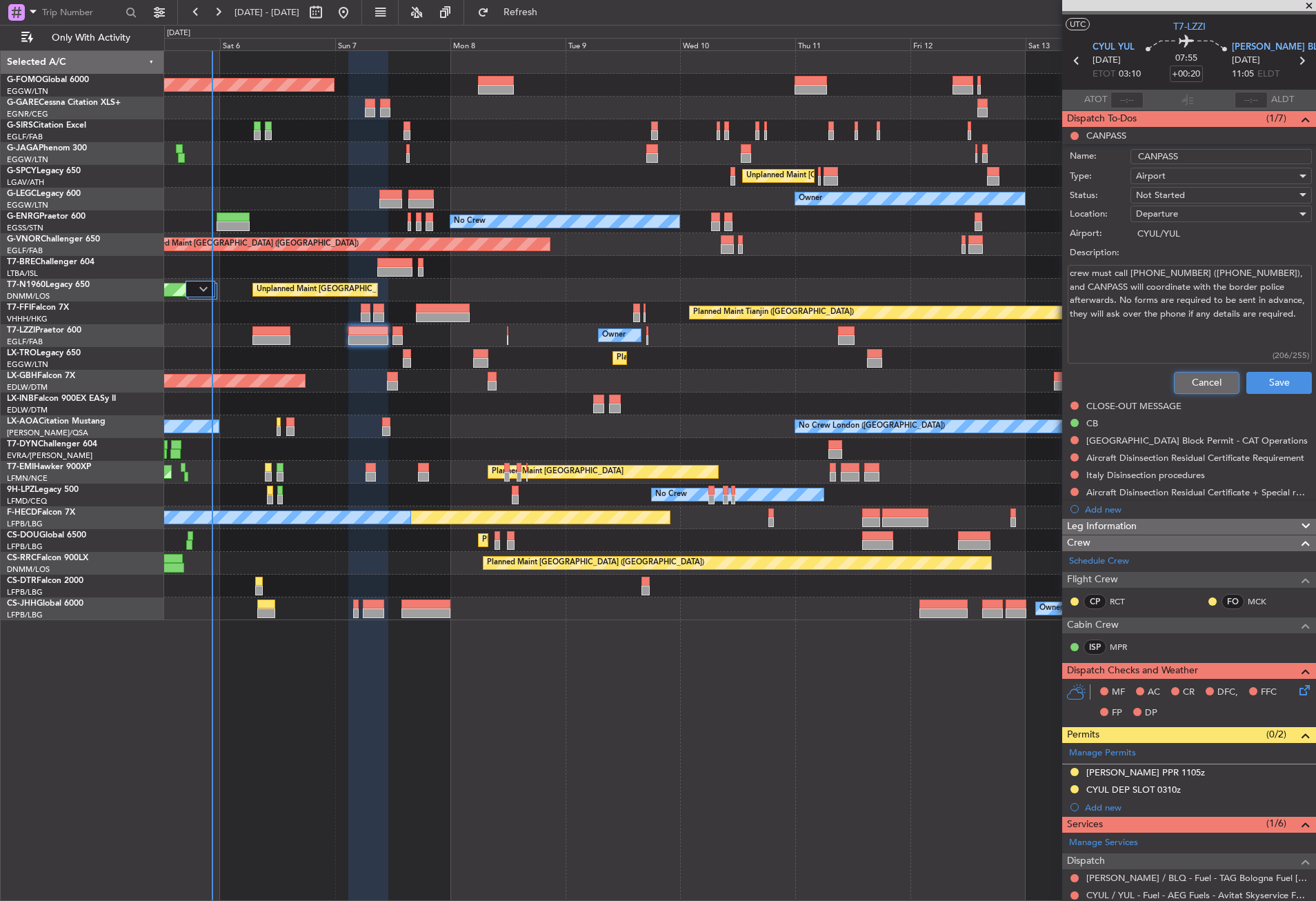
click at [1190, 374] on button "Cancel" at bounding box center [1206, 382] width 66 height 22
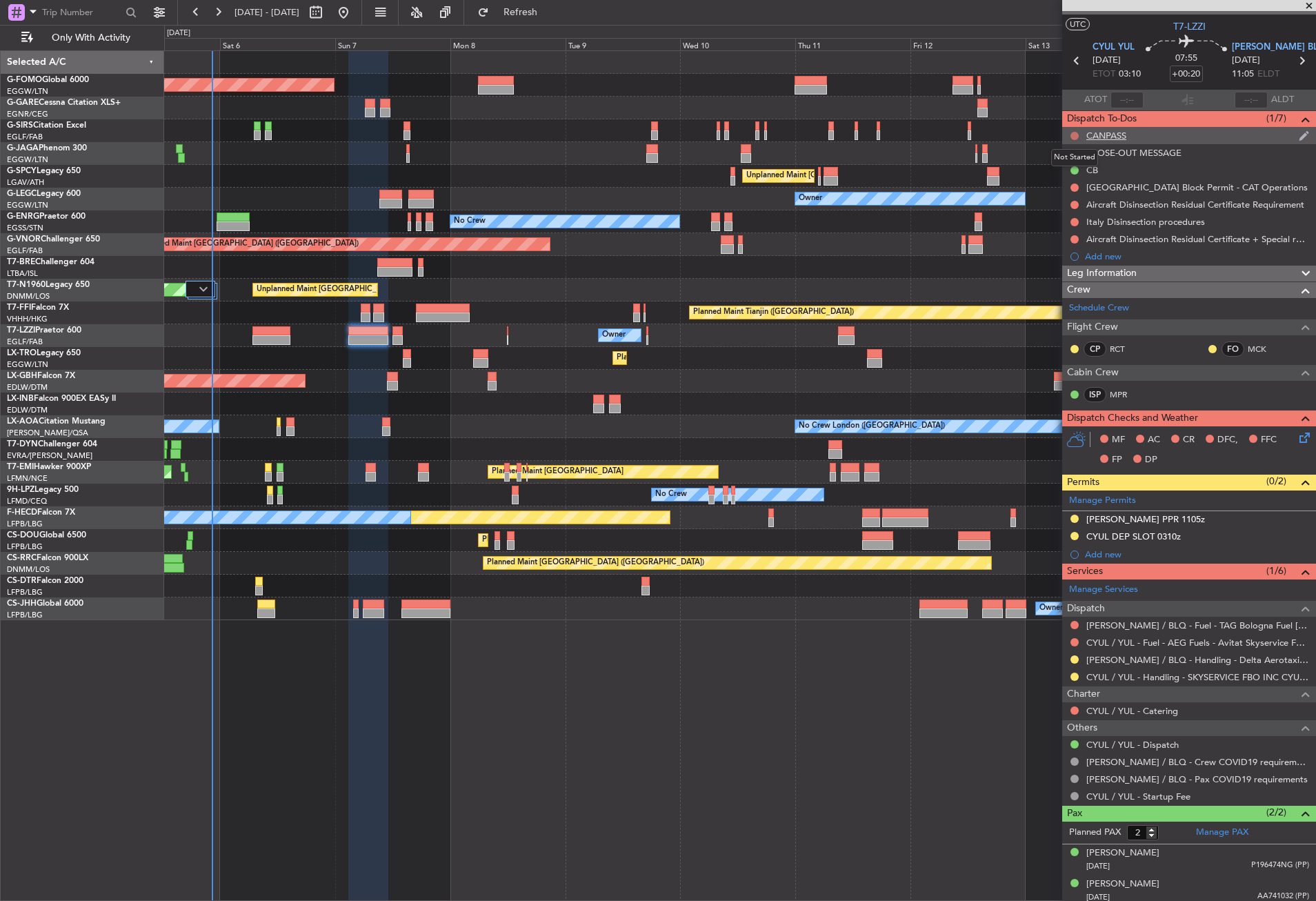
click at [1072, 133] on button at bounding box center [1075, 136] width 8 height 8
click at [1068, 193] on span "Completed" at bounding box center [1081, 197] width 46 height 14
click at [1074, 152] on button at bounding box center [1075, 153] width 8 height 8
click at [1072, 205] on li "Completed" at bounding box center [1076, 214] width 73 height 21
click at [1079, 186] on div at bounding box center [1075, 188] width 11 height 11
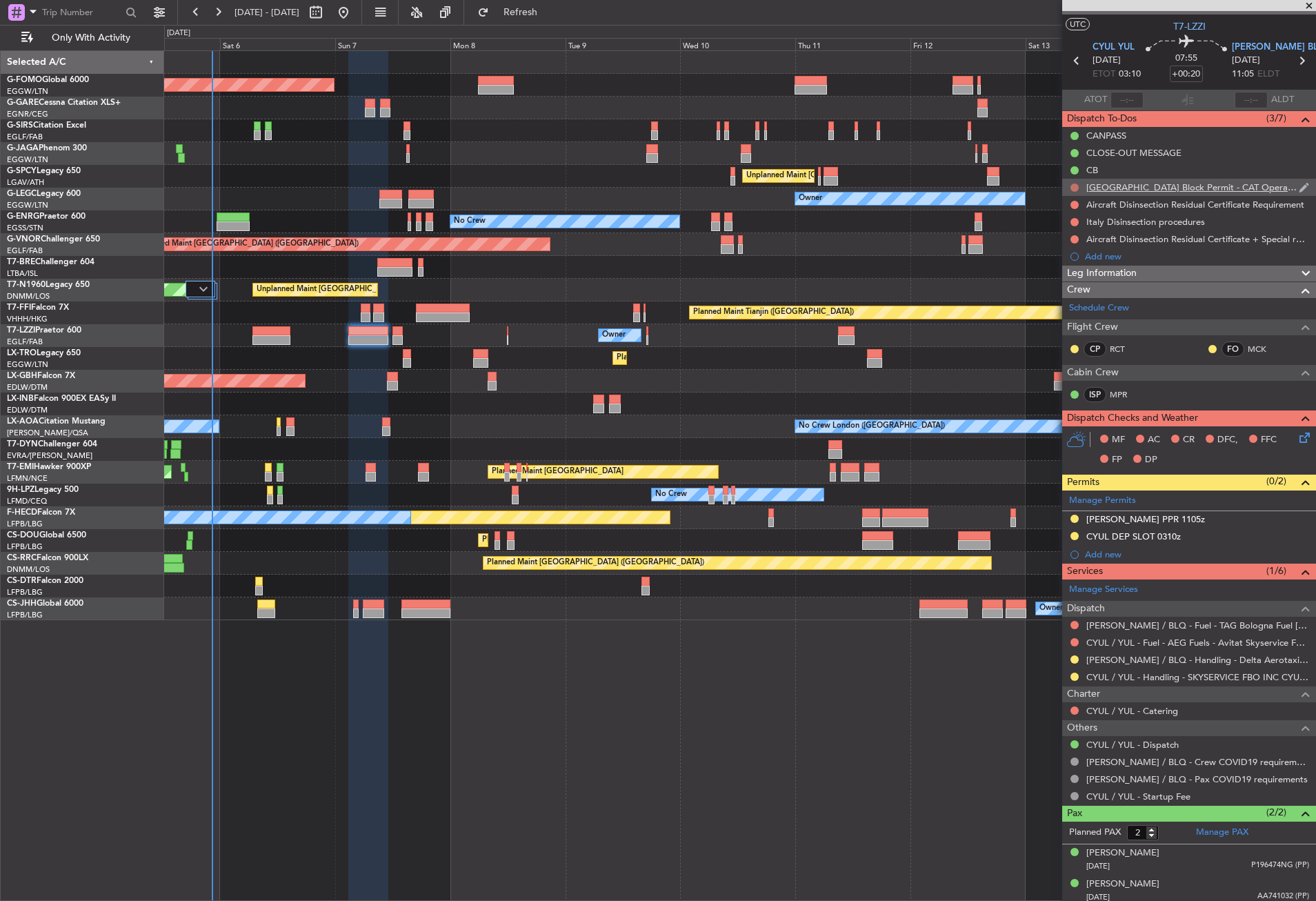
click at [1074, 188] on button at bounding box center [1075, 188] width 8 height 8
click at [1065, 246] on span "Completed" at bounding box center [1081, 249] width 46 height 14
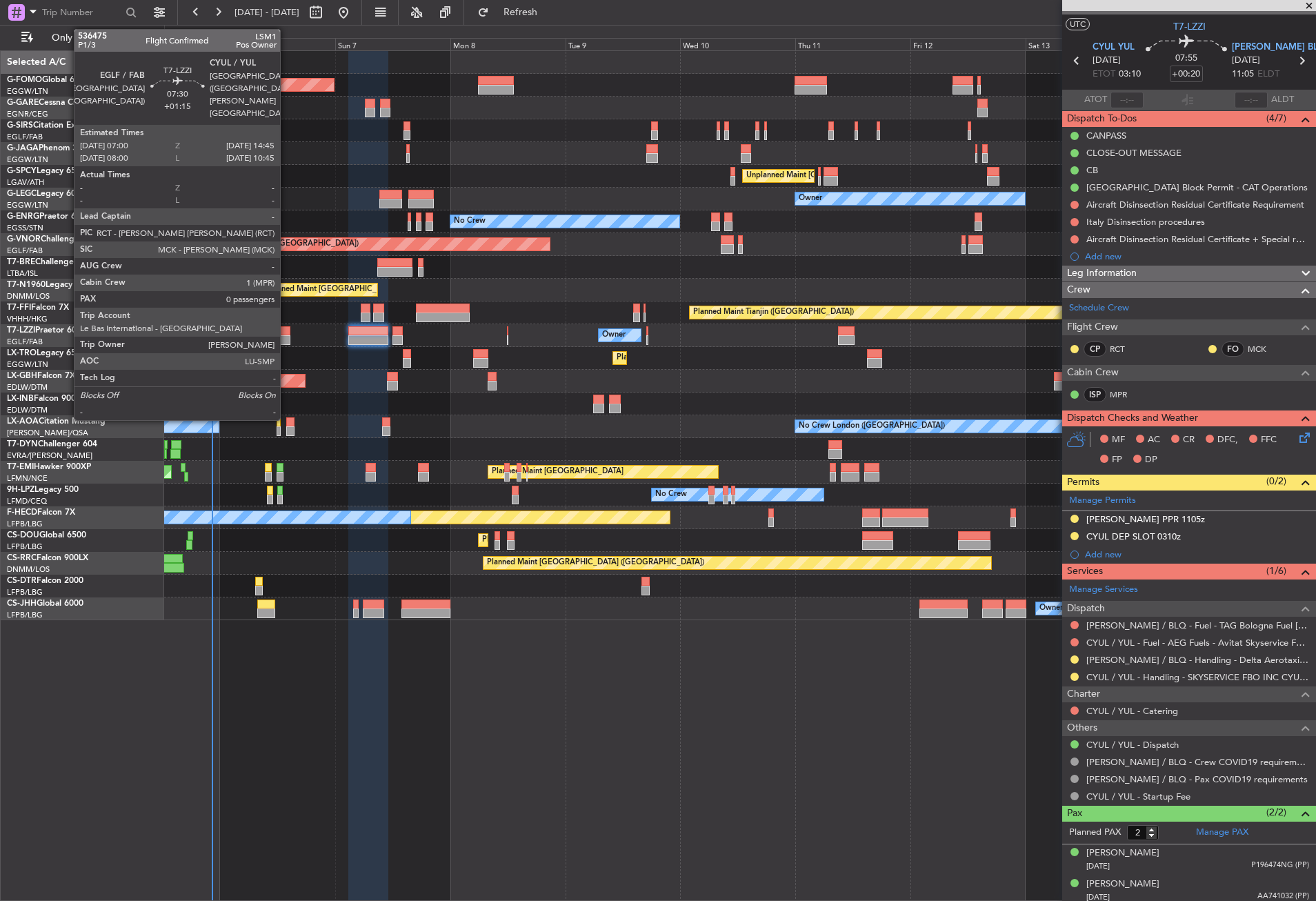
click at [287, 335] on div at bounding box center [271, 331] width 37 height 10
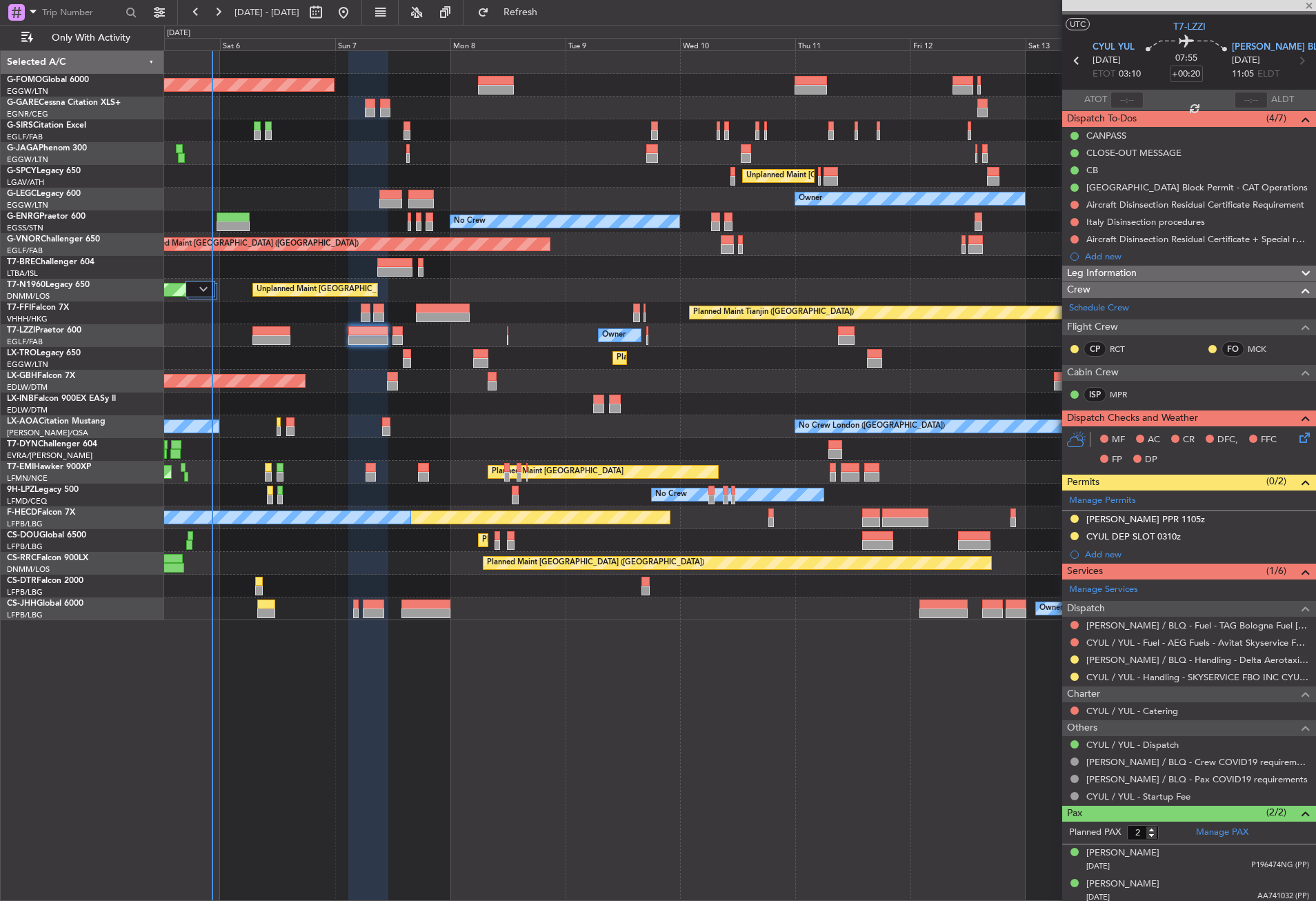
type input "+01:15"
type input "0"
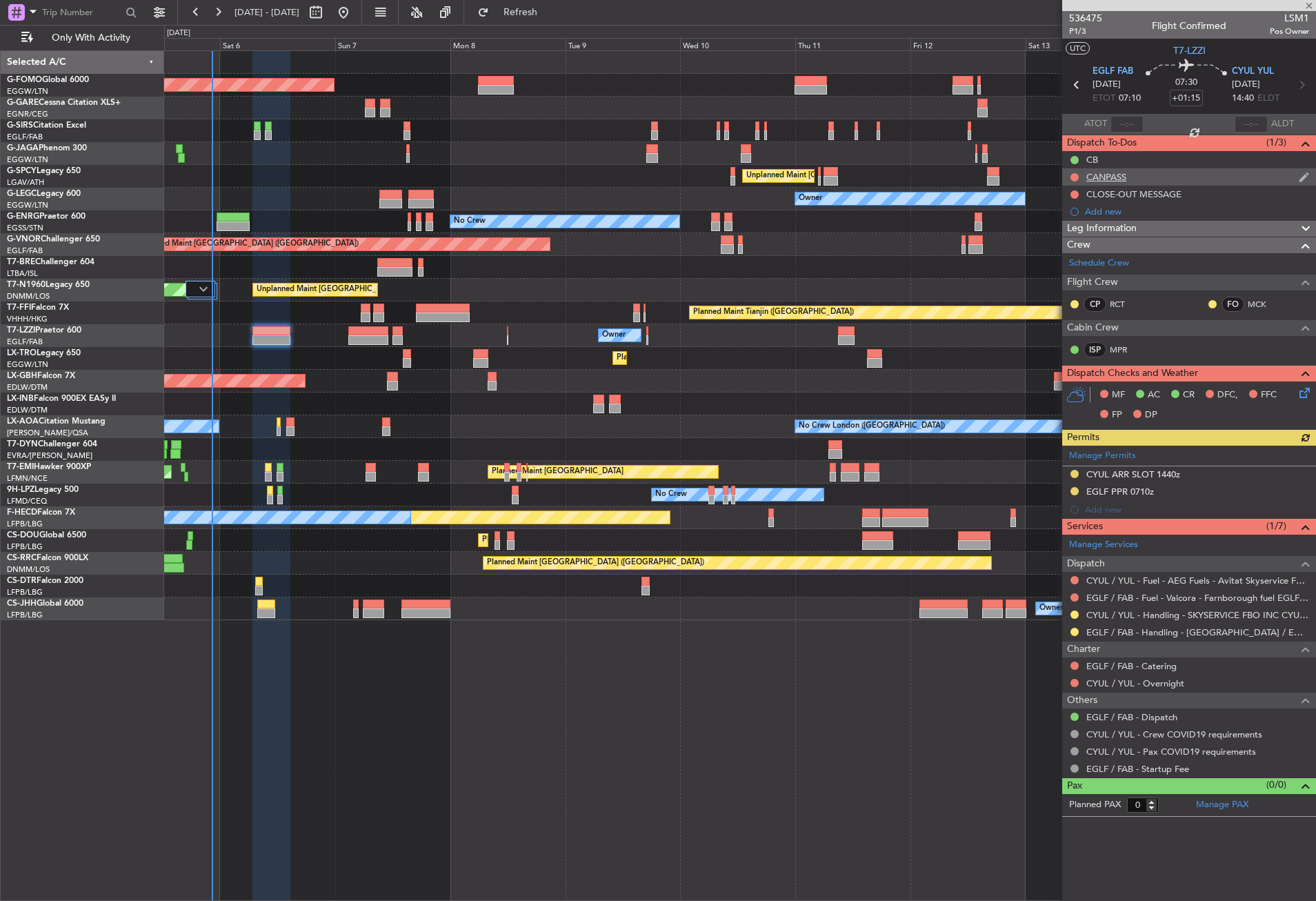
click at [1078, 173] on div at bounding box center [1075, 177] width 11 height 11
click at [1074, 173] on button at bounding box center [1075, 177] width 8 height 8
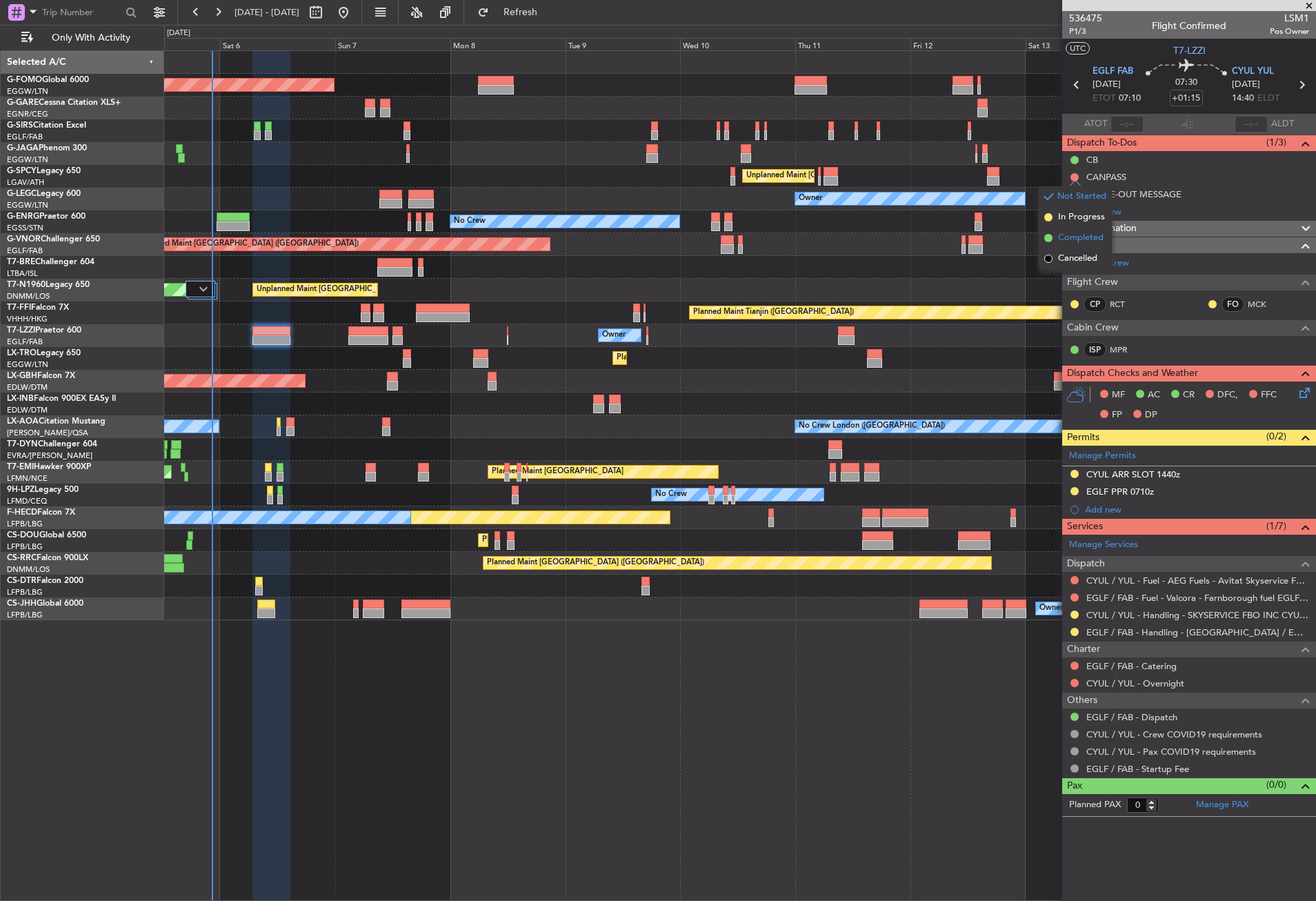
click at [1065, 230] on li "Completed" at bounding box center [1076, 238] width 73 height 21
click at [1100, 191] on div "CLOSE-OUT MESSAGE" at bounding box center [1134, 194] width 95 height 12
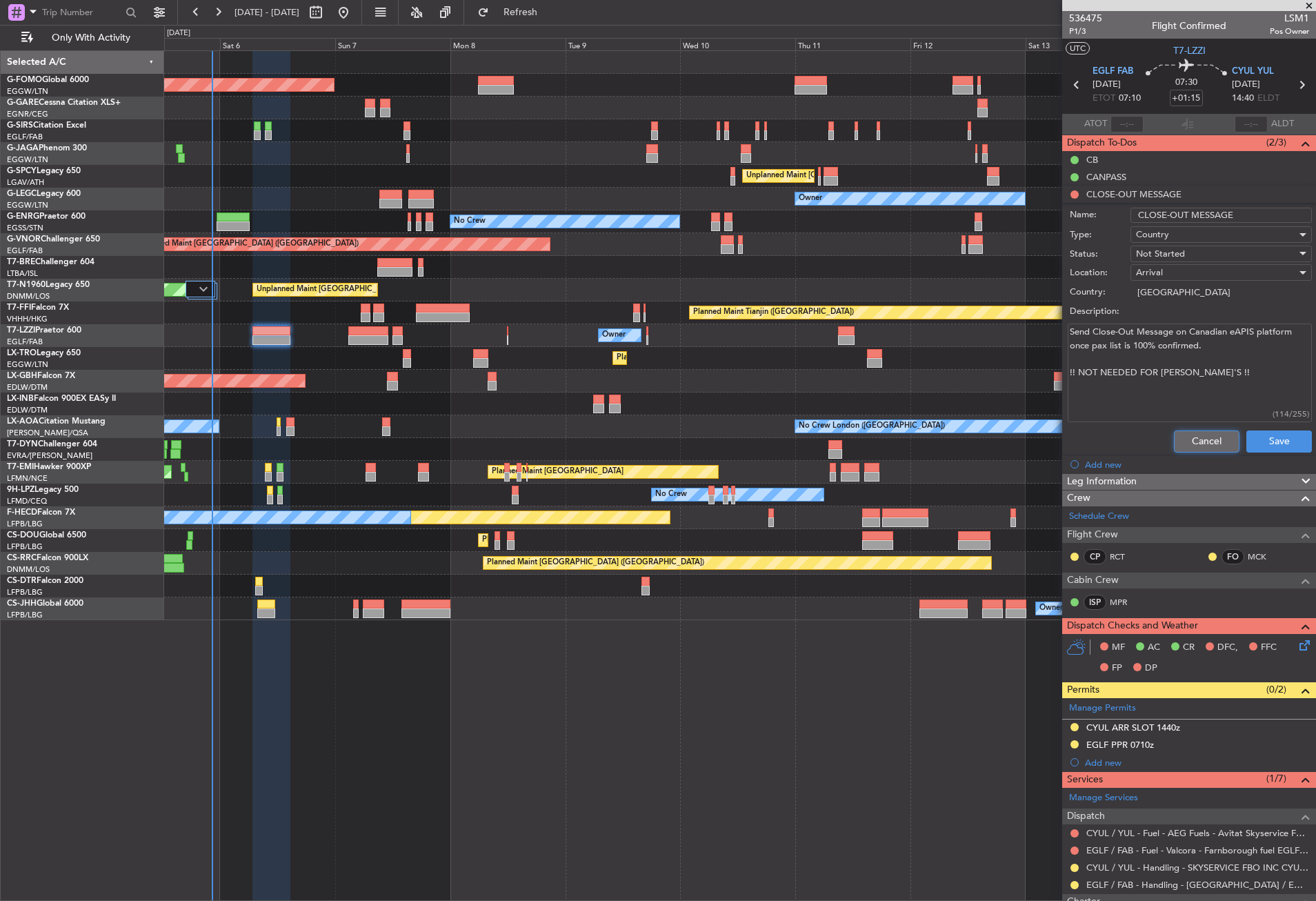
click at [1177, 439] on button "Cancel" at bounding box center [1206, 441] width 66 height 22
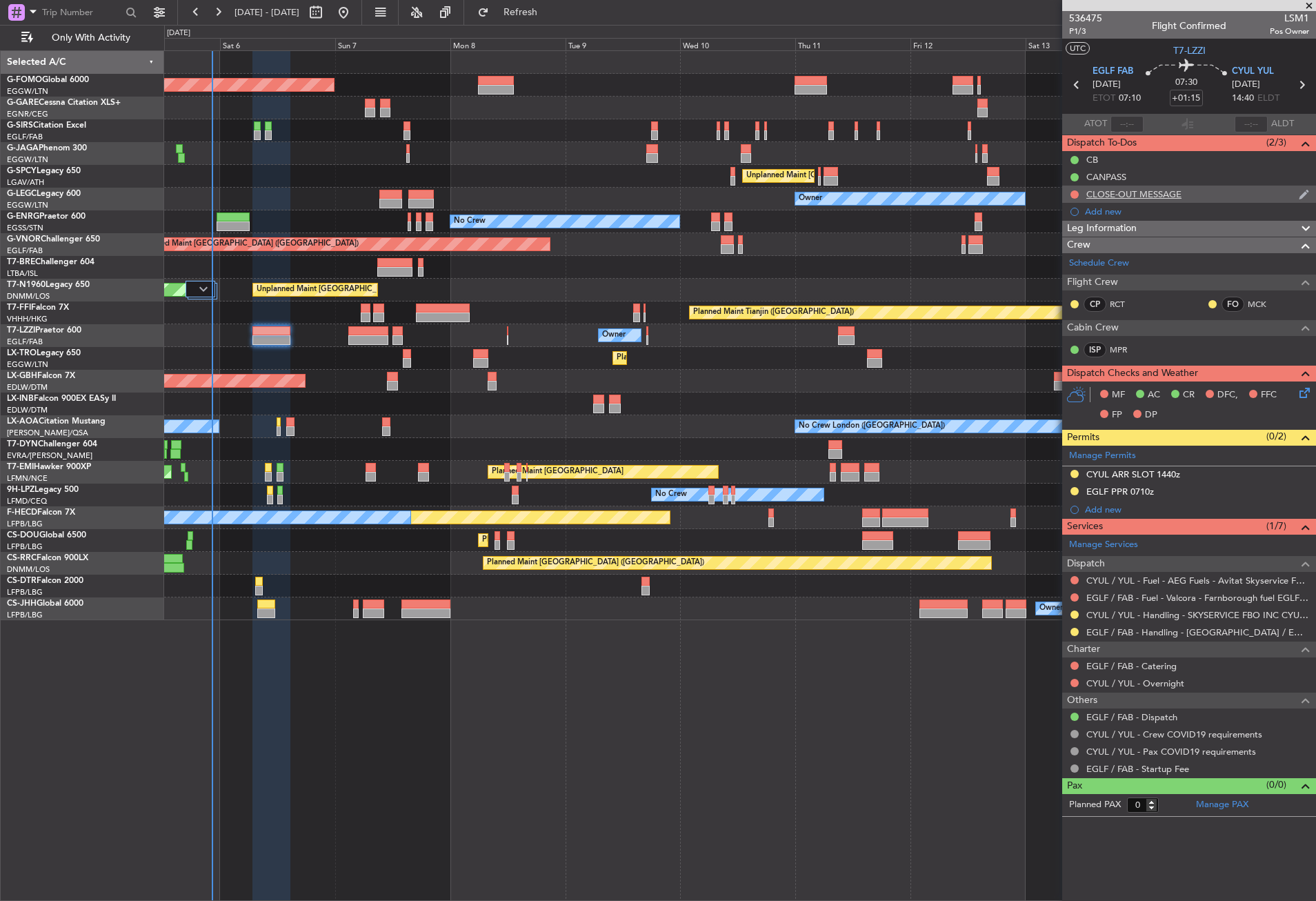
click at [1076, 189] on nimbus-traffic-light at bounding box center [1075, 195] width 11 height 11
click at [1073, 192] on button at bounding box center [1075, 195] width 8 height 8
click at [1065, 271] on span "Cancelled" at bounding box center [1078, 276] width 39 height 14
click at [911, 396] on div at bounding box center [739, 403] width 1151 height 23
